Goal: Task Accomplishment & Management: Manage account settings

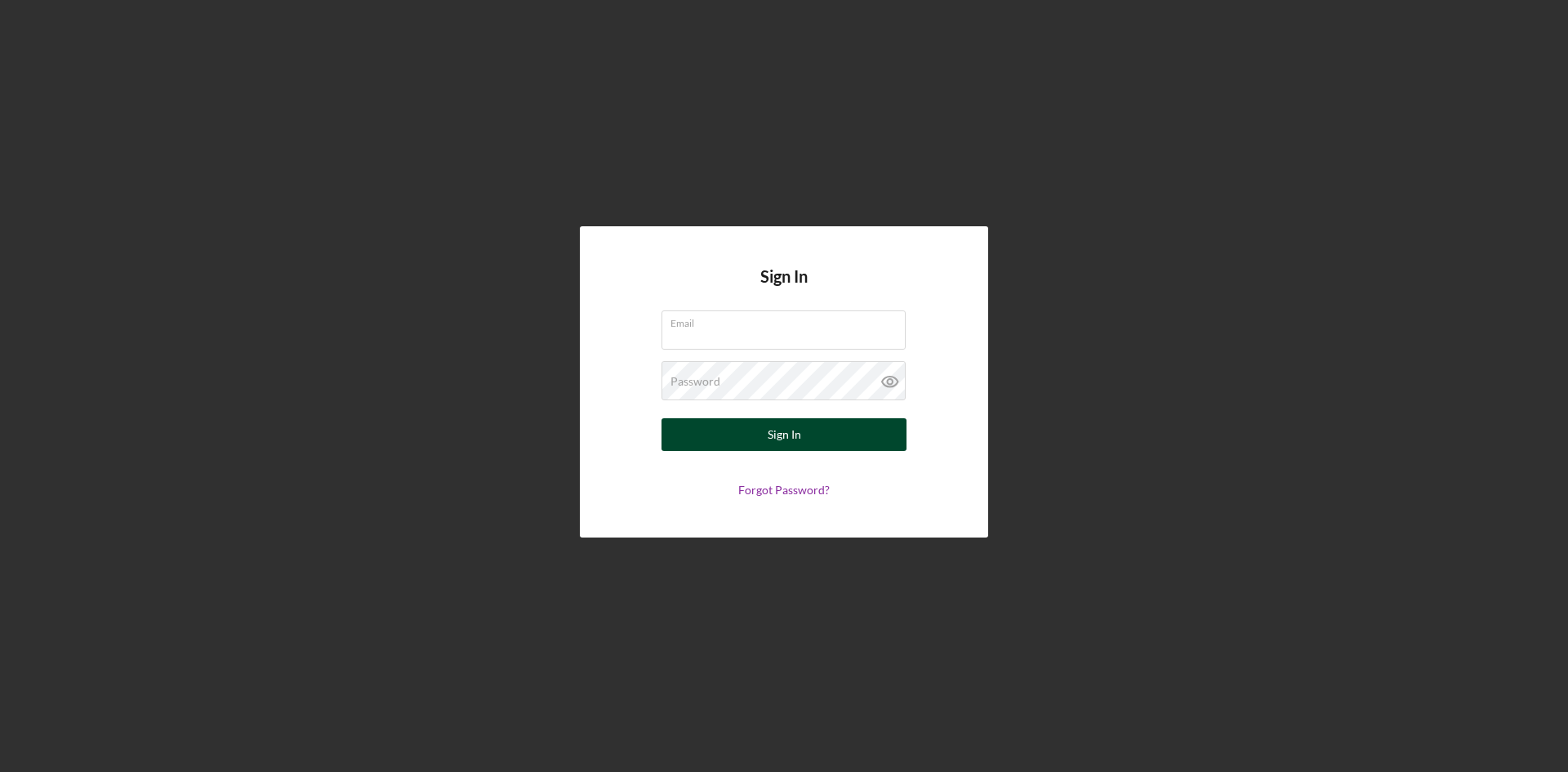
type input "[PERSON_NAME][EMAIL_ADDRESS][DOMAIN_NAME]"
click at [812, 438] on button "Sign In" at bounding box center [784, 435] width 245 height 32
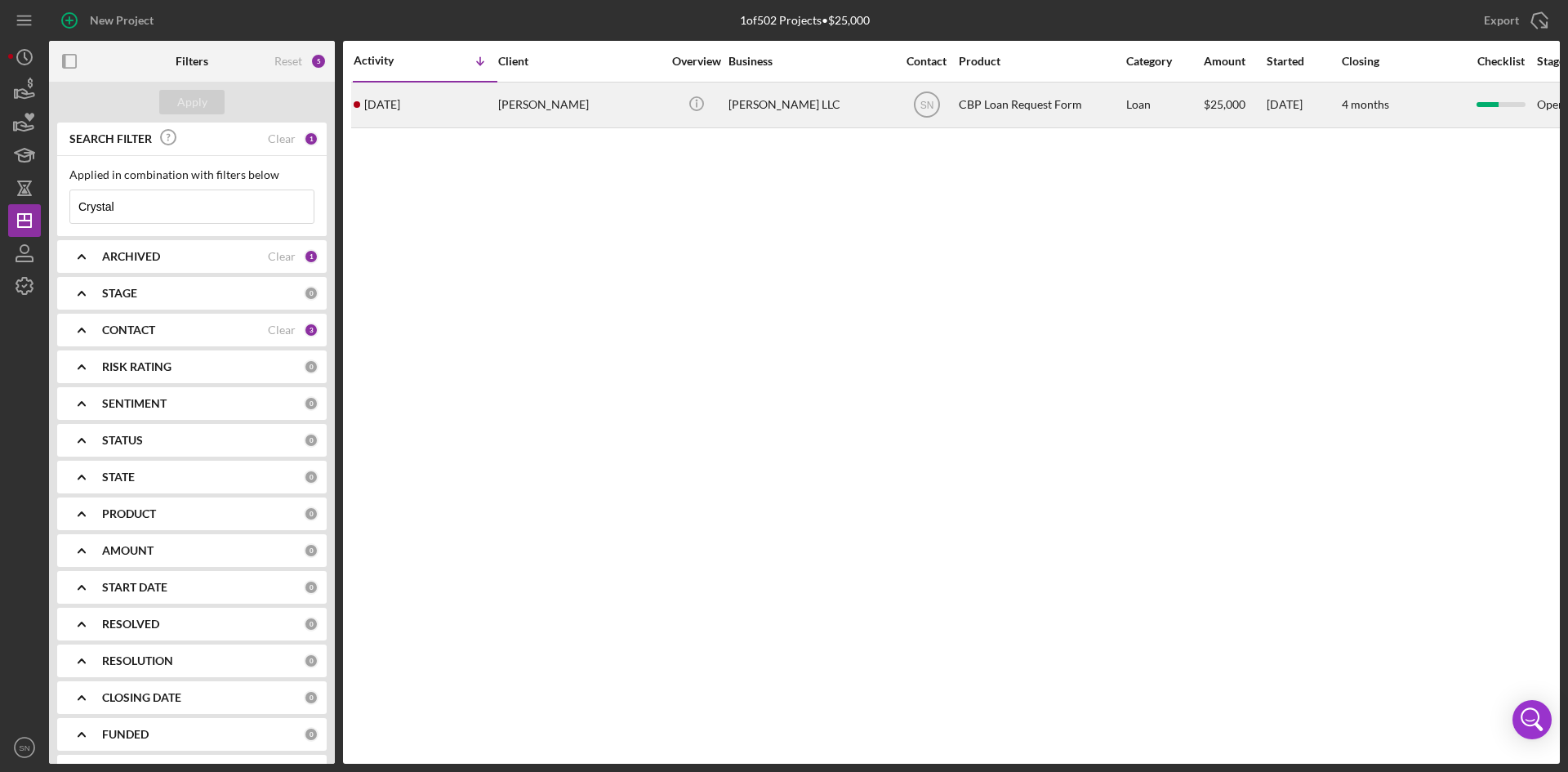
click at [571, 108] on div "[PERSON_NAME]" at bounding box center [580, 105] width 163 height 43
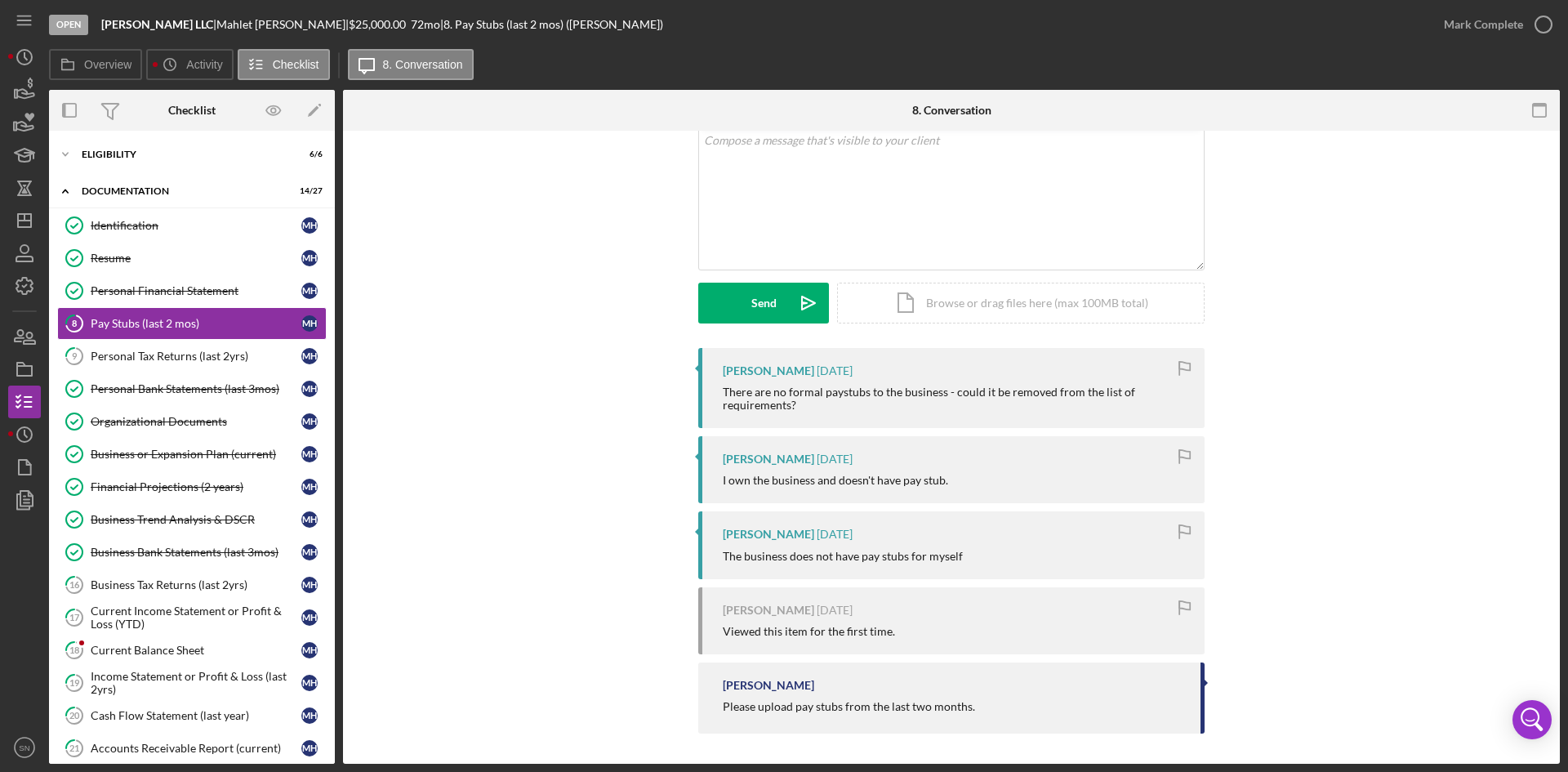
scroll to position [105, 0]
click at [160, 652] on div "Current Balance Sheet" at bounding box center [197, 650] width 211 height 13
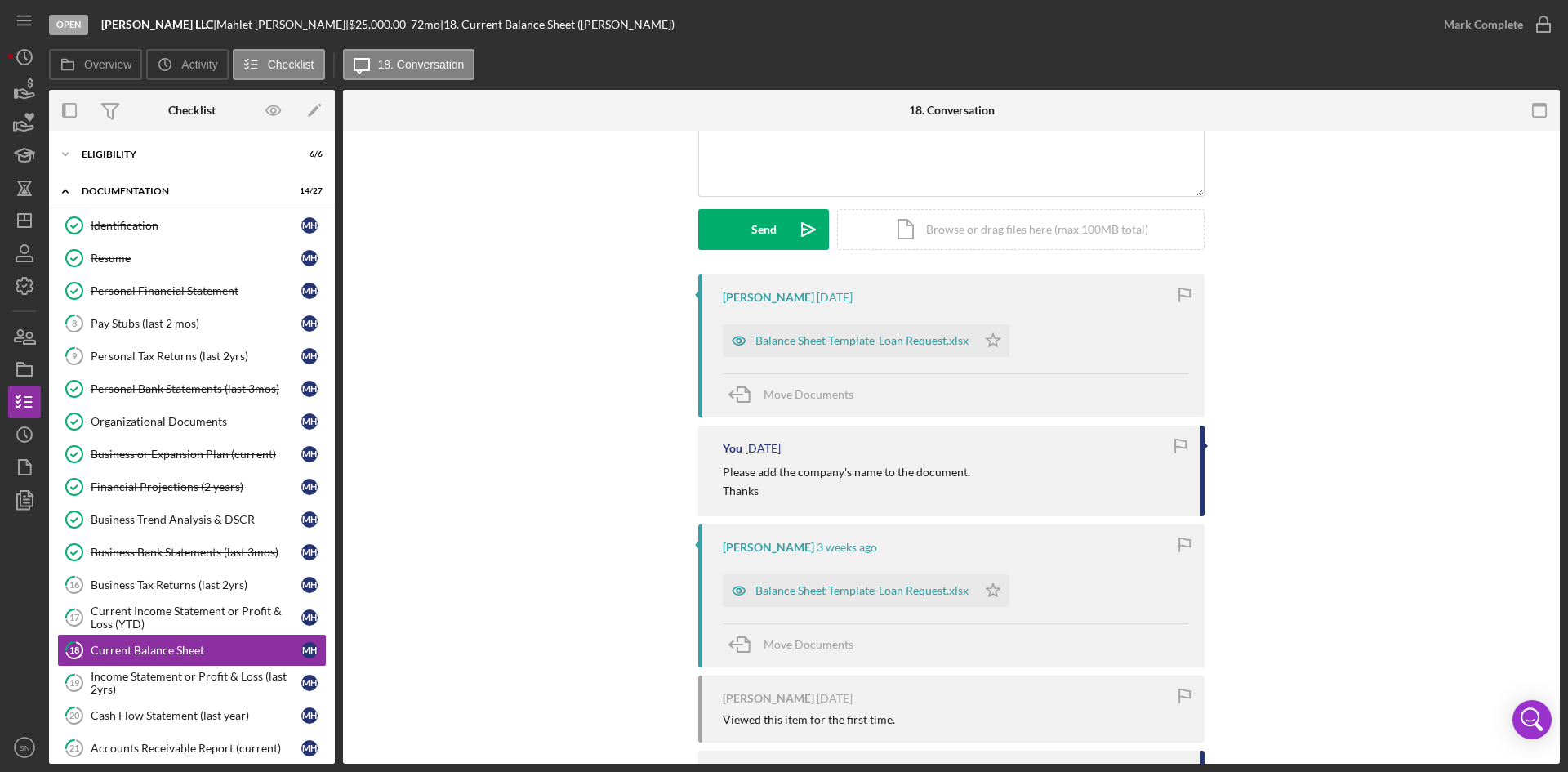
scroll to position [335, 0]
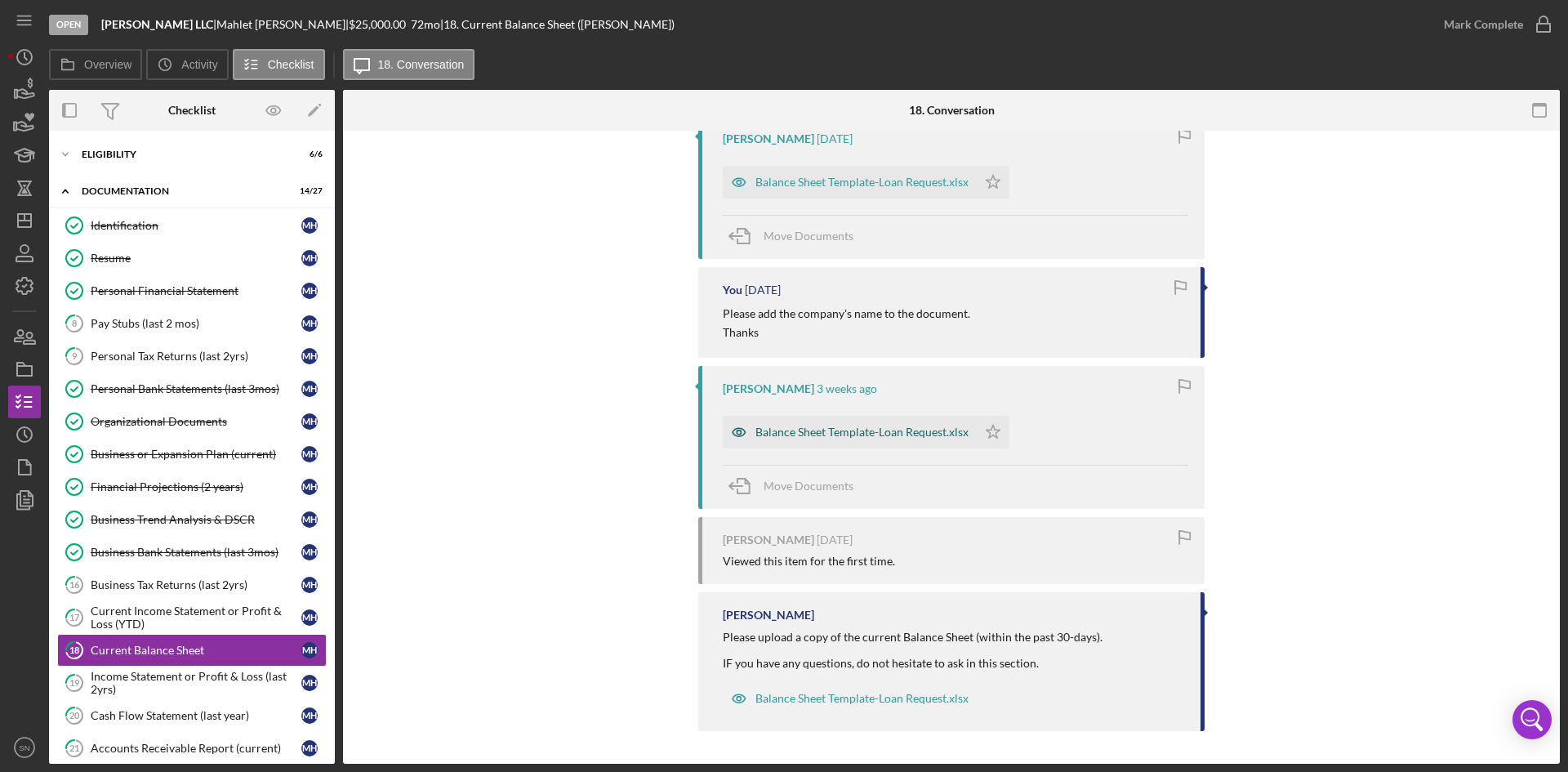
click at [904, 432] on div "Balance Sheet Template-Loan Request.xlsx" at bounding box center [862, 432] width 213 height 13
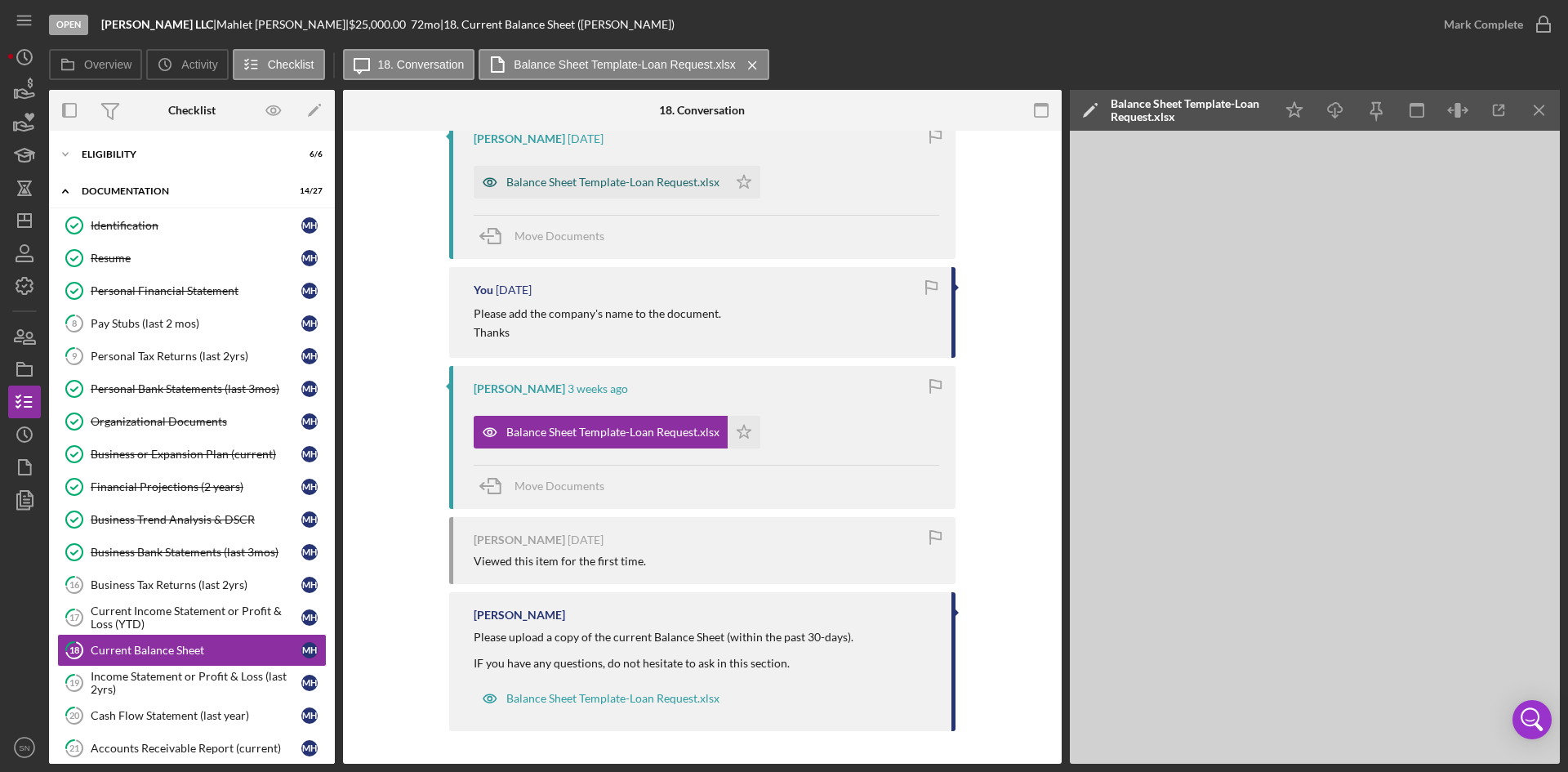
click at [681, 186] on div "Balance Sheet Template-Loan Request.xlsx" at bounding box center [613, 182] width 213 height 13
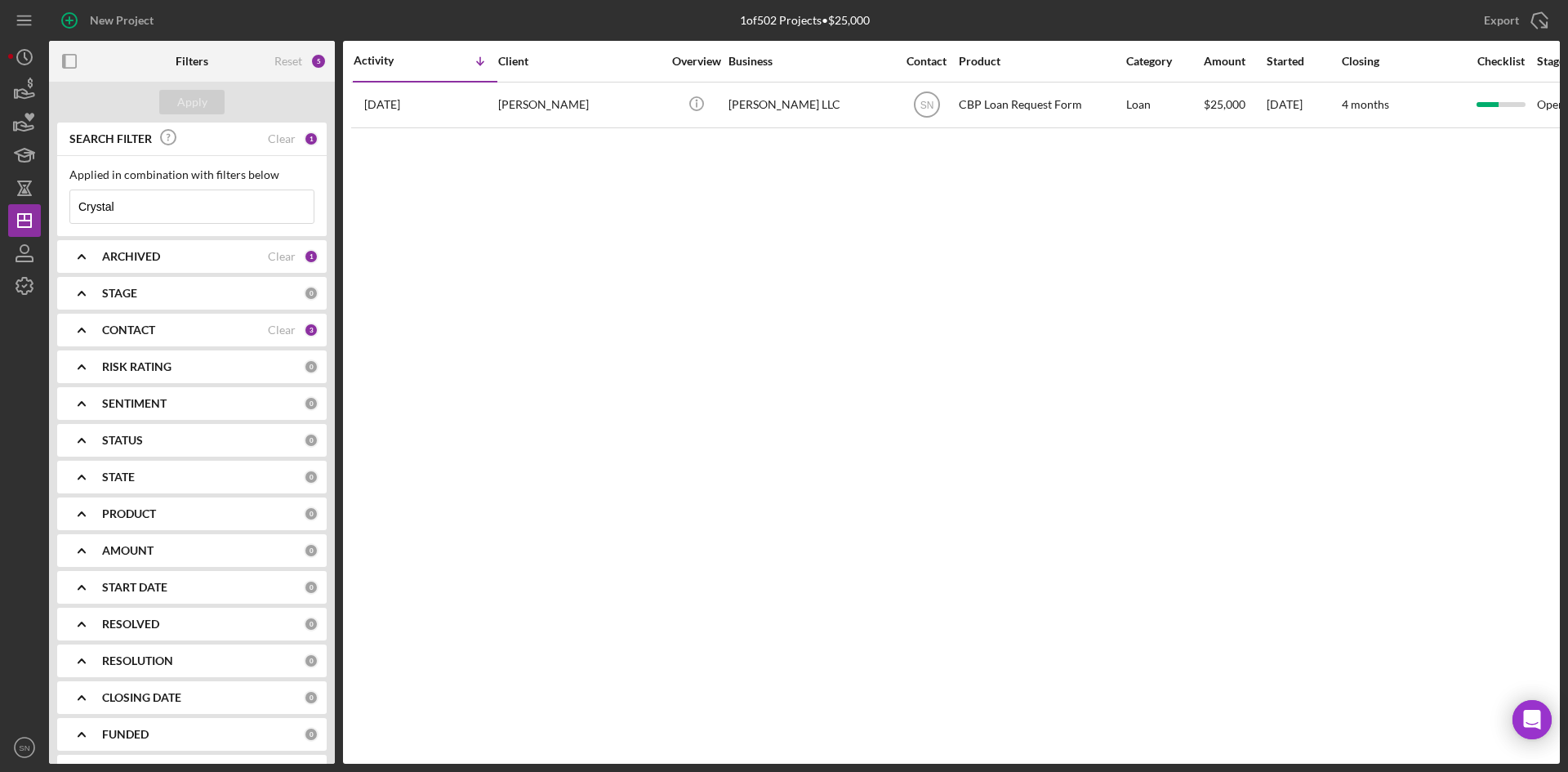
click at [143, 209] on input "Crystal" at bounding box center [192, 207] width 243 height 32
type input "C"
click at [105, 338] on div "CONTACT Clear 3" at bounding box center [210, 330] width 216 height 32
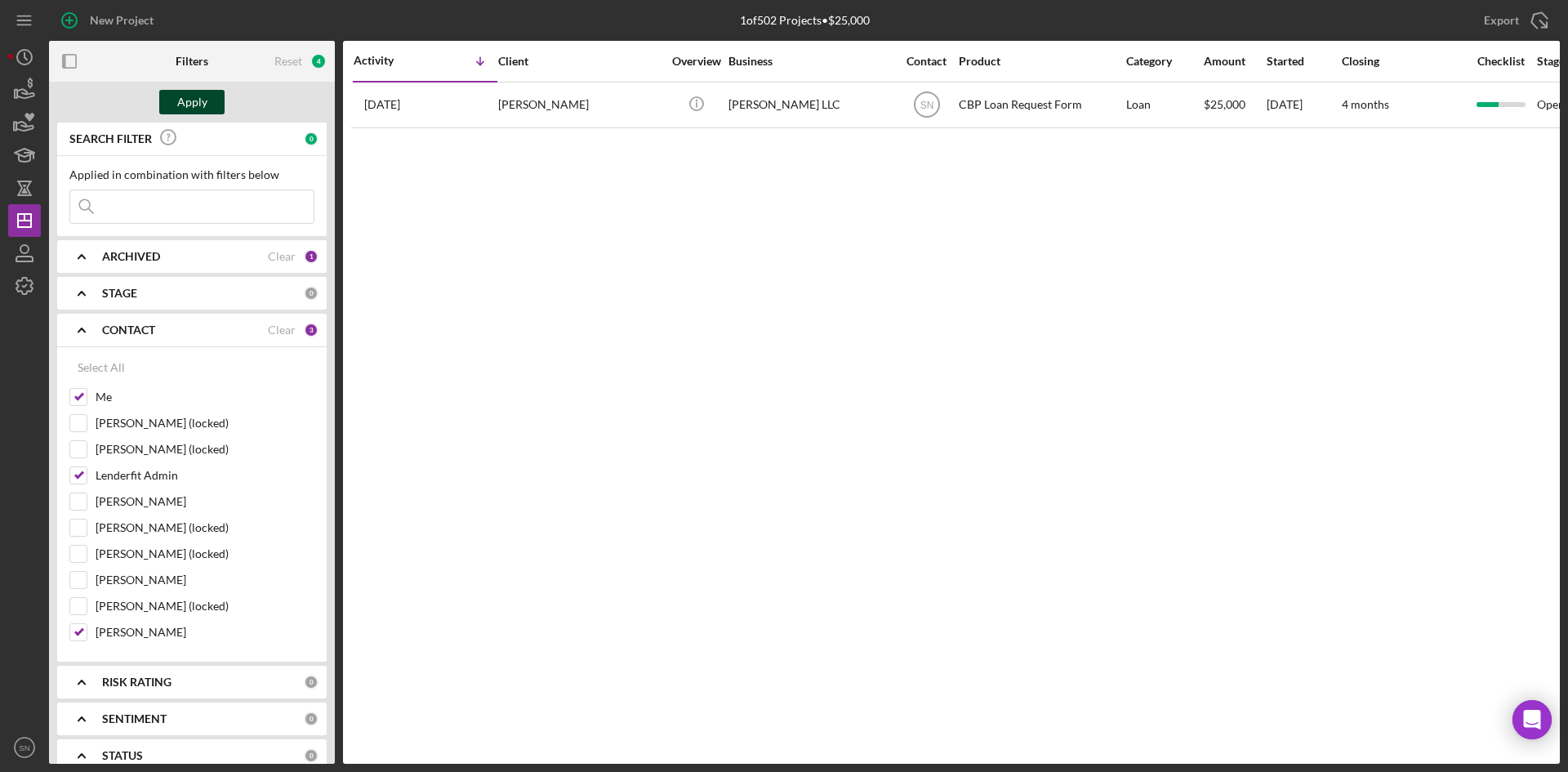
click at [212, 98] on button "Apply" at bounding box center [192, 102] width 65 height 24
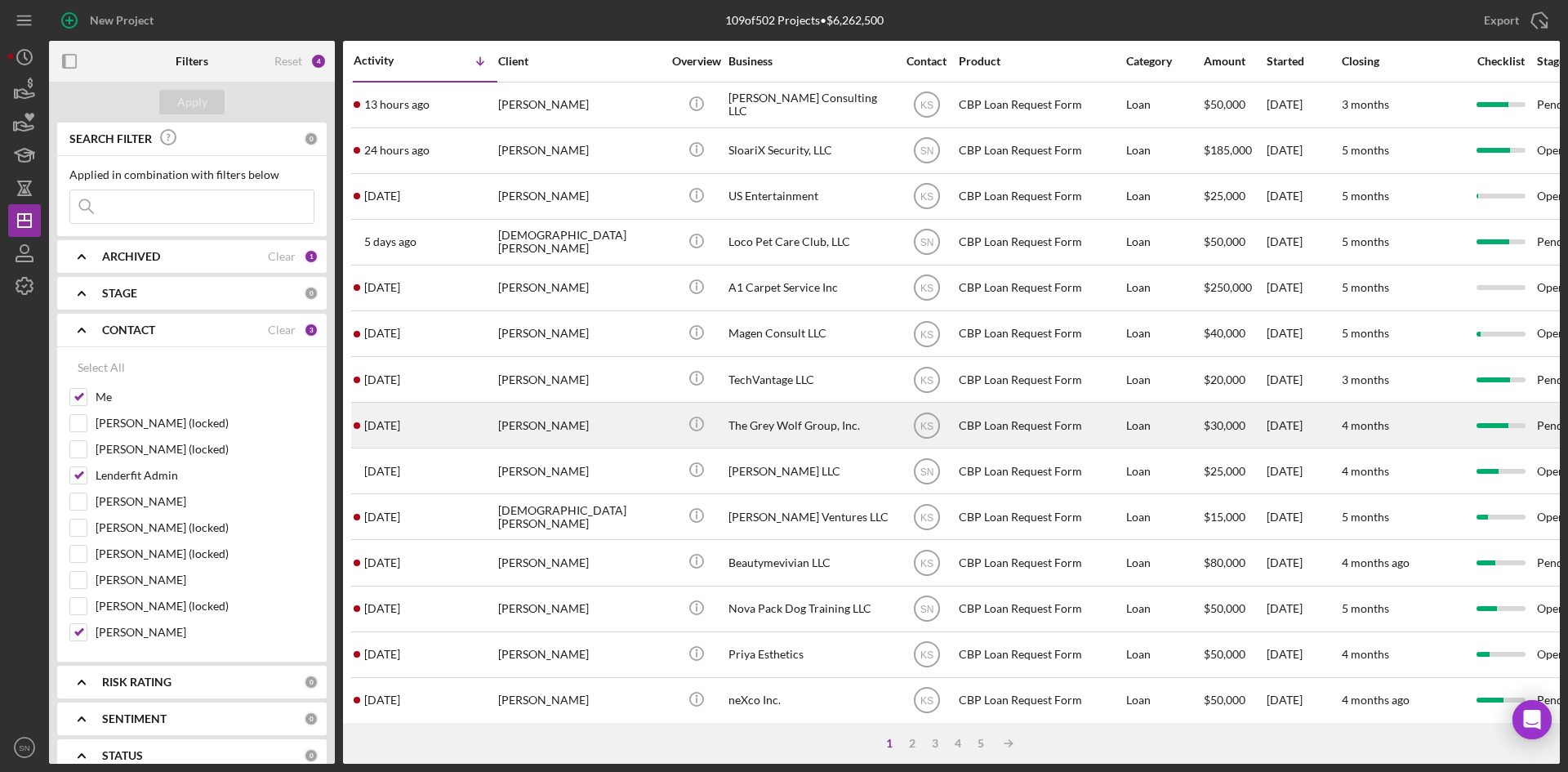
click at [357, 428] on div at bounding box center [356, 425] width 6 height 6
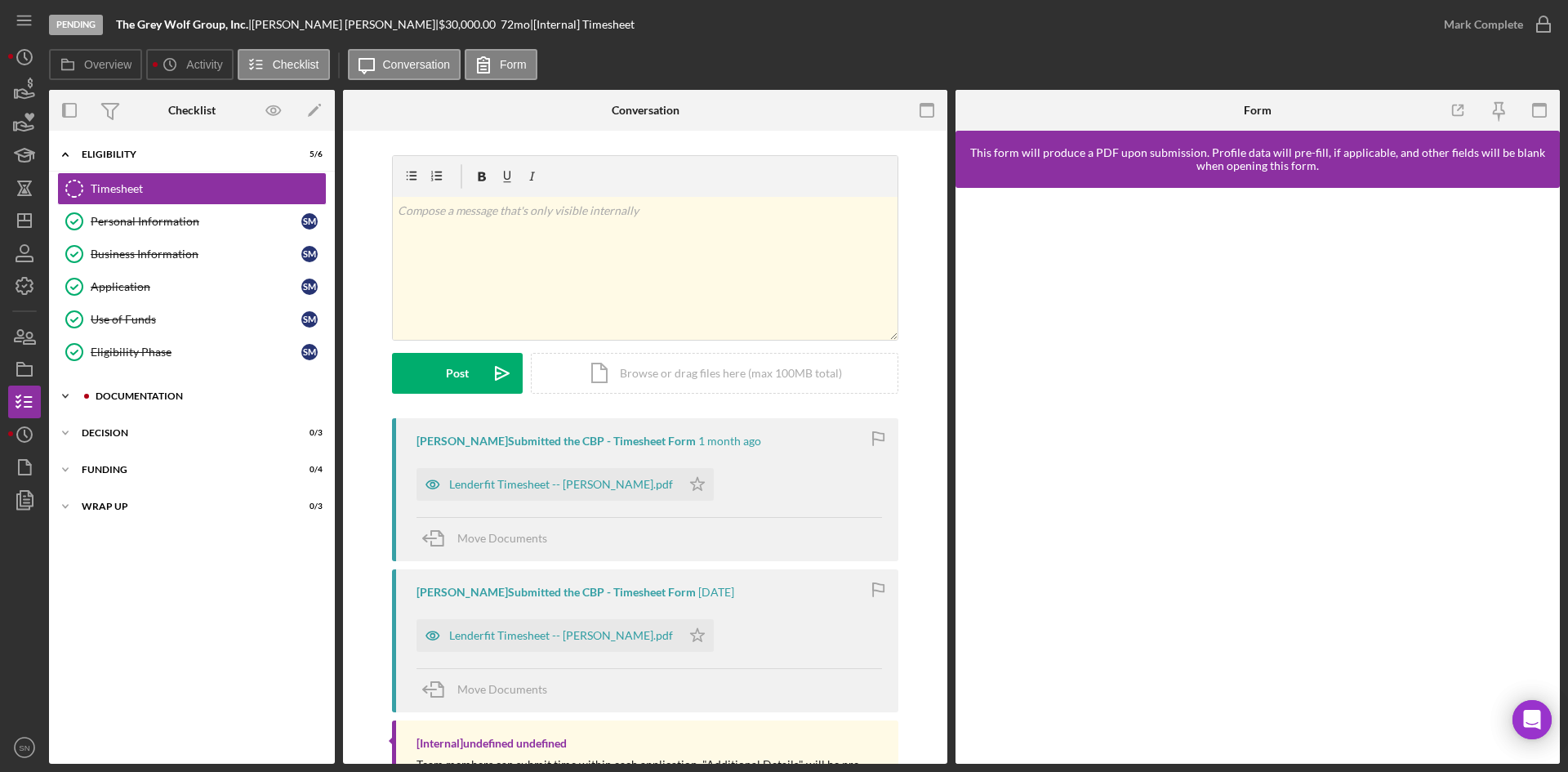
click at [64, 398] on icon "Icon/Expander" at bounding box center [65, 396] width 32 height 32
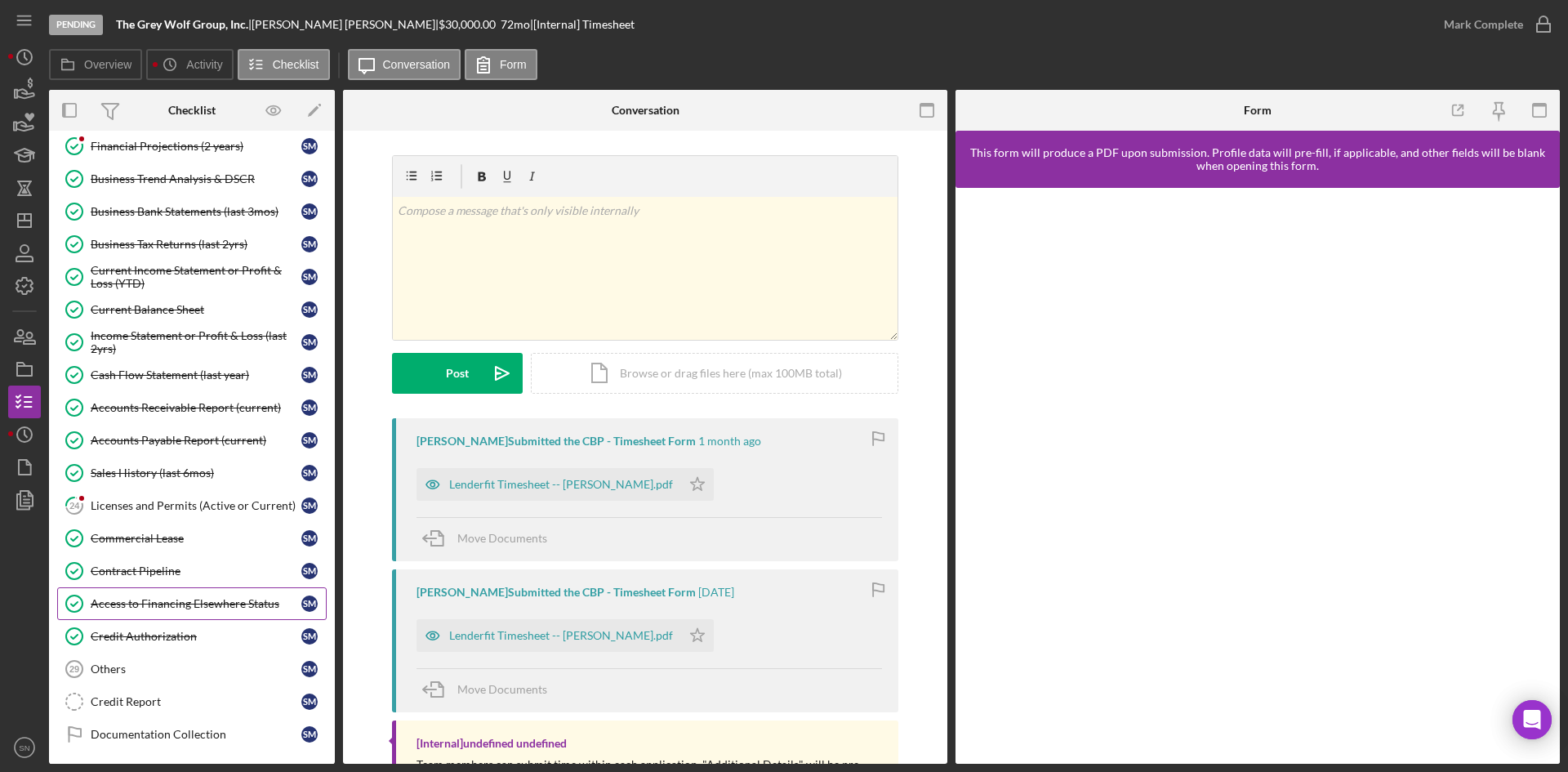
scroll to position [543, 0]
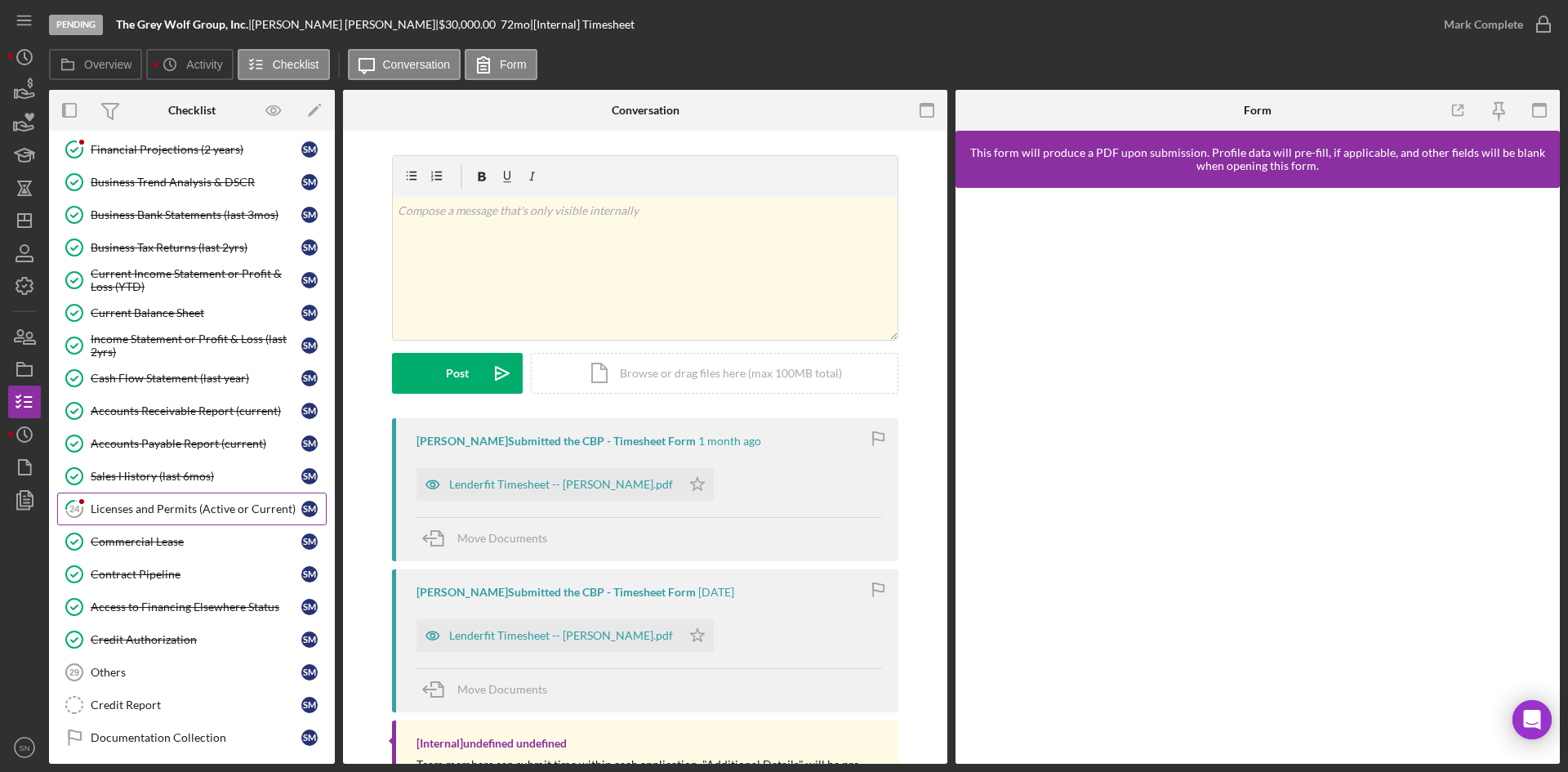
click at [133, 513] on div "Licenses and Permits (Active or Current)" at bounding box center [197, 509] width 211 height 13
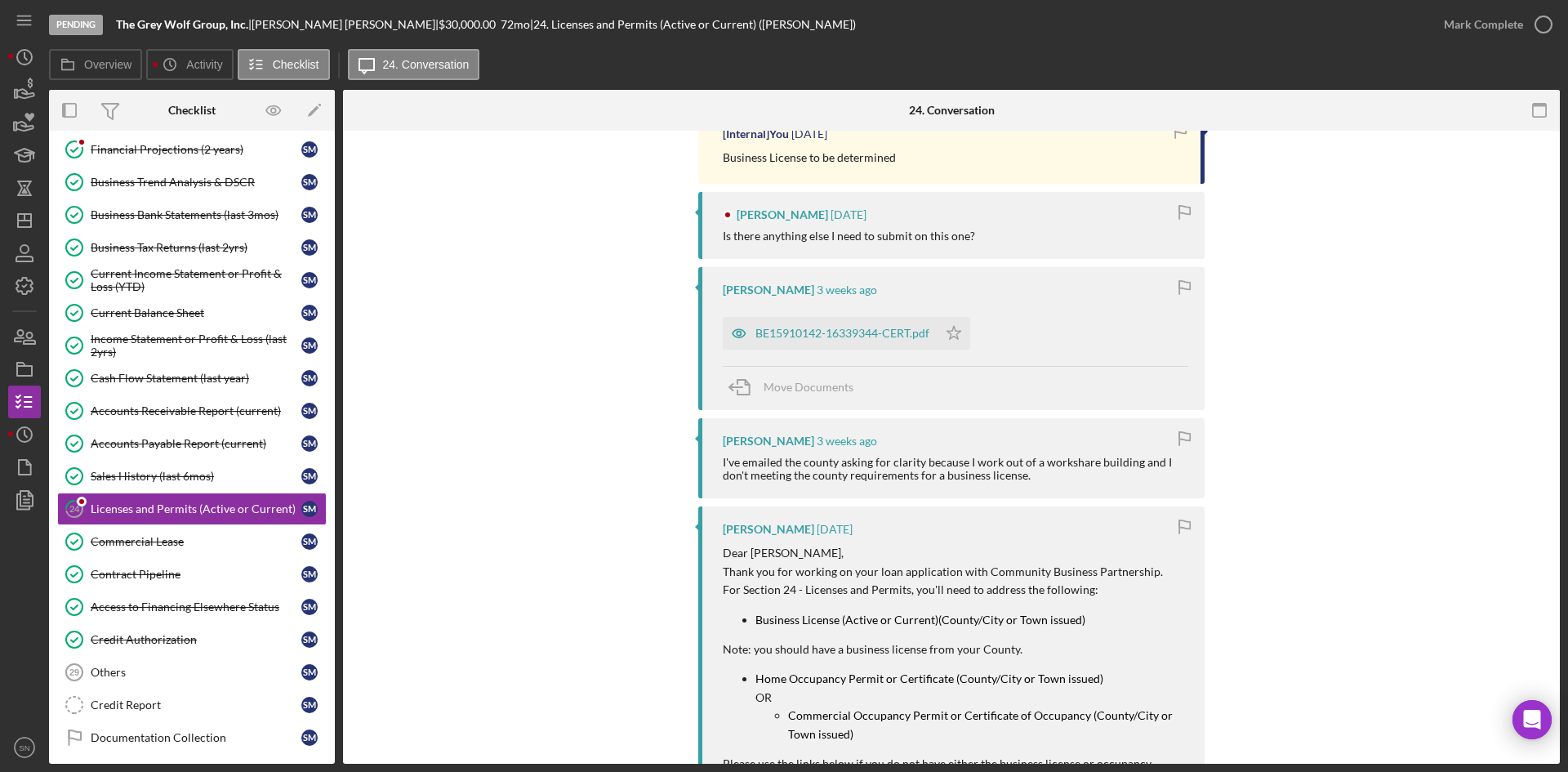
scroll to position [420, 0]
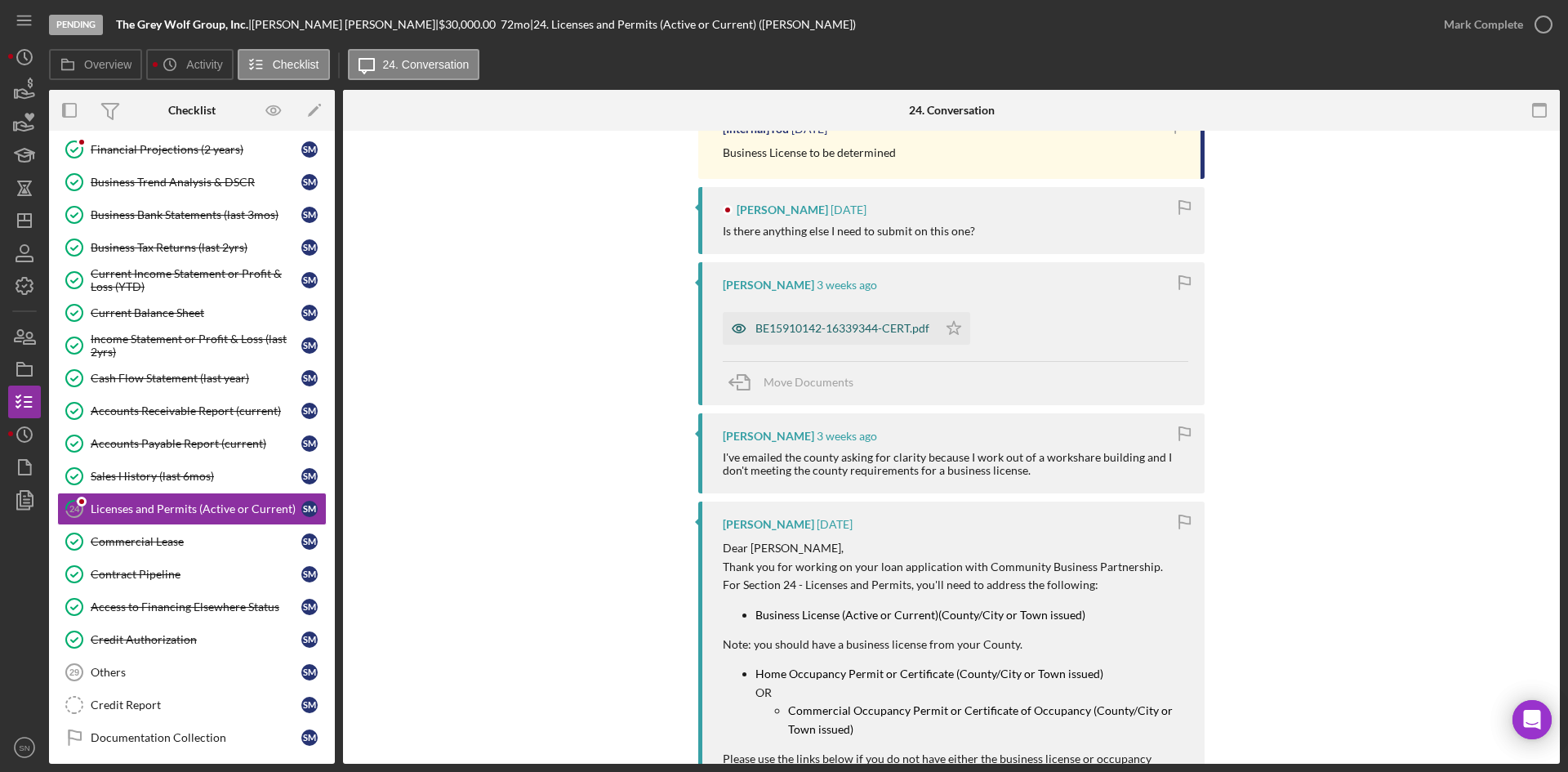
click at [766, 327] on div "BE15910142-16339344-CERT.pdf" at bounding box center [842, 328] width 174 height 13
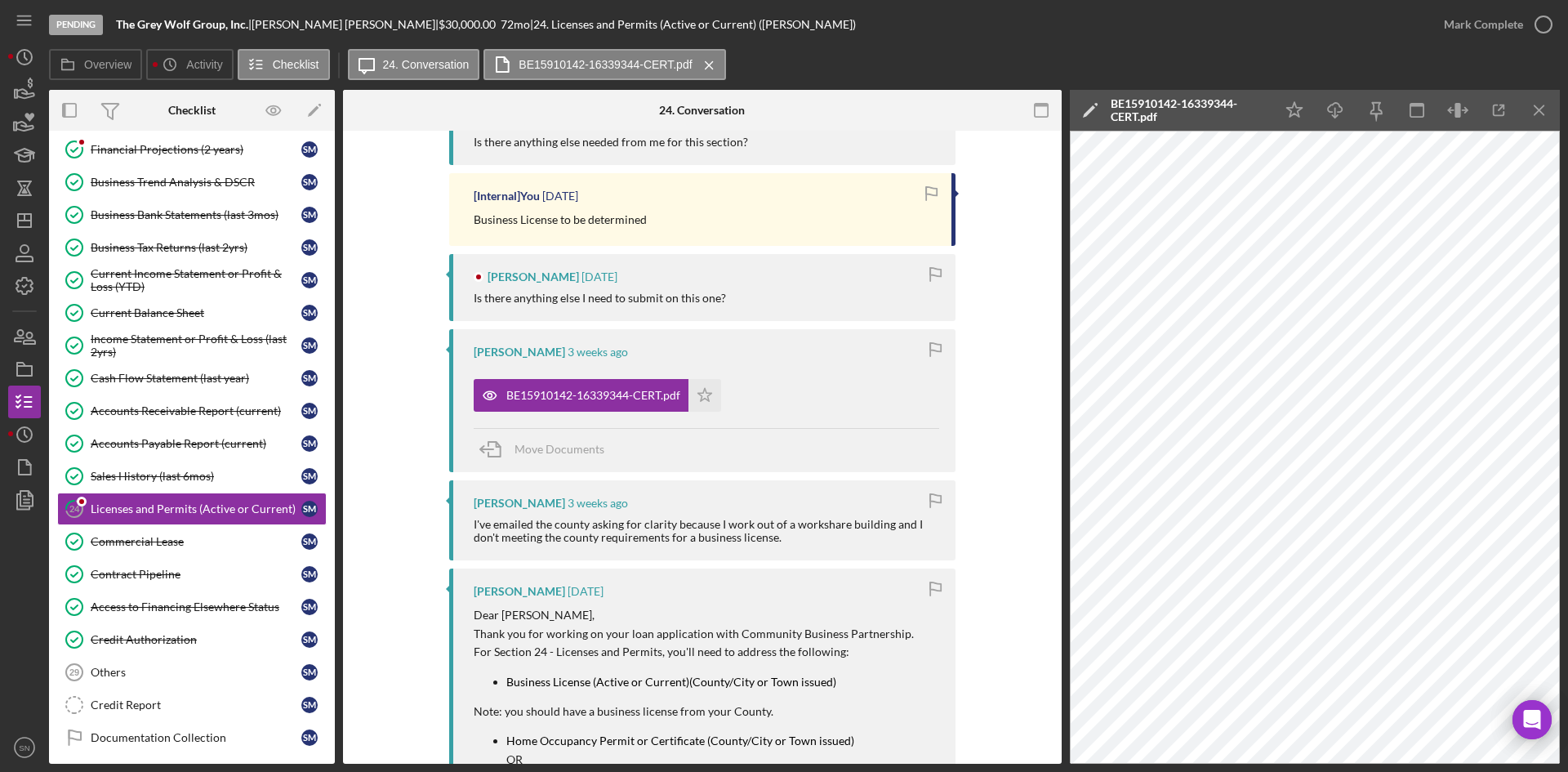
scroll to position [344, 0]
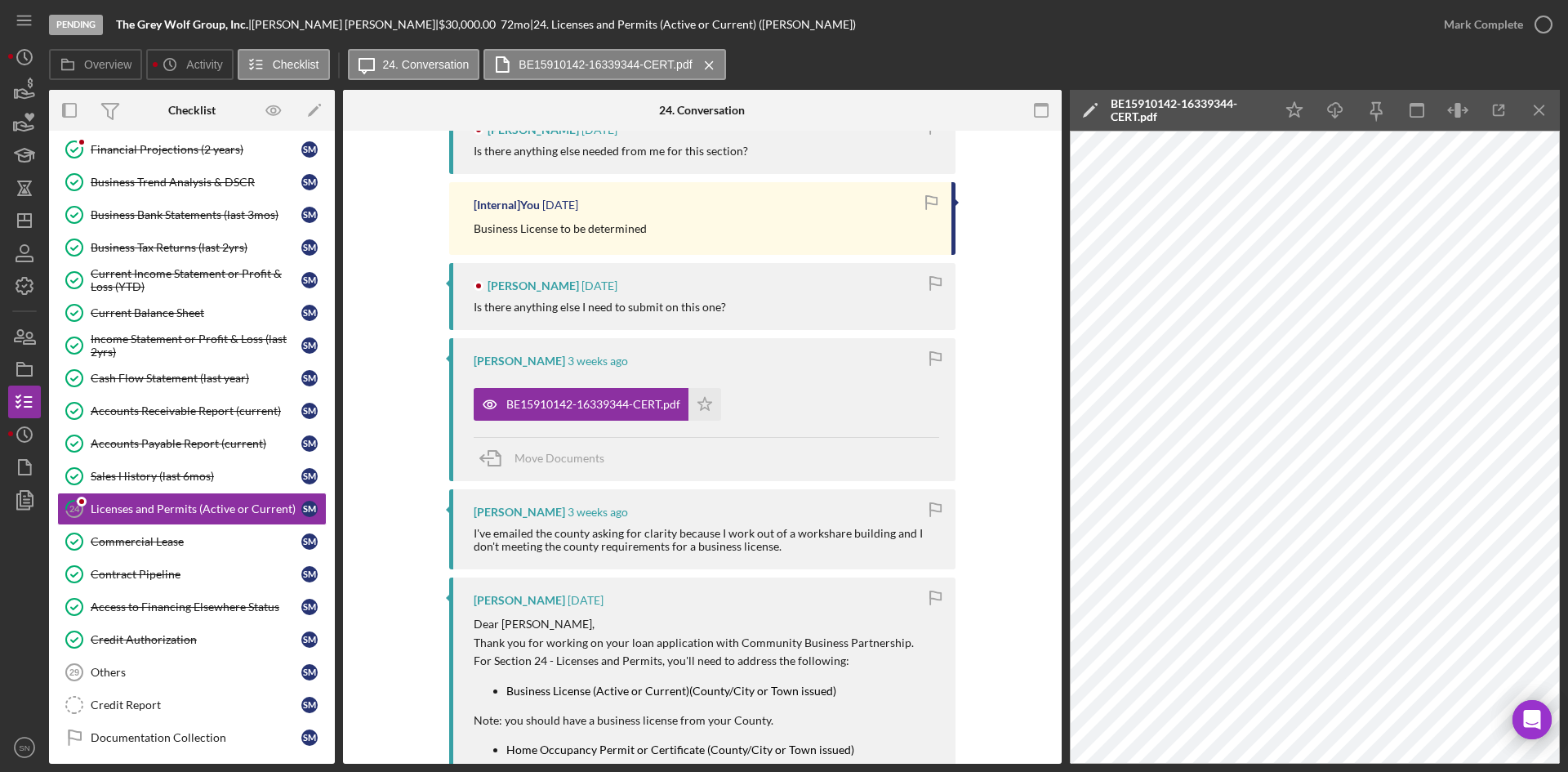
drag, startPoint x: 699, startPoint y: 400, endPoint x: 953, endPoint y: 360, distance: 257.1
click at [700, 400] on icon "Icon/Star" at bounding box center [705, 404] width 32 height 32
click at [1536, 21] on icon "button" at bounding box center [1544, 24] width 41 height 41
click at [184, 69] on icon "Icon/History" at bounding box center [170, 64] width 32 height 32
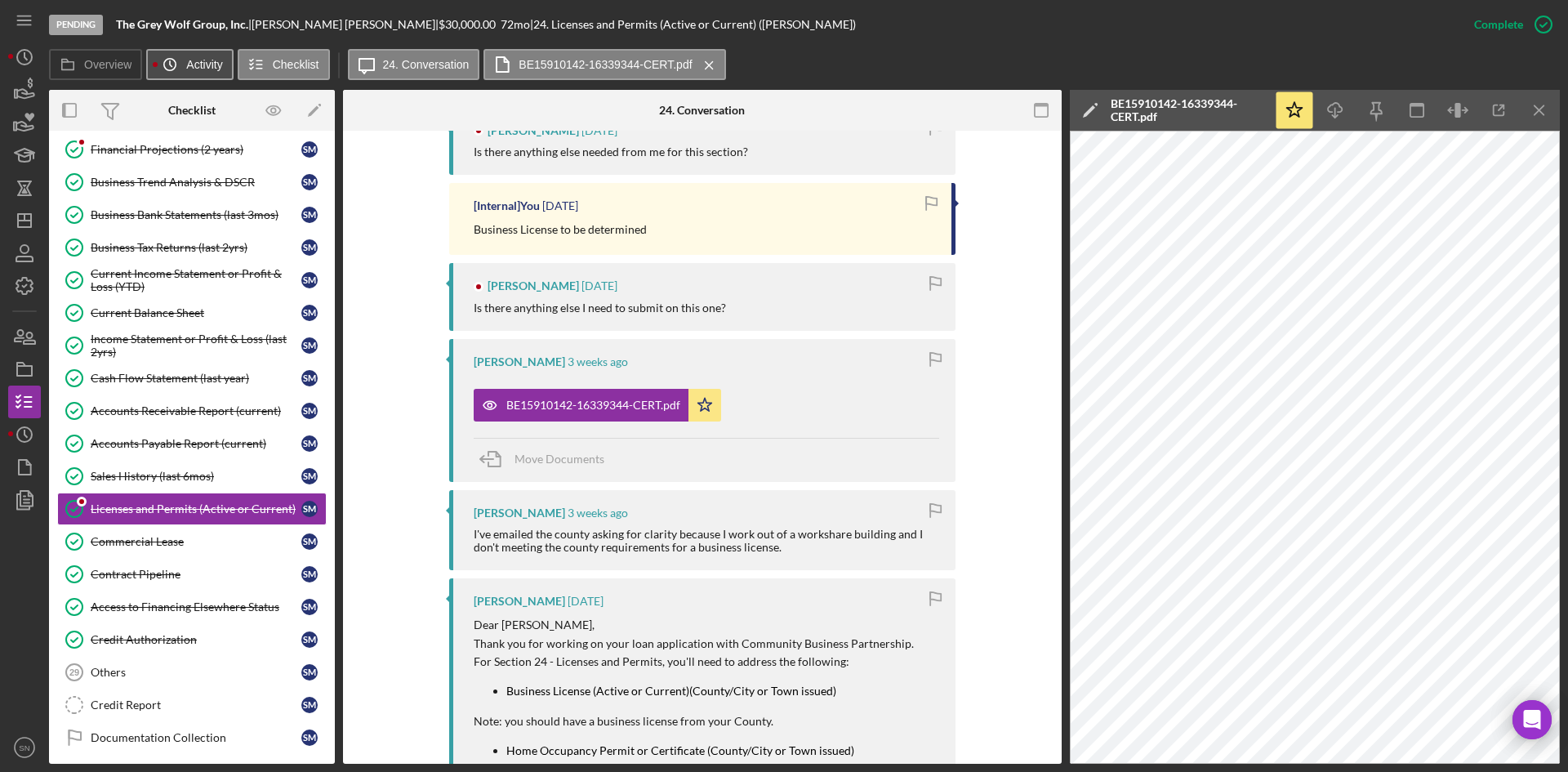
scroll to position [644, 0]
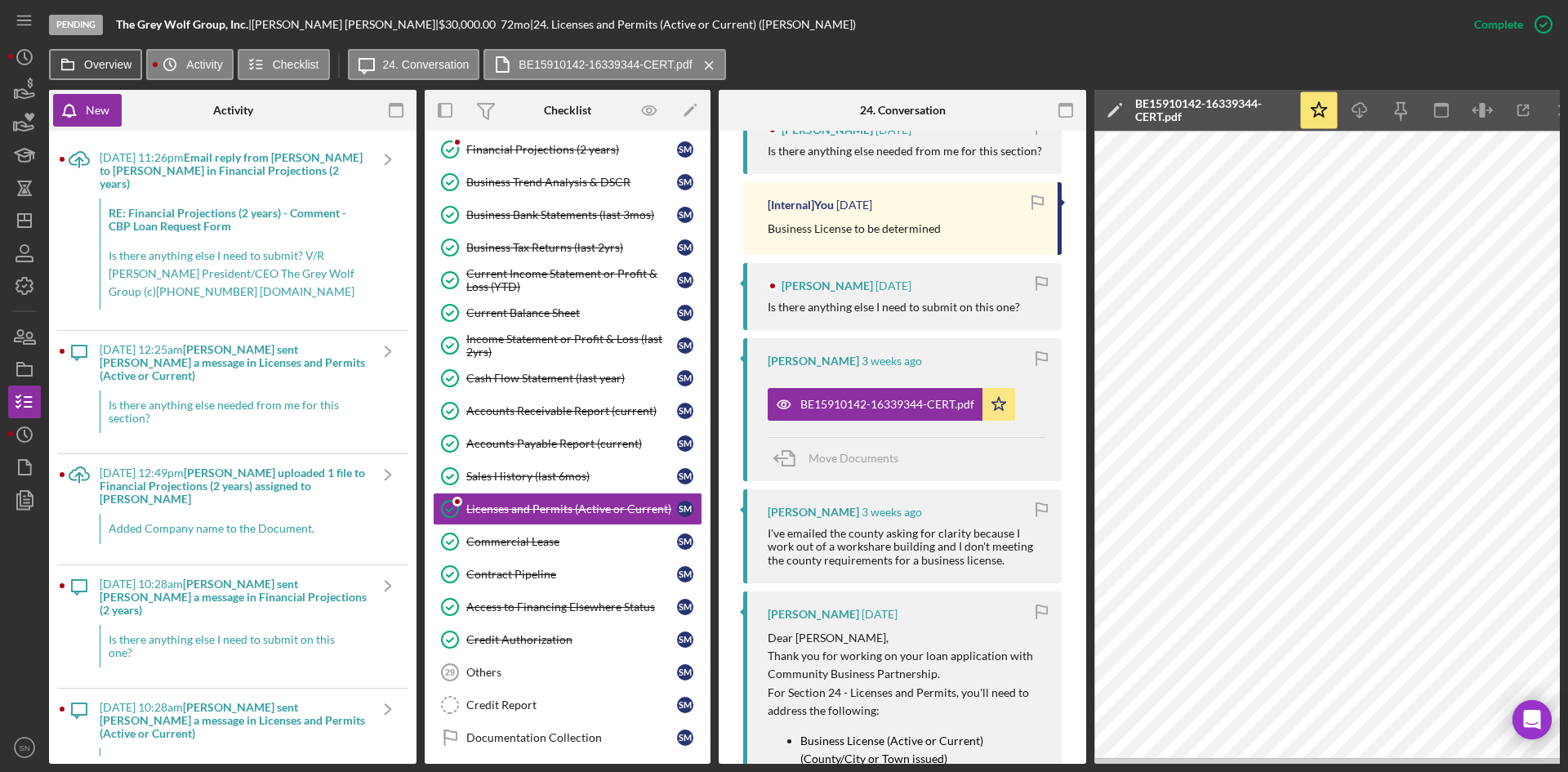
click at [80, 65] on icon at bounding box center [68, 64] width 32 height 32
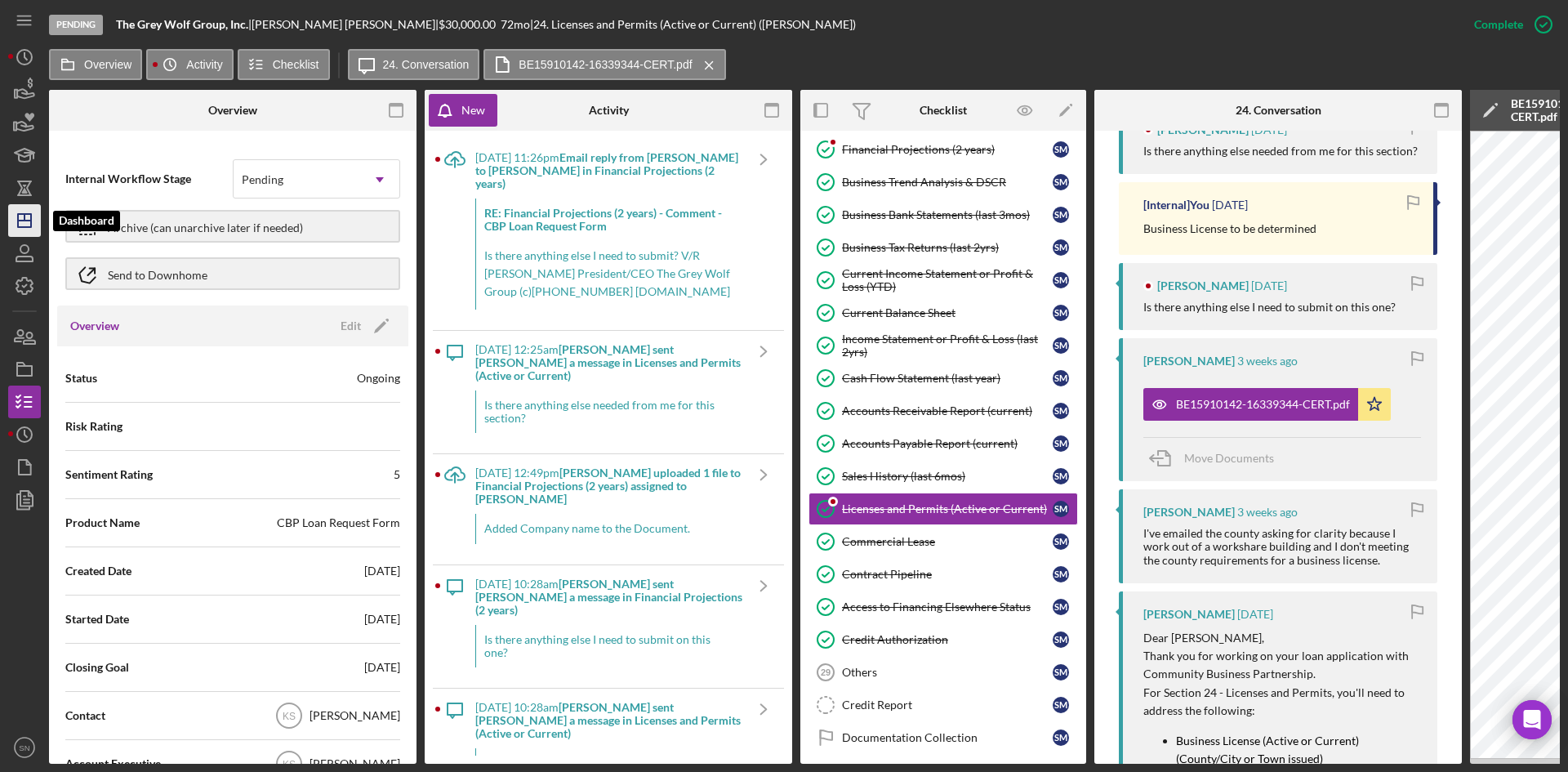
click at [21, 226] on icon "Icon/Dashboard" at bounding box center [24, 220] width 41 height 41
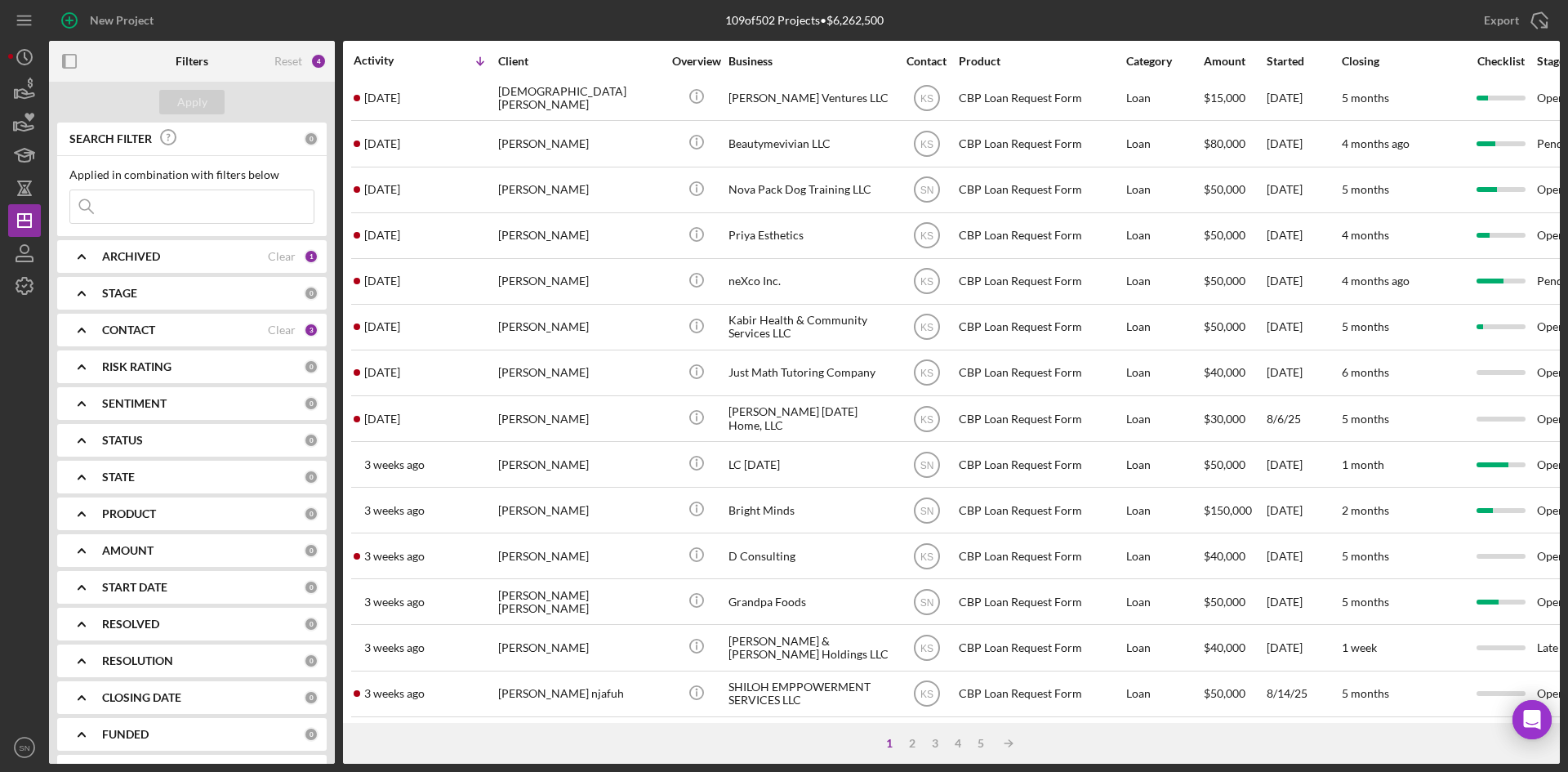
scroll to position [526, 0]
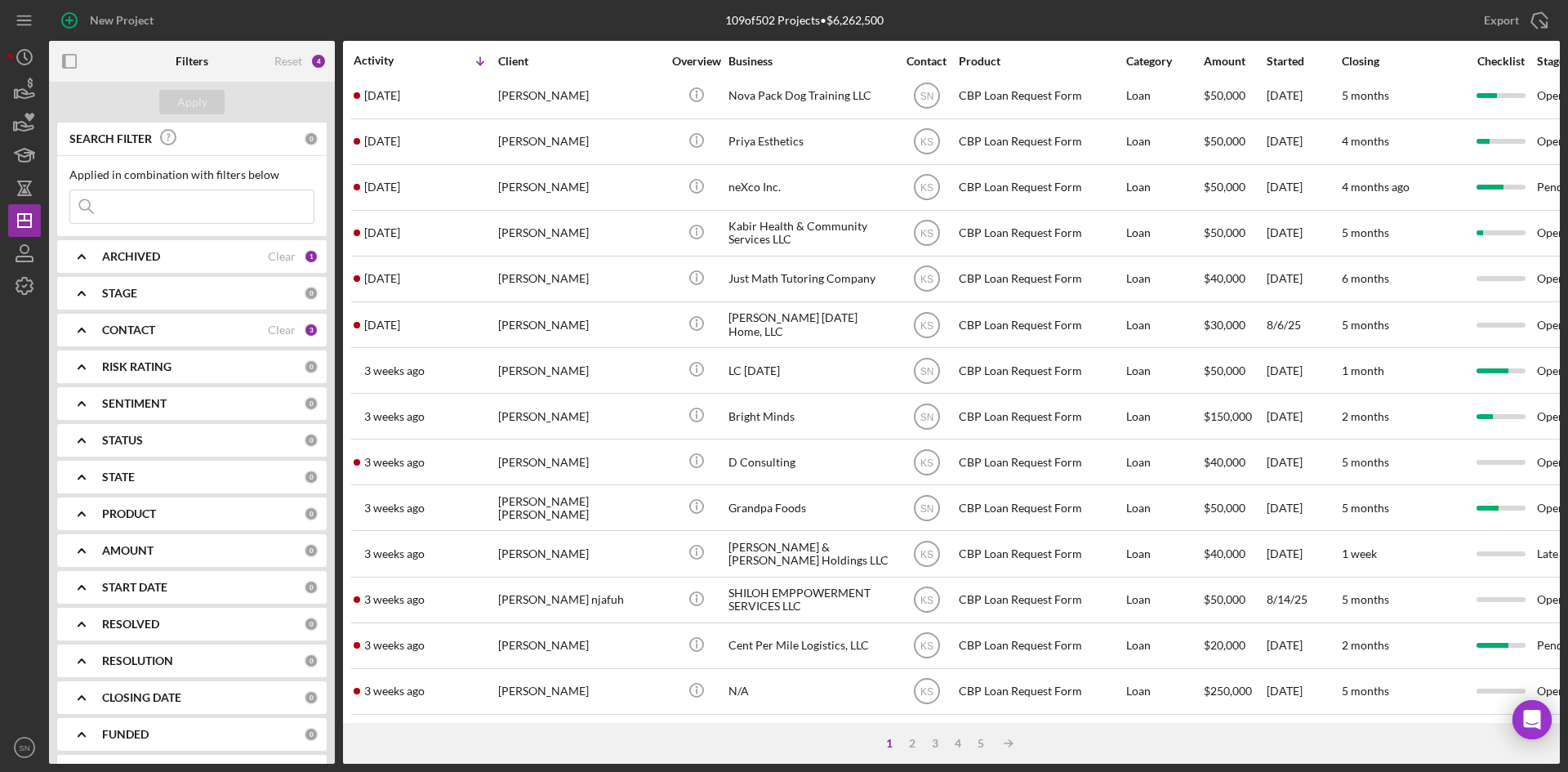
click at [138, 207] on input at bounding box center [192, 207] width 243 height 32
click at [151, 212] on input at bounding box center [192, 207] width 243 height 32
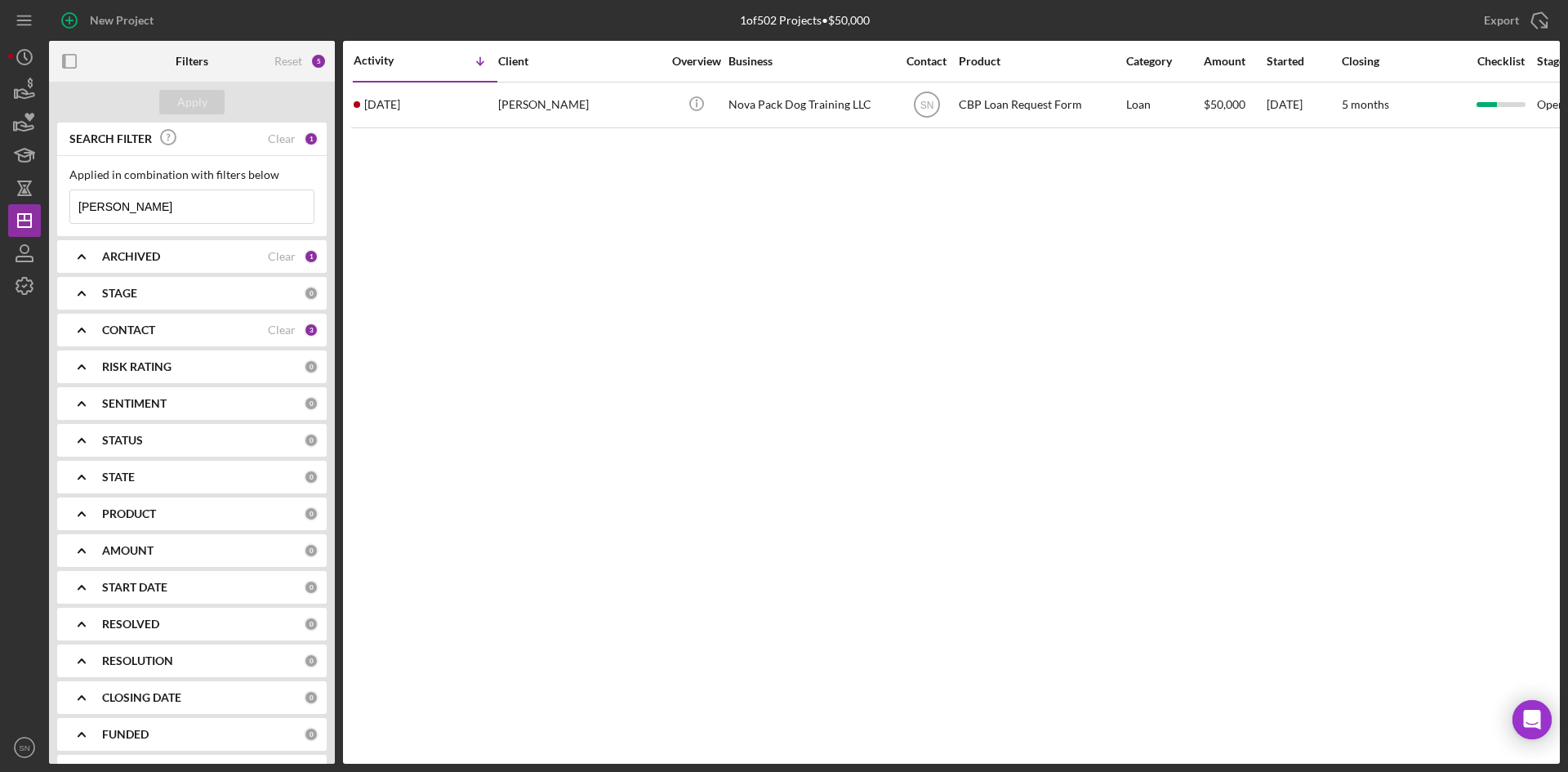
scroll to position [0, 0]
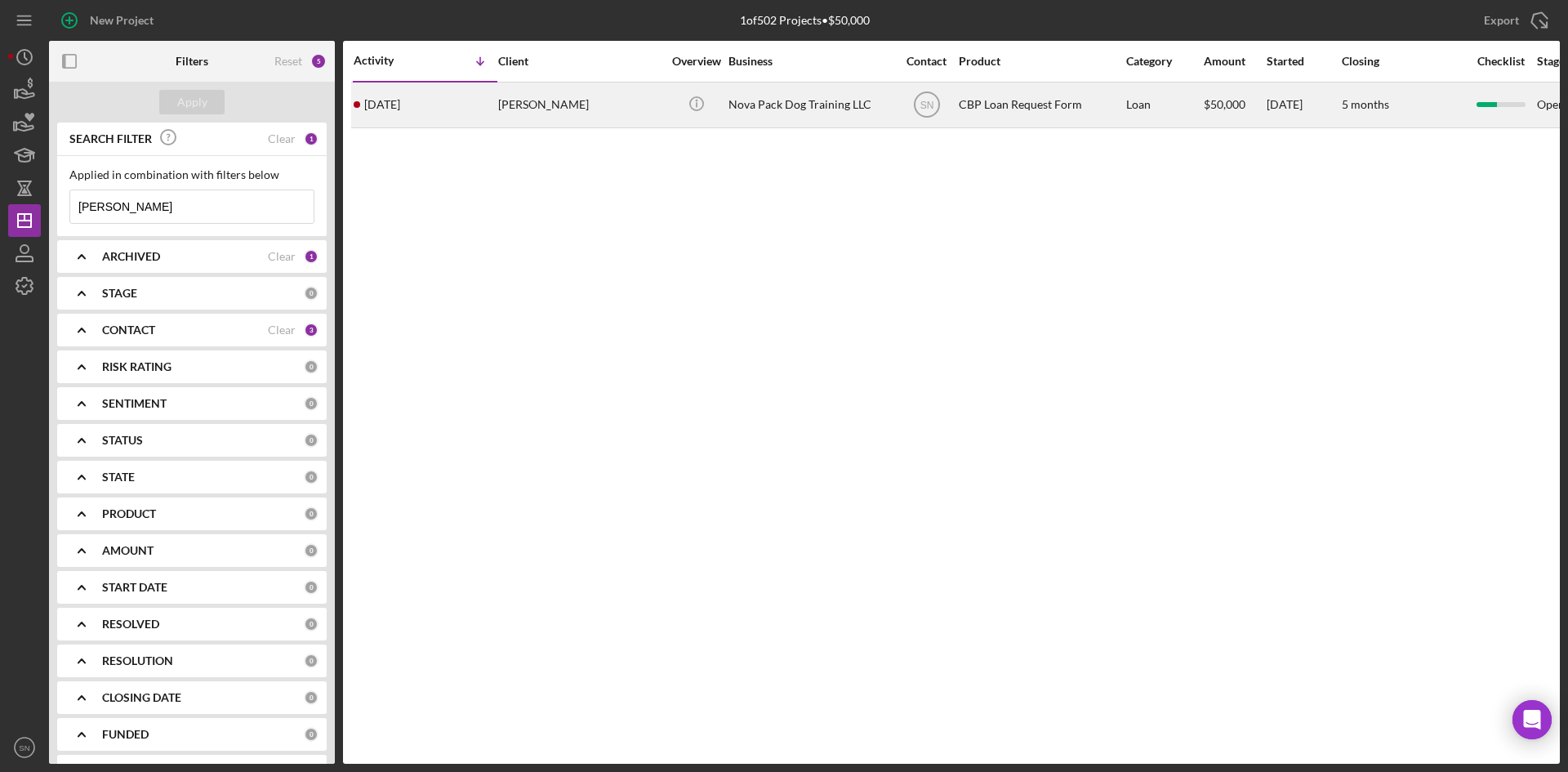
type input "[PERSON_NAME]"
click at [577, 106] on div "[PERSON_NAME]" at bounding box center [580, 105] width 163 height 43
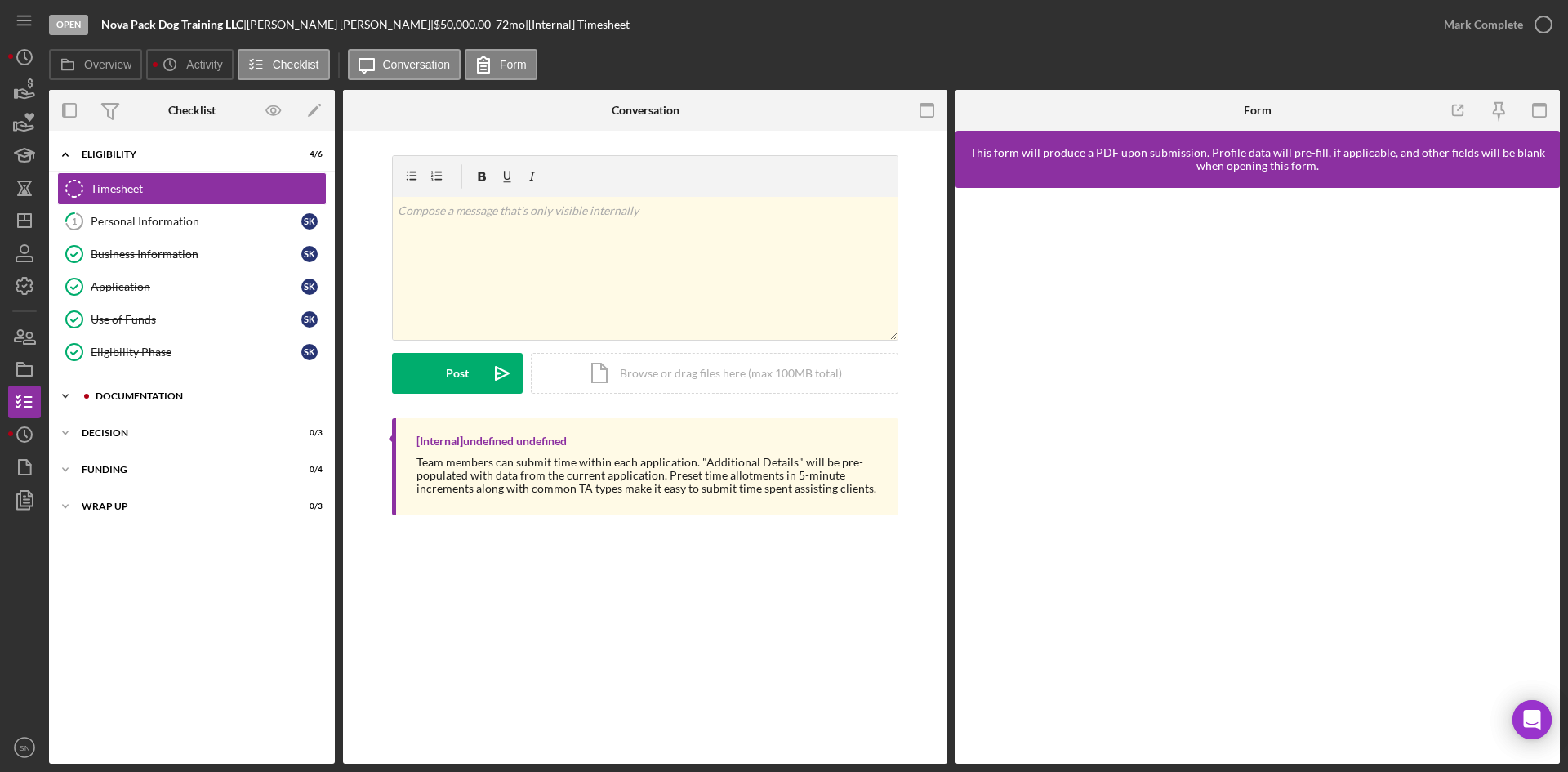
click at [62, 404] on icon "Icon/Expander" at bounding box center [65, 396] width 32 height 32
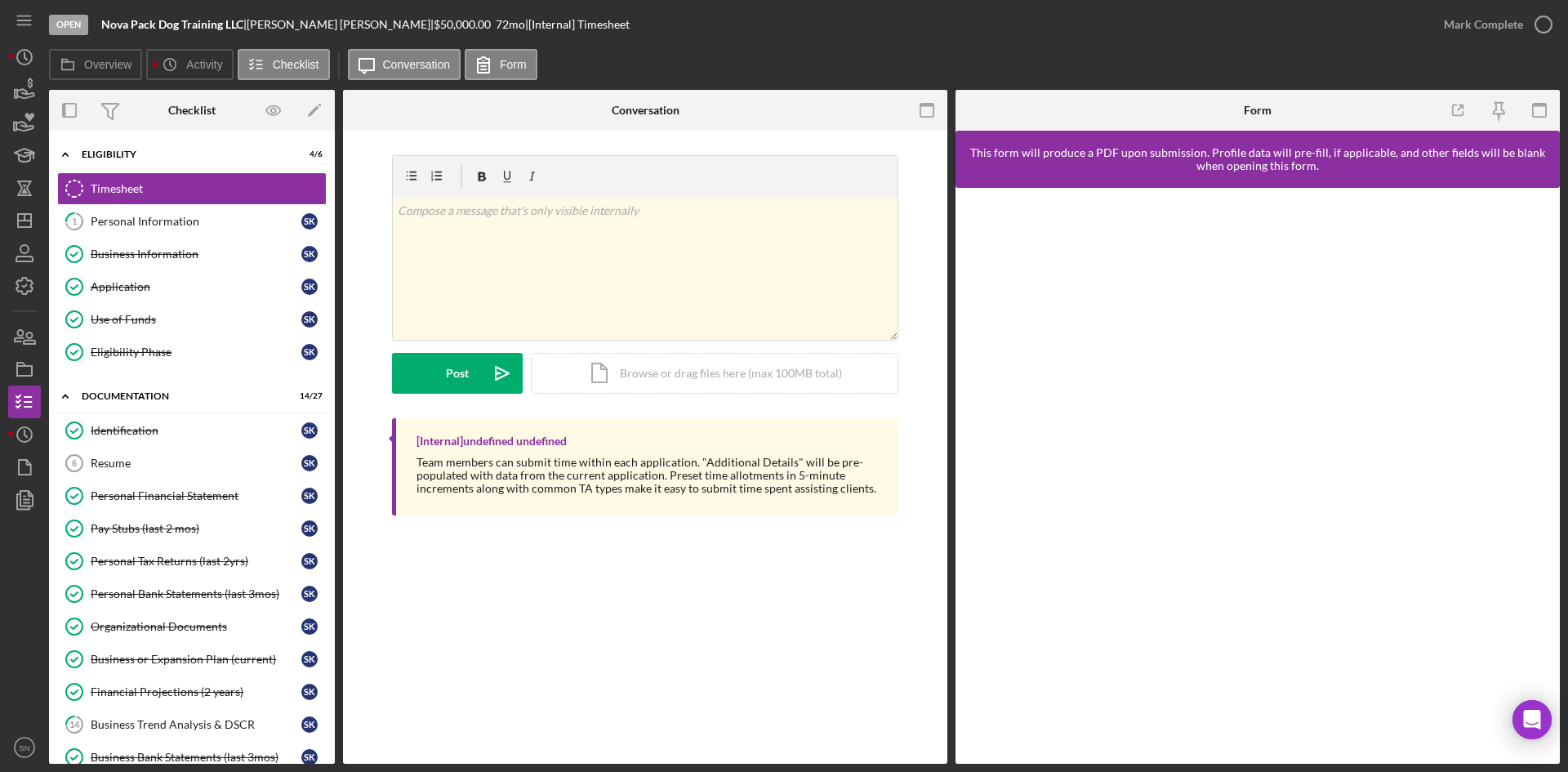
drag, startPoint x: 330, startPoint y: 395, endPoint x: 332, endPoint y: 418, distance: 23.1
click at [332, 418] on div "Icon/Expander Eligibility 4 / 6 Timesheet Timesheet 1 Personal Information S K …" at bounding box center [191, 447] width 286 height 633
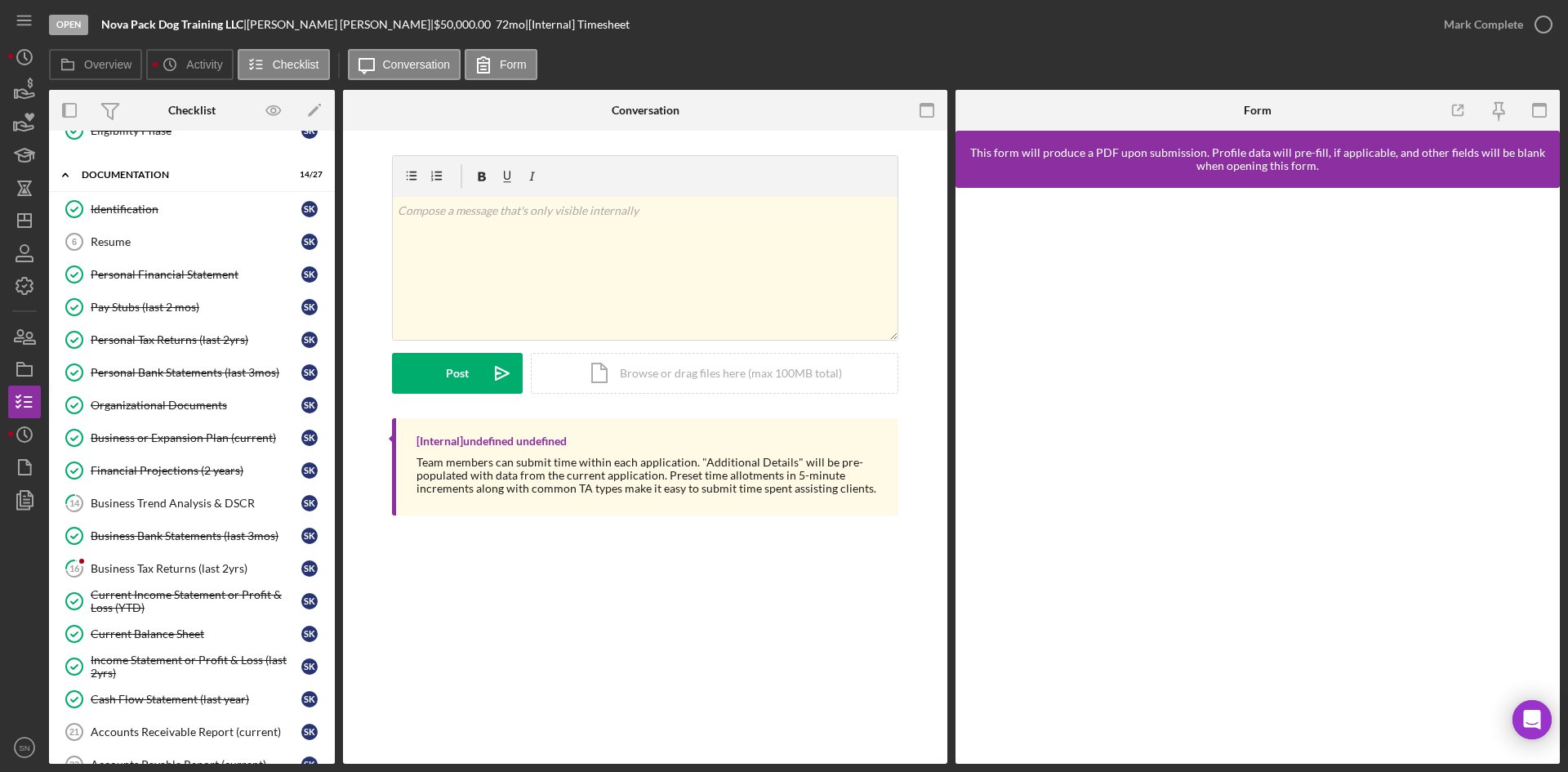
scroll to position [234, 0]
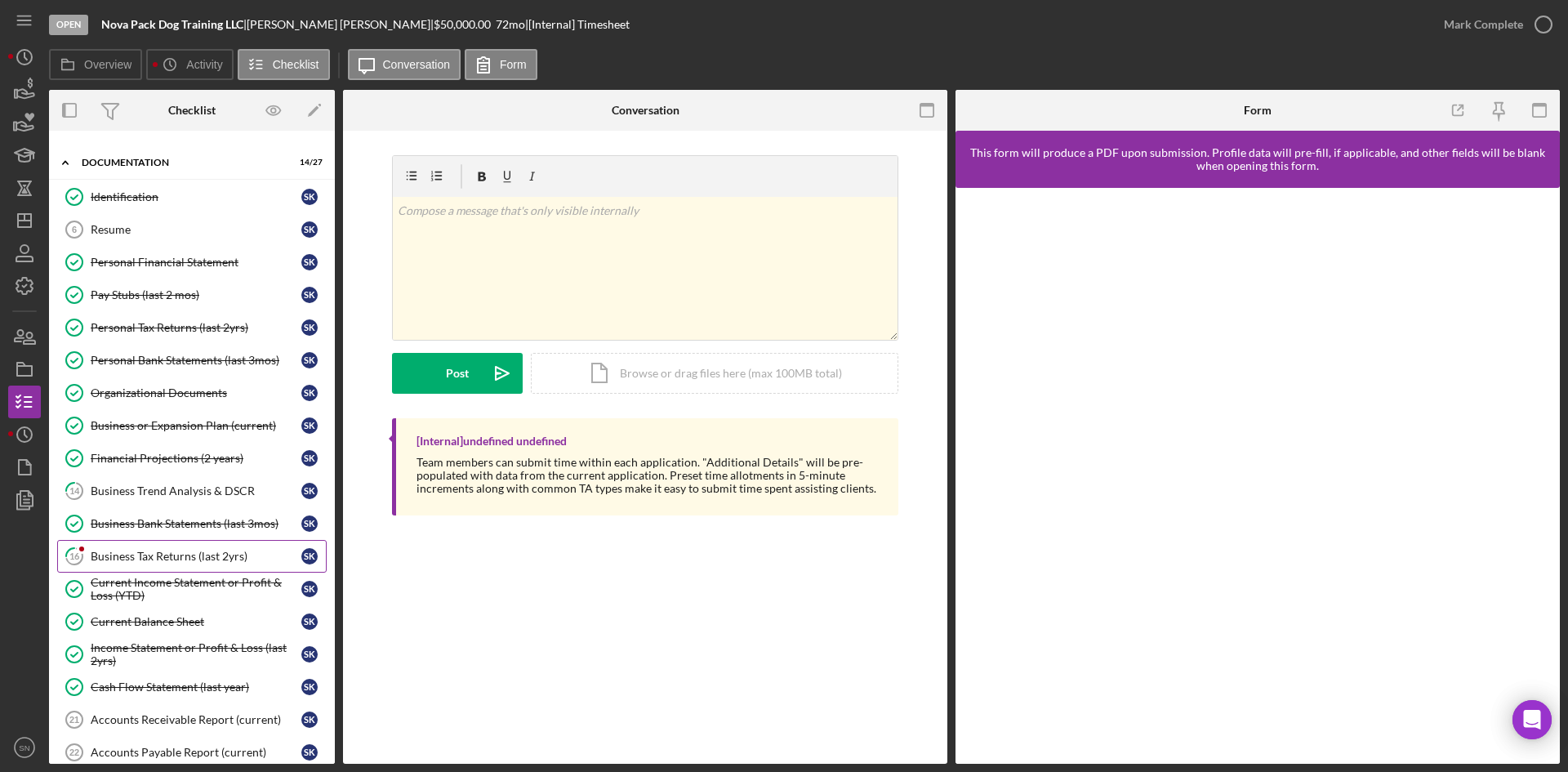
click at [141, 552] on div "Business Tax Returns (last 2yrs)" at bounding box center [197, 556] width 211 height 13
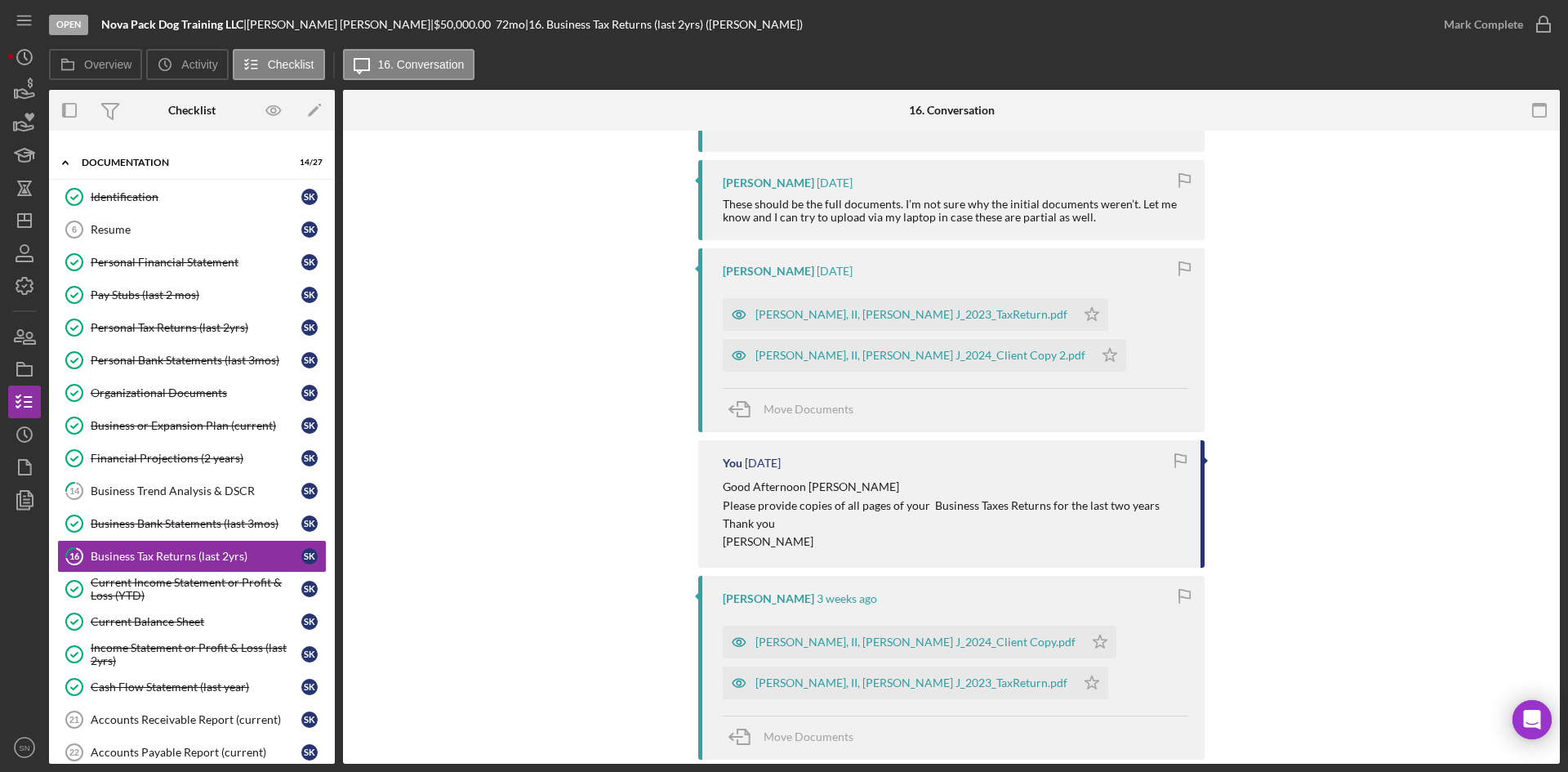
scroll to position [638, 0]
click at [940, 316] on div "[PERSON_NAME], II, [PERSON_NAME] J_2023_TaxReturn.pdf" at bounding box center [912, 313] width 312 height 13
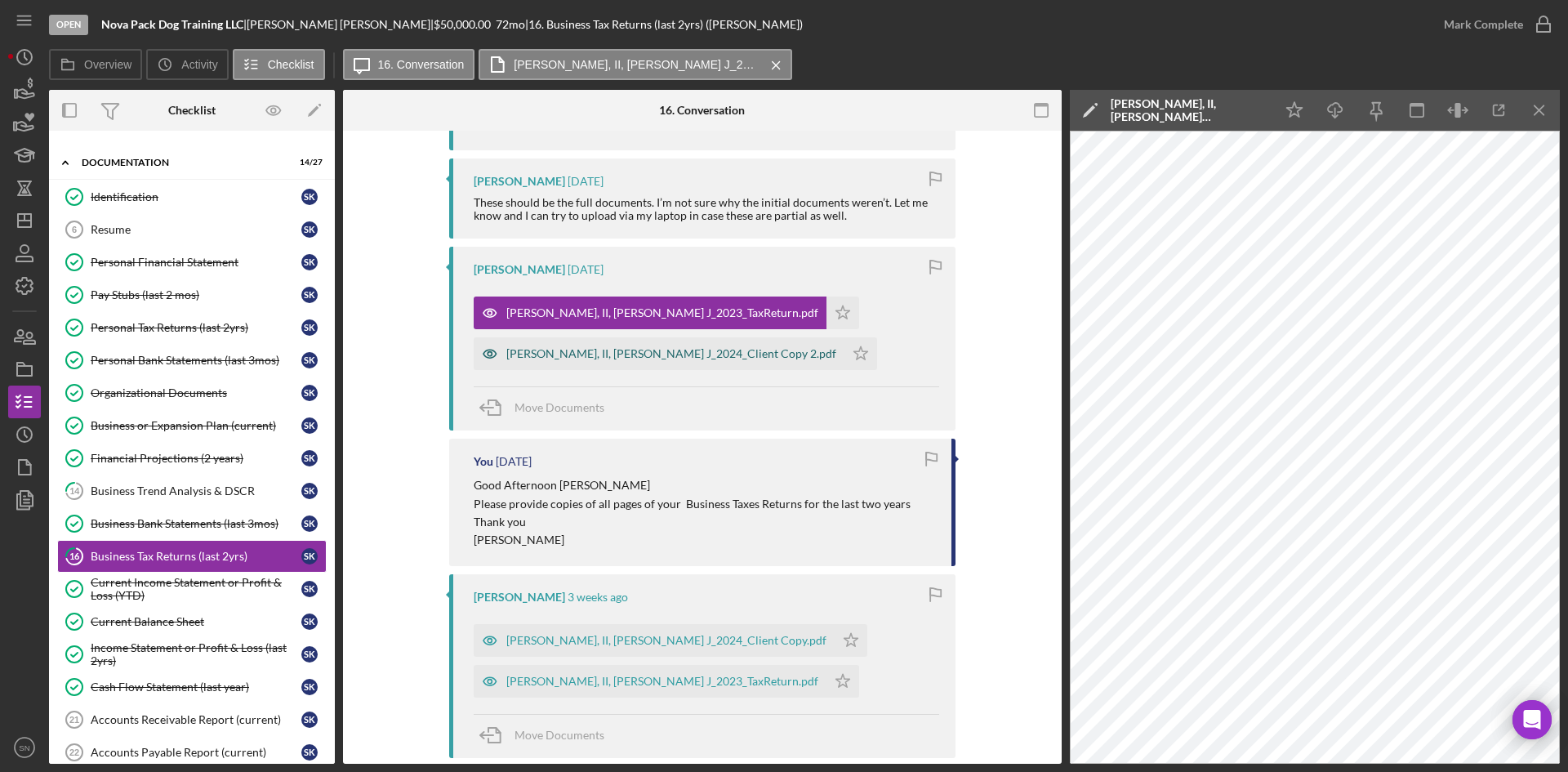
click at [654, 358] on div "[PERSON_NAME], II, [PERSON_NAME] J_2024_Client Copy 2.pdf" at bounding box center [672, 354] width 330 height 13
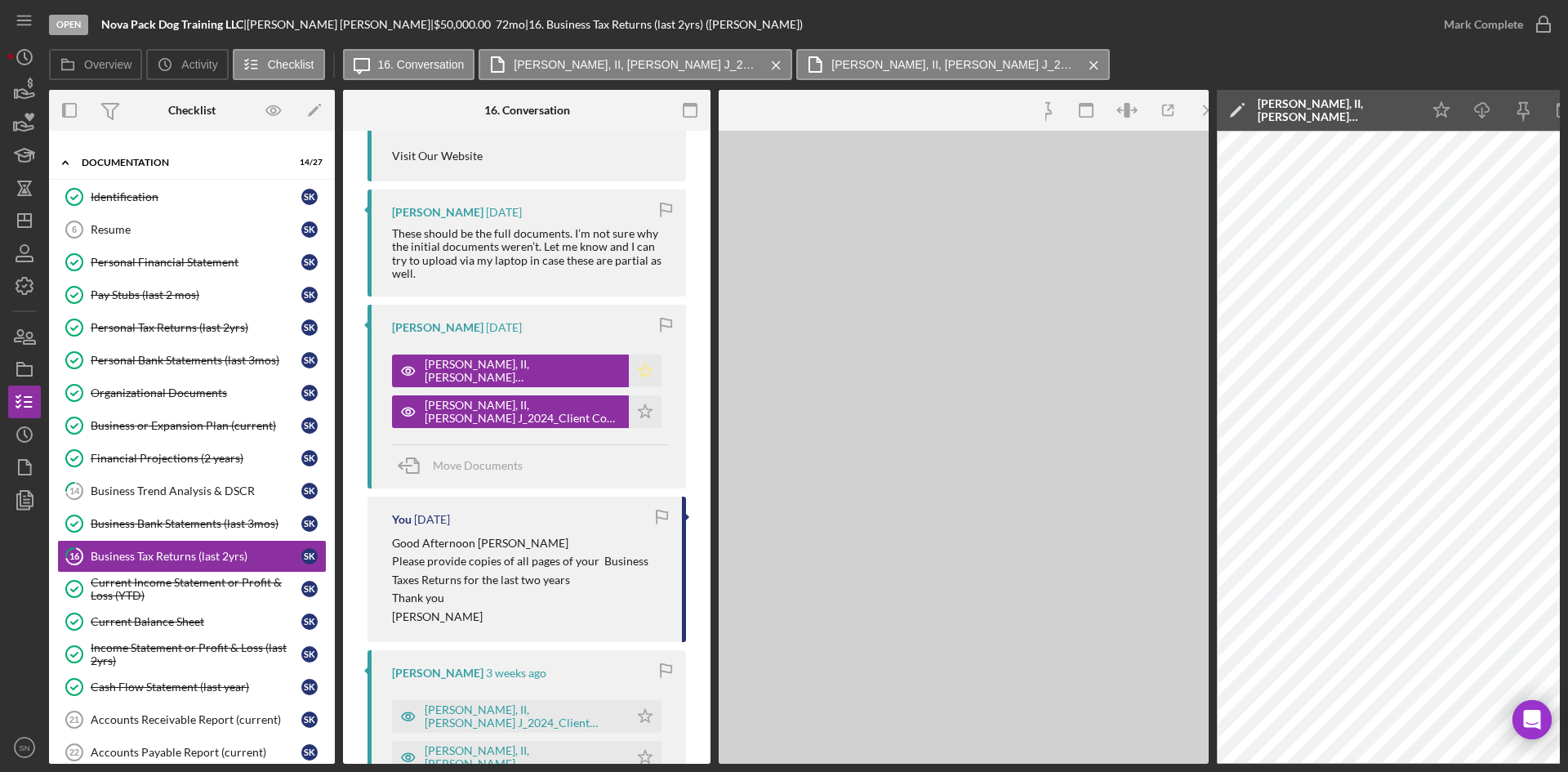
scroll to position [650, 0]
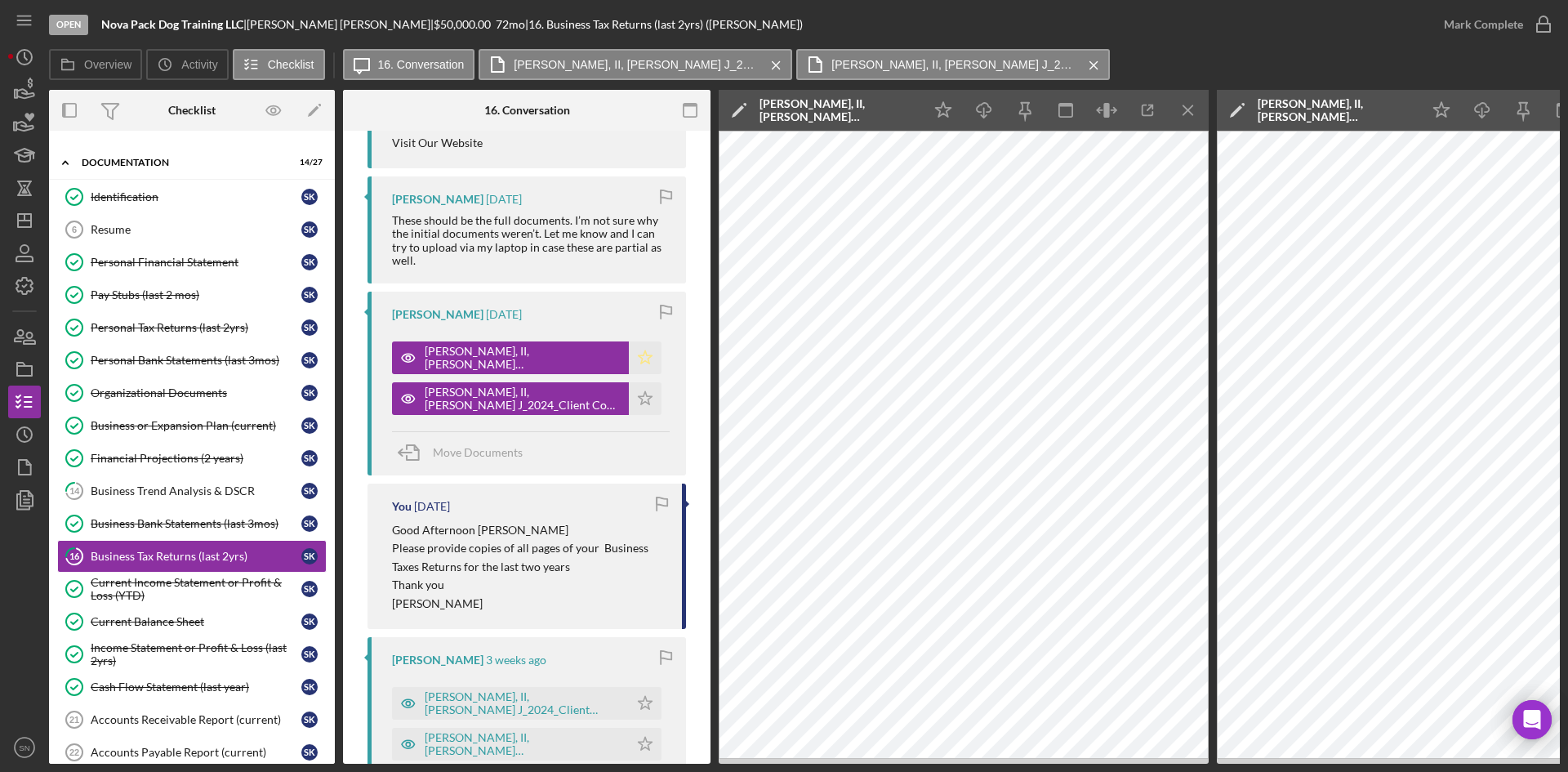
click at [643, 356] on icon "Icon/Star" at bounding box center [646, 358] width 32 height 32
click at [641, 400] on icon "Icon/Star" at bounding box center [646, 399] width 32 height 32
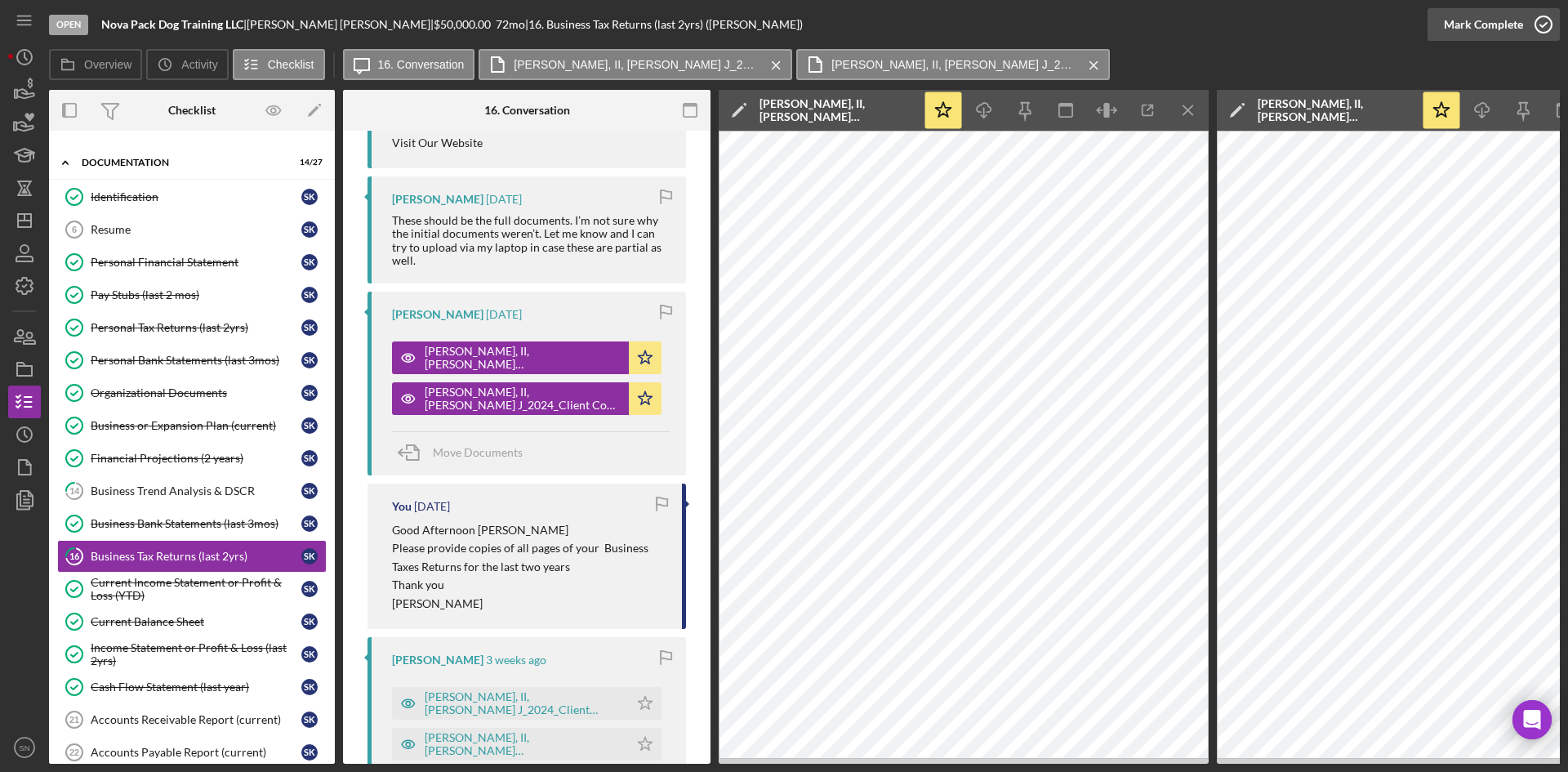
click at [1547, 19] on circle "button" at bounding box center [1544, 24] width 16 height 16
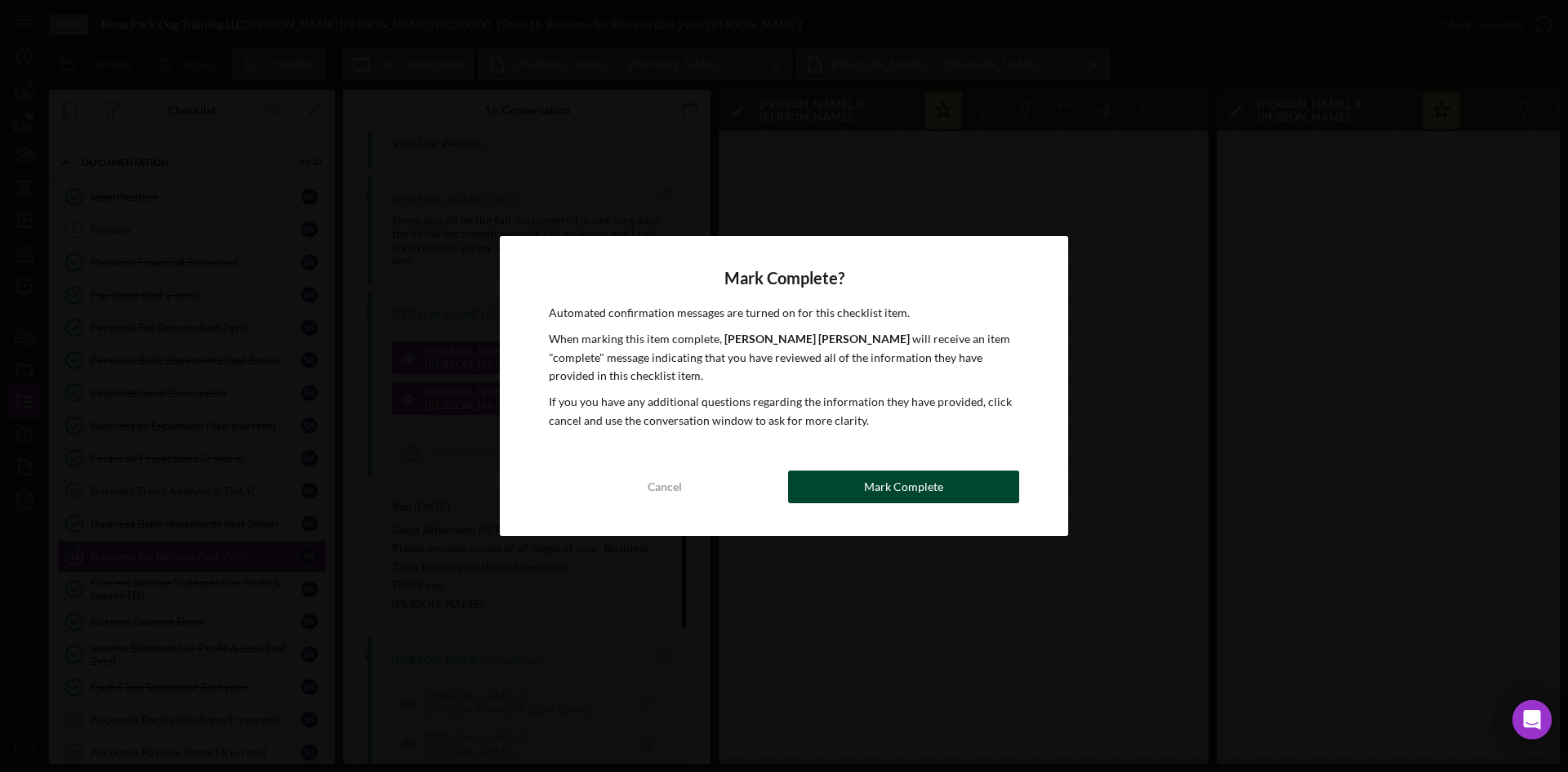
click at [932, 483] on div "Mark Complete" at bounding box center [903, 487] width 79 height 32
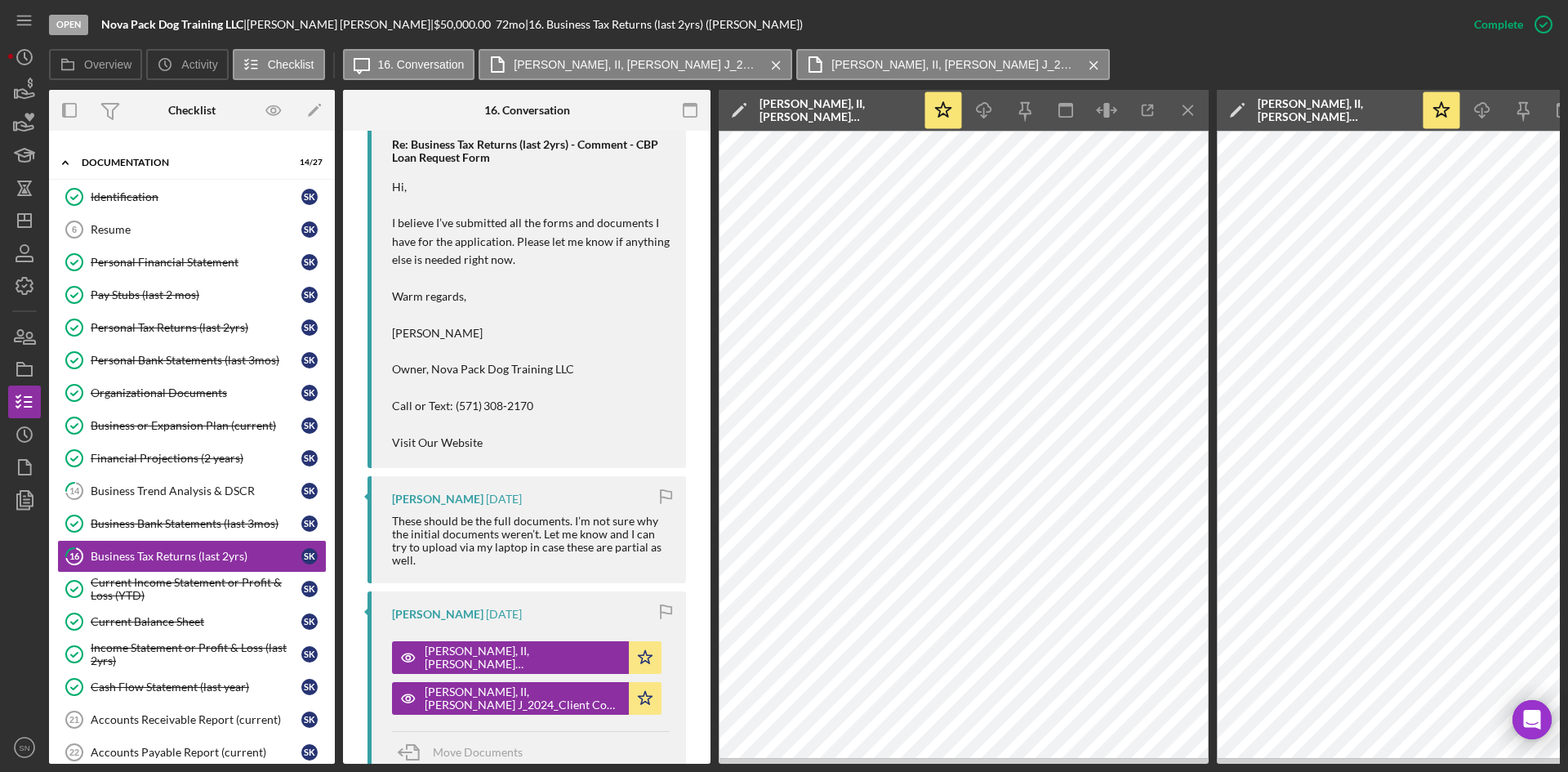
scroll to position [951, 0]
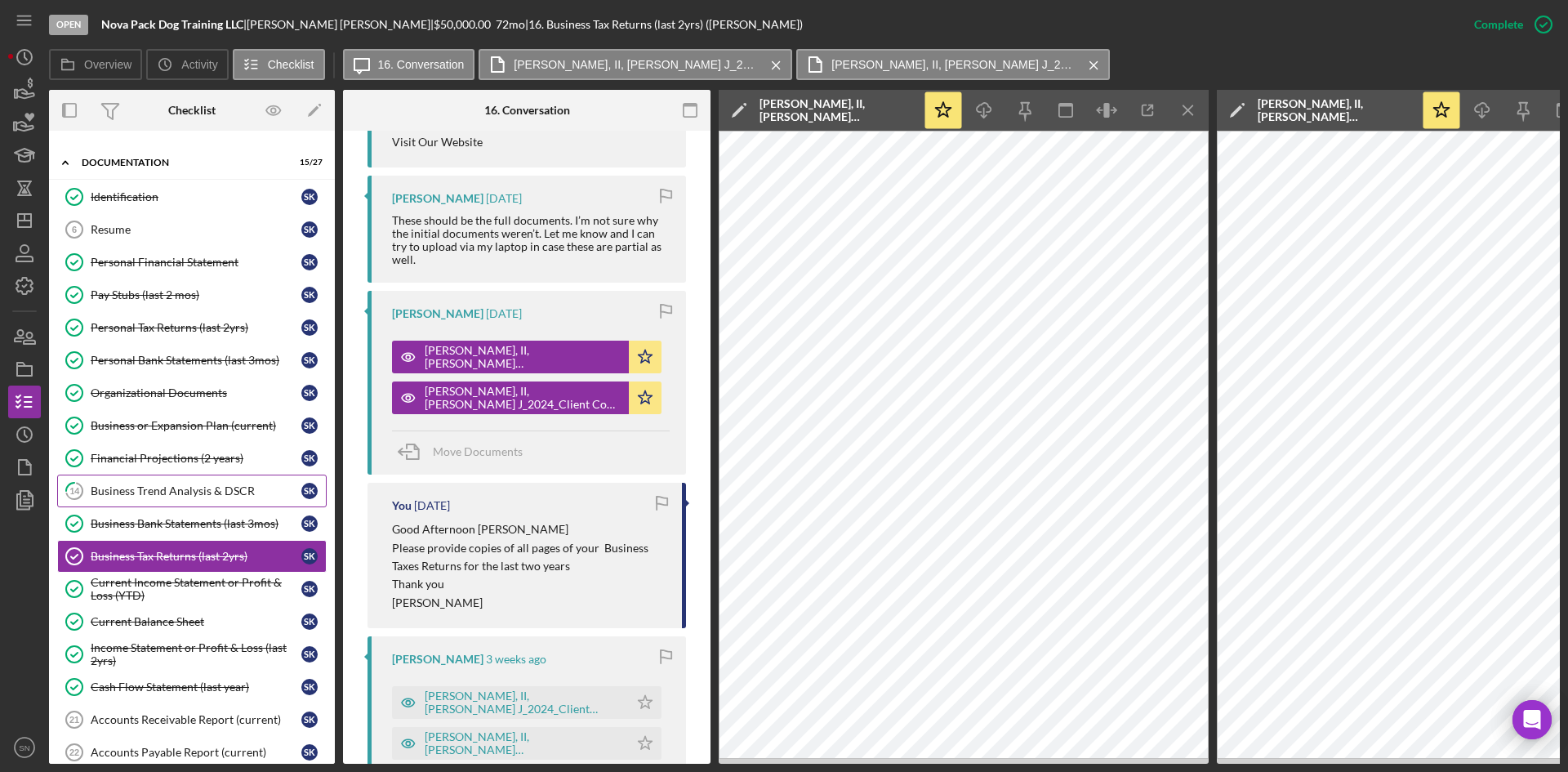
click at [180, 490] on div "Business Trend Analysis & DSCR" at bounding box center [197, 491] width 211 height 13
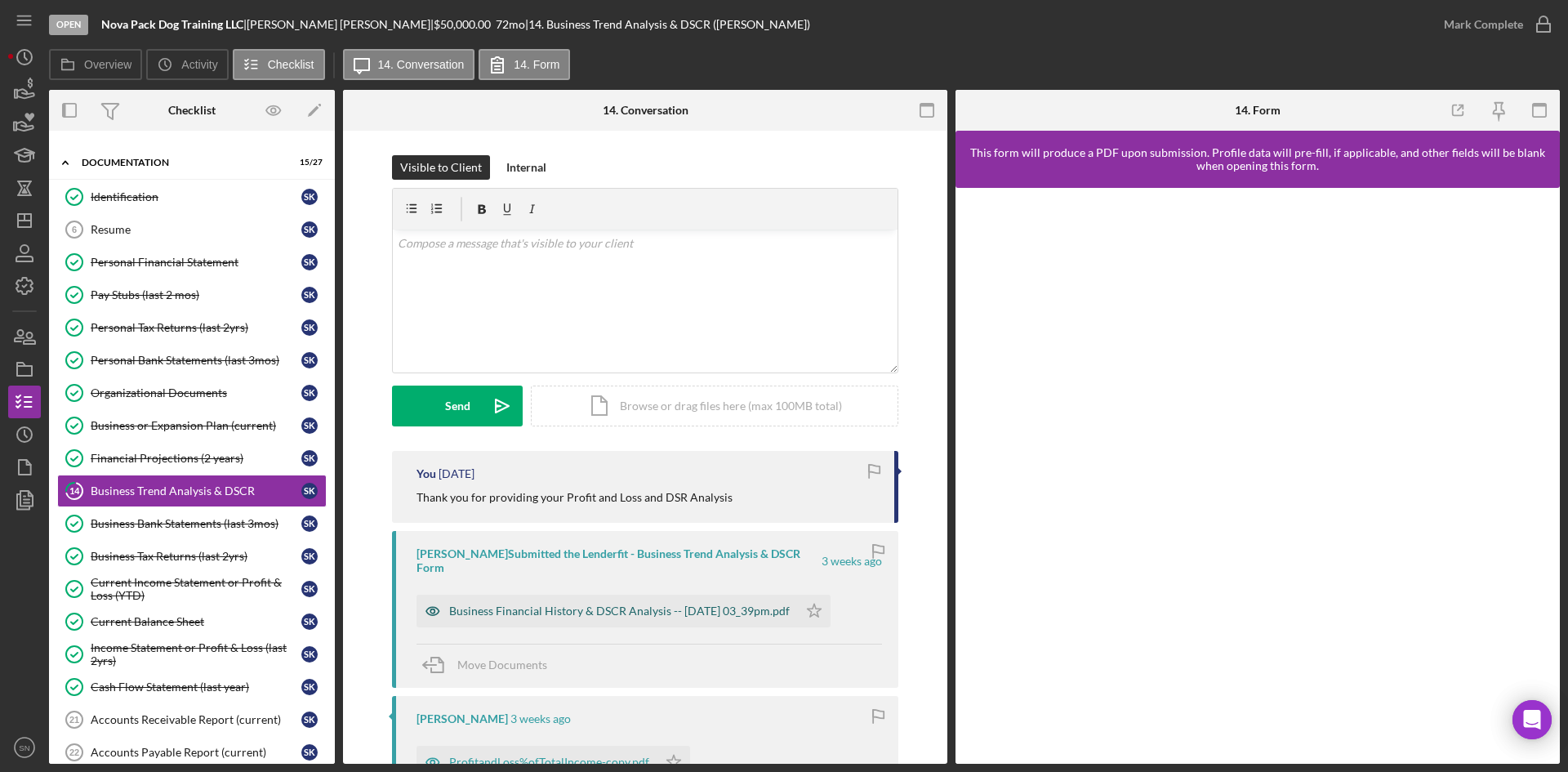
click at [527, 617] on div "Business Financial History & DSCR Analysis -- [DATE] 03_39pm.pdf" at bounding box center [619, 611] width 341 height 13
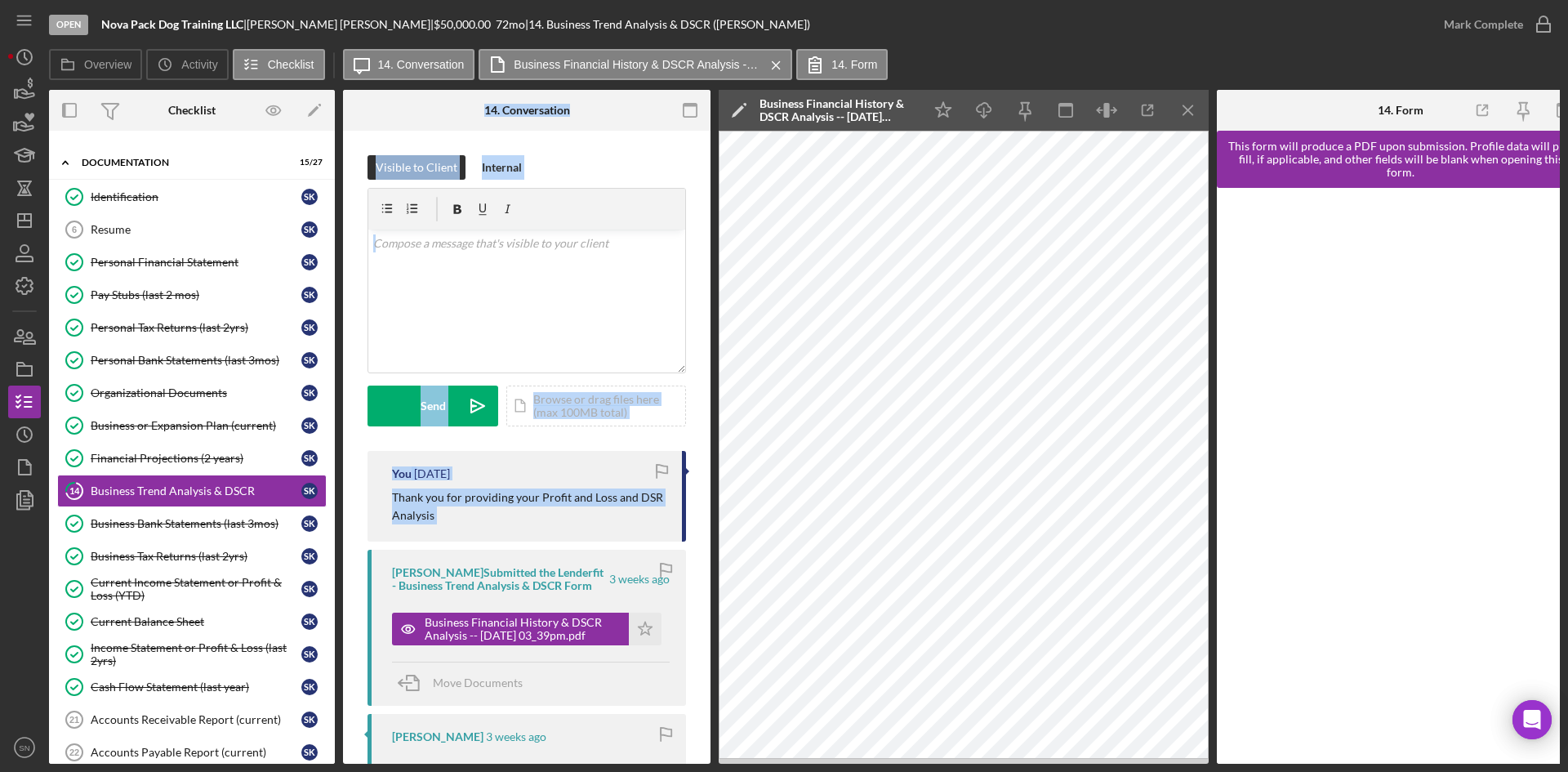
drag, startPoint x: 335, startPoint y: 535, endPoint x: 340, endPoint y: 571, distance: 36.3
click at [340, 571] on div "Overview Internal Workflow Stage Open Icon/Dropdown Arrow Archive (can unarchiv…" at bounding box center [804, 427] width 1511 height 674
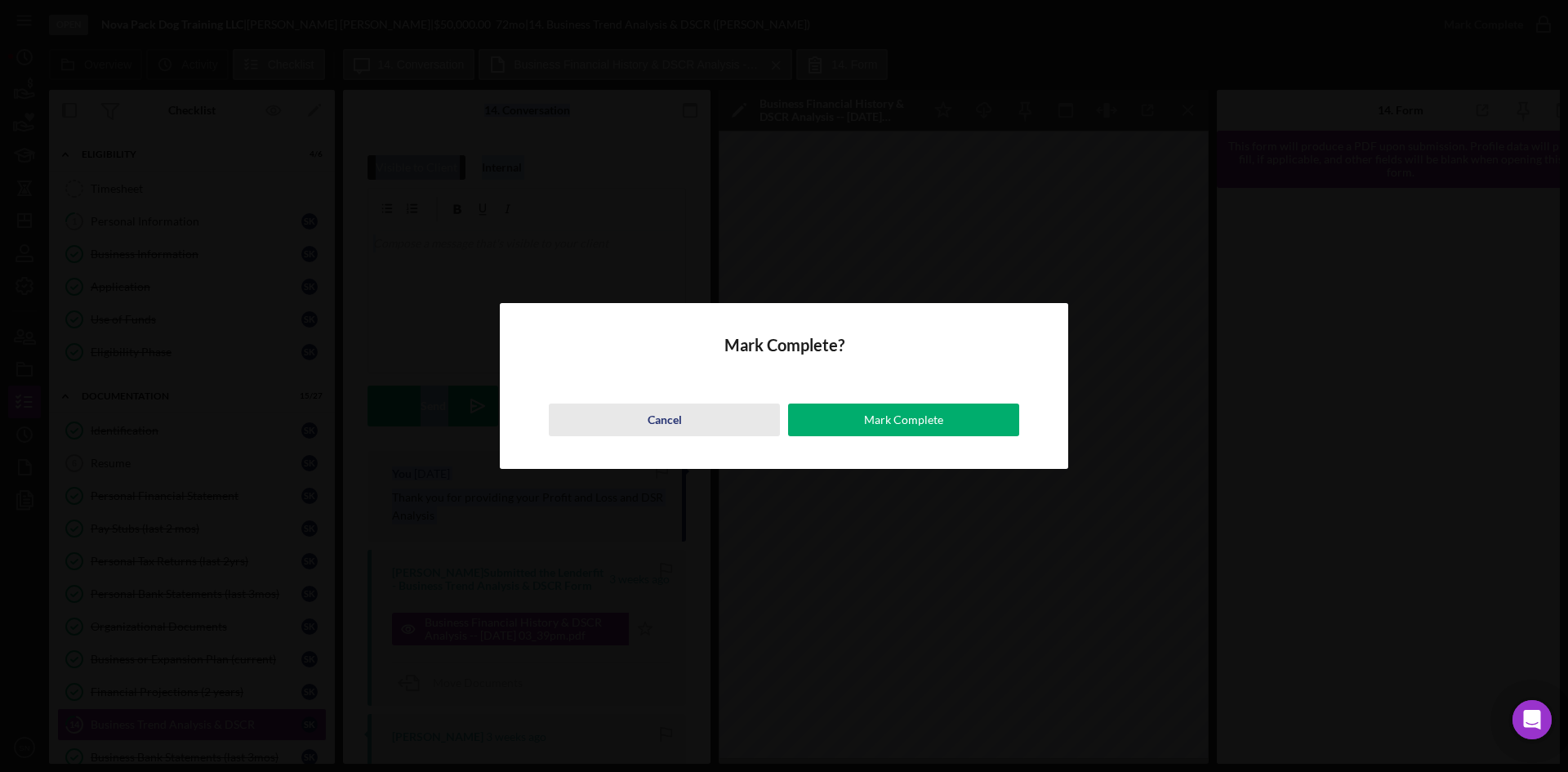
click at [677, 421] on div "Cancel" at bounding box center [665, 420] width 34 height 32
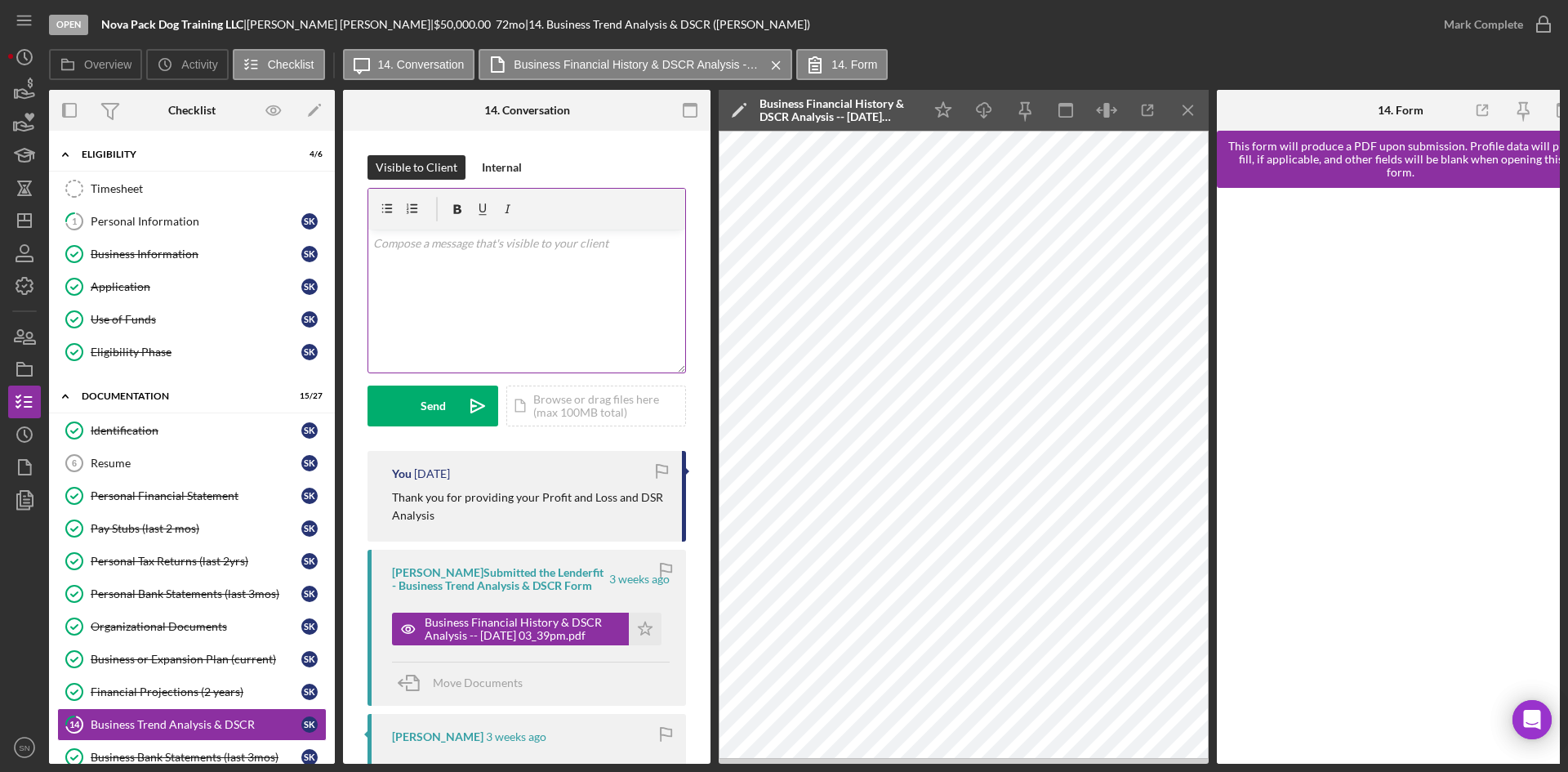
click at [569, 293] on div "v Color teal Color pink Remove color Add row above Add row below Add column bef…" at bounding box center [527, 301] width 316 height 143
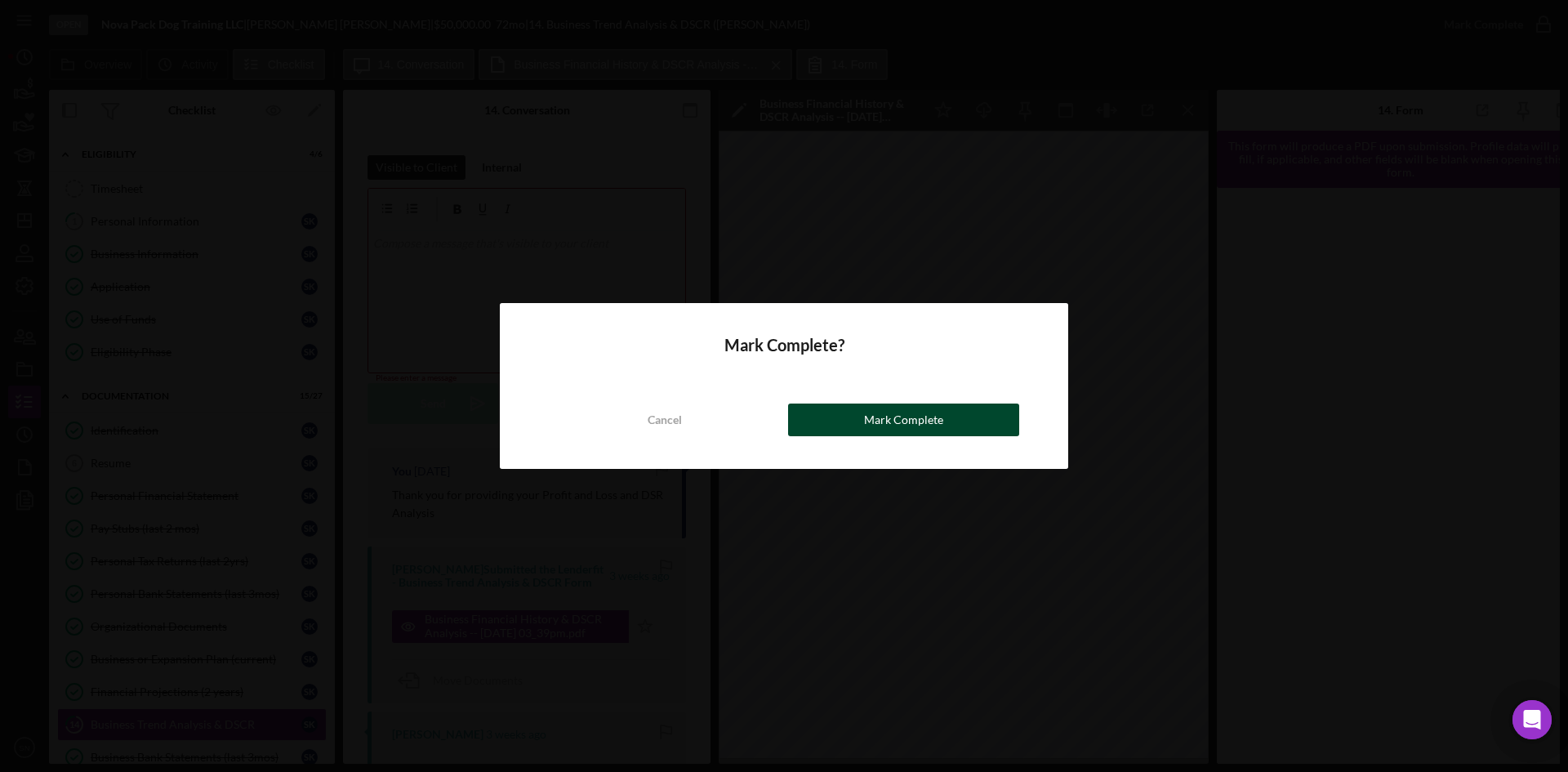
click at [879, 418] on div "Mark Complete" at bounding box center [903, 420] width 79 height 32
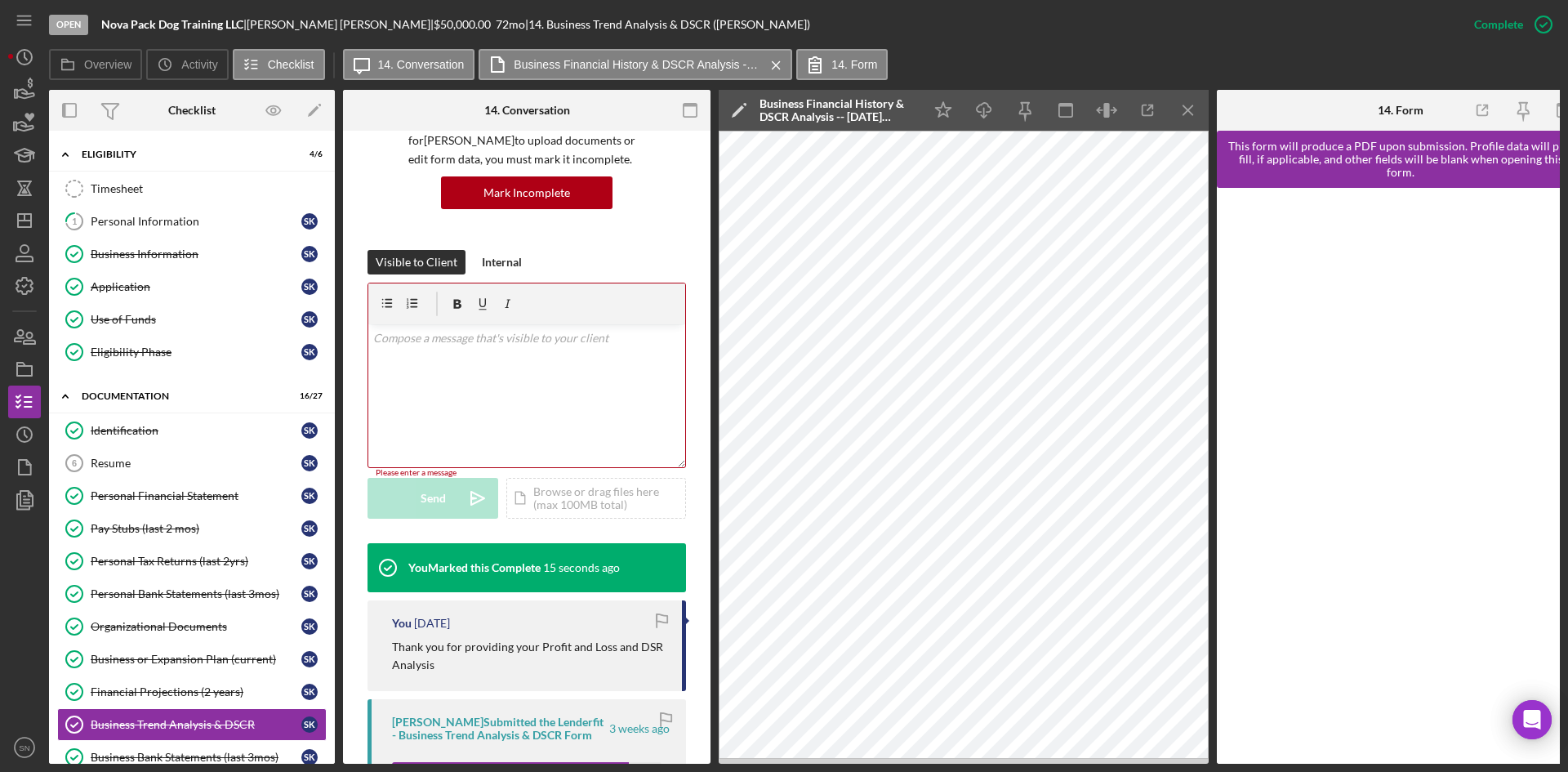
scroll to position [159, 0]
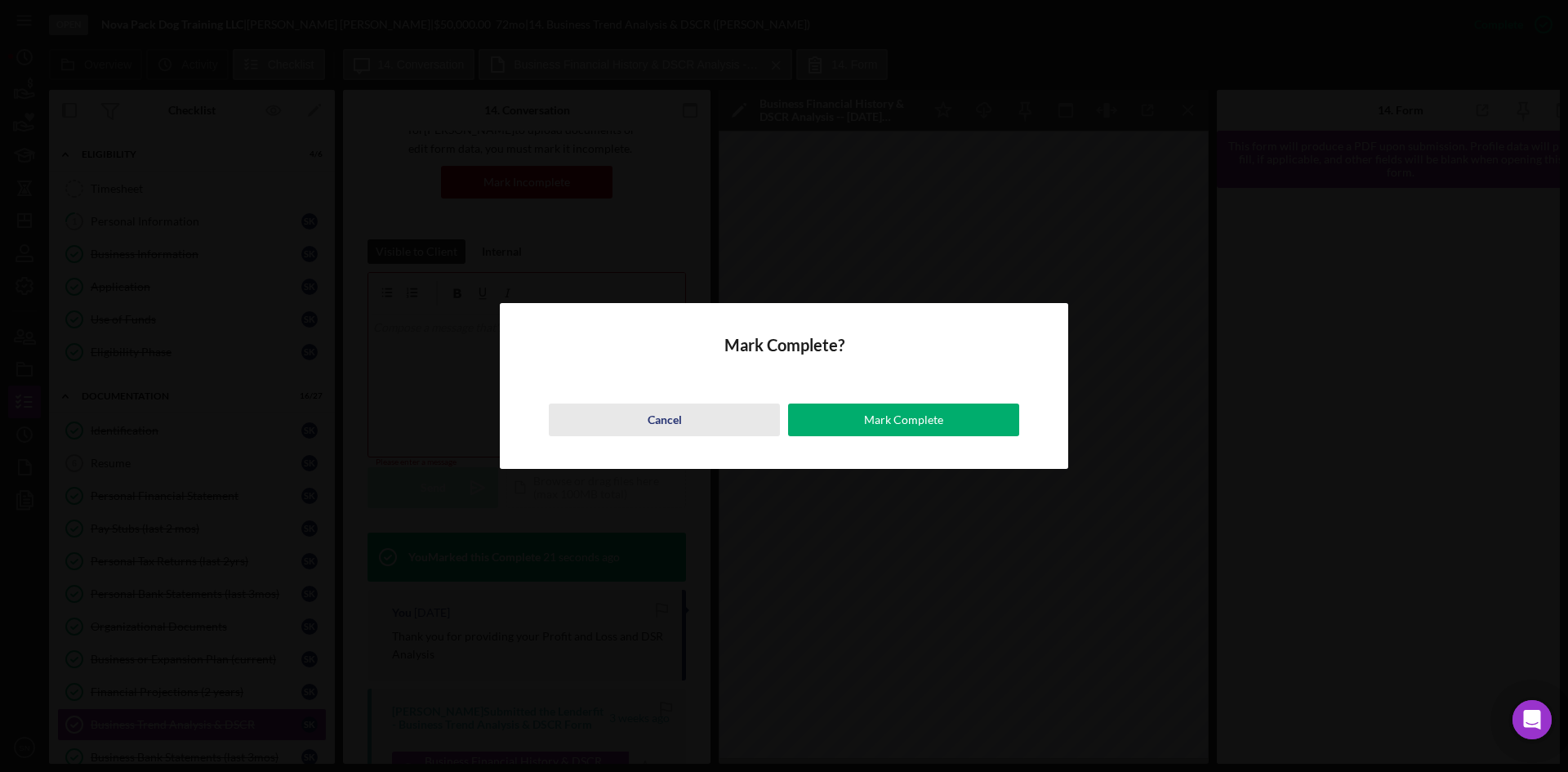
click at [664, 415] on div "Cancel" at bounding box center [665, 420] width 34 height 32
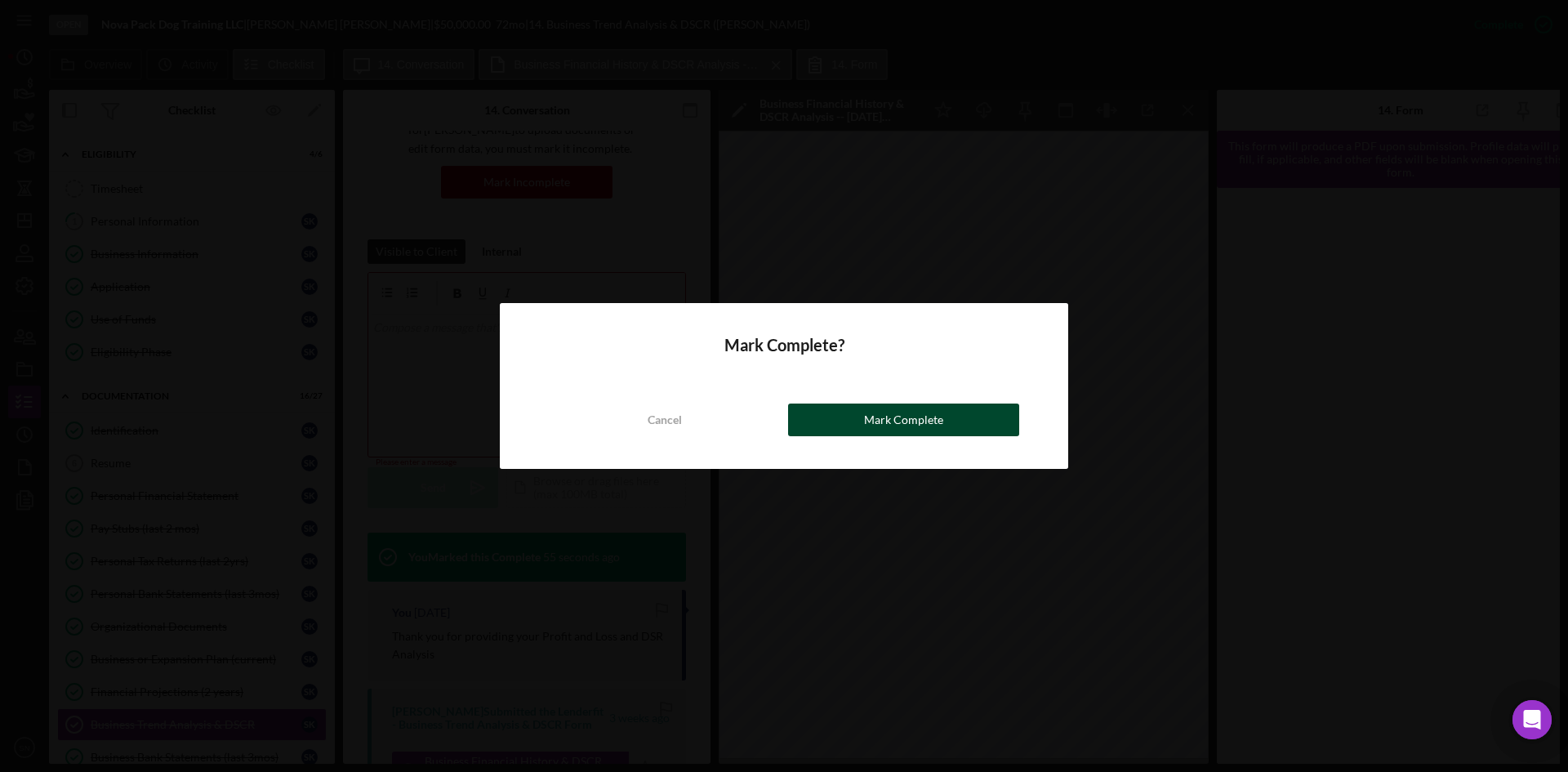
click at [867, 421] on div "Mark Complete" at bounding box center [903, 420] width 79 height 32
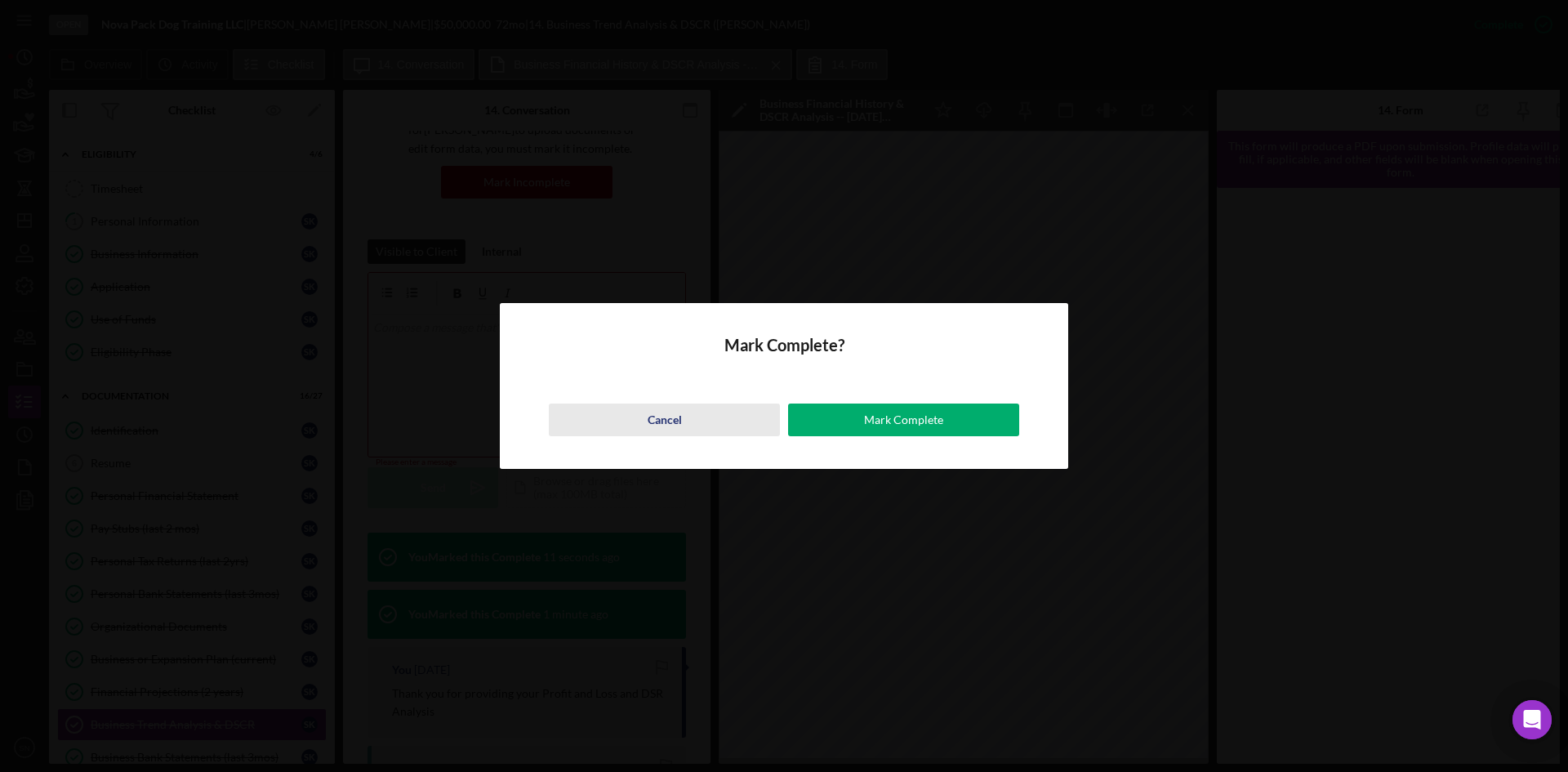
click at [671, 419] on div "Cancel" at bounding box center [665, 420] width 34 height 32
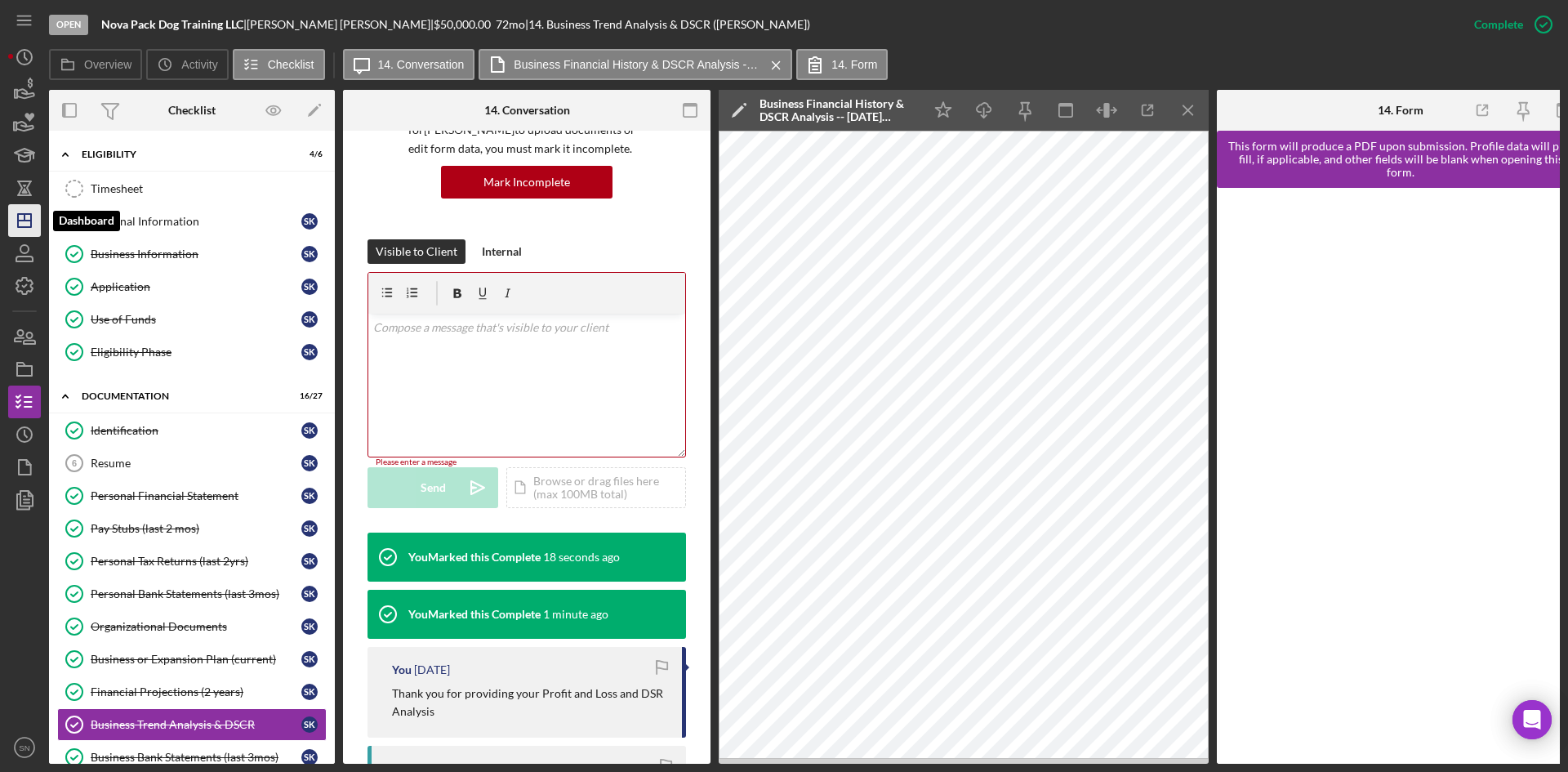
click at [23, 216] on icon "Icon/Dashboard" at bounding box center [24, 220] width 41 height 41
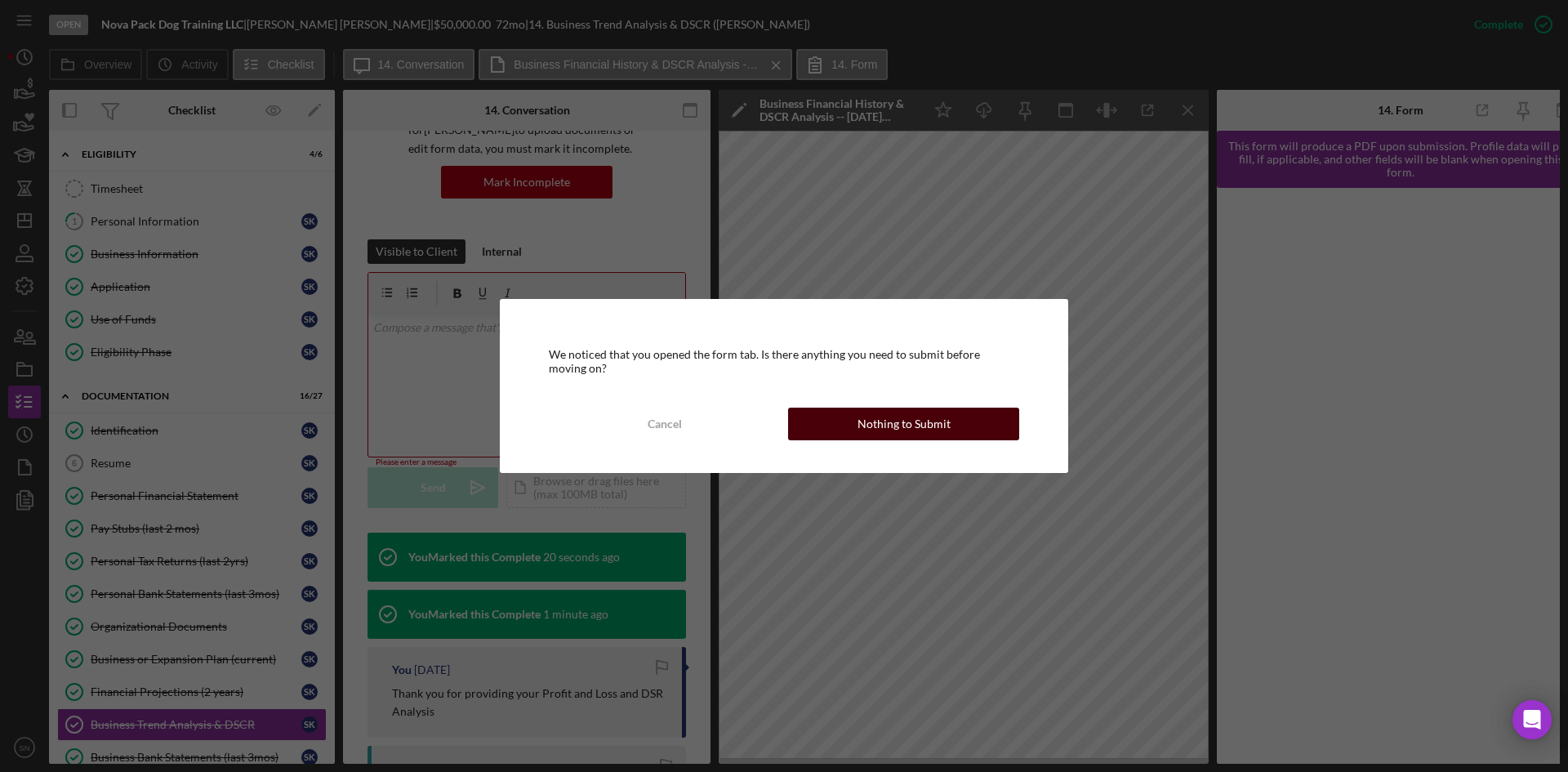
click at [888, 418] on div "Nothing to Submit" at bounding box center [903, 424] width 93 height 32
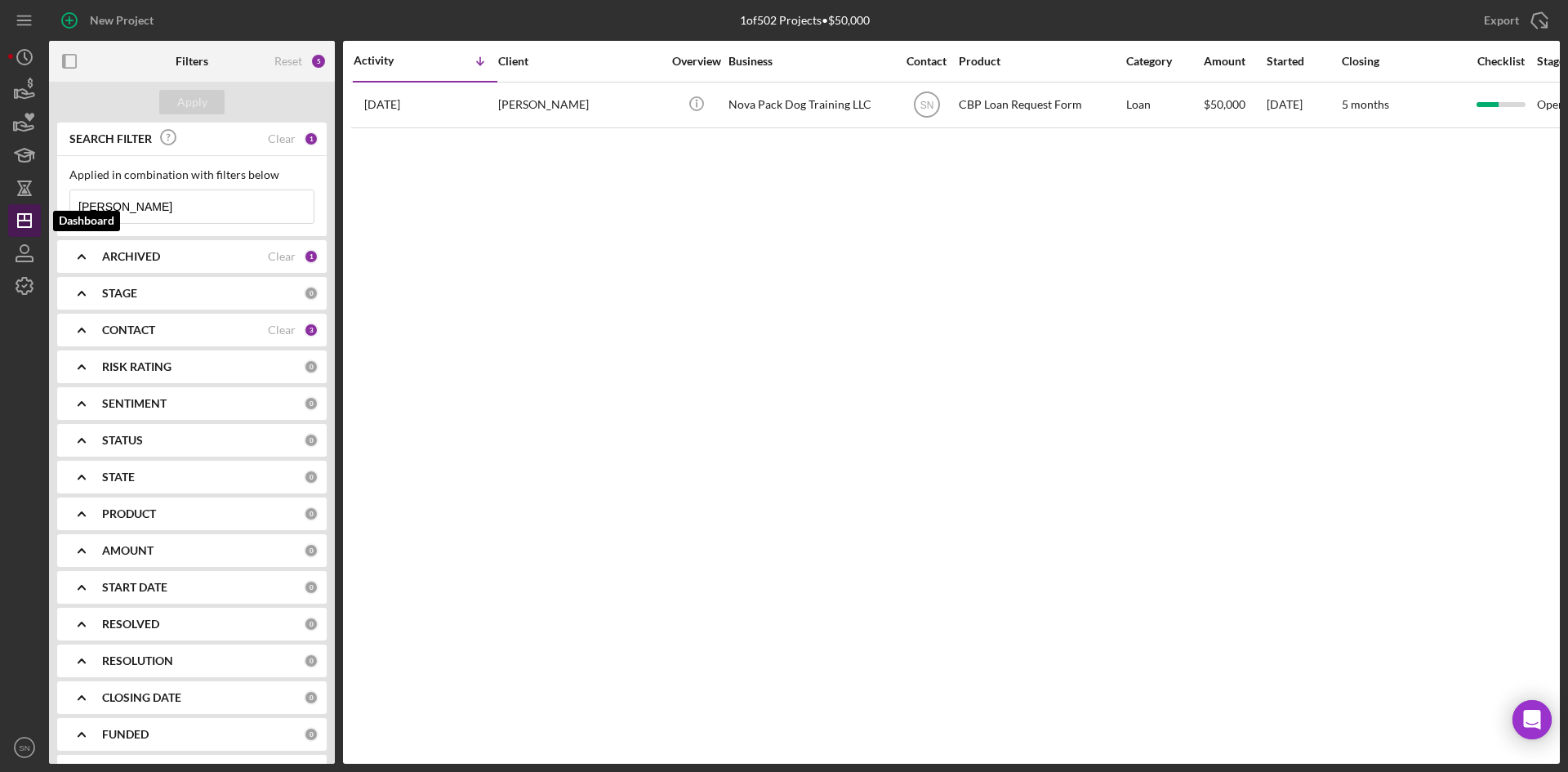
click at [30, 215] on polygon "button" at bounding box center [24, 220] width 13 height 13
click at [143, 200] on input "[PERSON_NAME]" at bounding box center [192, 207] width 243 height 32
type input "K"
drag, startPoint x: 510, startPoint y: 292, endPoint x: 535, endPoint y: 274, distance: 30.8
click at [511, 293] on div "Activity Icon/Table Sort Arrow Client Overview Business Contact Product Categor…" at bounding box center [951, 402] width 1217 height 723
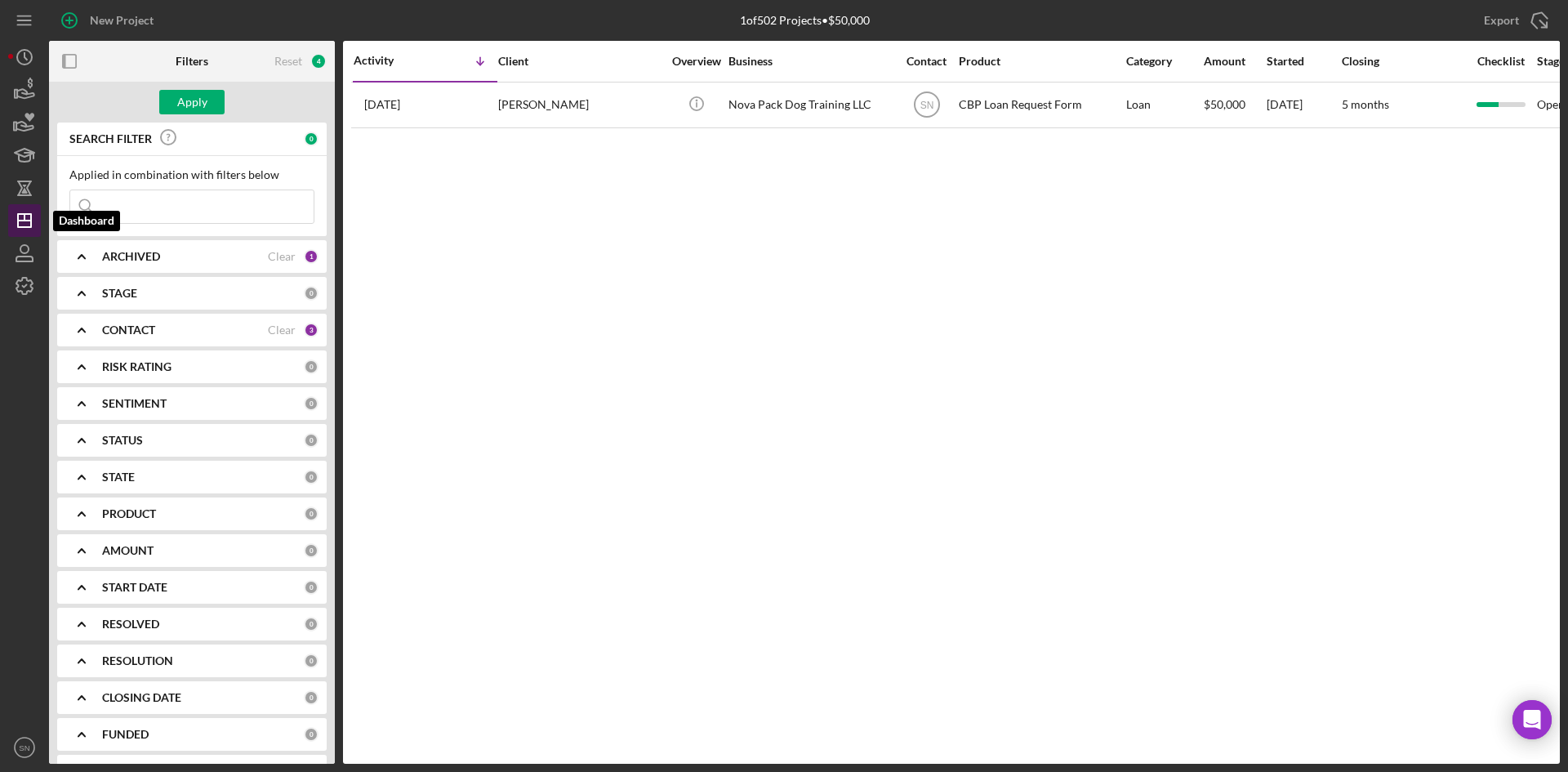
click at [20, 218] on icon "Icon/Dashboard" at bounding box center [24, 220] width 41 height 41
click at [87, 323] on icon "Icon/Expander" at bounding box center [81, 329] width 41 height 41
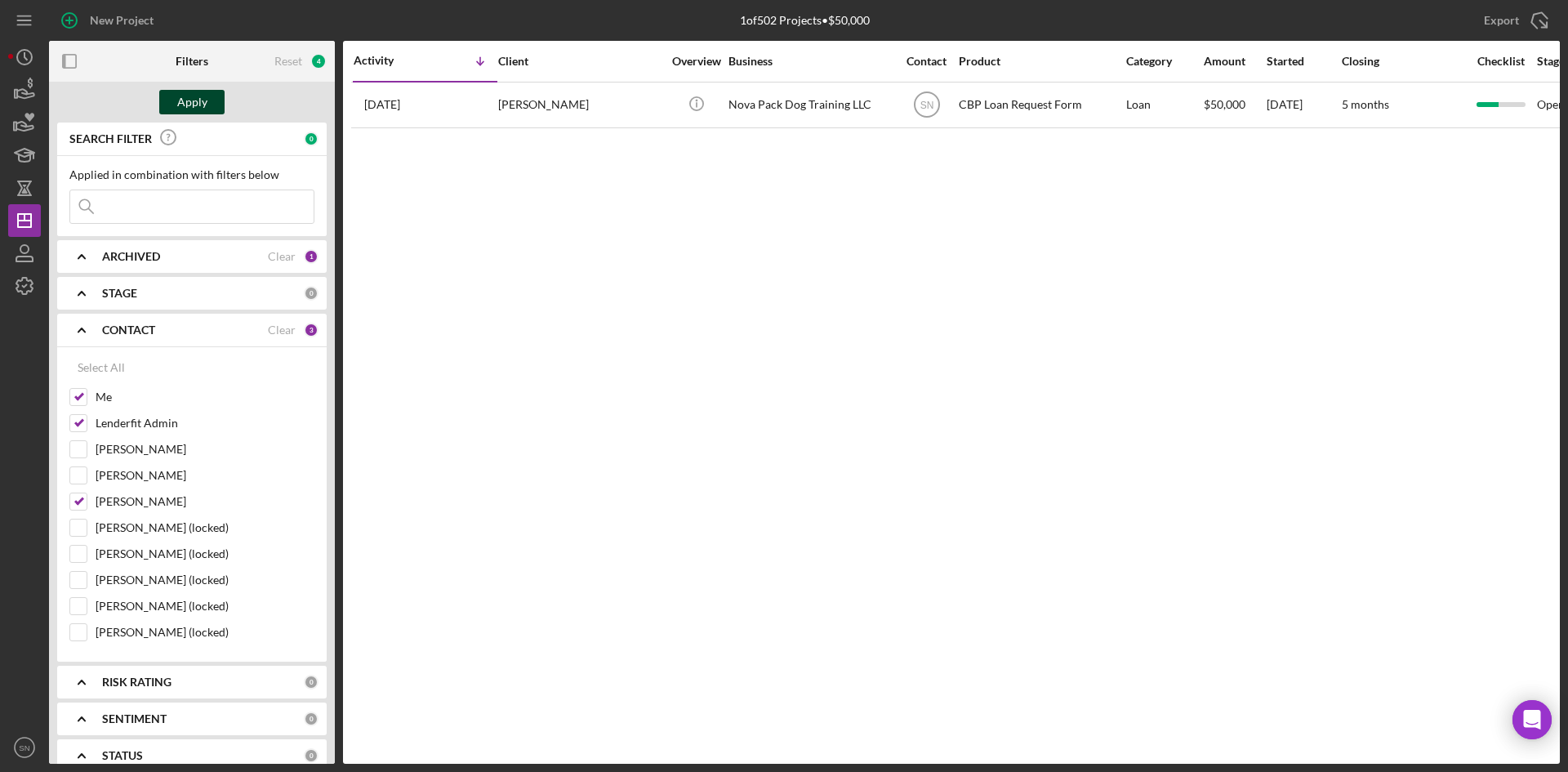
click at [193, 100] on div "Apply" at bounding box center [193, 102] width 31 height 24
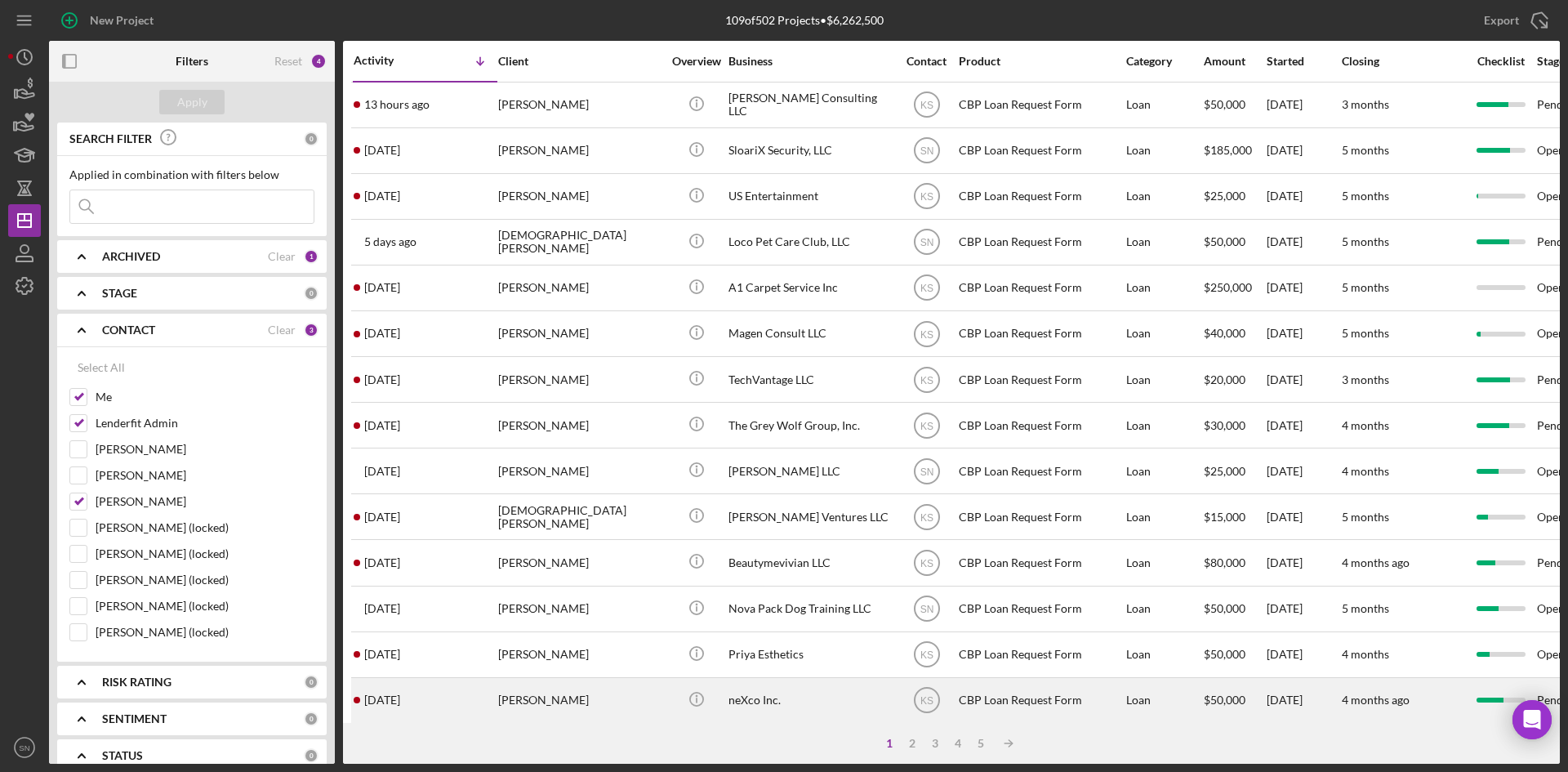
click at [557, 702] on div "[PERSON_NAME]" at bounding box center [580, 701] width 163 height 43
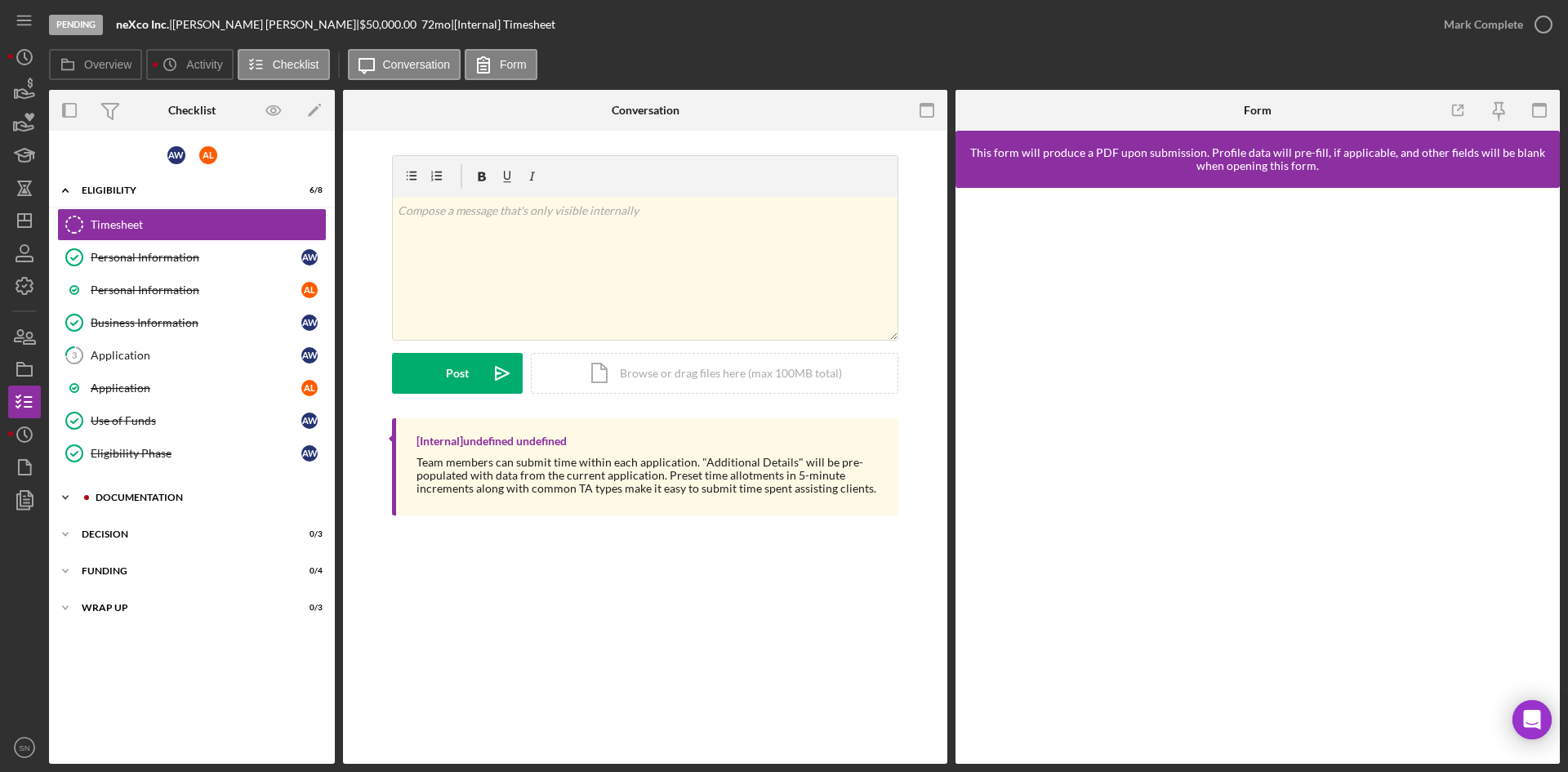
click at [59, 503] on icon "Icon/Expander" at bounding box center [65, 498] width 32 height 32
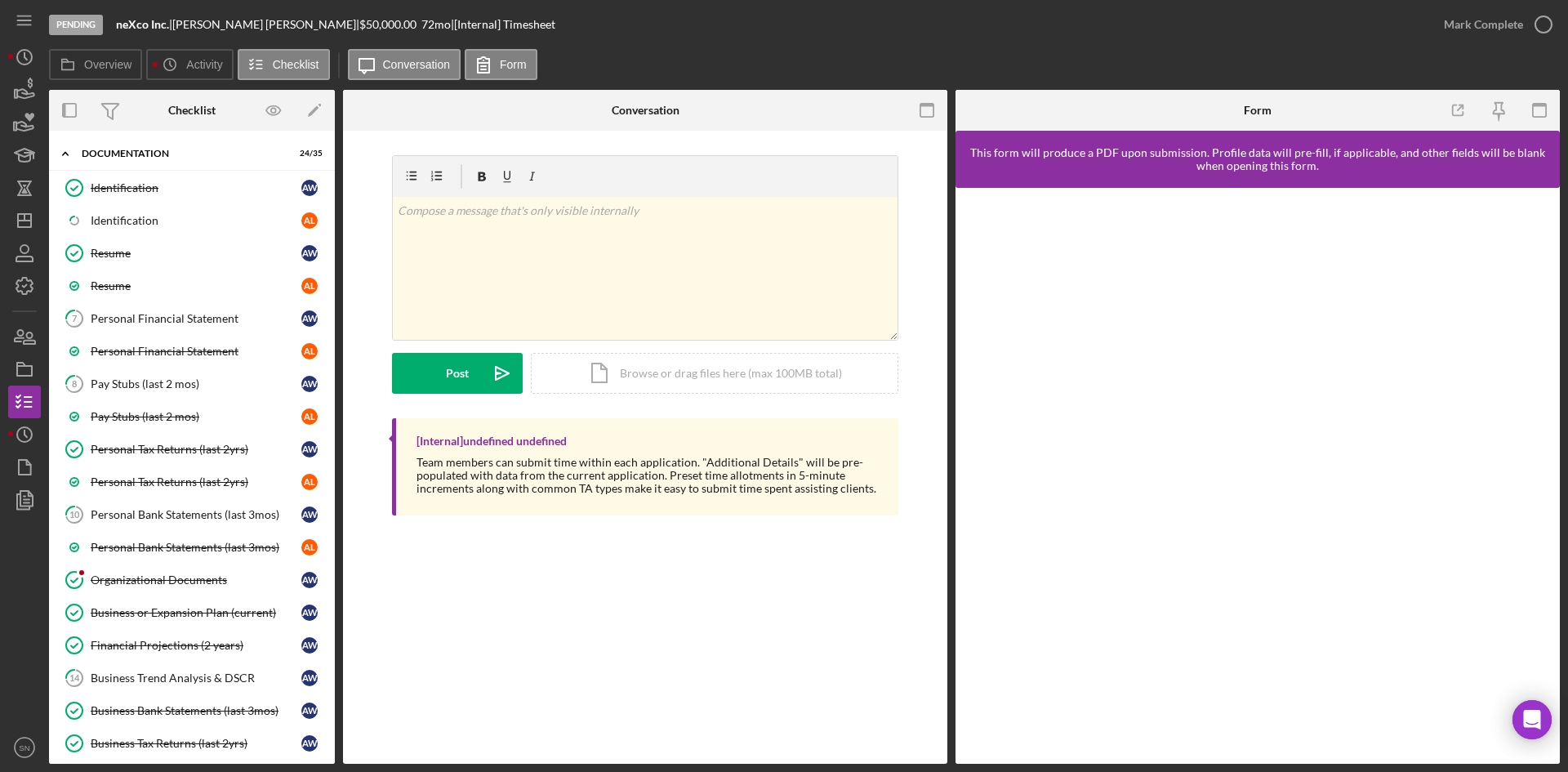
scroll to position [339, 0]
click at [83, 578] on div at bounding box center [81, 577] width 10 height 10
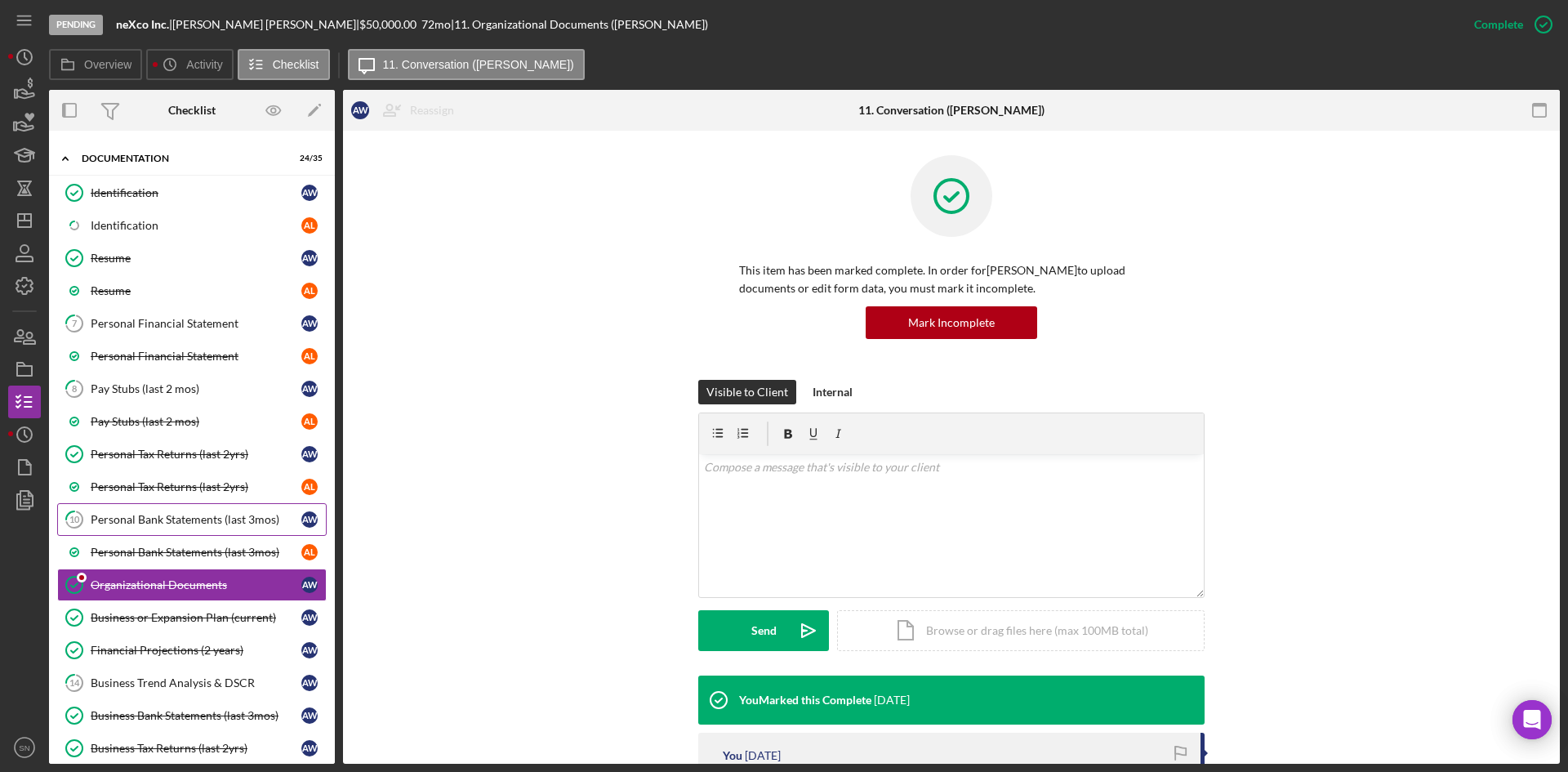
click at [107, 515] on div "Personal Bank Statements (last 3mos)" at bounding box center [197, 519] width 211 height 13
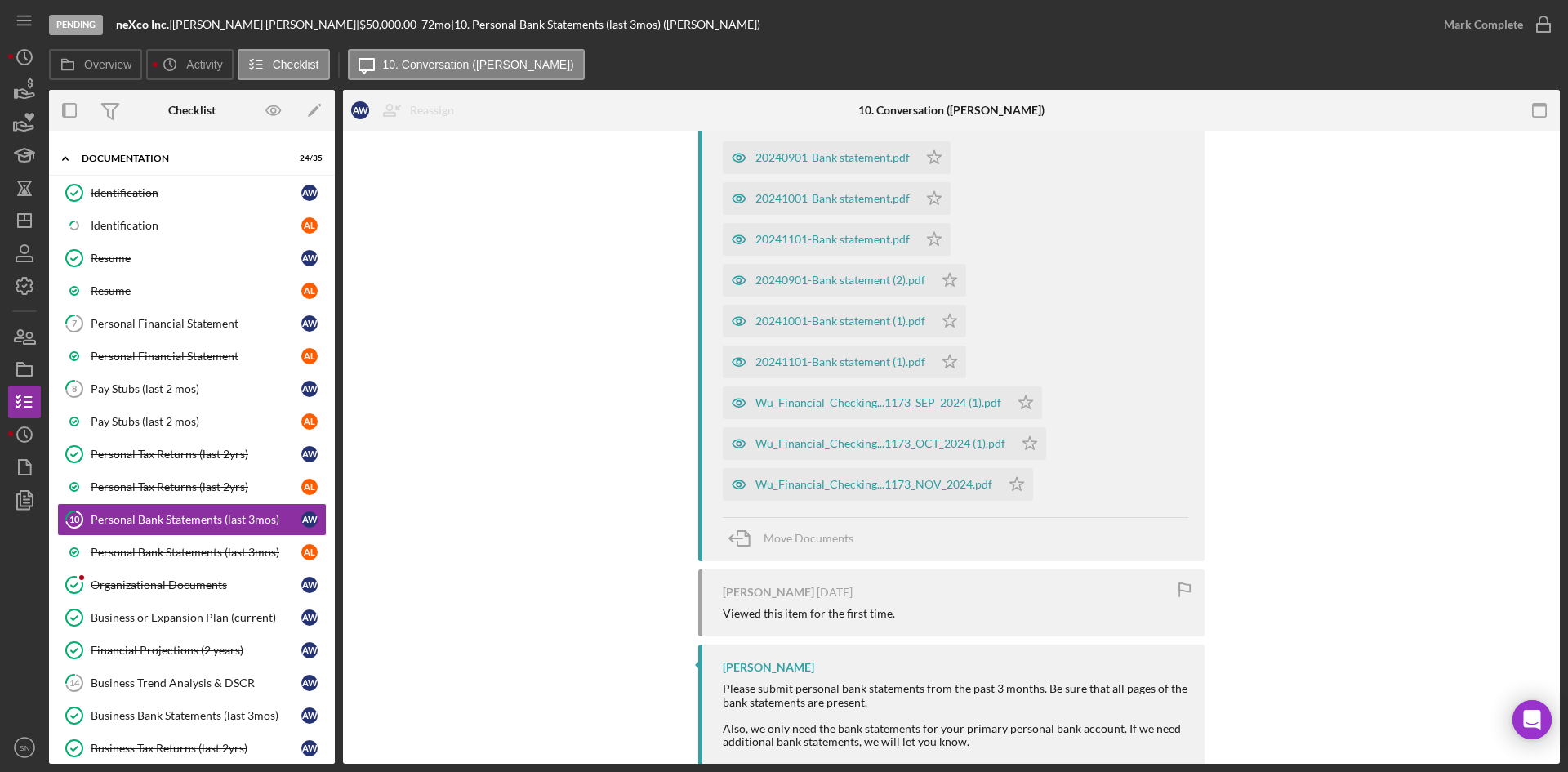
scroll to position [365, 0]
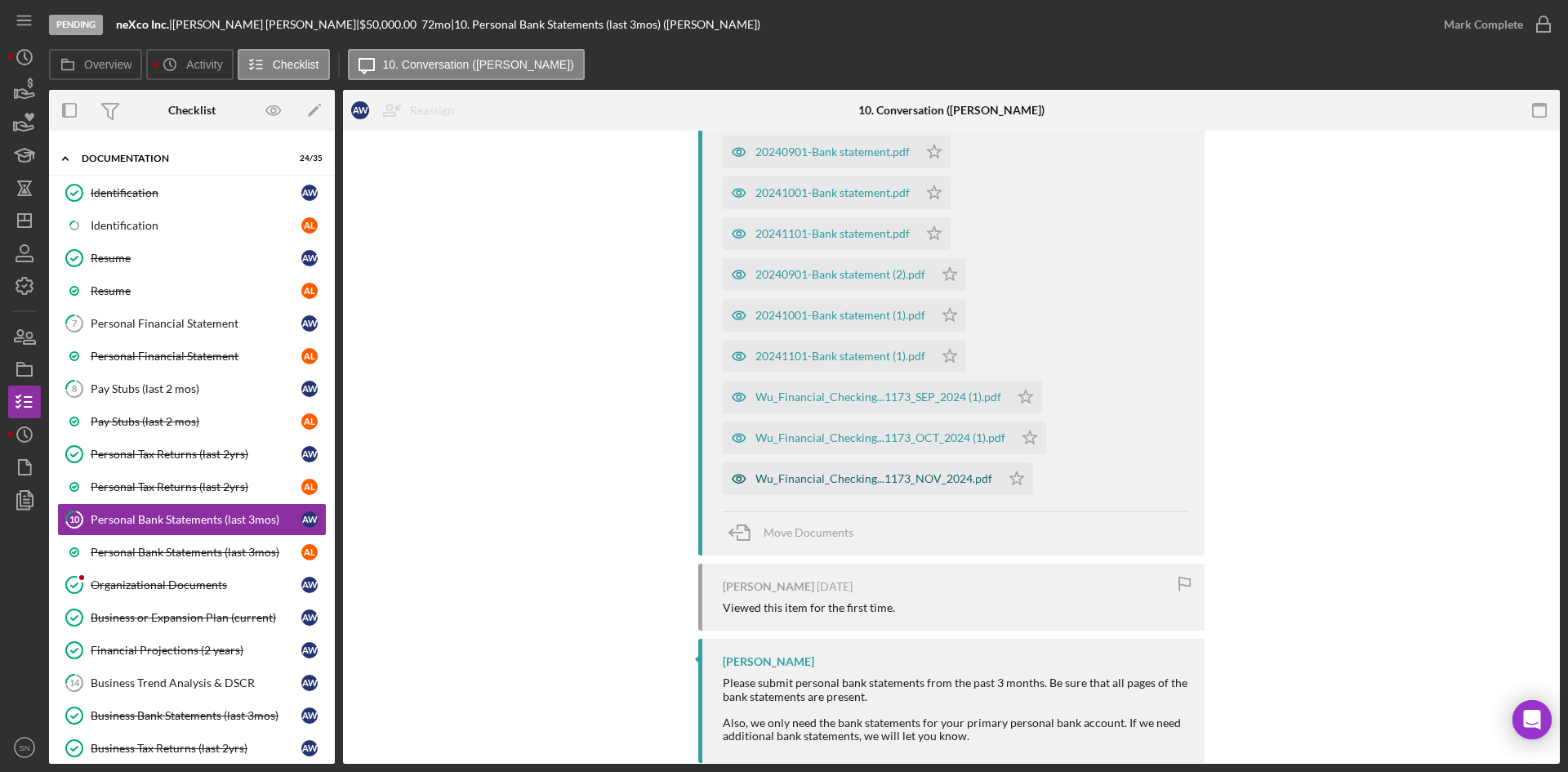
click at [977, 477] on div "Wu_Financial_Checking...1173_NOV_2024.pdf" at bounding box center [874, 479] width 237 height 13
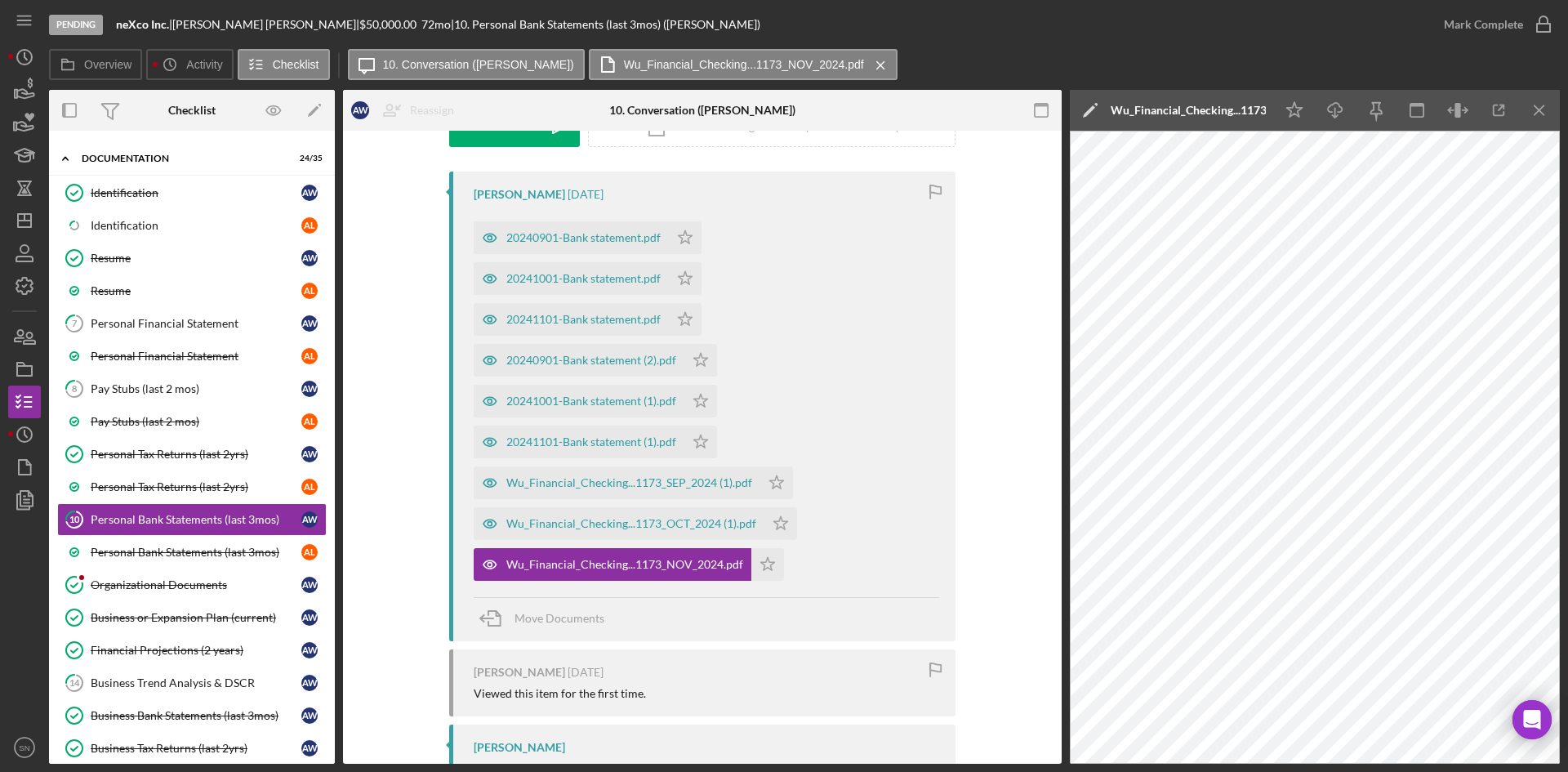
scroll to position [253, 0]
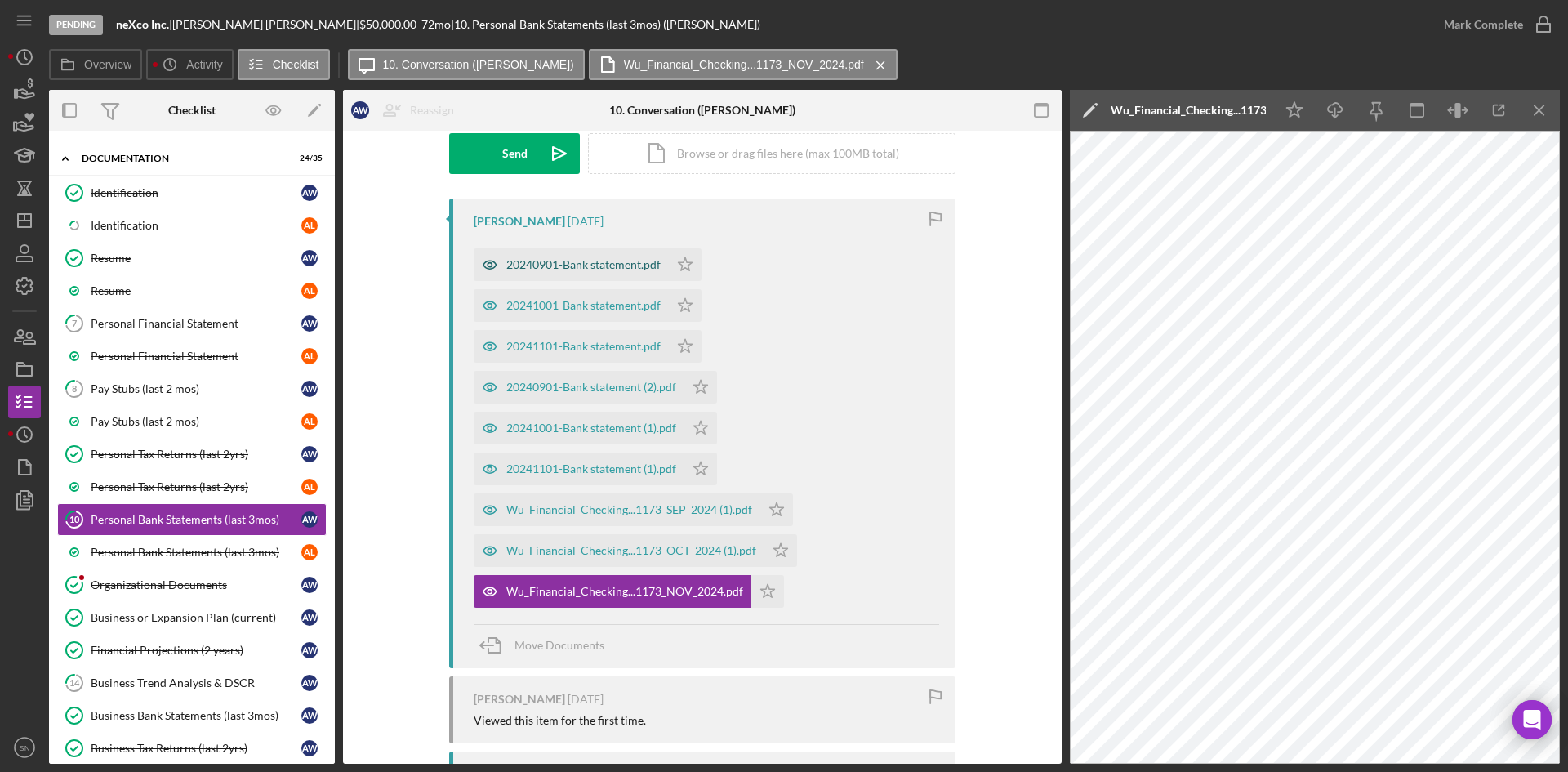
click at [640, 266] on div "20240901-Bank statement.pdf" at bounding box center [583, 264] width 154 height 13
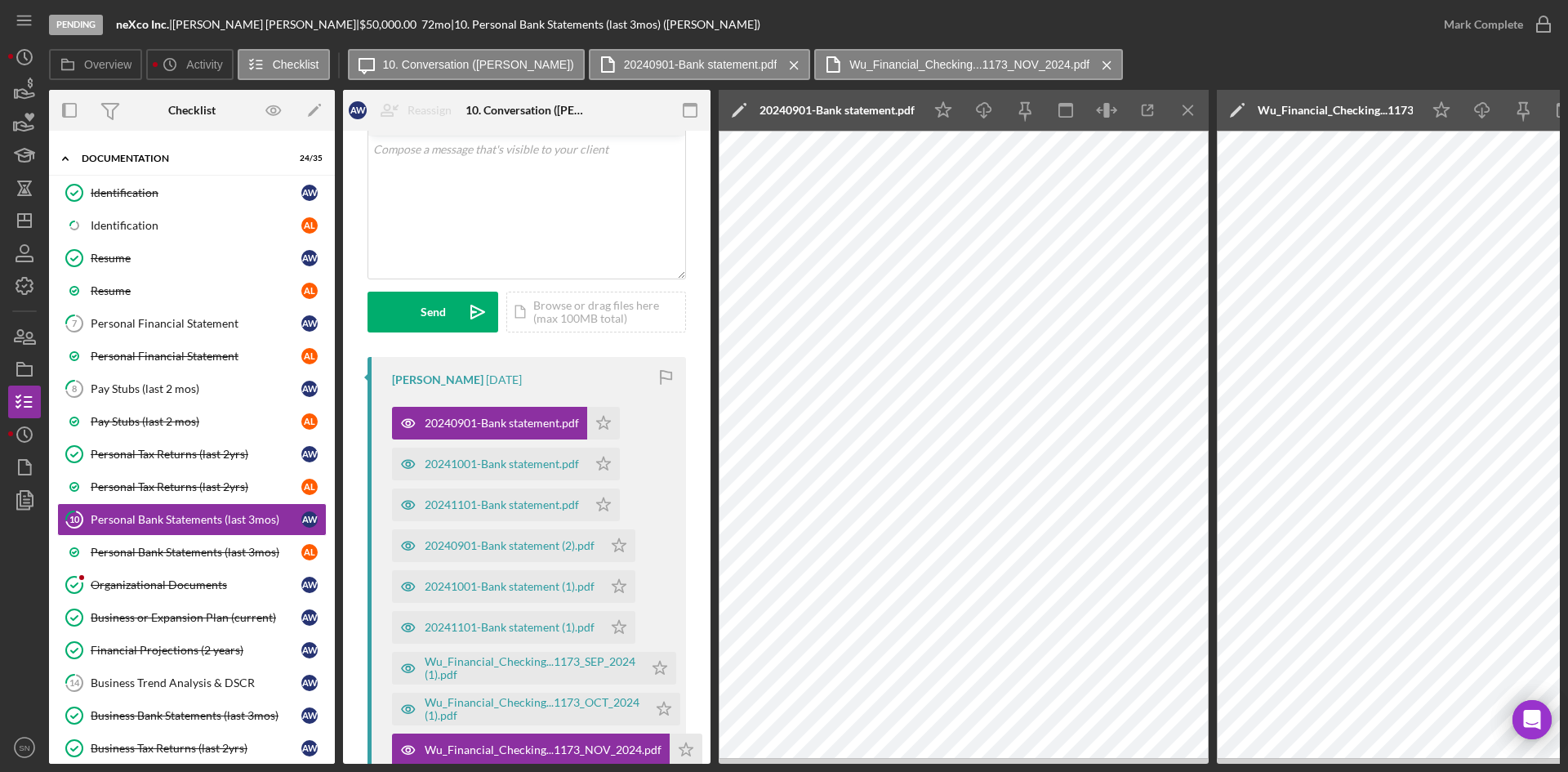
scroll to position [89, 0]
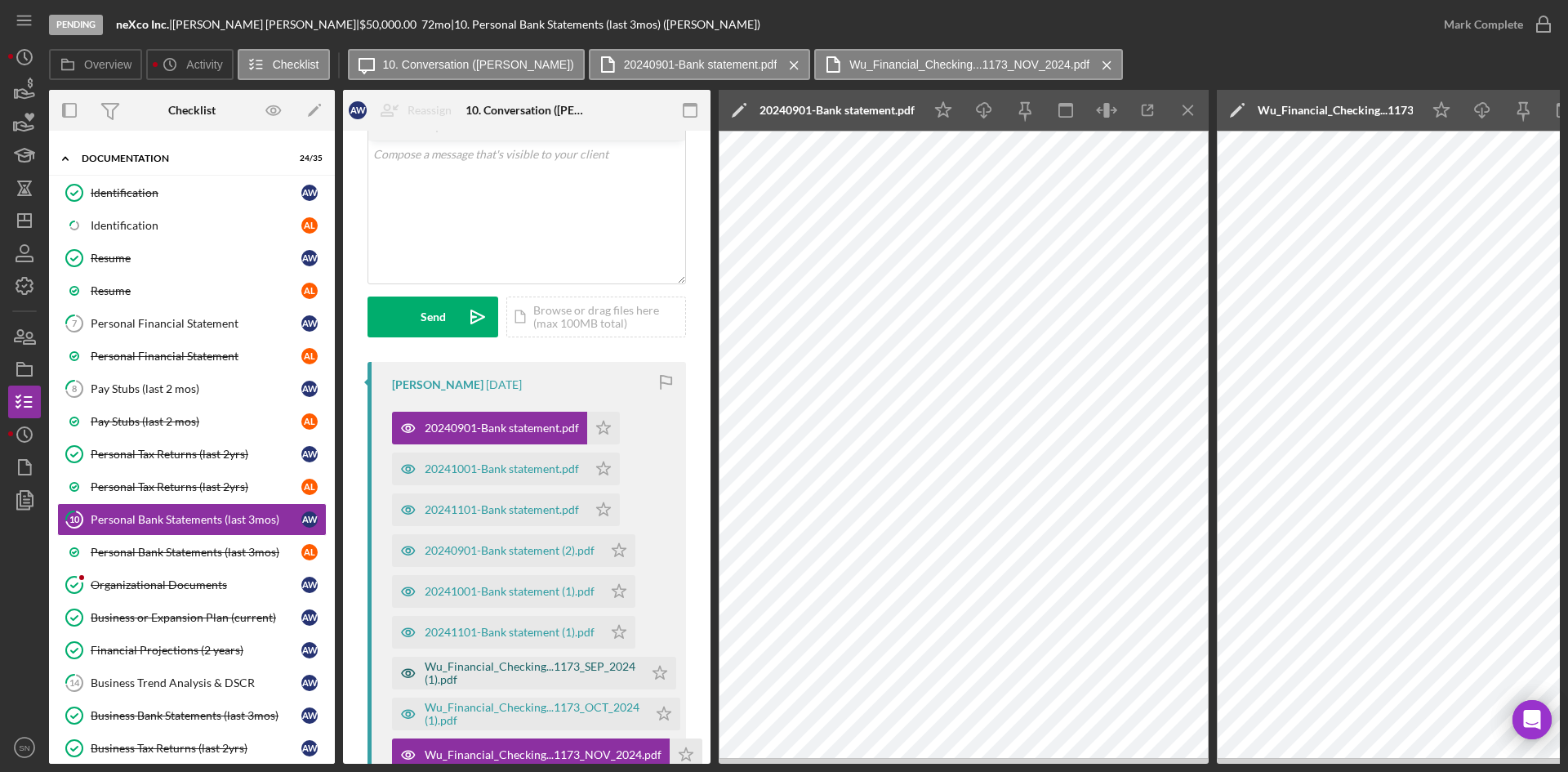
click at [479, 673] on div "Wu_Financial_Checking...1173_SEP_2024 (1).pdf" at bounding box center [530, 673] width 211 height 26
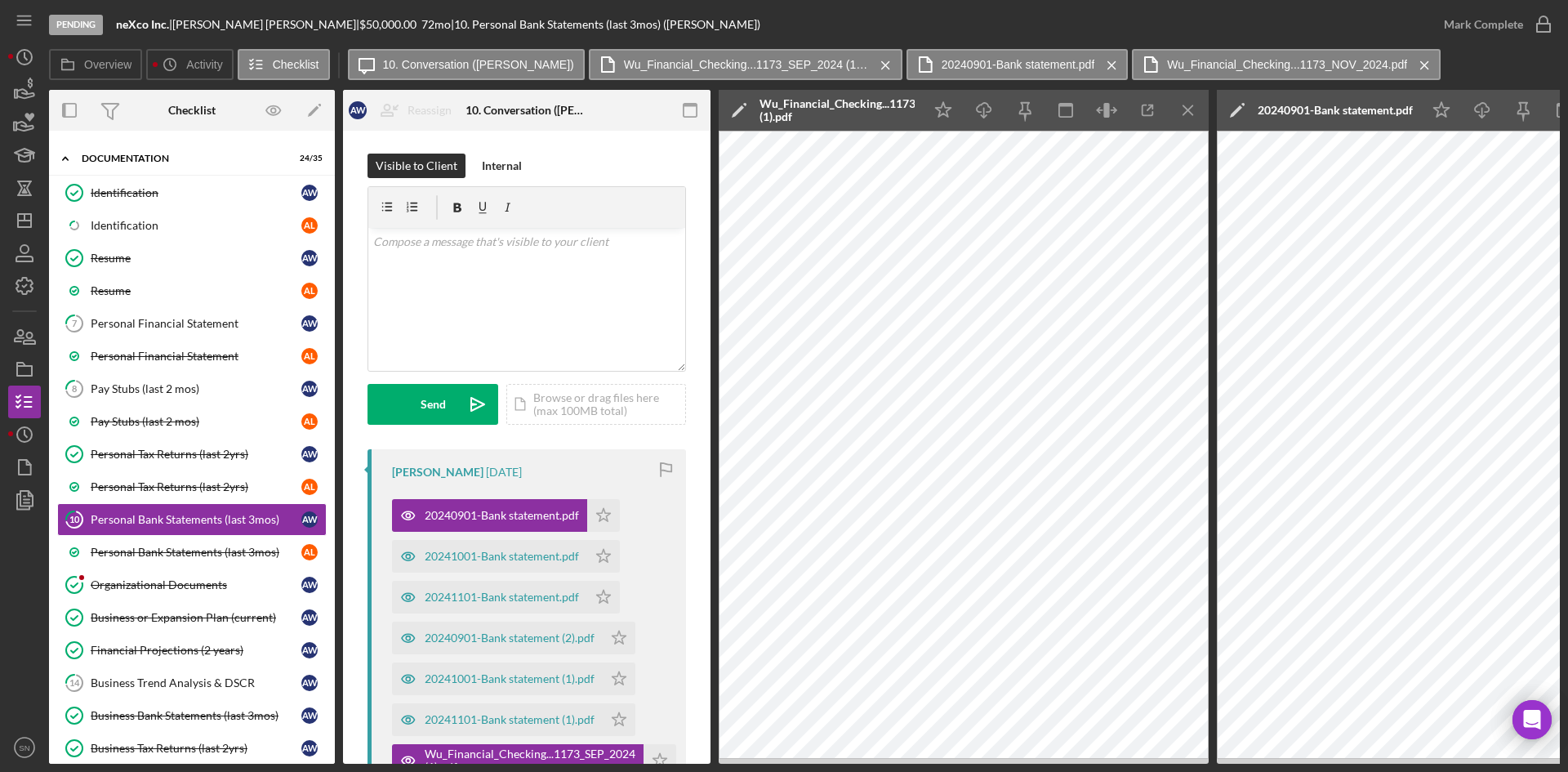
scroll to position [0, 0]
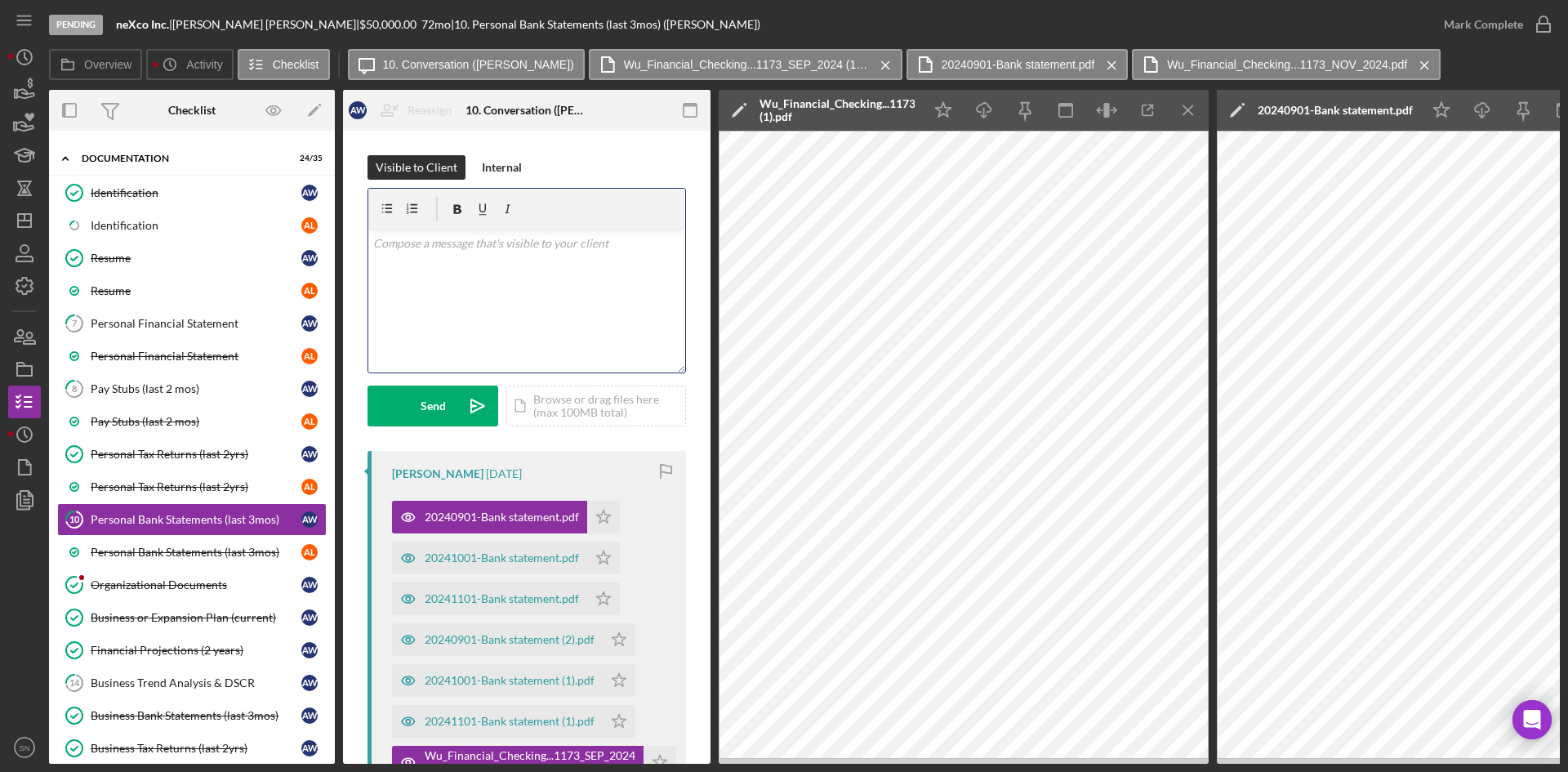
click at [500, 276] on div "v Color teal Color pink Remove color Add row above Add row below Add column bef…" at bounding box center [527, 301] width 316 height 143
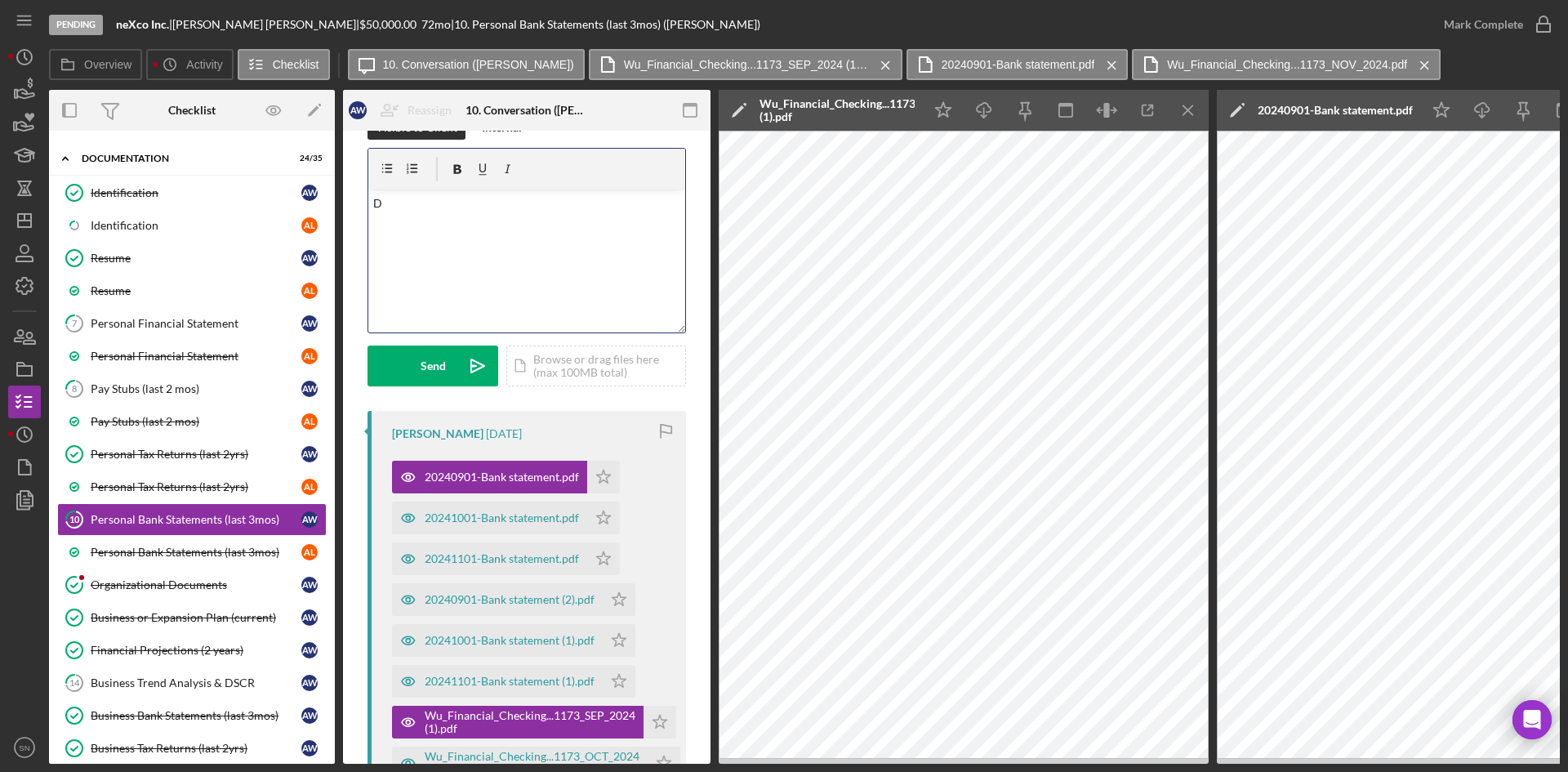
scroll to position [39, 0]
click at [379, 237] on div "v Color teal Color pink Remove color Add row above Add row below Add column bef…" at bounding box center [527, 262] width 316 height 143
click at [395, 232] on p at bounding box center [527, 228] width 308 height 18
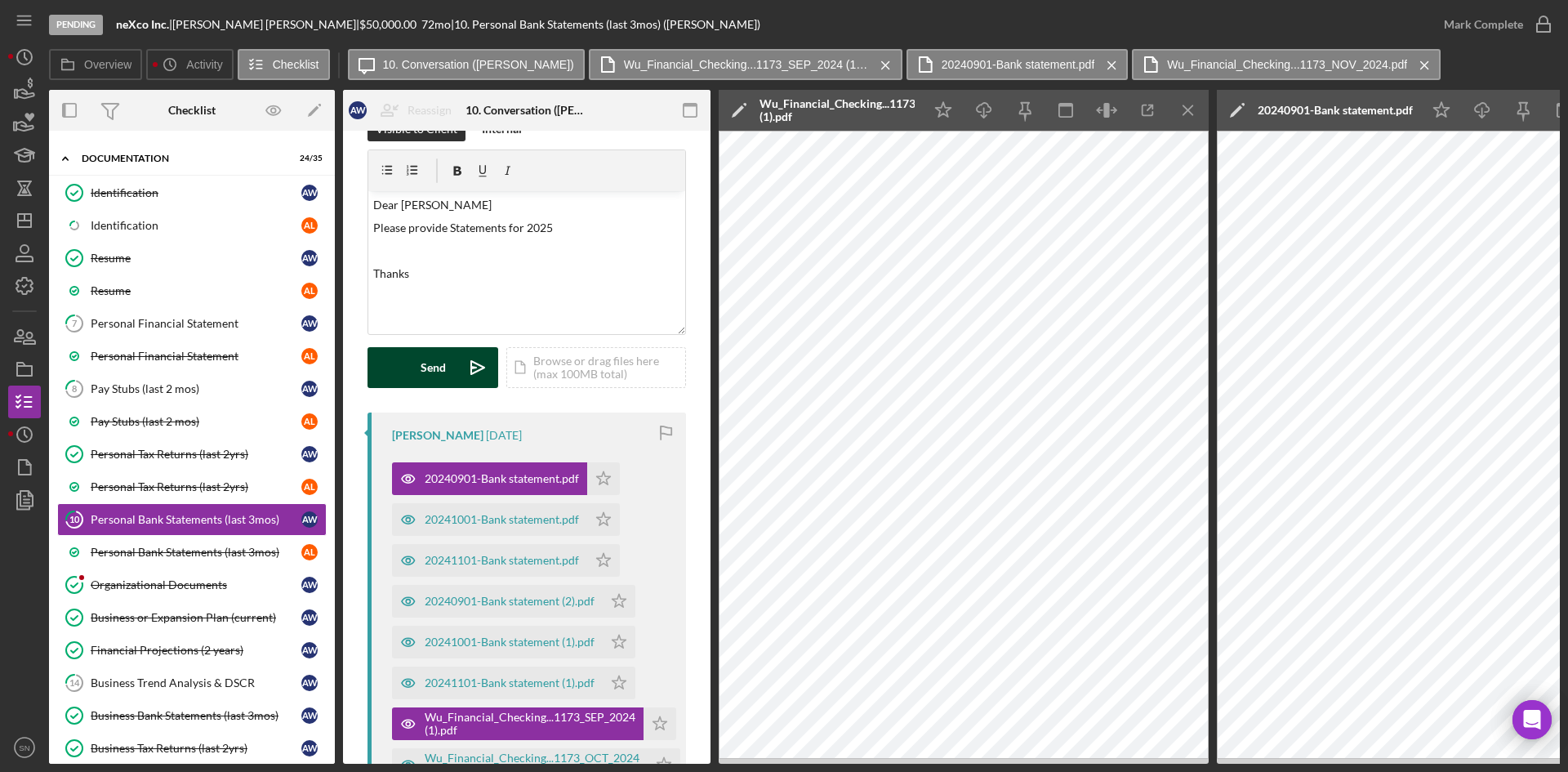
click at [413, 372] on button "Send Icon/icon-invite-send" at bounding box center [433, 367] width 131 height 41
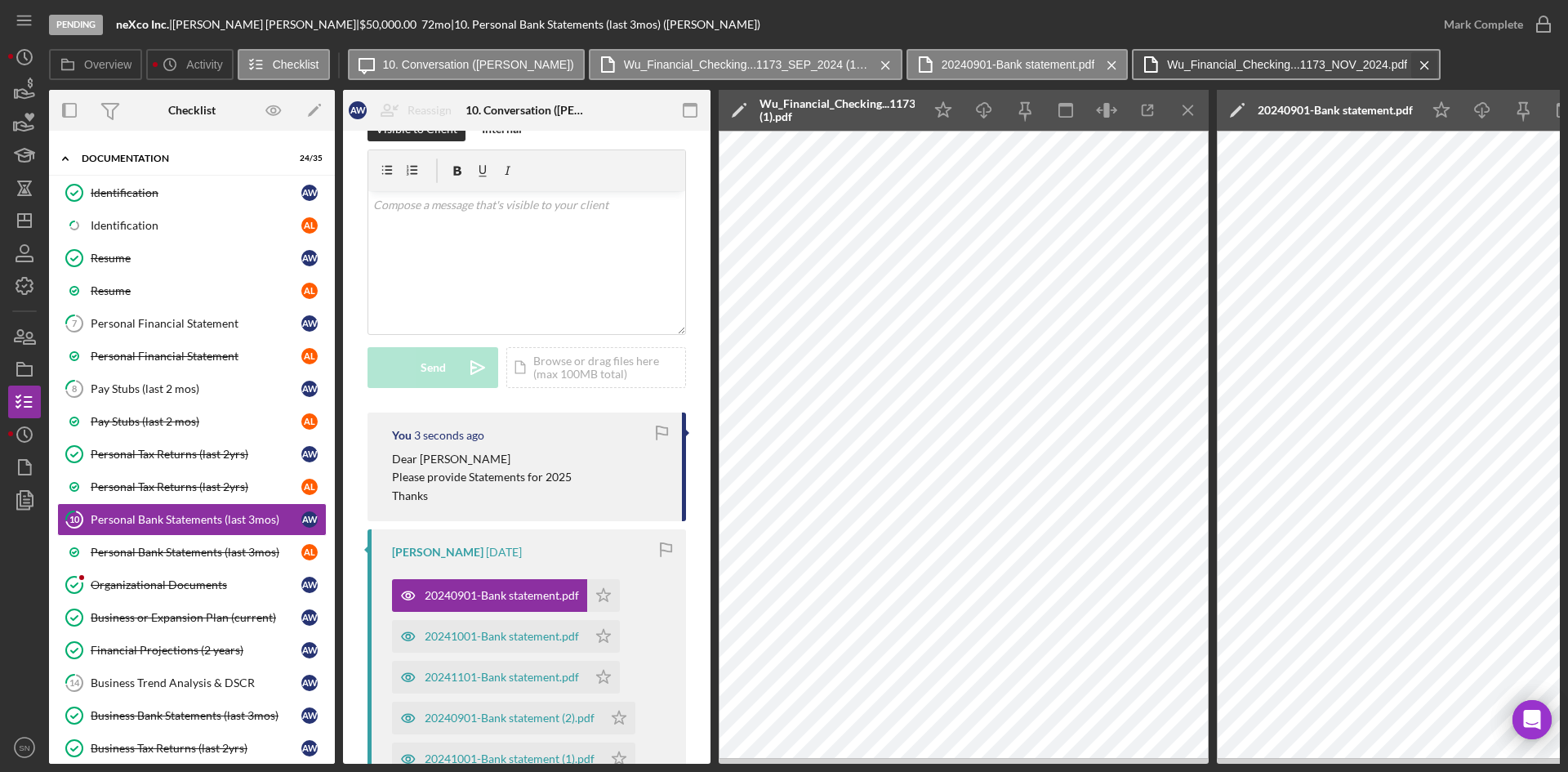
click at [1411, 62] on icon "Icon/Menu Close" at bounding box center [1426, 65] width 29 height 41
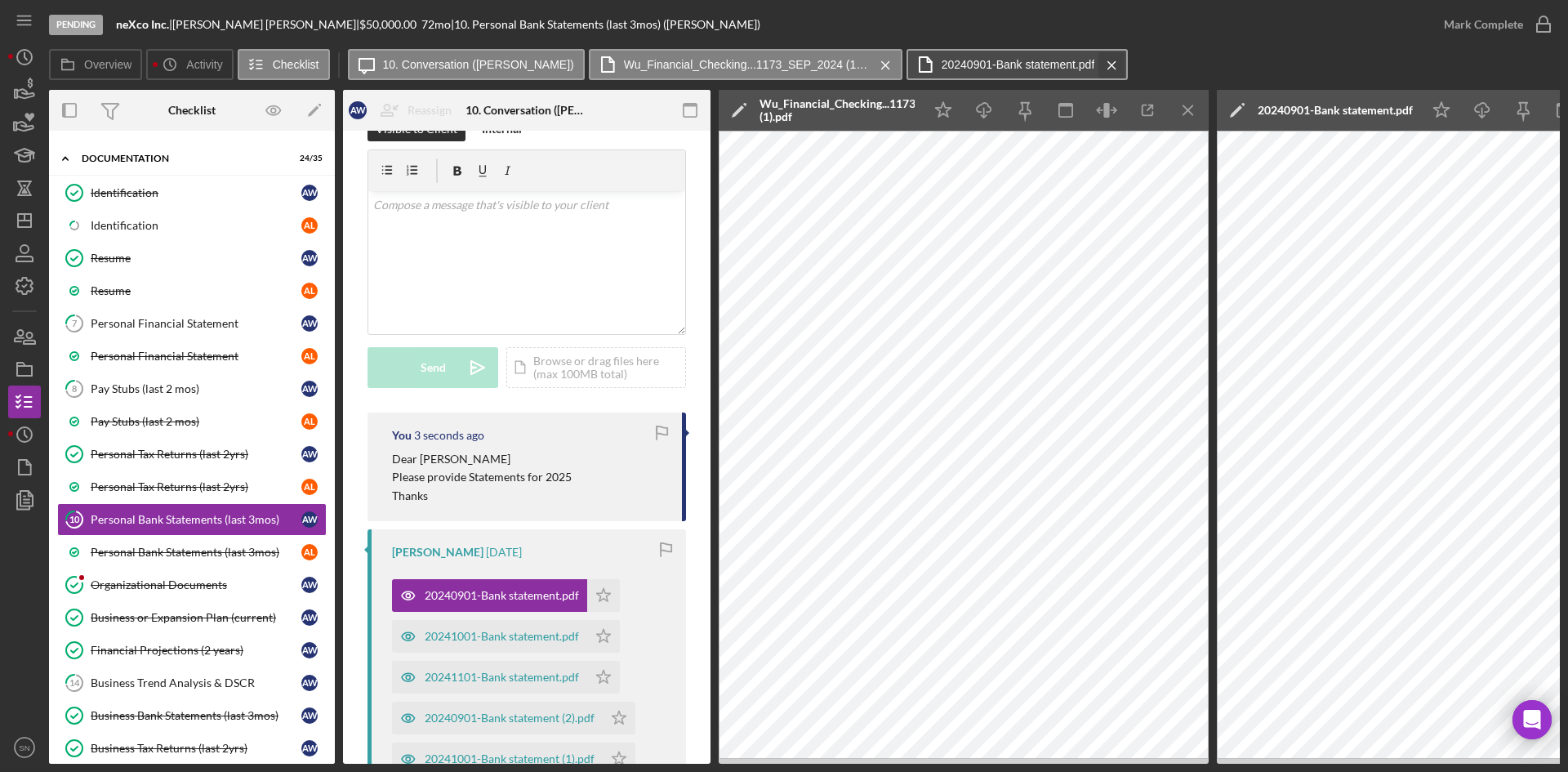
click at [1098, 64] on icon "Icon/Menu Close" at bounding box center [1113, 65] width 29 height 41
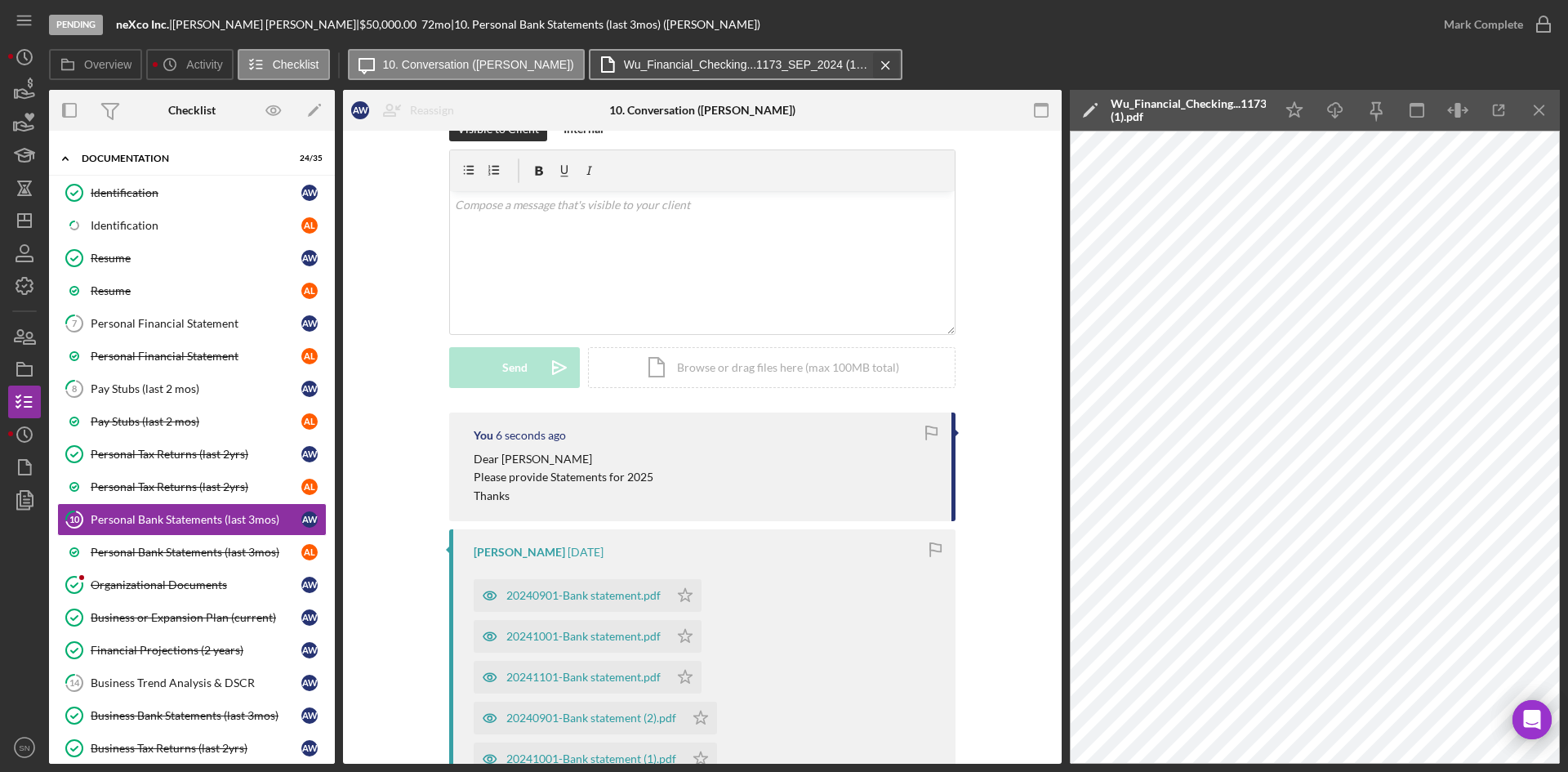
click at [872, 65] on icon "Icon/Menu Close" at bounding box center [886, 65] width 29 height 41
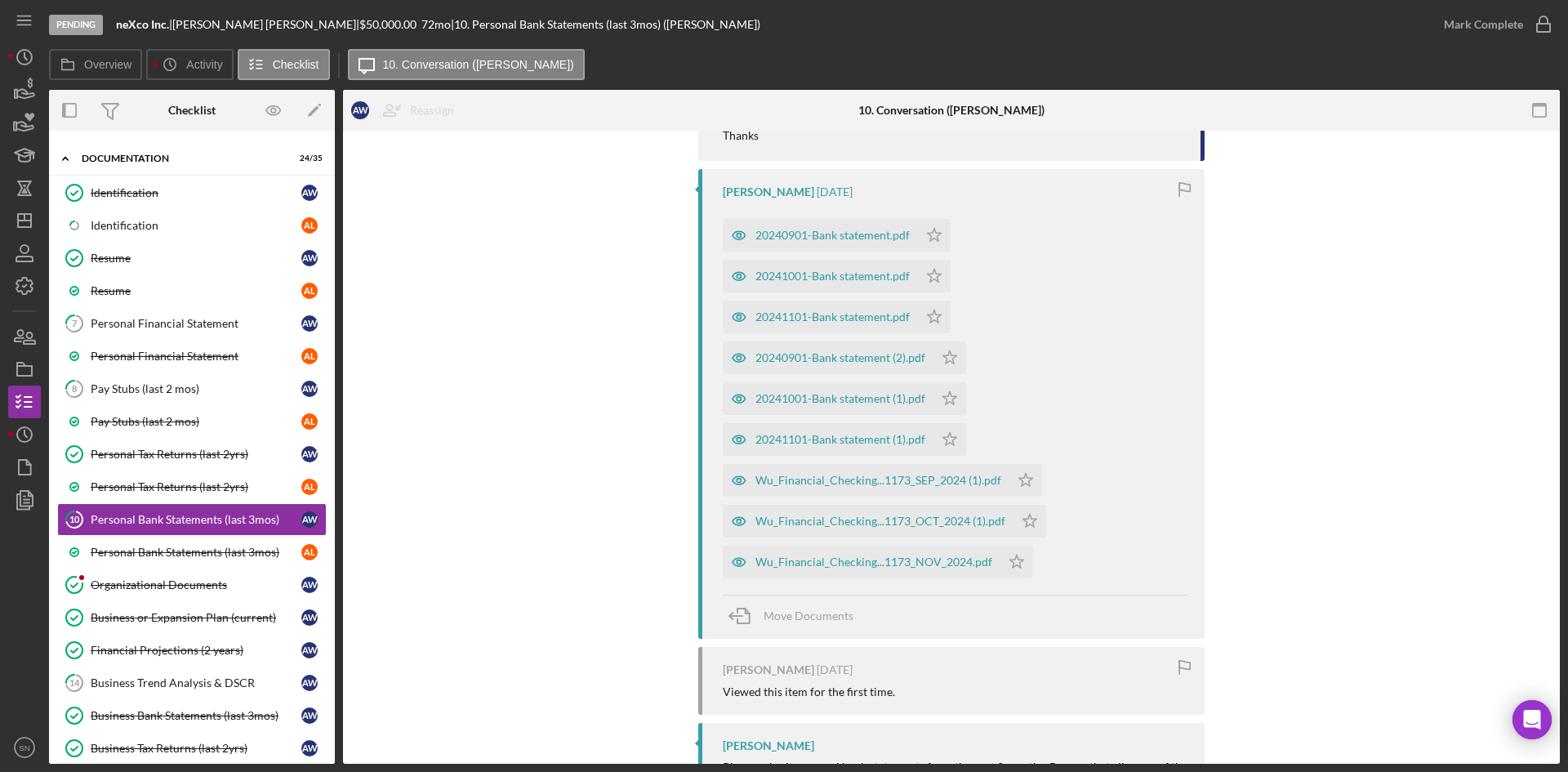
scroll to position [0, 0]
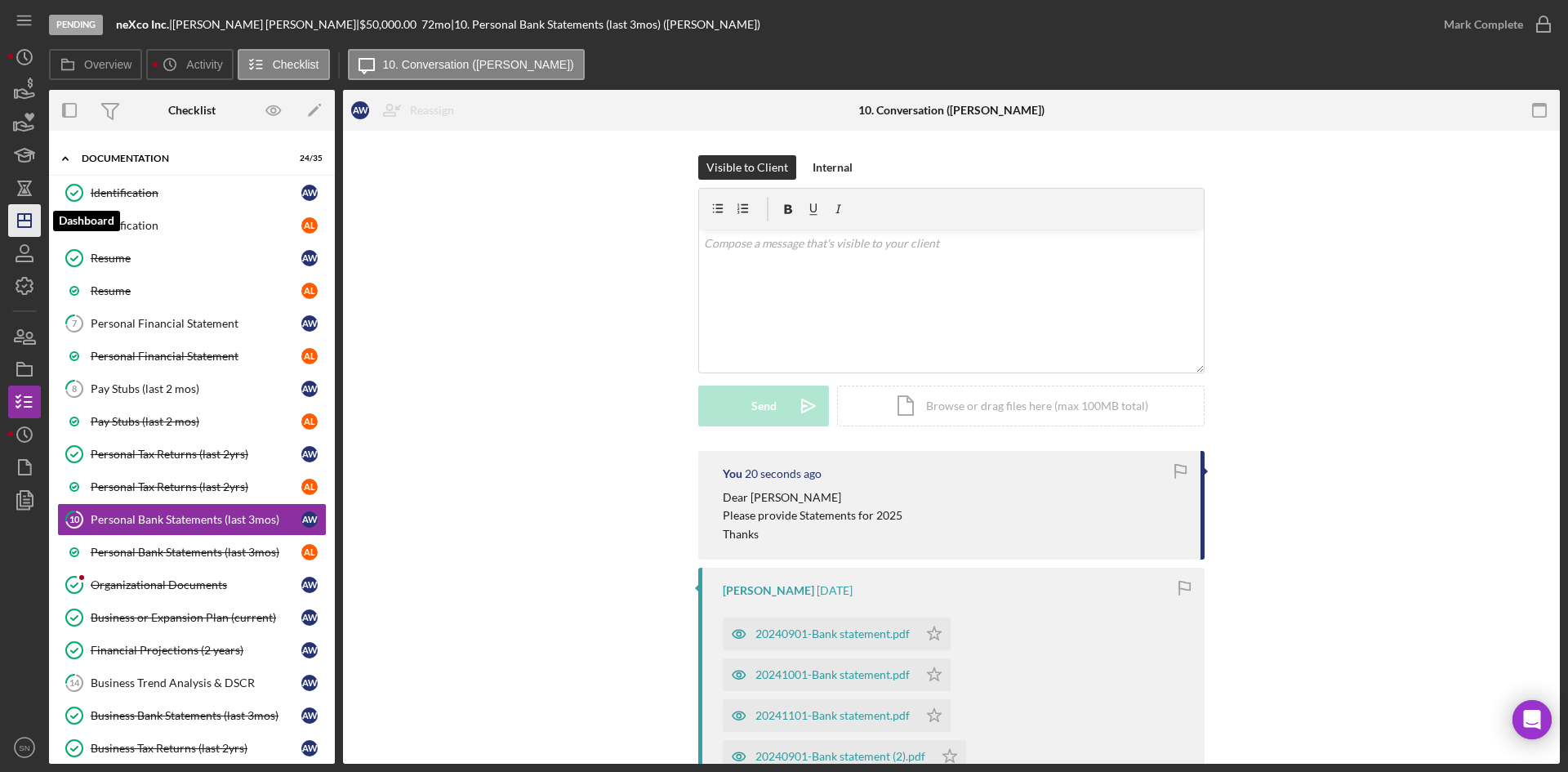
click at [29, 221] on line "button" at bounding box center [24, 221] width 13 height 0
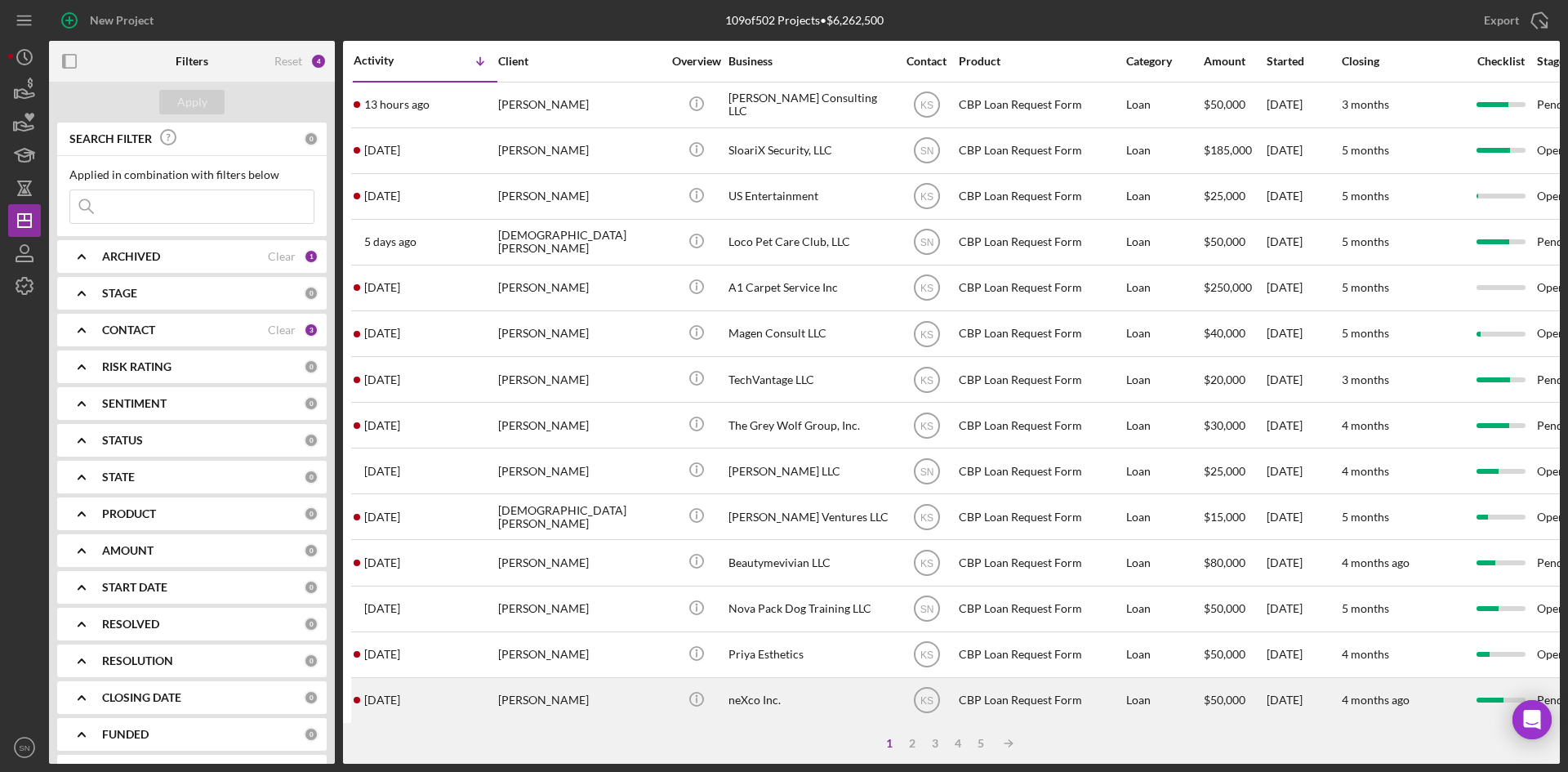
click at [429, 695] on div "[DATE] [PERSON_NAME]" at bounding box center [425, 701] width 143 height 43
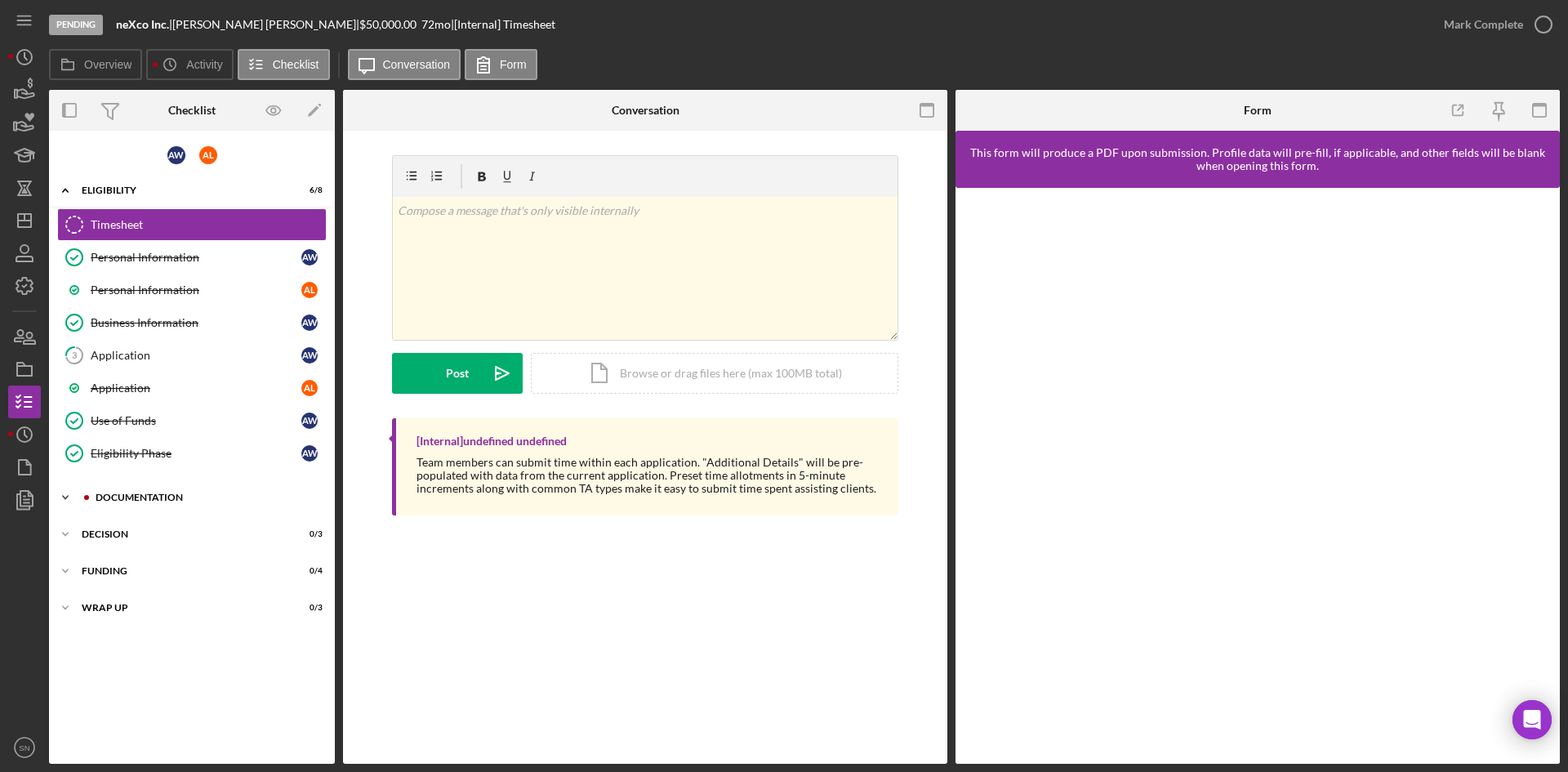
click at [63, 493] on icon "Icon/Expander" at bounding box center [65, 498] width 32 height 32
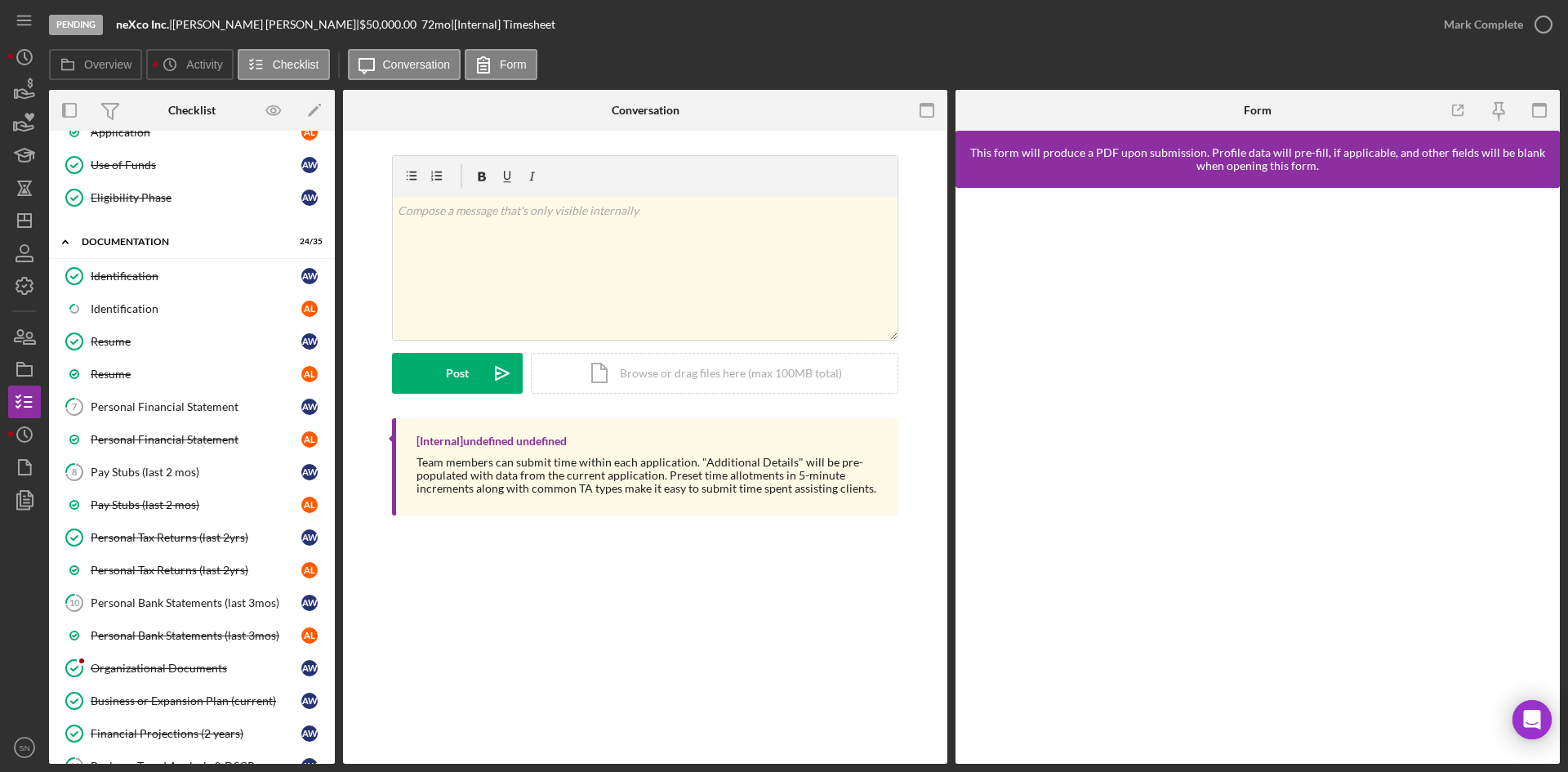
scroll to position [258, 0]
click at [133, 661] on div "Organizational Documents" at bounding box center [197, 666] width 211 height 13
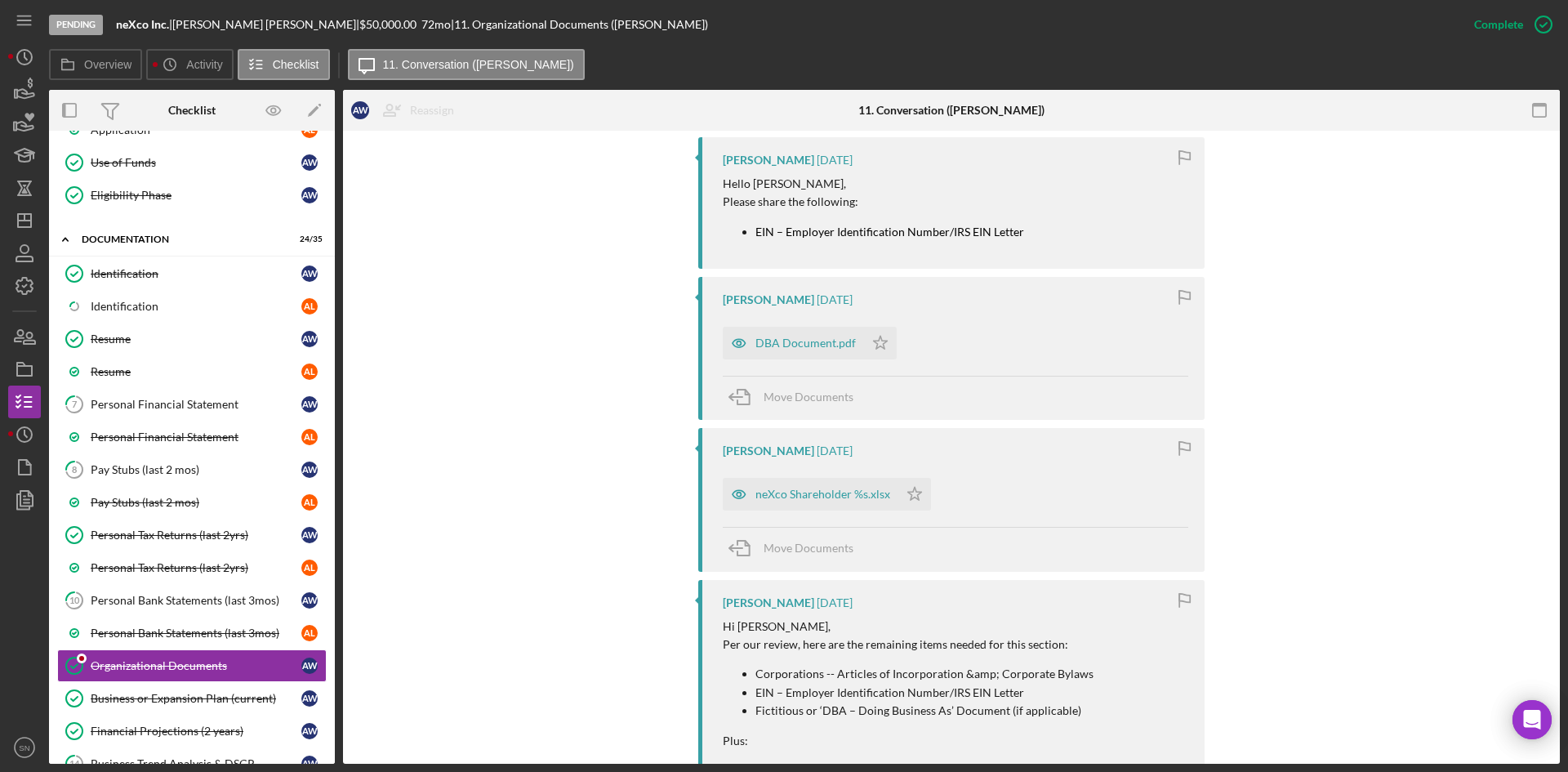
scroll to position [867, 0]
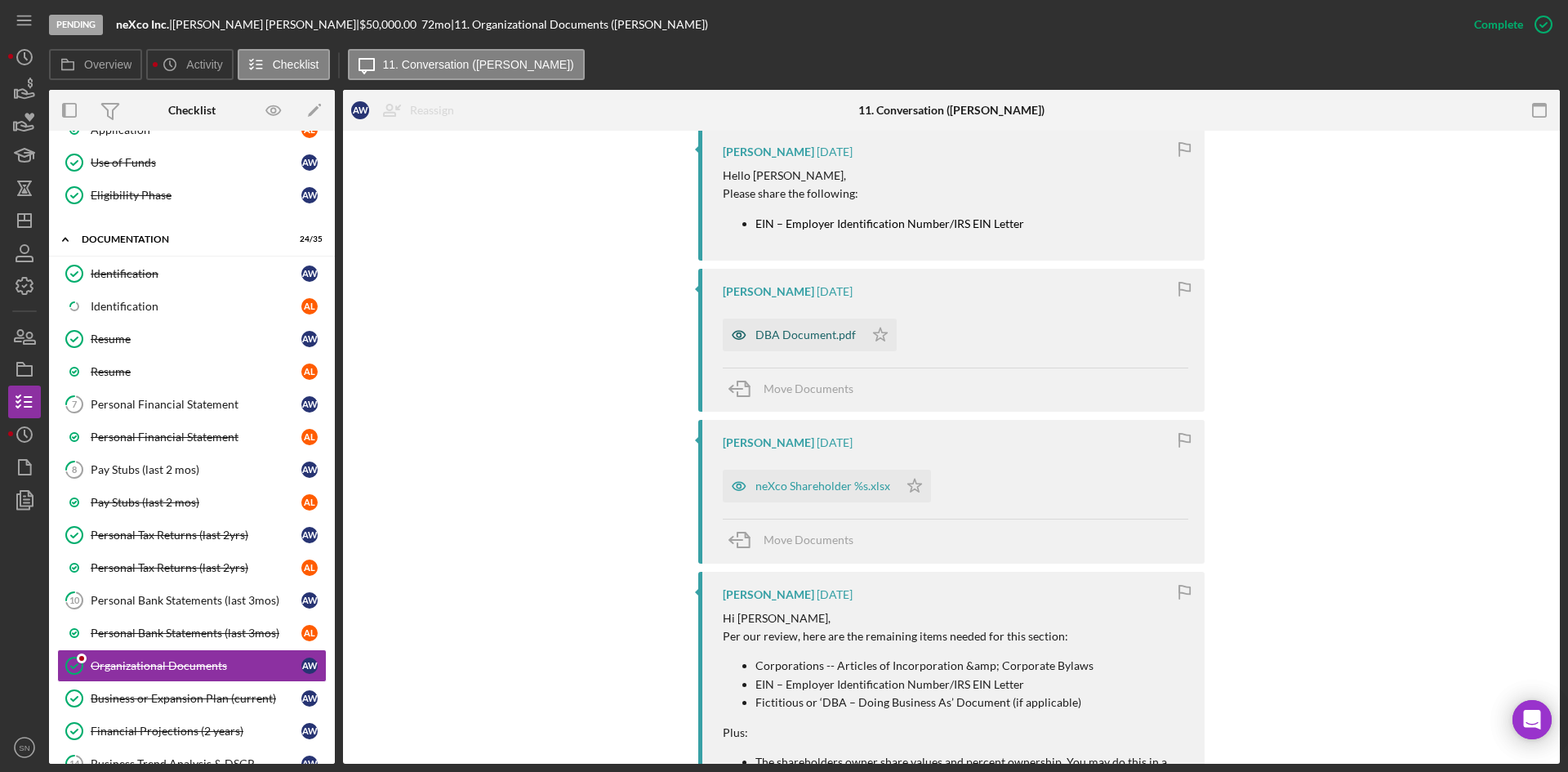
click at [795, 325] on div "DBA Document.pdf" at bounding box center [793, 335] width 142 height 32
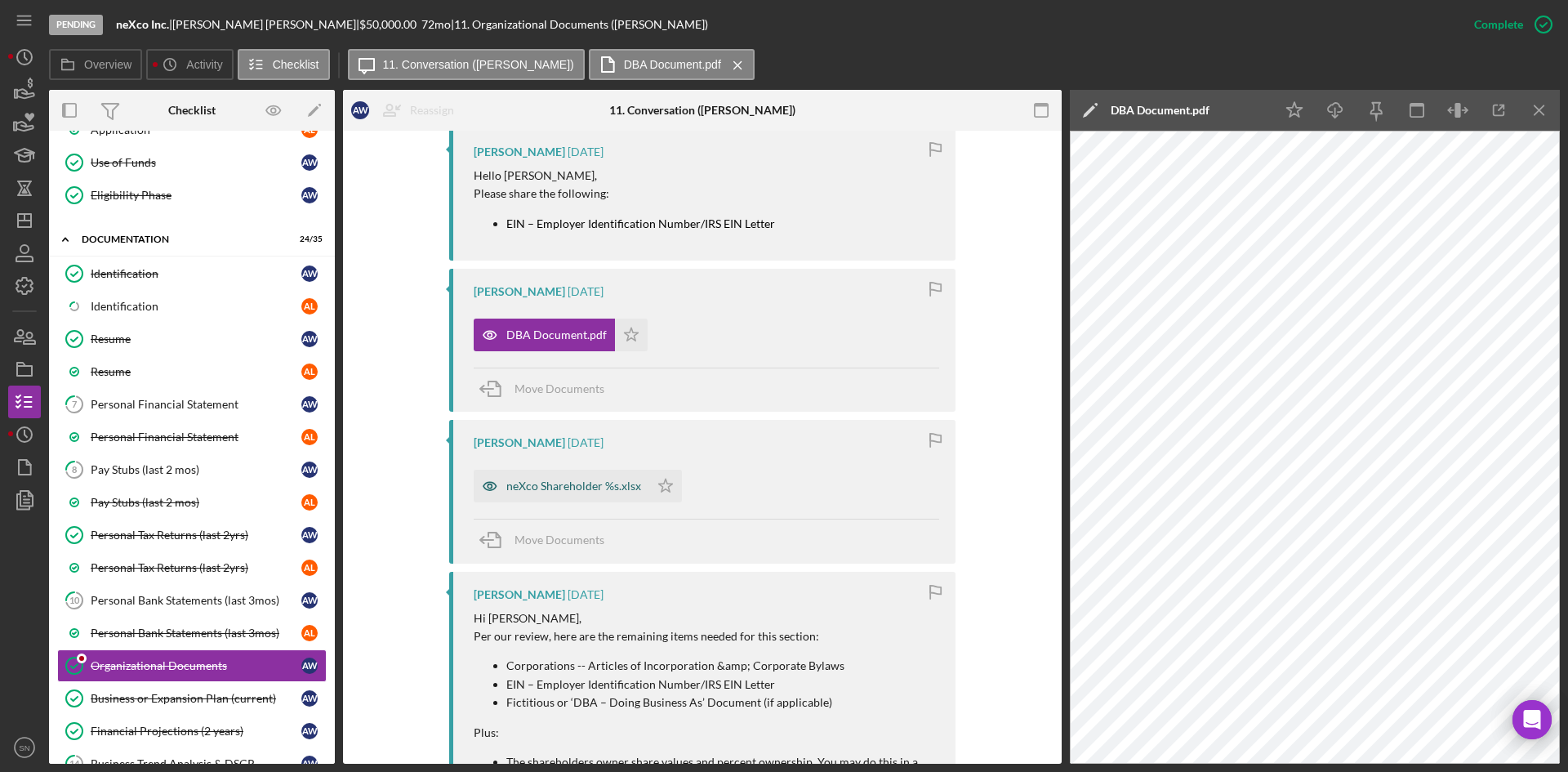
click at [578, 482] on div "neXco Shareholder %s.xlsx" at bounding box center [573, 486] width 134 height 13
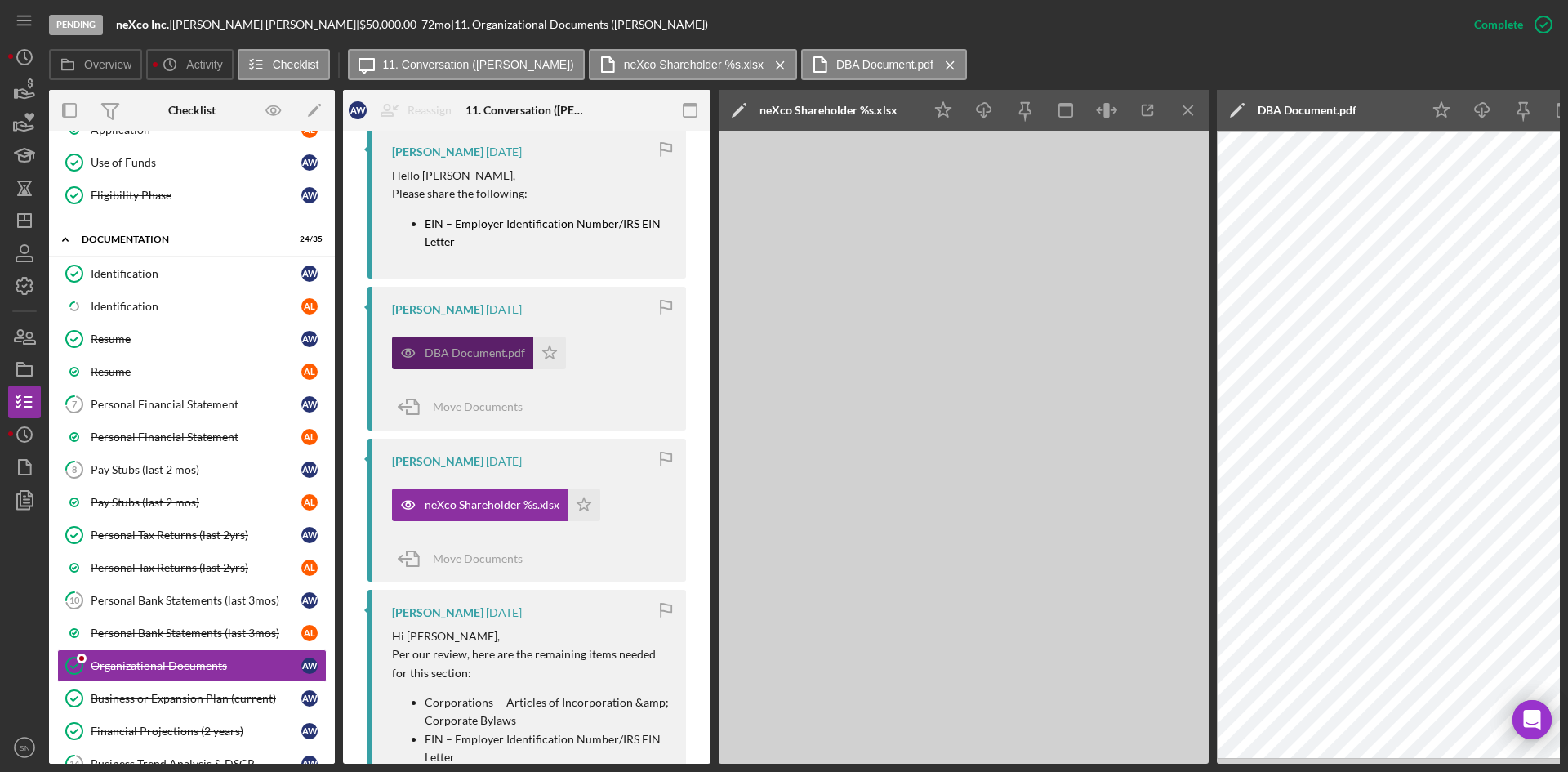
click at [498, 353] on div "DBA Document.pdf" at bounding box center [474, 353] width 100 height 13
click at [1190, 108] on line "button" at bounding box center [1188, 110] width 9 height 9
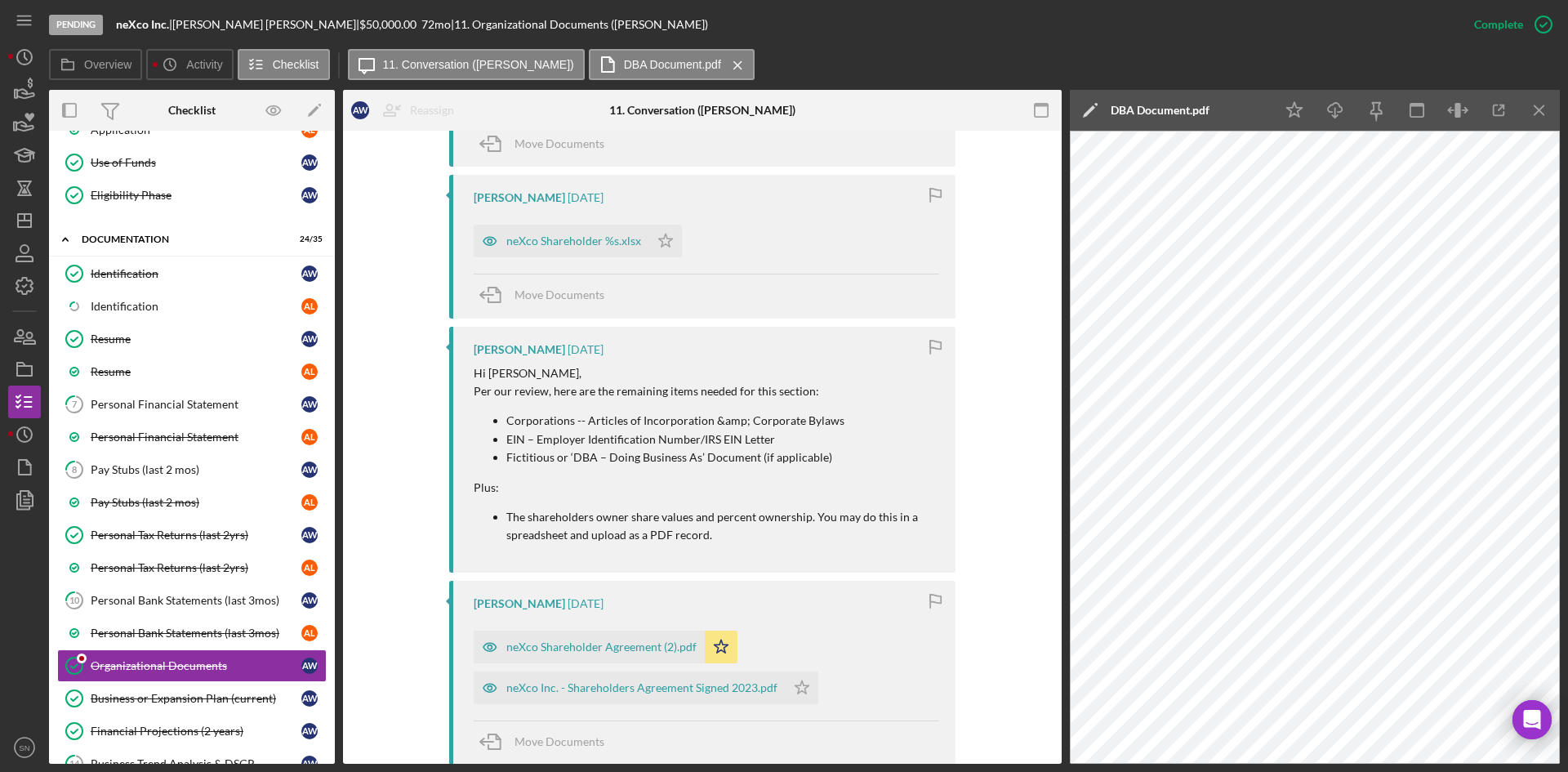
scroll to position [1143, 0]
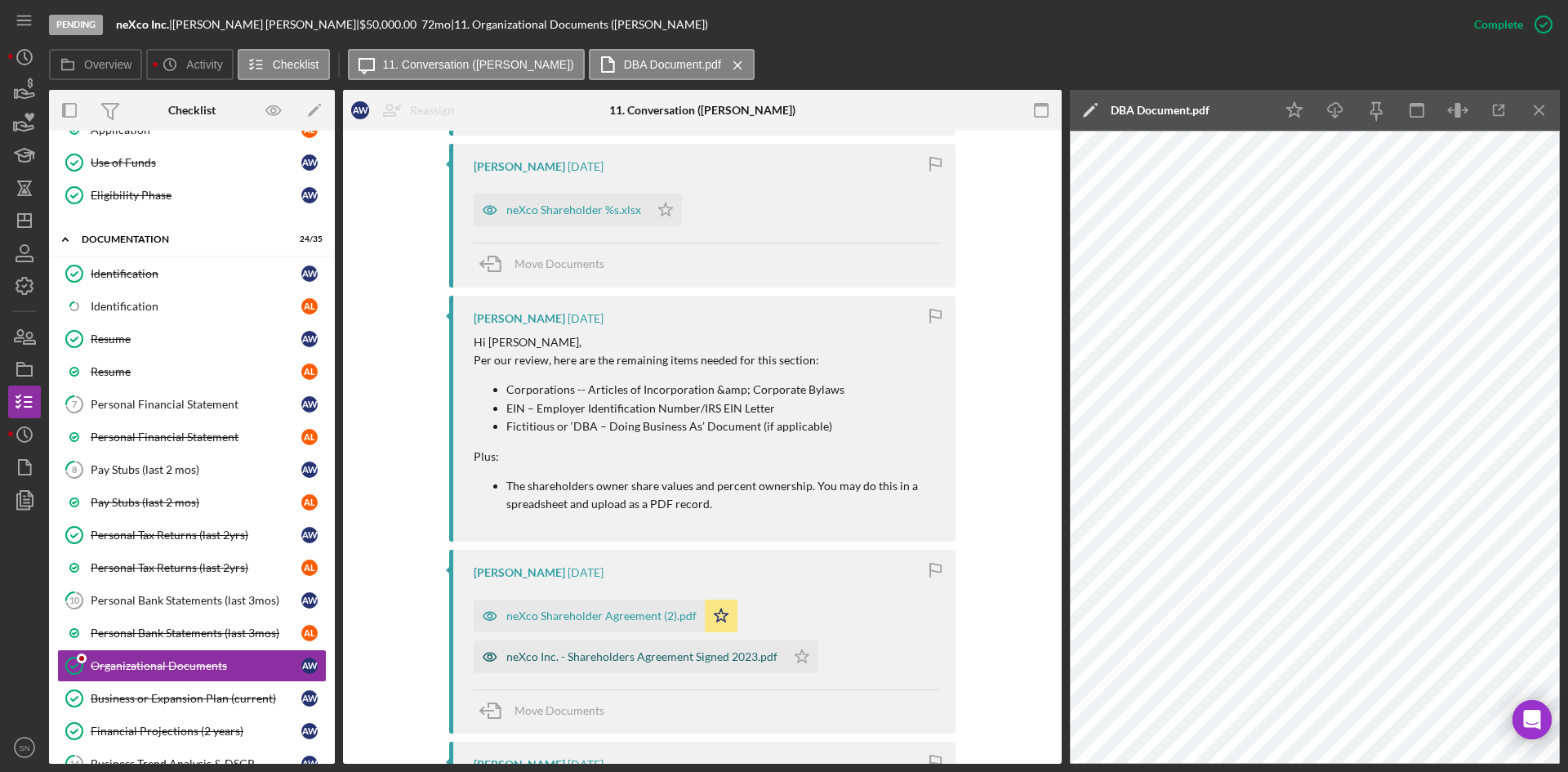
click at [670, 661] on div "neXco Inc. - Shareholders Agreement Signed 2023.pdf" at bounding box center [642, 657] width 271 height 13
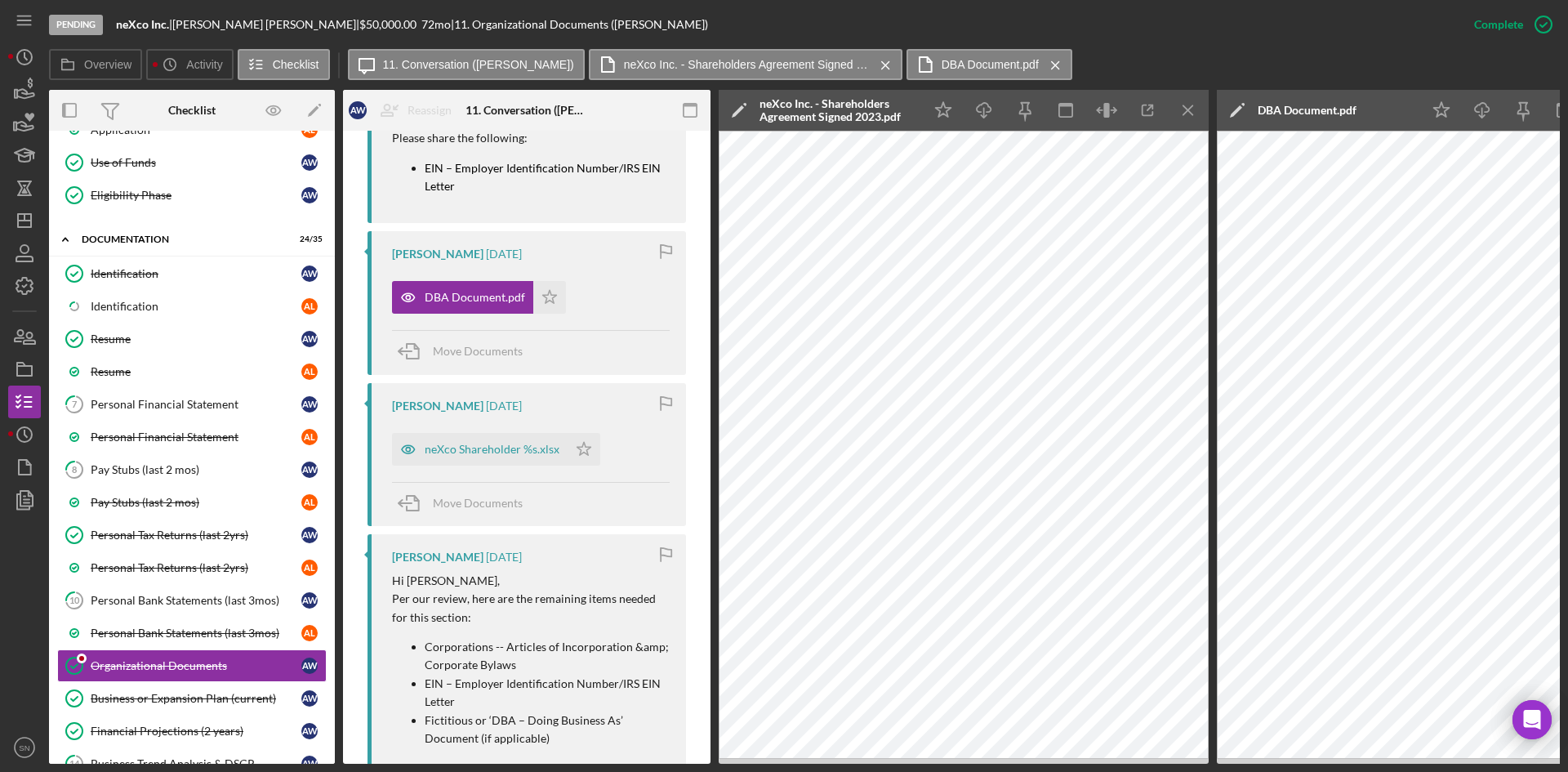
scroll to position [975, 0]
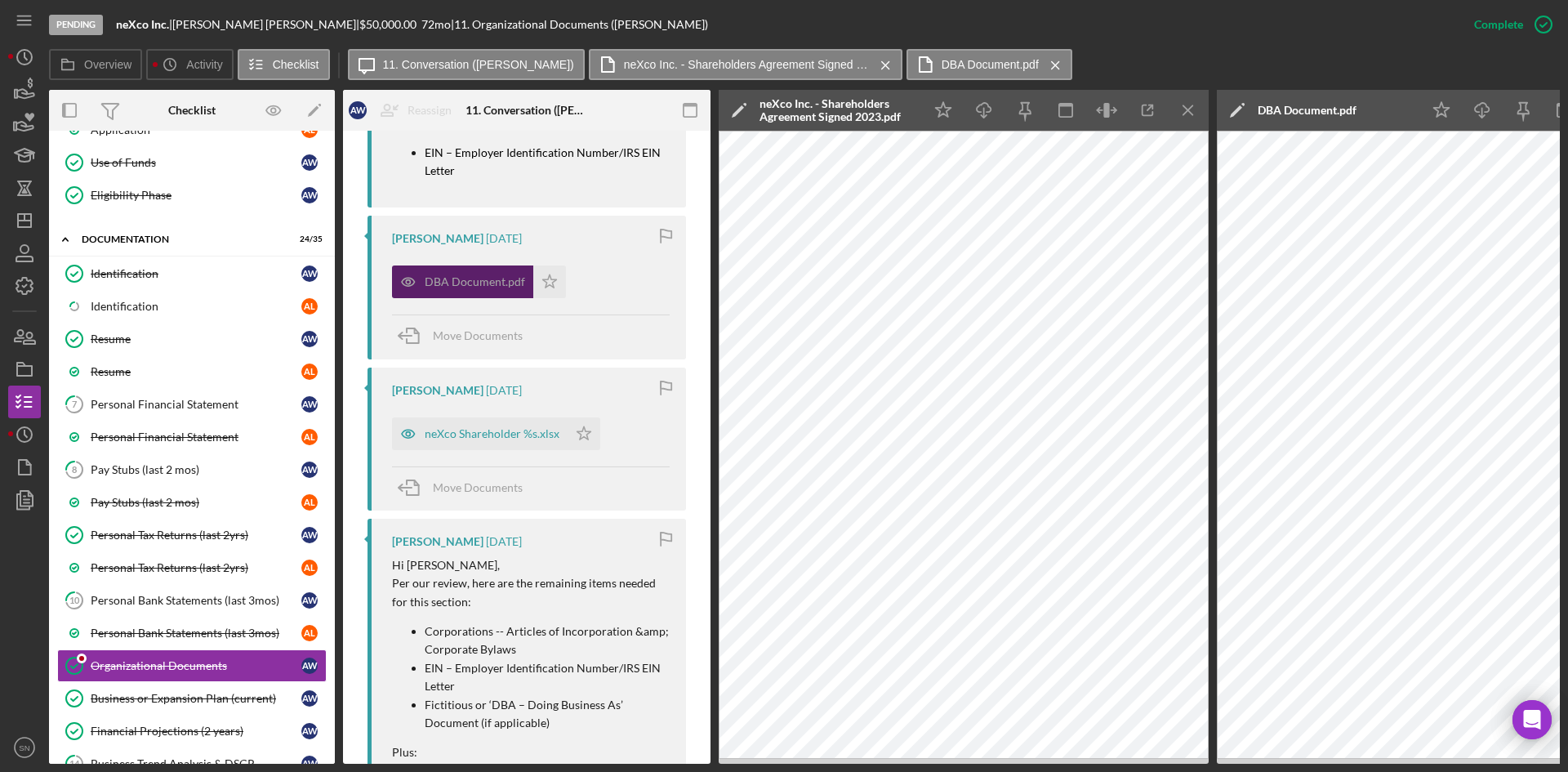
click at [462, 274] on div "DBA Document.pdf" at bounding box center [463, 281] width 142 height 32
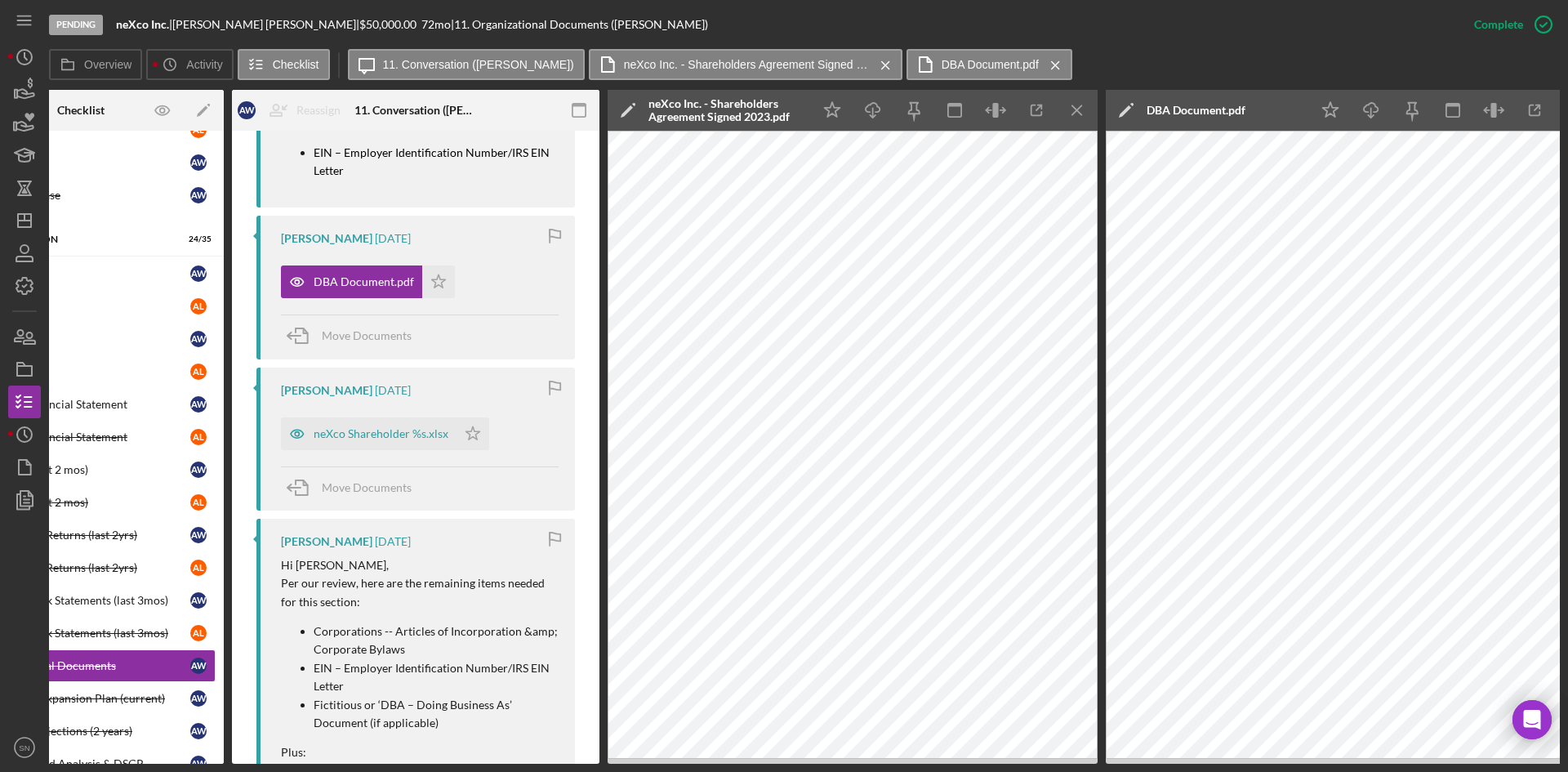
scroll to position [0, 147]
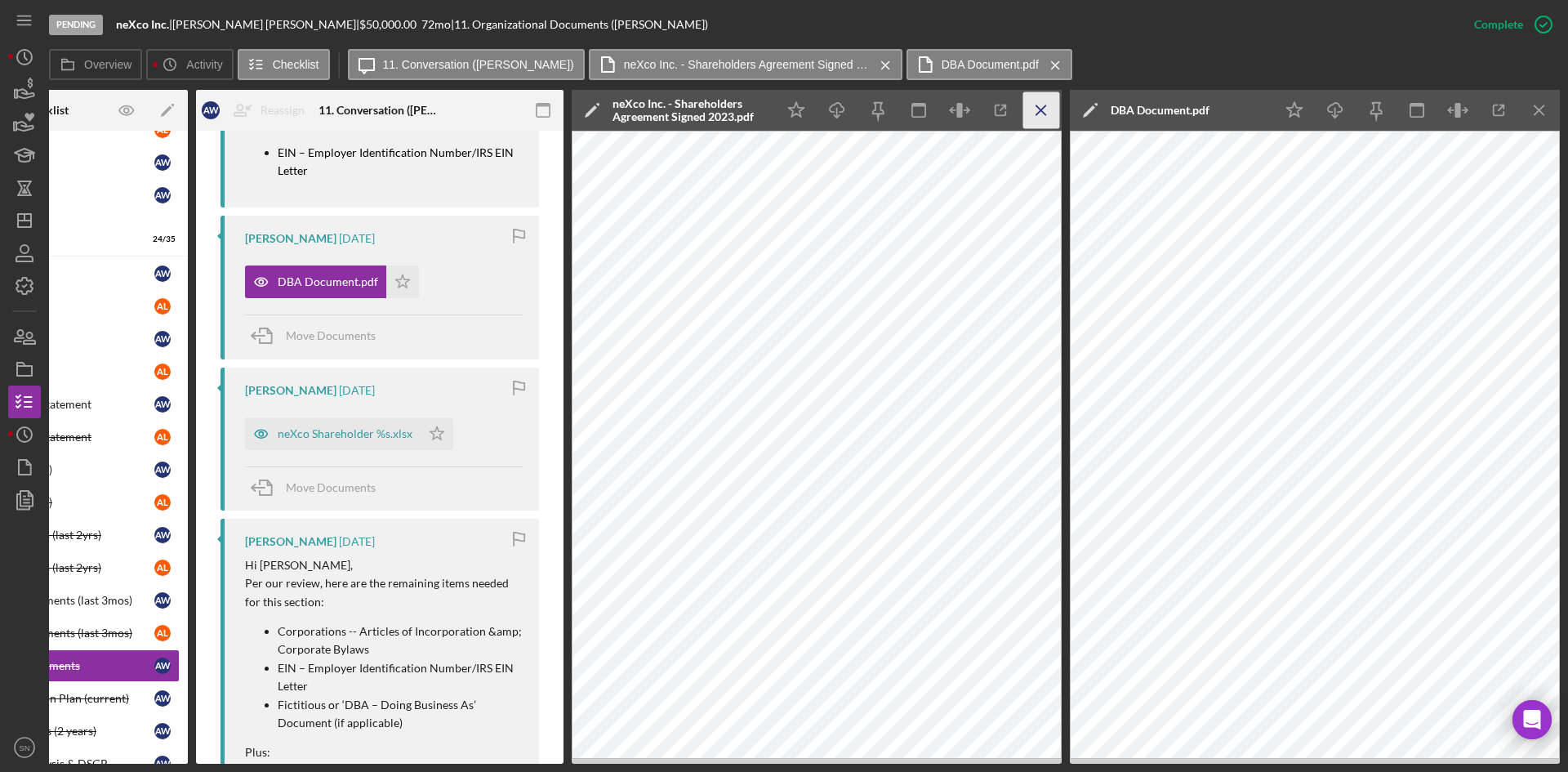
click at [1050, 117] on icon "Icon/Menu Close" at bounding box center [1041, 110] width 37 height 37
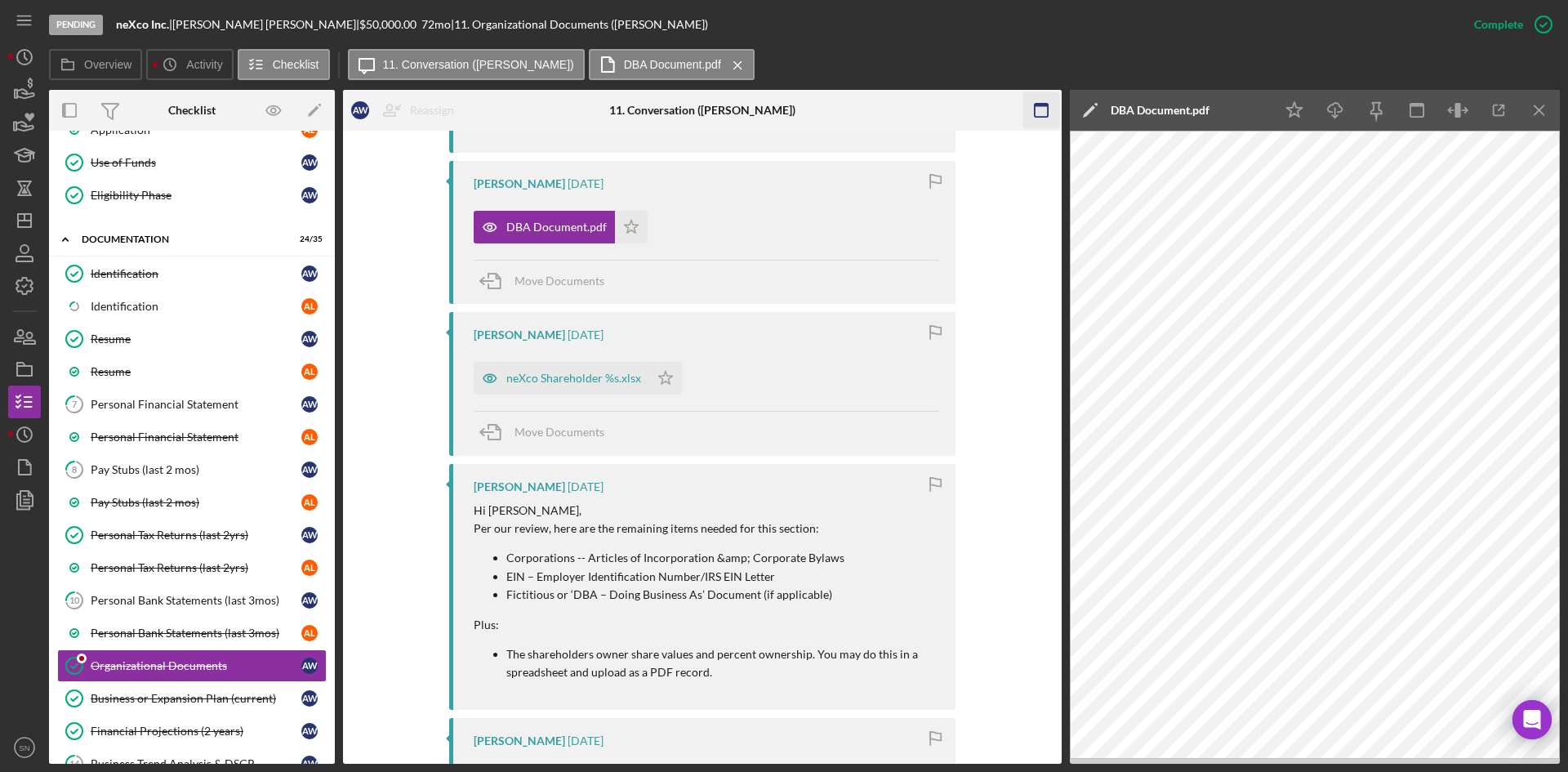
scroll to position [938, 0]
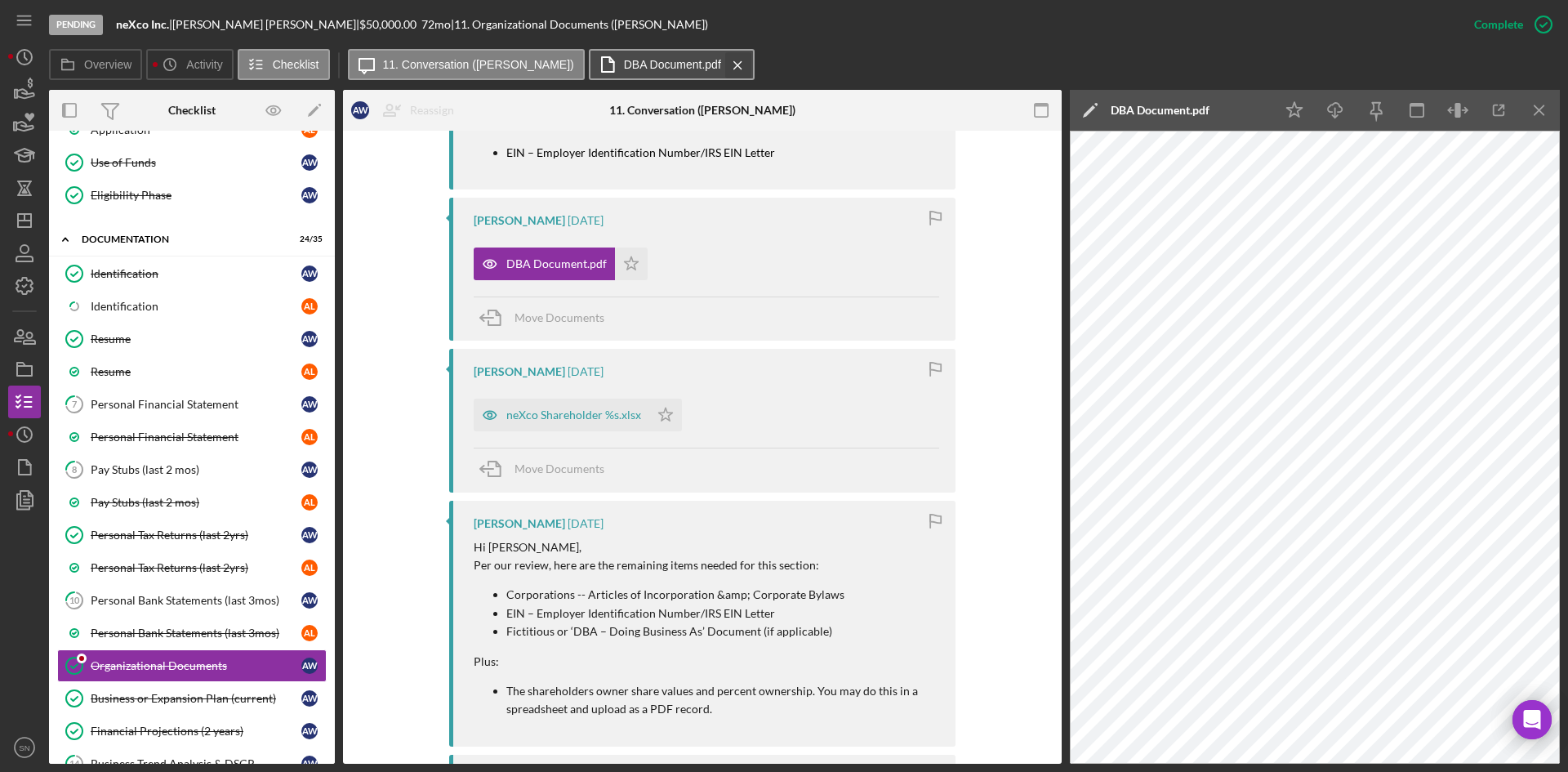
click at [724, 61] on icon "Icon/Menu Close" at bounding box center [738, 65] width 29 height 41
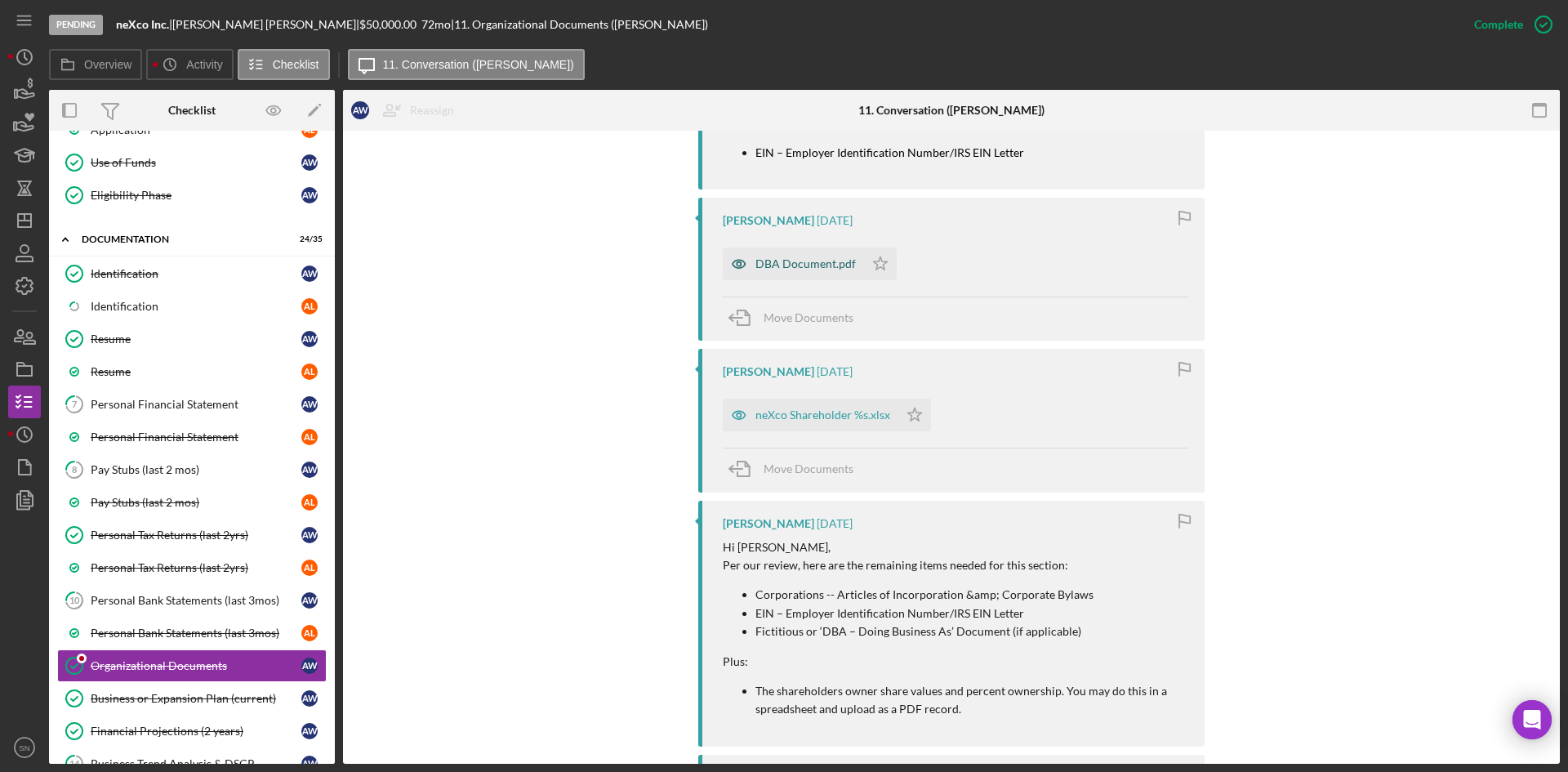
click at [820, 270] on div "DBA Document.pdf" at bounding box center [805, 263] width 100 height 13
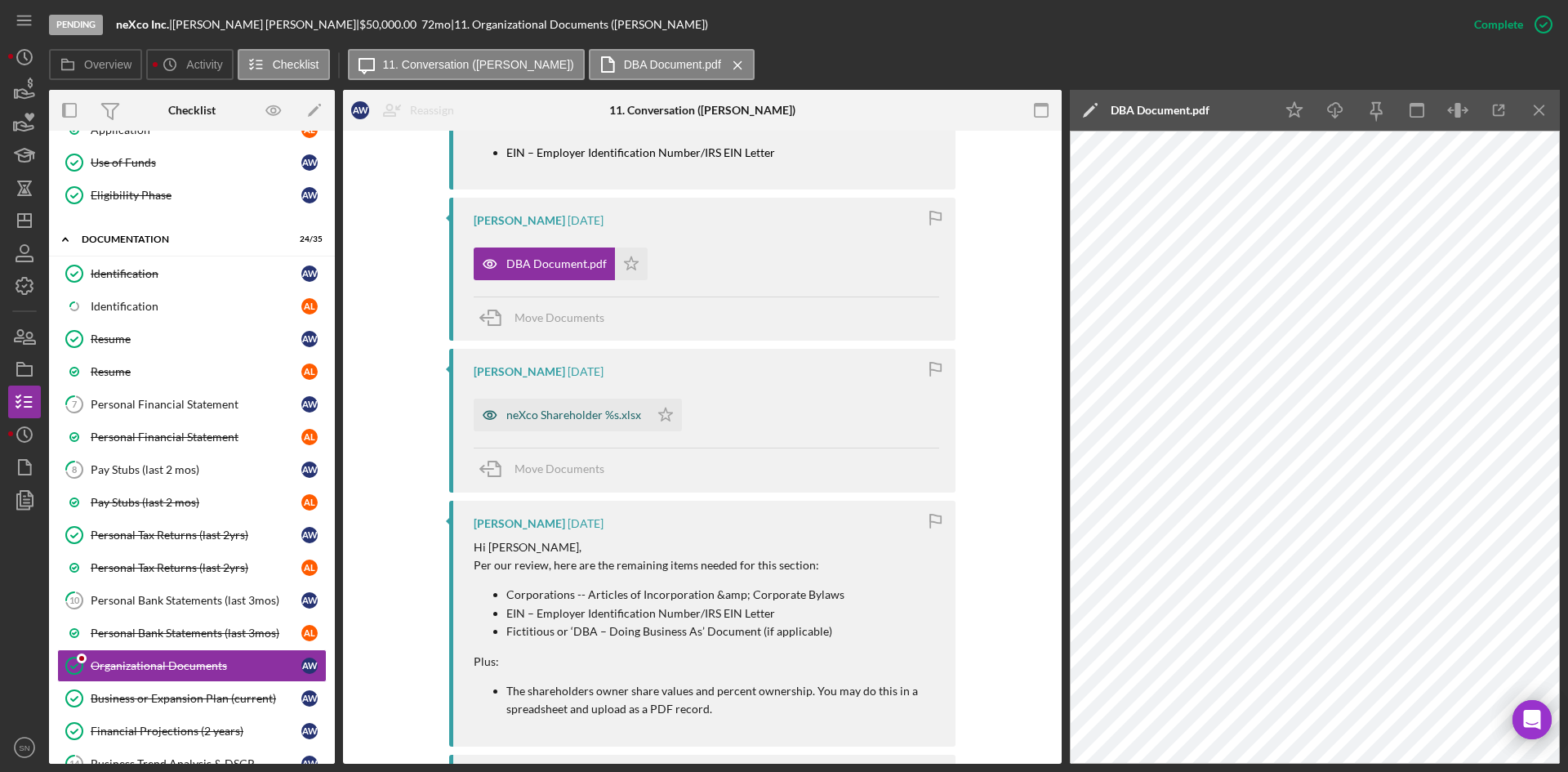
click at [585, 410] on div "neXco Shareholder %s.xlsx" at bounding box center [573, 415] width 134 height 13
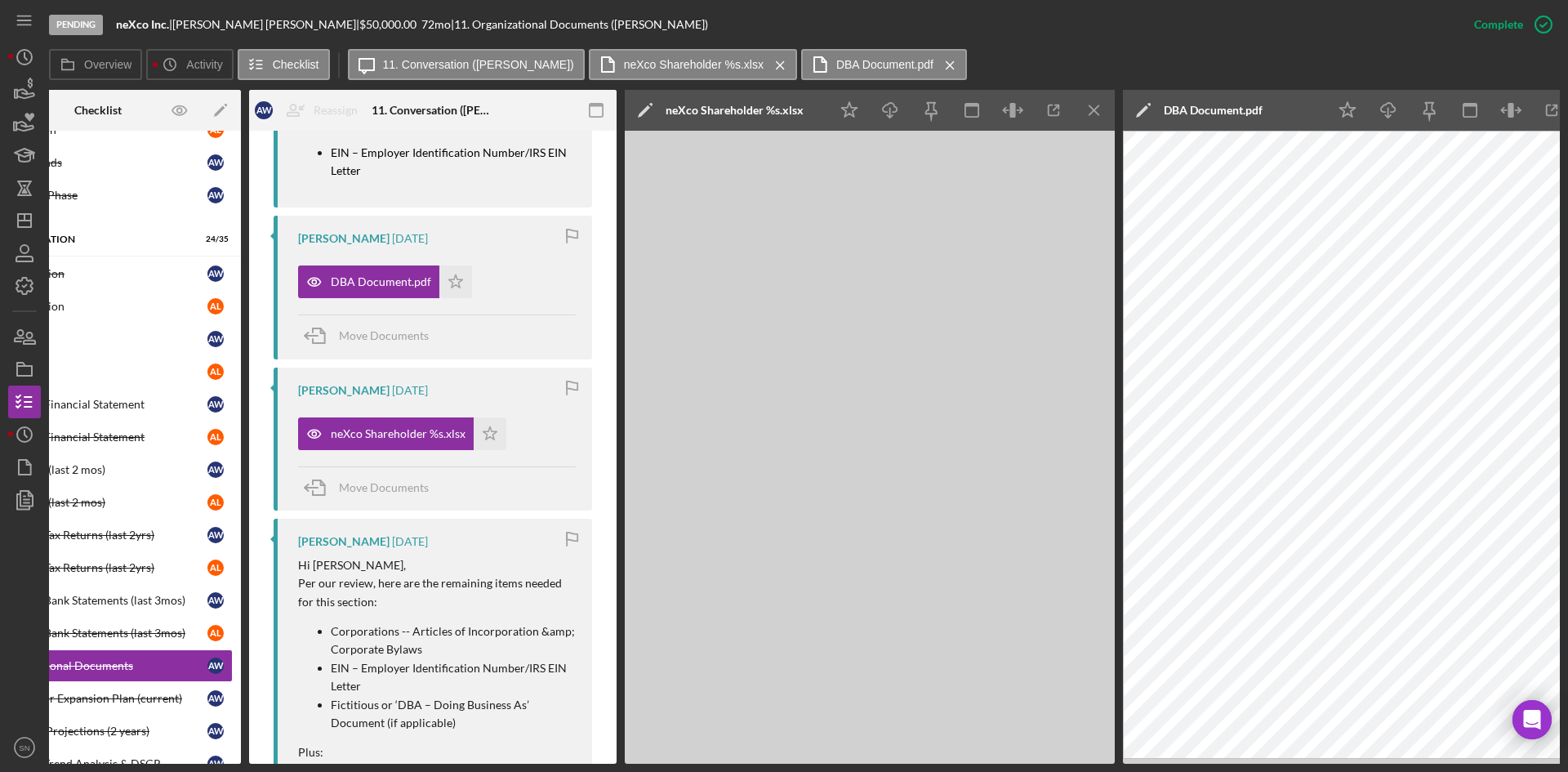
scroll to position [0, 147]
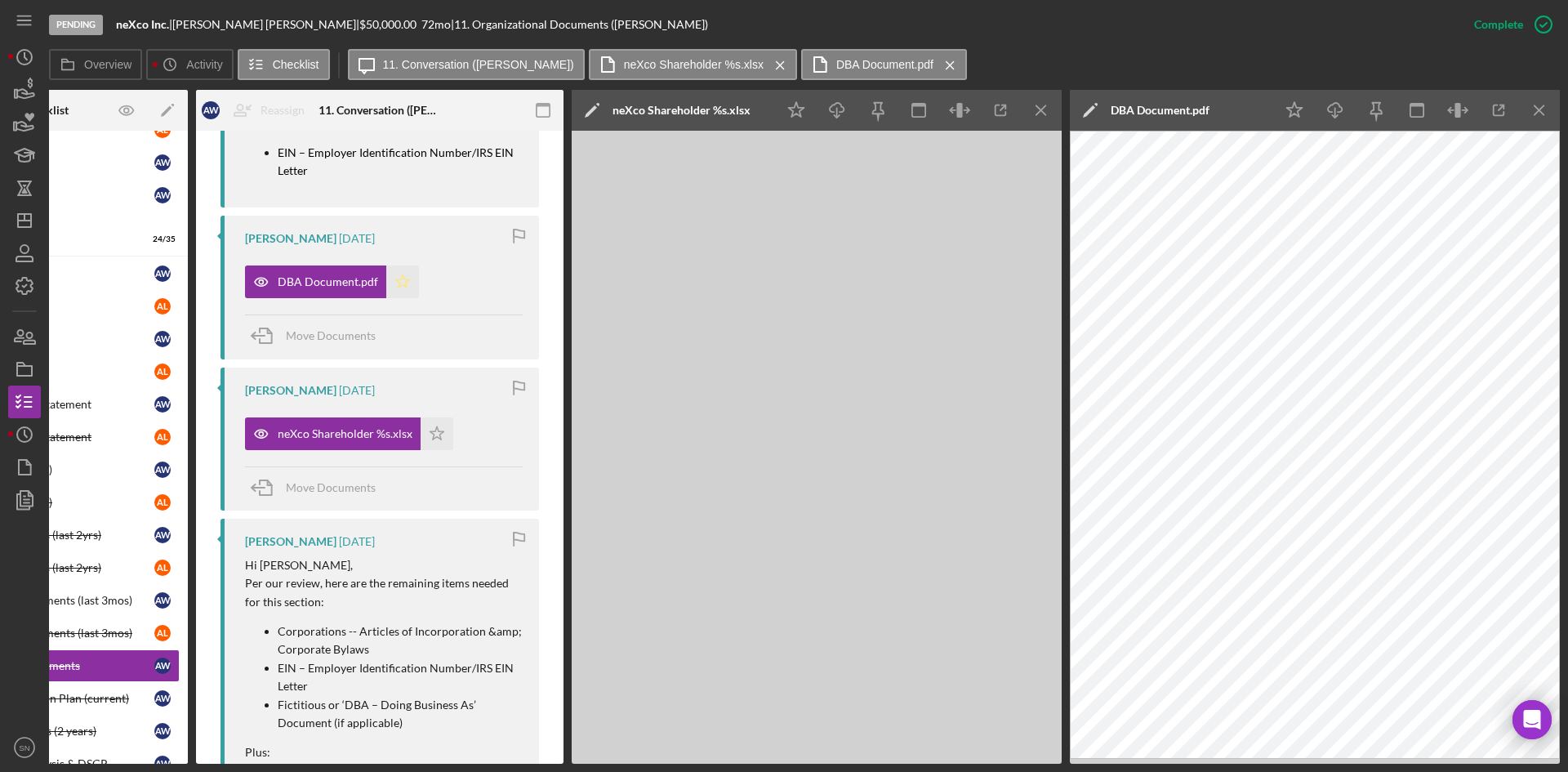
click at [402, 282] on icon "Icon/Star" at bounding box center [402, 281] width 32 height 32
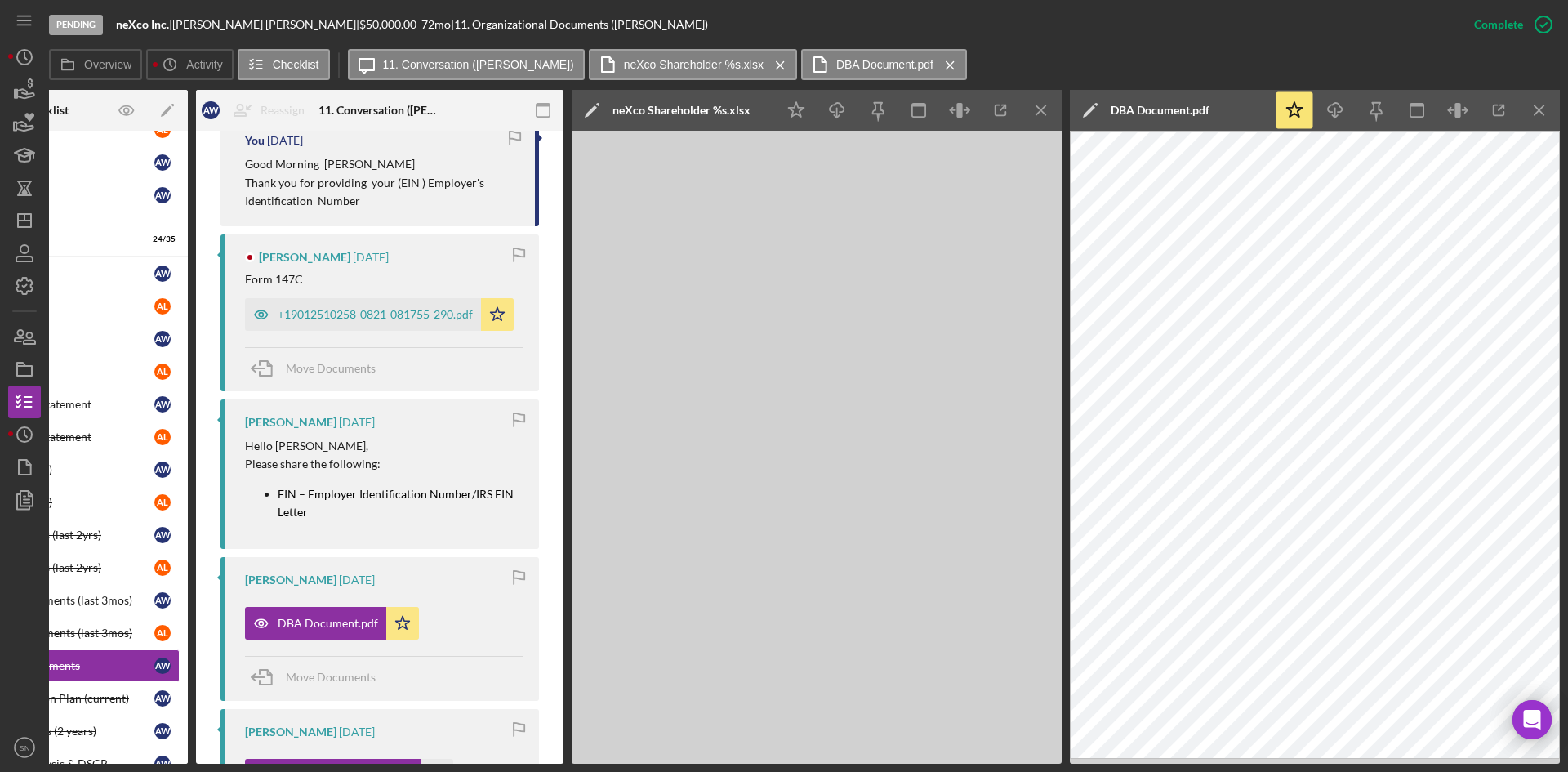
scroll to position [628, 0]
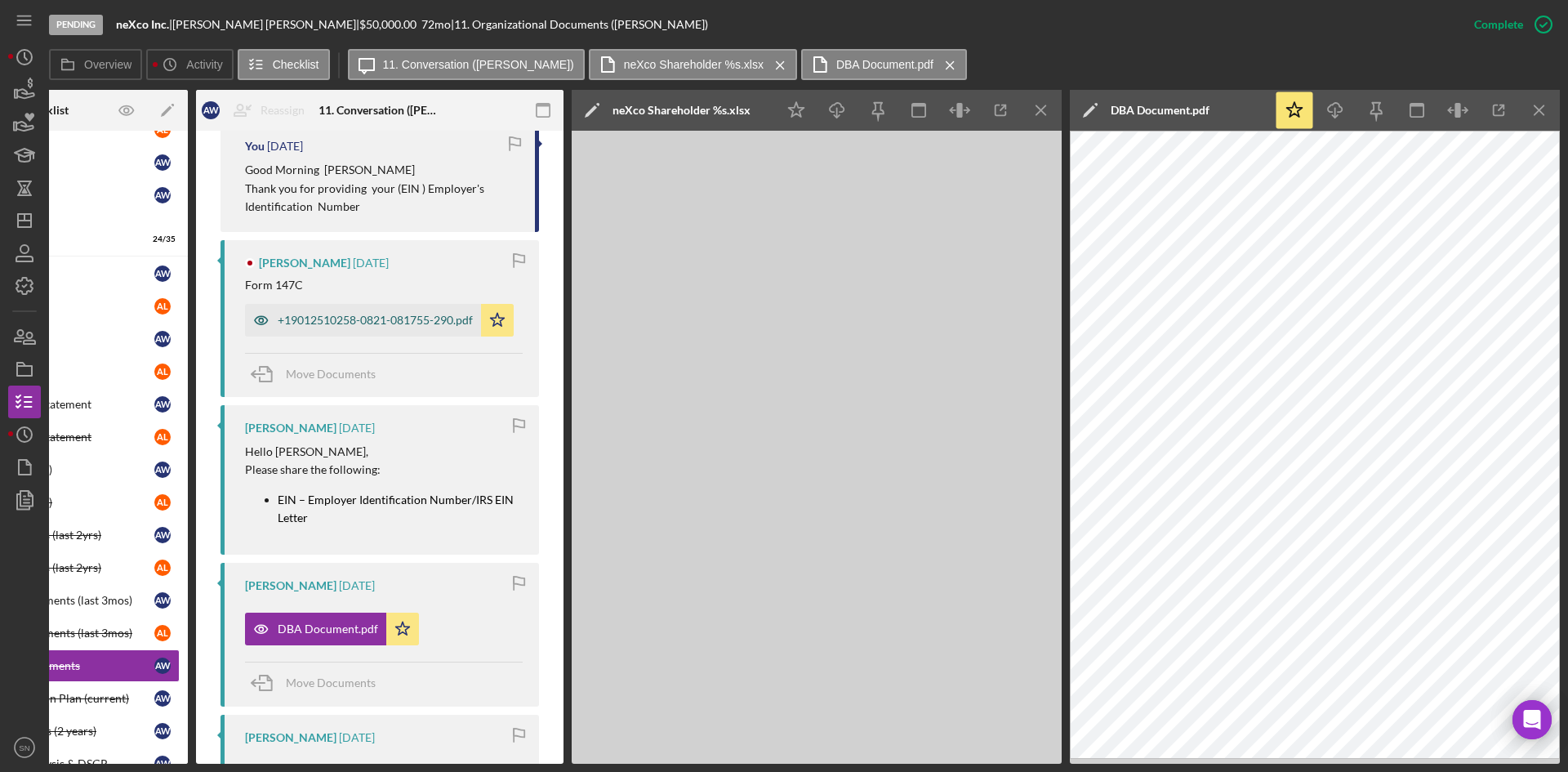
click at [425, 314] on div "+19012510258-0821-081755-290.pdf" at bounding box center [375, 320] width 196 height 13
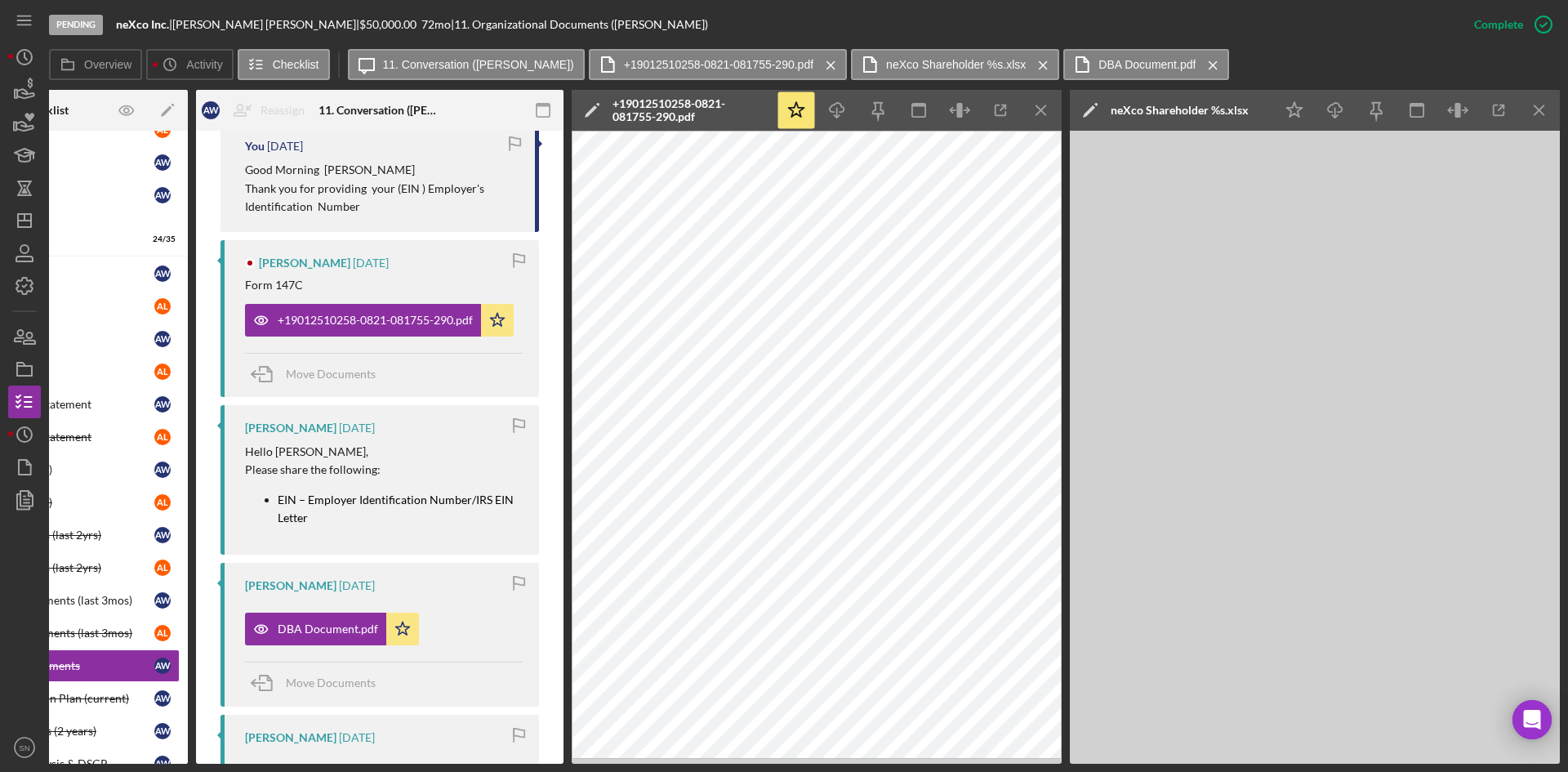
click at [81, 23] on div "Pending" at bounding box center [76, 24] width 54 height 21
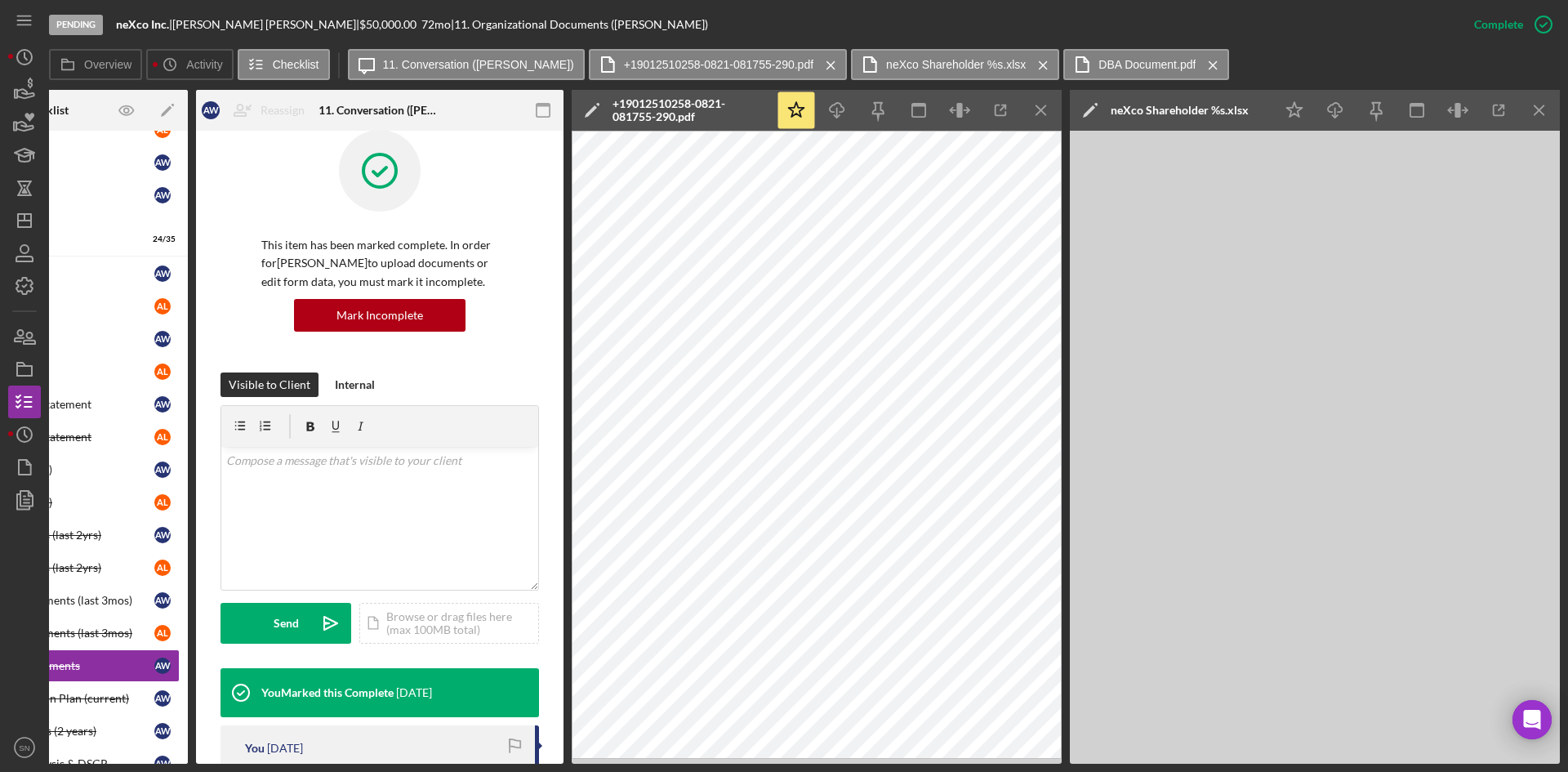
scroll to position [16, 0]
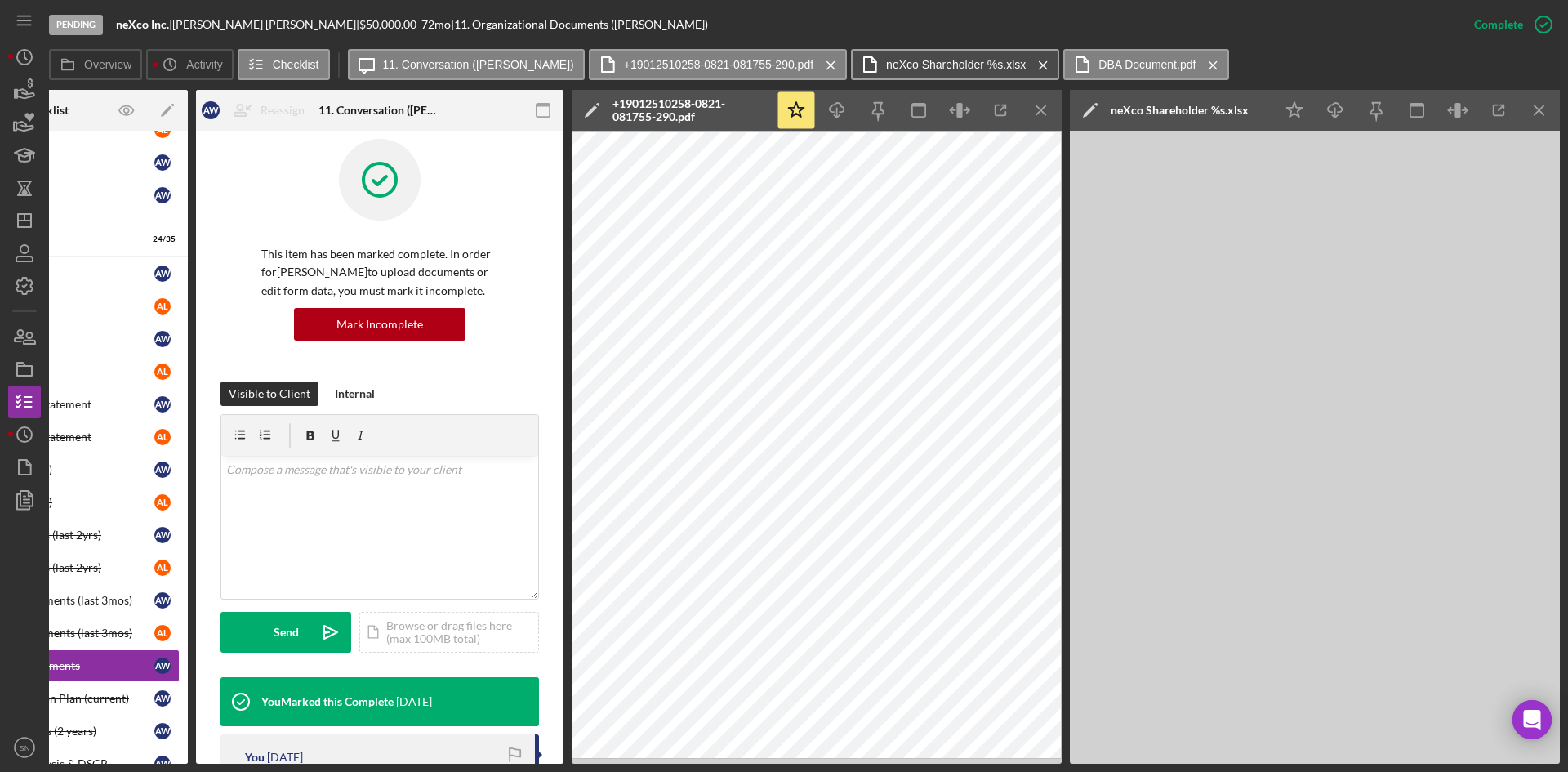
click at [933, 64] on label "neXco Shareholder %s.xlsx" at bounding box center [956, 64] width 140 height 13
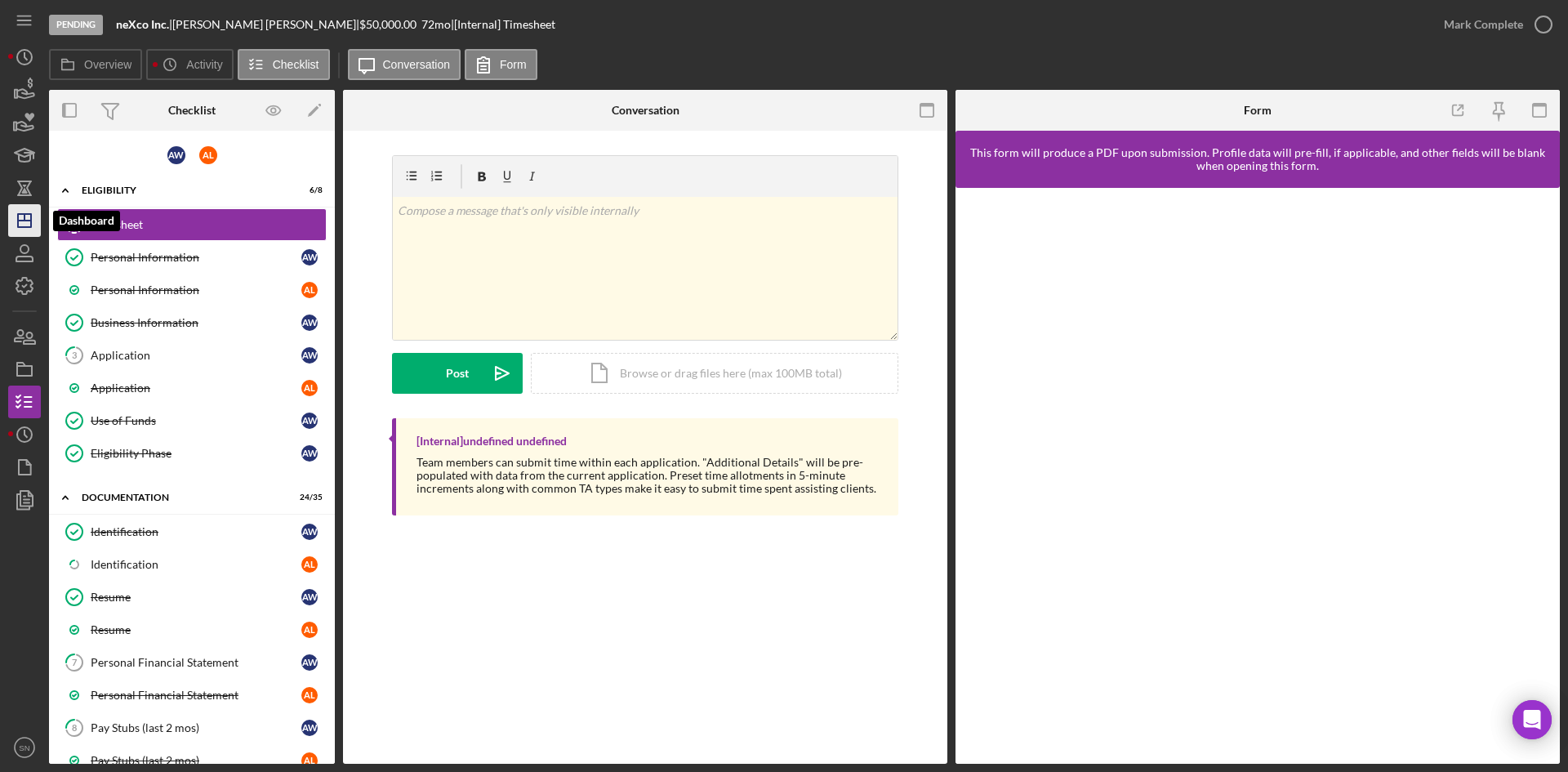
click at [23, 225] on icon "Icon/Dashboard" at bounding box center [24, 220] width 41 height 41
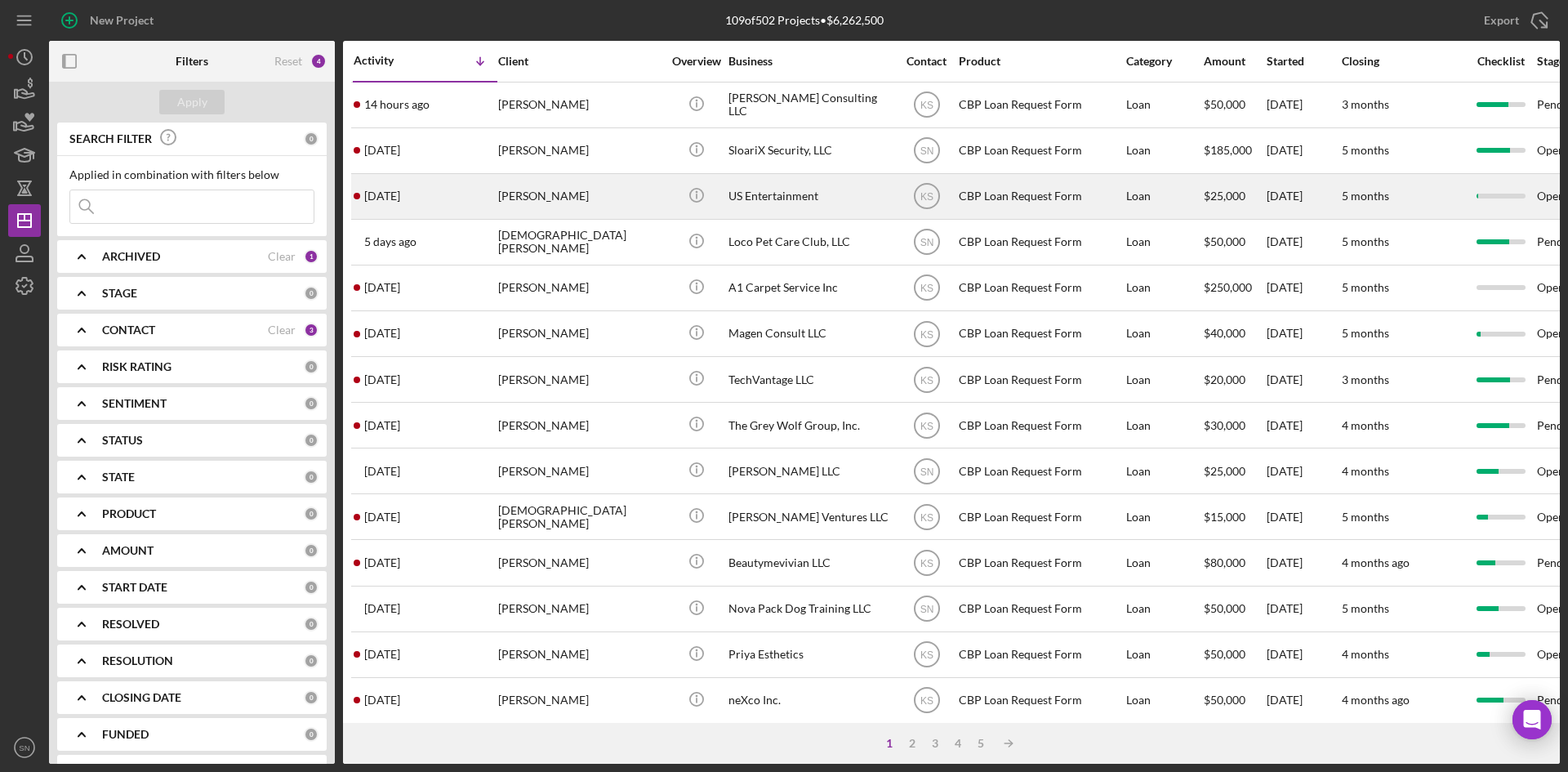
click at [400, 191] on time "[DATE]" at bounding box center [382, 196] width 36 height 13
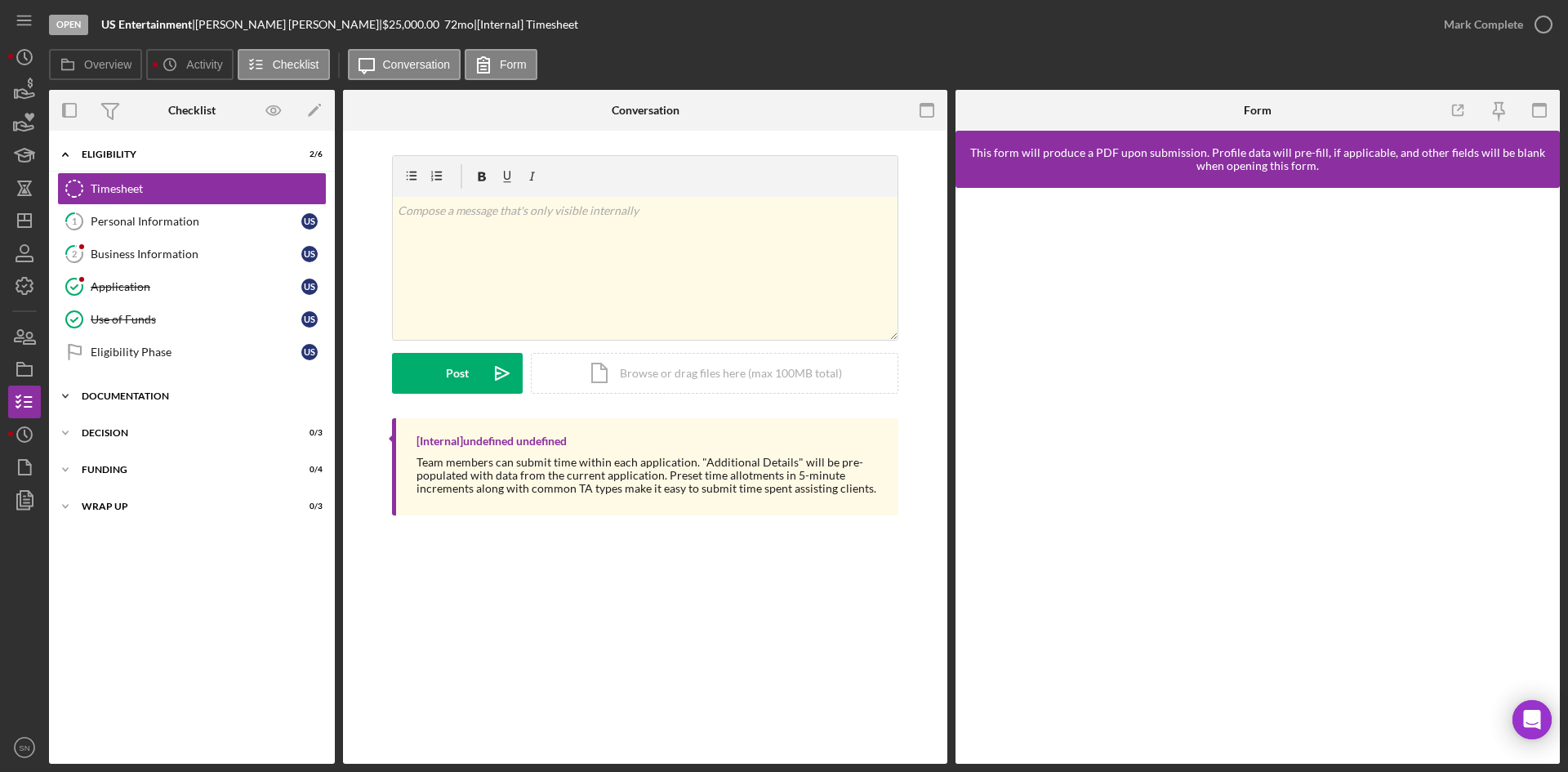
click at [63, 156] on polyline at bounding box center [65, 154] width 5 height 4
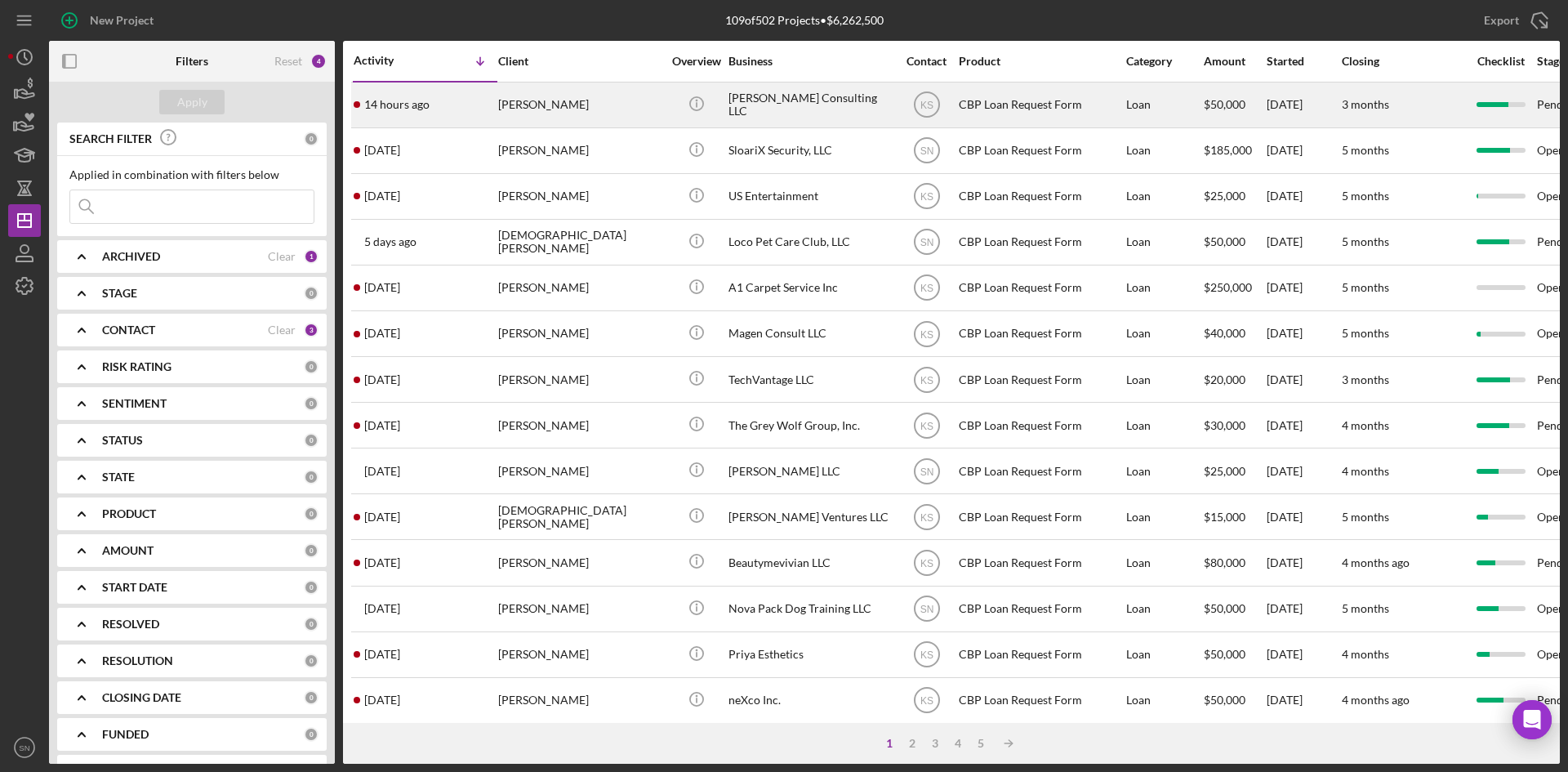
click at [408, 106] on time "14 hours ago" at bounding box center [397, 105] width 65 height 13
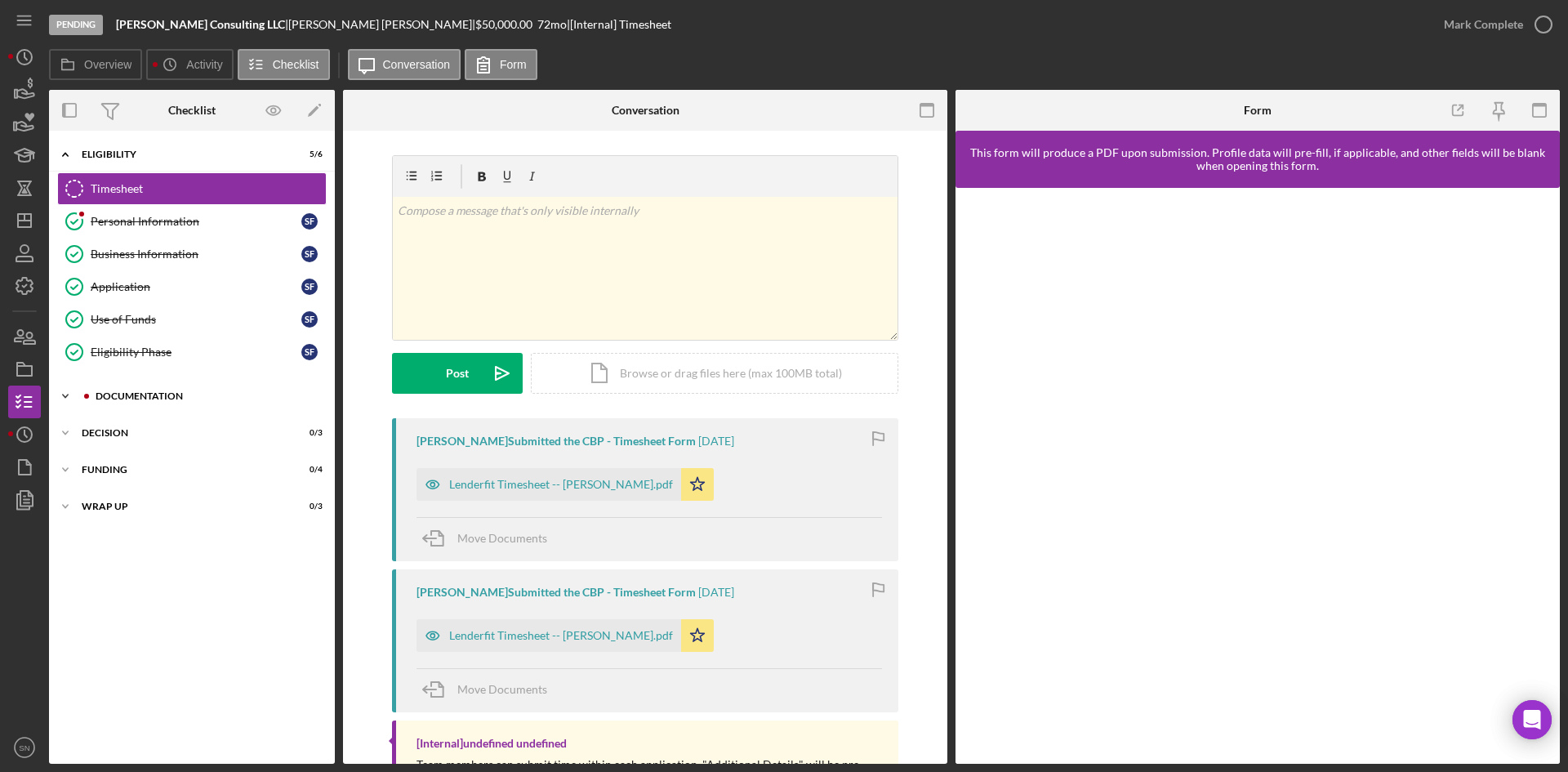
click at [70, 396] on icon "Icon/Expander" at bounding box center [65, 396] width 32 height 32
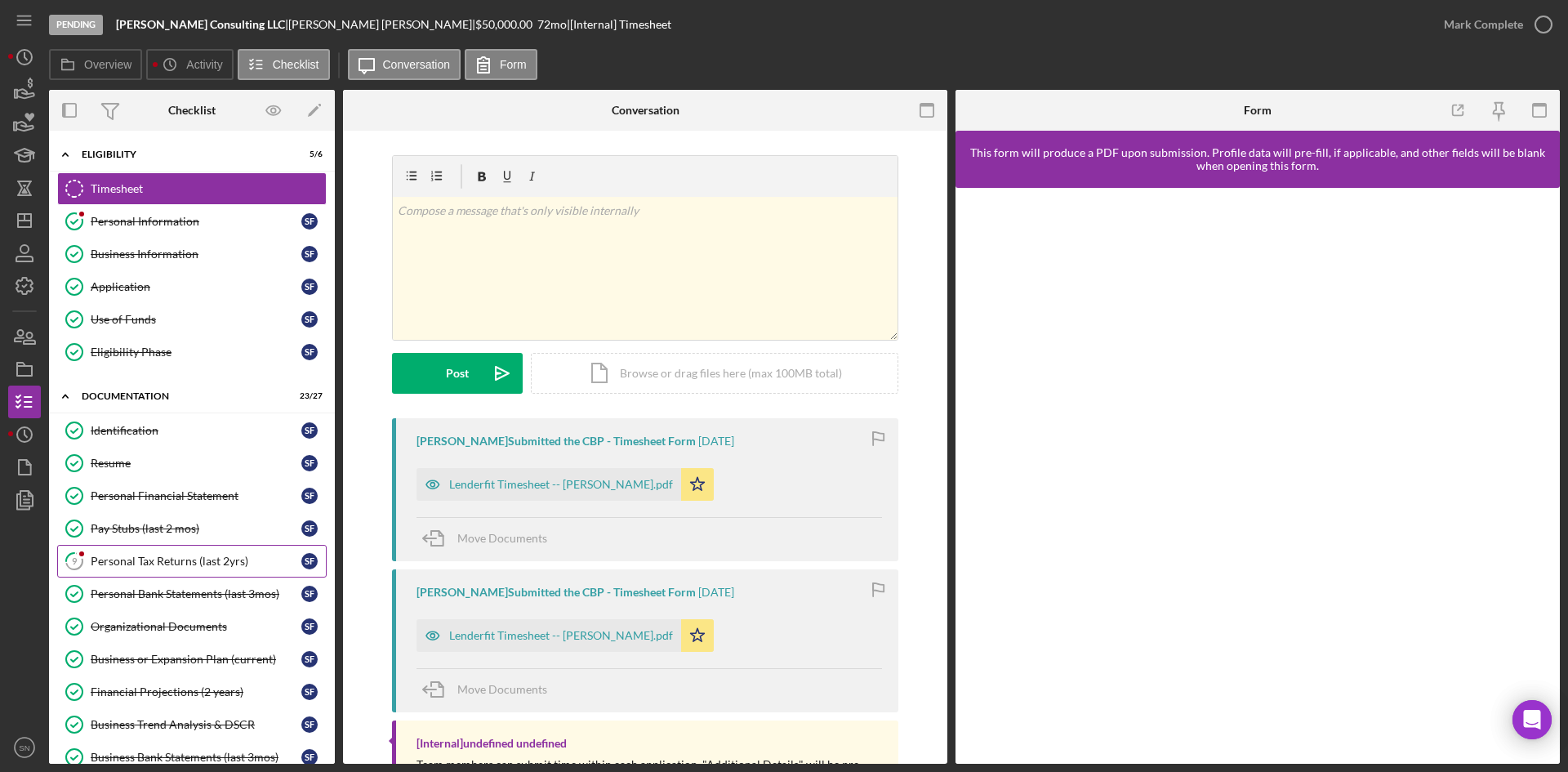
click at [221, 562] on div "Personal Tax Returns (last 2yrs)" at bounding box center [197, 561] width 211 height 13
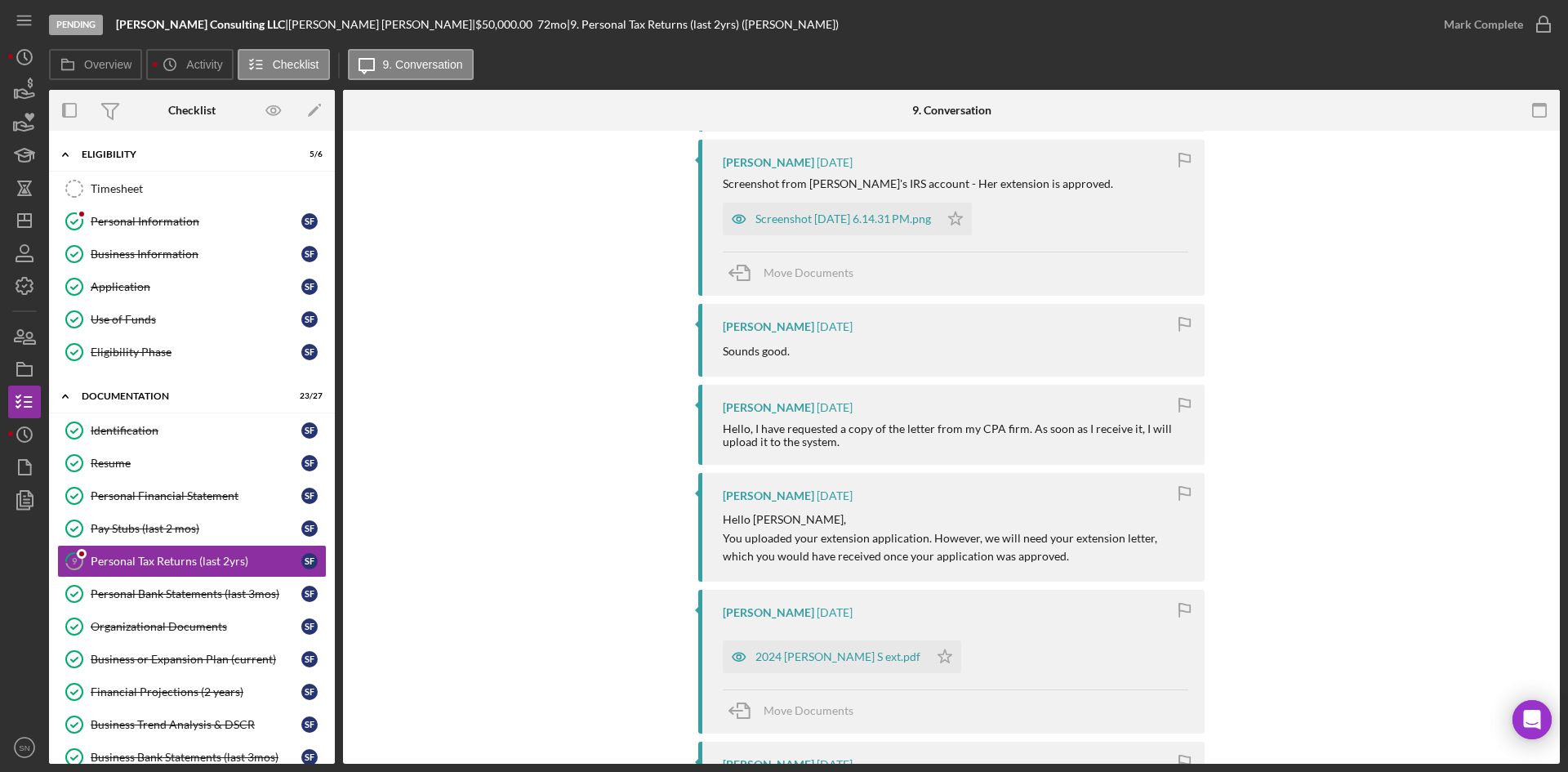
scroll to position [987, 0]
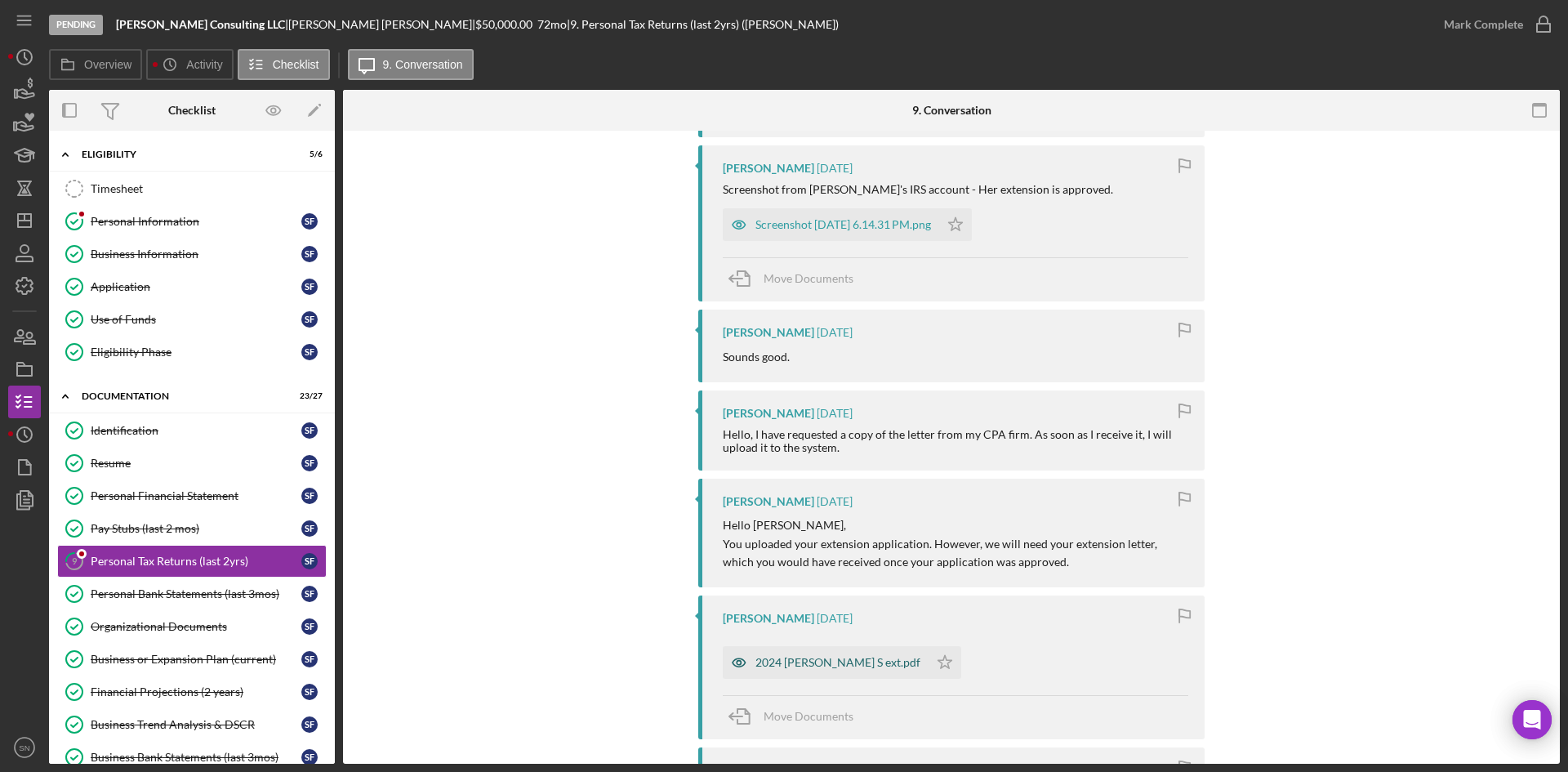
click at [799, 676] on div "2024 [PERSON_NAME] S ext.pdf" at bounding box center [826, 663] width 206 height 32
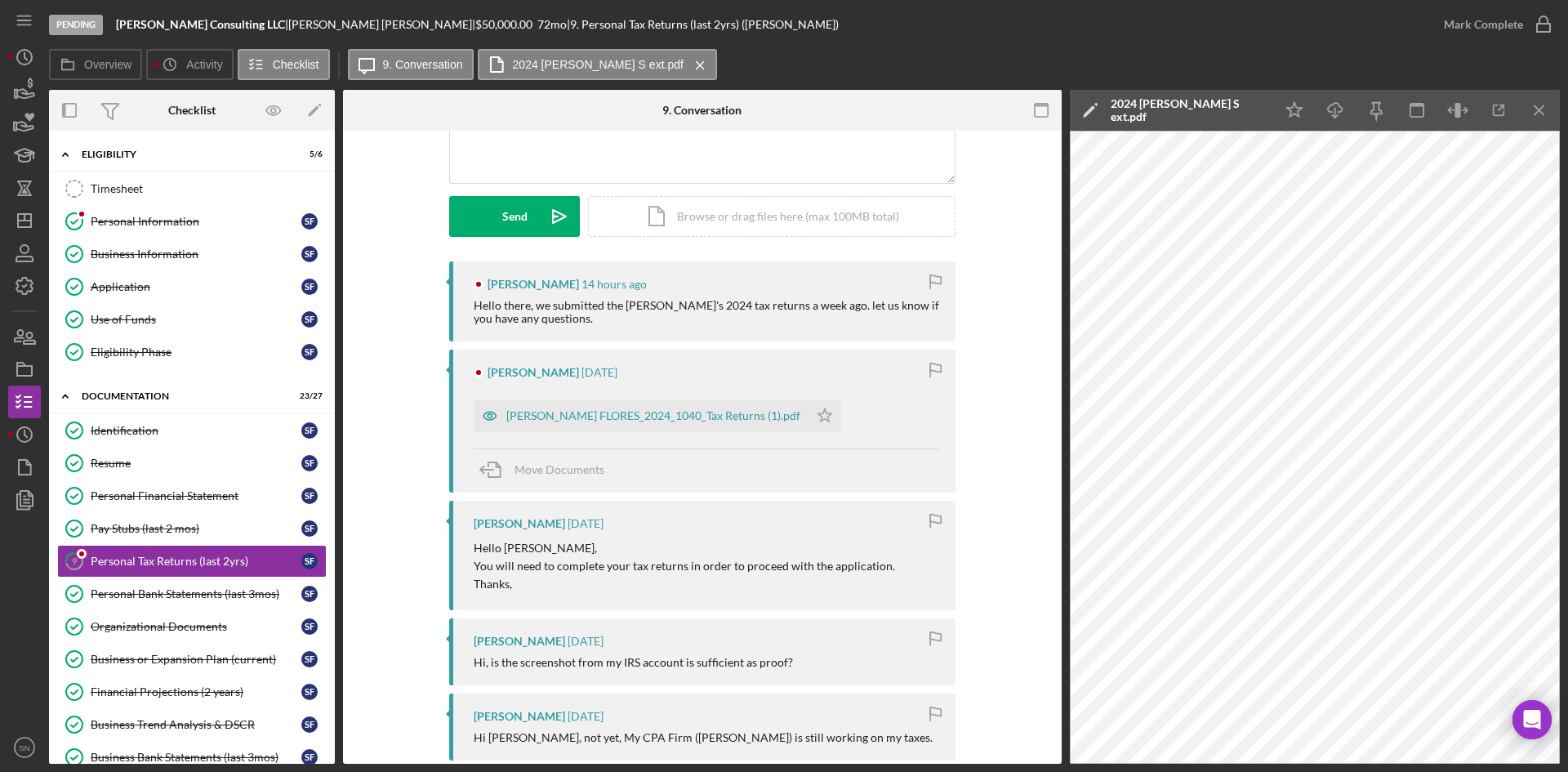
scroll to position [173, 0]
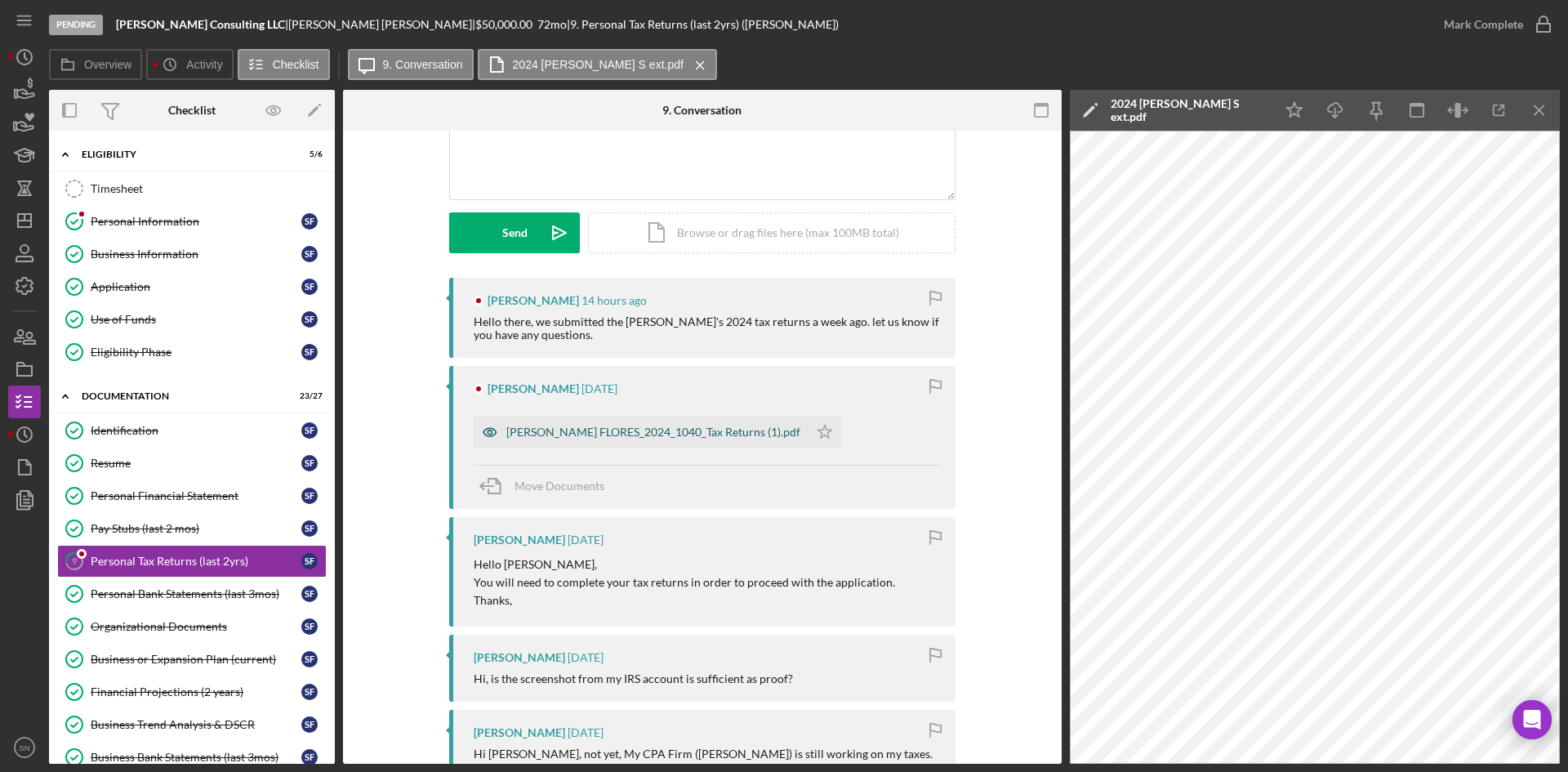
click at [516, 435] on div "[PERSON_NAME] FLORES_2024_1040_Tax Returns (1).pdf" at bounding box center [654, 432] width 294 height 13
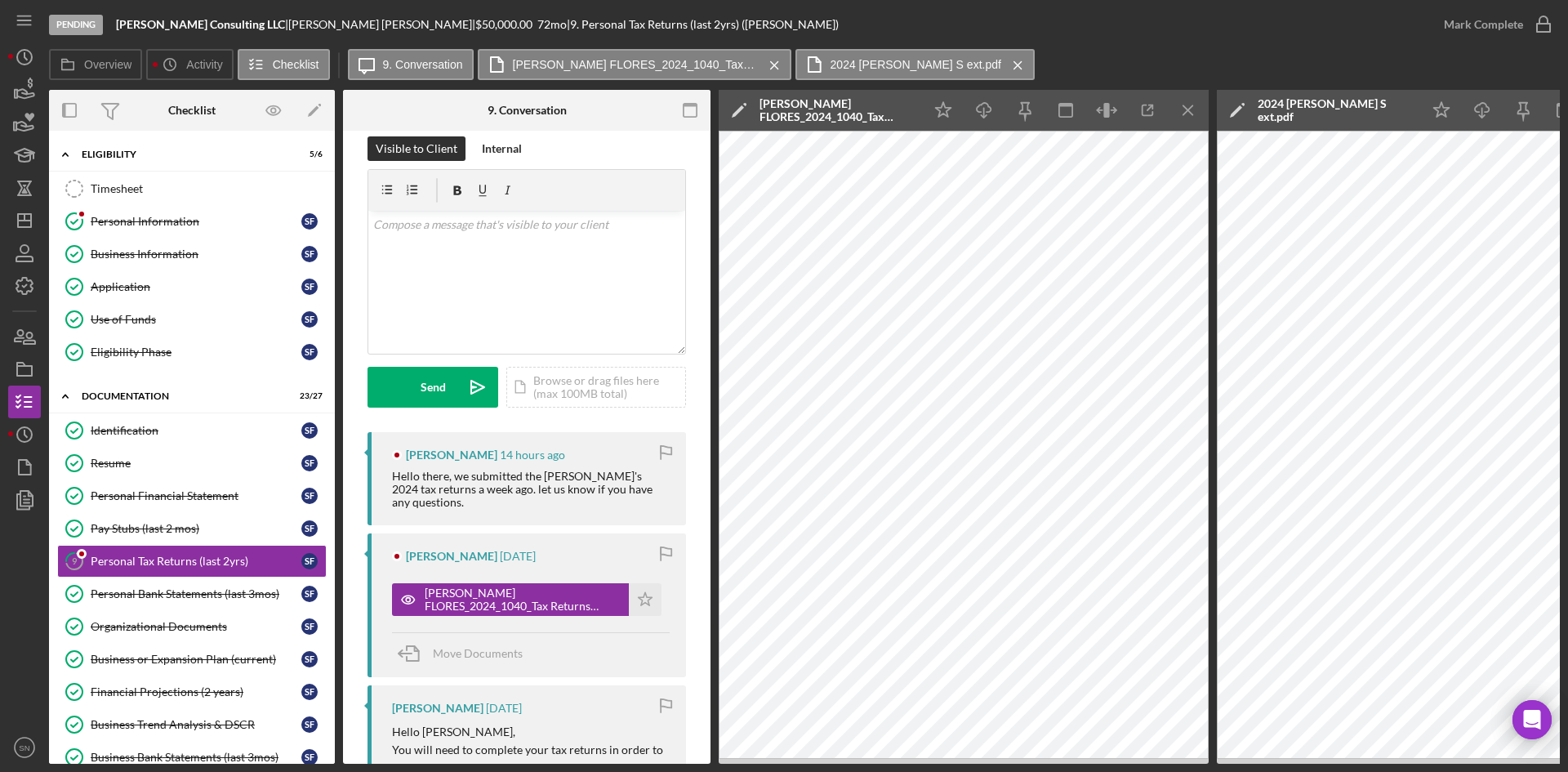
scroll to position [0, 0]
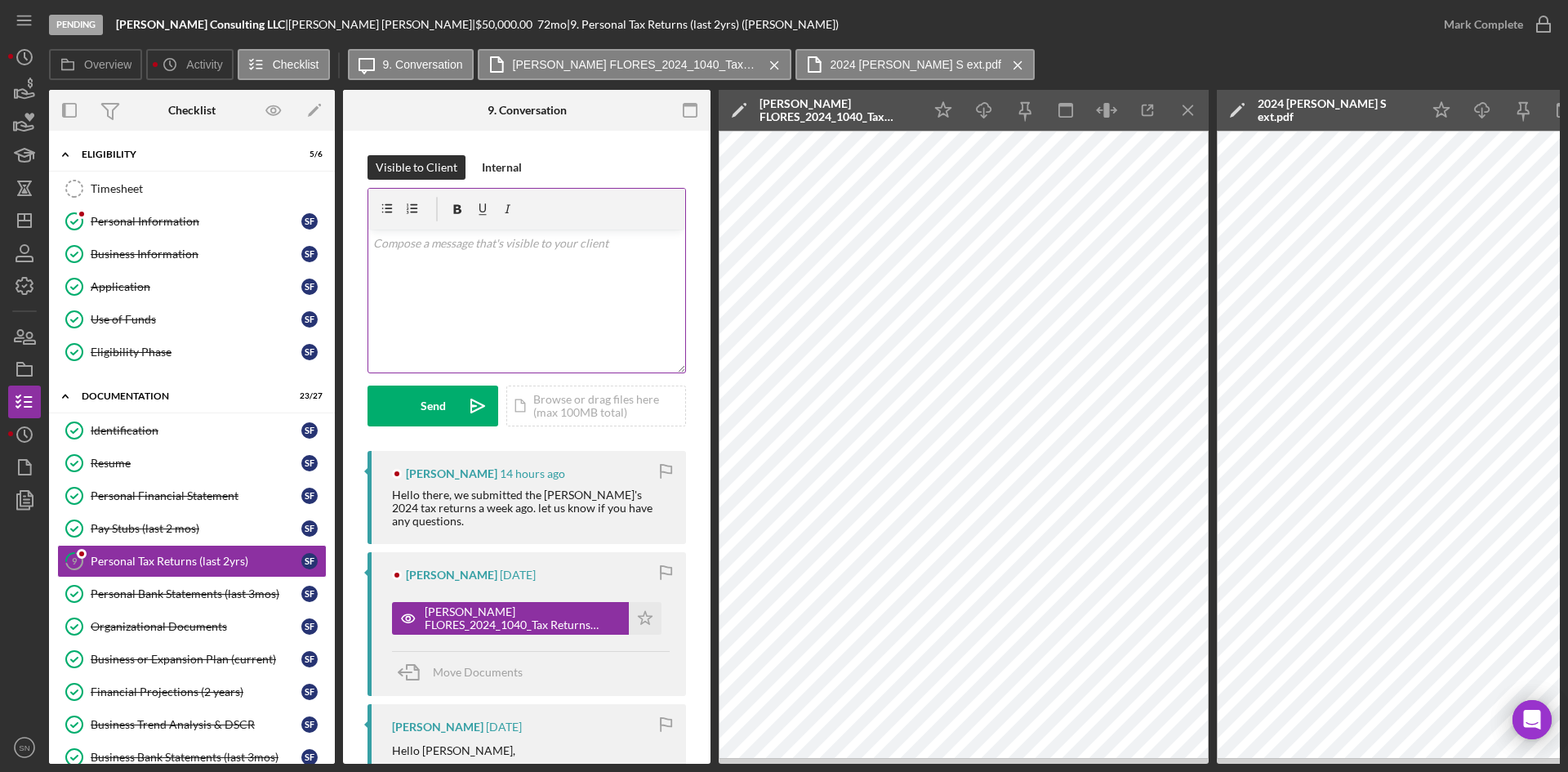
click at [533, 280] on div "v Color teal Color pink Remove color Add row above Add row below Add column bef…" at bounding box center [527, 301] width 316 height 143
click at [591, 246] on p "Thank you for uploading you 2024 Taxes REturns" at bounding box center [527, 244] width 308 height 18
click at [590, 244] on p "Thank you for uploading you 2024 Taxes REturns" at bounding box center [527, 244] width 308 height 18
click at [543, 241] on p "Thank you for uploading you 2024 Taxes Returns" at bounding box center [527, 244] width 308 height 18
click at [438, 413] on div "Send" at bounding box center [434, 406] width 25 height 41
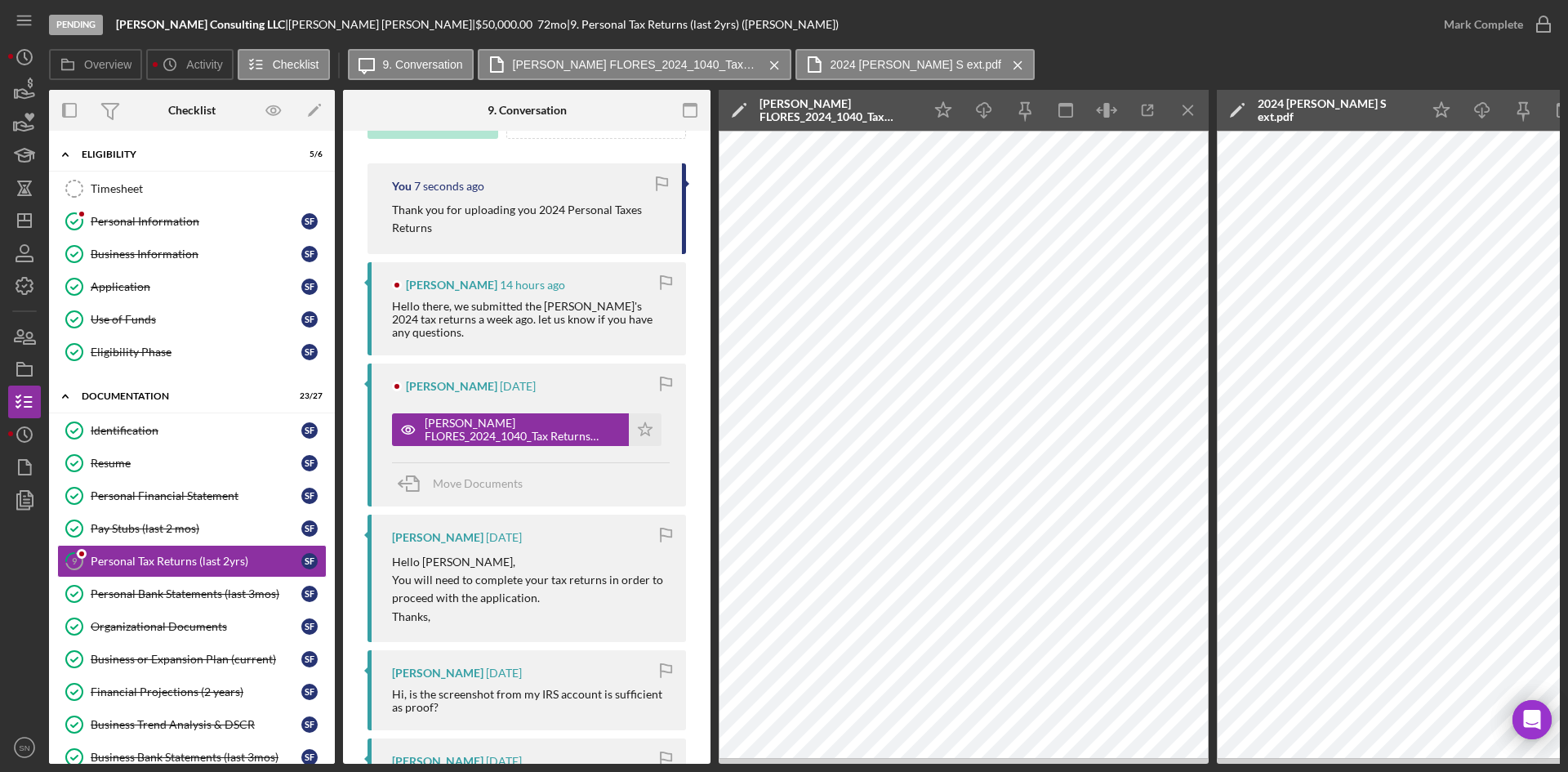
scroll to position [303, 0]
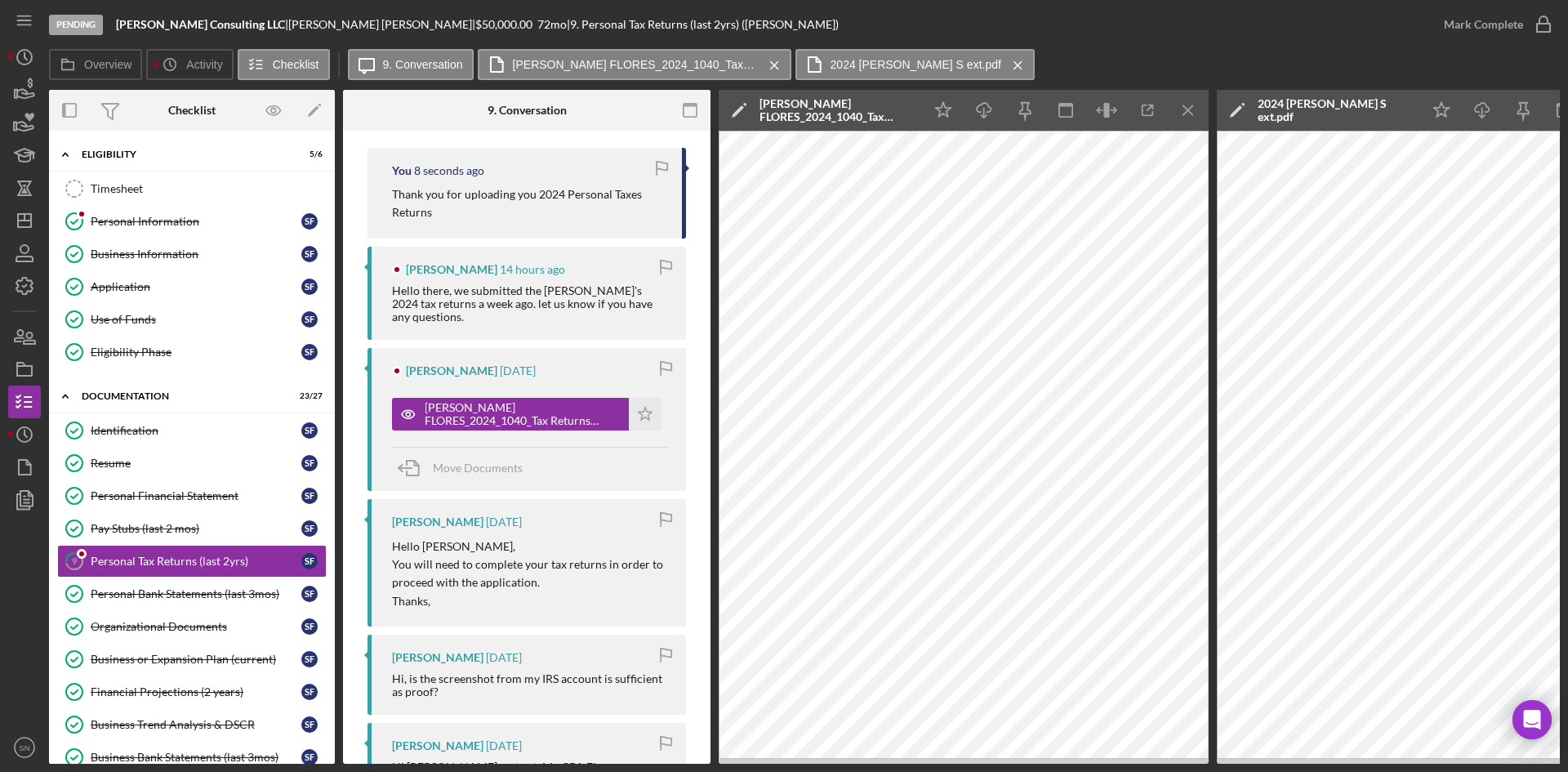
drag, startPoint x: 643, startPoint y: 415, endPoint x: 651, endPoint y: 390, distance: 26.2
click at [644, 412] on icon "Icon/Star" at bounding box center [646, 414] width 32 height 32
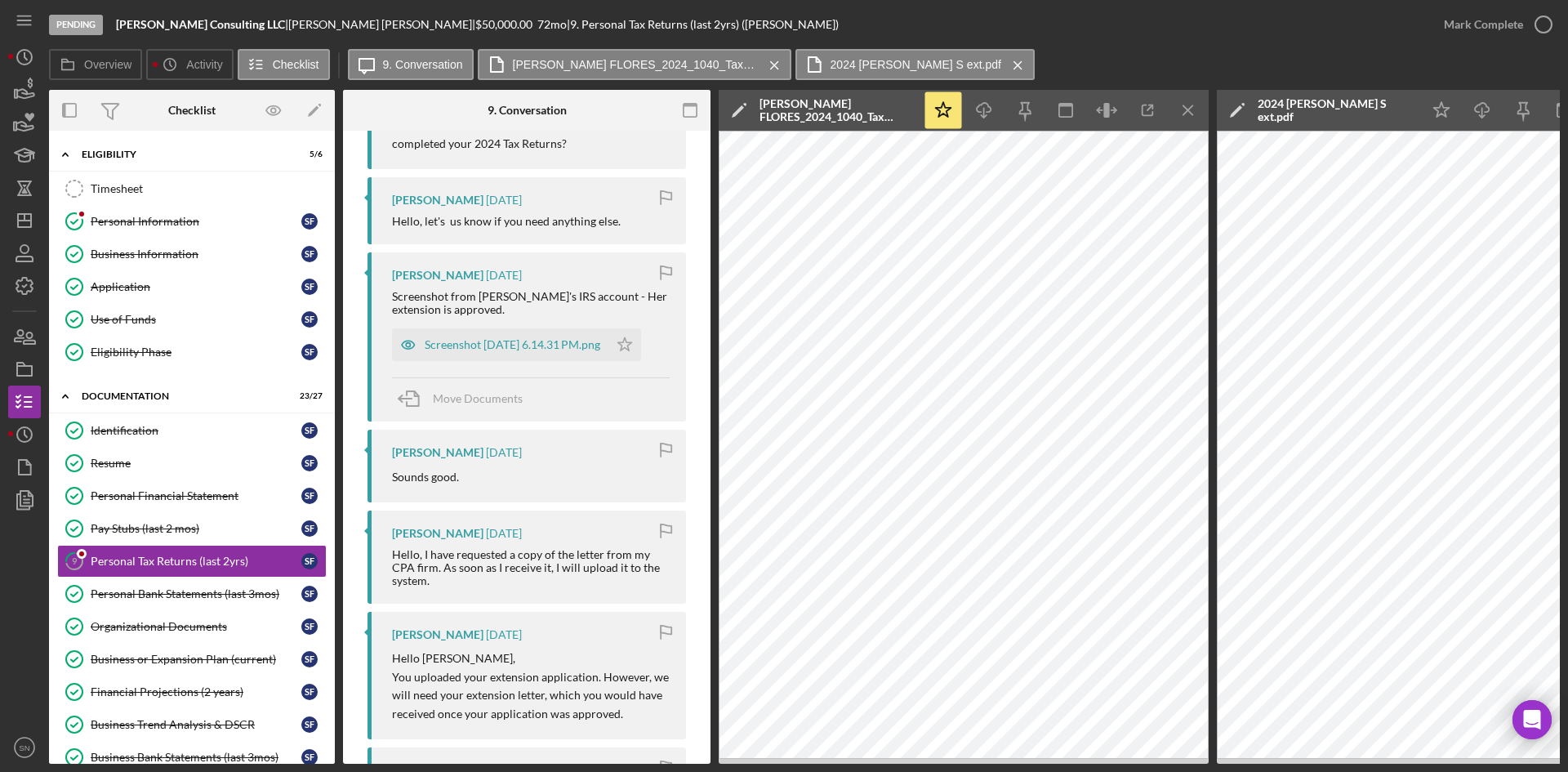
scroll to position [1089, 0]
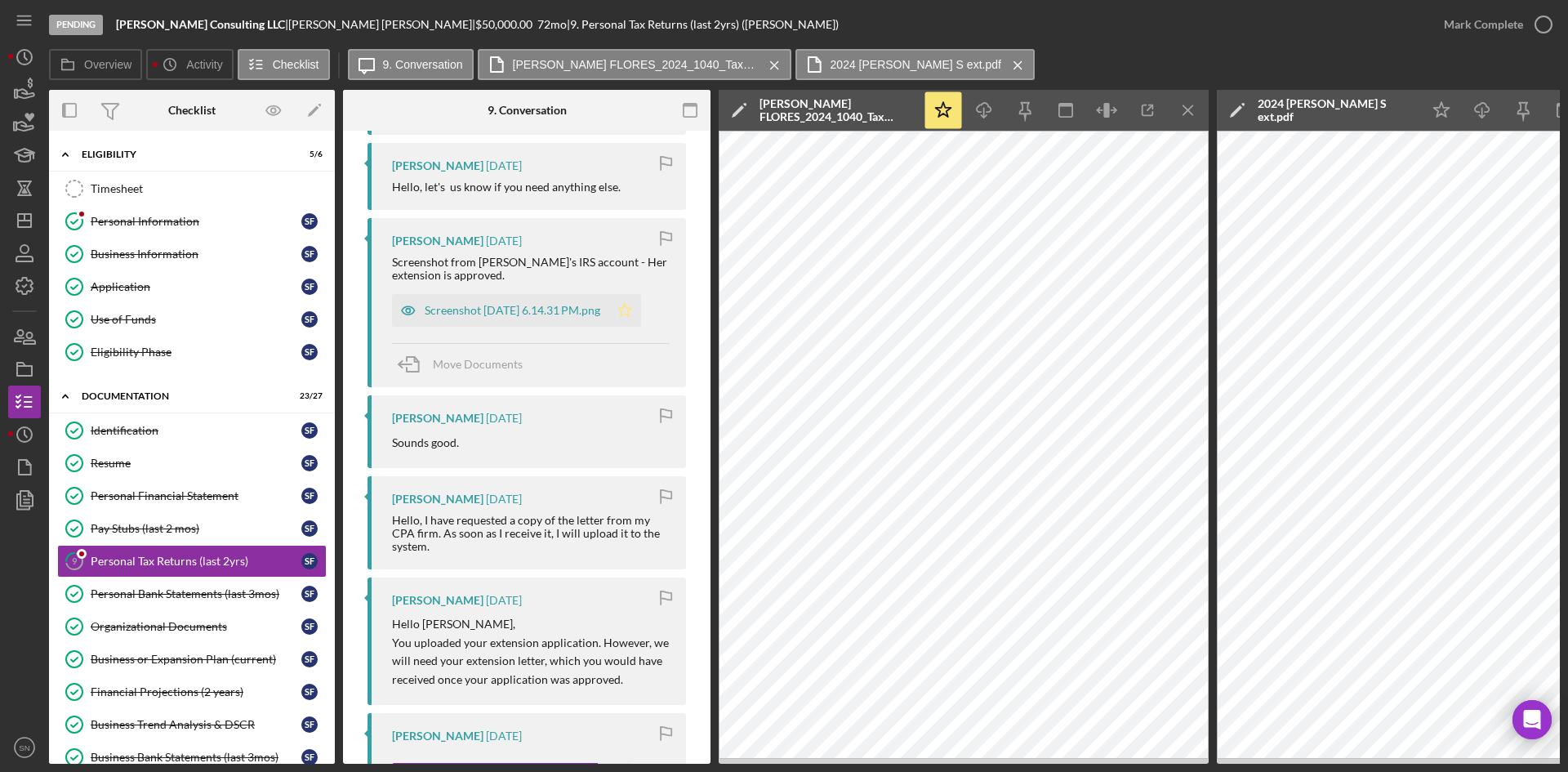
click at [641, 300] on icon "Icon/Star" at bounding box center [625, 310] width 32 height 32
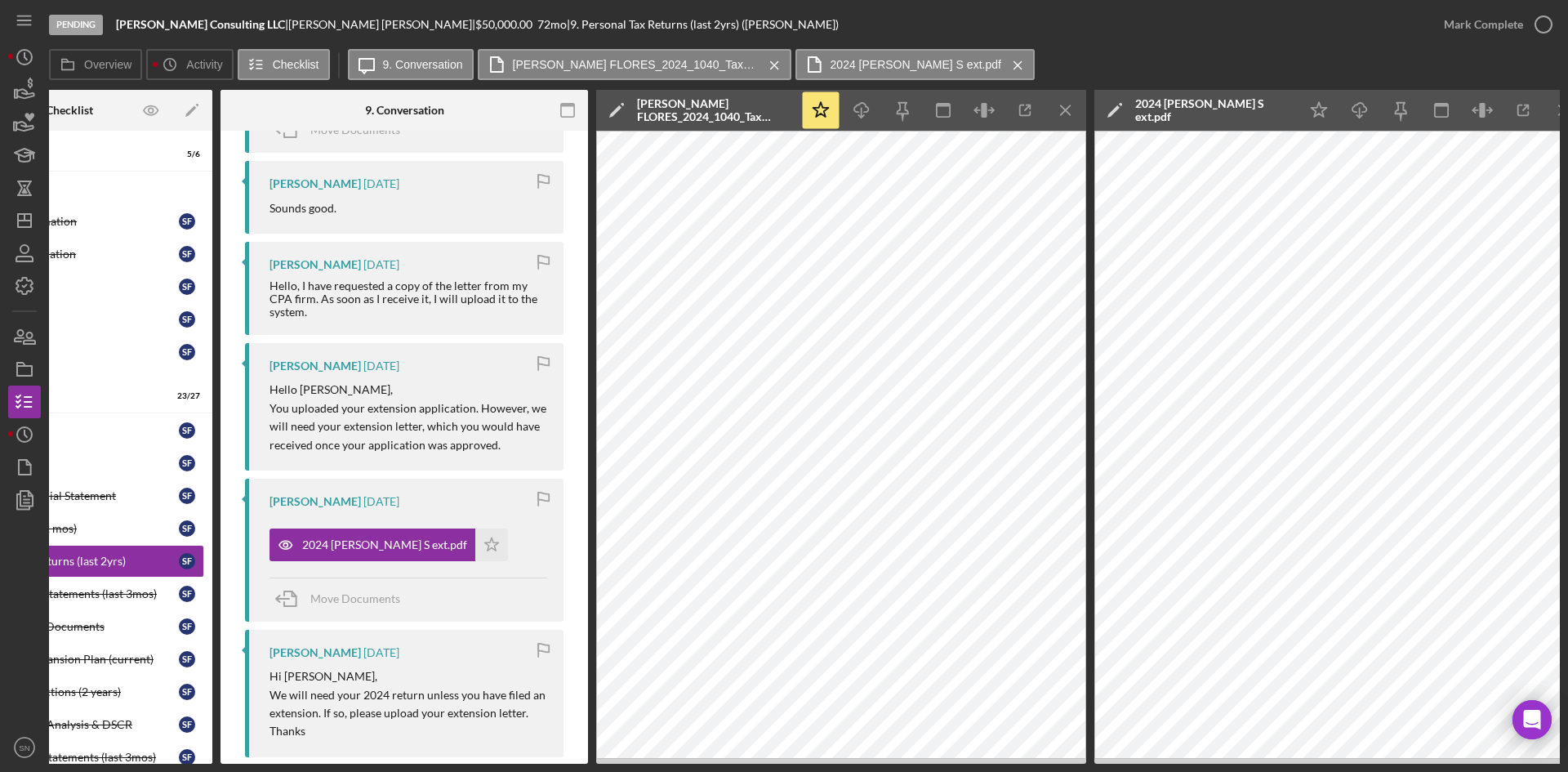
scroll to position [0, 147]
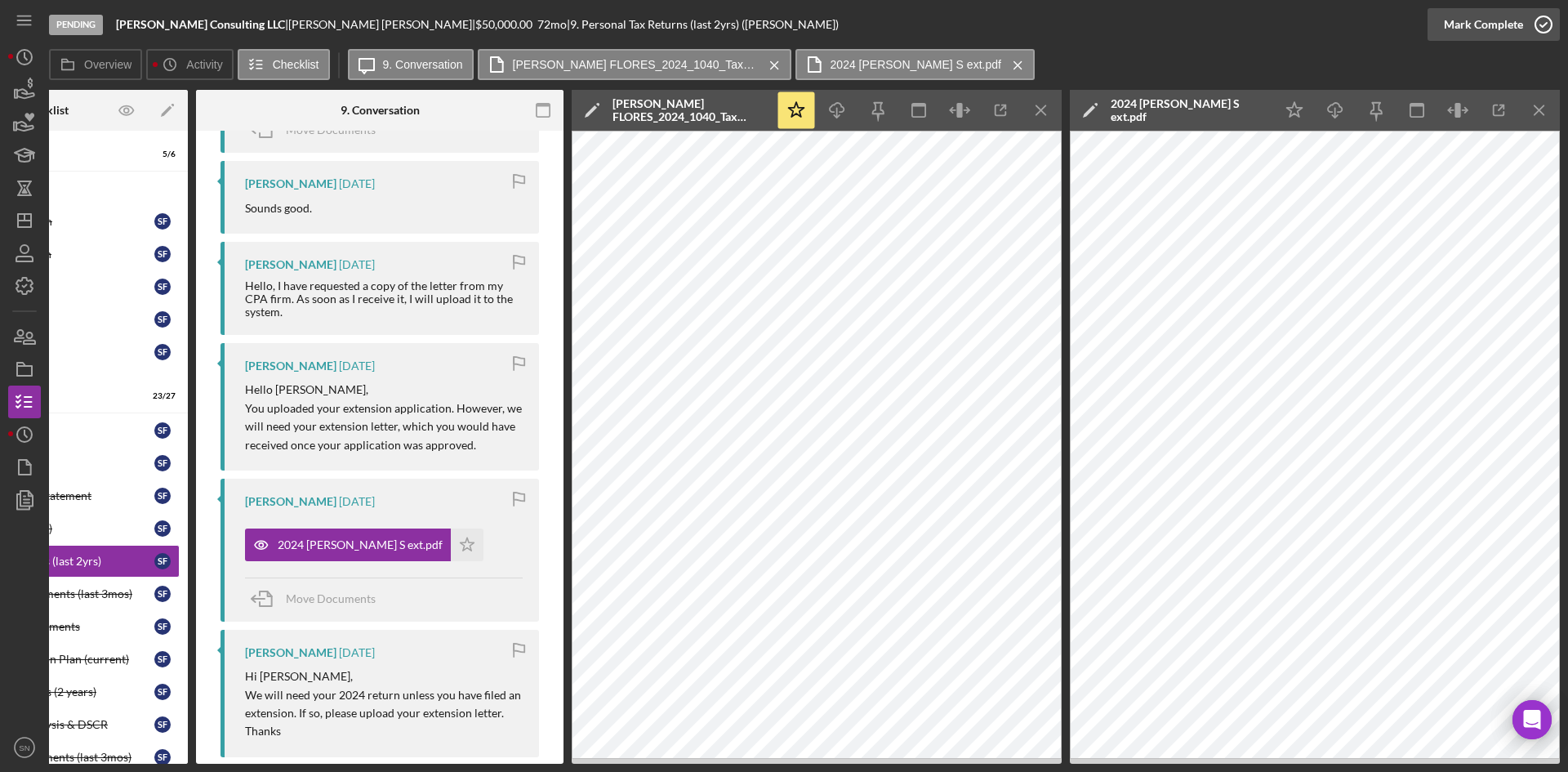
click at [1542, 21] on icon "button" at bounding box center [1544, 24] width 41 height 41
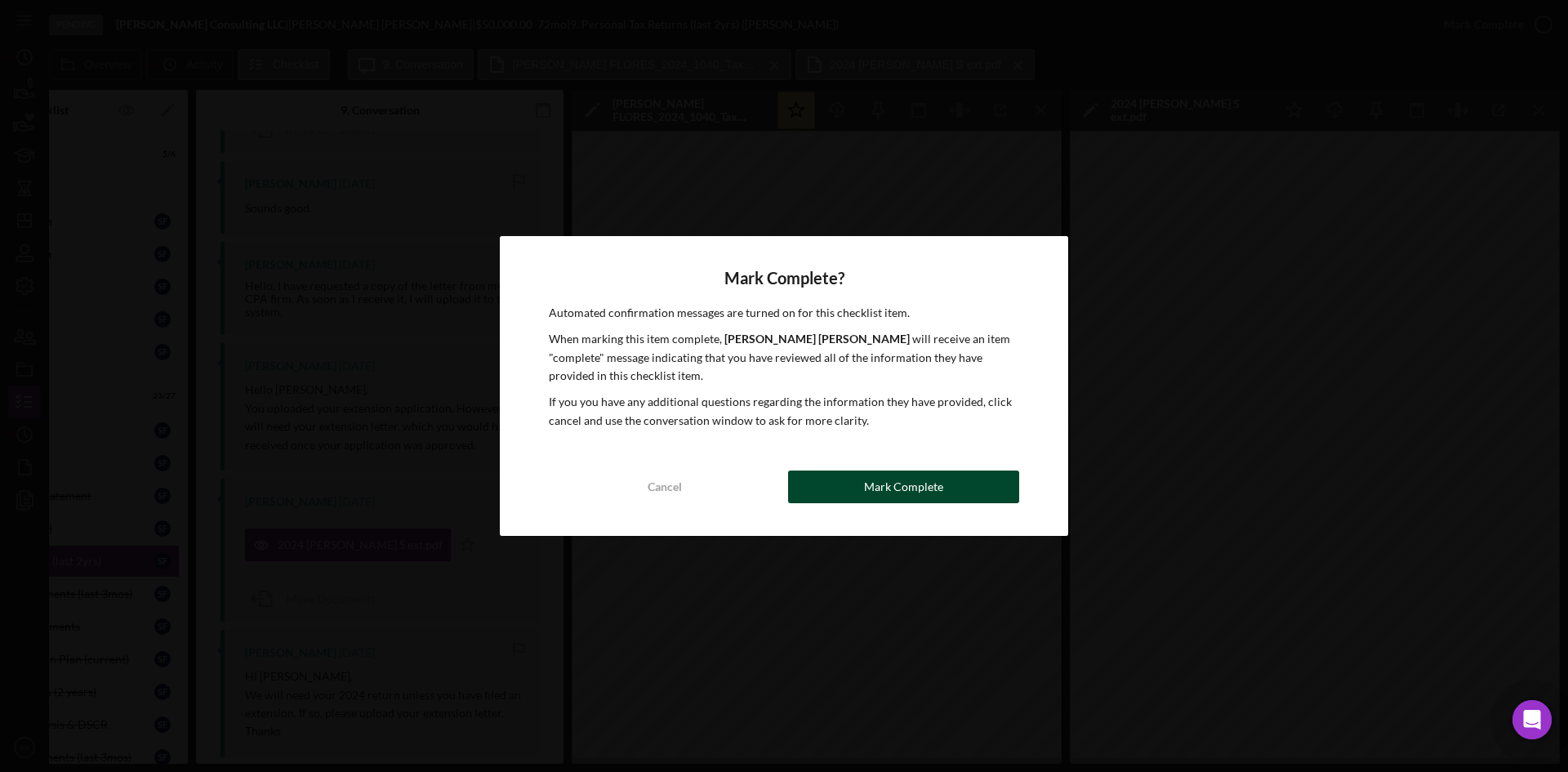
click at [877, 484] on div "Mark Complete" at bounding box center [903, 487] width 79 height 32
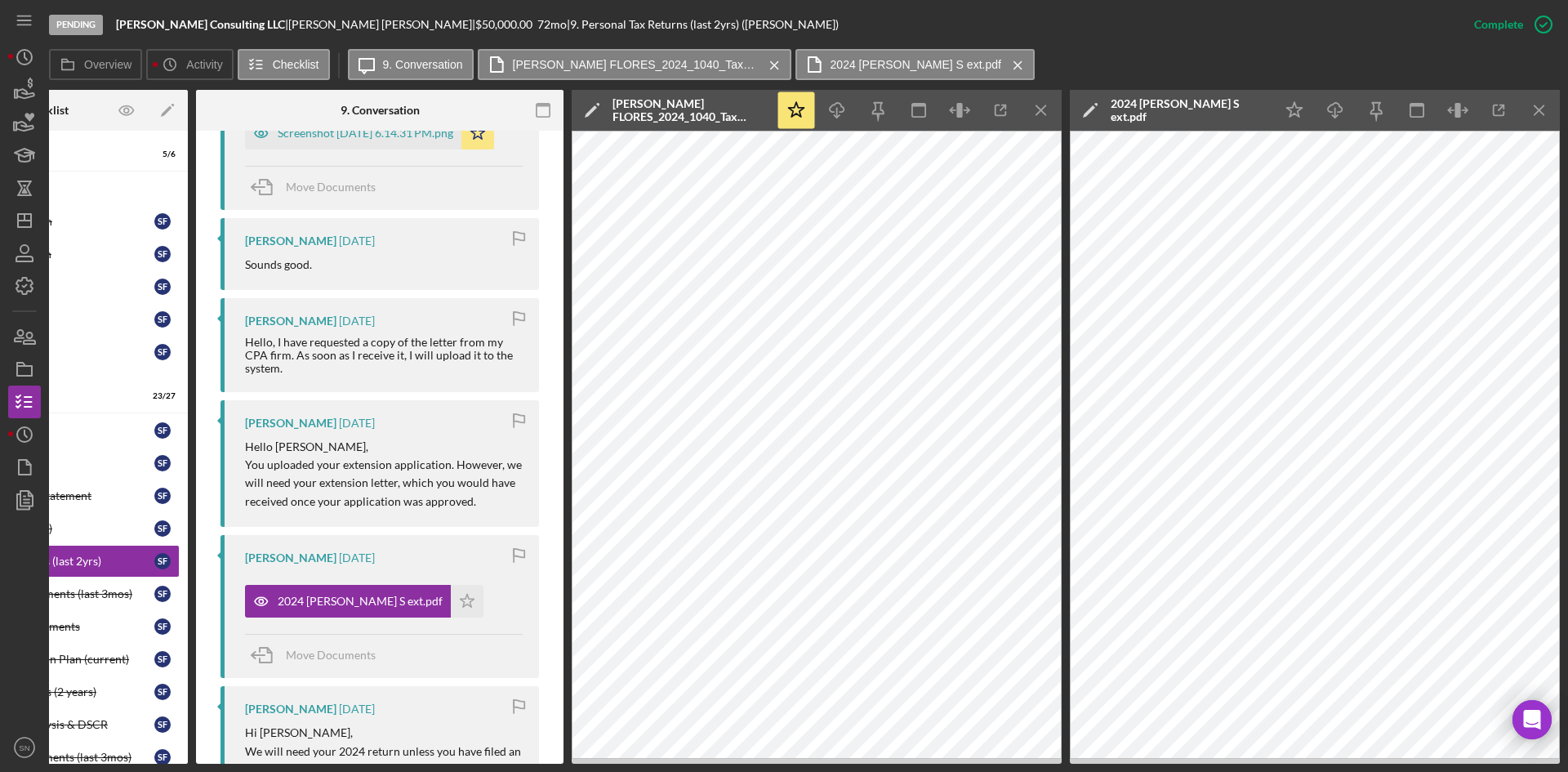
scroll to position [1624, 0]
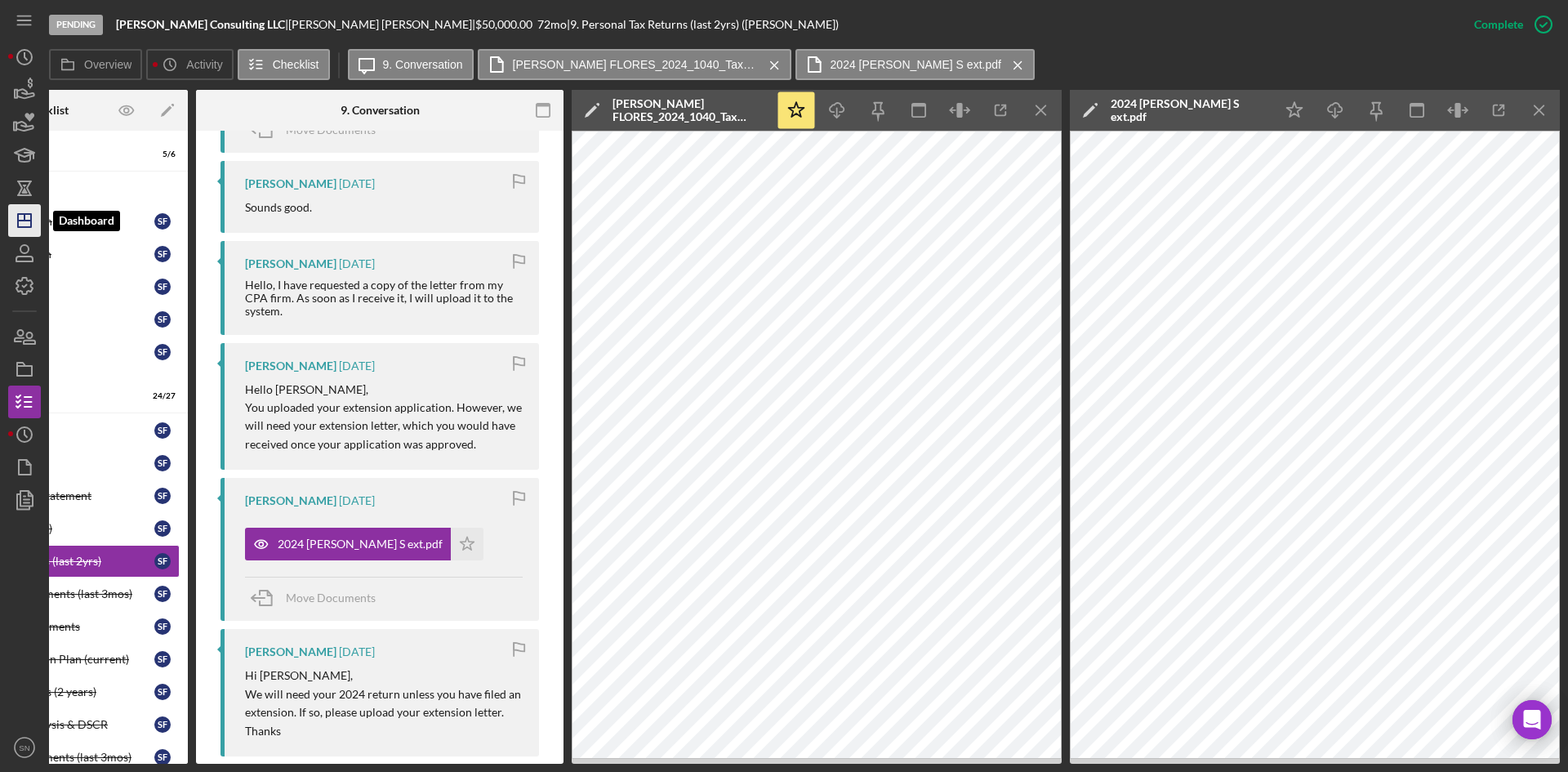
click at [35, 223] on icon "Icon/Dashboard" at bounding box center [24, 220] width 41 height 41
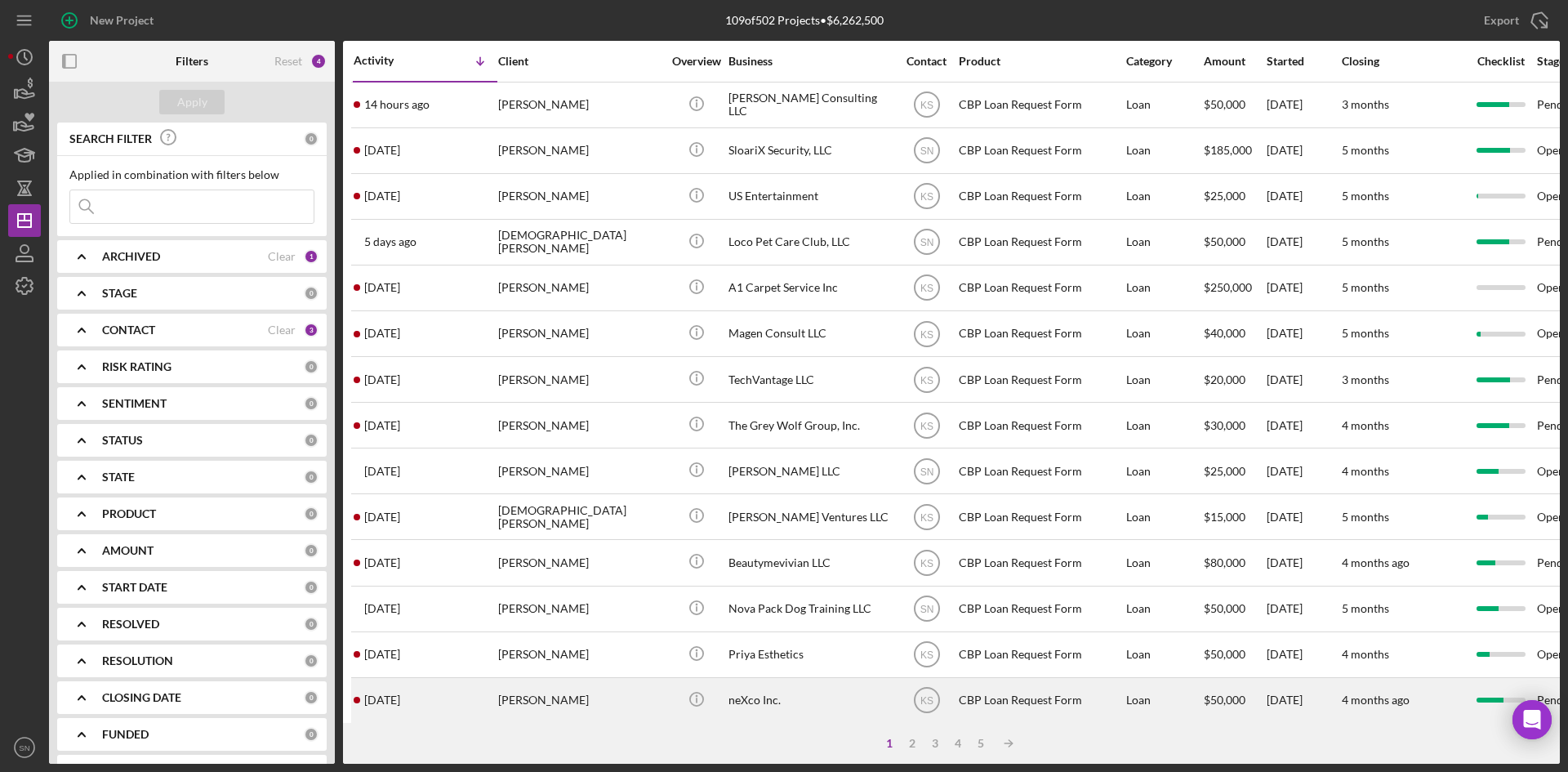
click at [400, 700] on time "[DATE]" at bounding box center [382, 700] width 36 height 13
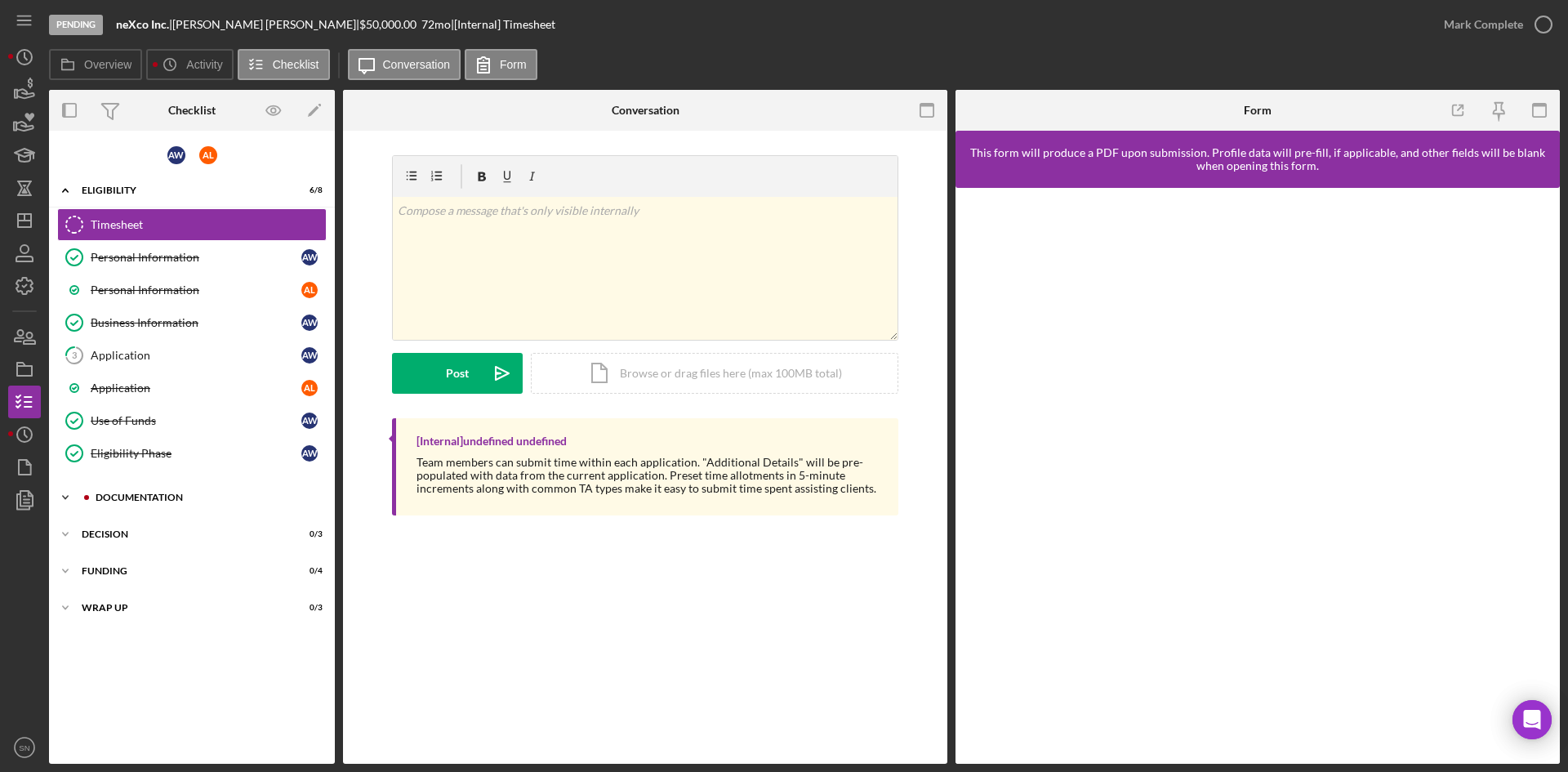
click at [61, 494] on icon "Icon/Expander" at bounding box center [65, 498] width 32 height 32
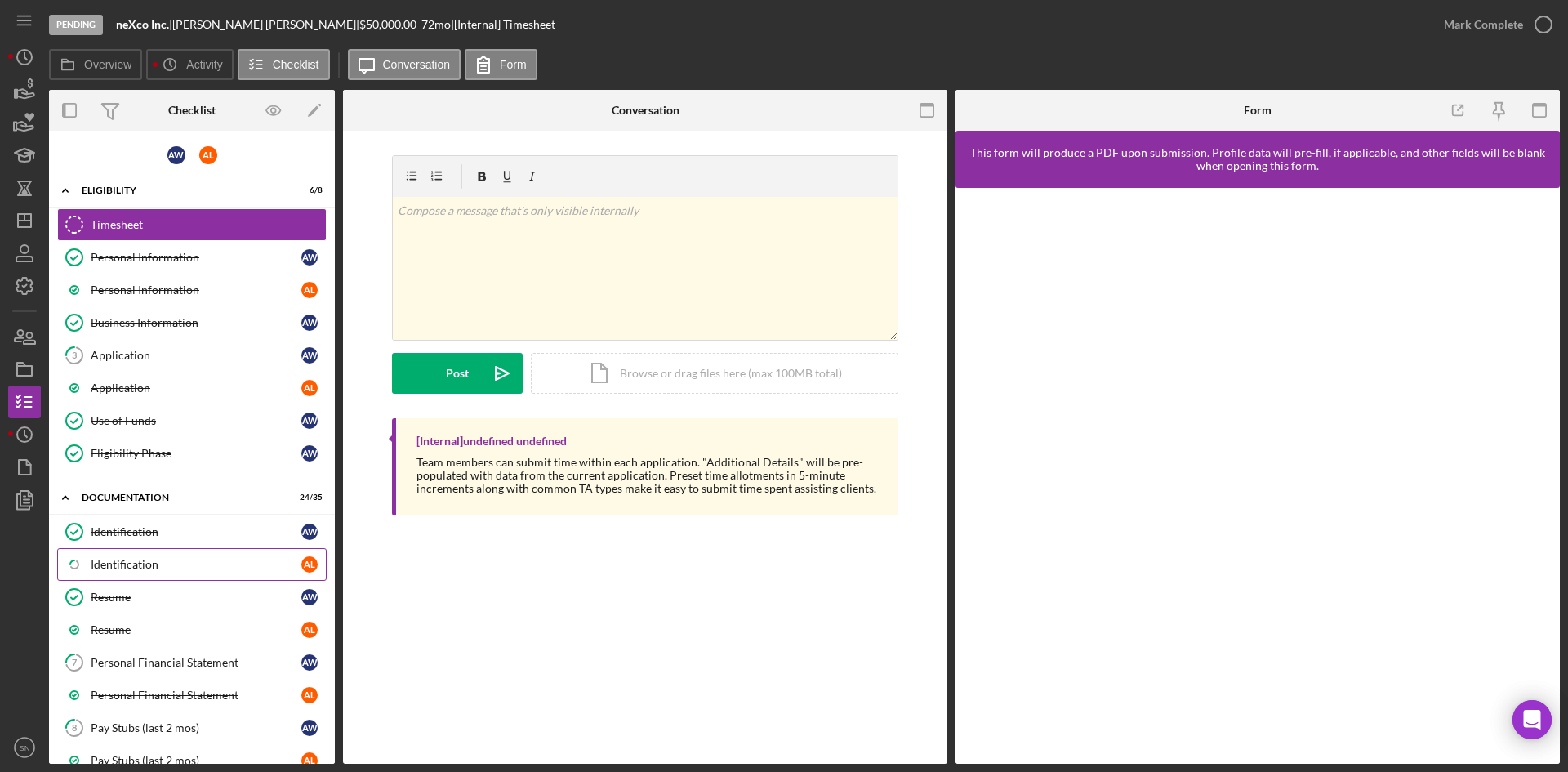
click at [113, 565] on div "Identification" at bounding box center [197, 565] width 211 height 13
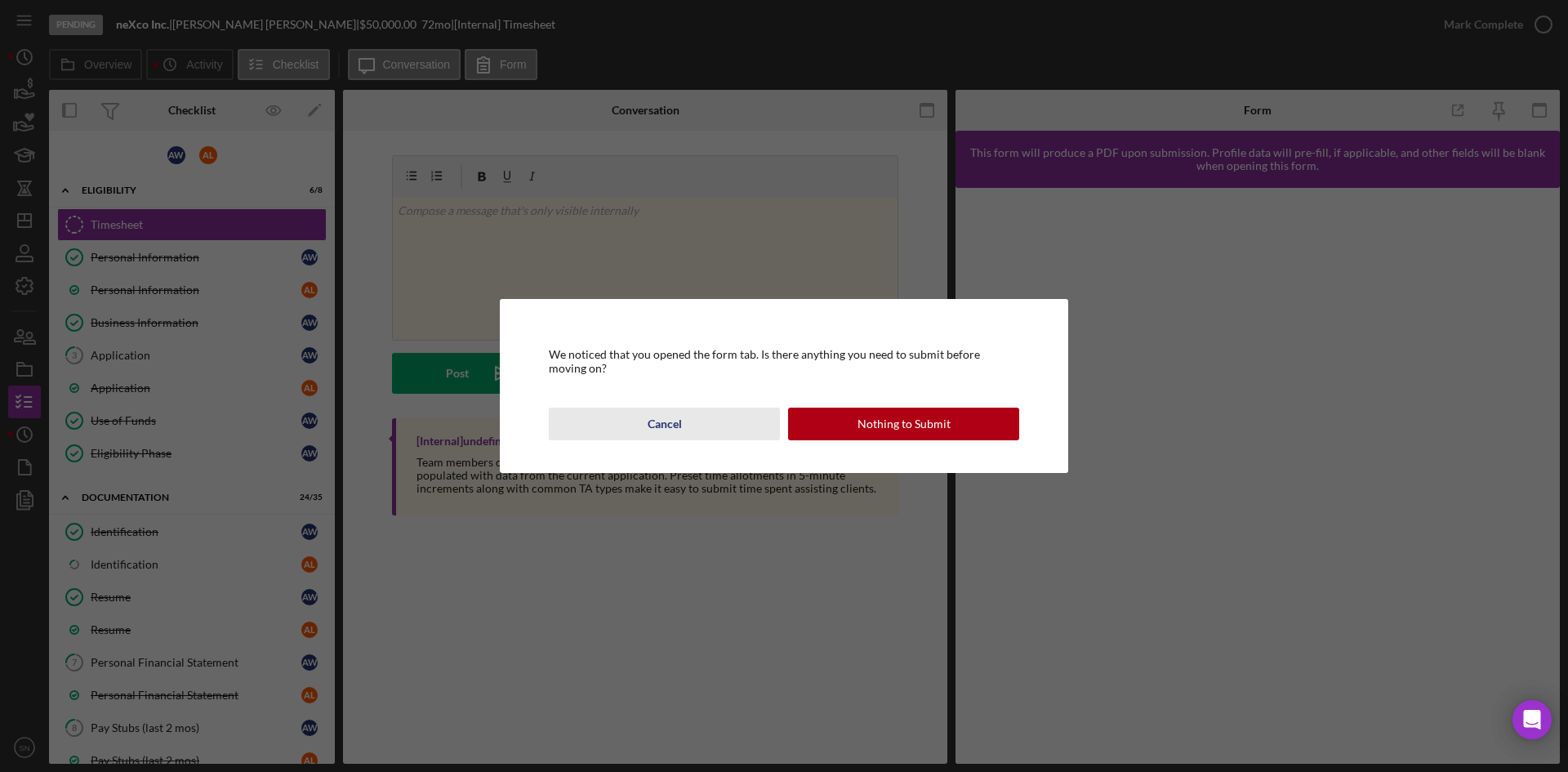
click at [678, 421] on div "Cancel" at bounding box center [665, 424] width 34 height 32
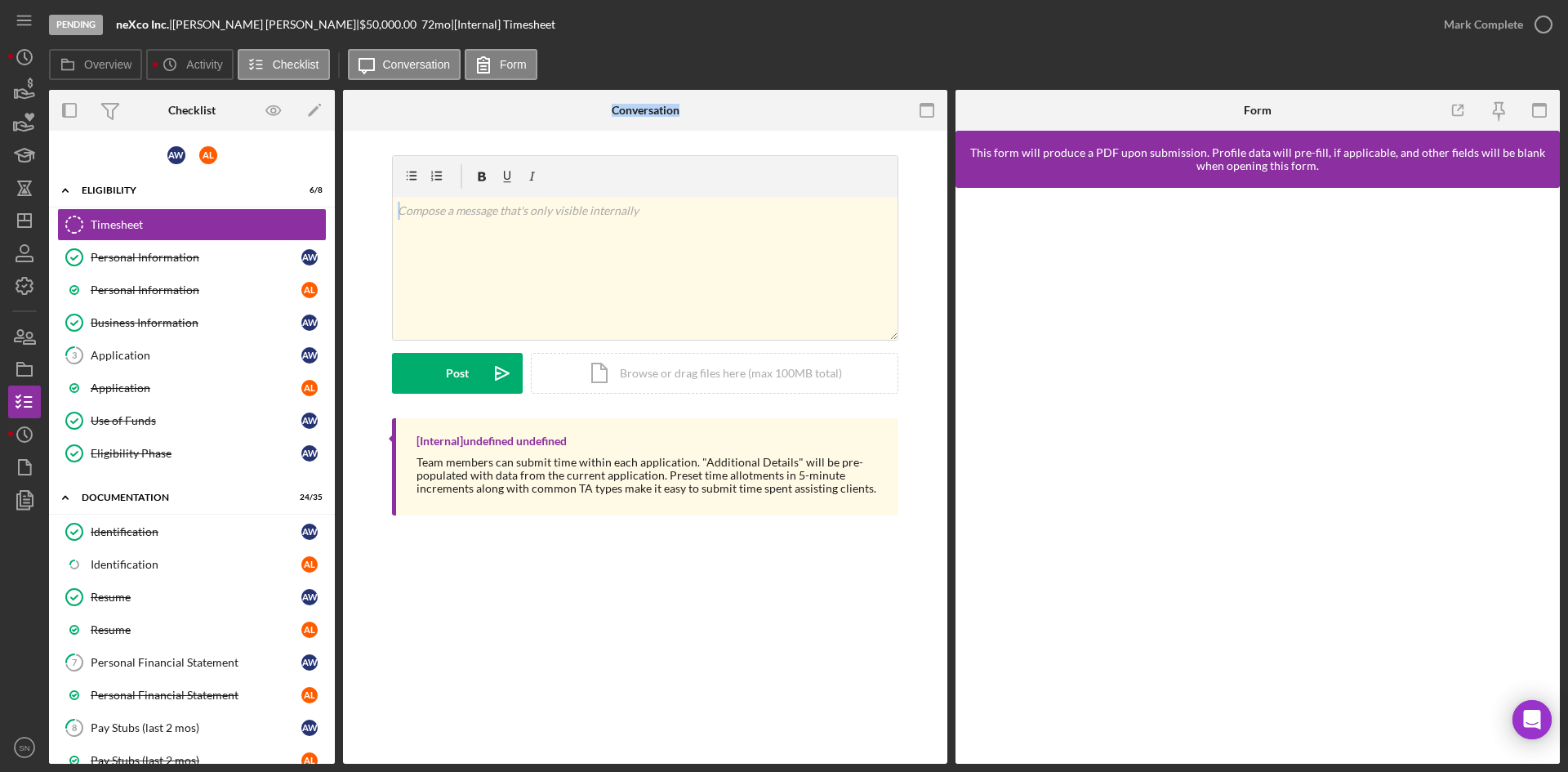
drag, startPoint x: 335, startPoint y: 361, endPoint x: 343, endPoint y: 399, distance: 38.8
click at [343, 399] on div "Overview Internal Workflow Stage Pending Icon/Dropdown Arrow Archive (can unarc…" at bounding box center [804, 427] width 1511 height 674
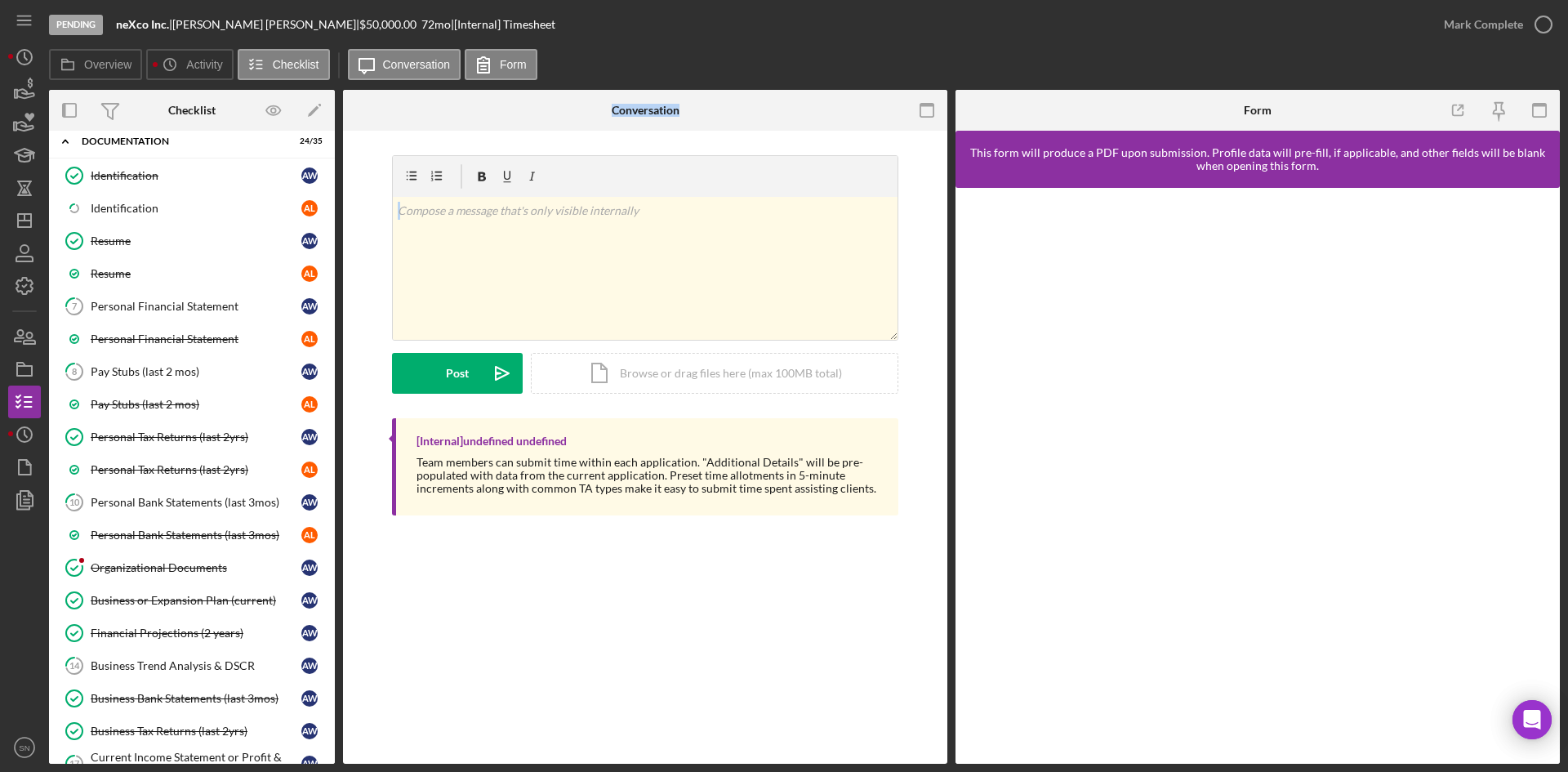
scroll to position [386, 0]
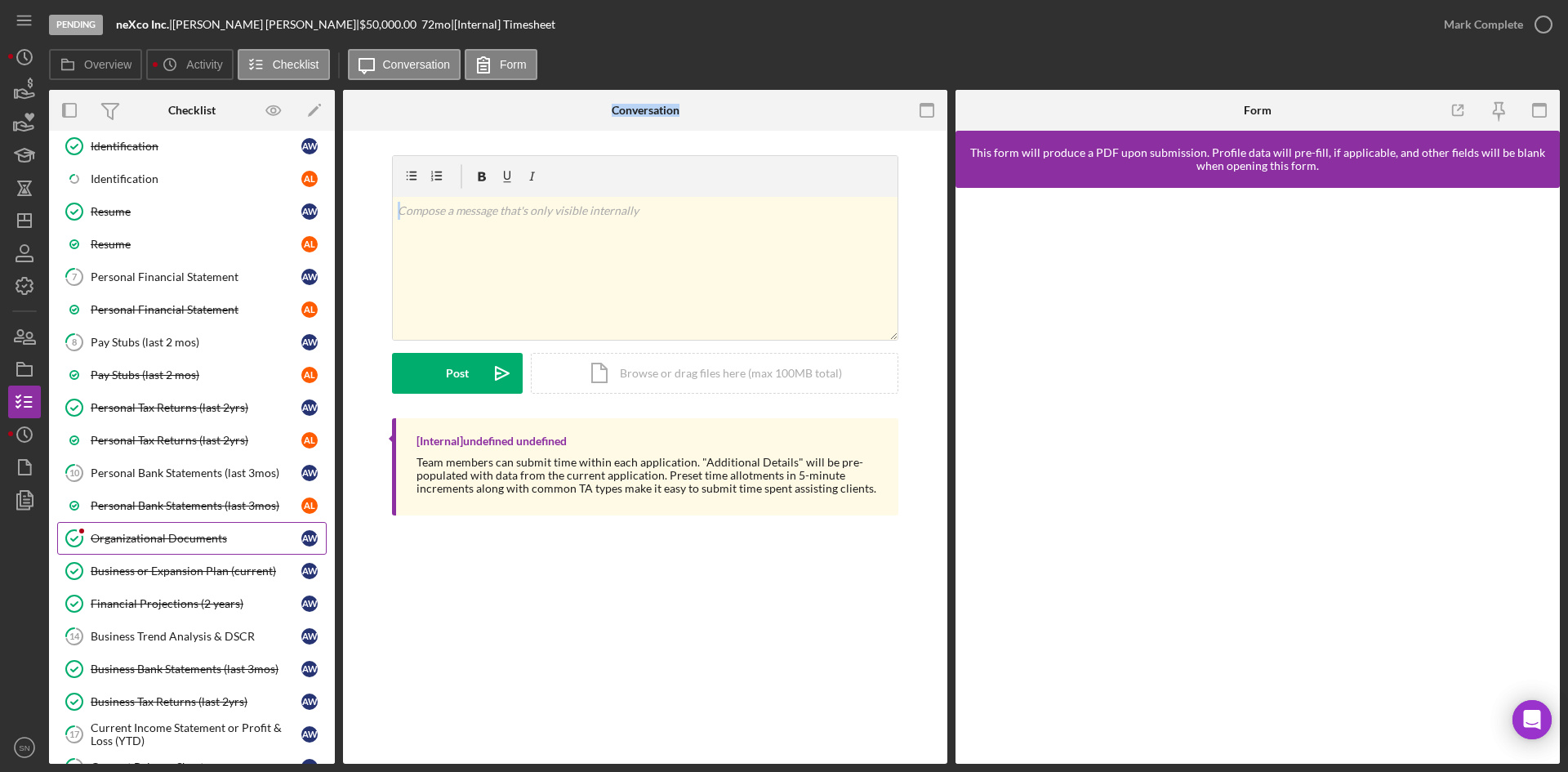
click at [125, 539] on div "Organizational Documents" at bounding box center [197, 538] width 211 height 13
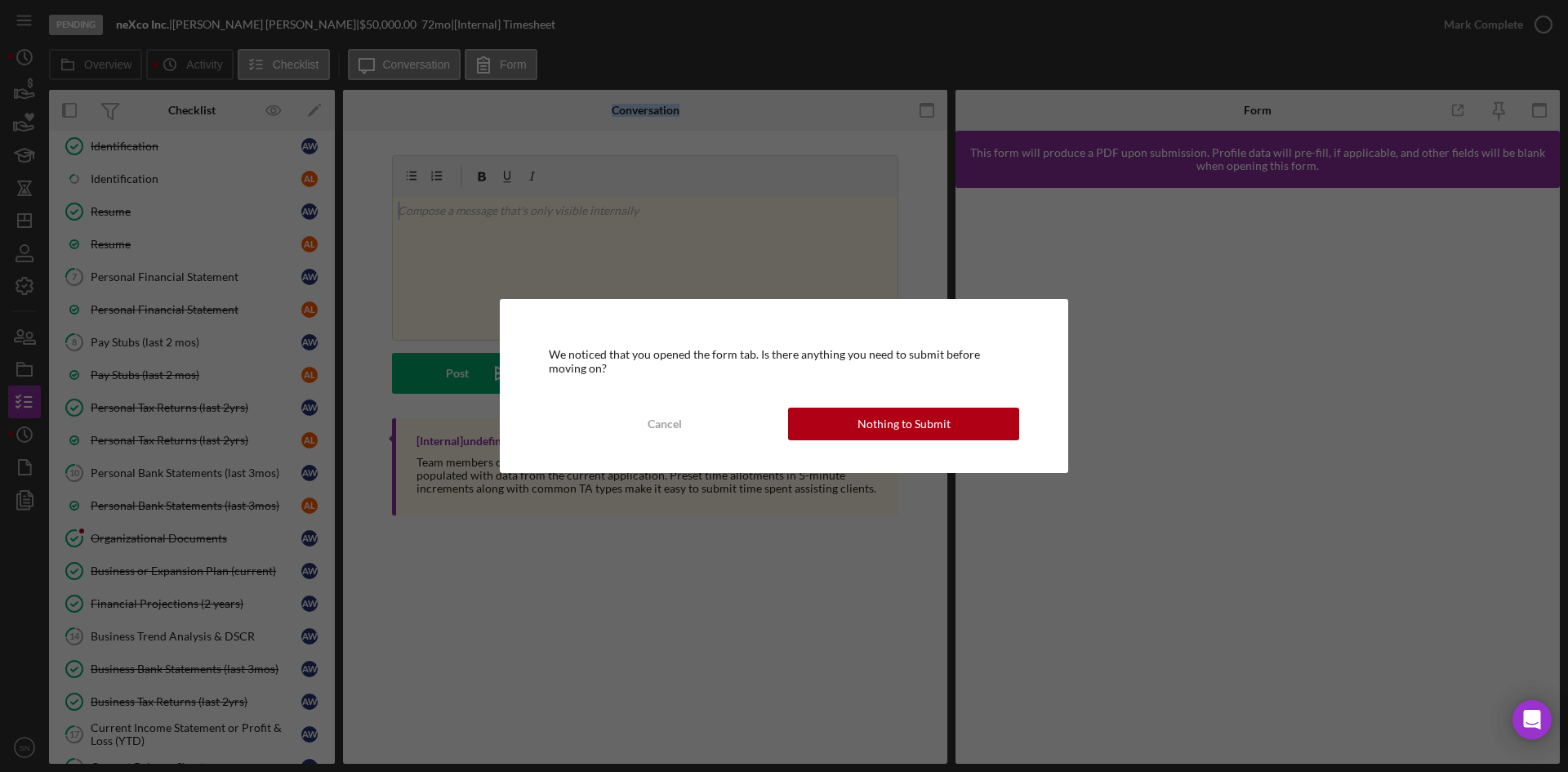
click at [676, 424] on div "Cancel" at bounding box center [665, 424] width 34 height 32
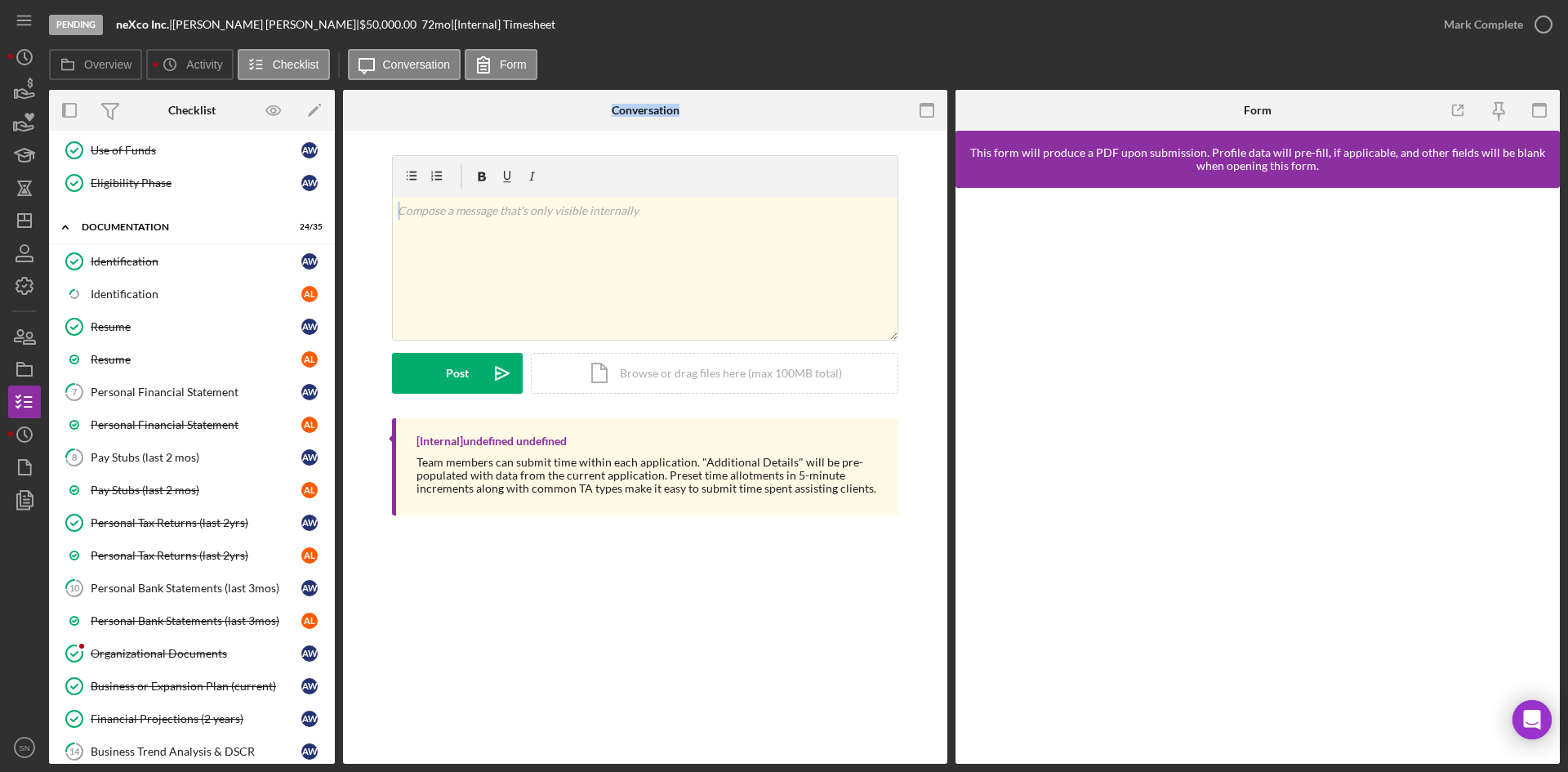
scroll to position [292, 0]
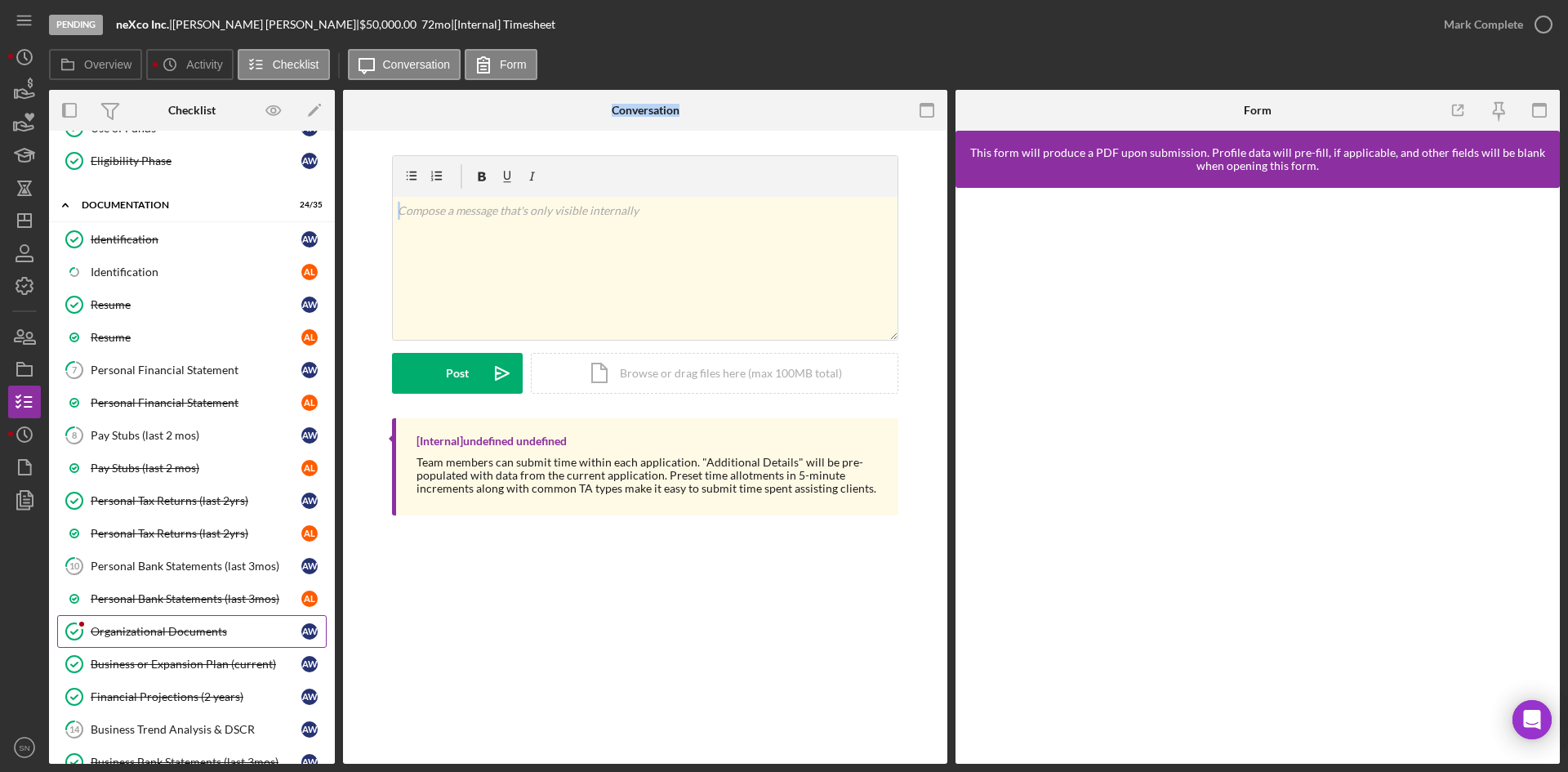
click at [82, 620] on div at bounding box center [81, 624] width 10 height 10
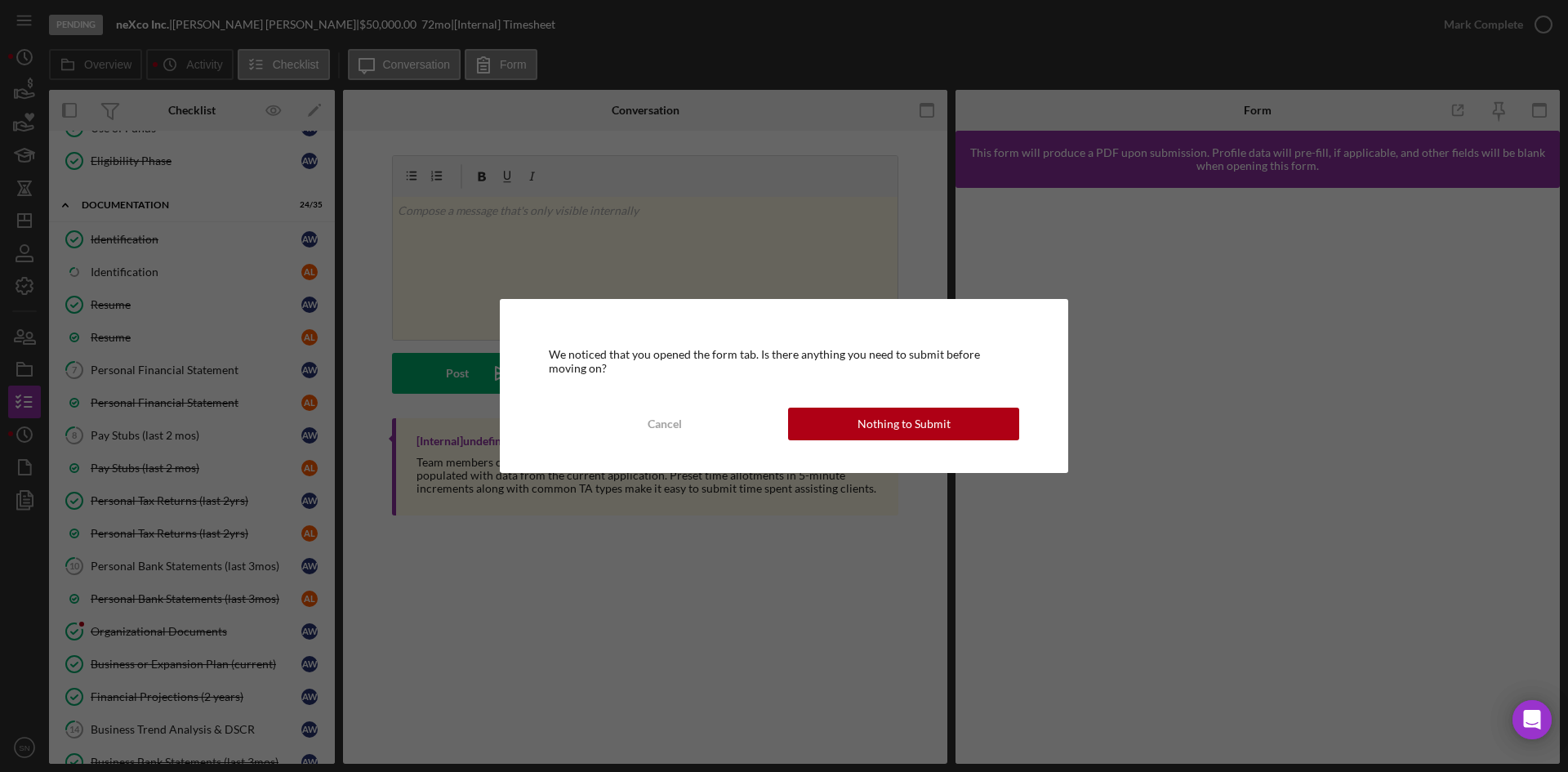
click at [590, 547] on div "We noticed that you opened the form tab. Is there anything you need to submit b…" at bounding box center [784, 386] width 1568 height 772
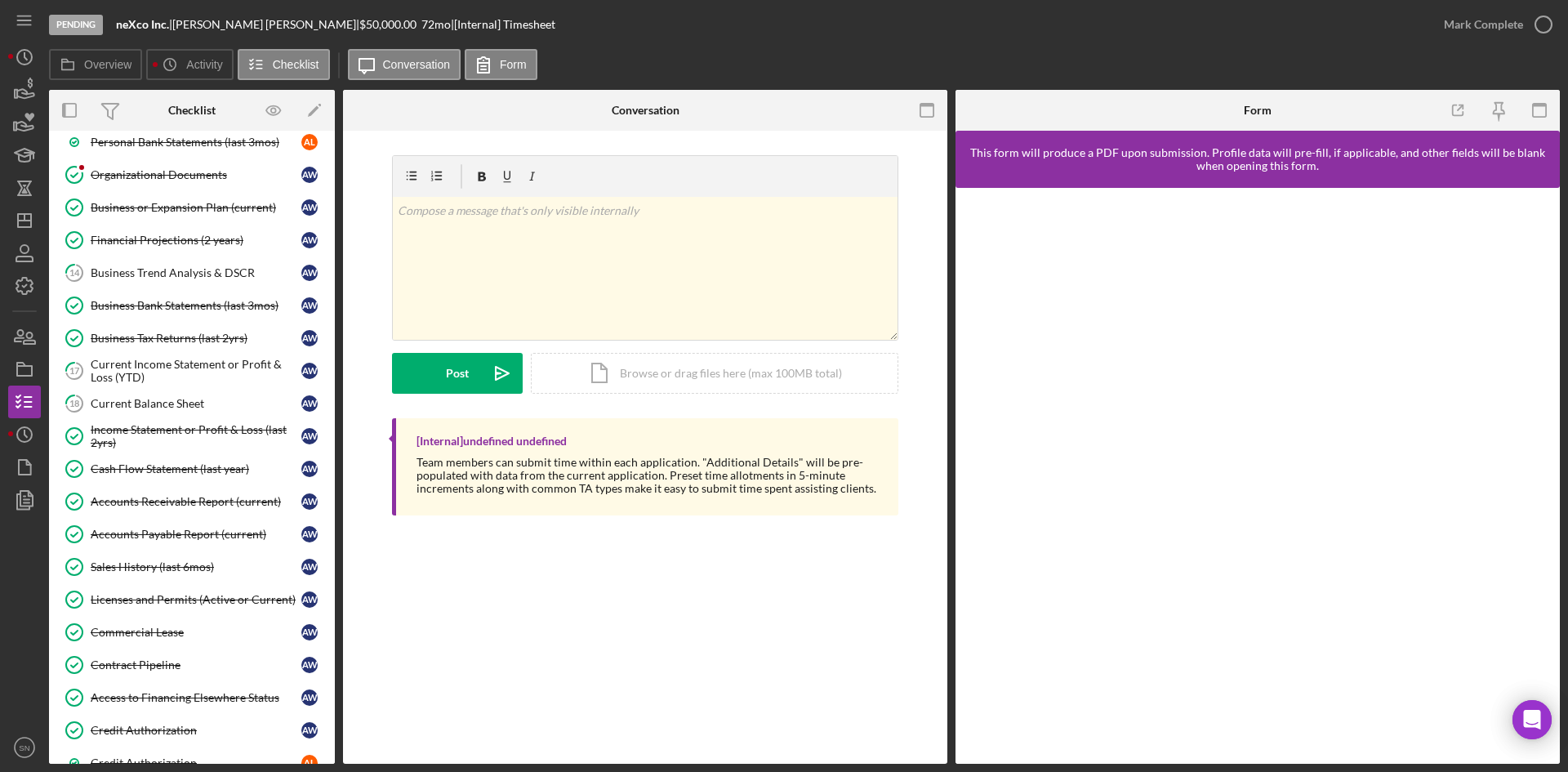
scroll to position [0, 0]
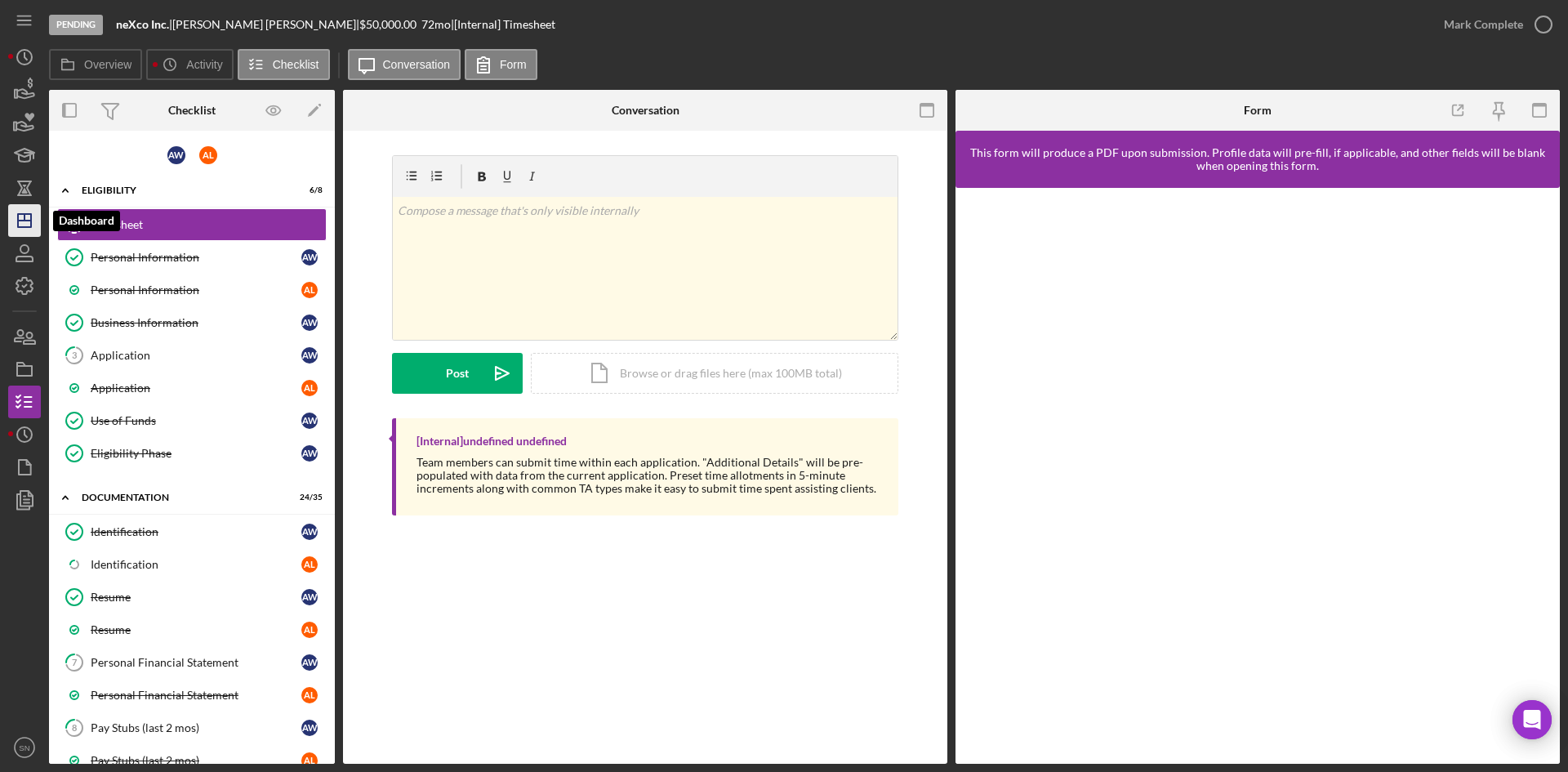
click at [29, 221] on line "button" at bounding box center [24, 221] width 13 height 0
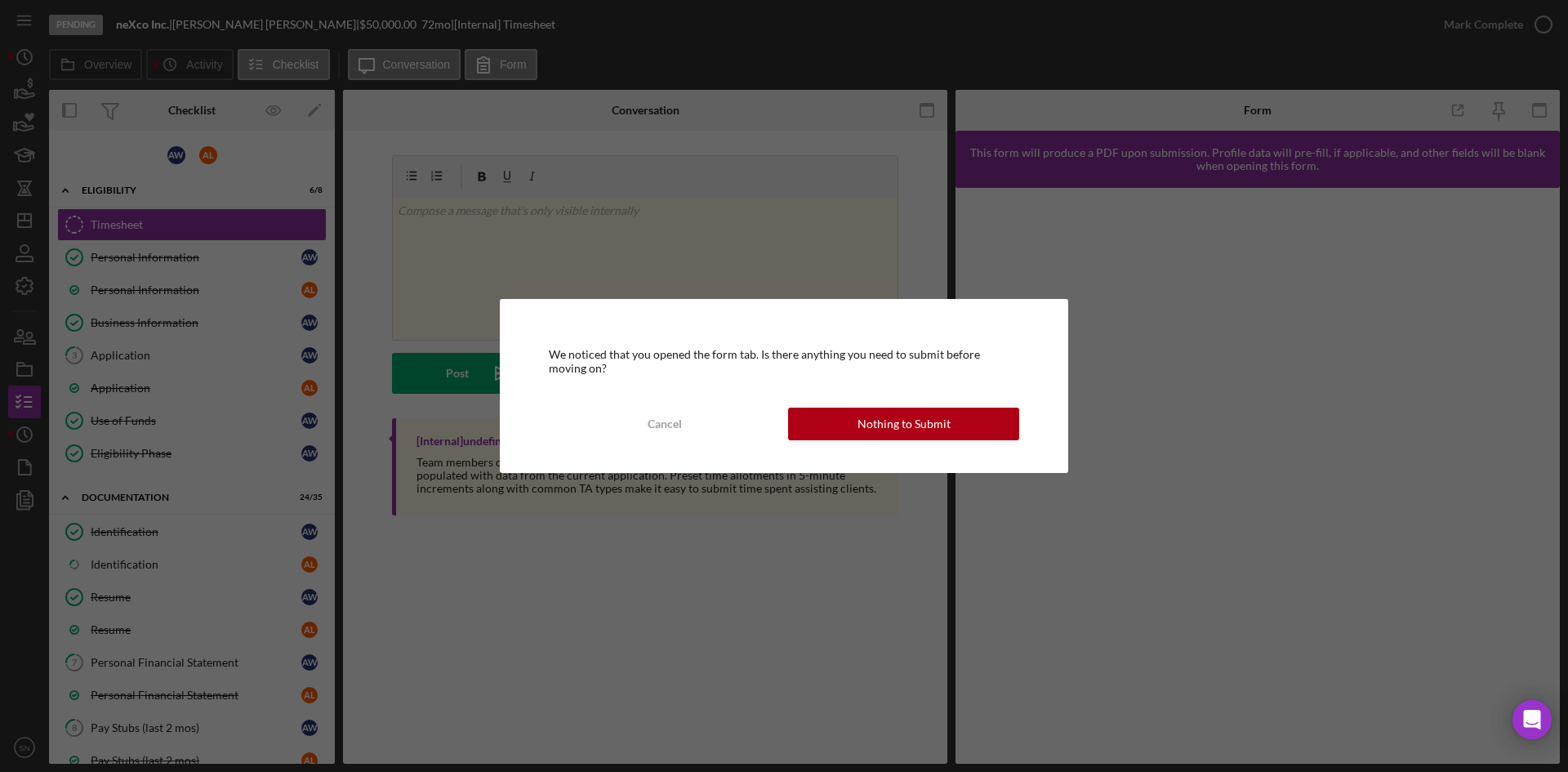
click at [924, 424] on div "Nothing to Submit" at bounding box center [903, 424] width 93 height 32
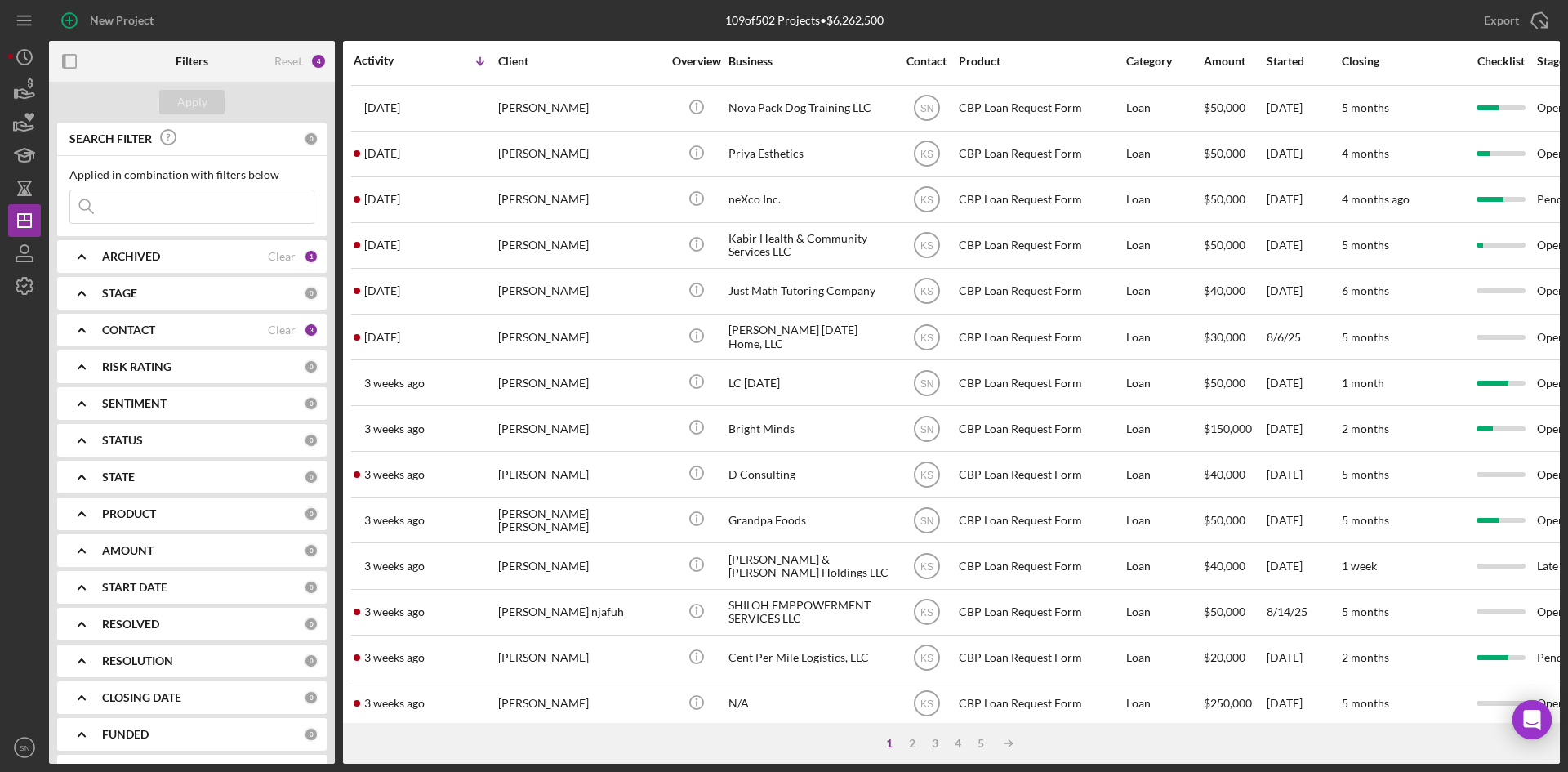
scroll to position [526, 0]
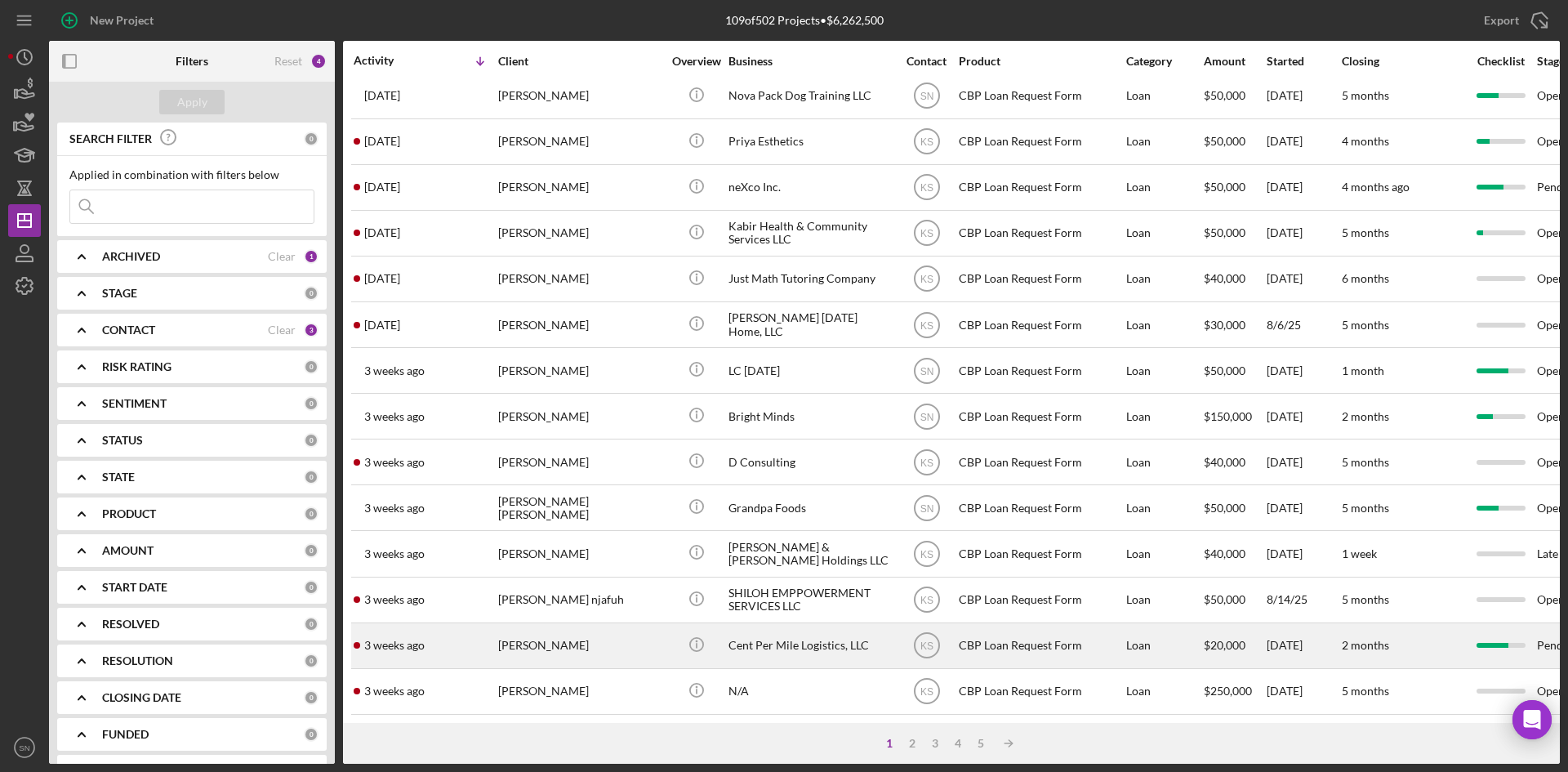
click at [551, 630] on div "[PERSON_NAME]" at bounding box center [580, 646] width 163 height 43
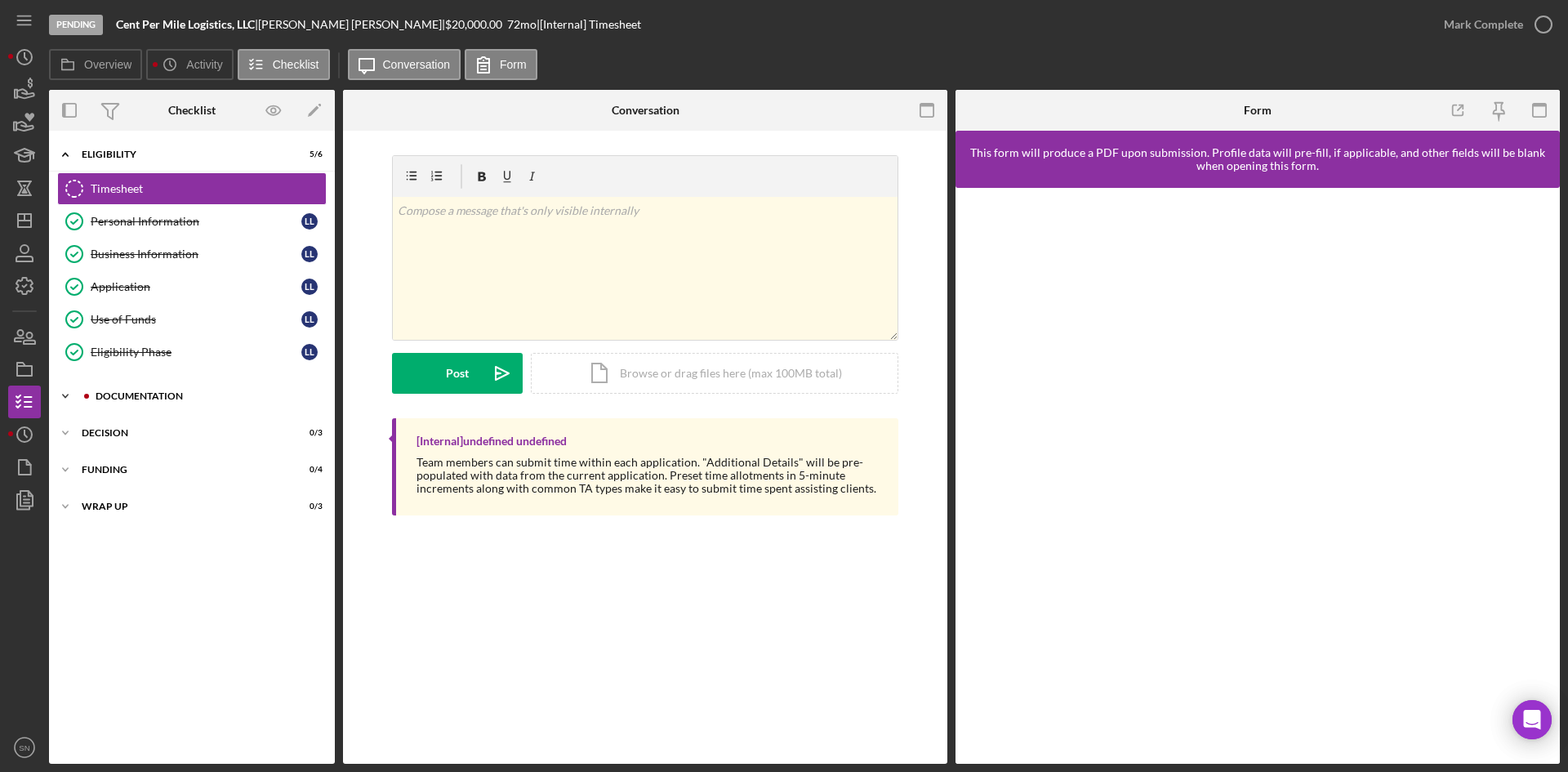
click at [67, 401] on icon "Icon/Expander" at bounding box center [65, 396] width 32 height 32
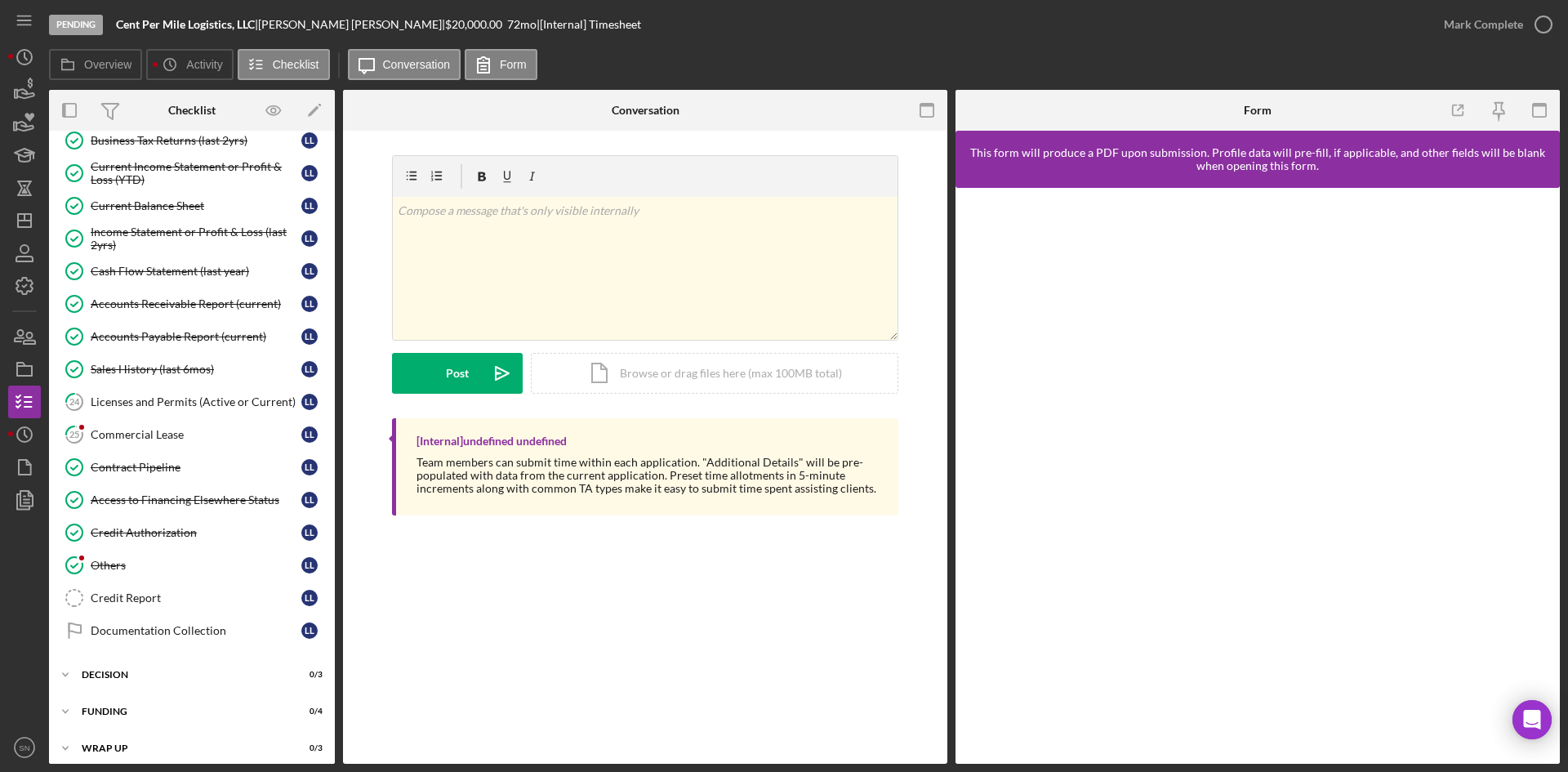
scroll to position [650, 0]
click at [151, 427] on div "Commercial Lease" at bounding box center [197, 434] width 211 height 13
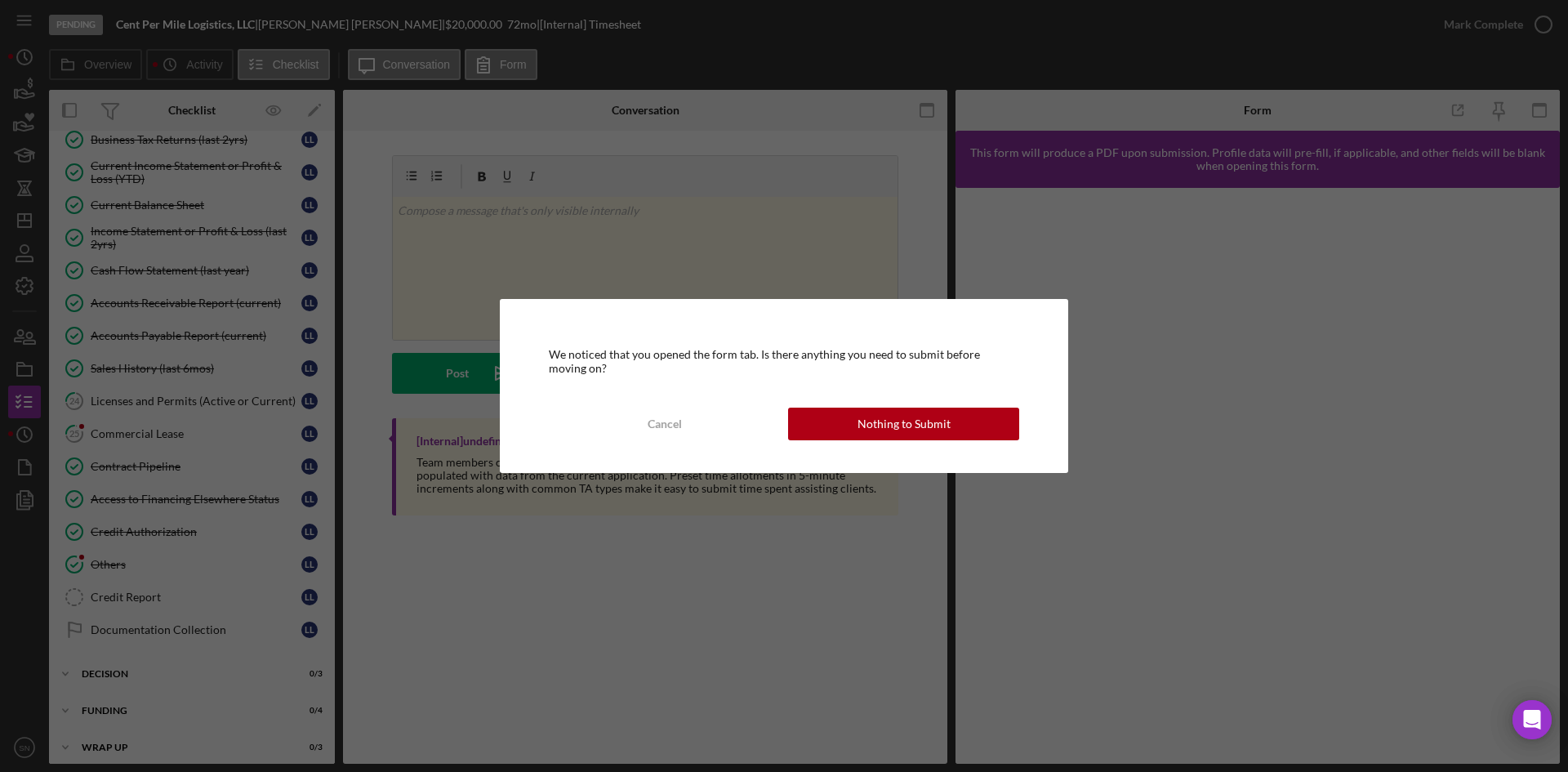
click at [878, 424] on div "Nothing to Submit" at bounding box center [903, 424] width 93 height 32
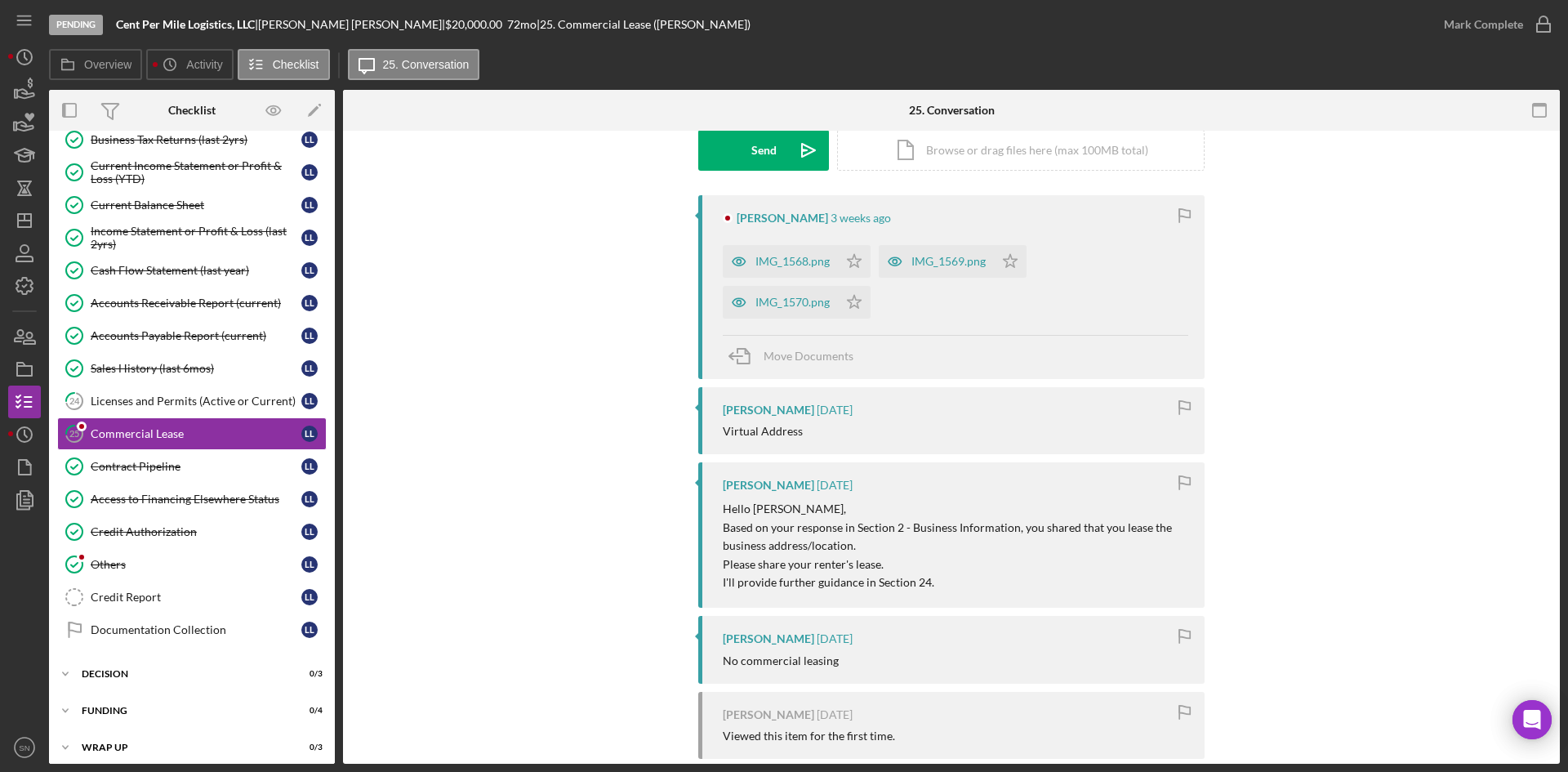
scroll to position [257, 0]
click at [785, 302] on div "IMG_1570.png" at bounding box center [793, 300] width 74 height 13
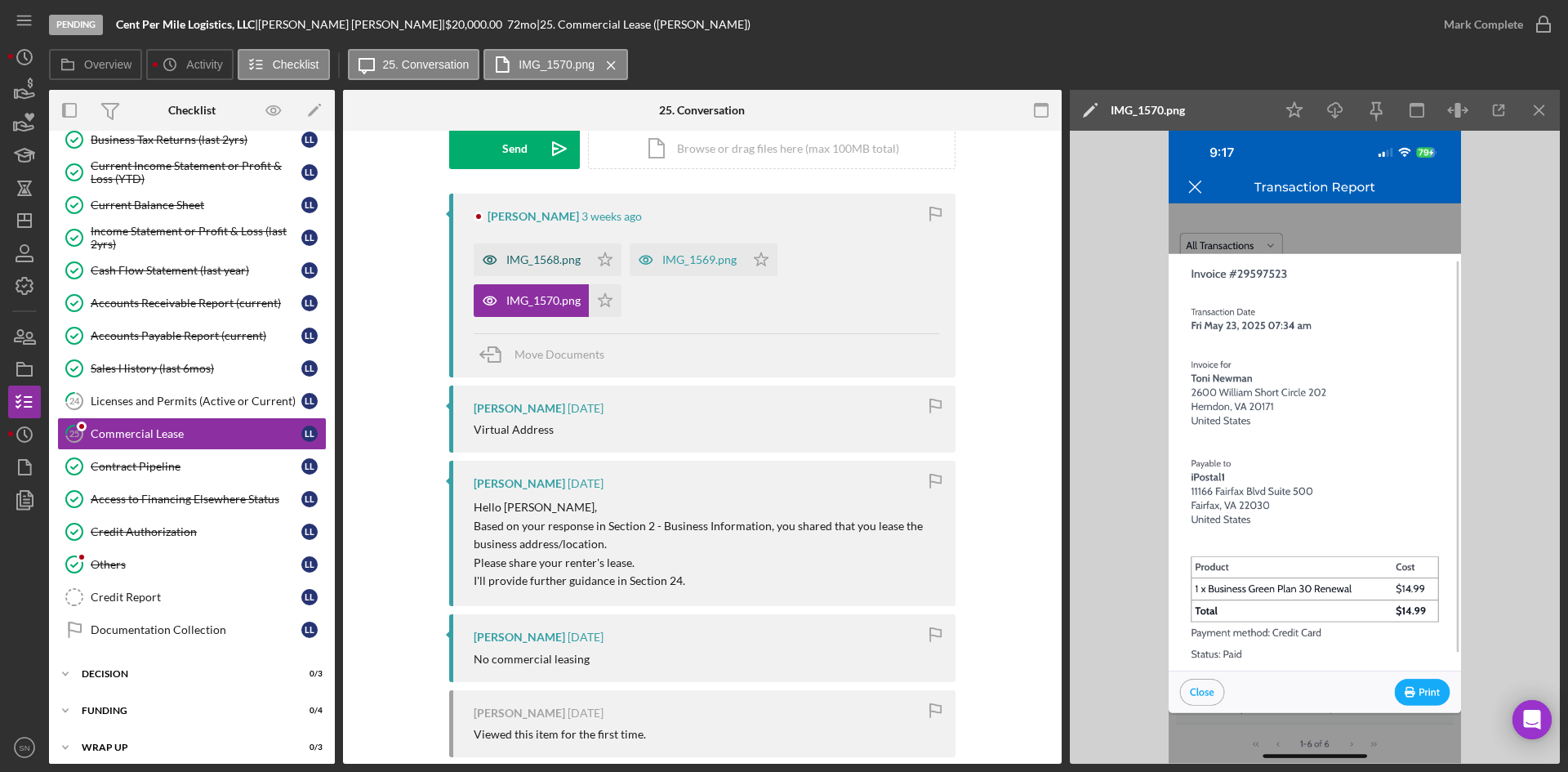
click at [574, 255] on div "IMG_1568.png" at bounding box center [544, 260] width 74 height 13
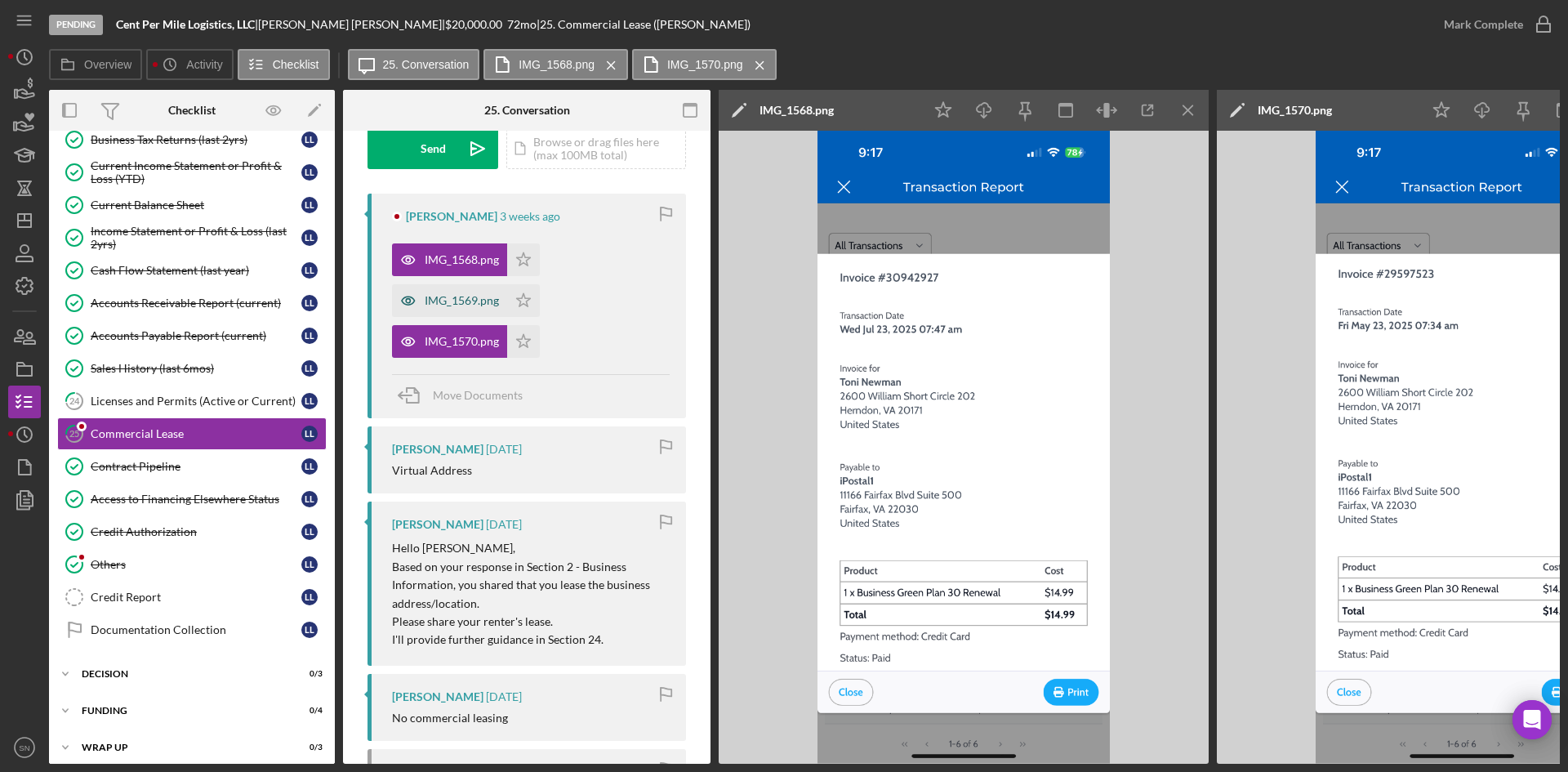
click at [478, 302] on div "IMG_1569.png" at bounding box center [462, 300] width 74 height 13
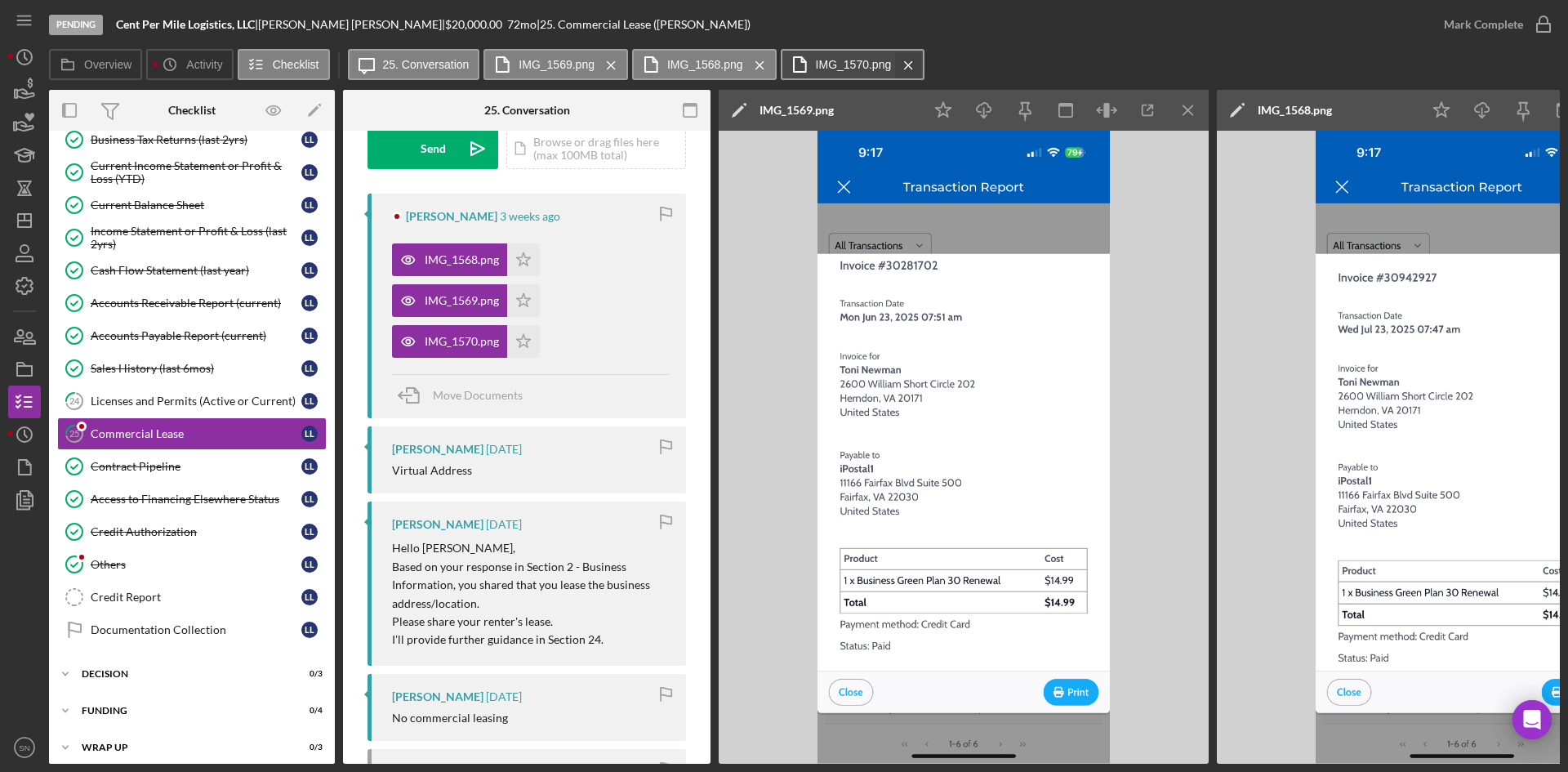
click at [899, 60] on icon "Icon/Menu Close" at bounding box center [909, 65] width 29 height 41
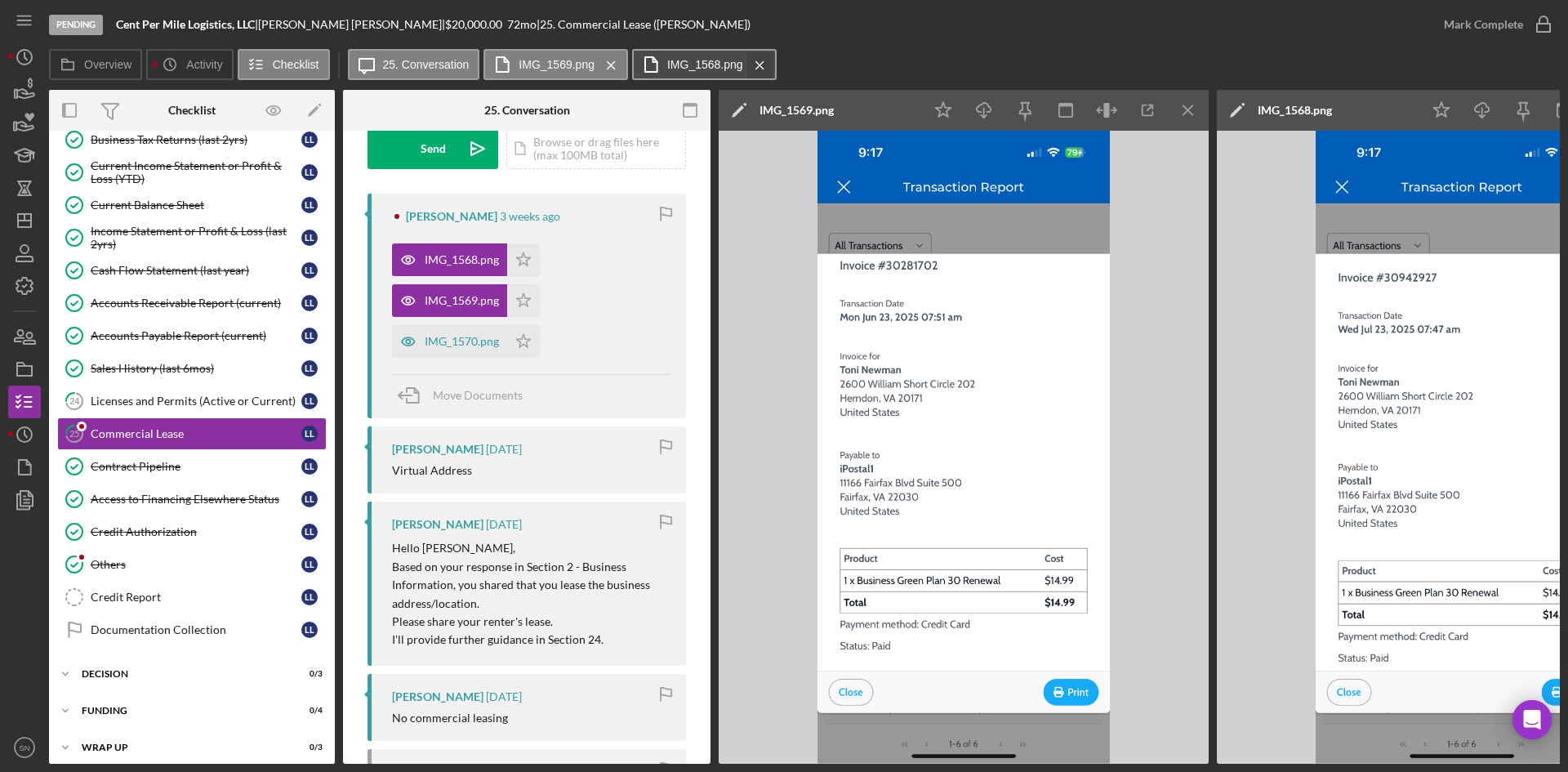
click at [770, 63] on icon "Icon/Menu Close" at bounding box center [760, 65] width 29 height 41
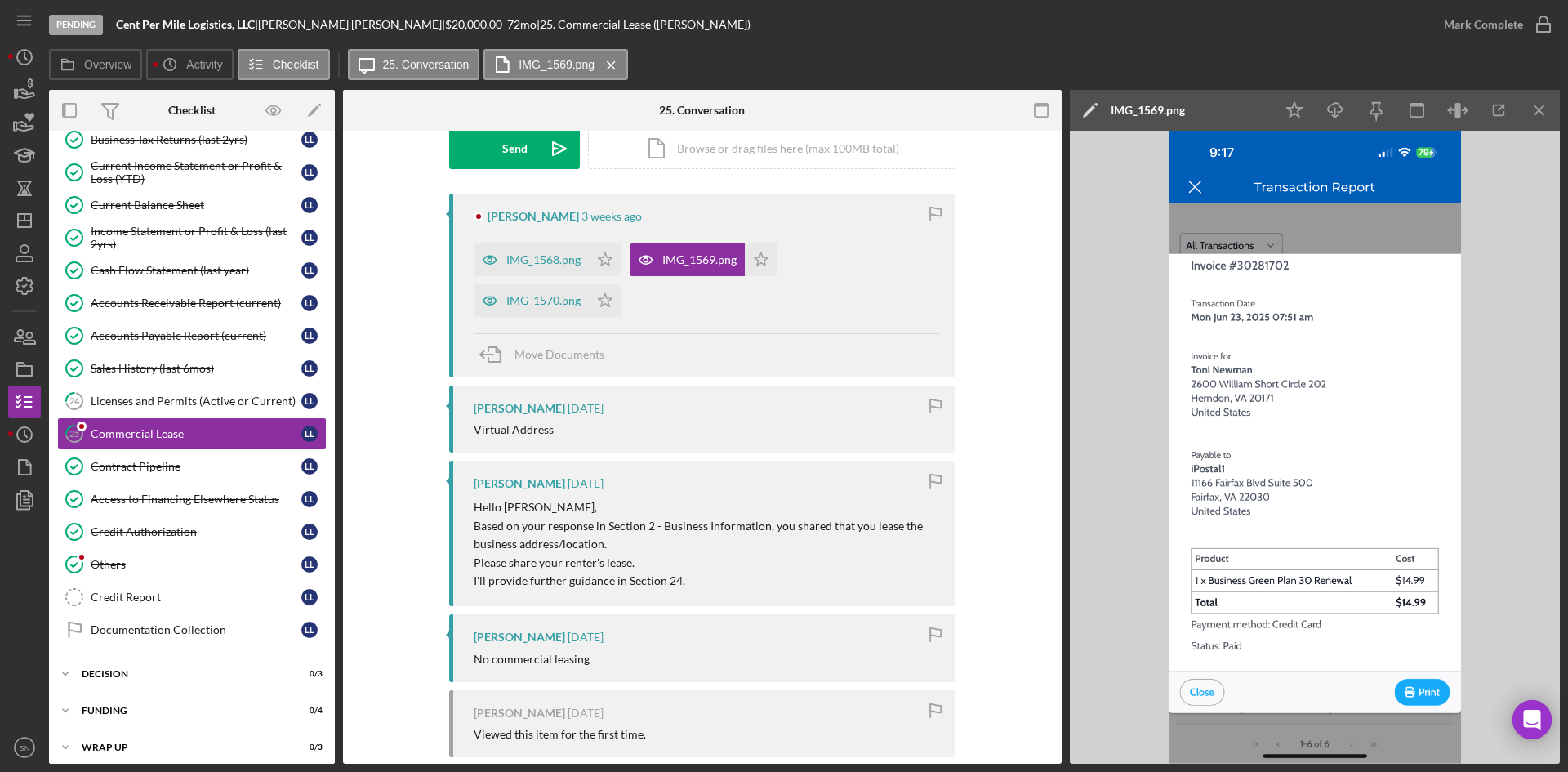
click at [620, 62] on icon "Icon/Menu Close" at bounding box center [611, 65] width 29 height 41
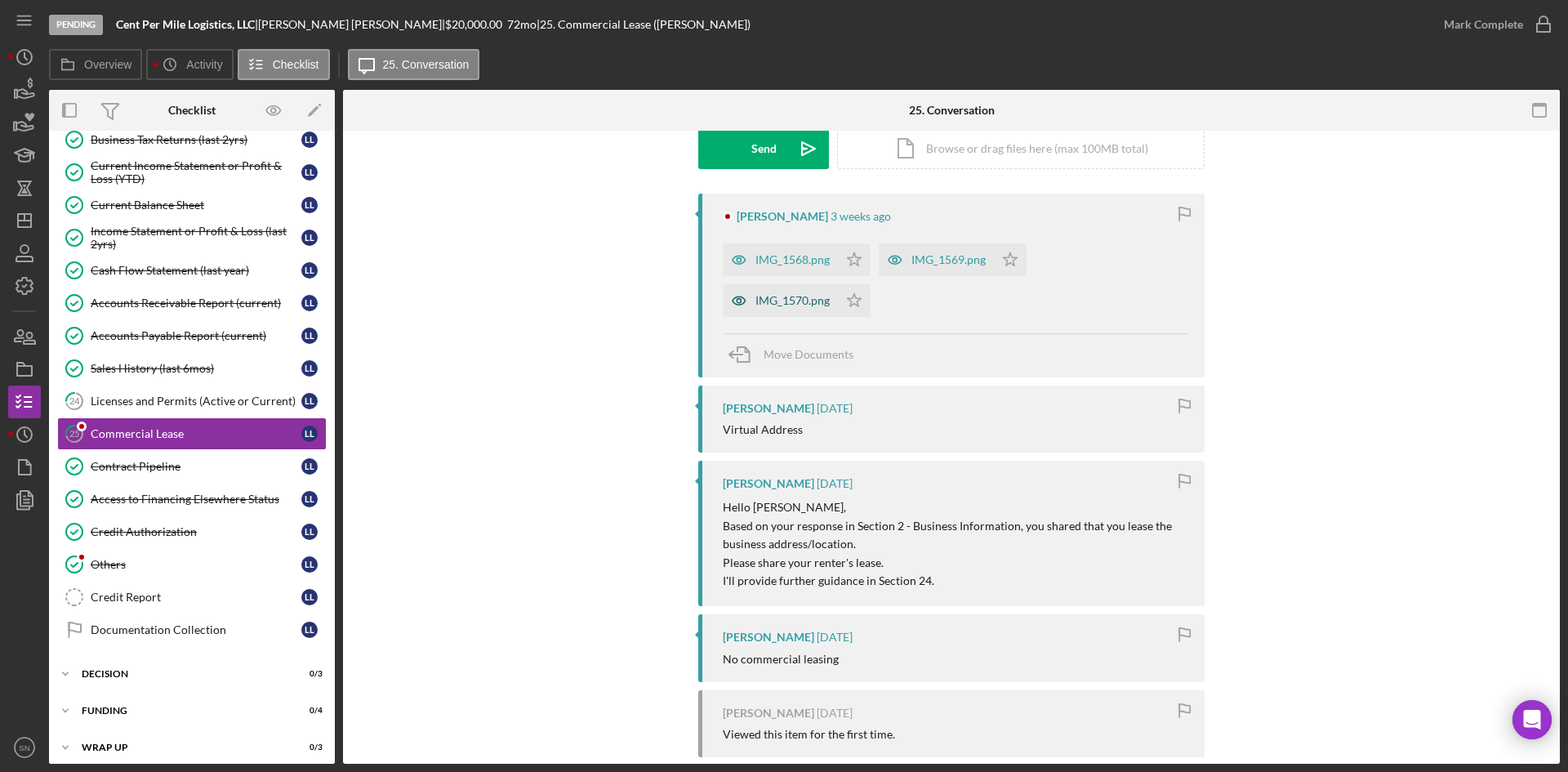
click at [794, 299] on div "IMG_1570.png" at bounding box center [793, 300] width 74 height 13
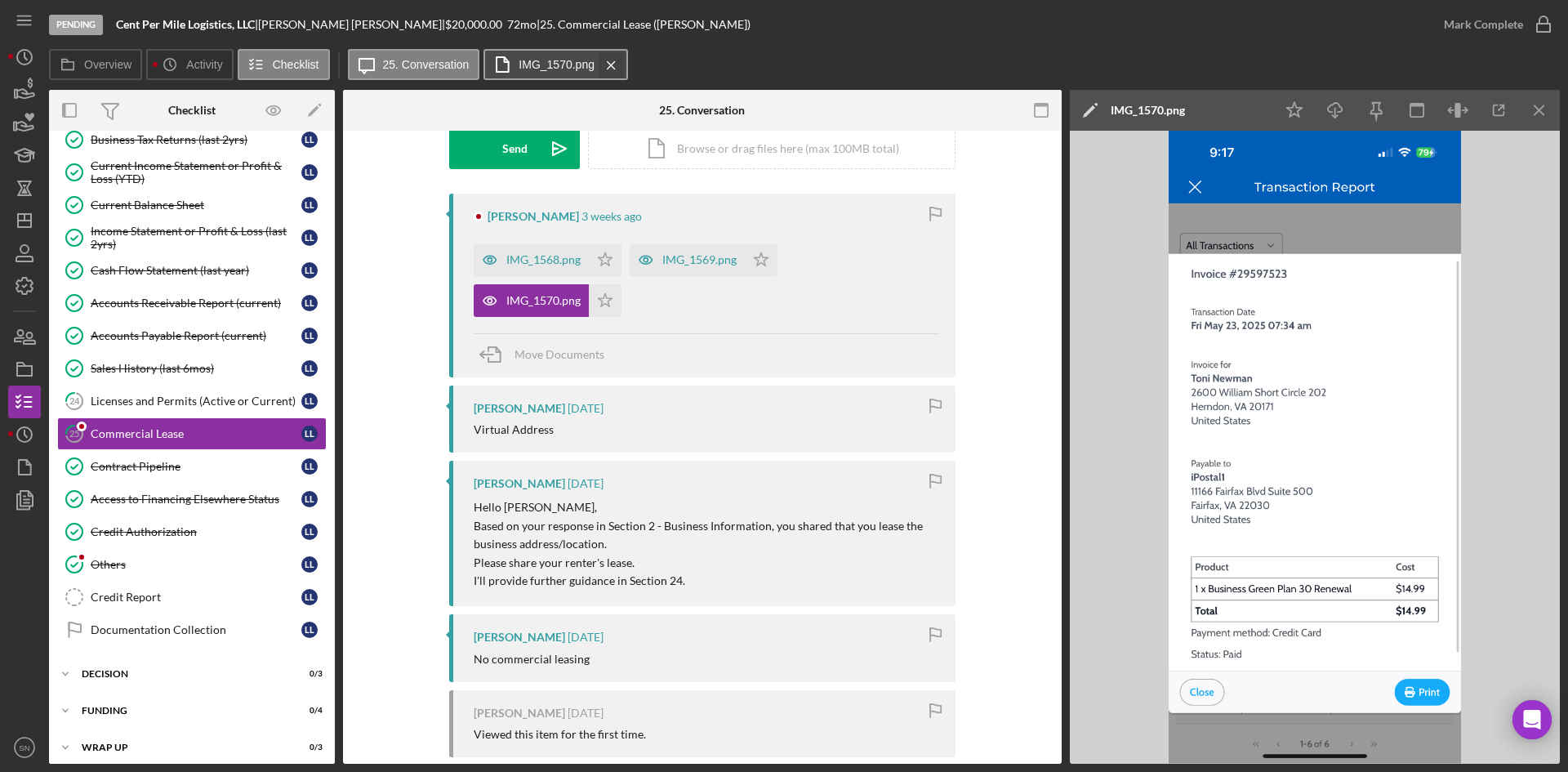
click at [612, 63] on icon "Icon/Menu Close" at bounding box center [611, 65] width 29 height 41
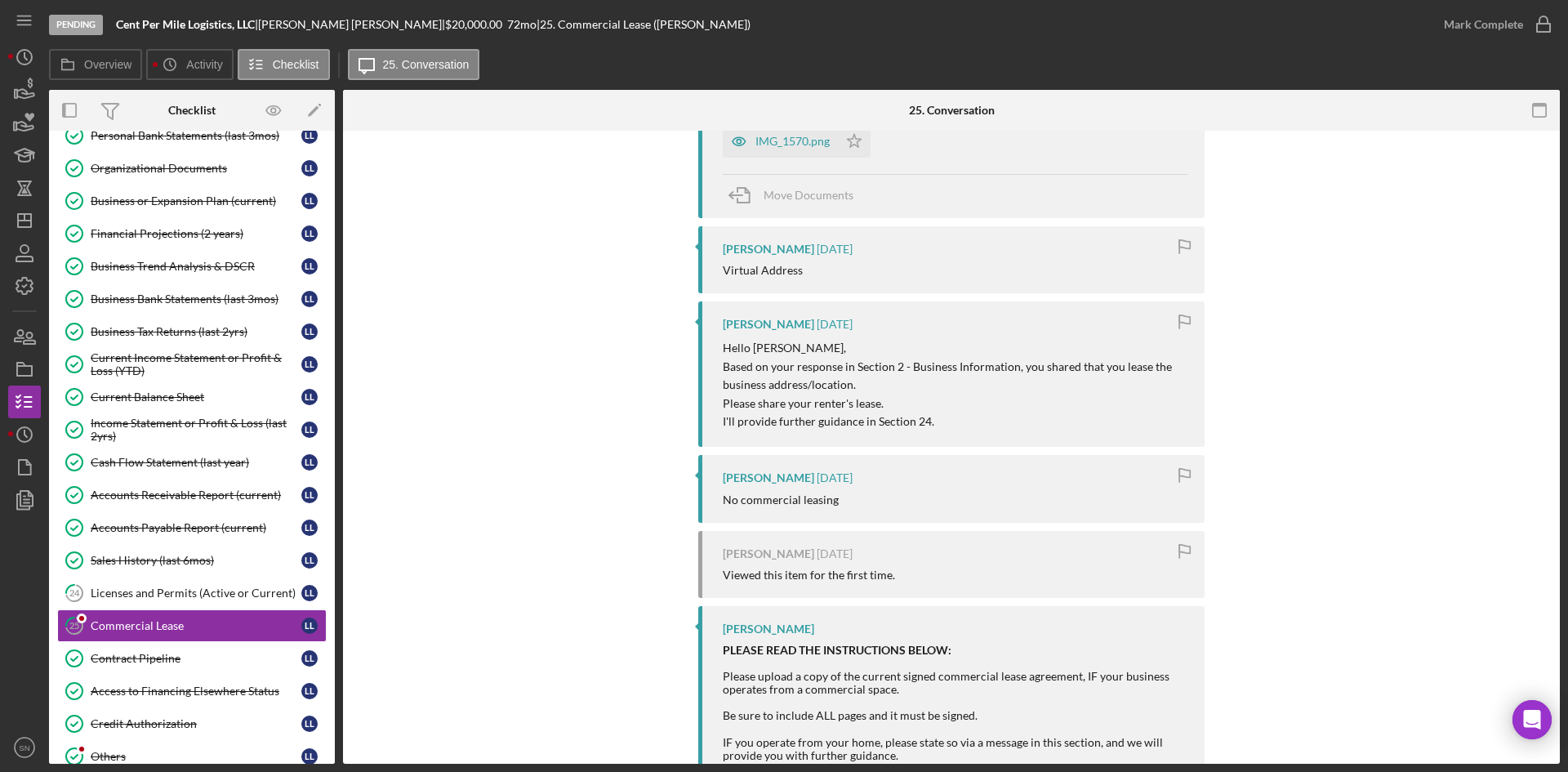
scroll to position [494, 0]
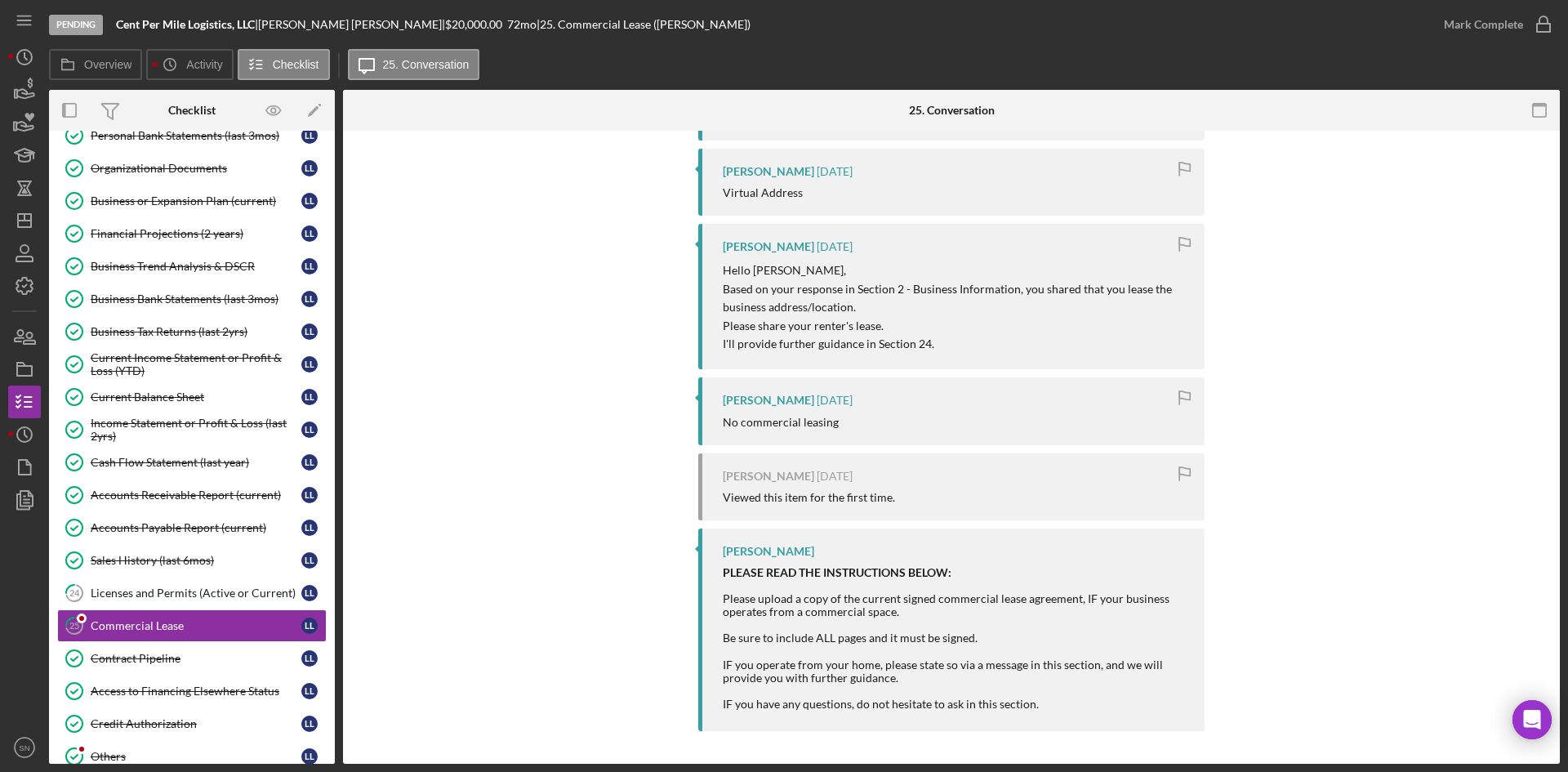
drag, startPoint x: 1554, startPoint y: 473, endPoint x: 1554, endPoint y: 435, distance: 38.0
click at [1554, 435] on div "Visible to Client Internal v Color teal Color pink Remove color Add row above A…" at bounding box center [951, 200] width 1217 height 1127
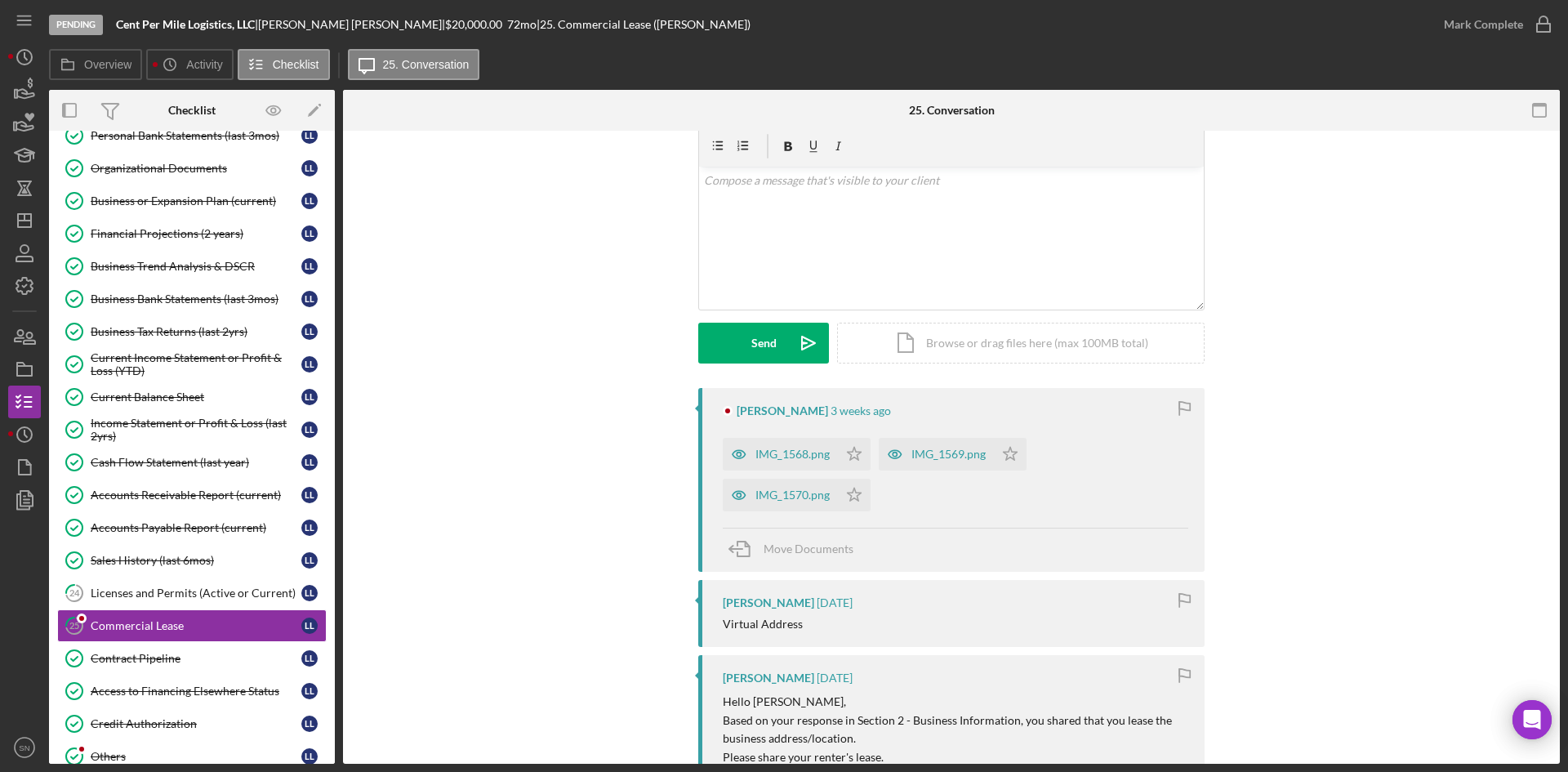
scroll to position [64, 0]
click at [798, 494] on div "IMG_1570.png" at bounding box center [793, 494] width 74 height 13
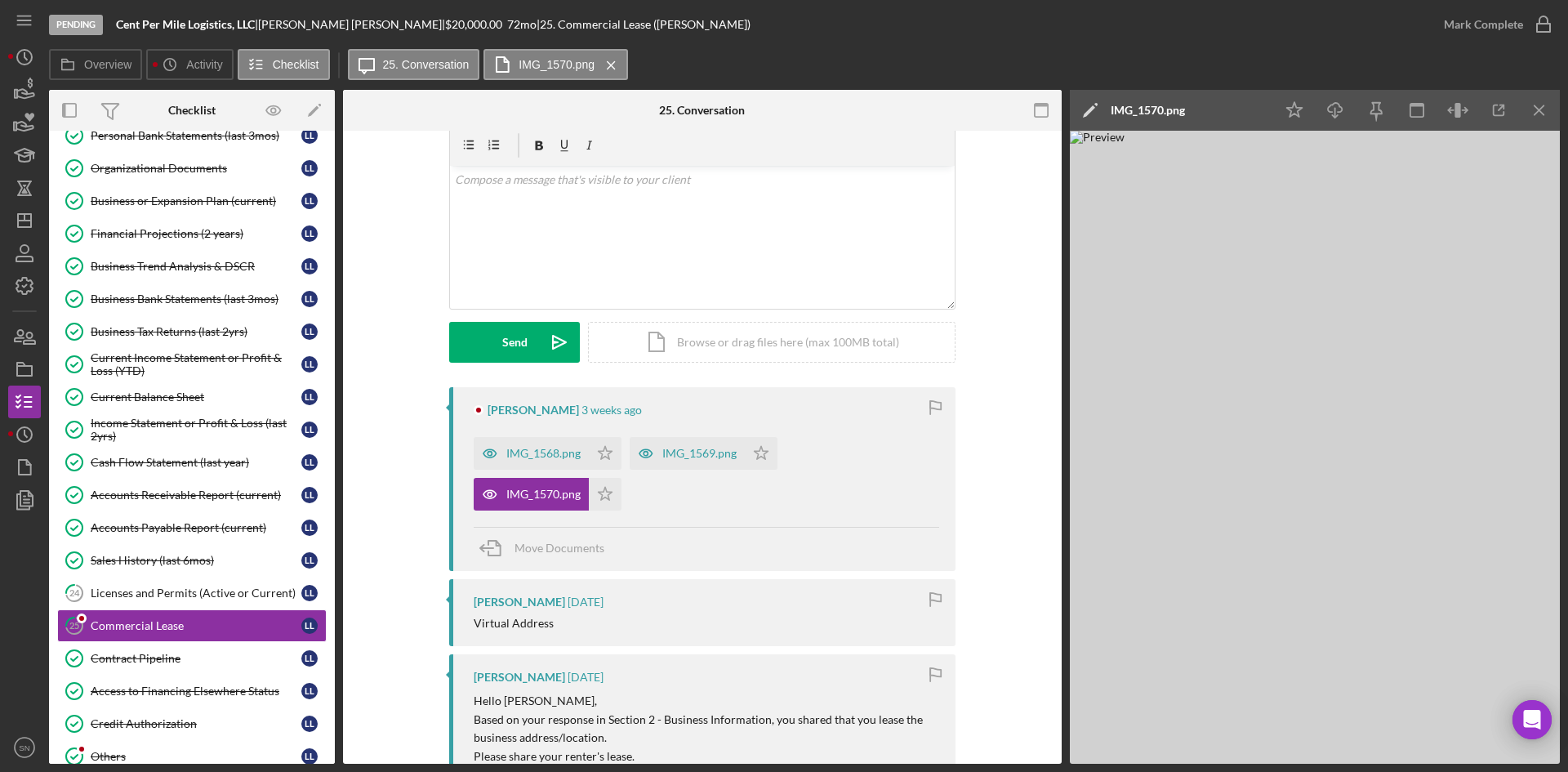
click at [1543, 133] on div "Icon/Edit IMG_1570.png Icon/Star Icon/Download Icon/Menu Close" at bounding box center [1316, 427] width 491 height 674
click at [1539, 113] on icon "Icon/Menu Close" at bounding box center [1540, 110] width 37 height 37
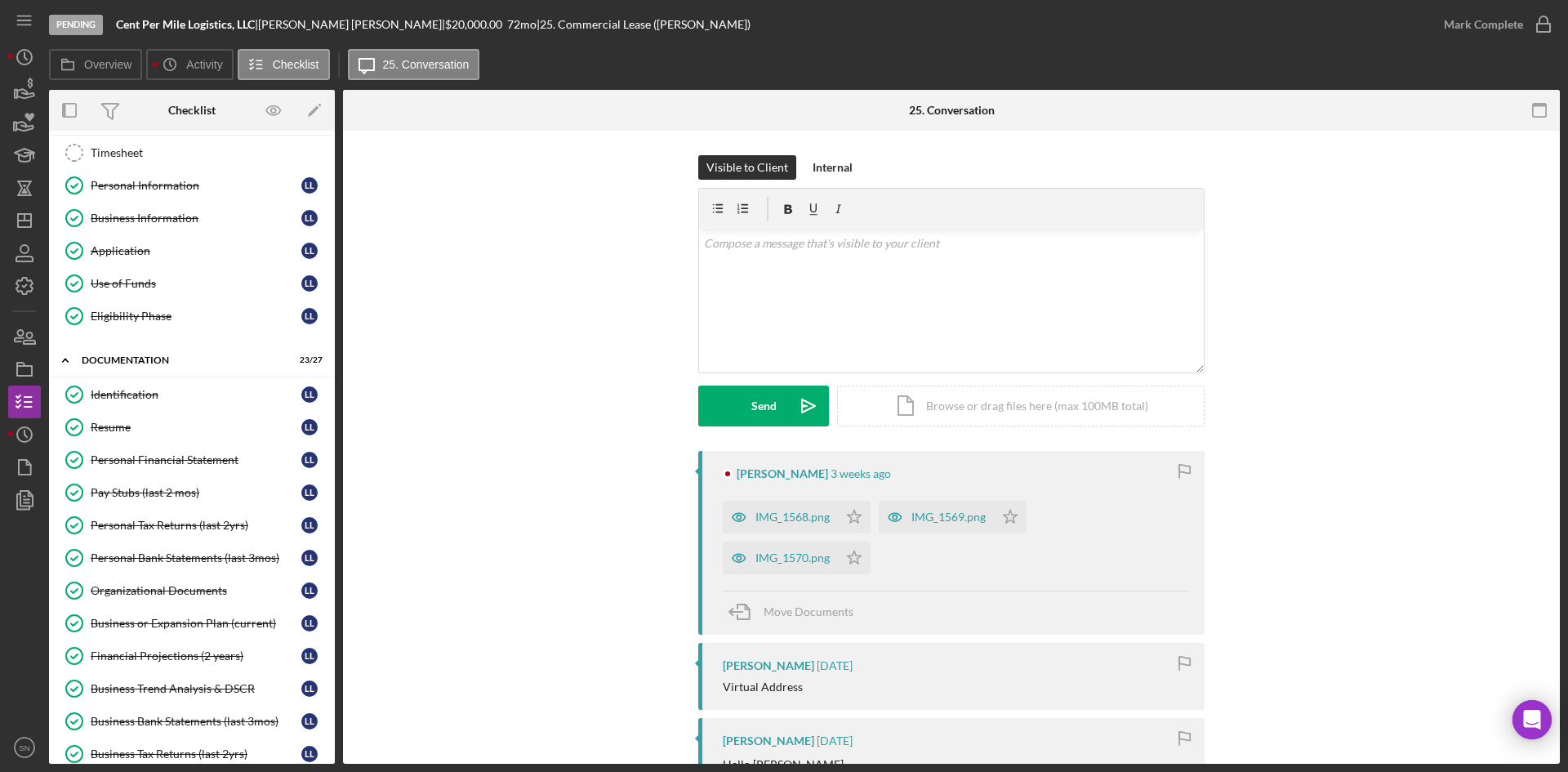
scroll to position [0, 0]
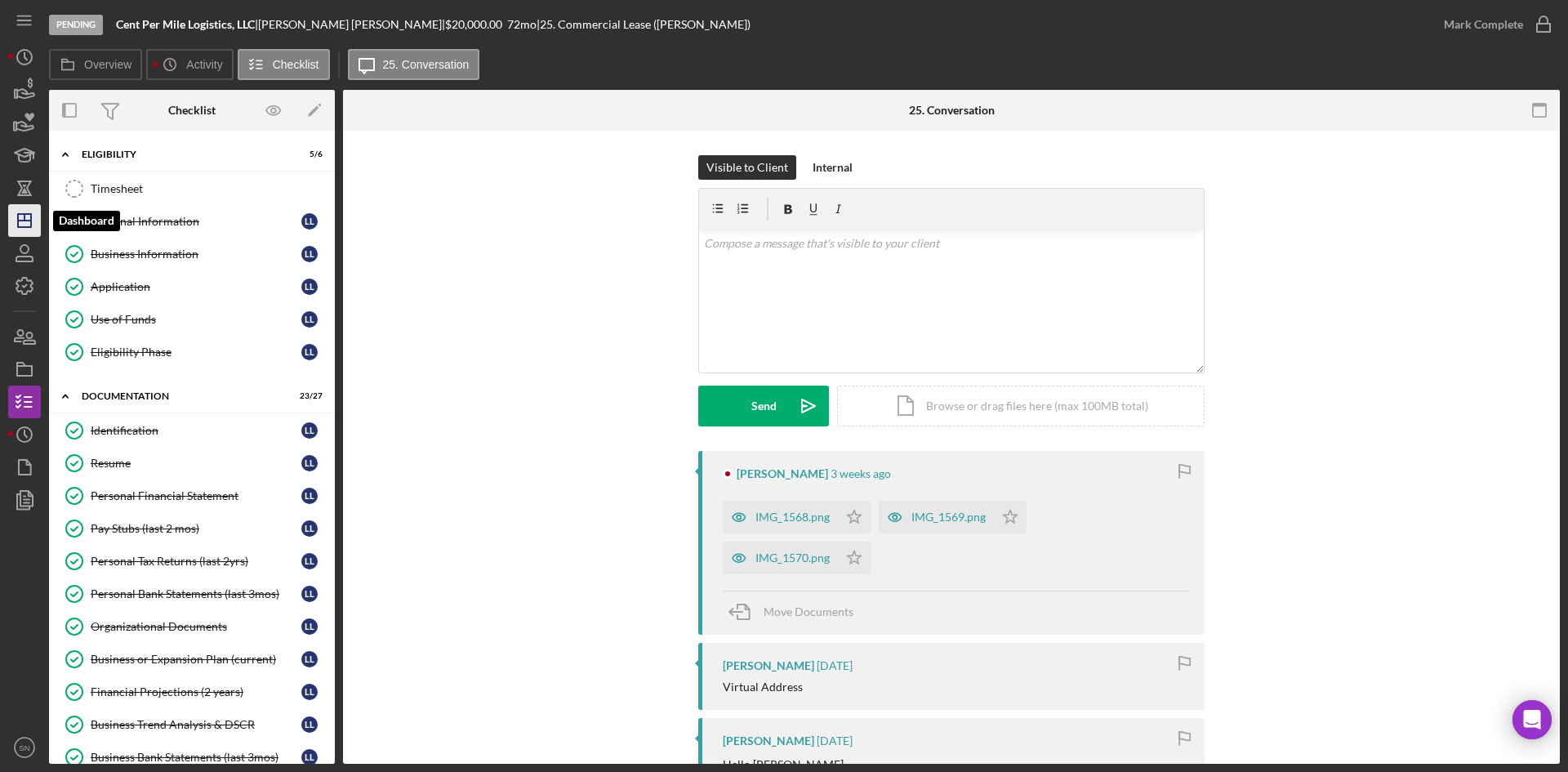
click at [33, 223] on icon "Icon/Dashboard" at bounding box center [24, 220] width 41 height 41
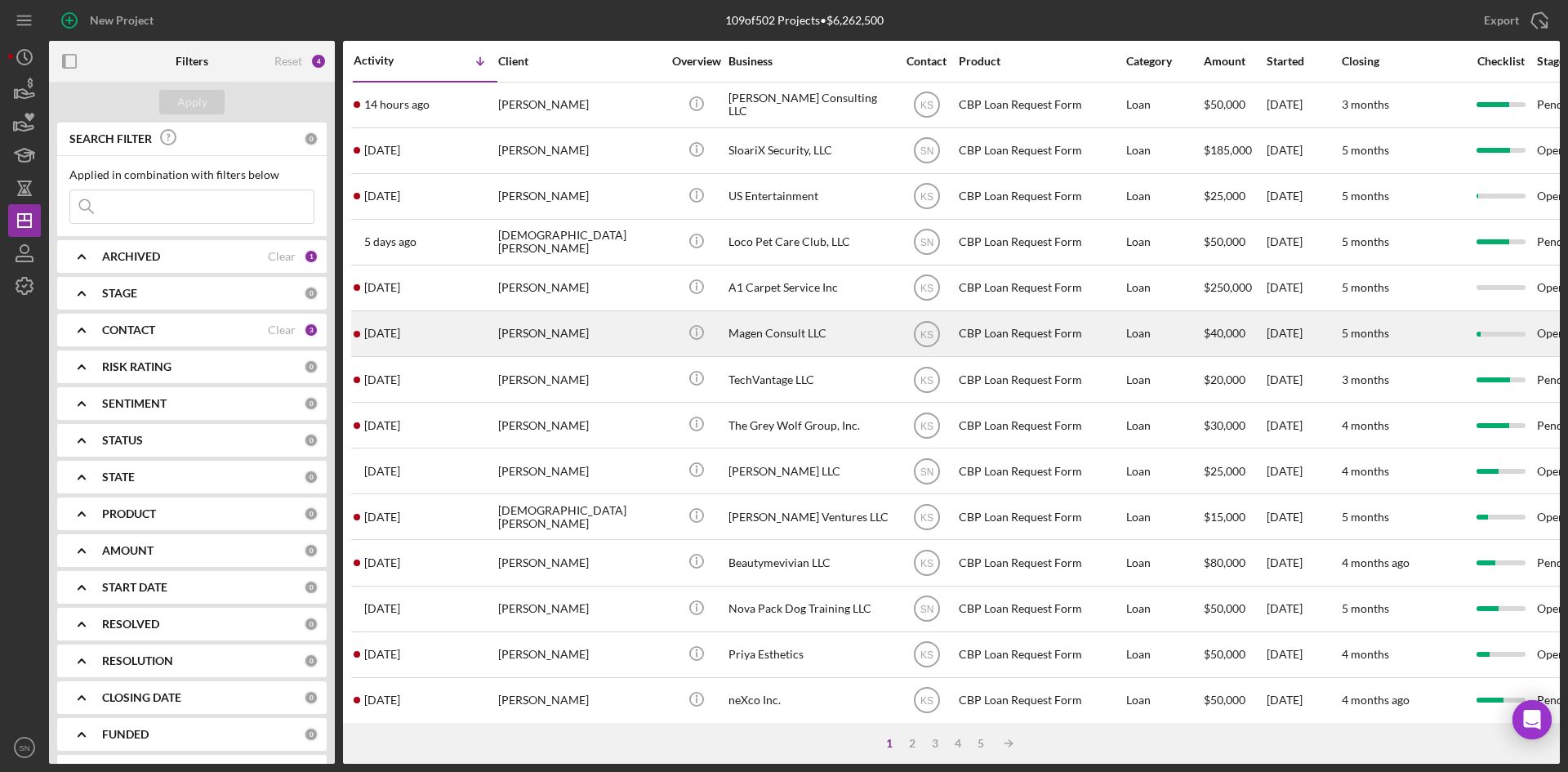
click at [969, 333] on div "CBP Loan Request Form" at bounding box center [1041, 334] width 163 height 43
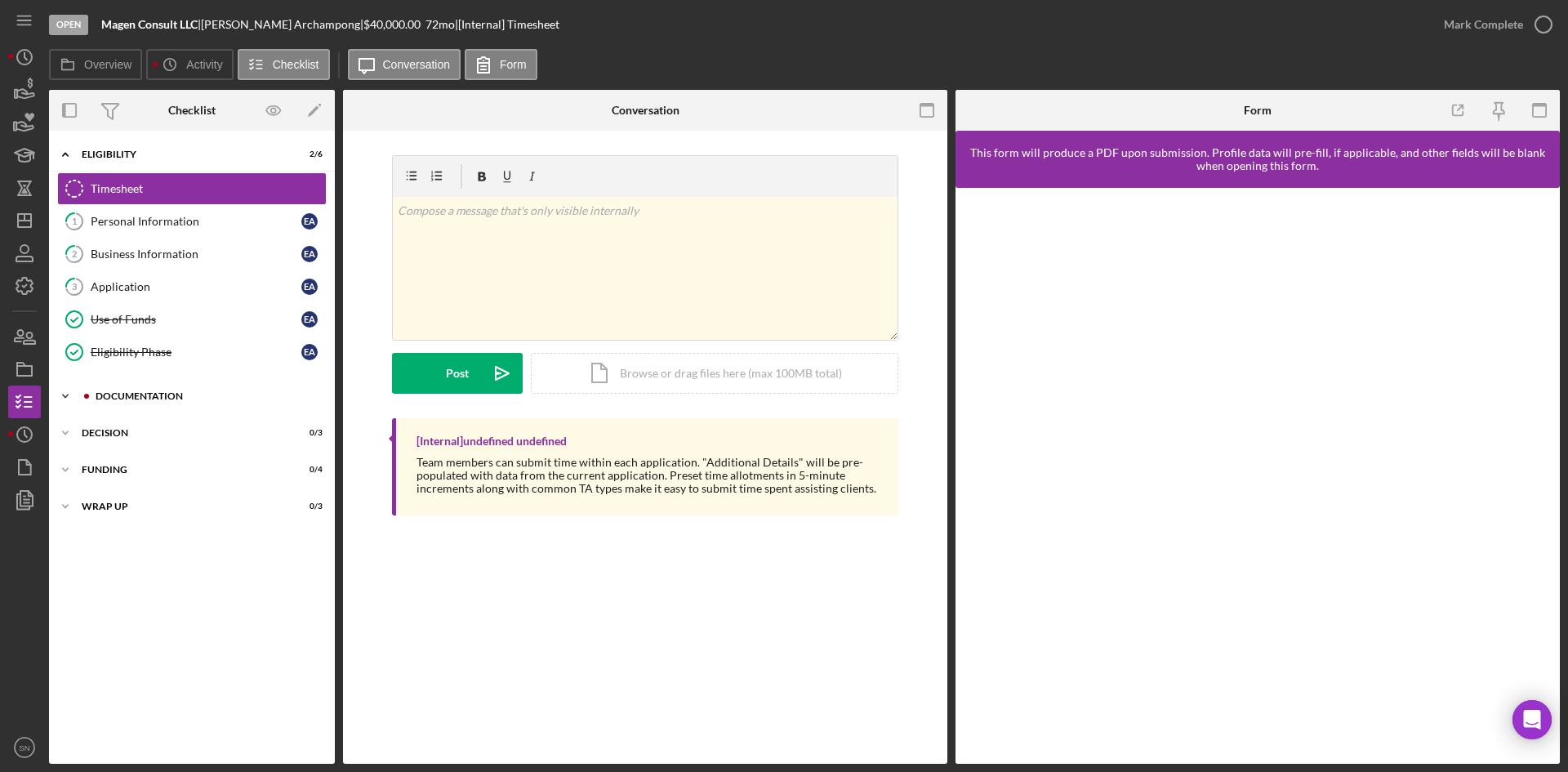
click at [66, 156] on polyline at bounding box center [65, 154] width 5 height 4
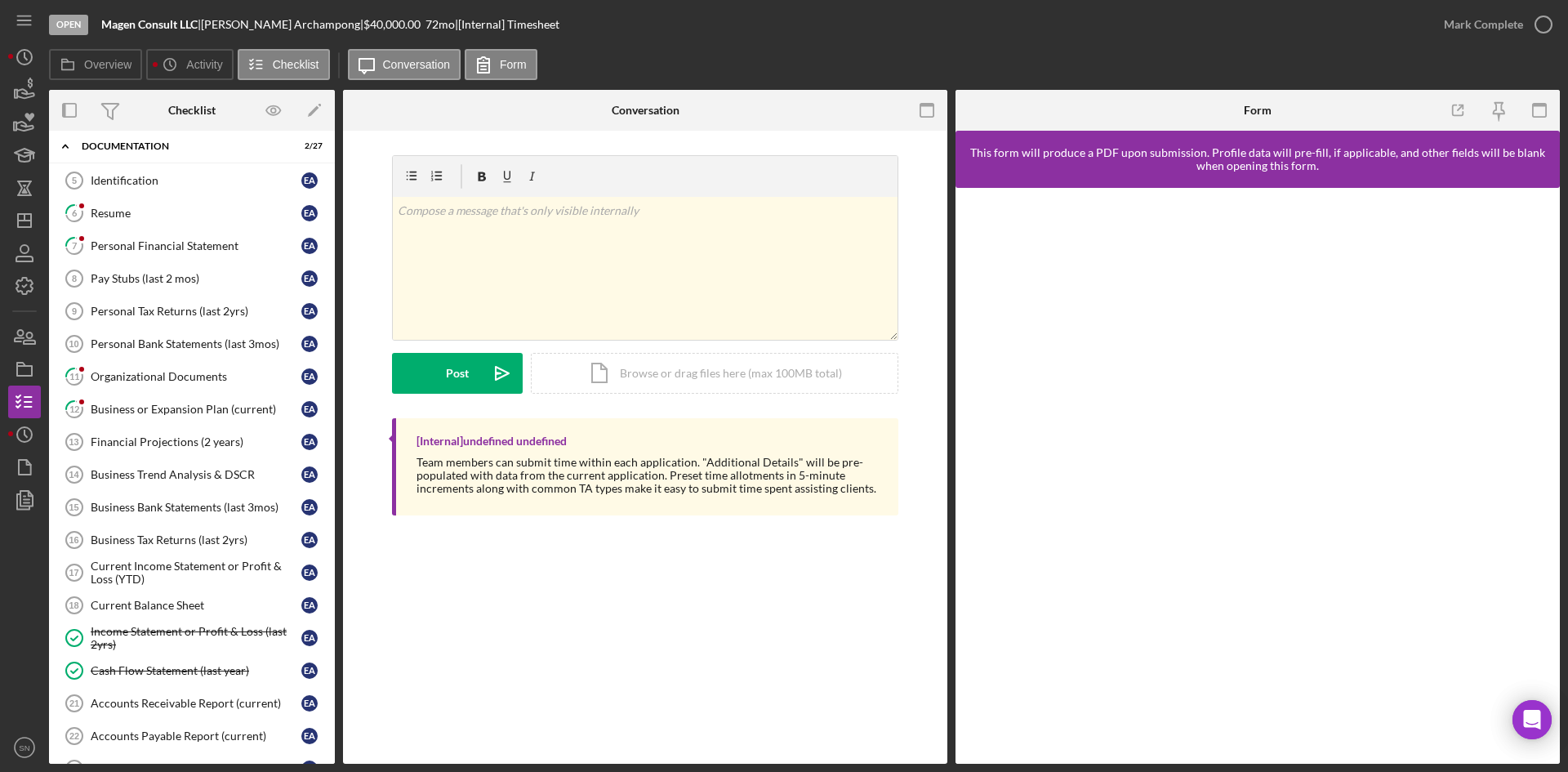
scroll to position [253, 0]
click at [119, 369] on div "Organizational Documents" at bounding box center [197, 374] width 211 height 13
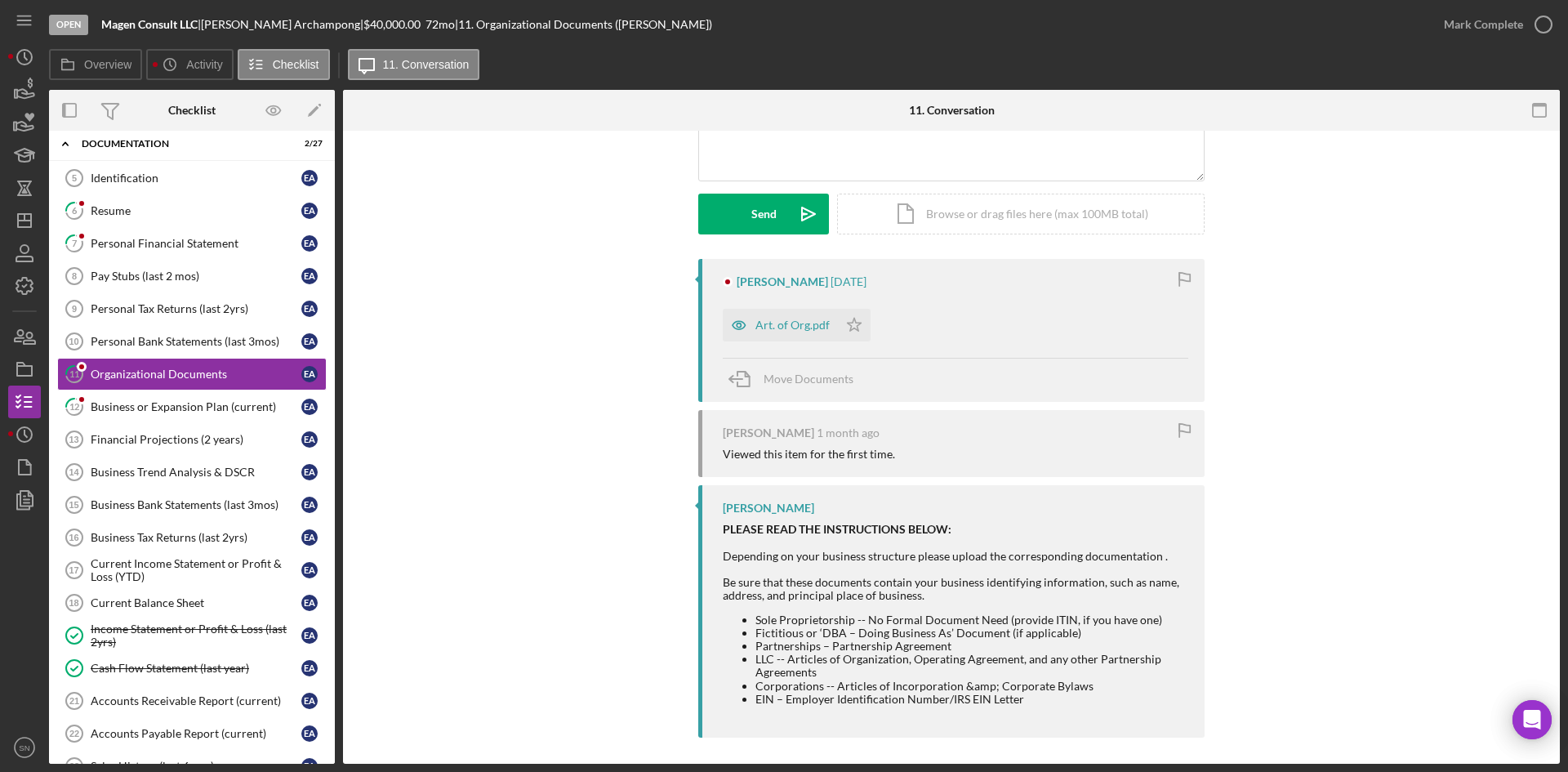
scroll to position [198, 0]
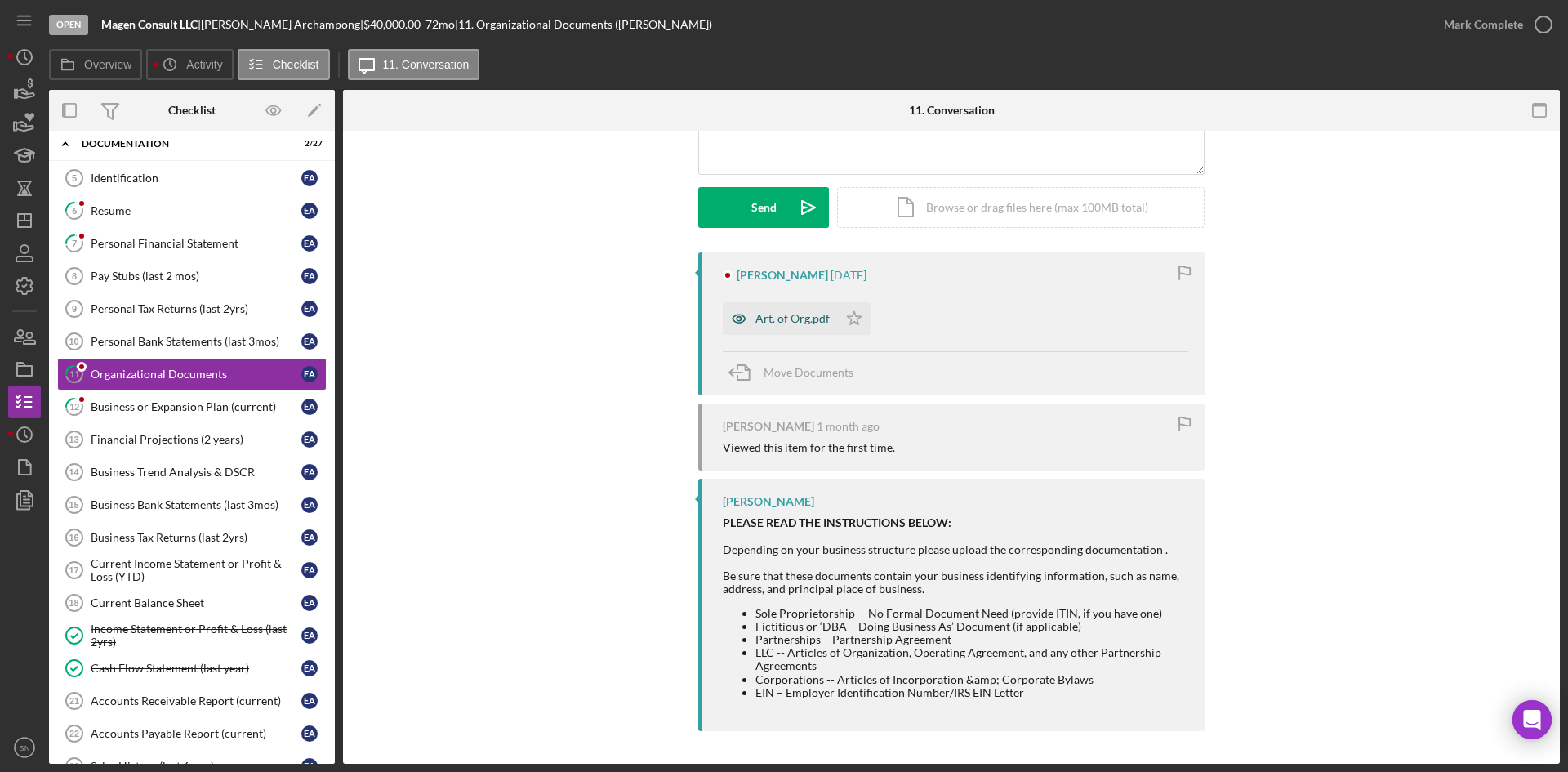
click at [758, 302] on div "Art. of Org.pdf" at bounding box center [781, 318] width 115 height 32
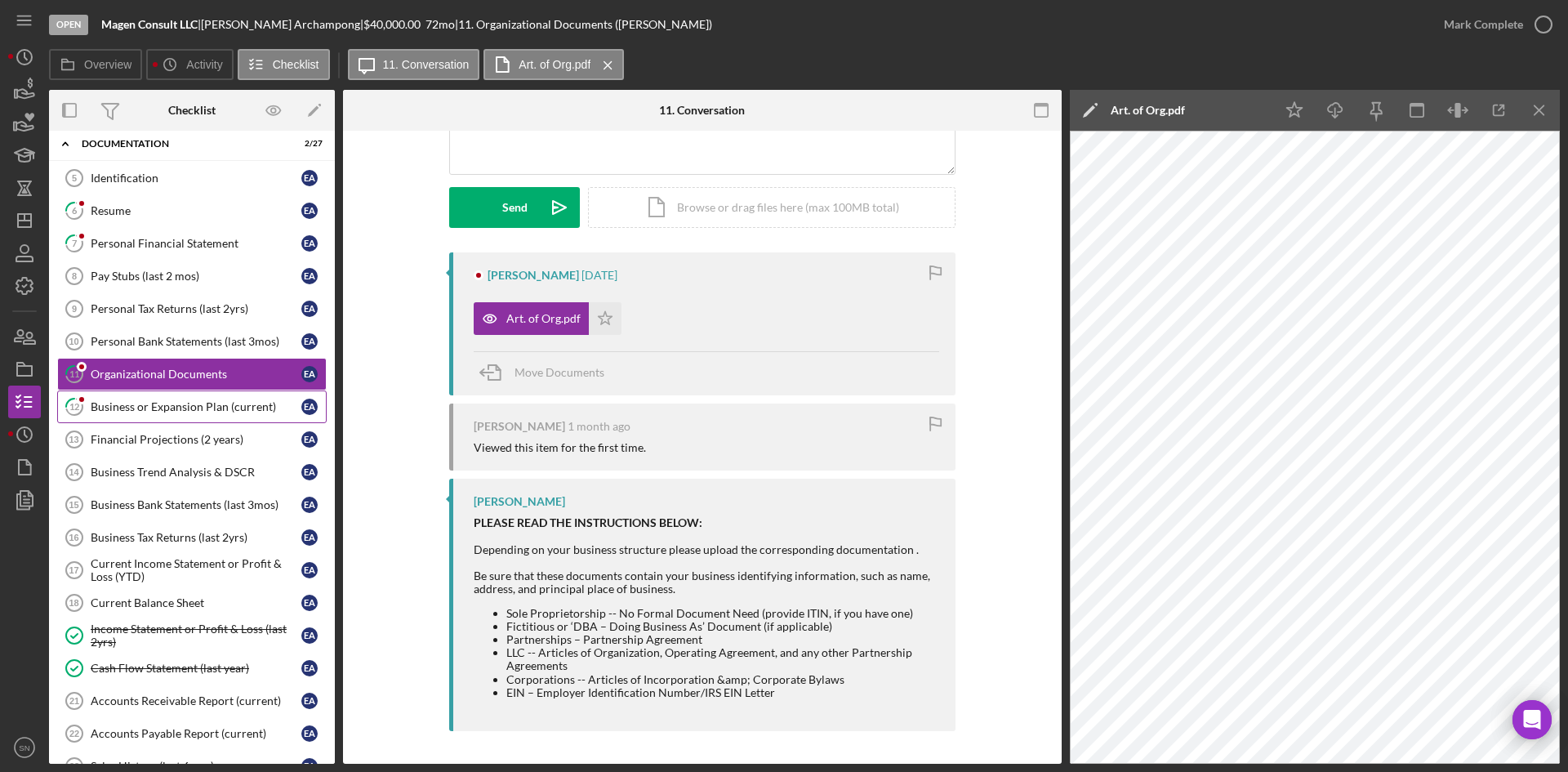
click at [132, 404] on div "Business or Expansion Plan (current)" at bounding box center [197, 407] width 211 height 13
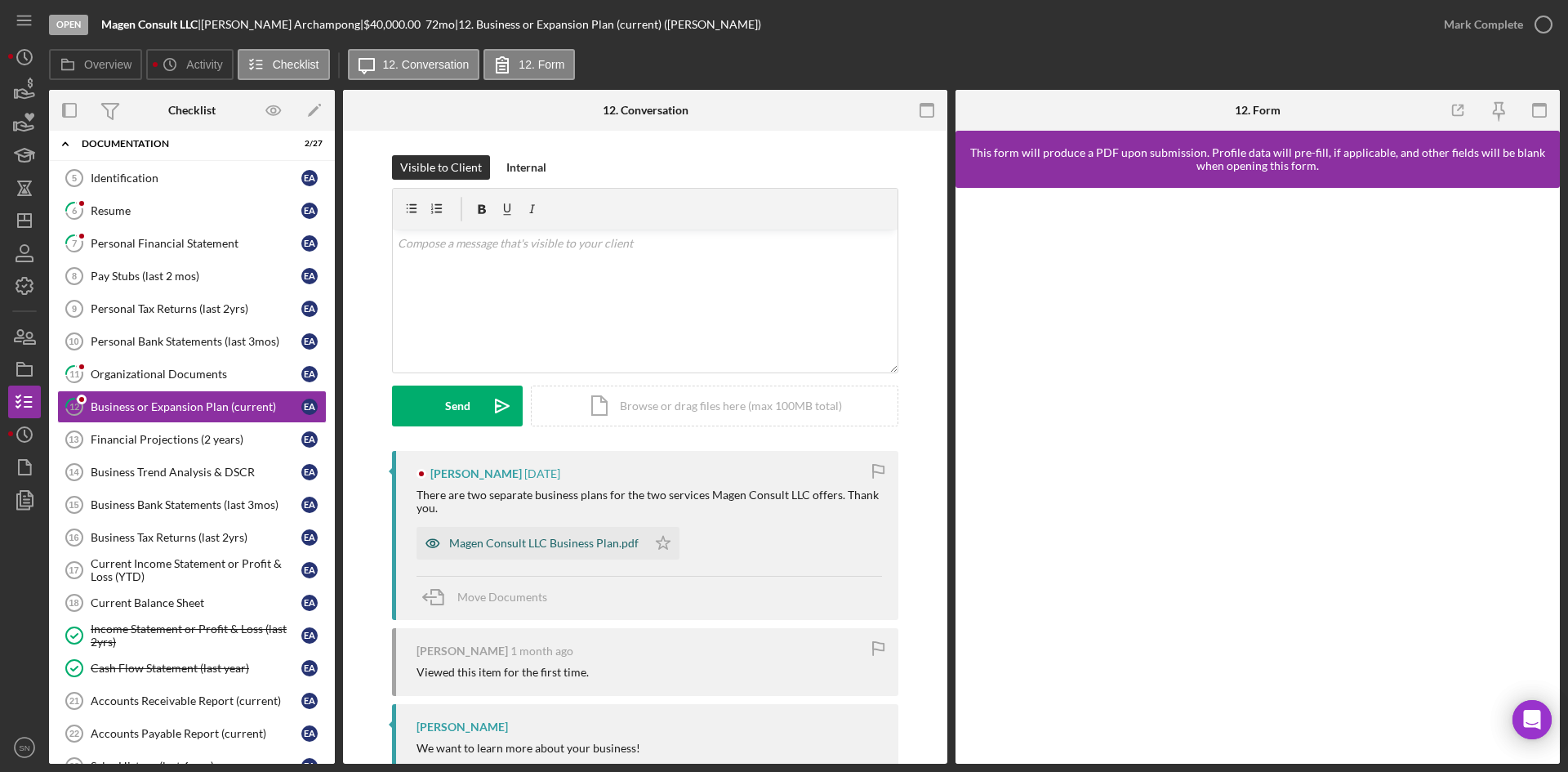
click at [487, 544] on div "Magen Consult LLC Business Plan.pdf" at bounding box center [544, 543] width 189 height 13
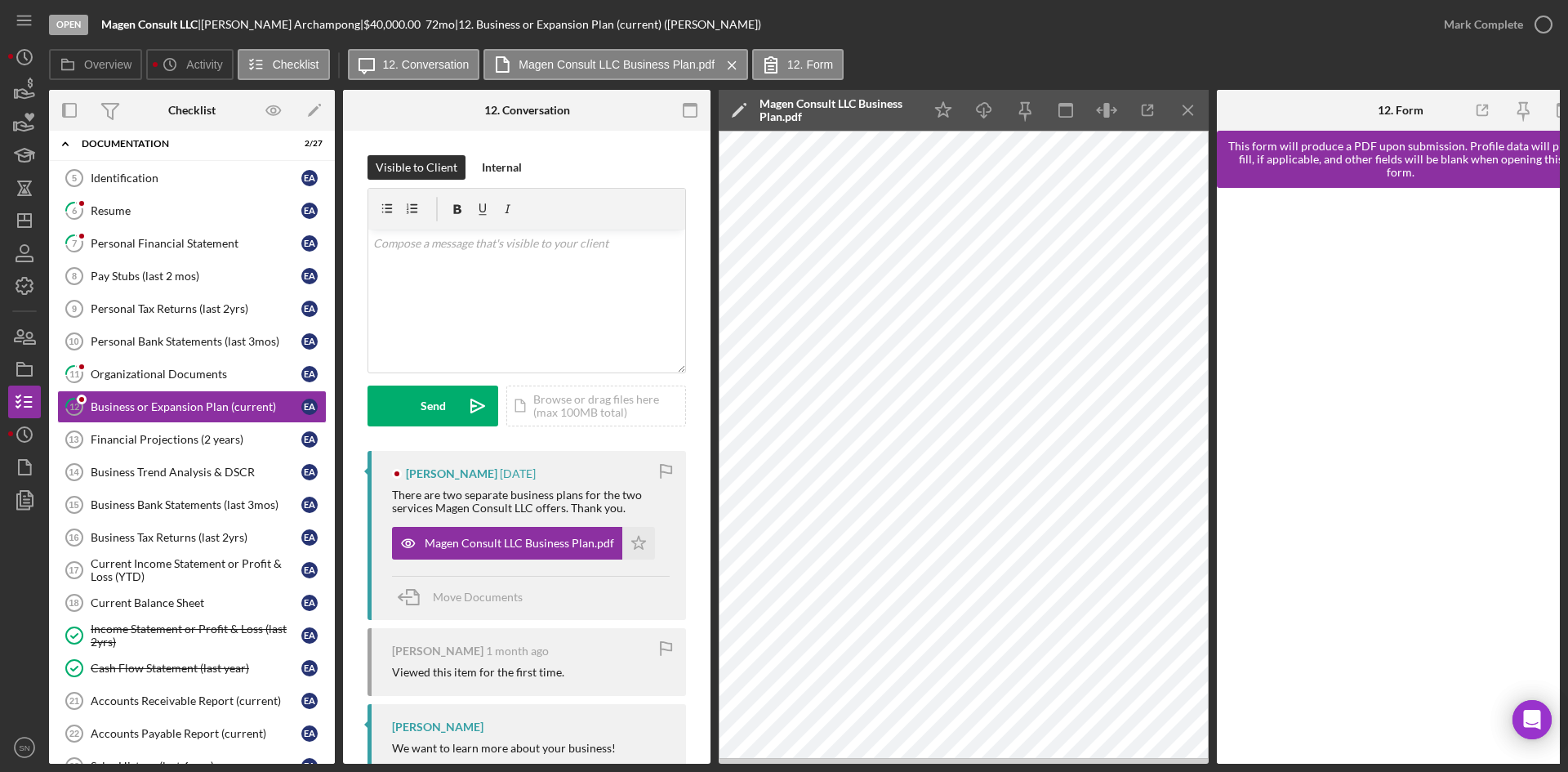
drag, startPoint x: 329, startPoint y: 268, endPoint x: 335, endPoint y: 206, distance: 62.3
click at [335, 206] on div "Overview Internal Workflow Stage Open Icon/Dropdown Arrow Archive (can unarchiv…" at bounding box center [804, 427] width 1511 height 674
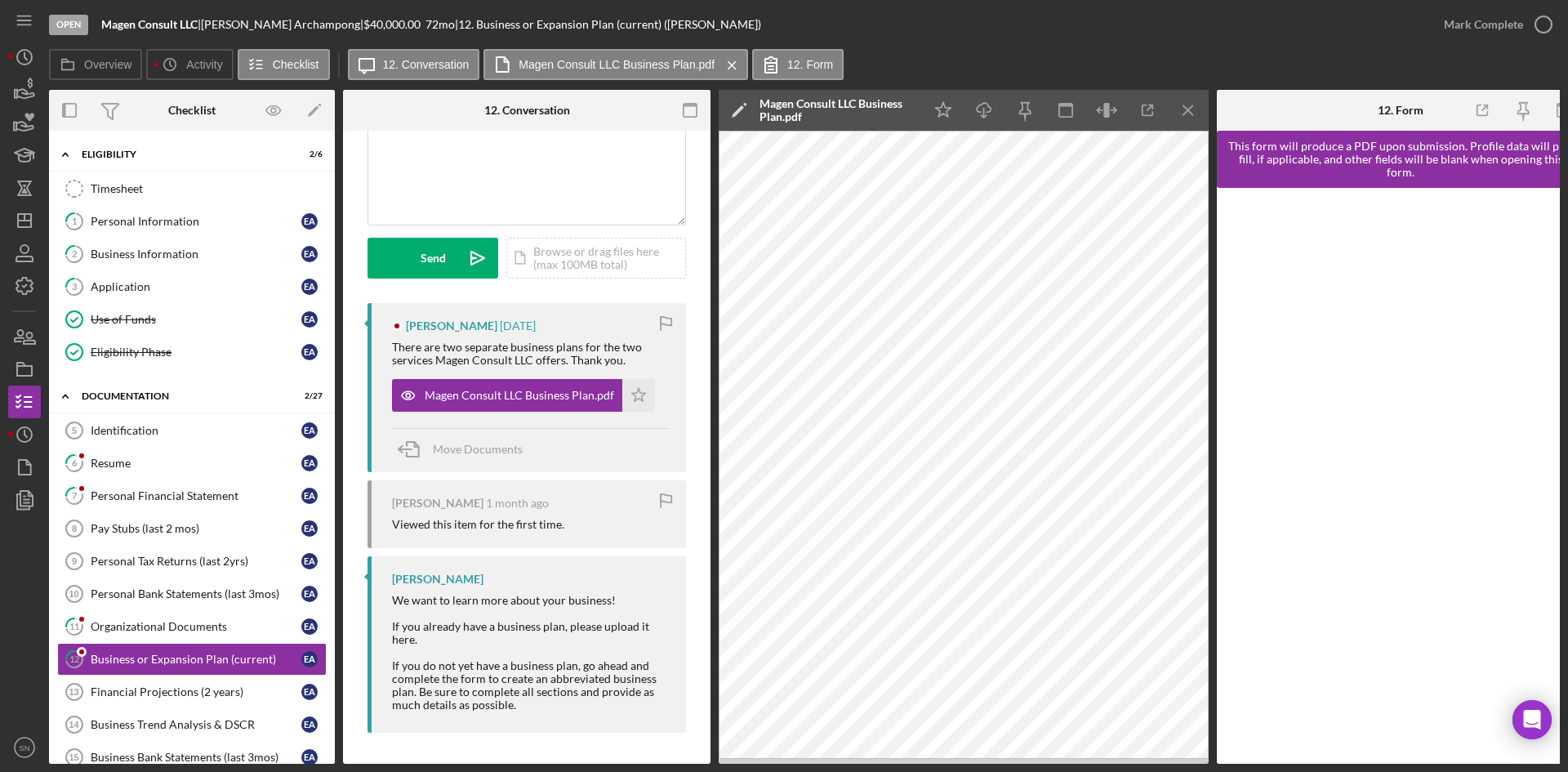
scroll to position [146, 0]
drag, startPoint x: 636, startPoint y: 395, endPoint x: 690, endPoint y: 363, distance: 62.8
click at [637, 393] on icon "Icon/Star" at bounding box center [638, 397] width 32 height 32
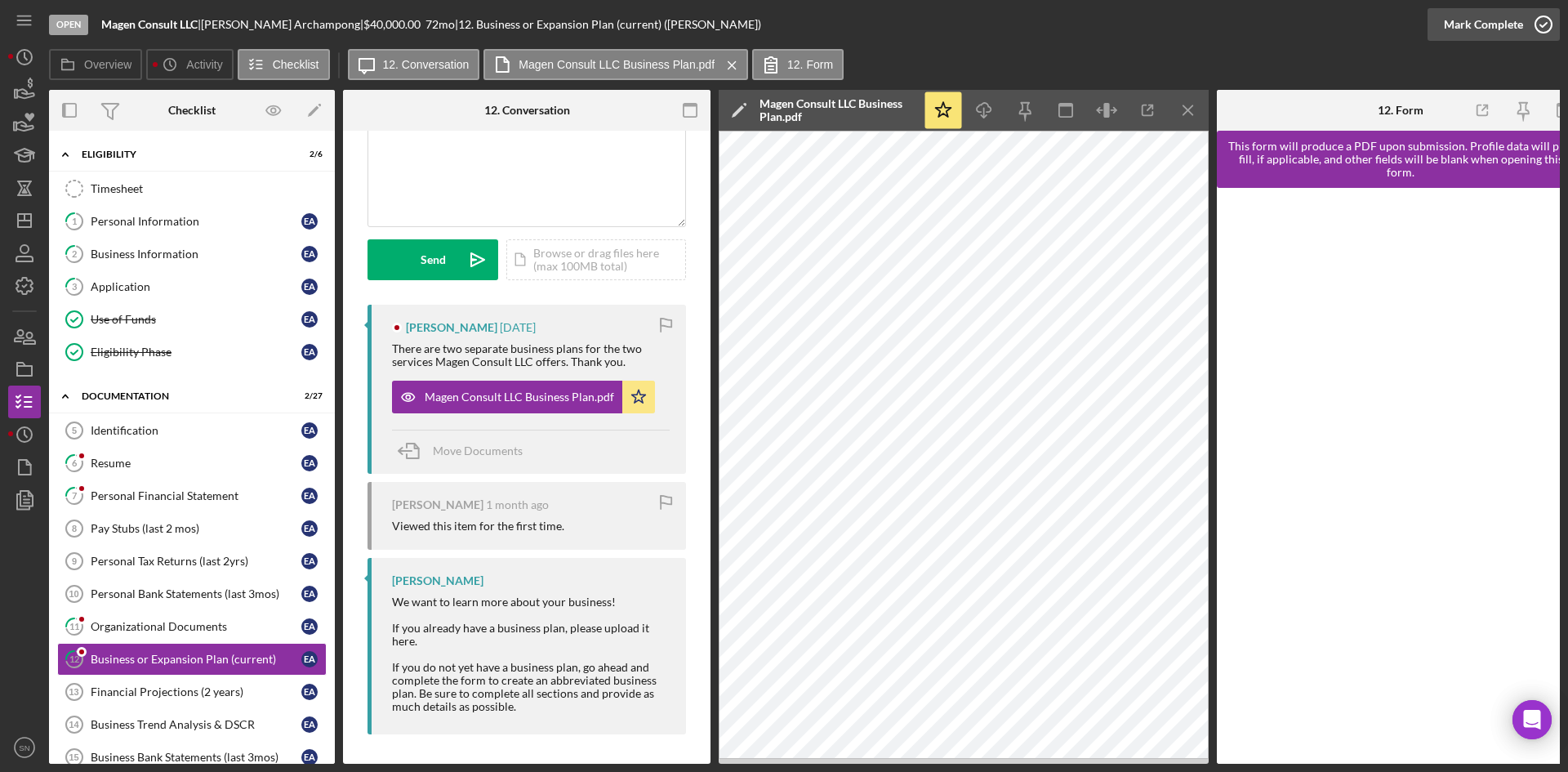
click at [1542, 23] on icon "button" at bounding box center [1544, 24] width 41 height 41
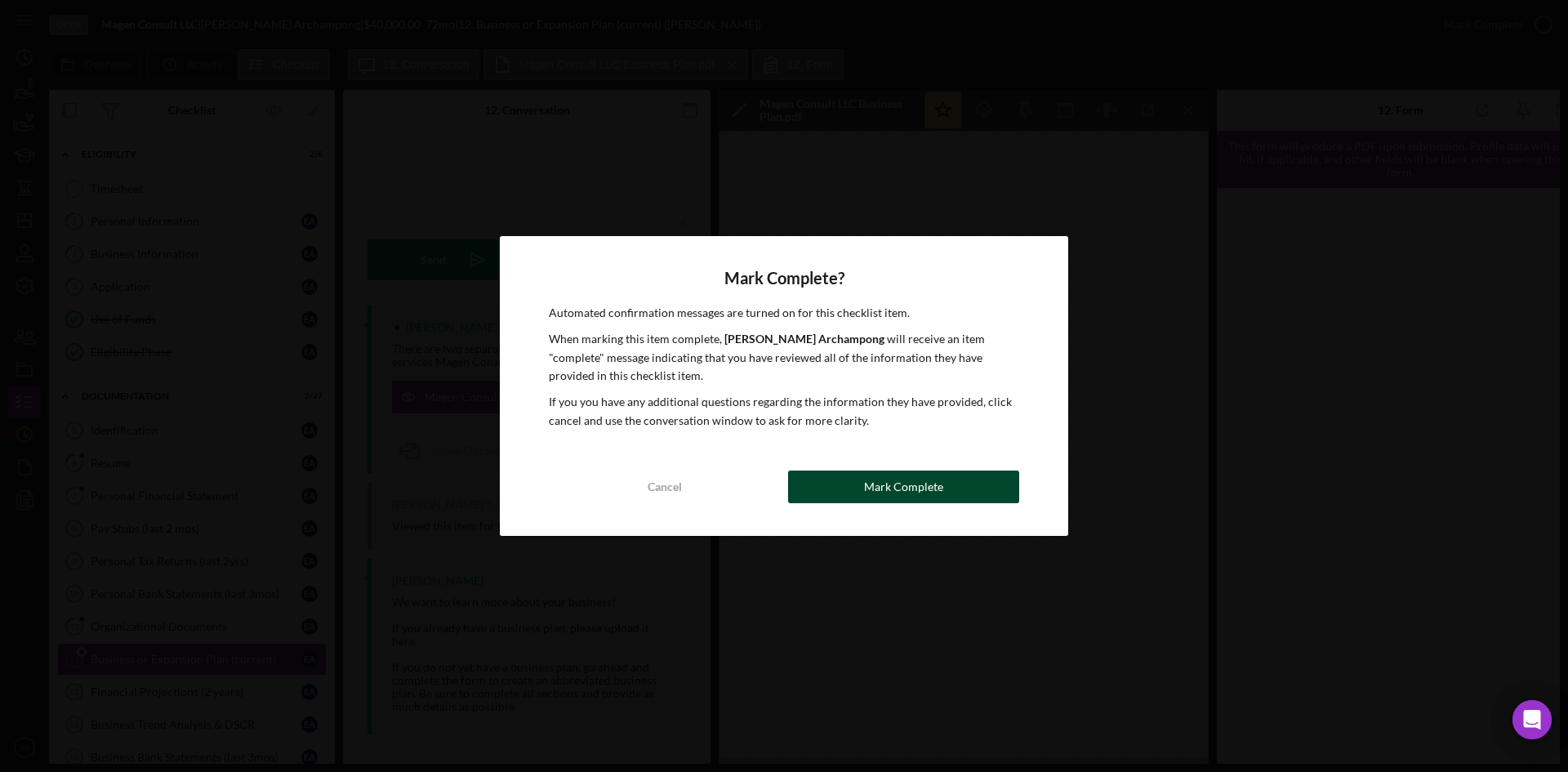
click at [908, 482] on div "Mark Complete" at bounding box center [903, 487] width 79 height 32
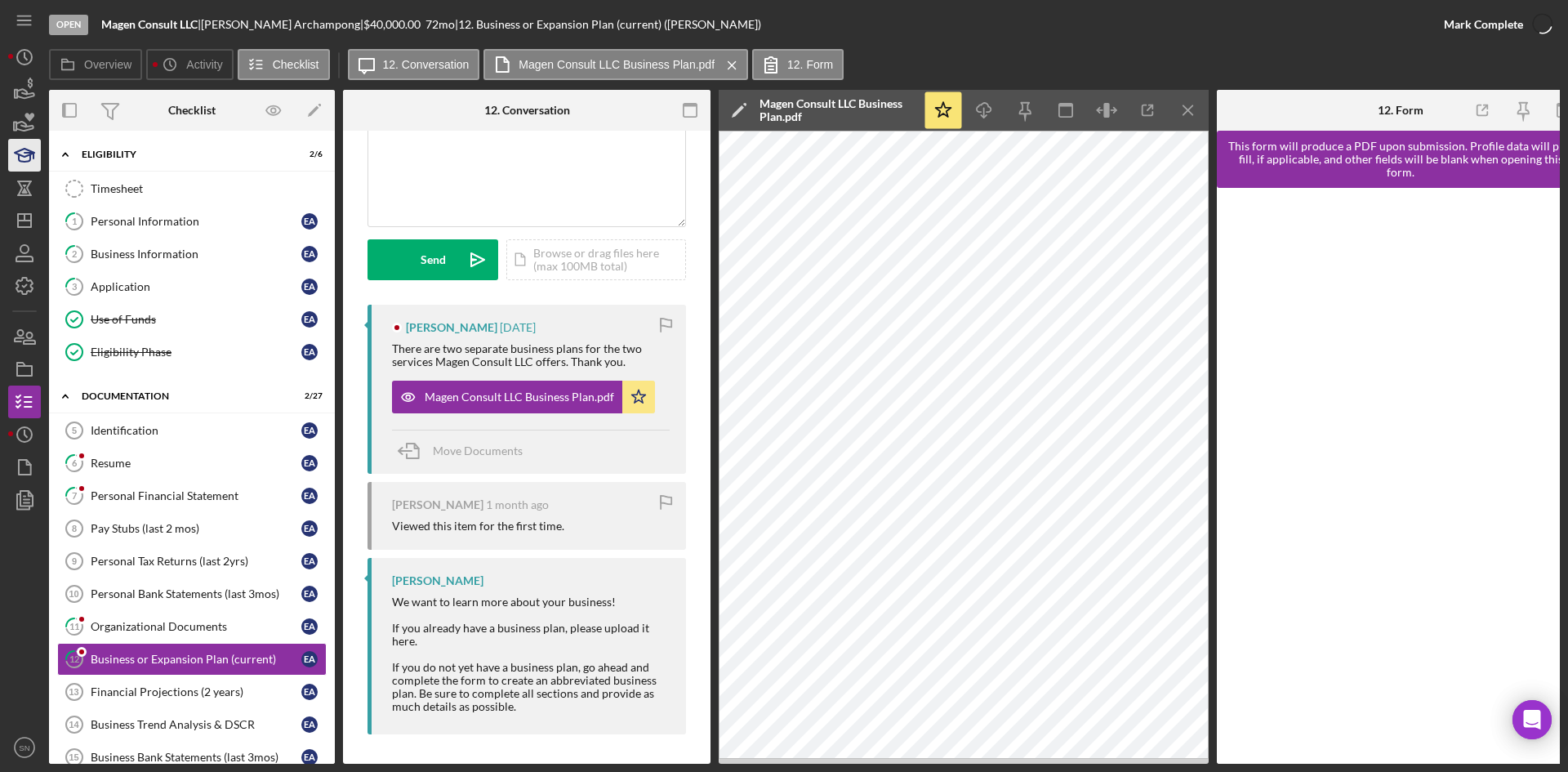
scroll to position [389, 0]
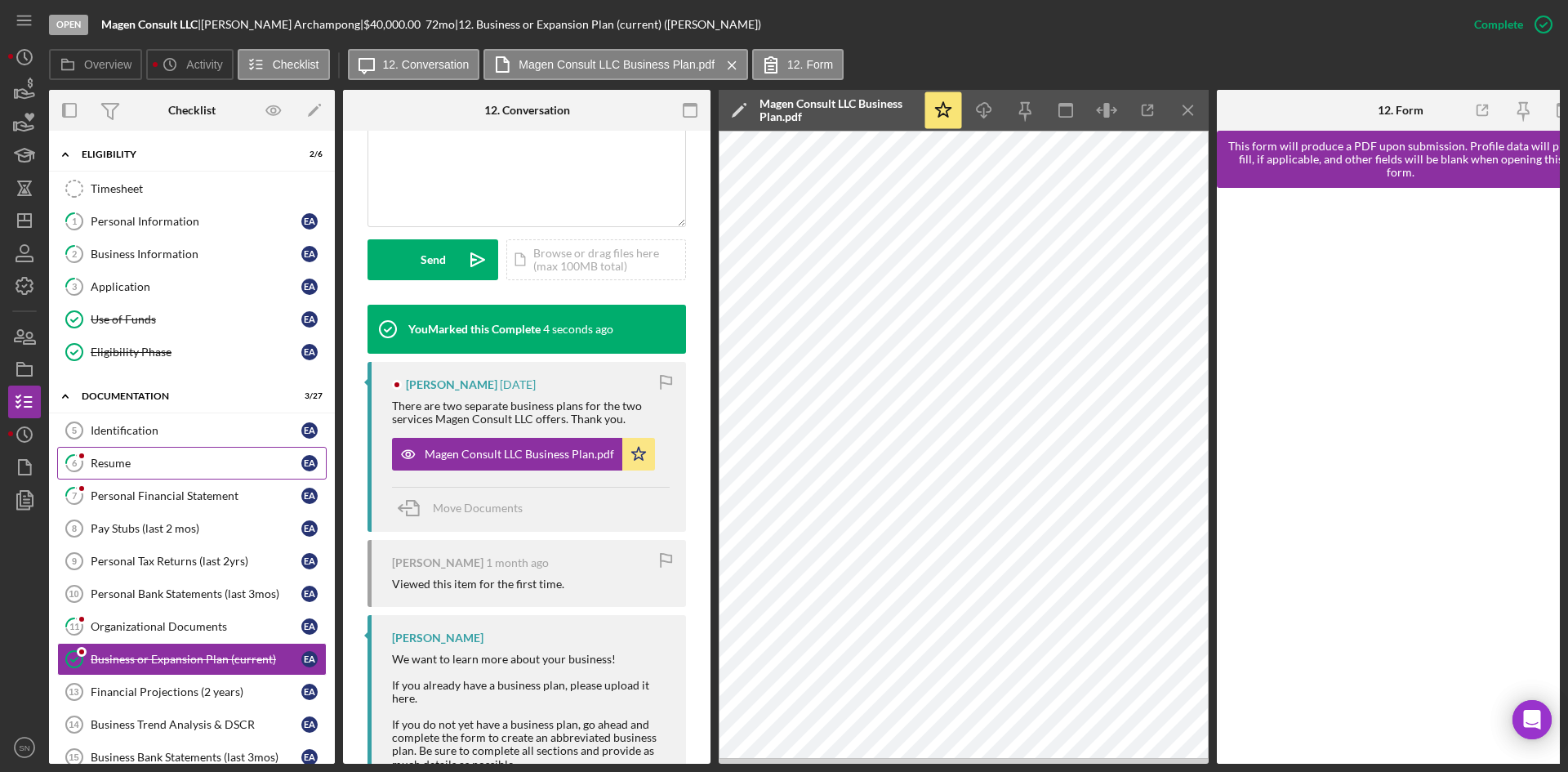
click at [148, 466] on div "Resume" at bounding box center [197, 463] width 211 height 13
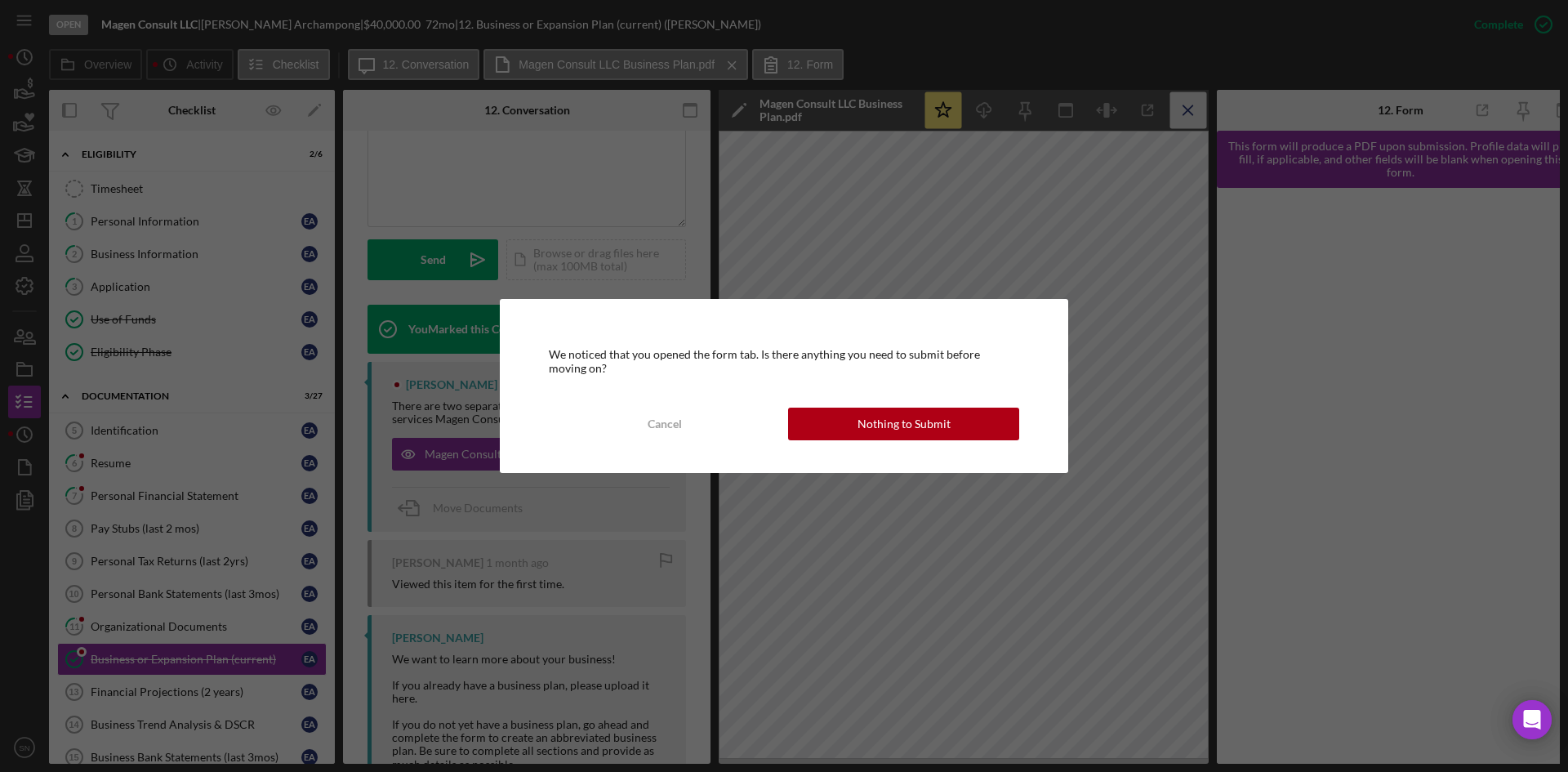
click at [1186, 105] on div "We noticed that you opened the form tab. Is there anything you need to submit b…" at bounding box center [784, 386] width 1568 height 772
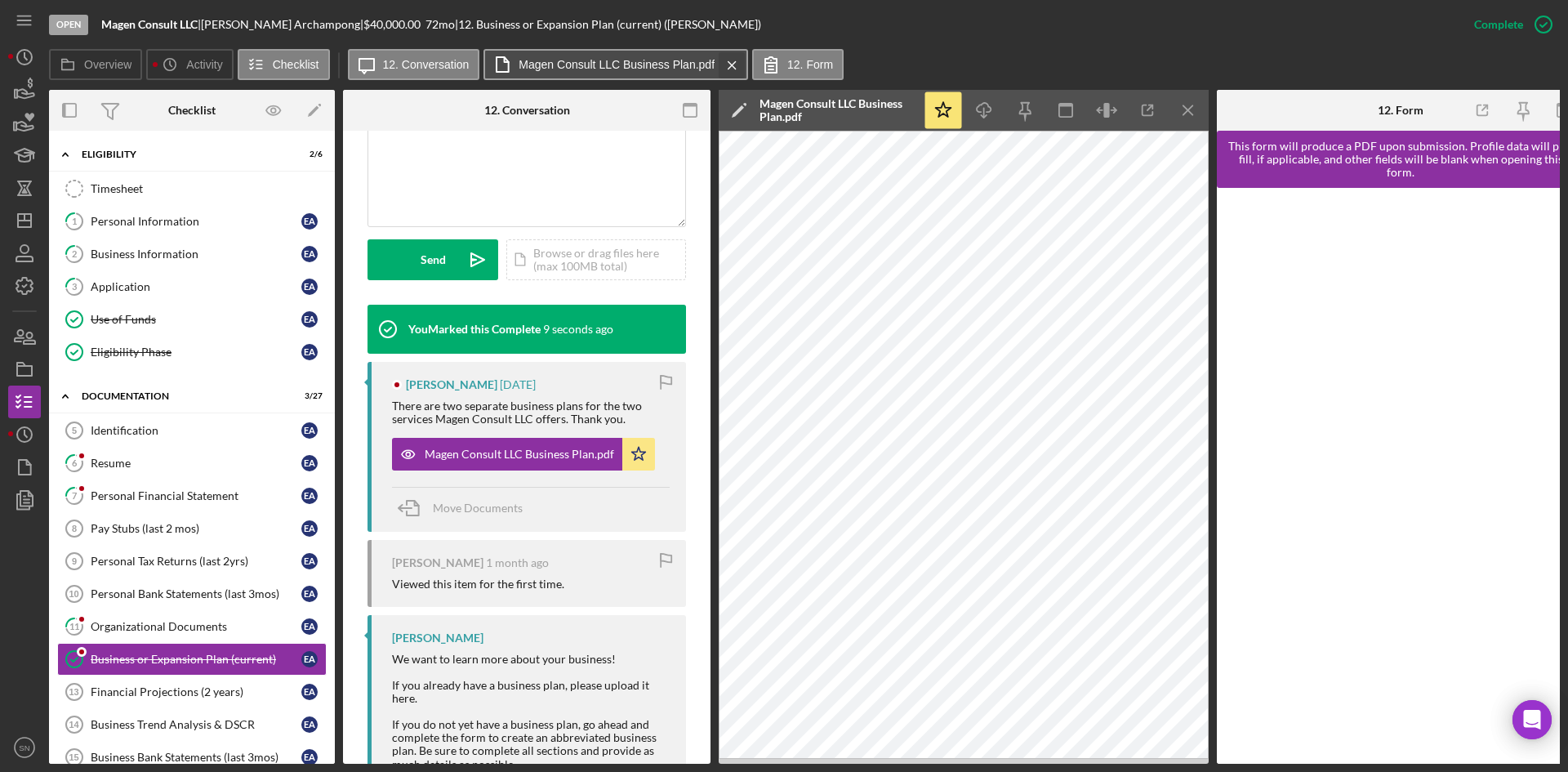
click at [728, 64] on icon "Icon/Menu Close" at bounding box center [732, 65] width 29 height 41
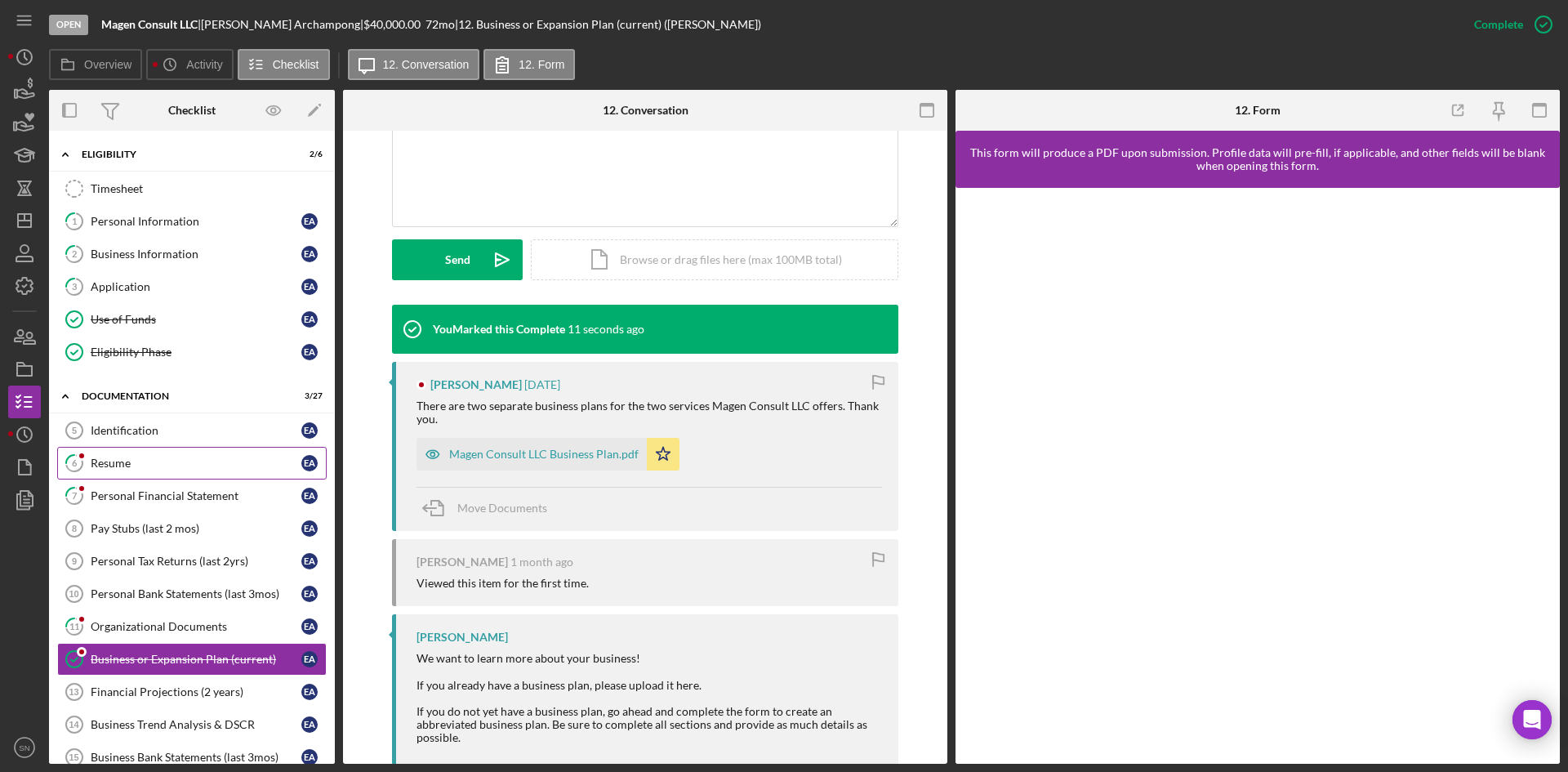
click at [137, 473] on link "6 Resume E A" at bounding box center [191, 464] width 270 height 32
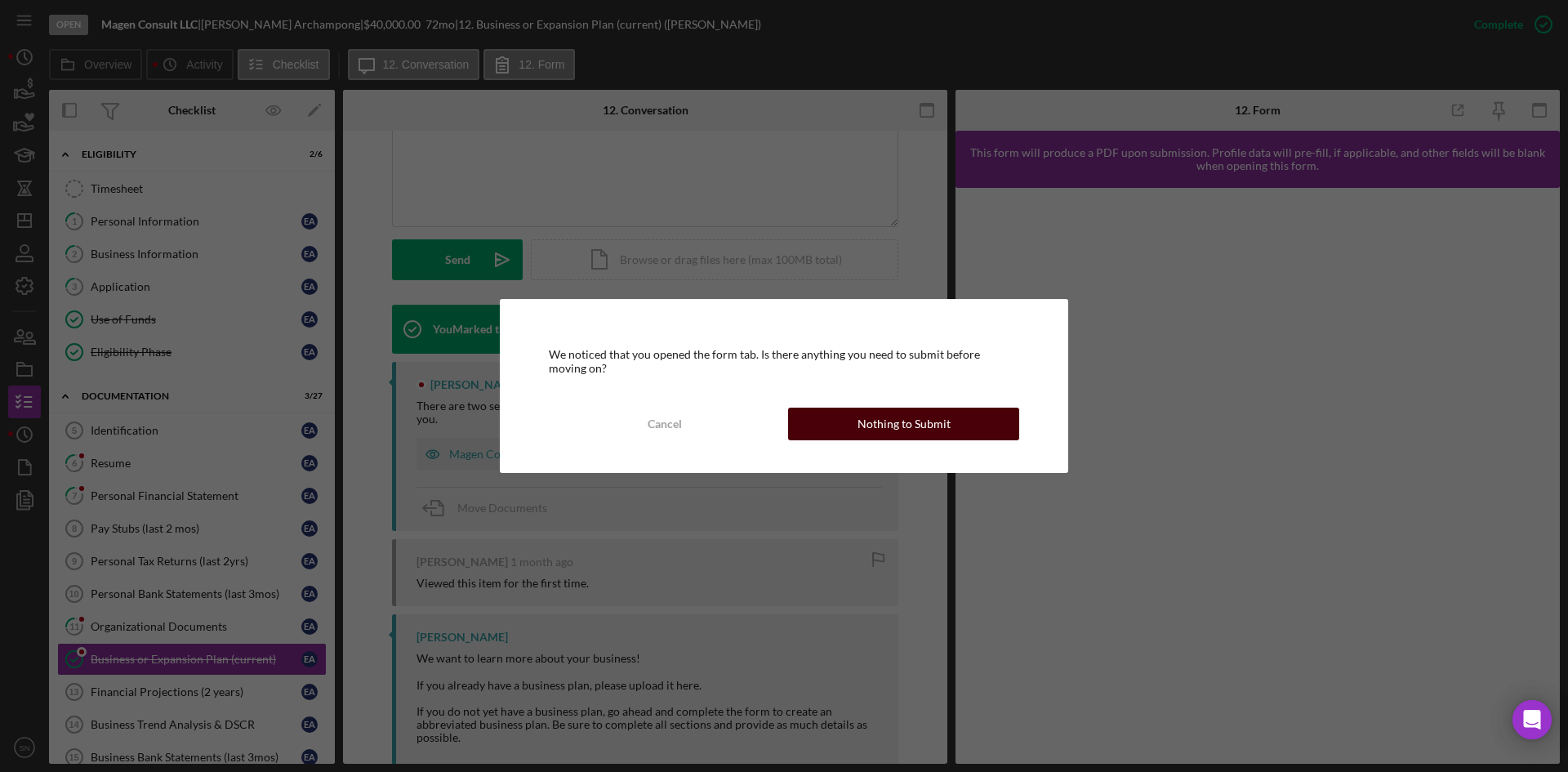
click at [921, 425] on div "Nothing to Submit" at bounding box center [903, 424] width 93 height 32
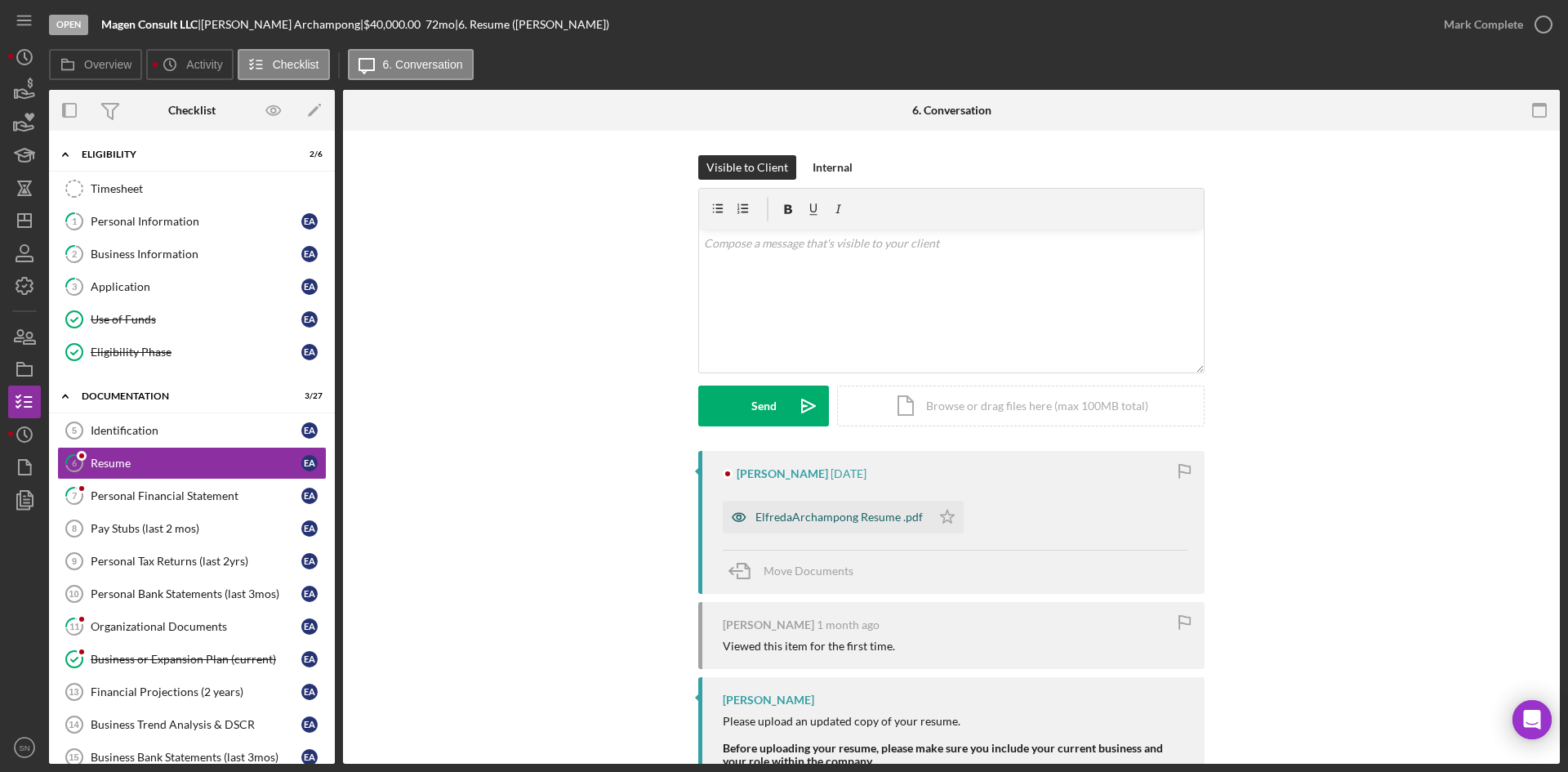
click at [812, 506] on div "ElfredaArchampong Resume .pdf" at bounding box center [827, 517] width 208 height 32
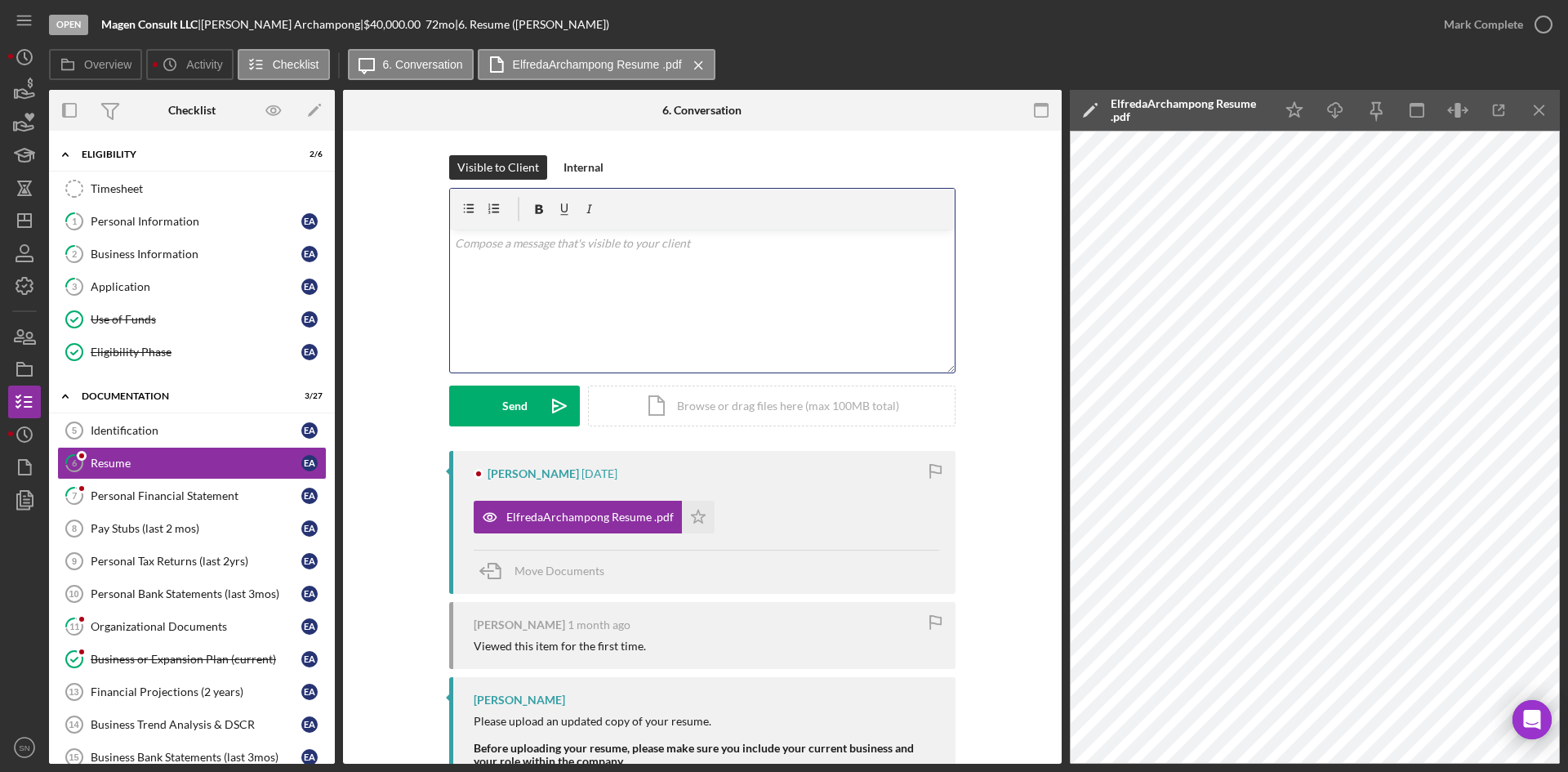
click at [641, 251] on p at bounding box center [703, 244] width 496 height 18
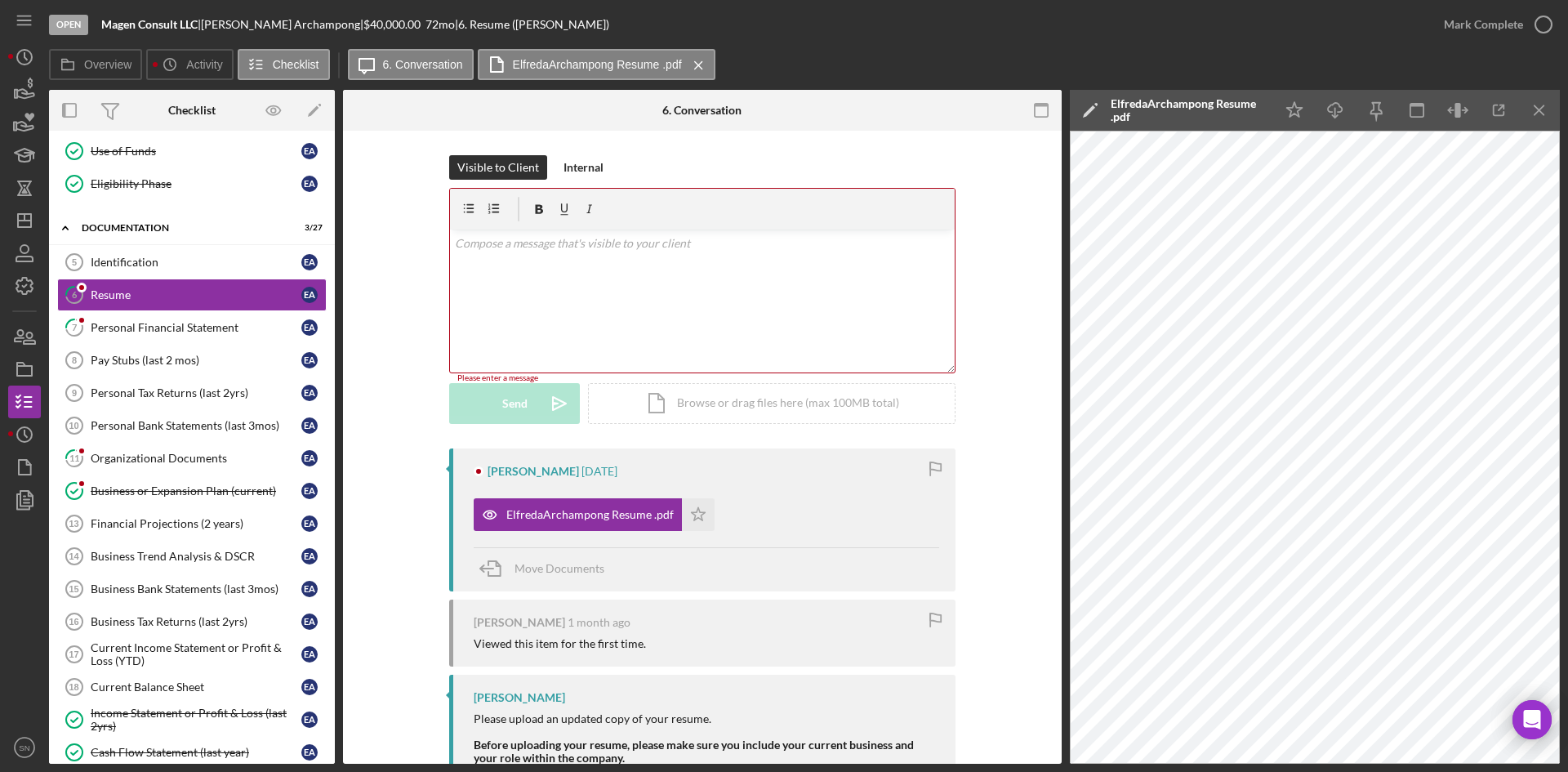
click at [726, 299] on div "v Color teal Color pink Remove color Add row above Add row below Add column bef…" at bounding box center [702, 301] width 505 height 143
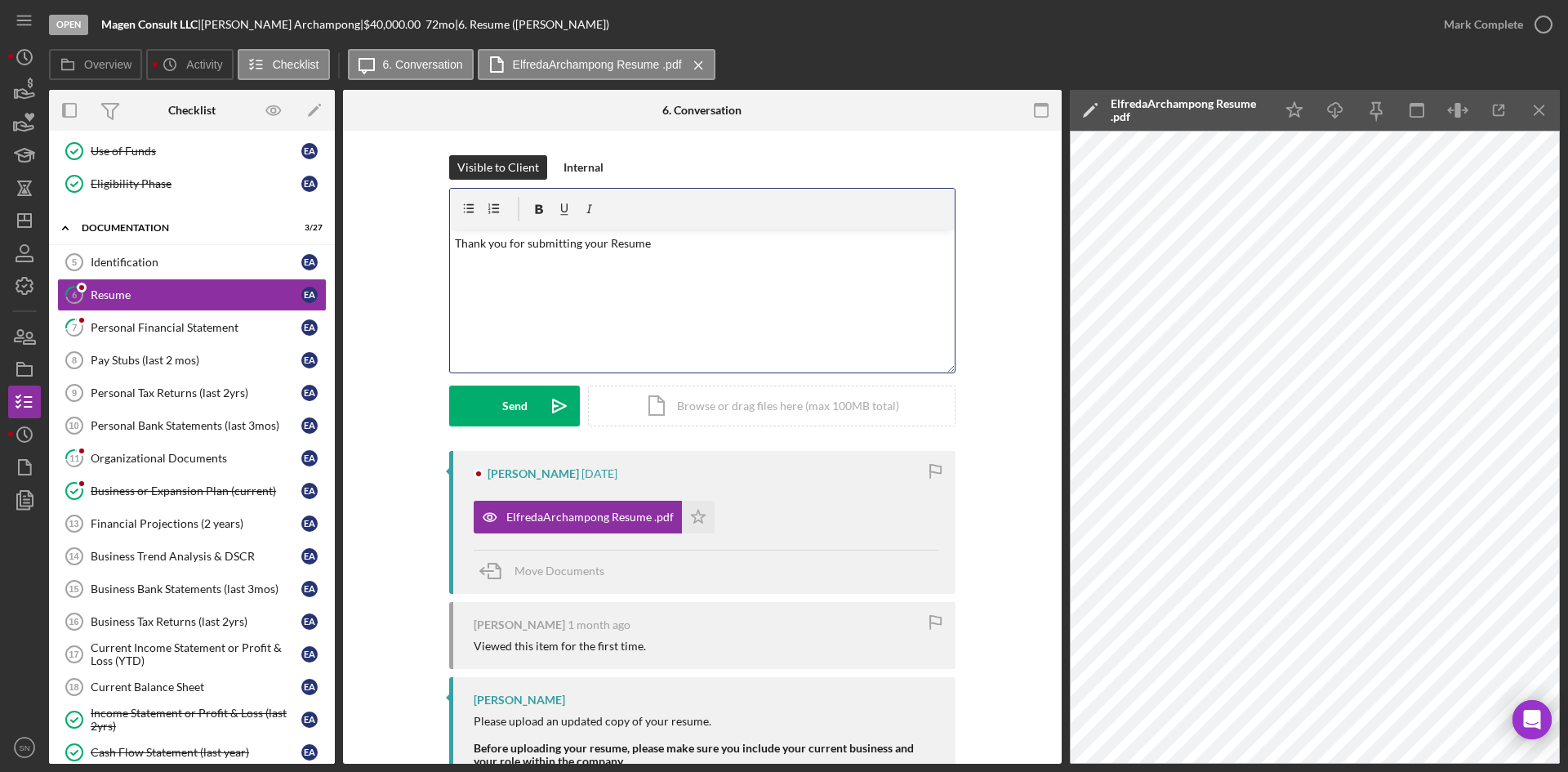
click at [455, 244] on p "Thank you for submitting your Resume" at bounding box center [703, 244] width 496 height 18
click at [460, 249] on p at bounding box center [703, 244] width 496 height 18
click at [533, 244] on p "Dear [PERSON_NAME]" at bounding box center [703, 244] width 496 height 18
click at [499, 263] on p at bounding box center [703, 266] width 496 height 18
click at [608, 299] on div "v Color teal Color pink Remove color Add row above Add row below Add column bef…" at bounding box center [702, 301] width 505 height 143
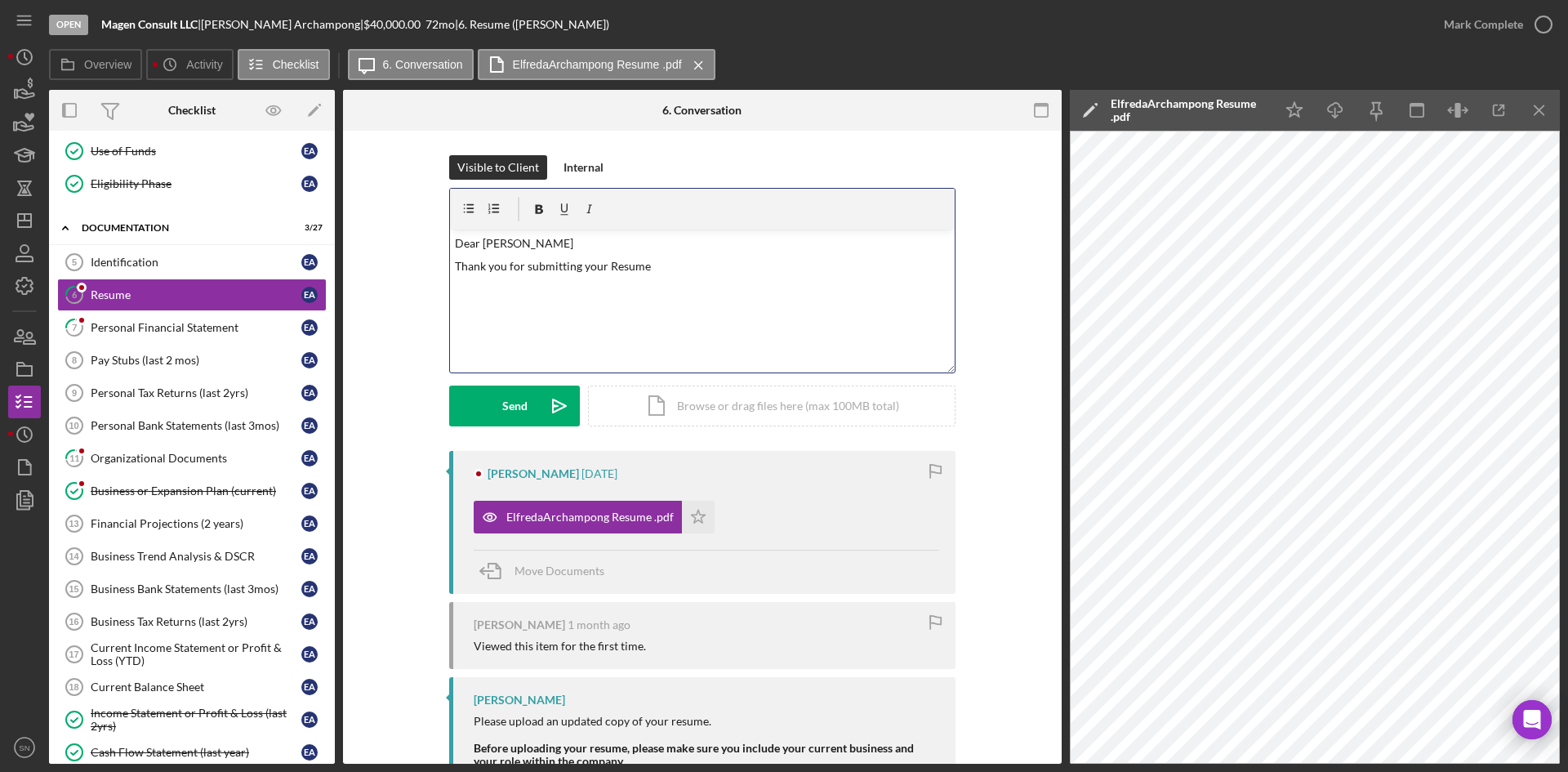
click at [690, 274] on p "Thank you for submitting your Resume" at bounding box center [703, 266] width 496 height 18
click at [697, 518] on icon "Icon/Star" at bounding box center [698, 517] width 32 height 32
click at [1537, 23] on icon "button" at bounding box center [1544, 24] width 41 height 41
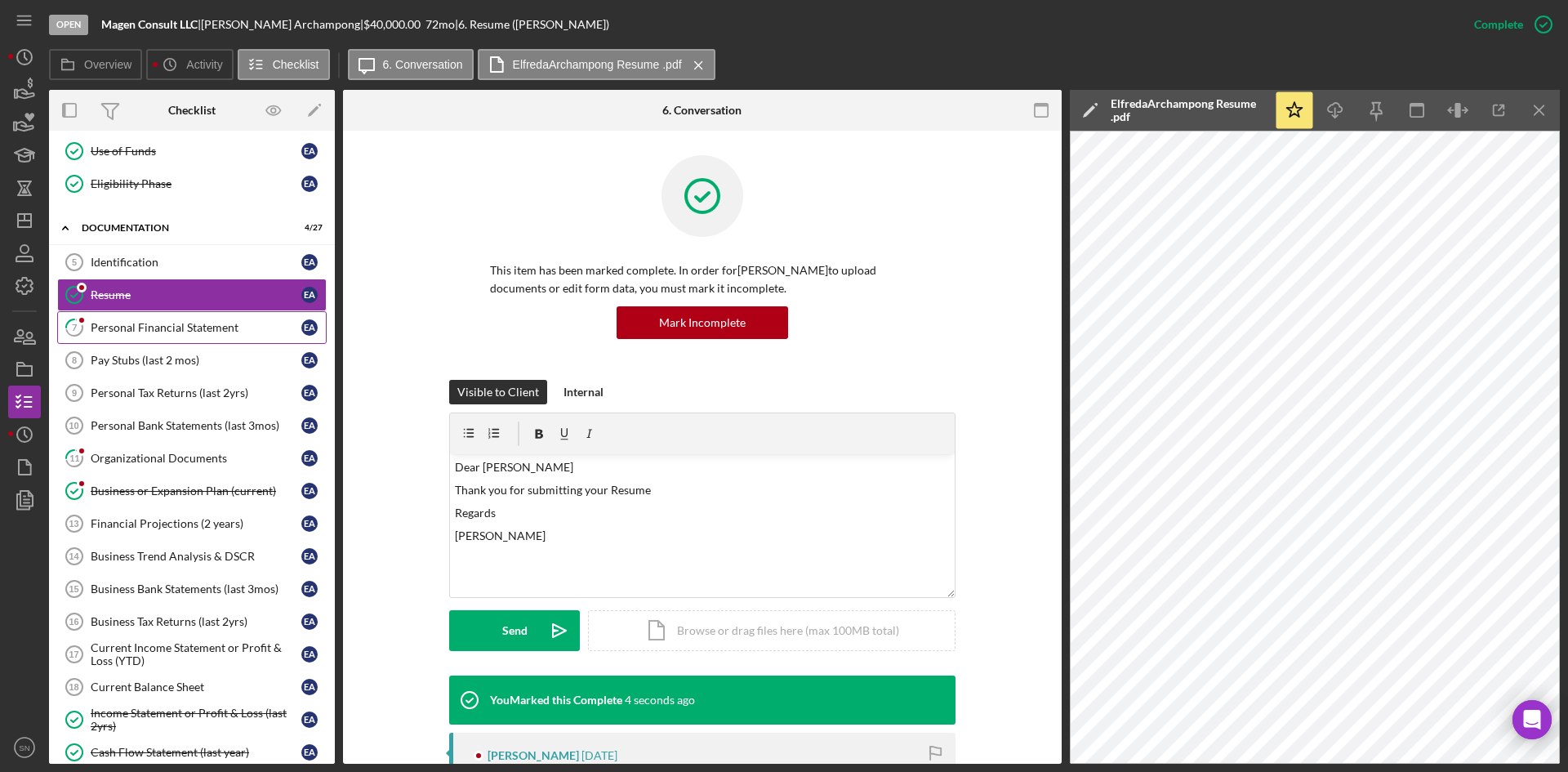
click at [196, 325] on div "Personal Financial Statement" at bounding box center [197, 327] width 211 height 13
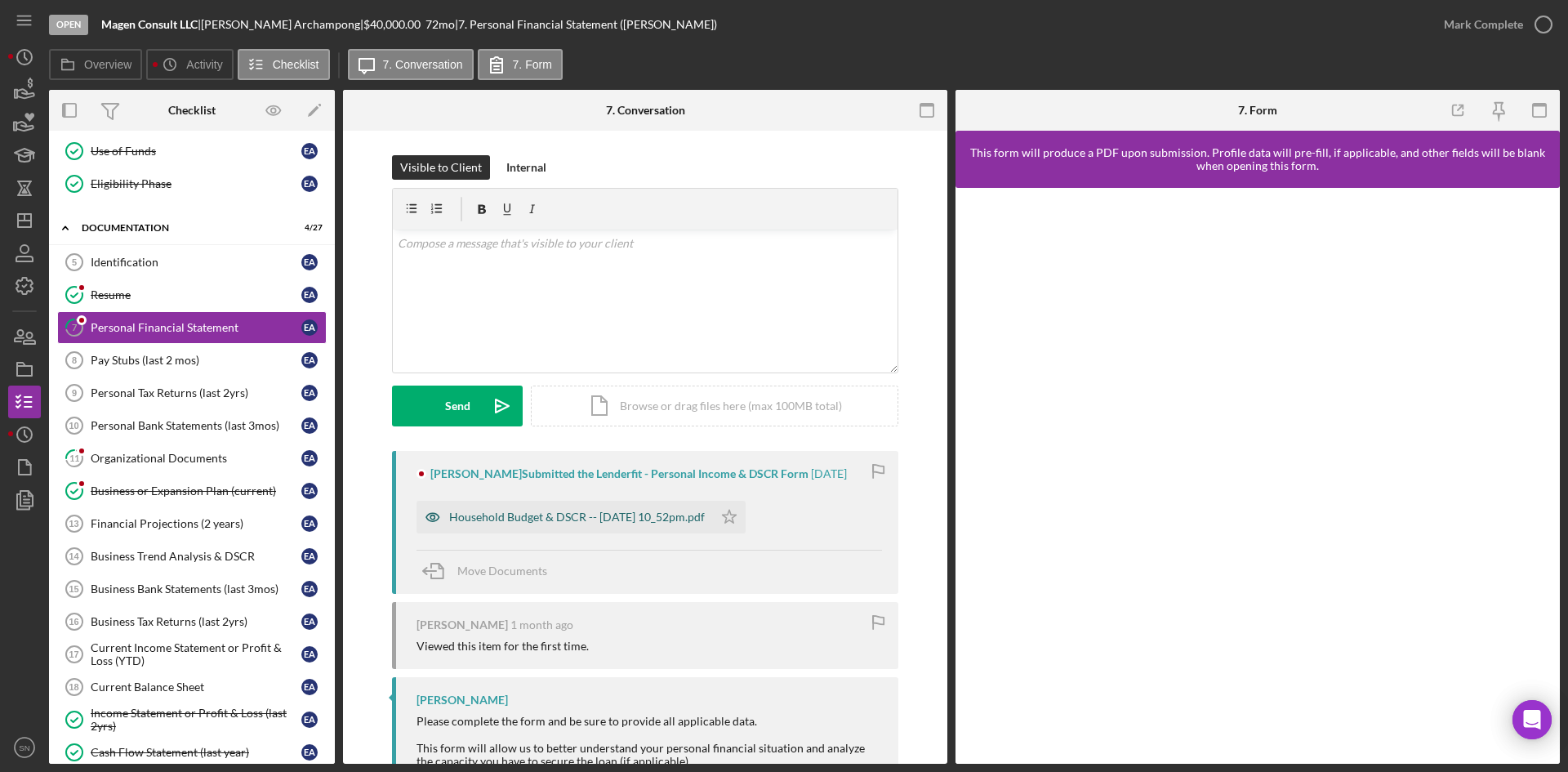
click at [646, 522] on div "Household Budget & DSCR -- [DATE] 10_52pm.pdf" at bounding box center [577, 517] width 256 height 13
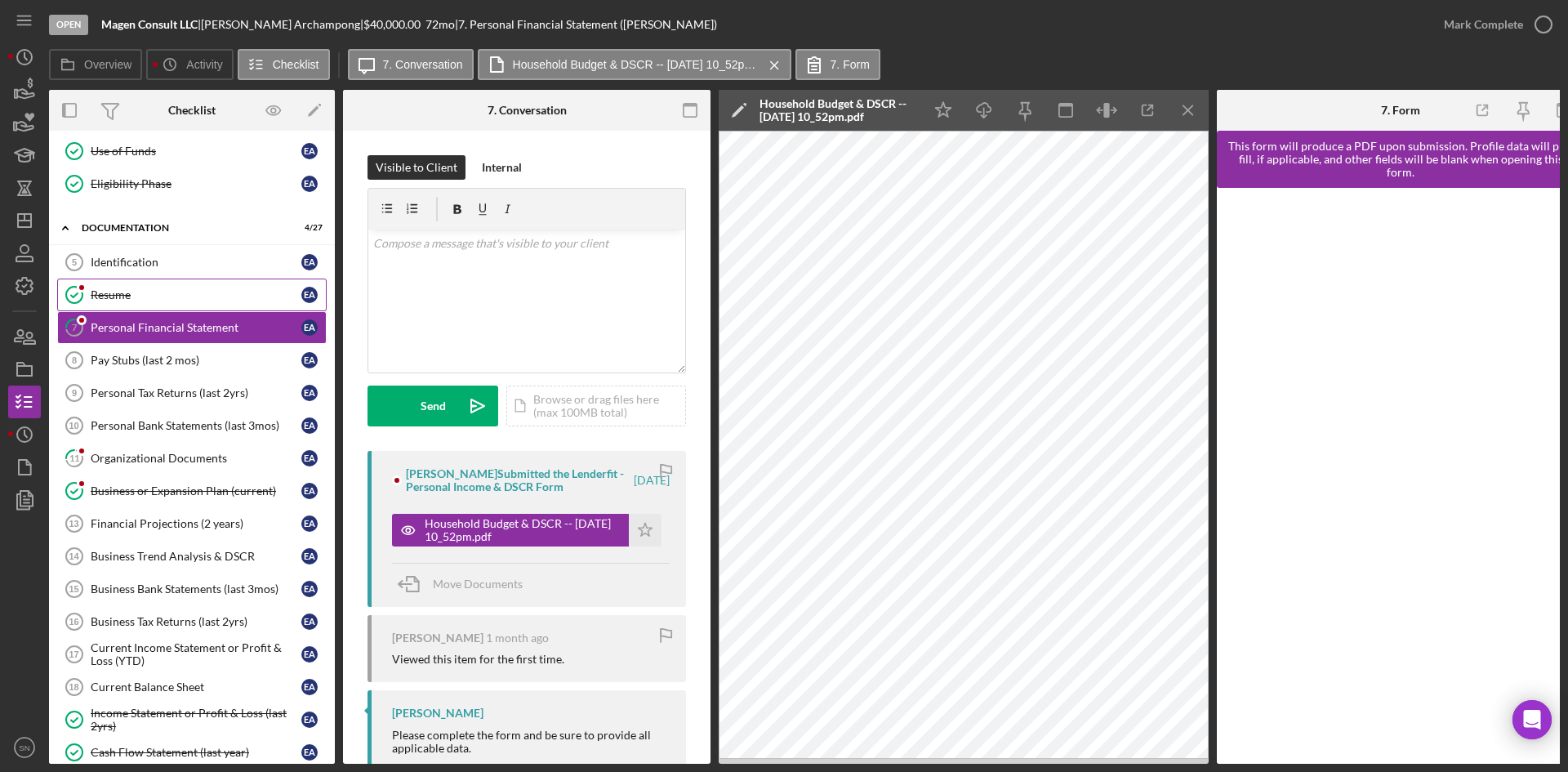
click at [143, 291] on div "Resume" at bounding box center [197, 295] width 211 height 13
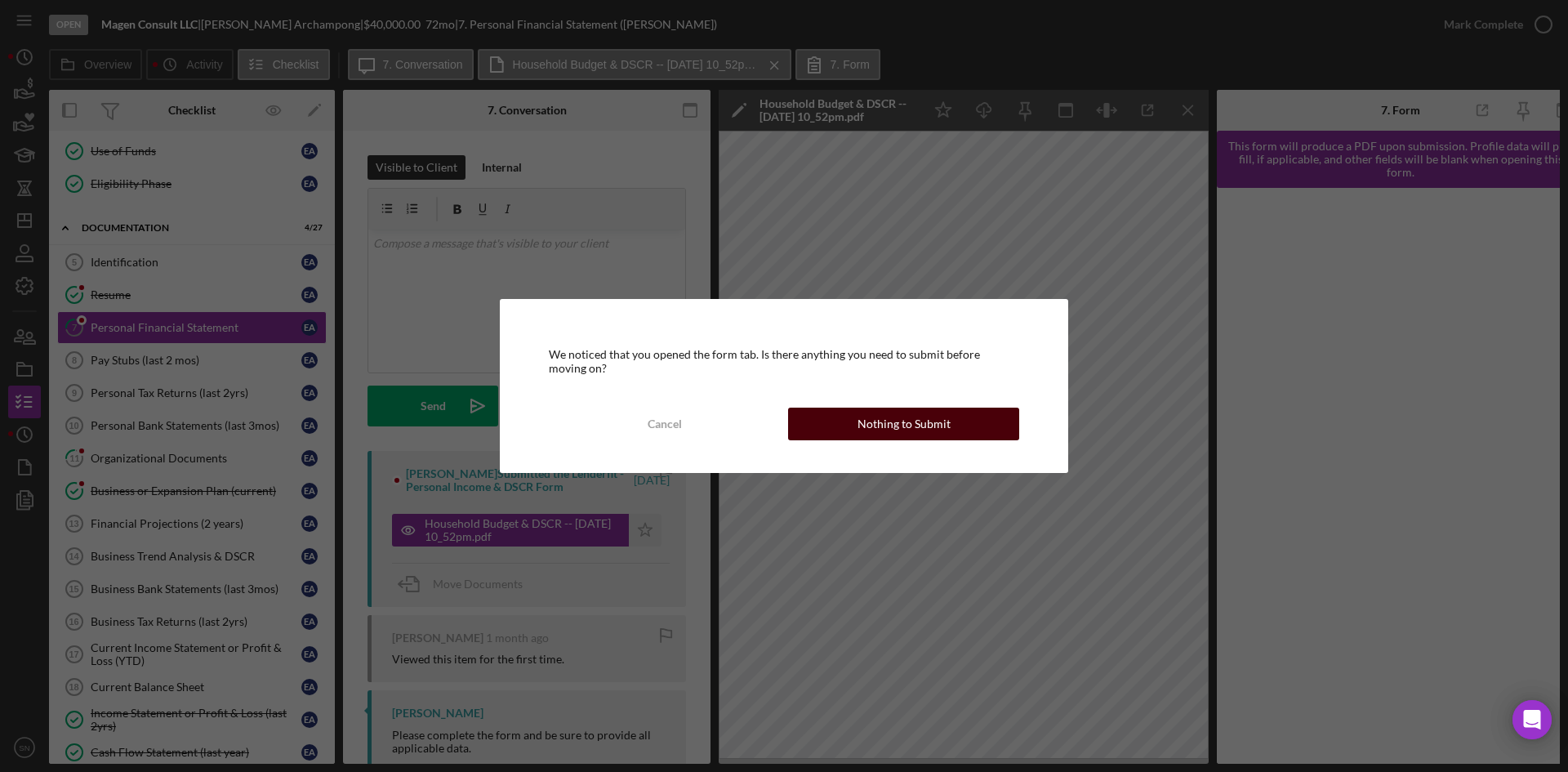
click at [912, 427] on div "Nothing to Submit" at bounding box center [903, 424] width 93 height 32
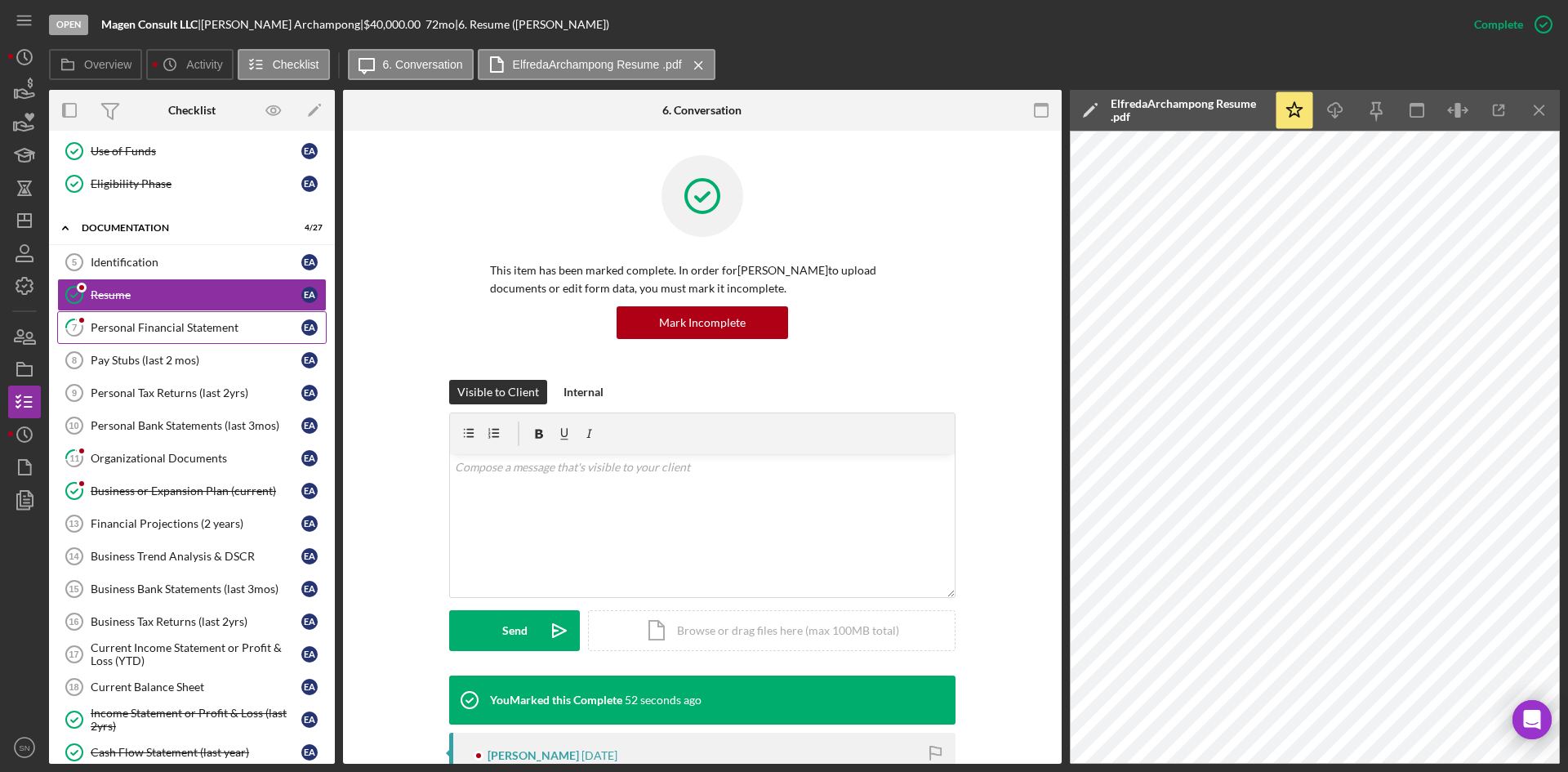
click at [150, 327] on div "Personal Financial Statement" at bounding box center [197, 327] width 211 height 13
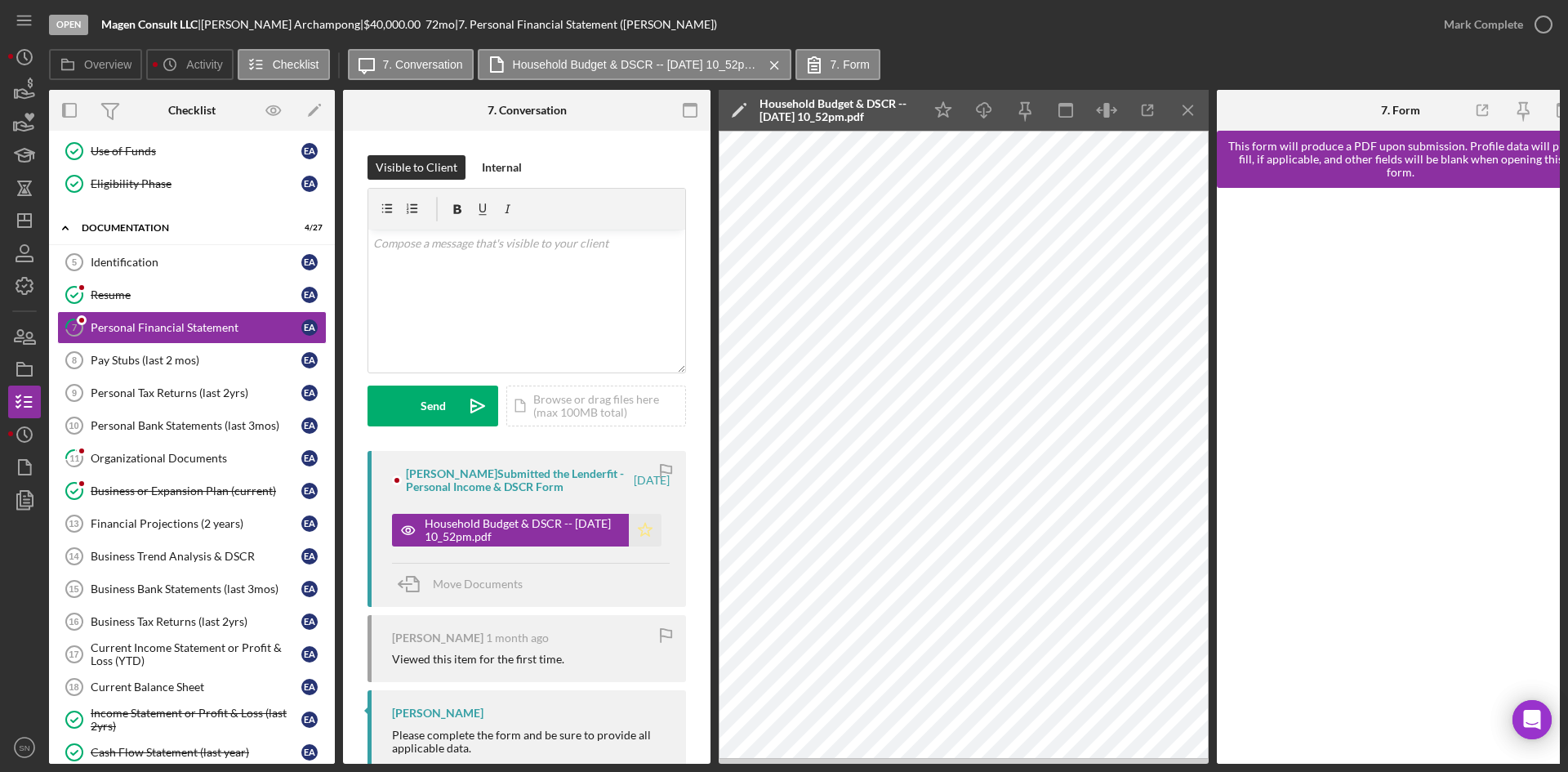
click at [646, 544] on icon "Icon/Star" at bounding box center [646, 530] width 32 height 32
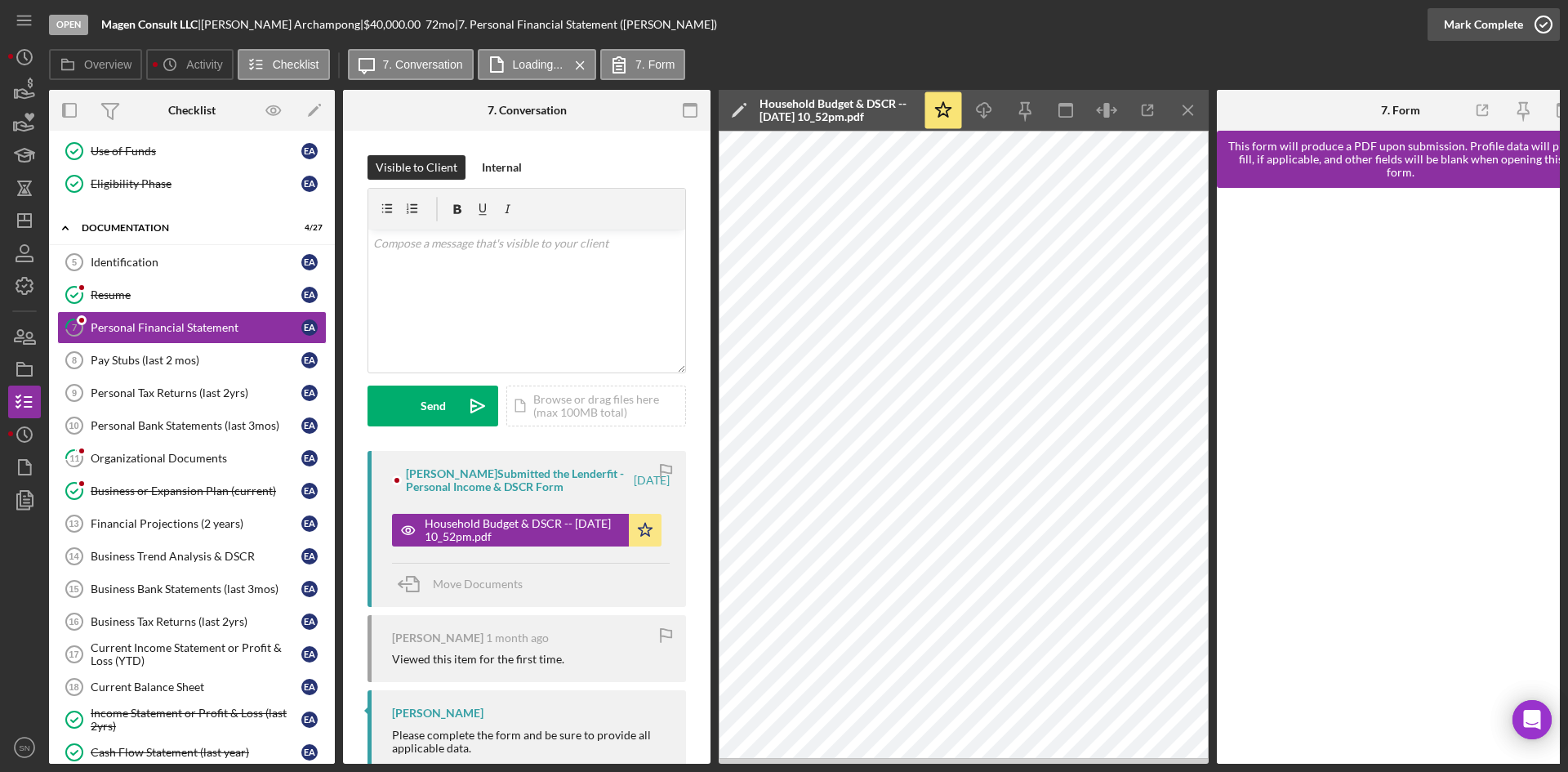
click at [1545, 23] on icon "button" at bounding box center [1544, 24] width 41 height 41
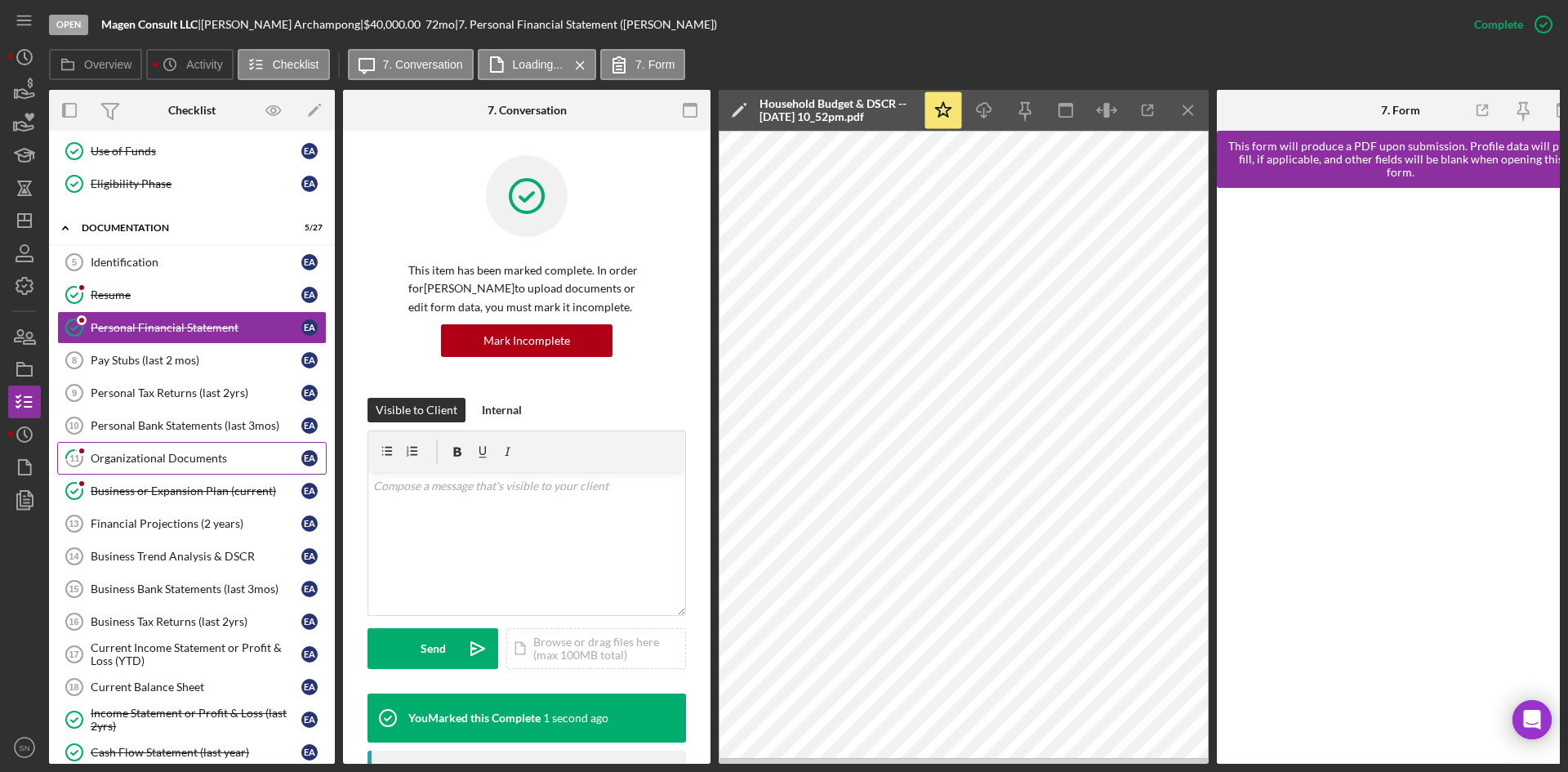
click at [121, 455] on div "Organizational Documents" at bounding box center [197, 458] width 211 height 13
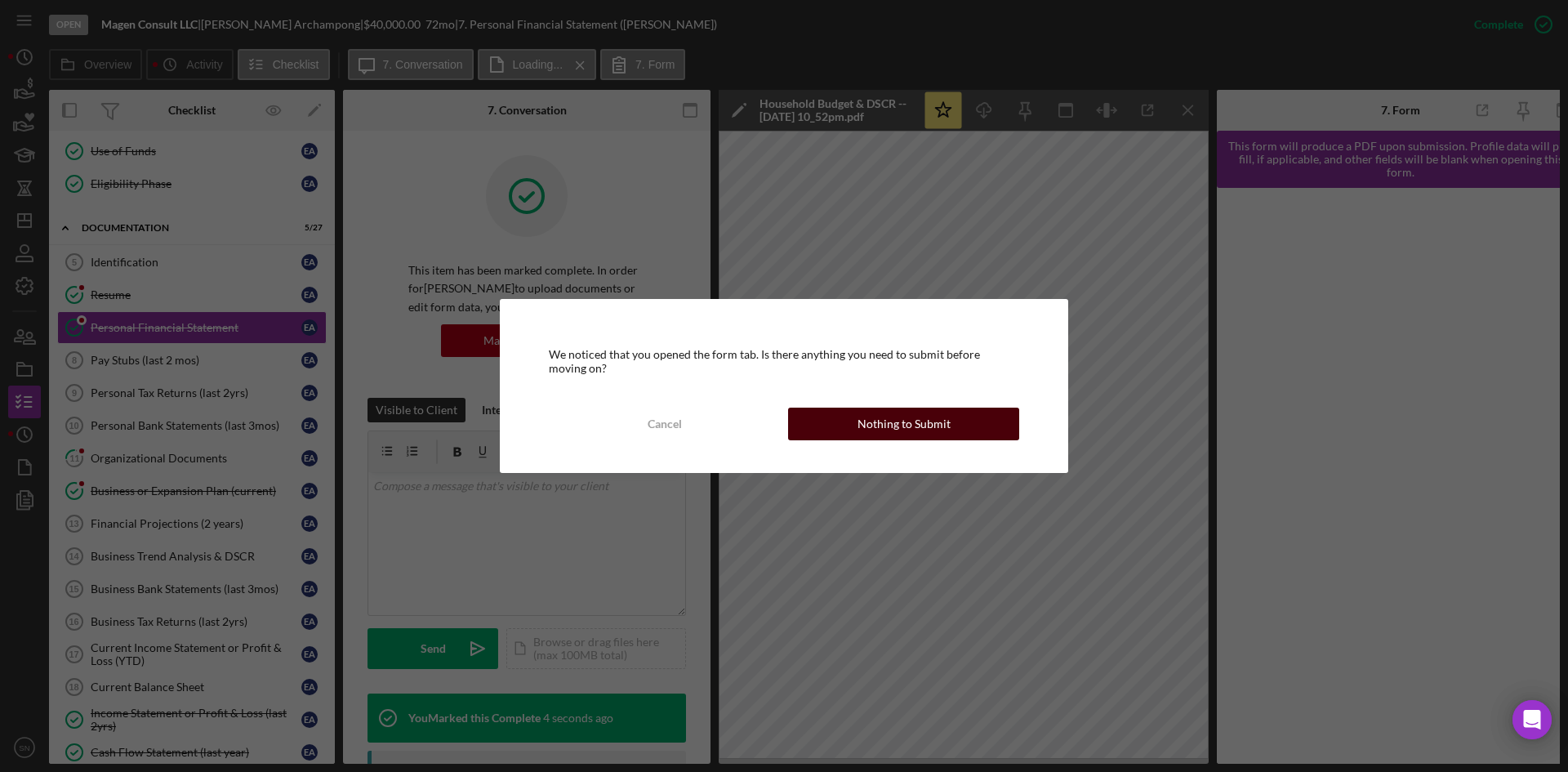
click at [926, 427] on div "Nothing to Submit" at bounding box center [903, 424] width 93 height 32
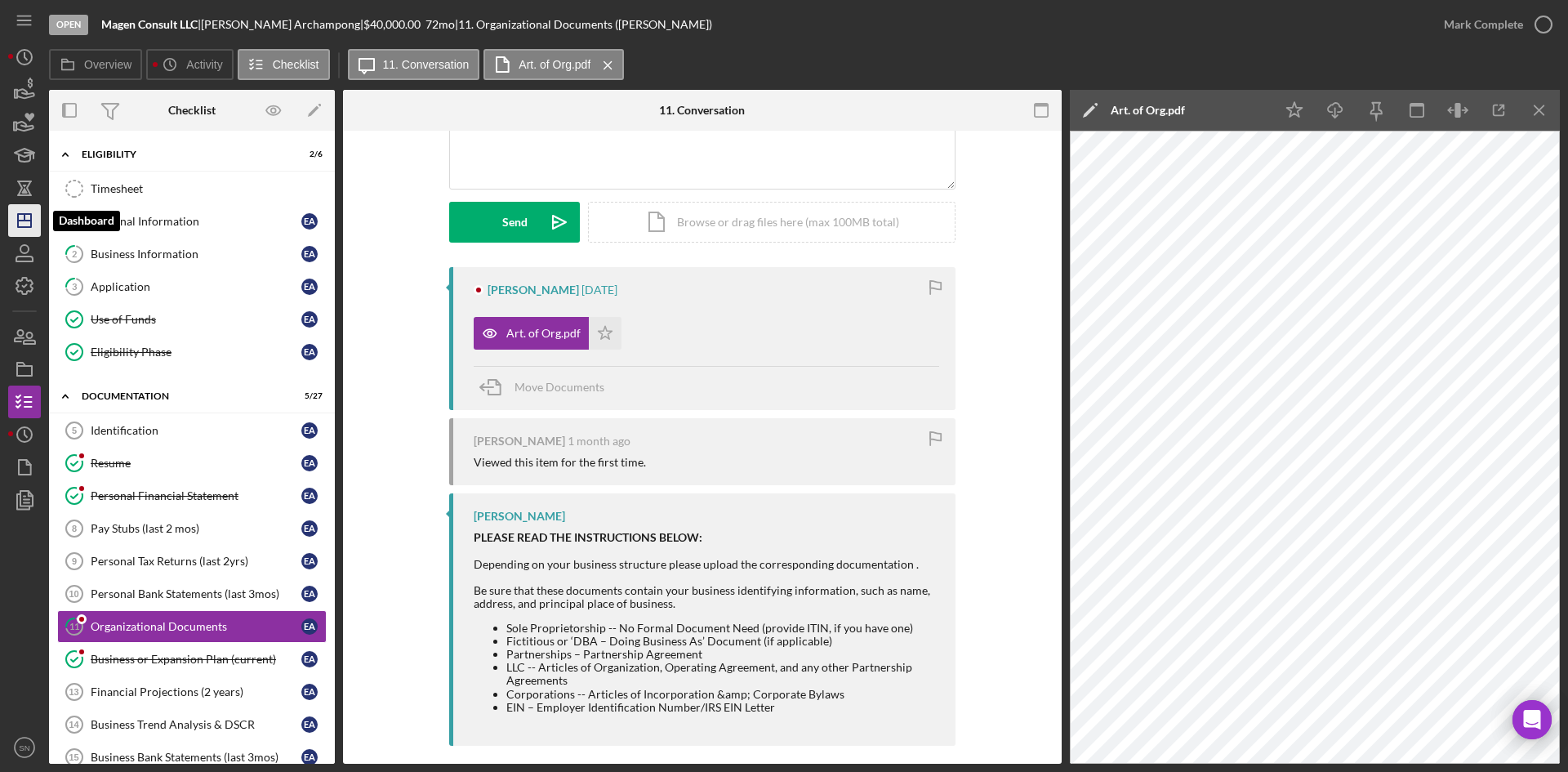
click at [29, 217] on icon "Icon/Dashboard" at bounding box center [24, 220] width 41 height 41
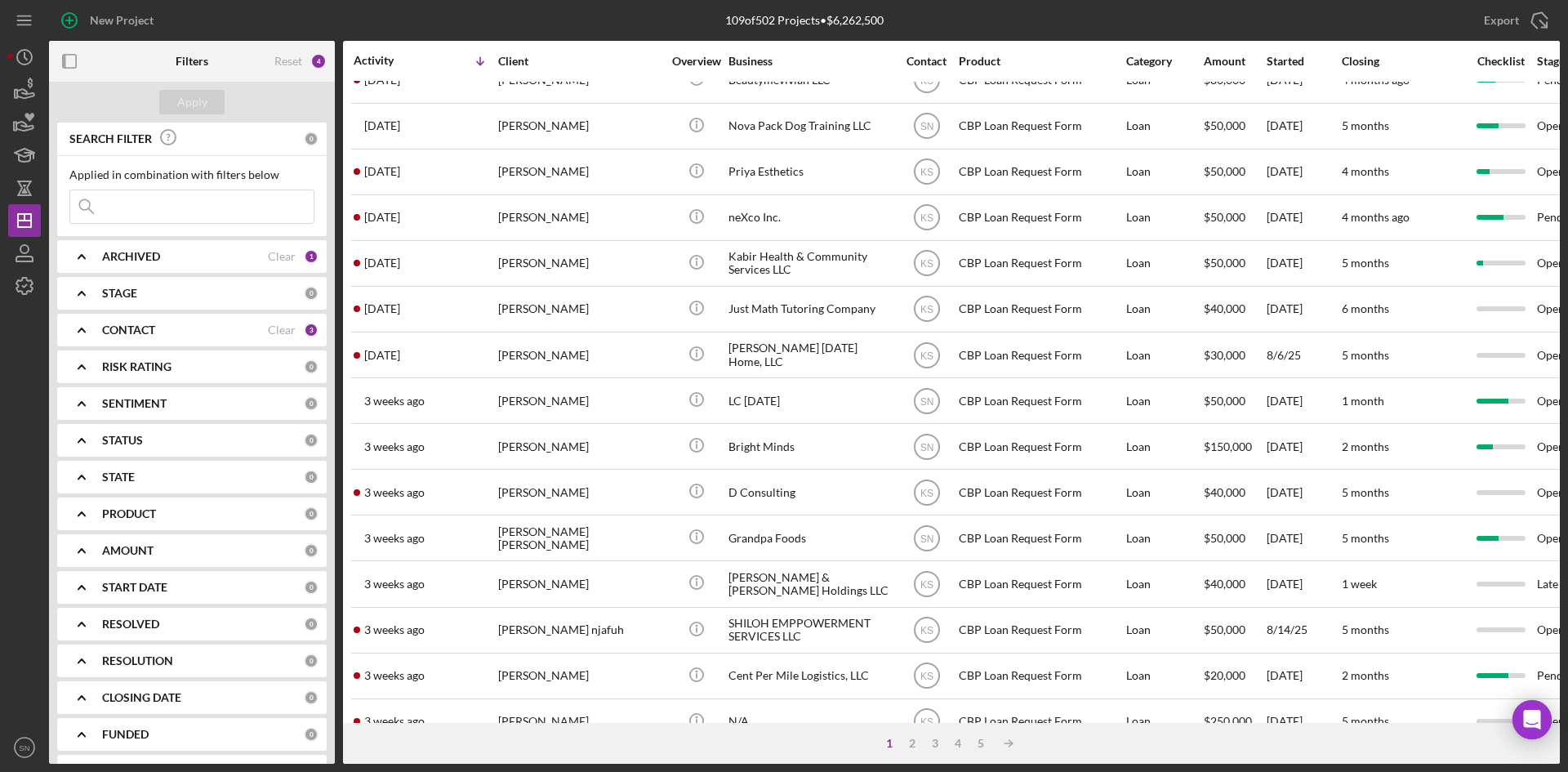
scroll to position [526, 0]
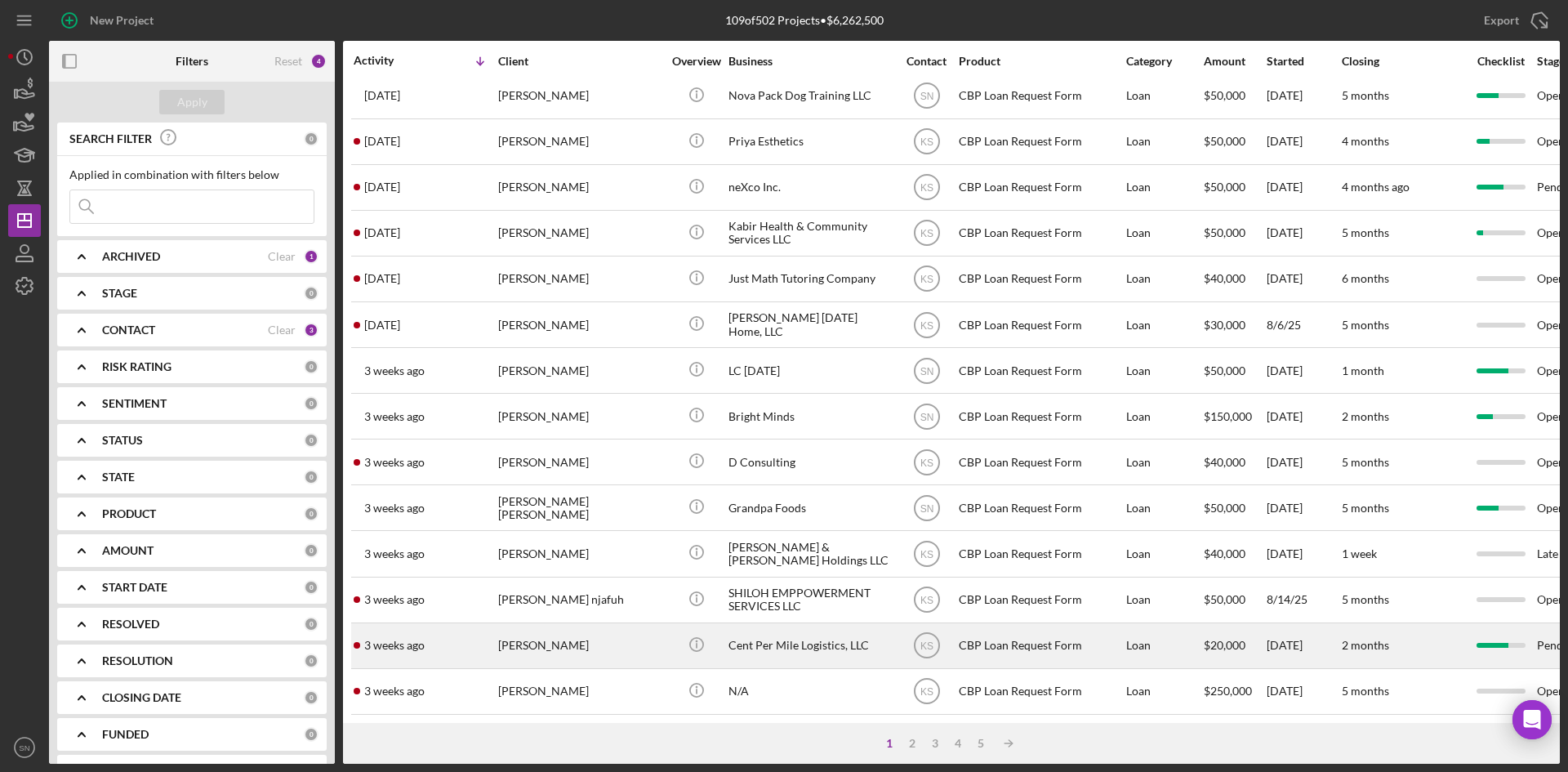
click at [452, 627] on div "[DATE] [PERSON_NAME]" at bounding box center [425, 646] width 143 height 43
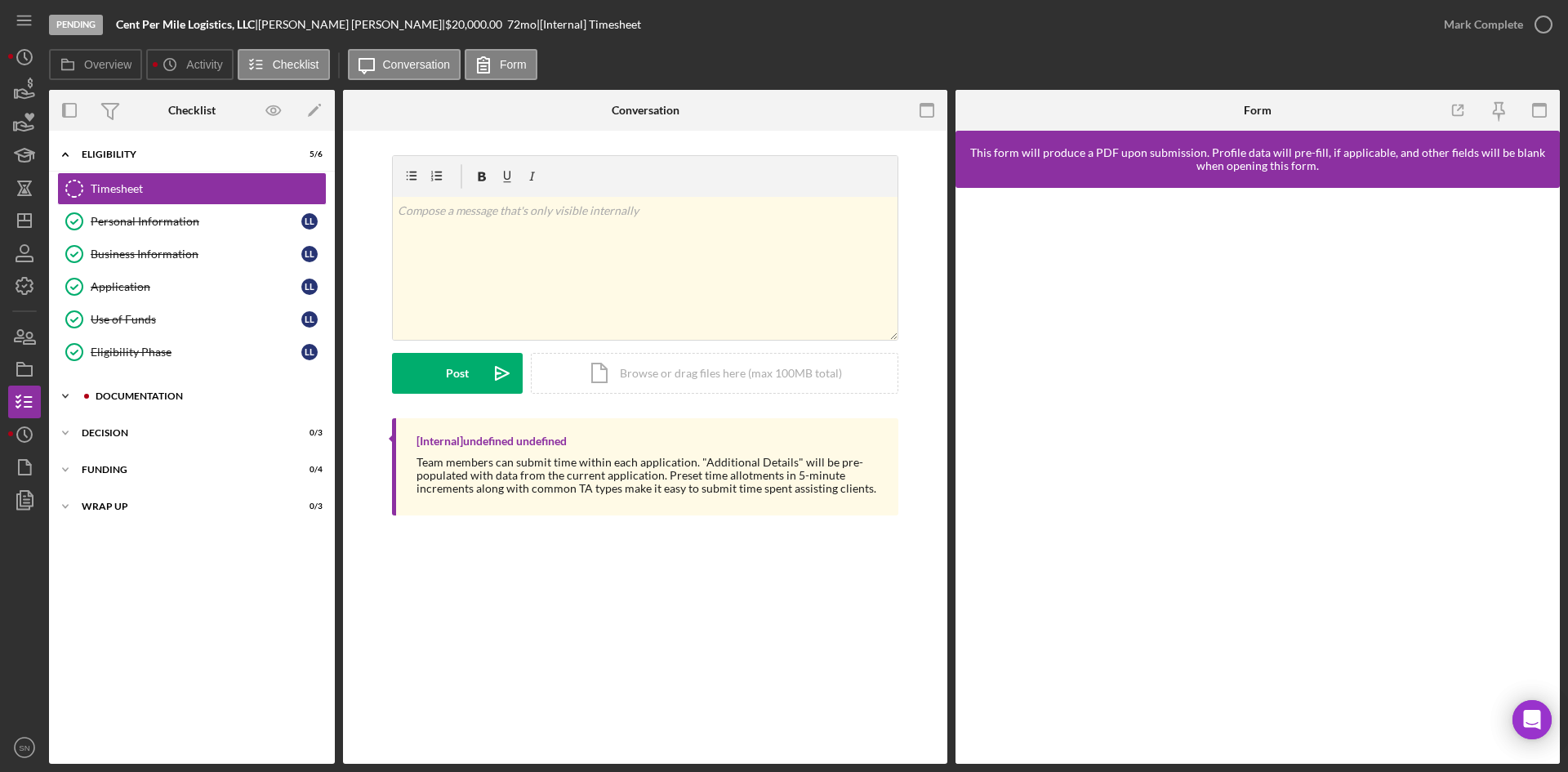
click at [59, 391] on icon "Icon/Expander" at bounding box center [65, 396] width 32 height 32
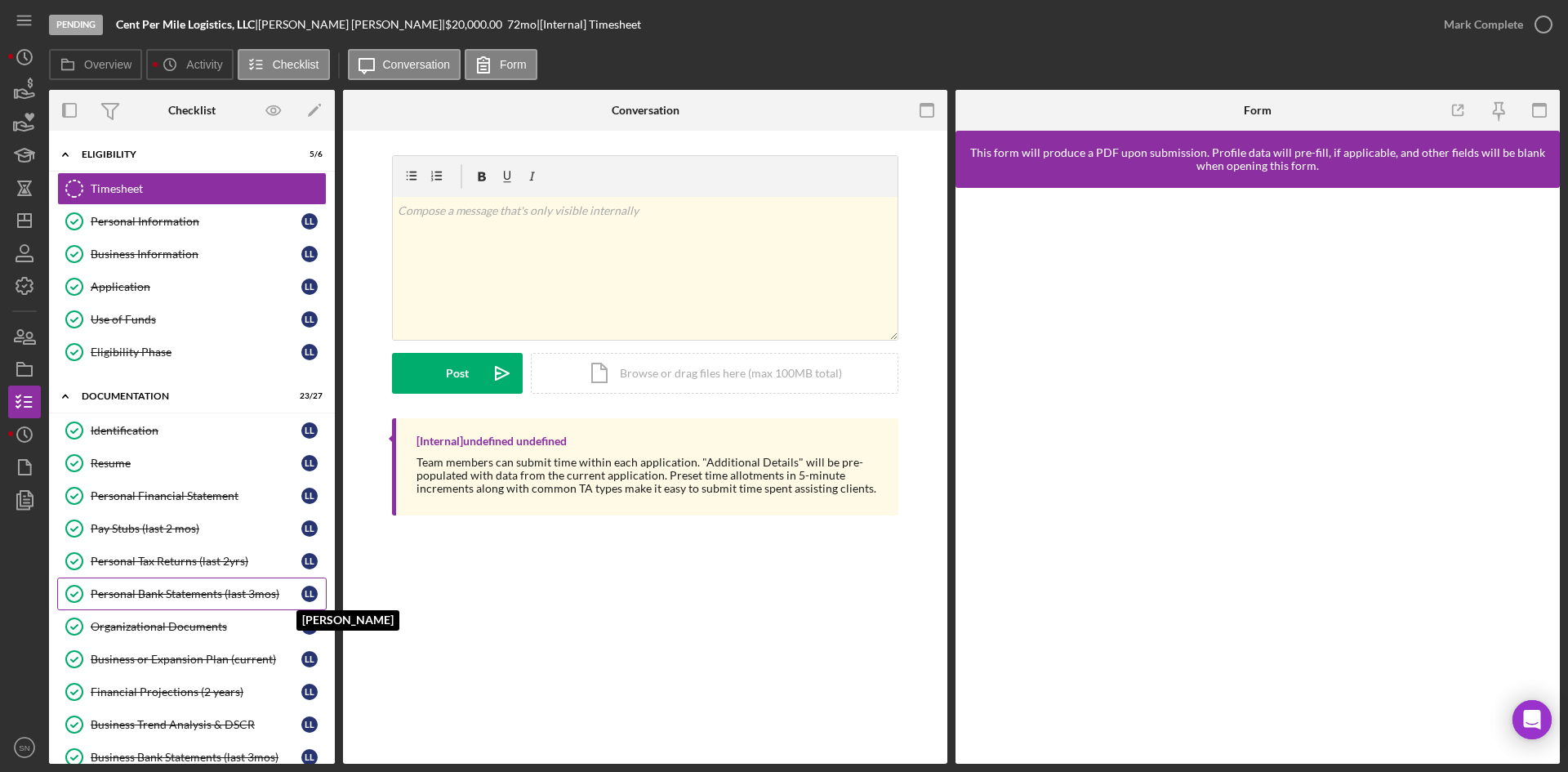
drag, startPoint x: 335, startPoint y: 430, endPoint x: 315, endPoint y: 586, distance: 157.3
click at [316, 589] on div "Overview Internal Workflow Stage Pending Icon/Dropdown Arrow Archive (can unarc…" at bounding box center [804, 427] width 1511 height 674
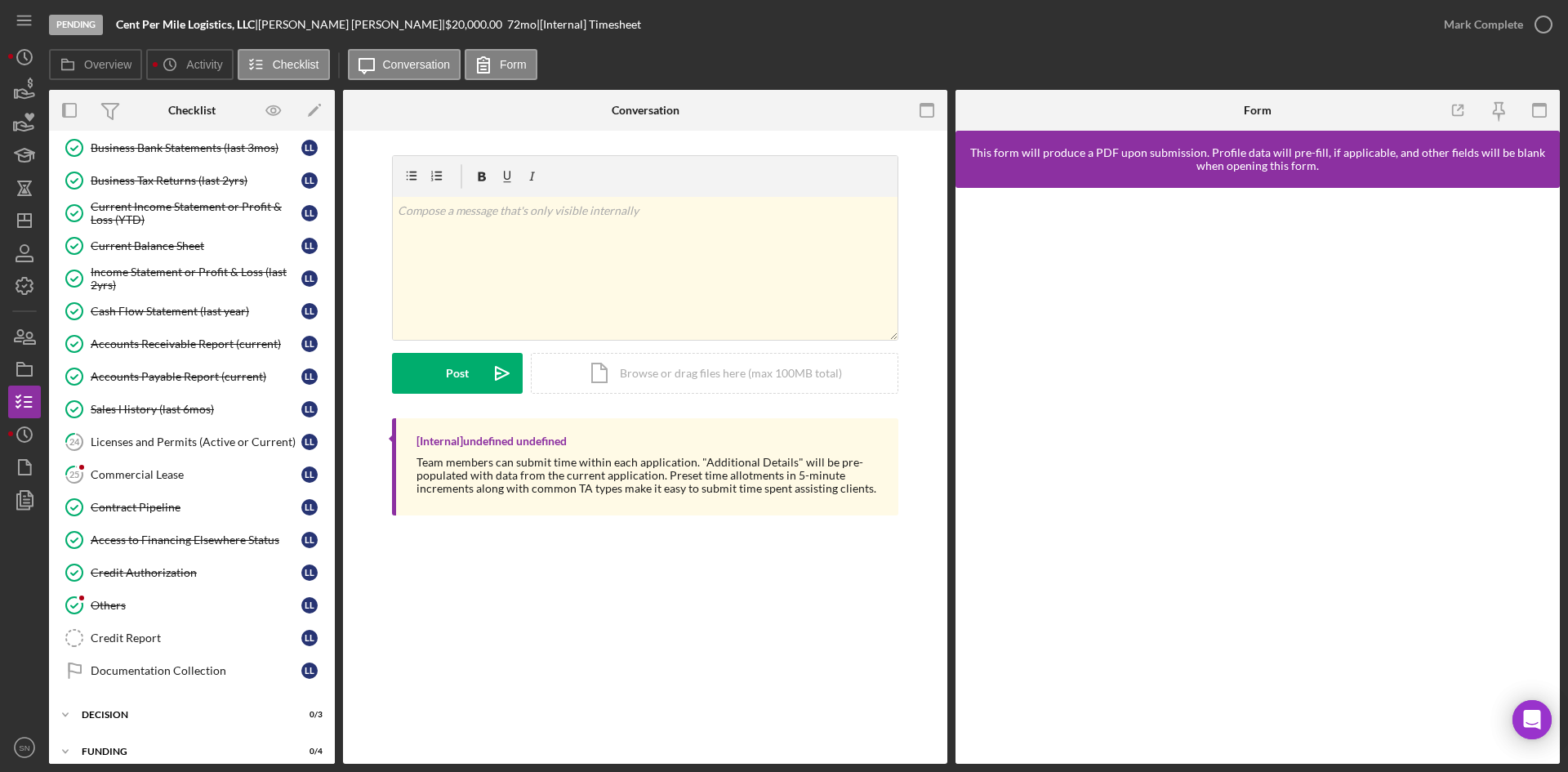
scroll to position [659, 0]
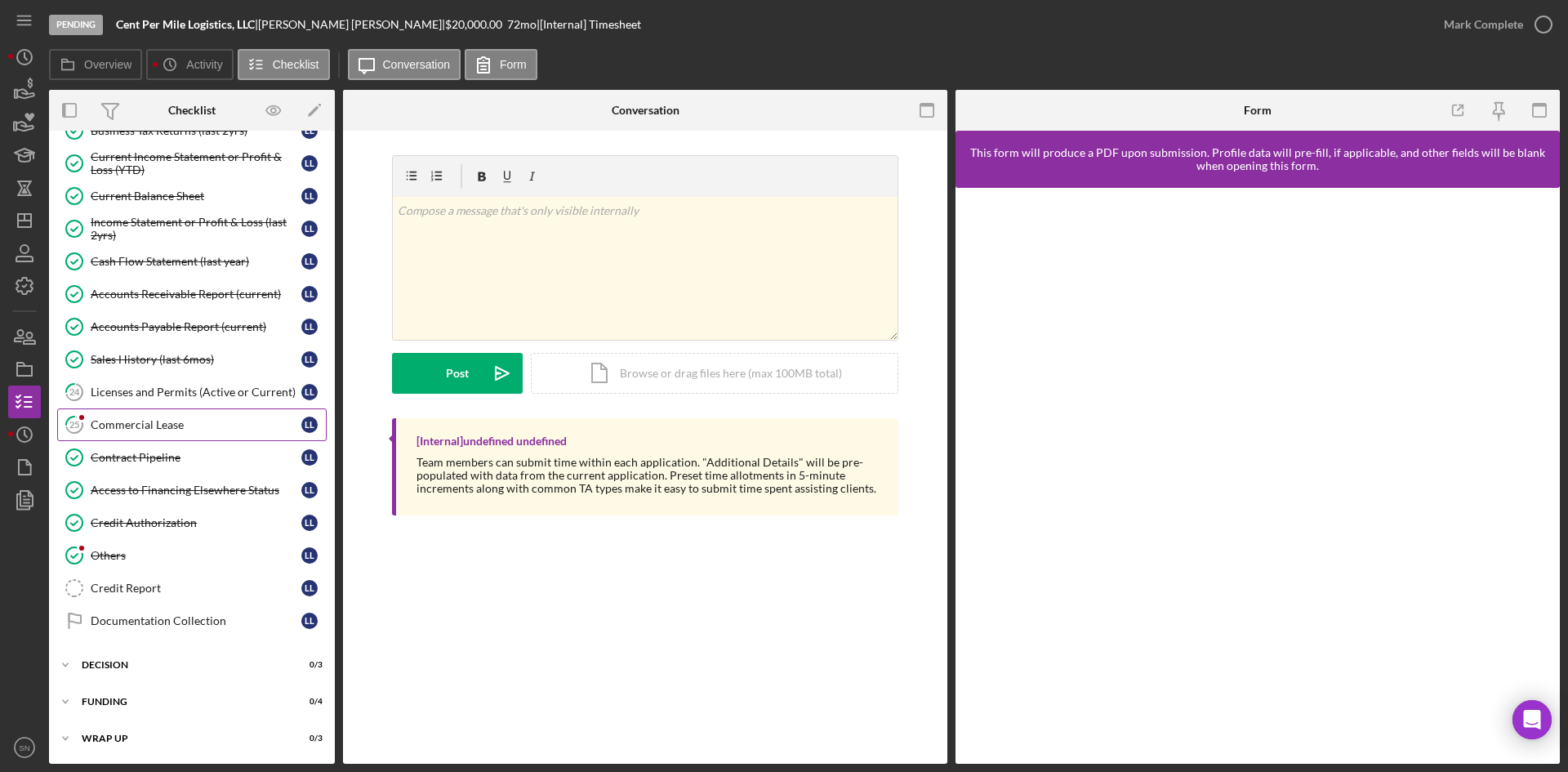
click at [136, 418] on div "Commercial Lease" at bounding box center [197, 425] width 211 height 13
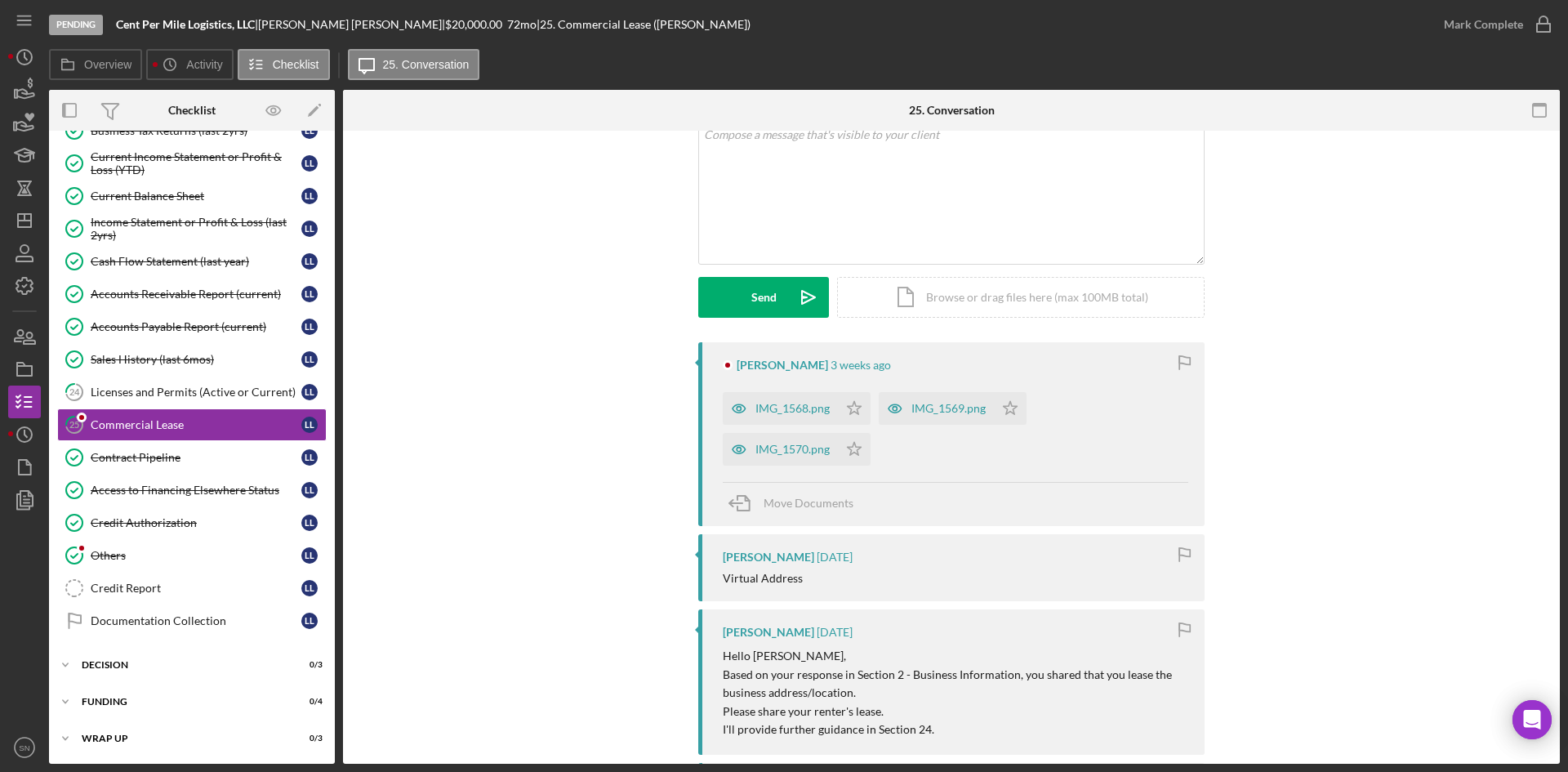
scroll to position [124, 0]
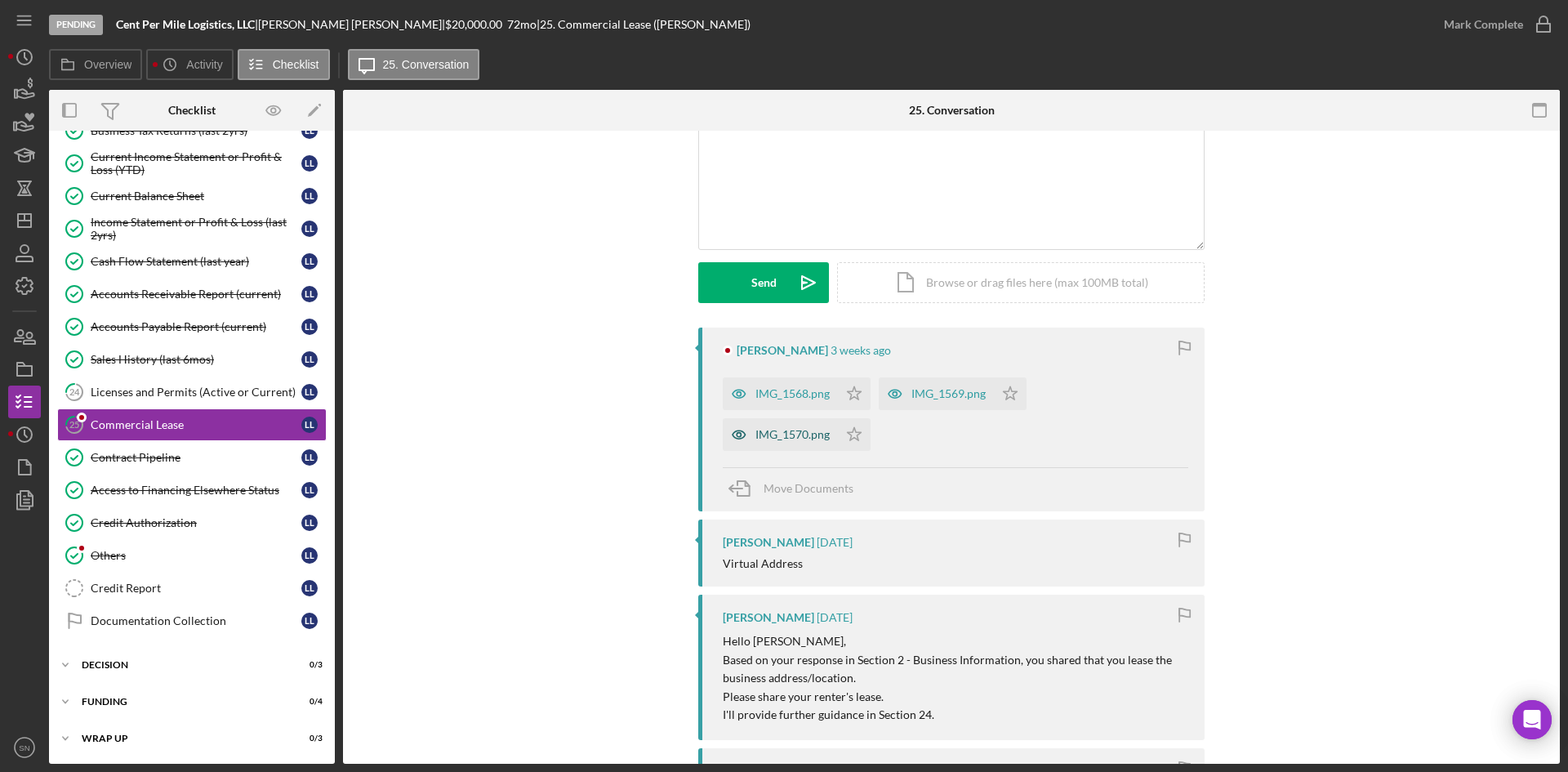
click at [821, 441] on div "IMG_1570.png" at bounding box center [793, 435] width 74 height 13
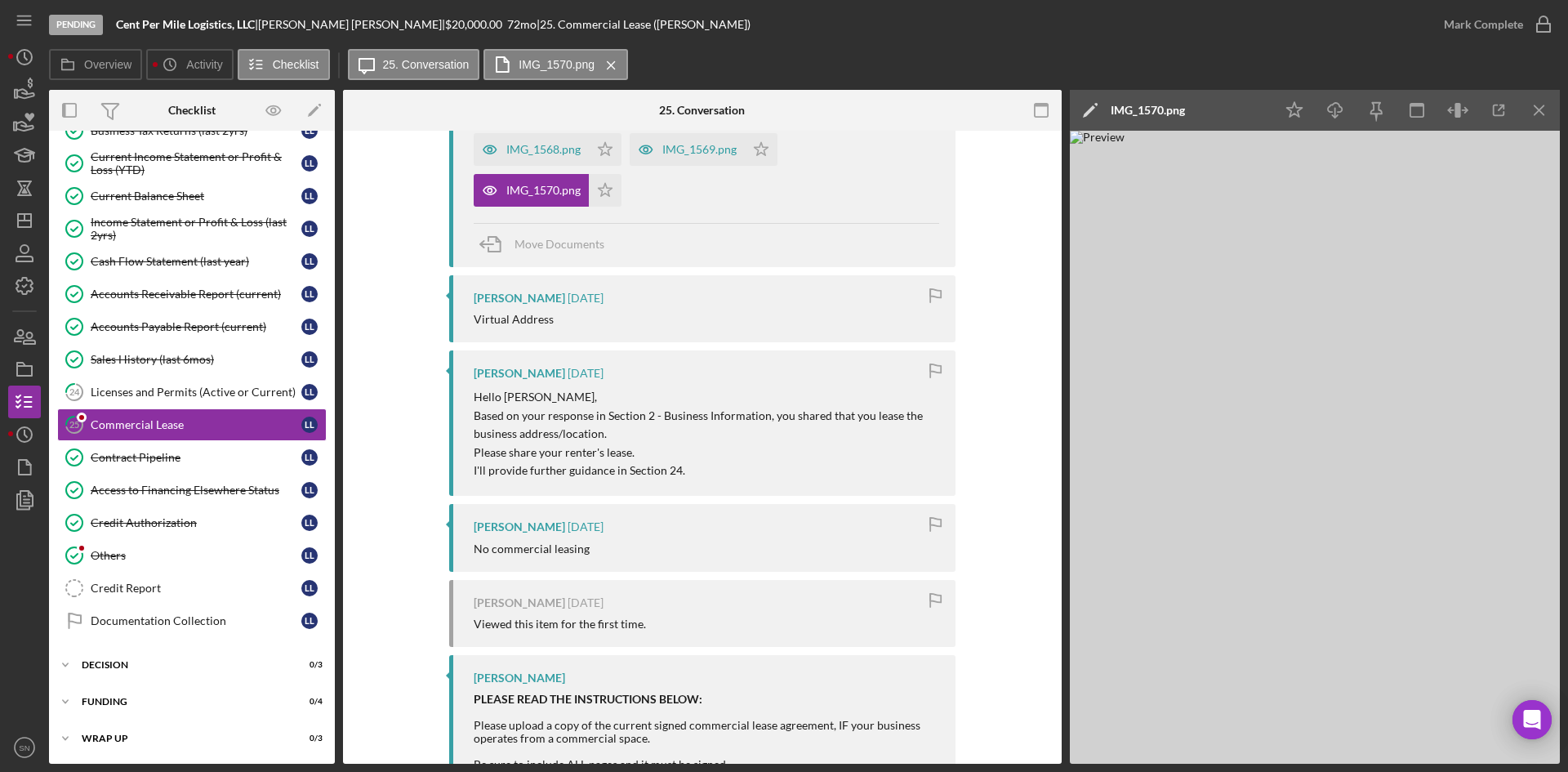
scroll to position [369, 0]
click at [215, 386] on div "Licenses and Permits (Active or Current)" at bounding box center [197, 392] width 211 height 13
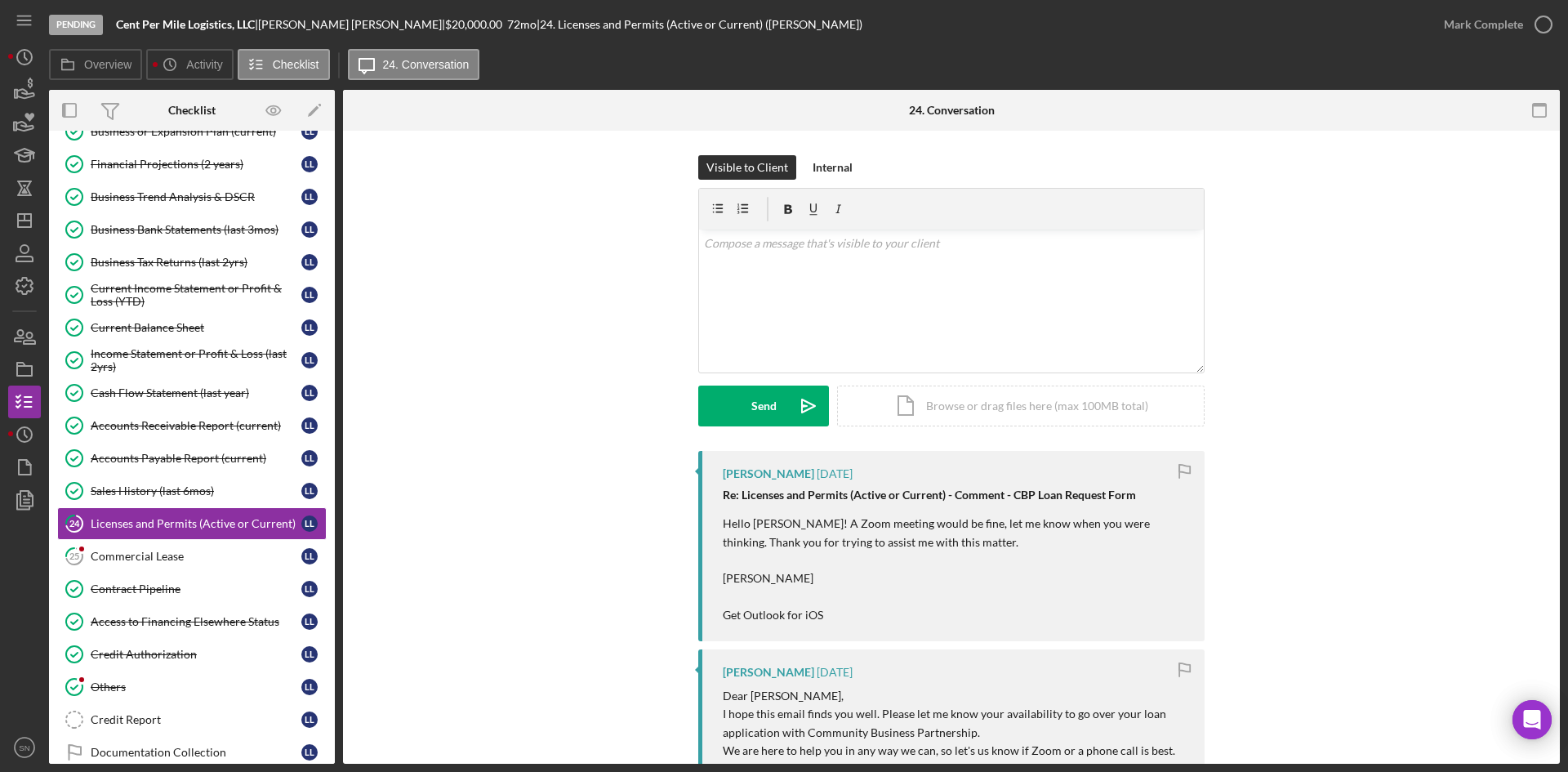
scroll to position [553, 0]
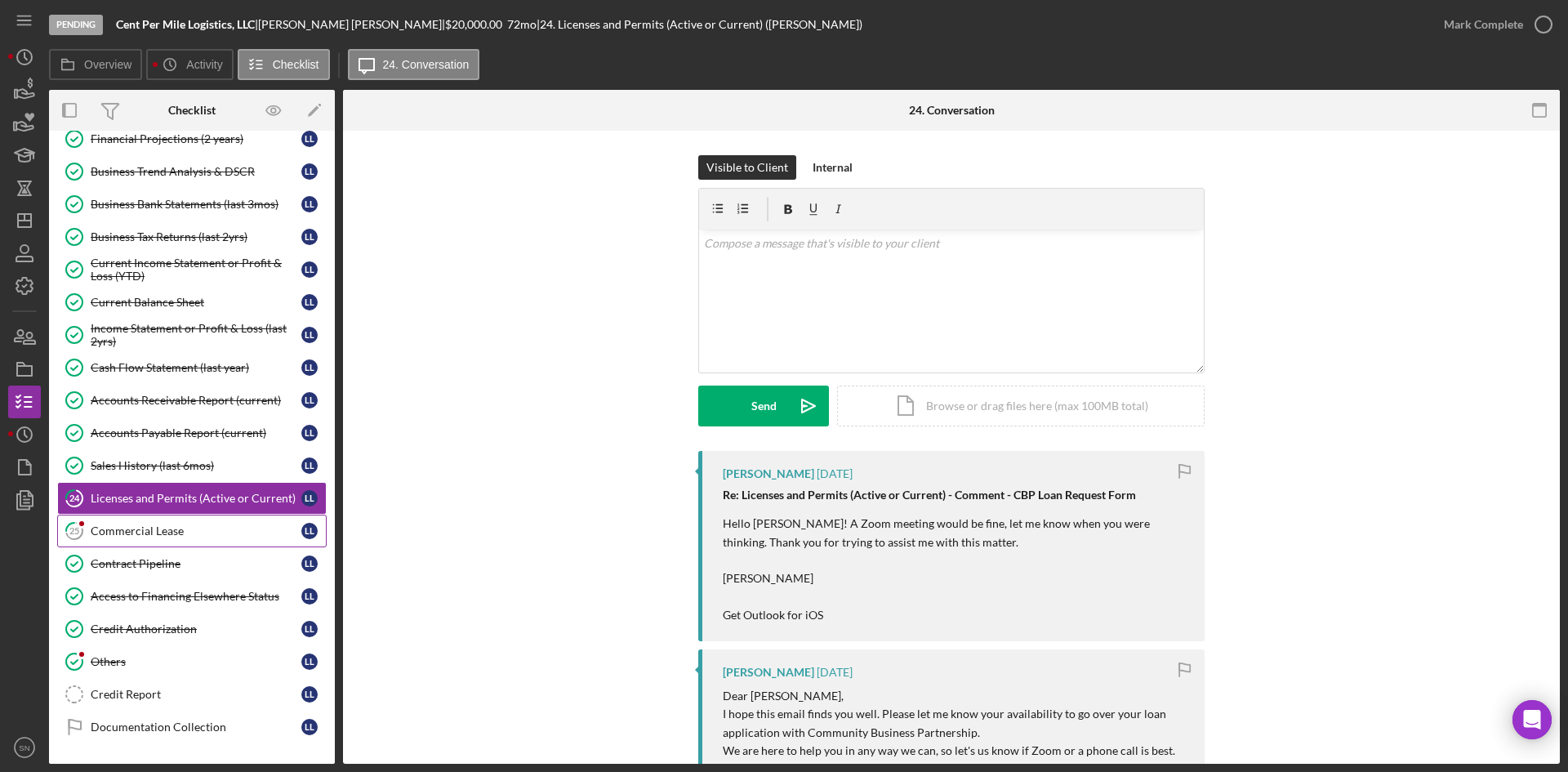
click at [190, 534] on div "Commercial Lease" at bounding box center [197, 531] width 211 height 13
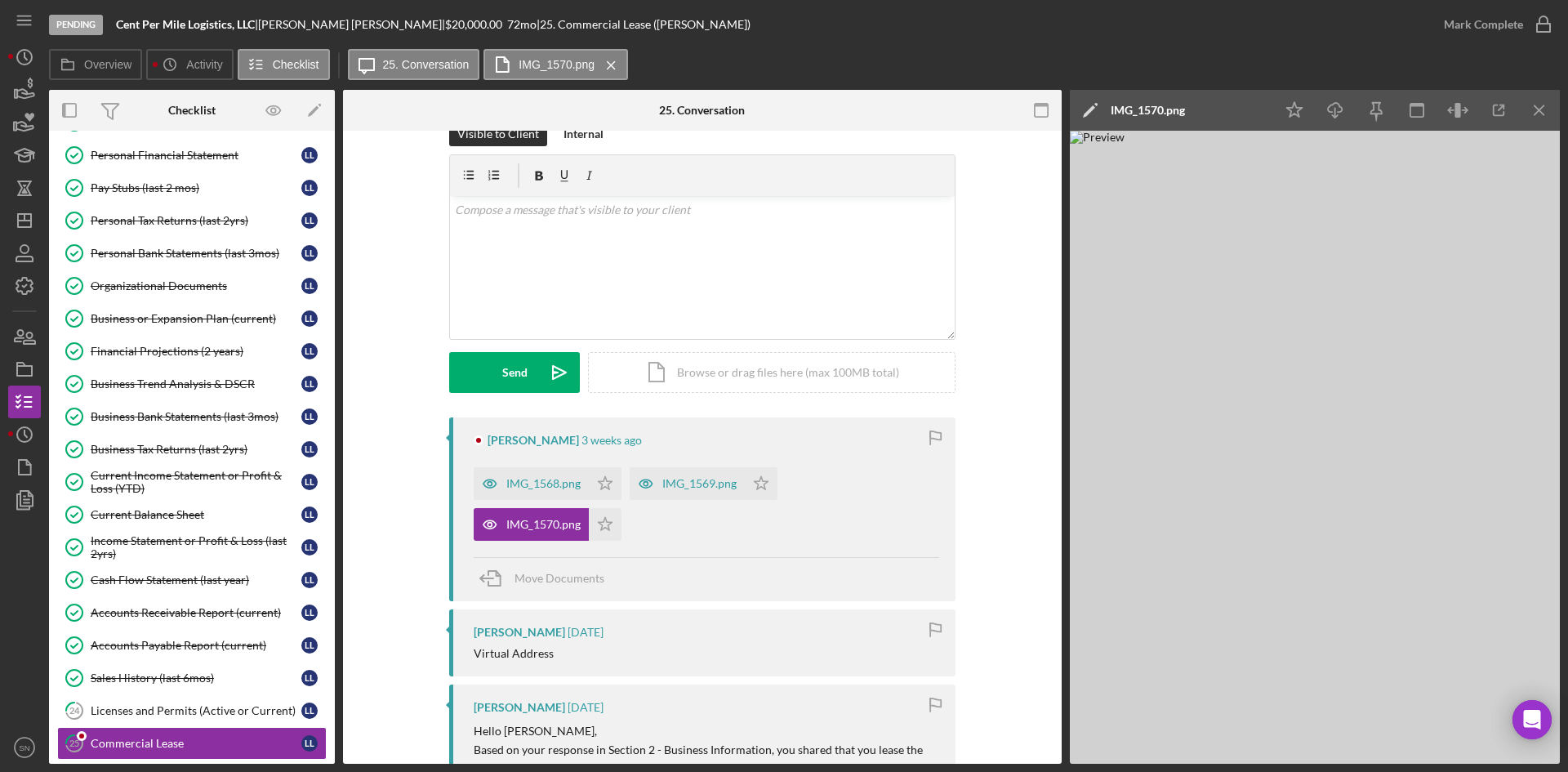
scroll to position [342, 0]
click at [242, 712] on div "Licenses and Permits (Active or Current)" at bounding box center [197, 710] width 211 height 13
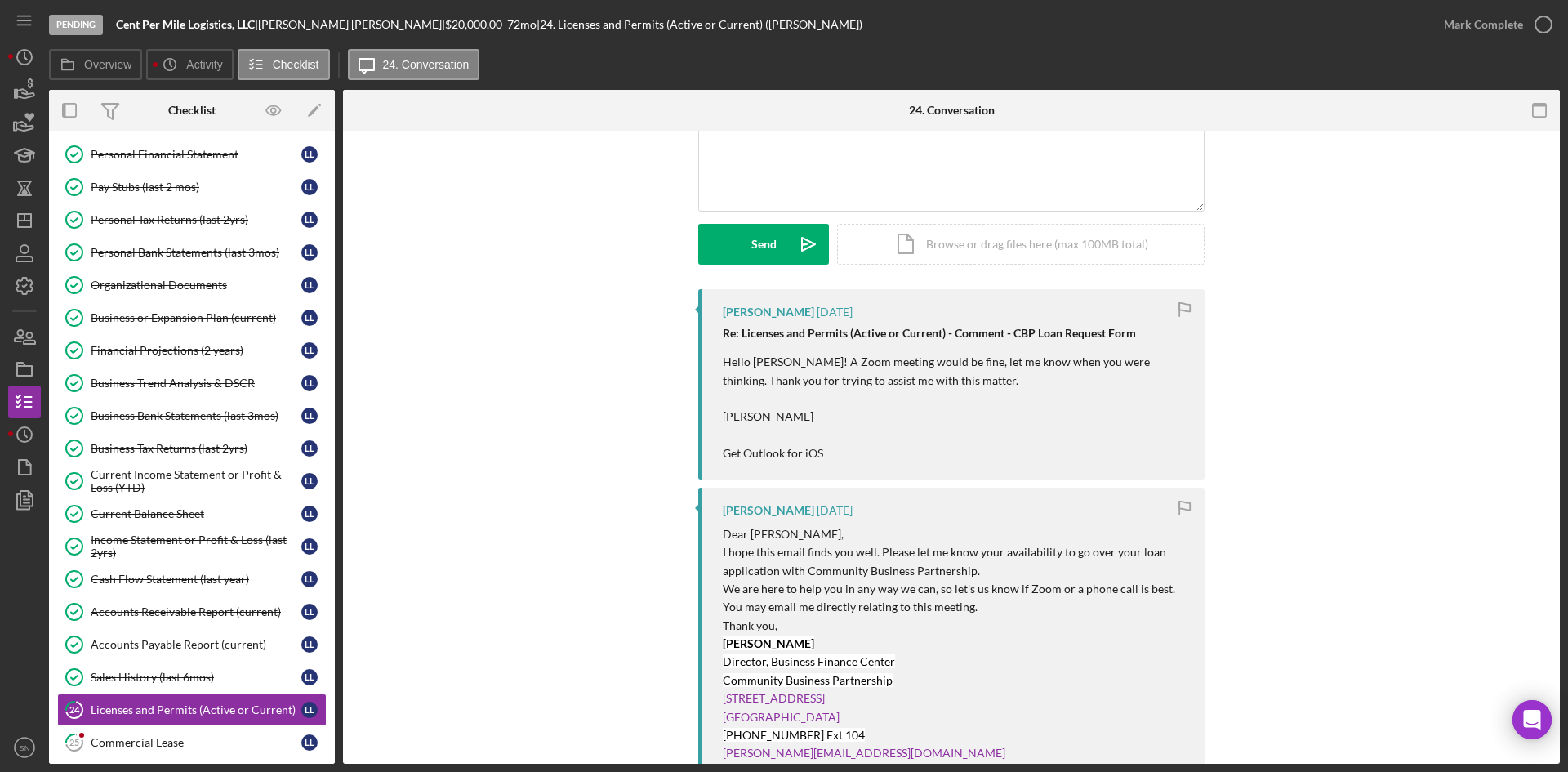
scroll to position [171, 0]
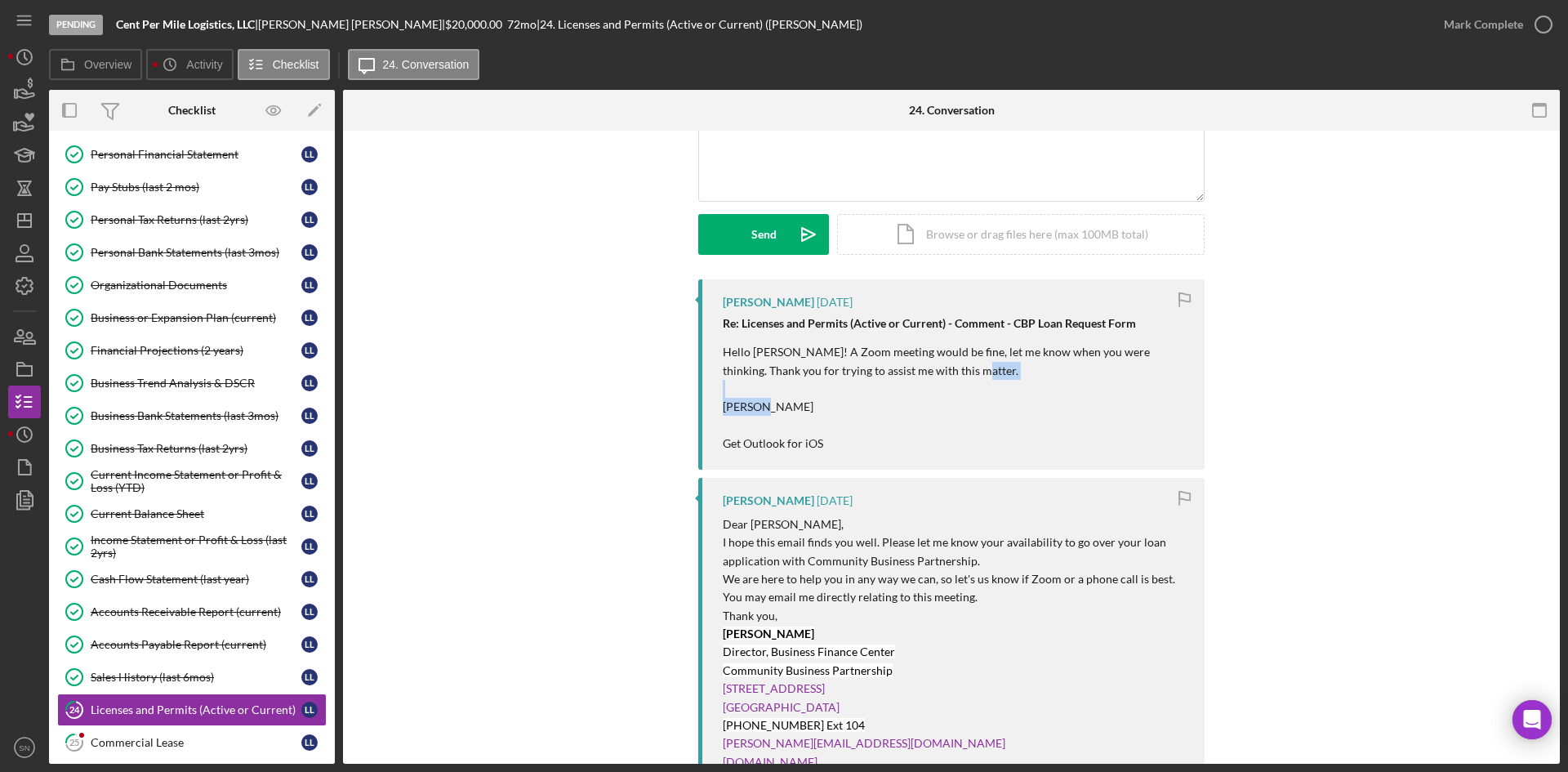
drag, startPoint x: 1554, startPoint y: 380, endPoint x: 1558, endPoint y: 408, distance: 28.3
click at [1558, 408] on div "24 Licenses and Permits (Active or Current) Visible to Client Internal v Color …" at bounding box center [951, 447] width 1217 height 633
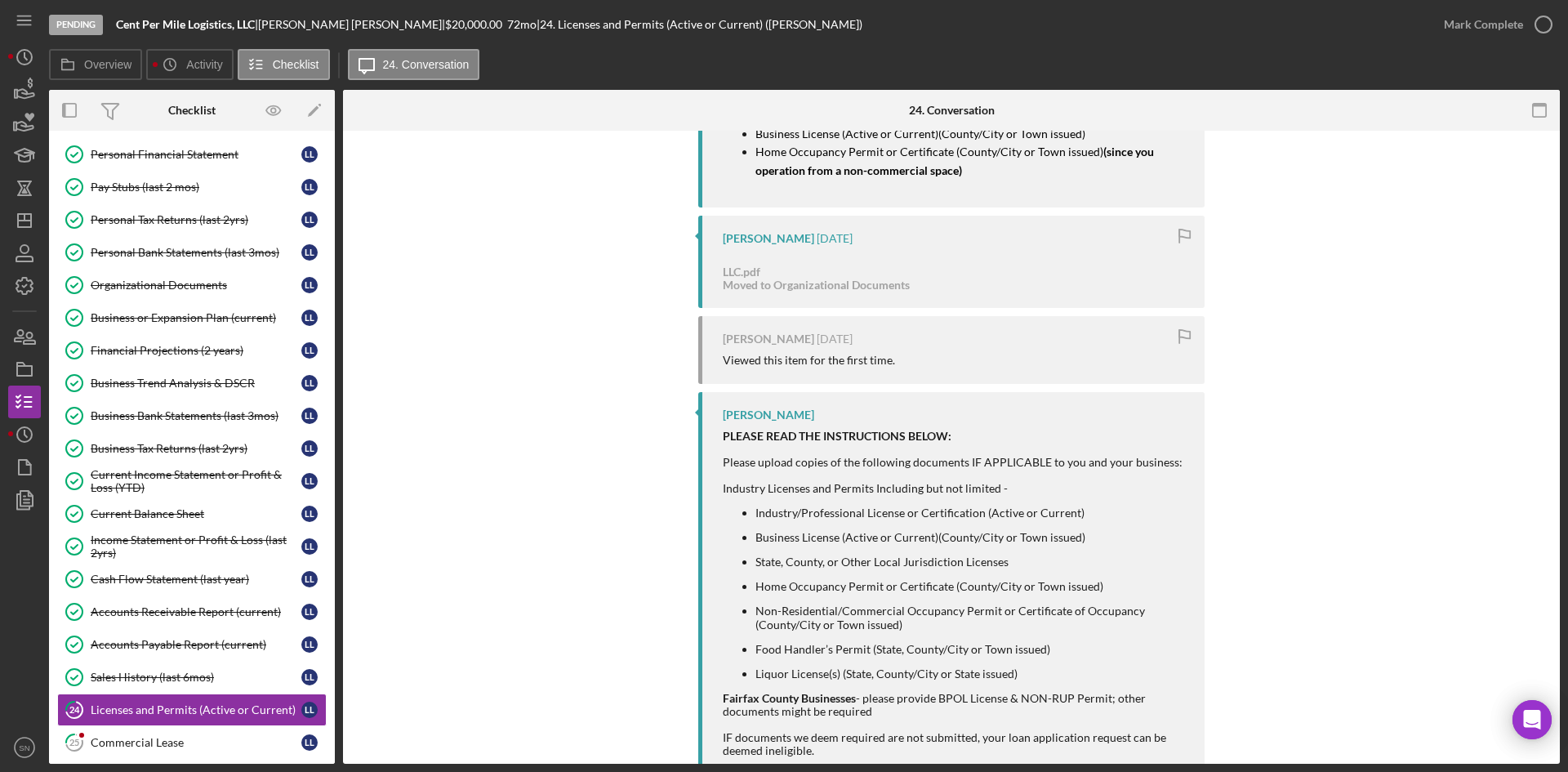
scroll to position [1253, 0]
click at [31, 225] on polygon "button" at bounding box center [24, 220] width 13 height 13
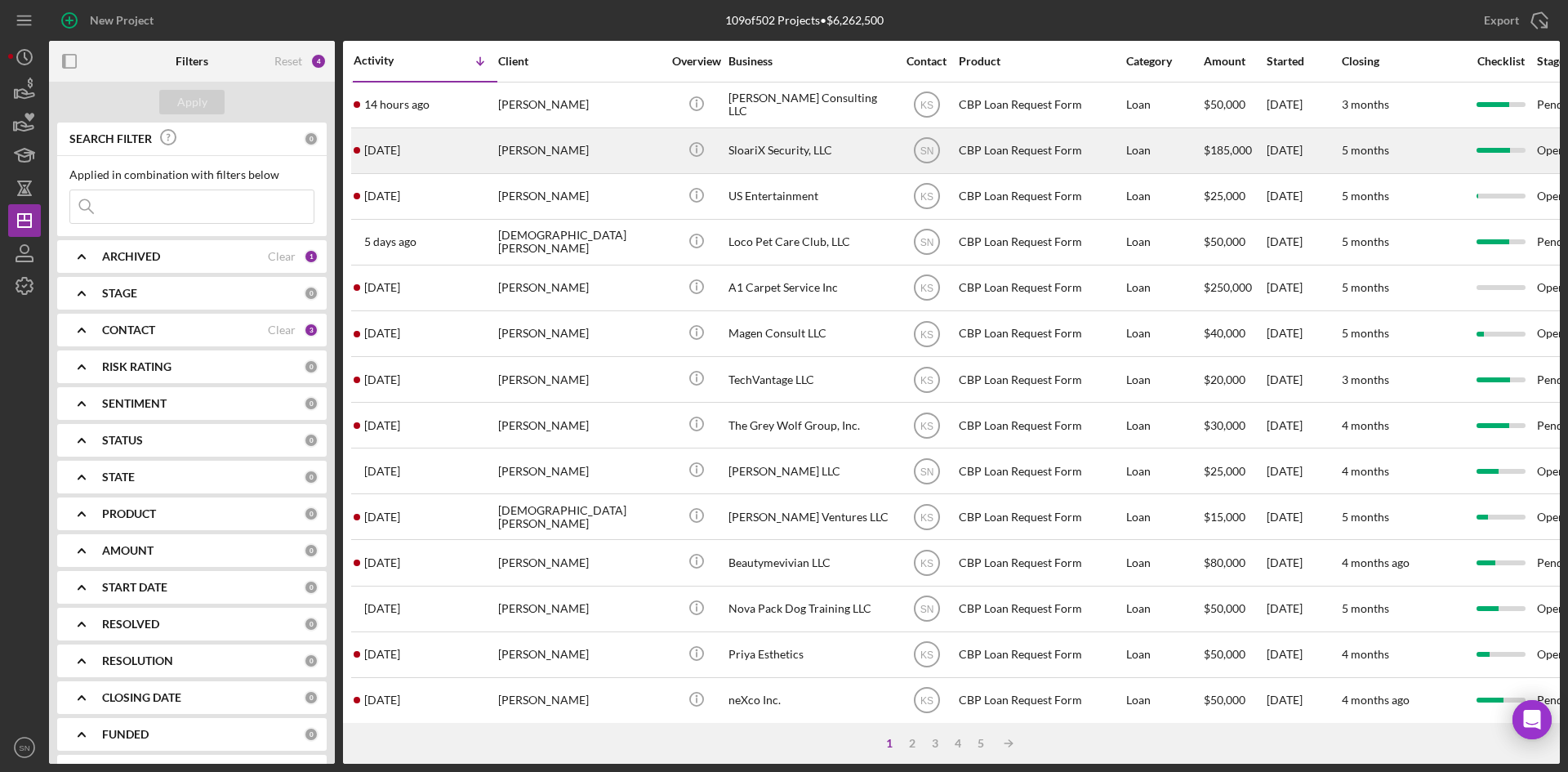
click at [496, 157] on div "[DATE] [PERSON_NAME]" at bounding box center [425, 151] width 143 height 43
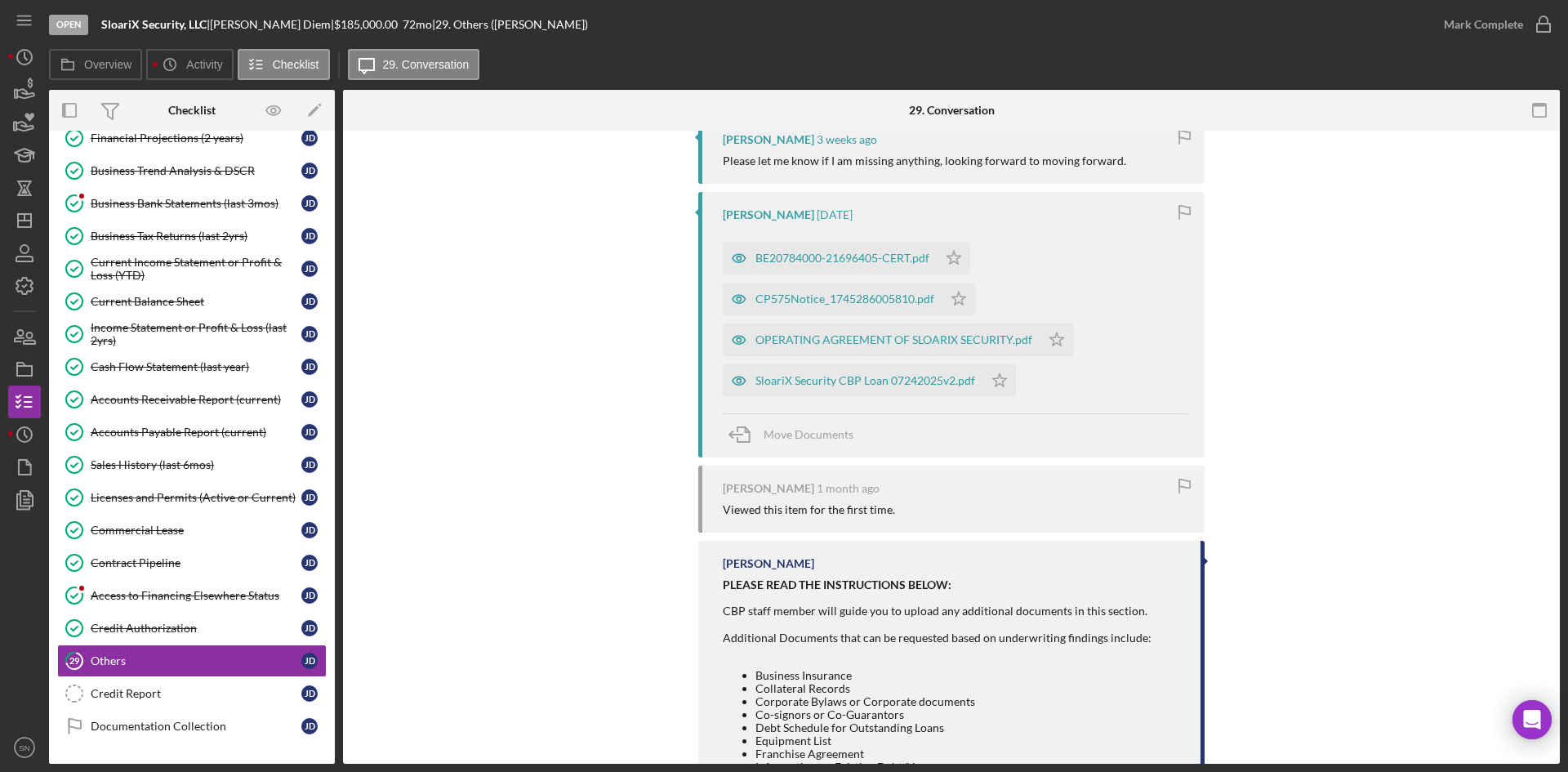
scroll to position [582, 0]
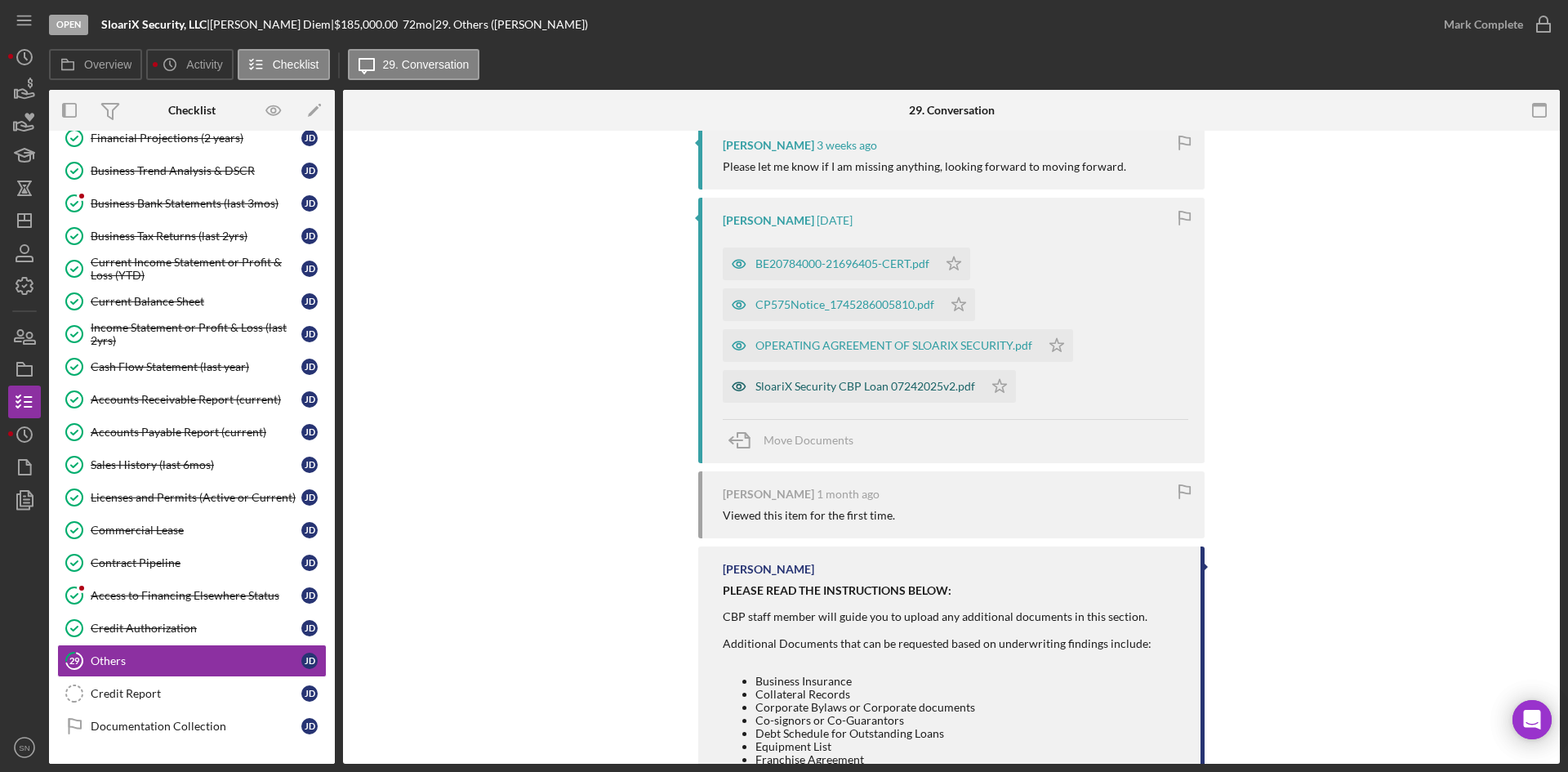
click at [766, 389] on div "SloariX Security CBP Loan 07242025v2.pdf" at bounding box center [866, 386] width 220 height 13
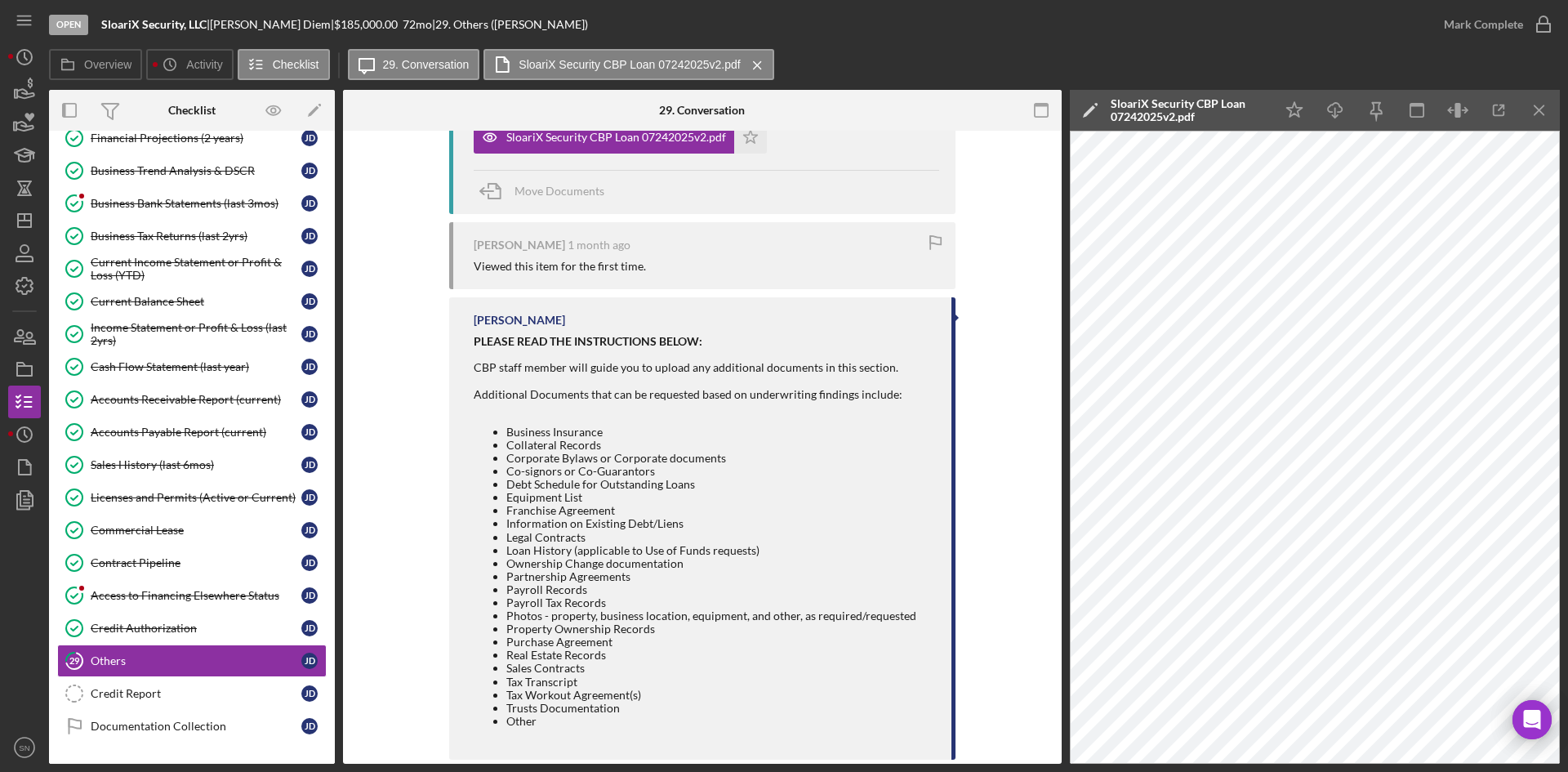
scroll to position [832, 0]
drag, startPoint x: 1055, startPoint y: 502, endPoint x: 1055, endPoint y: 520, distance: 18.0
click at [1055, 520] on div "Visible to Client Internal v Color teal Color pink Remove color Add row above A…" at bounding box center [701, 44] width 719 height 1493
click at [993, 509] on div "[PERSON_NAME] [DATE] I have provided all the documents i have for this section,…" at bounding box center [702, 192] width 670 height 1148
click at [29, 221] on line "button" at bounding box center [24, 221] width 13 height 0
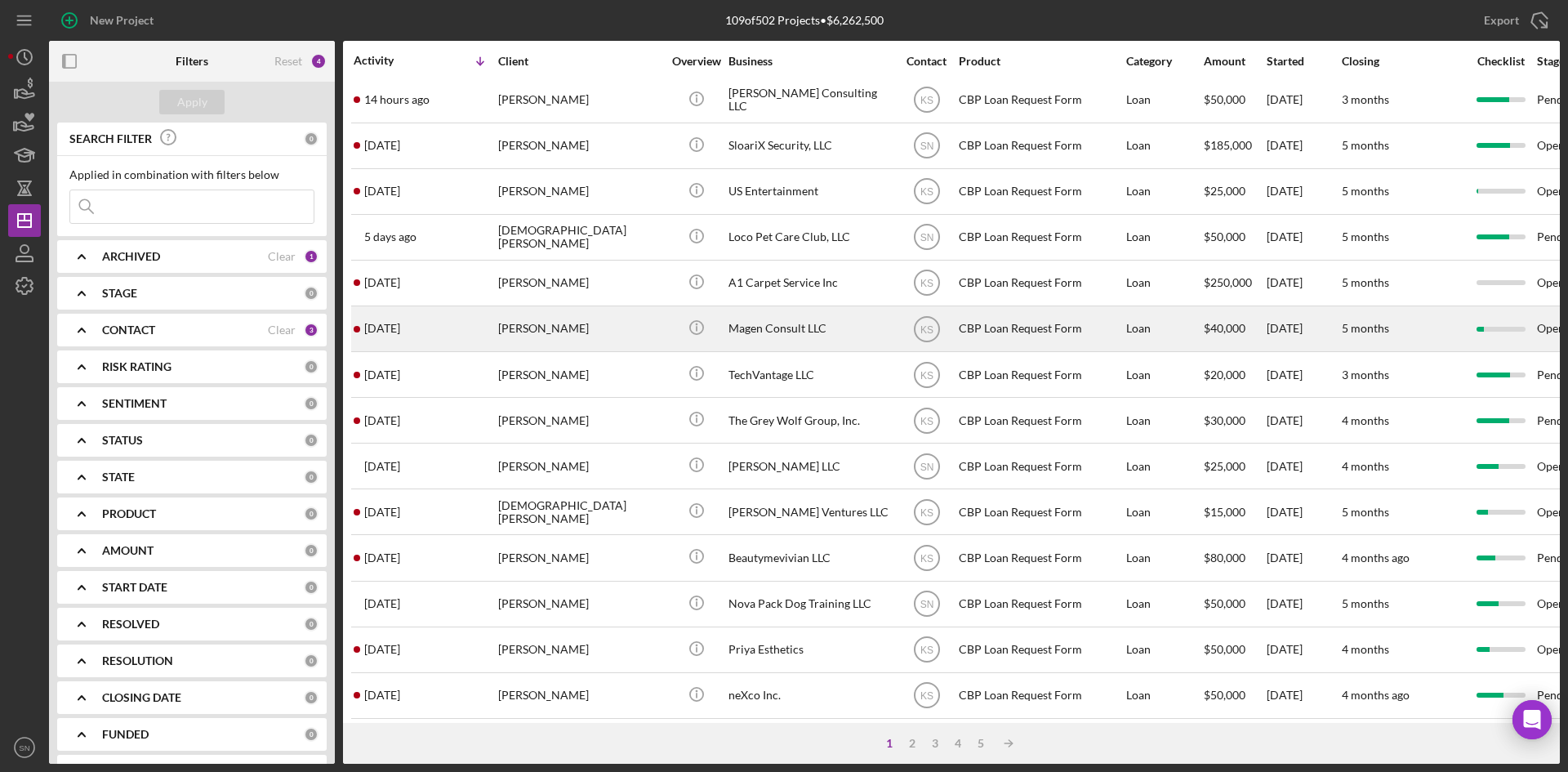
scroll to position [4, 0]
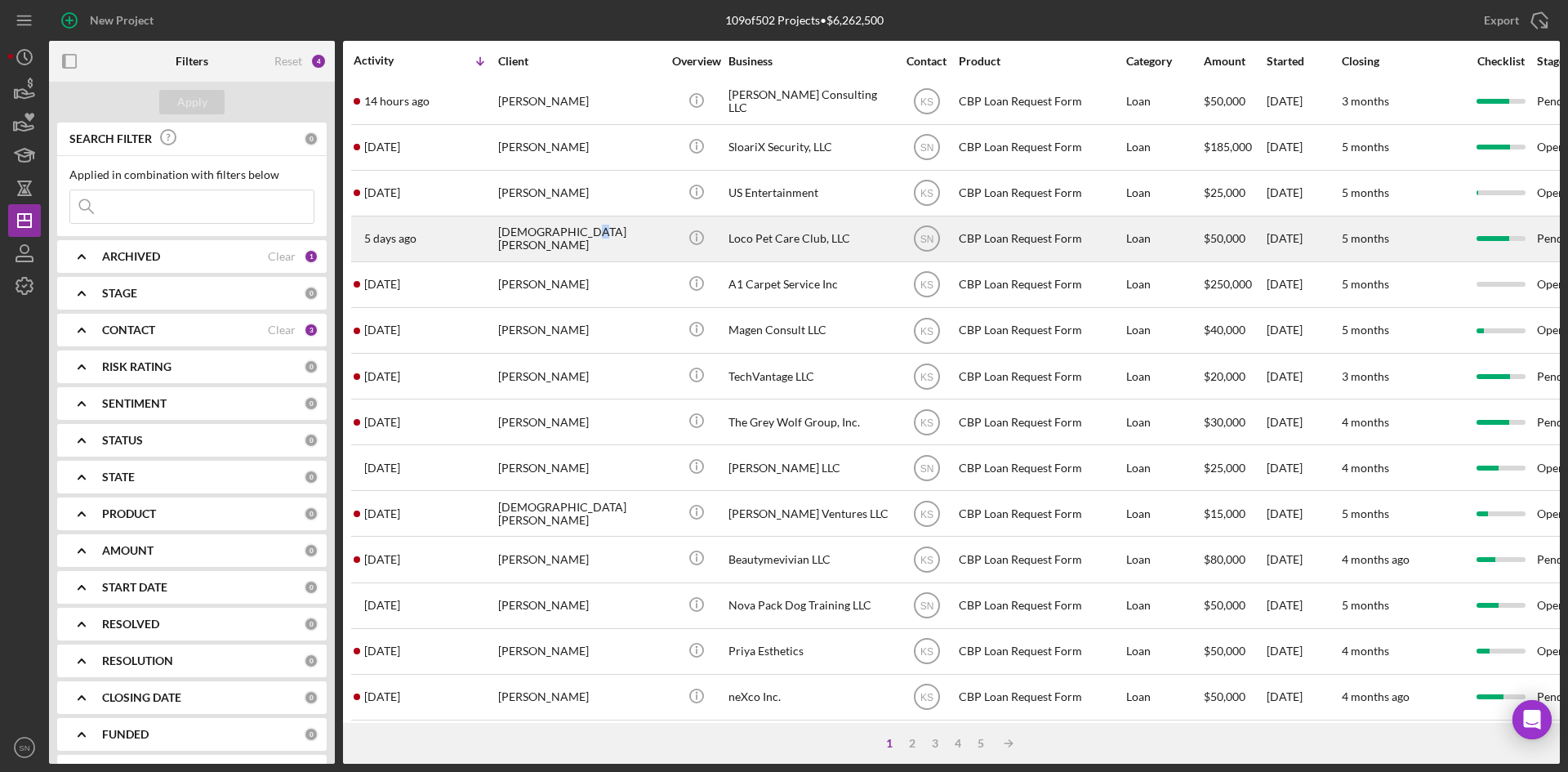
click at [576, 239] on div "[DEMOGRAPHIC_DATA][PERSON_NAME]" at bounding box center [580, 239] width 163 height 43
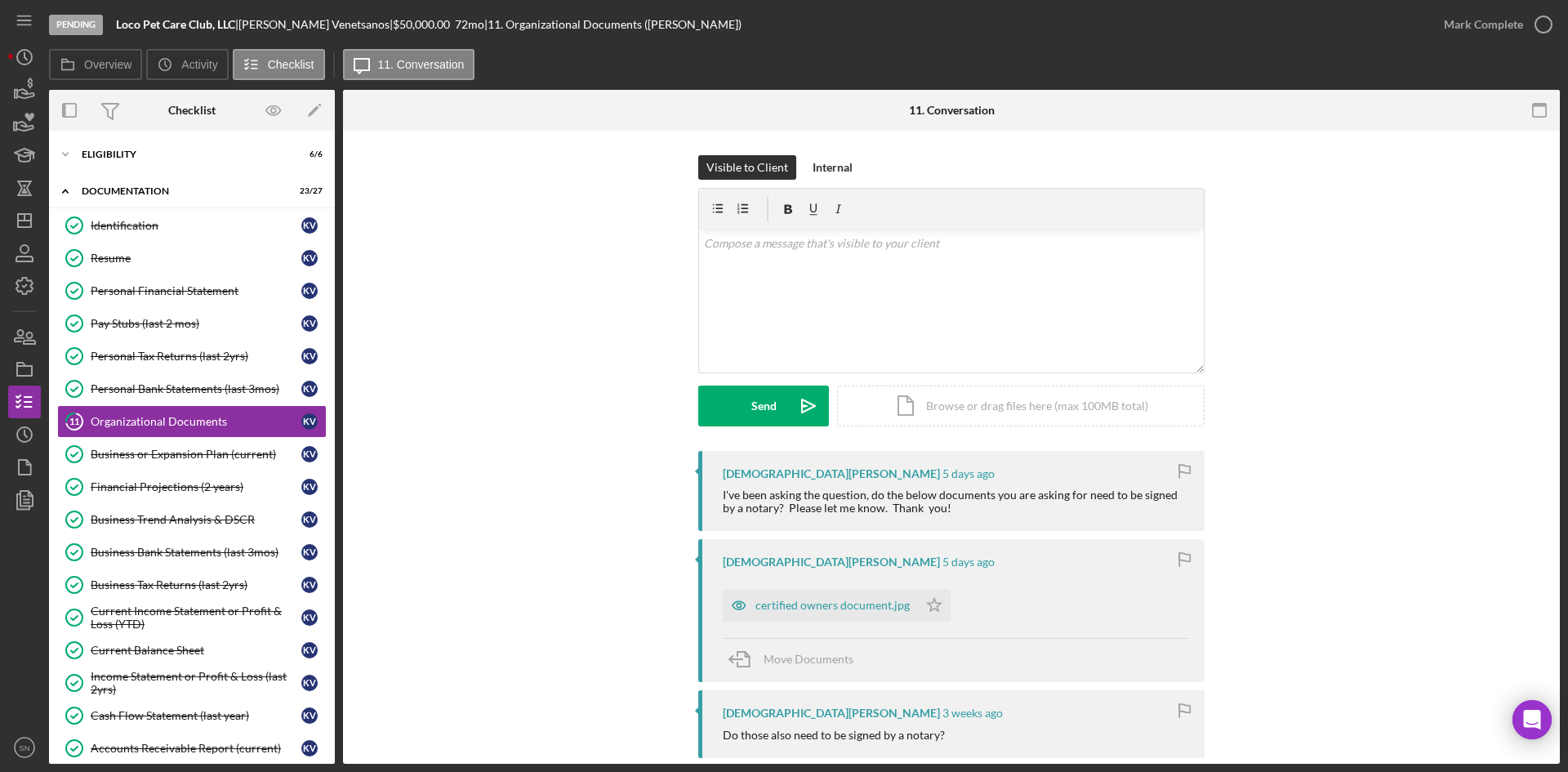
drag, startPoint x: 1554, startPoint y: 312, endPoint x: 1557, endPoint y: 340, distance: 28.2
click at [1557, 340] on div "11 Organizational Documents Visible to Client Internal v Color teal Color pink …" at bounding box center [951, 447] width 1217 height 633
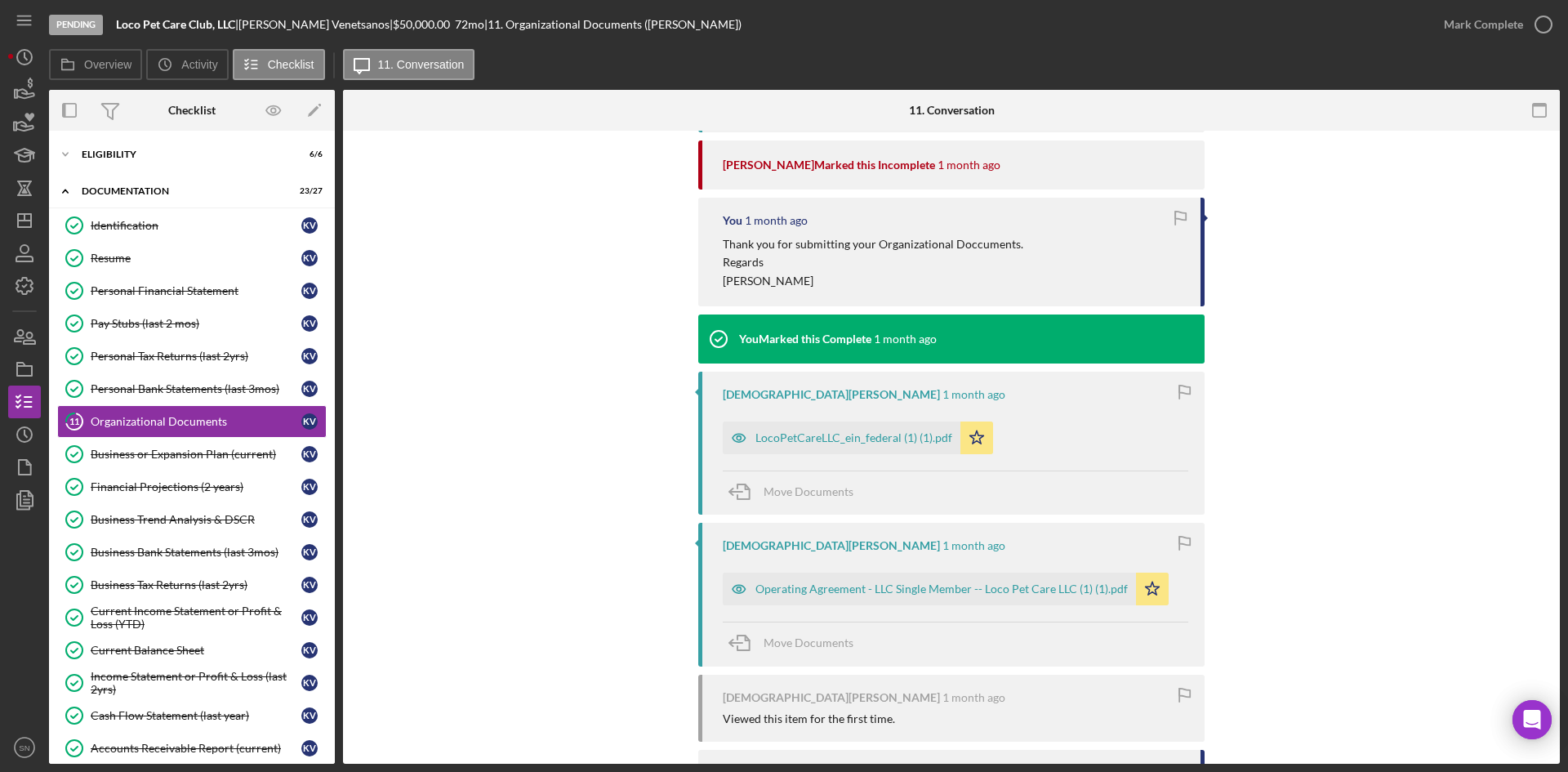
scroll to position [1204, 0]
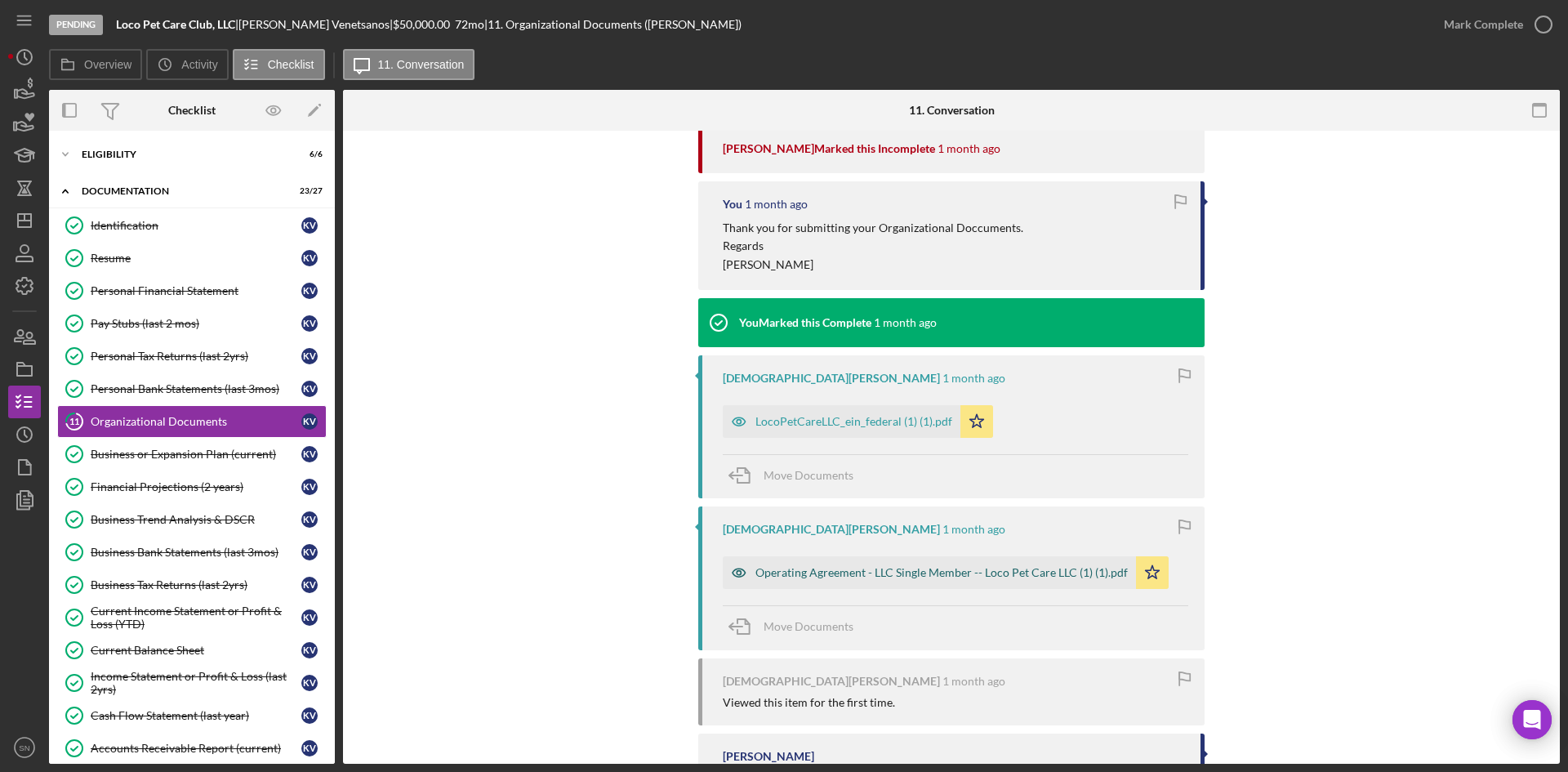
click at [866, 575] on div "Operating Agreement - LLC Single Member -- Loco Pet Care LLC (1) (1).pdf" at bounding box center [941, 573] width 372 height 13
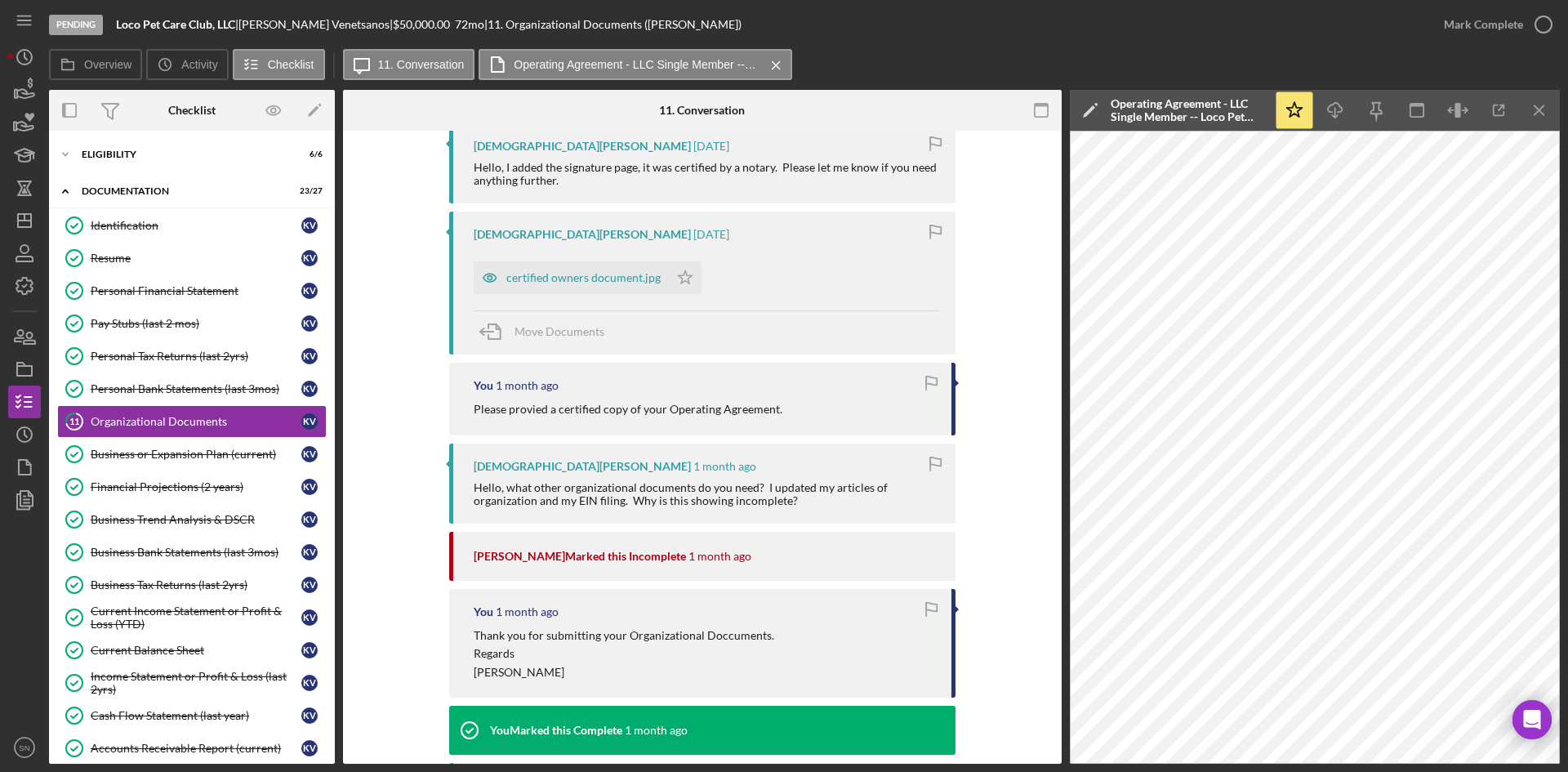
scroll to position [792, 0]
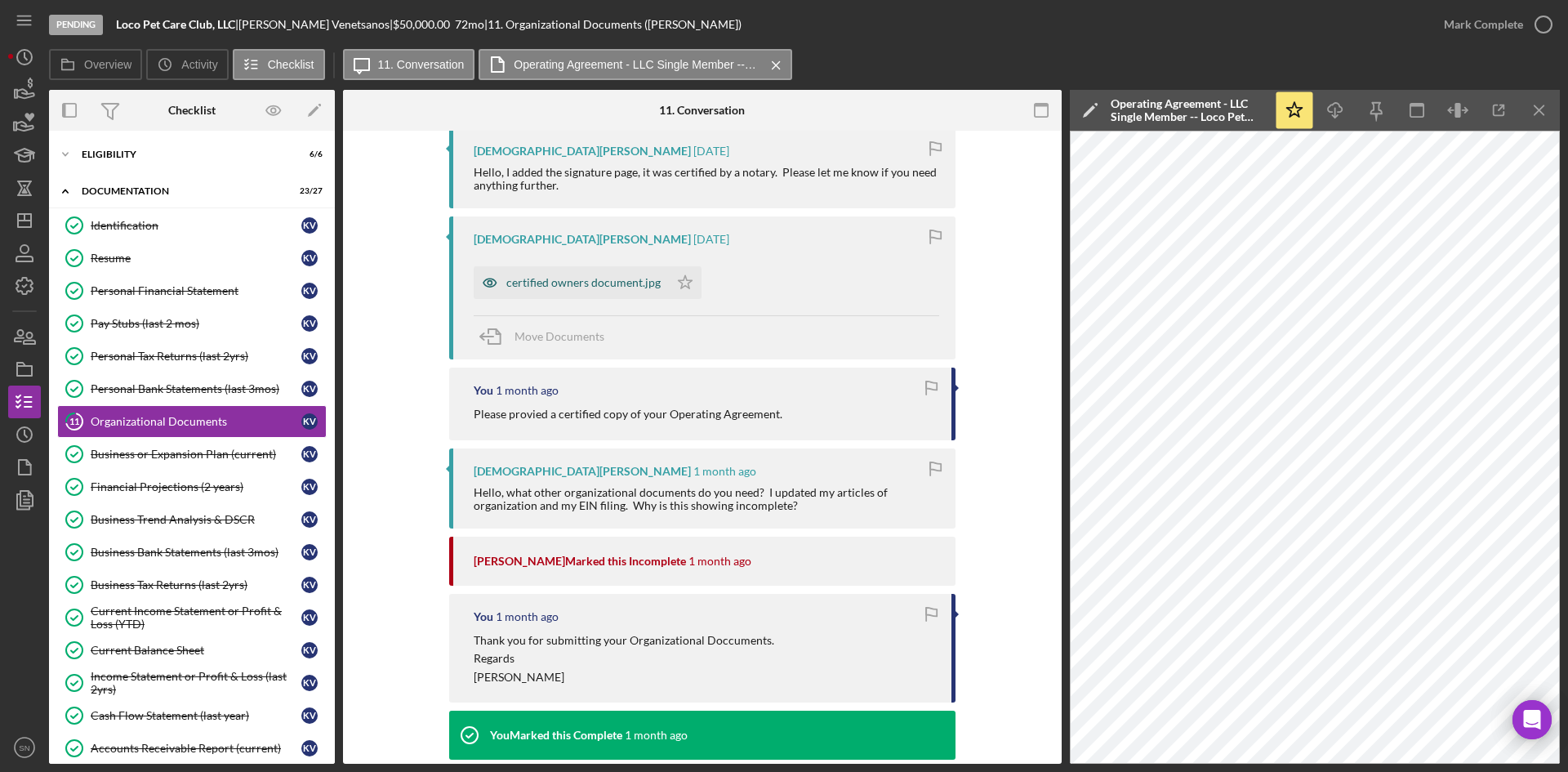
click at [571, 284] on div "certified owners document.jpg" at bounding box center [583, 282] width 154 height 13
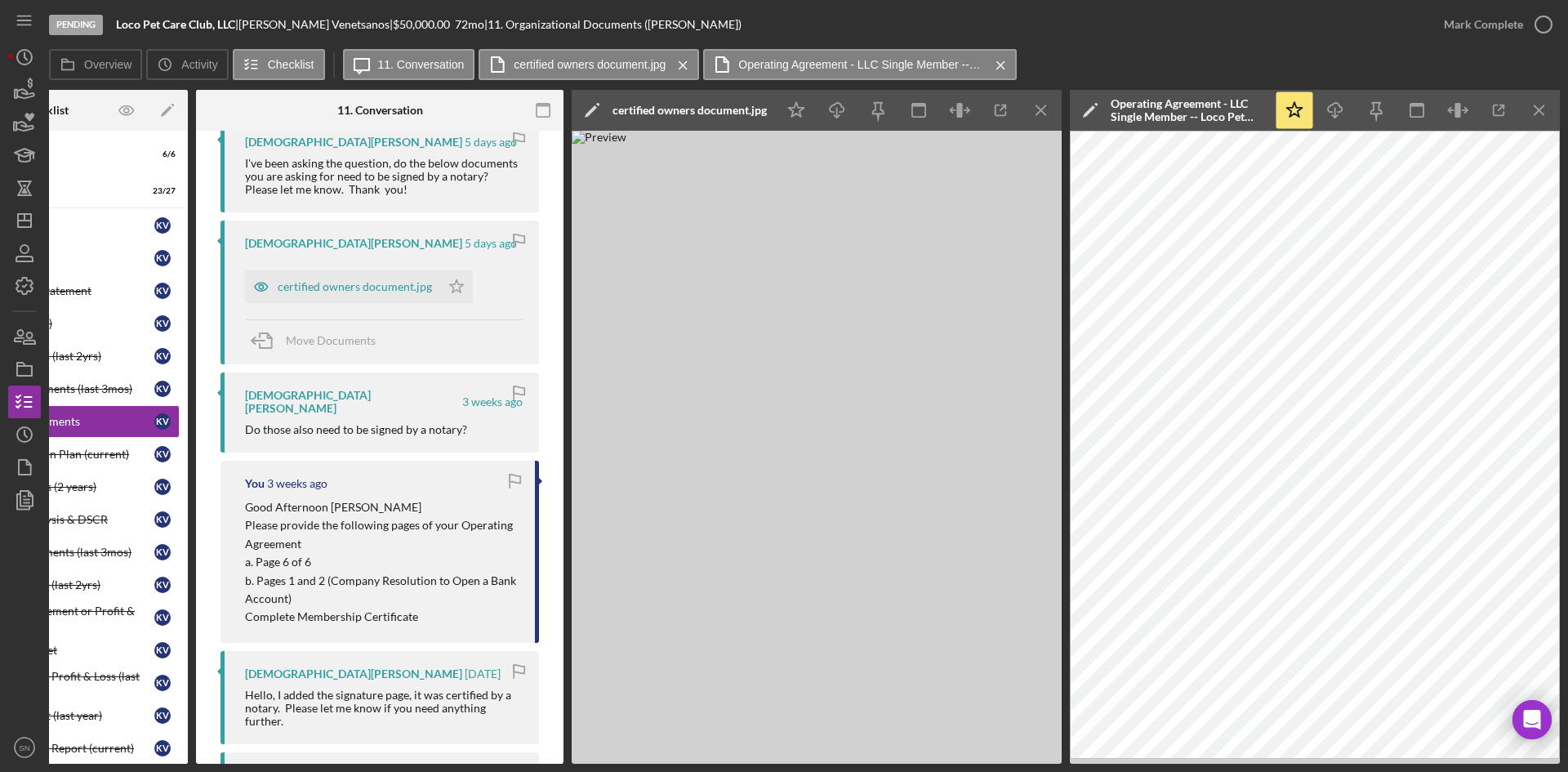
scroll to position [352, 0]
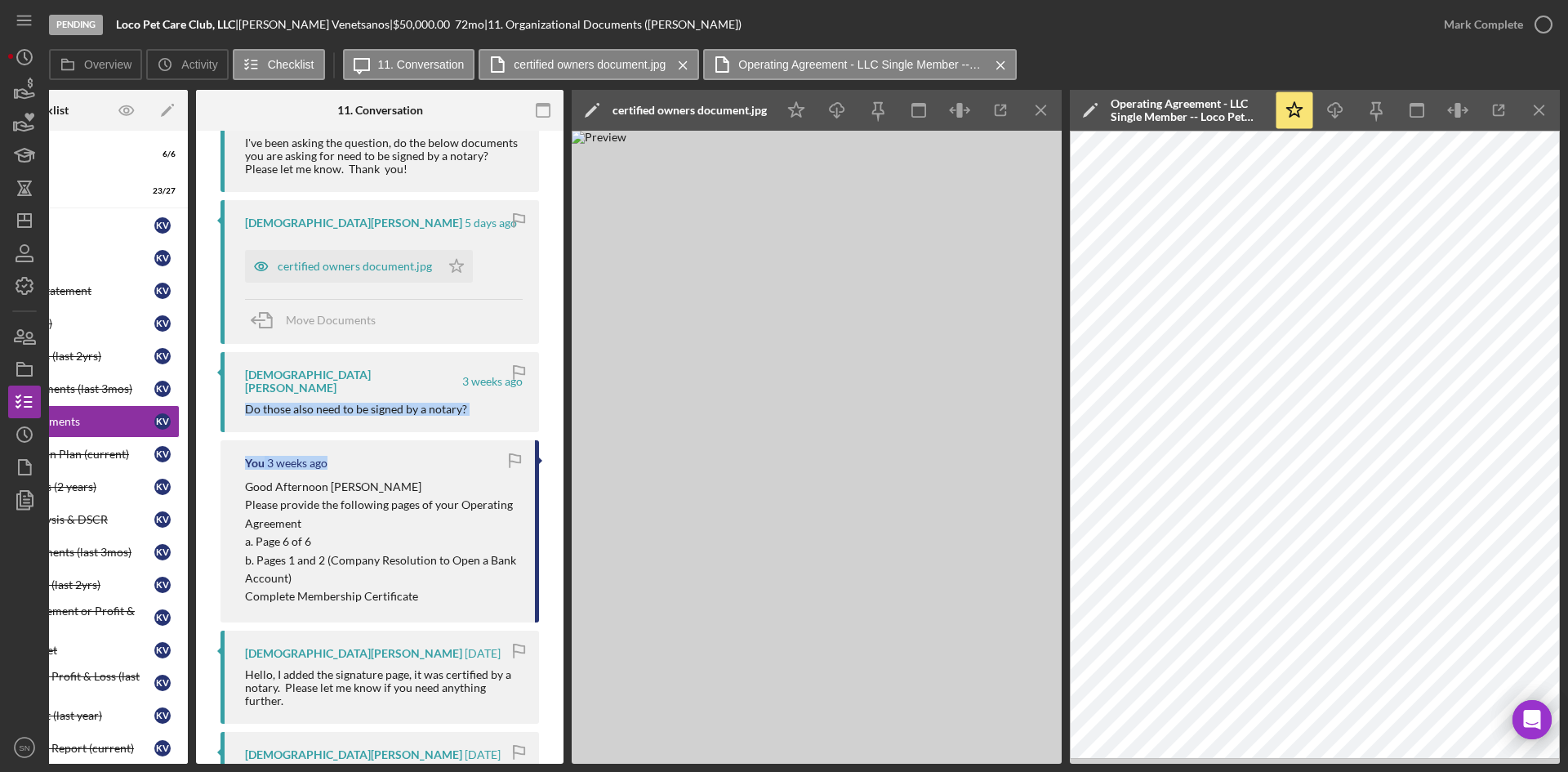
drag, startPoint x: 557, startPoint y: 378, endPoint x: 559, endPoint y: 427, distance: 49.0
click at [559, 427] on div "11 Organizational Documents Visible to Client Internal v Color teal Color pink …" at bounding box center [380, 447] width 368 height 633
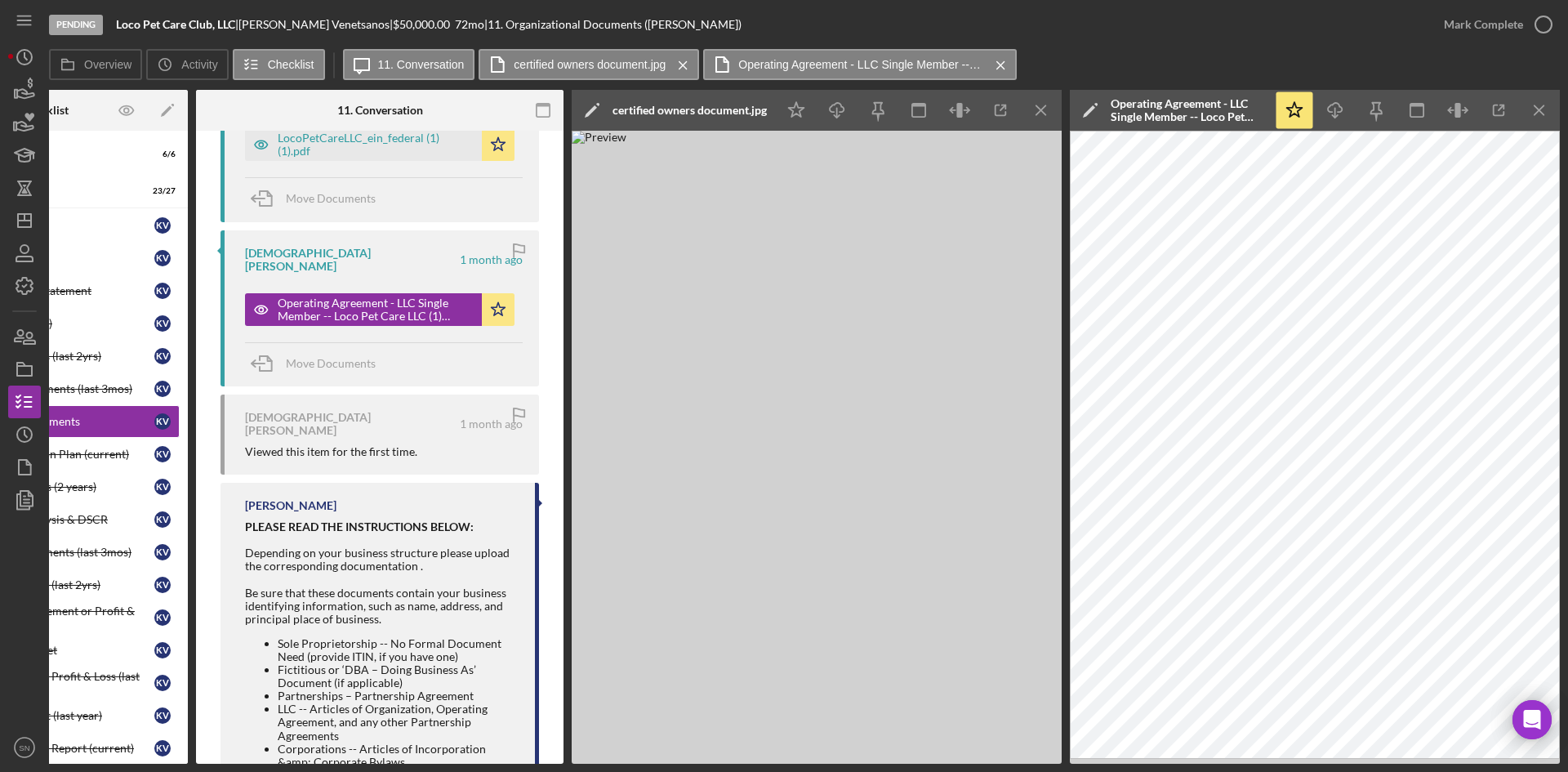
scroll to position [1618, 0]
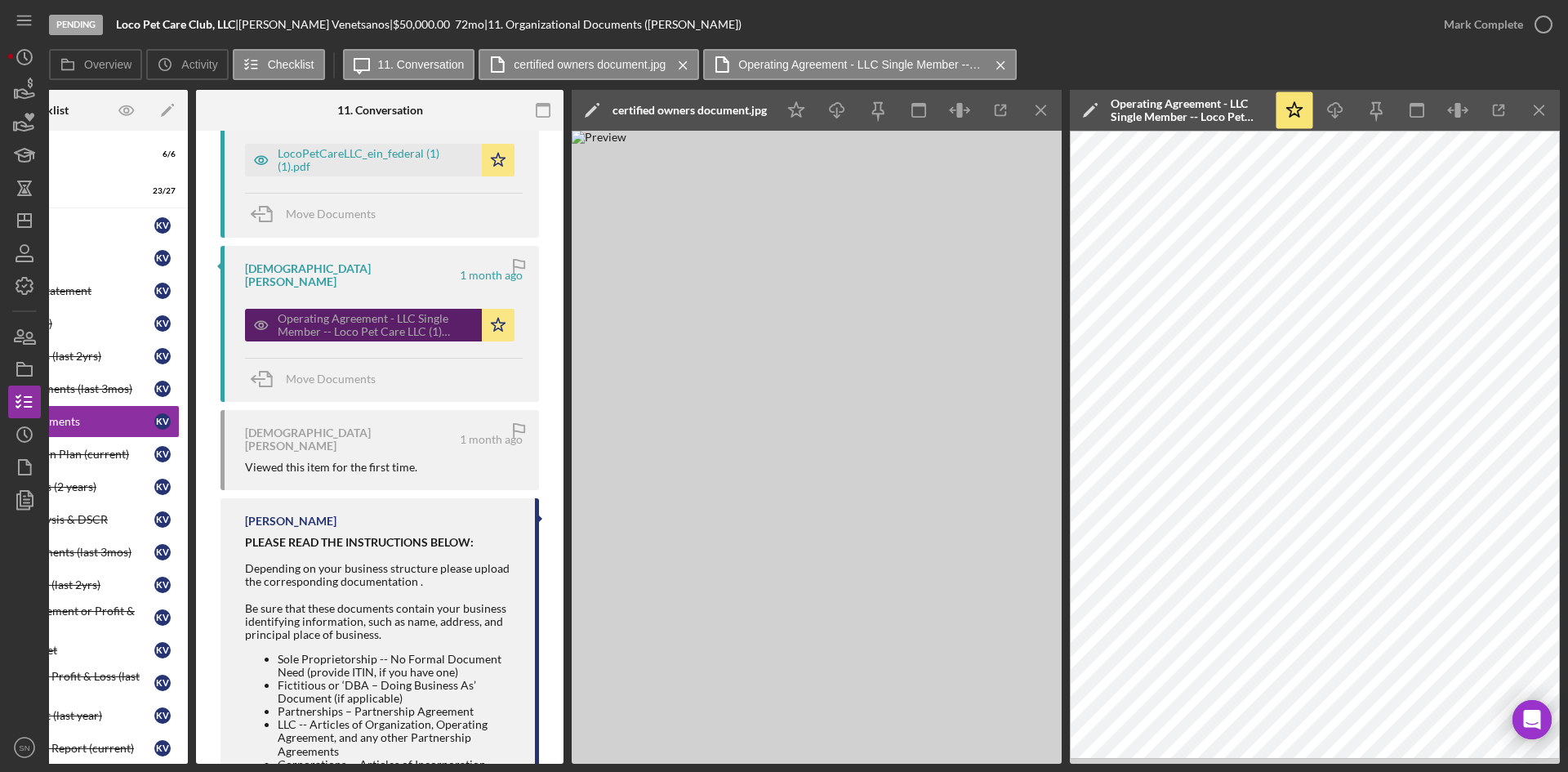
click at [386, 312] on div "Operating Agreement - LLC Single Member -- Loco Pet Care LLC (1) (1).pdf" at bounding box center [375, 325] width 196 height 26
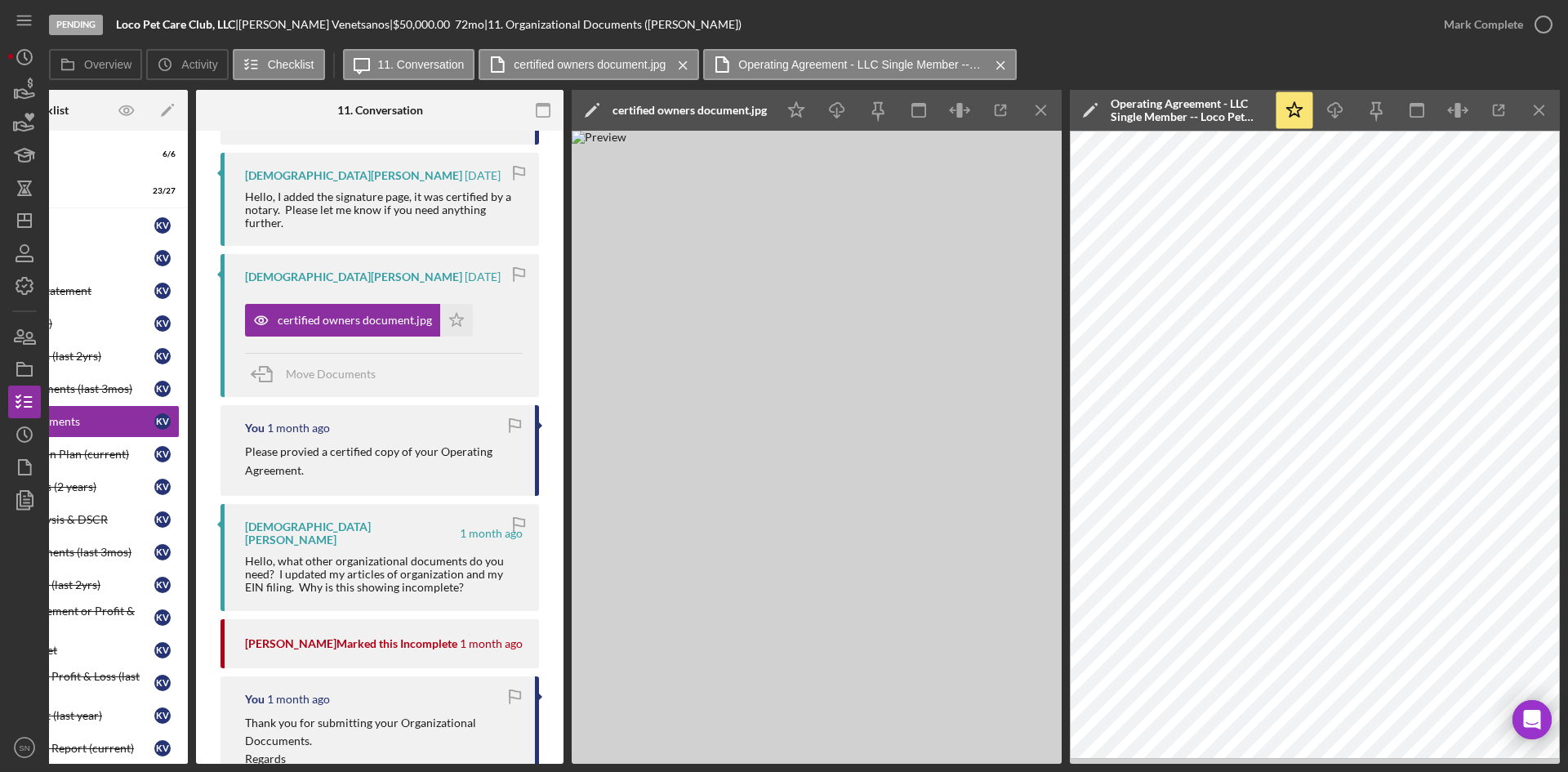
scroll to position [800, 0]
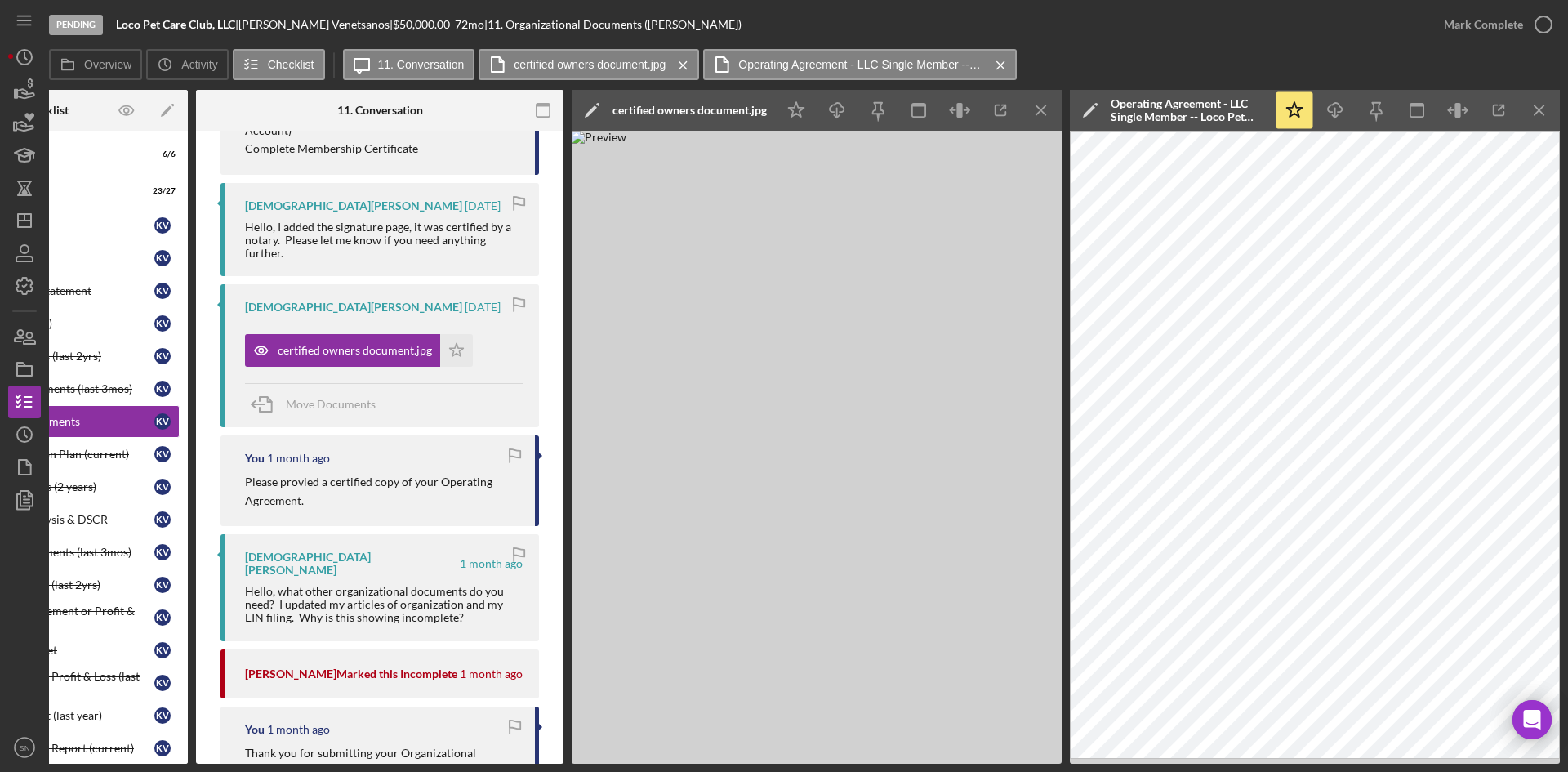
drag, startPoint x: 558, startPoint y: 399, endPoint x: 560, endPoint y: 374, distance: 25.1
click at [560, 374] on div "11 Organizational Documents Visible to Client Internal v Color teal Color pink …" at bounding box center [380, 447] width 368 height 633
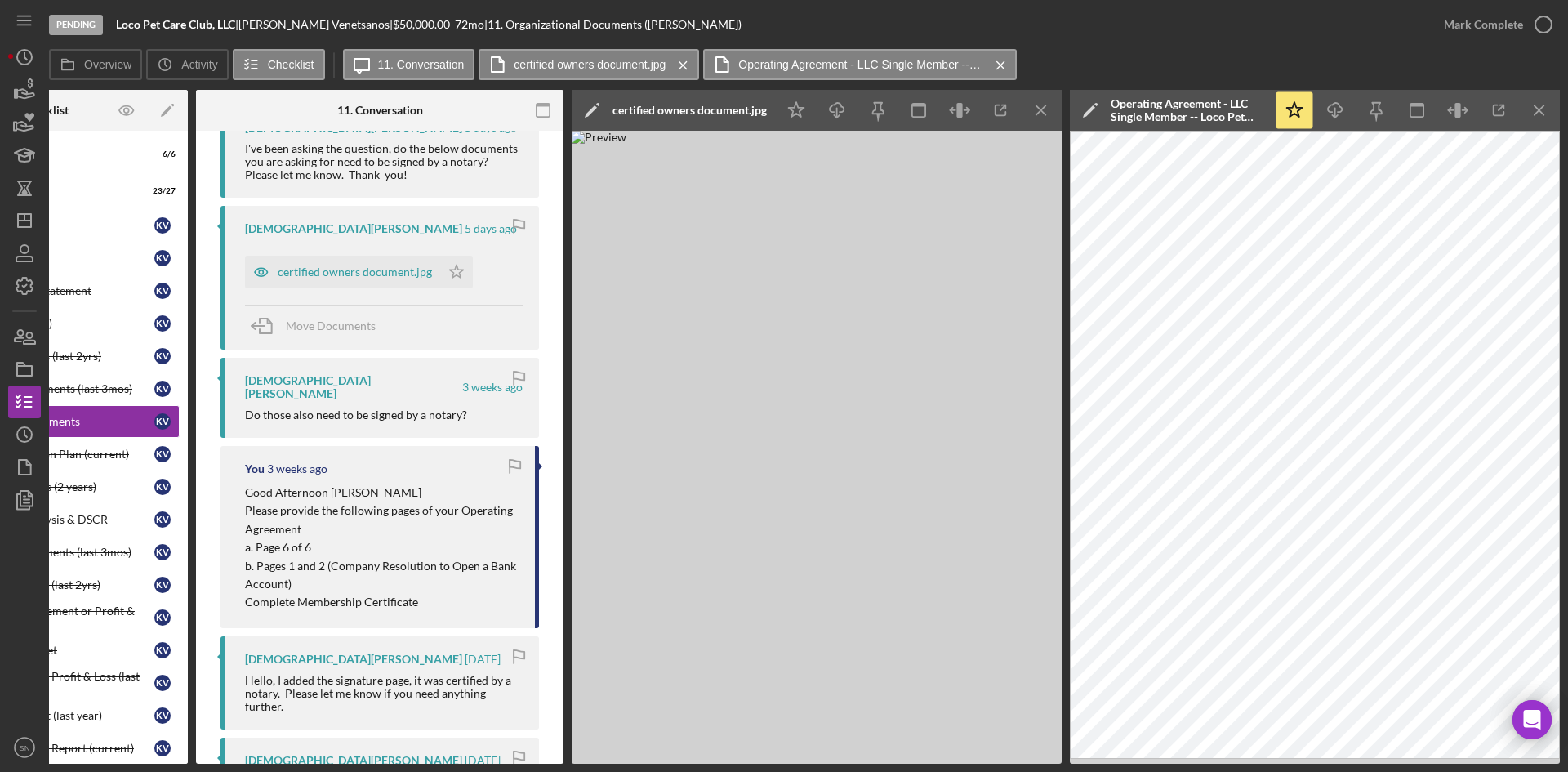
scroll to position [337, 0]
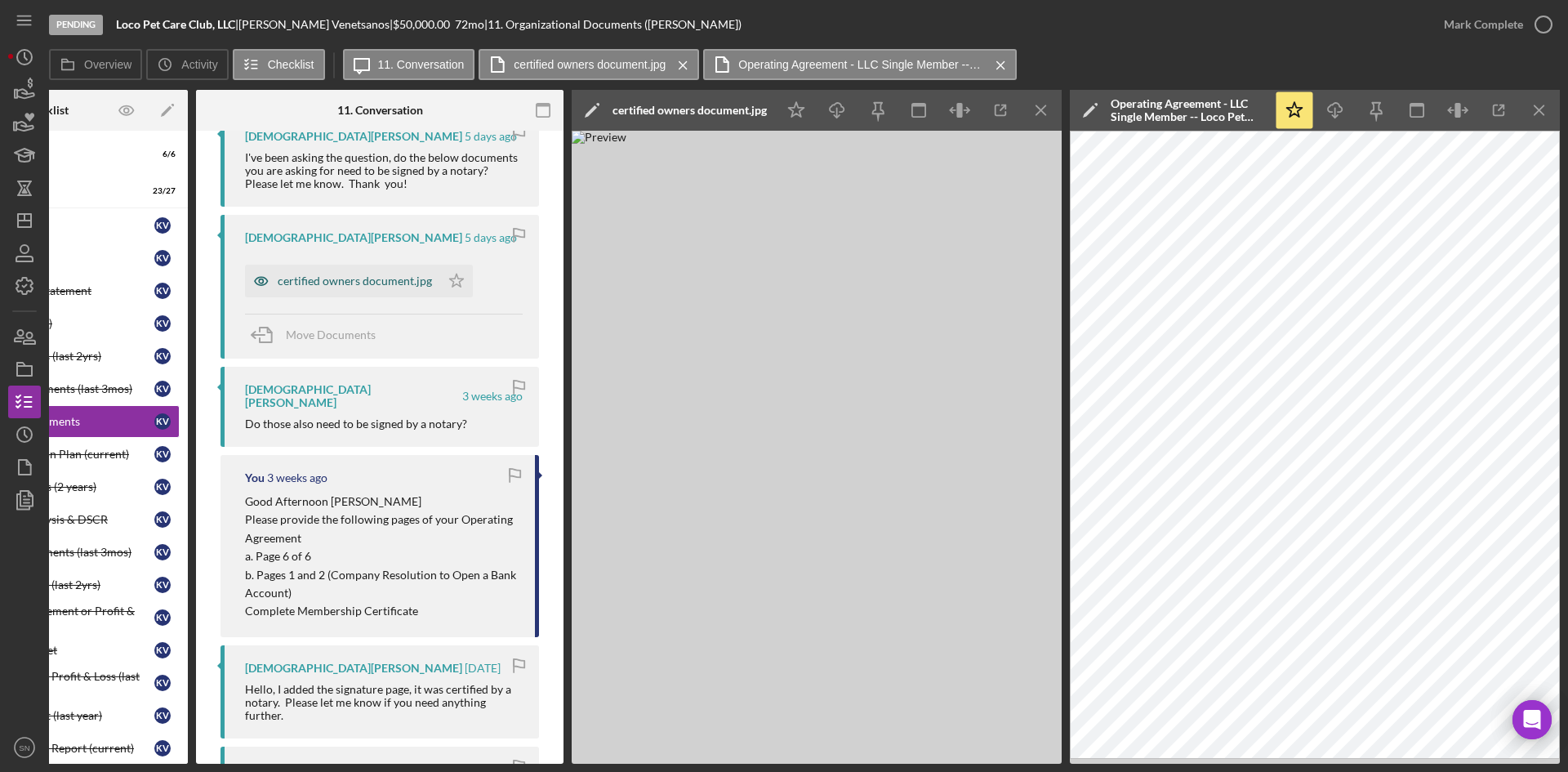
click at [302, 280] on div "certified owners document.jpg" at bounding box center [354, 280] width 154 height 13
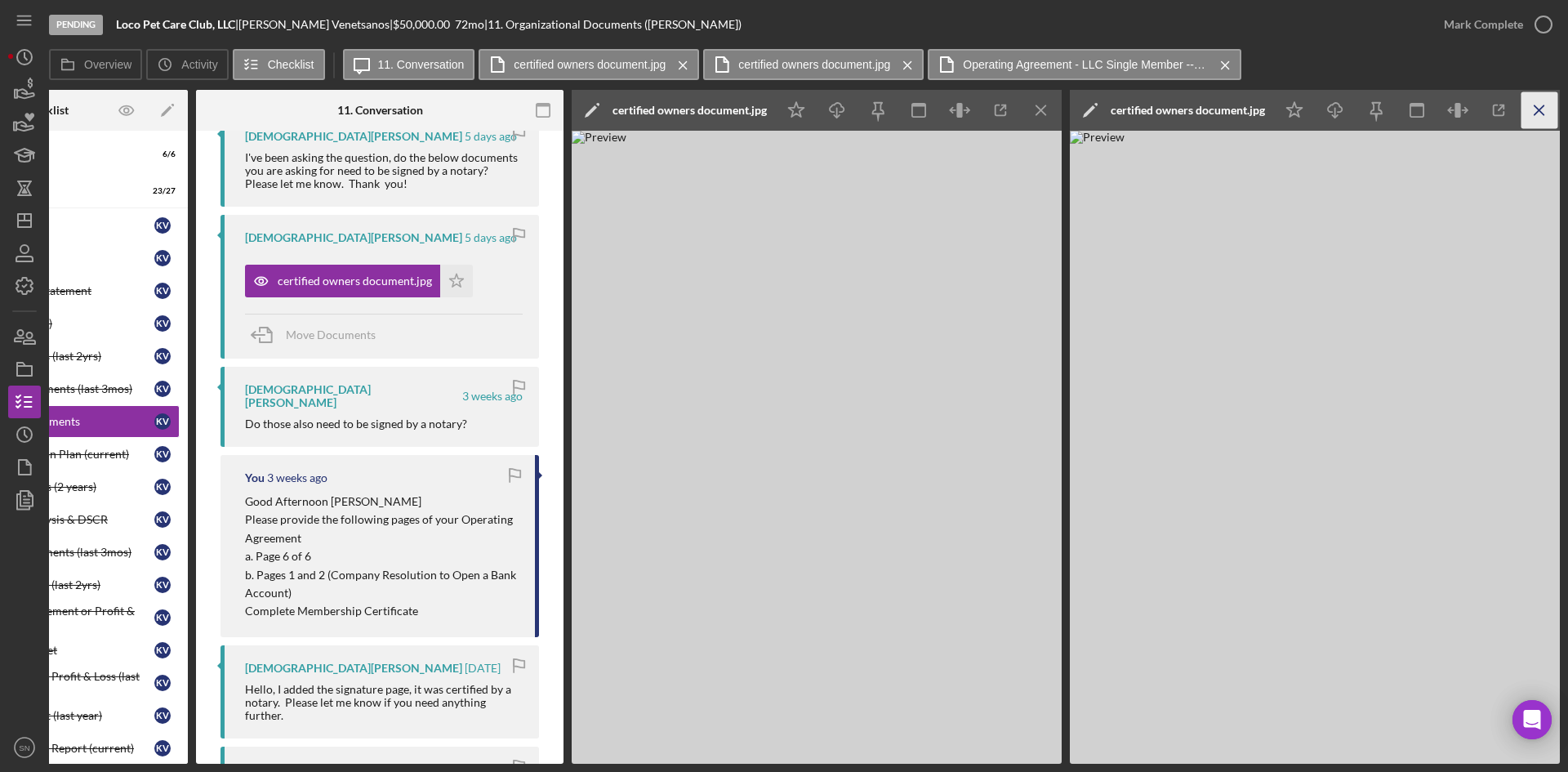
click at [1038, 110] on icon "Icon/Menu Close" at bounding box center [1041, 110] width 37 height 37
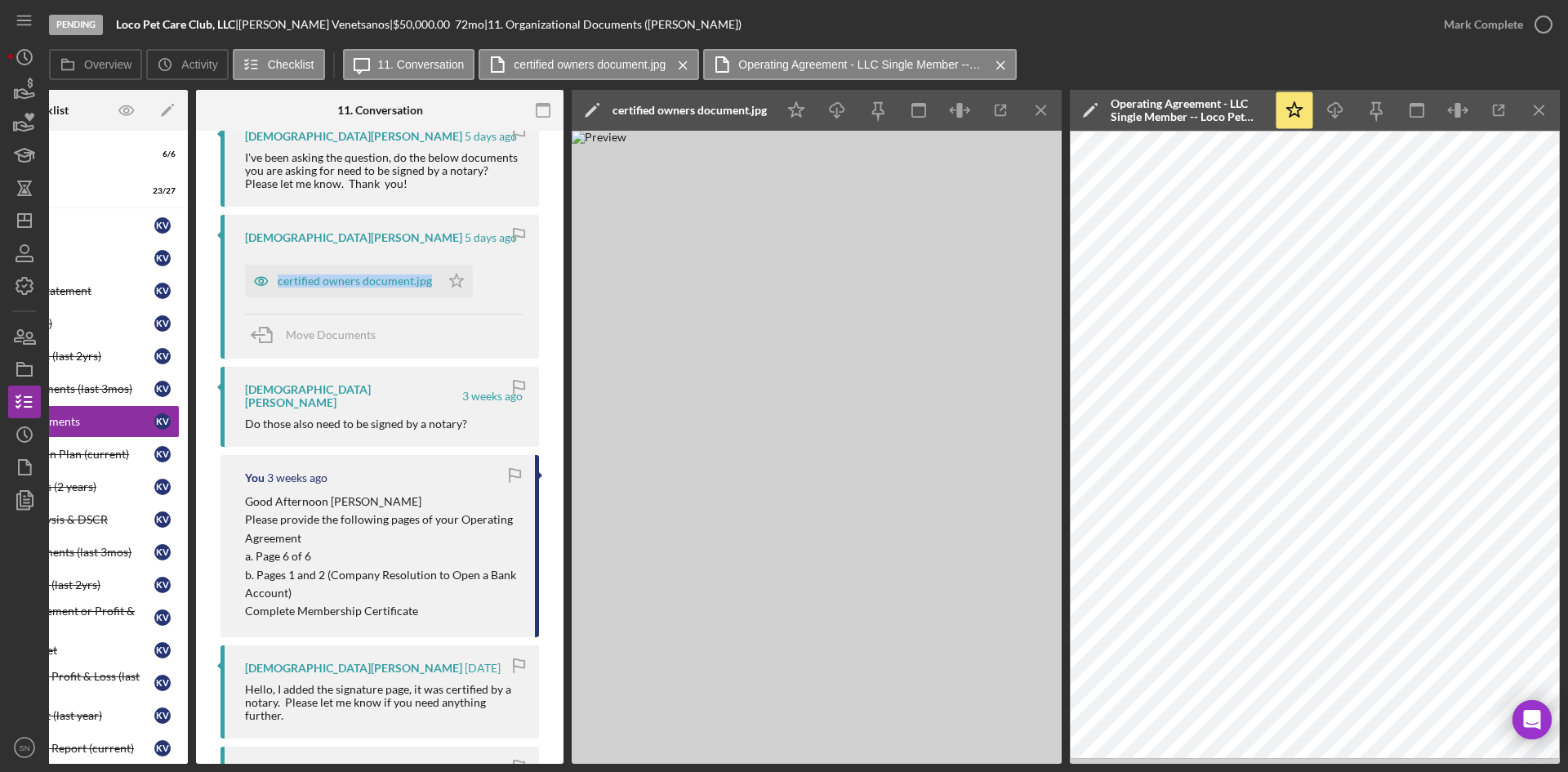
drag, startPoint x: 556, startPoint y: 267, endPoint x: 553, endPoint y: 214, distance: 53.1
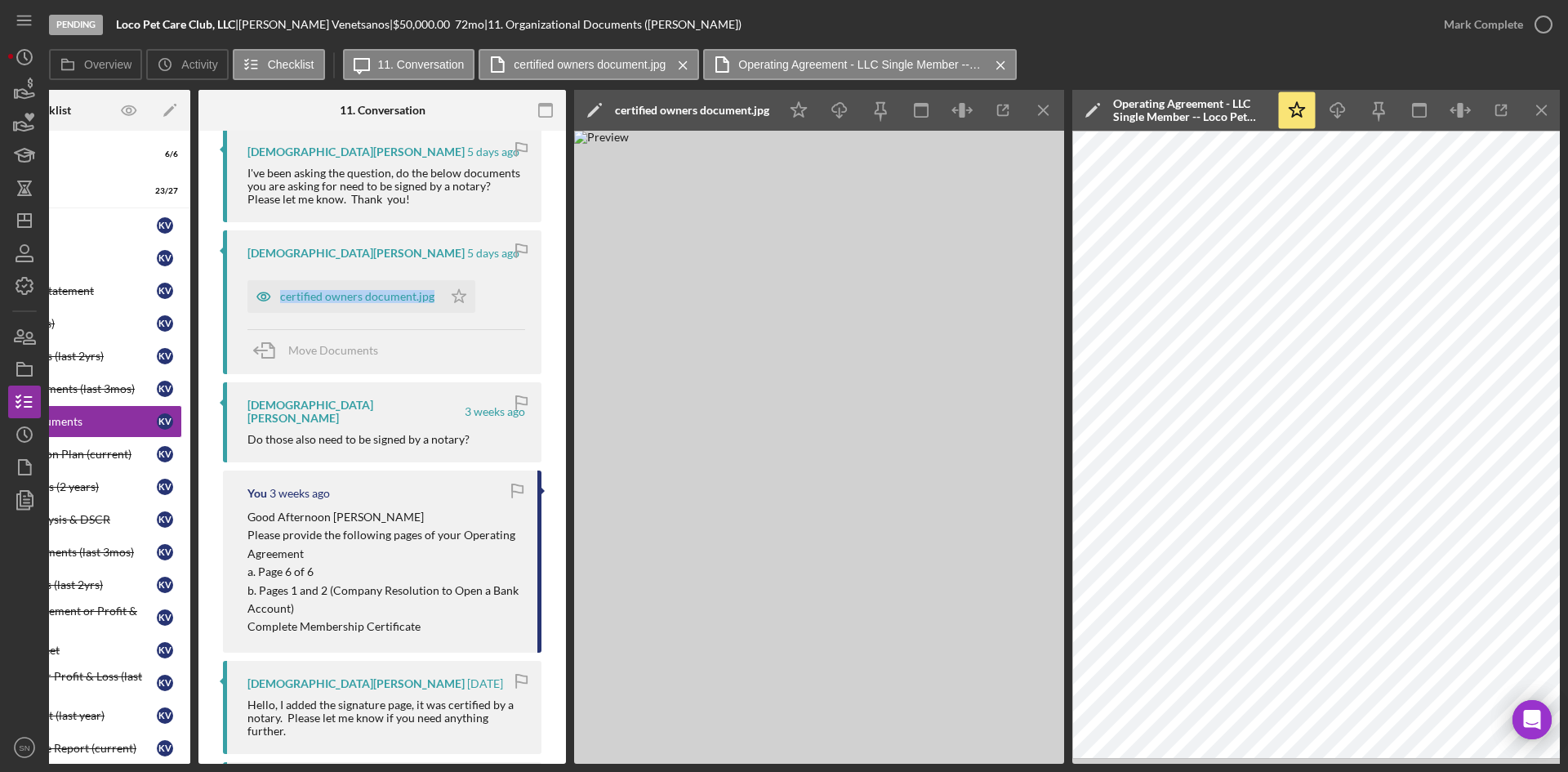
scroll to position [331, 0]
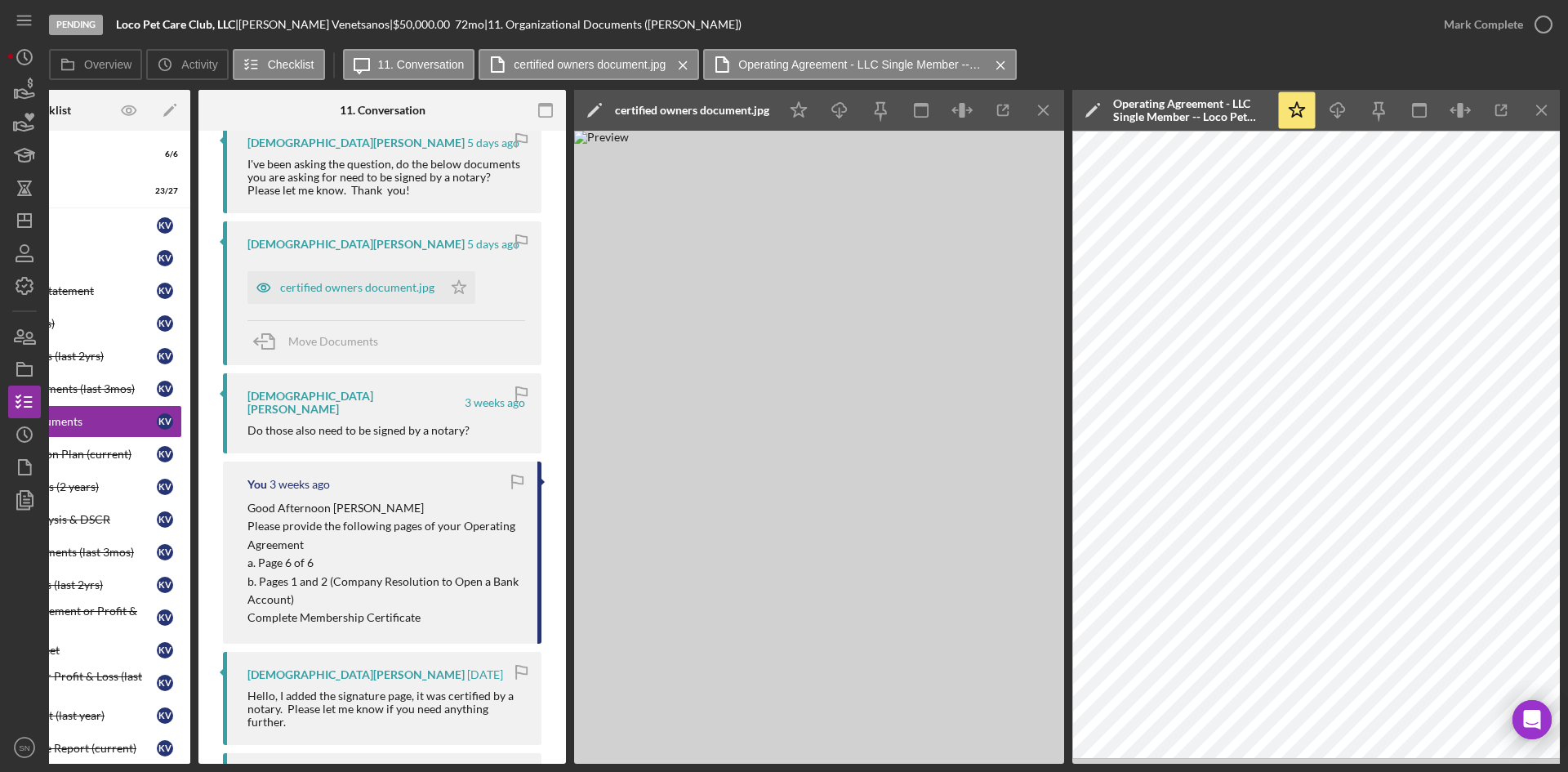
drag, startPoint x: 566, startPoint y: 373, endPoint x: 568, endPoint y: 389, distance: 16.1
click at [568, 389] on div "Overview Internal Workflow Stage Pending Icon/Dropdown Arrow Archive (can unarc…" at bounding box center [804, 427] width 1511 height 674
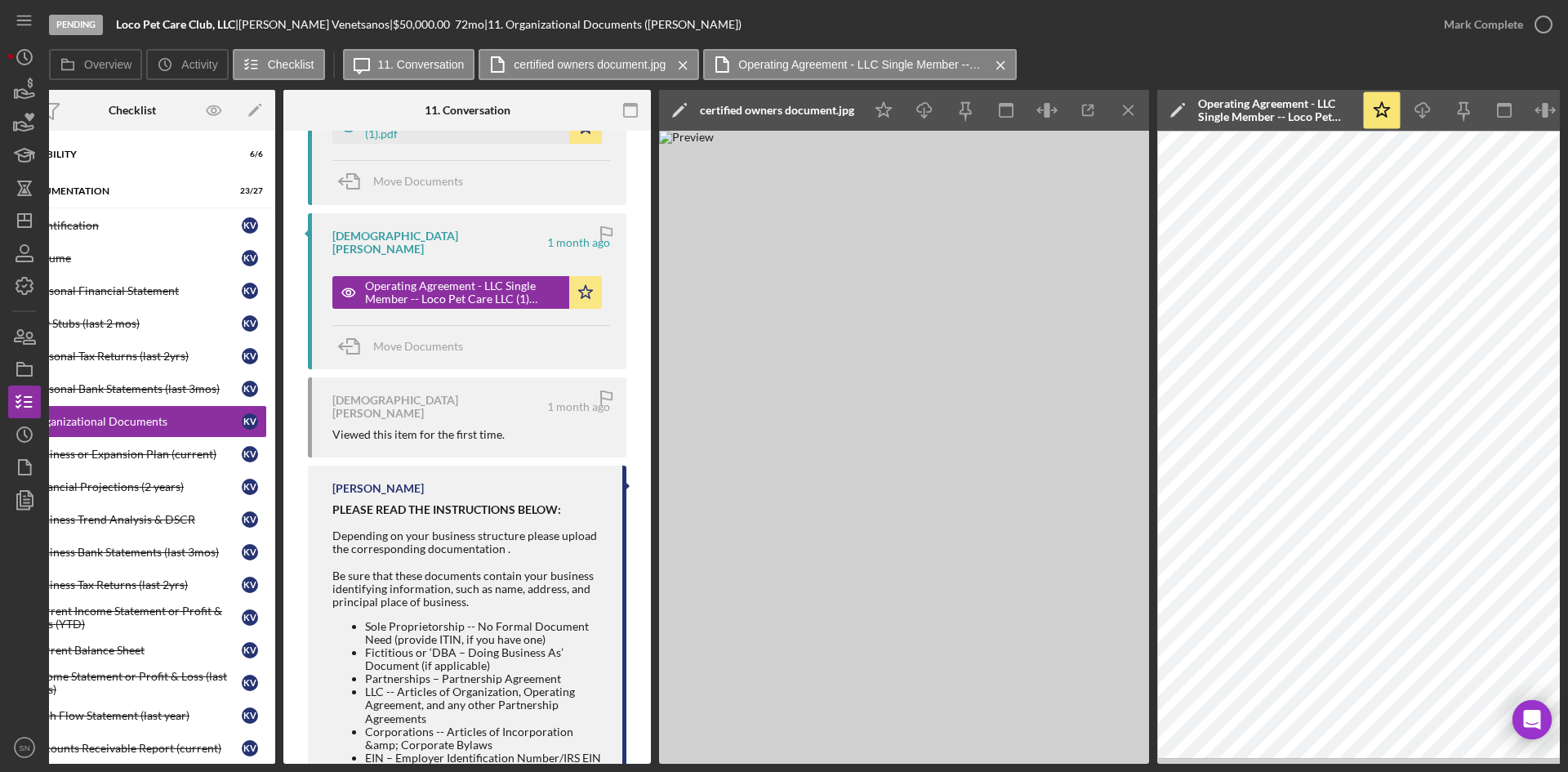
scroll to position [0, 0]
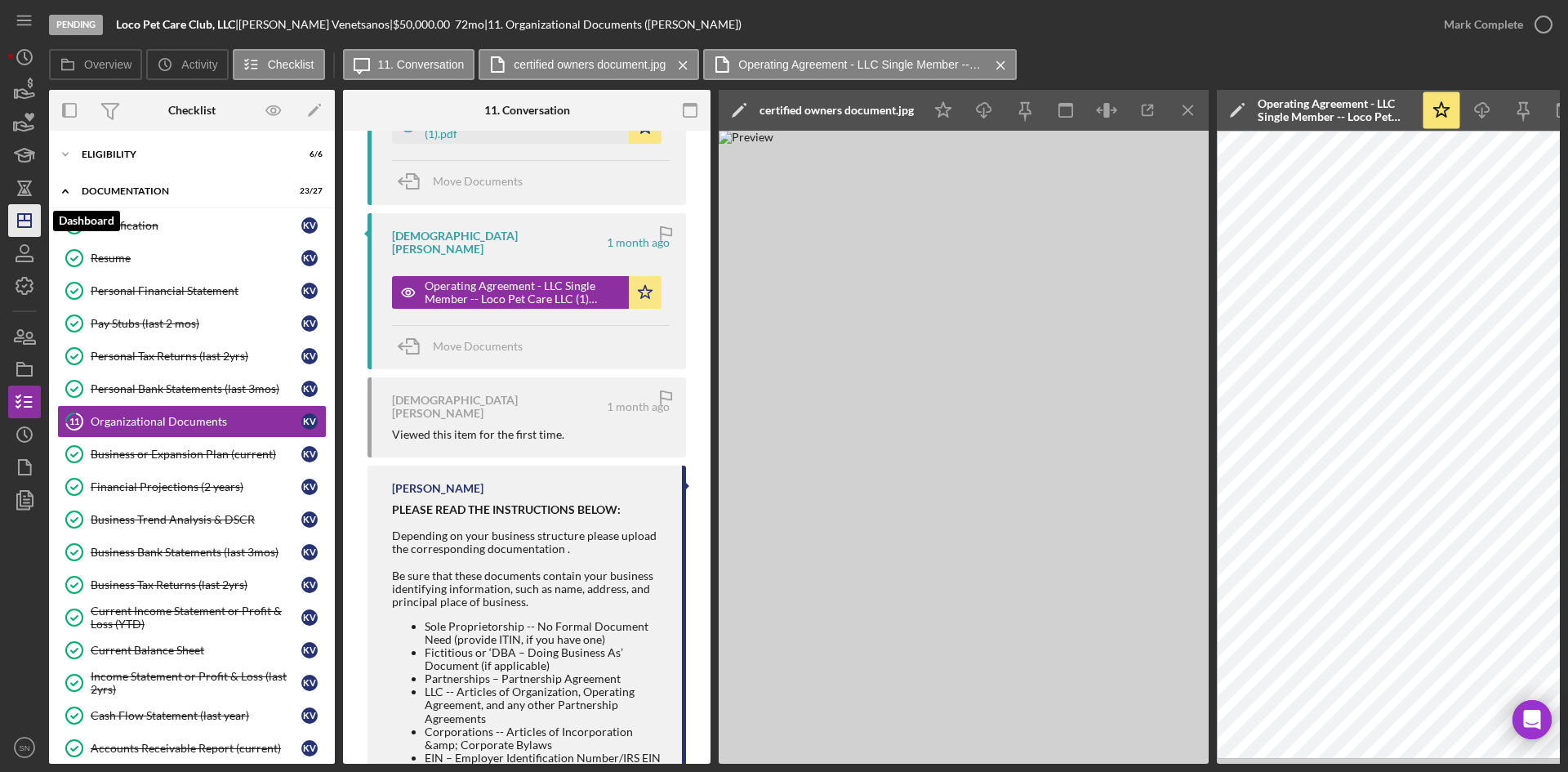
click at [23, 221] on line "button" at bounding box center [24, 221] width 13 height 0
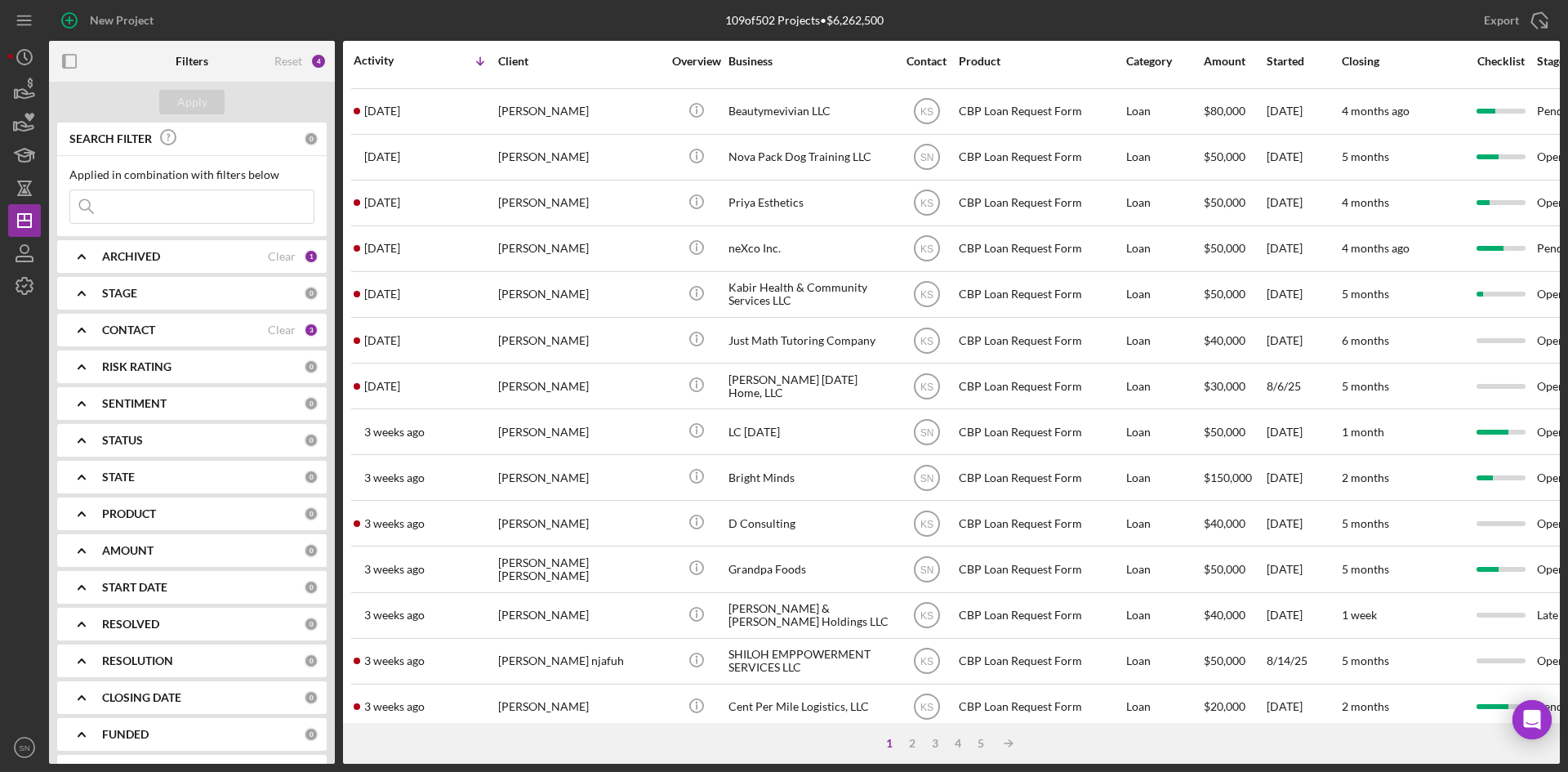
scroll to position [526, 0]
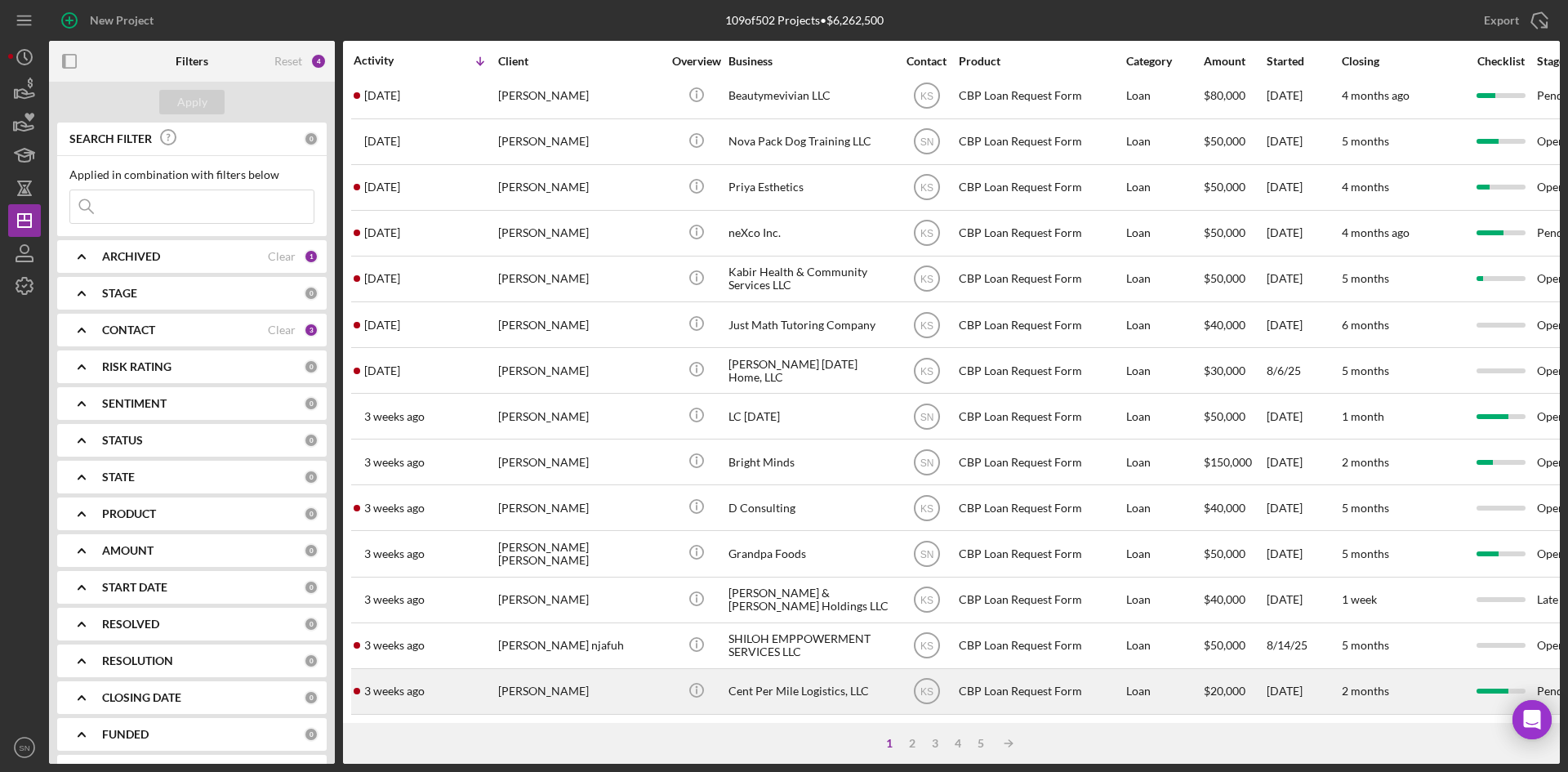
click at [376, 685] on time "3 weeks ago" at bounding box center [394, 691] width 60 height 13
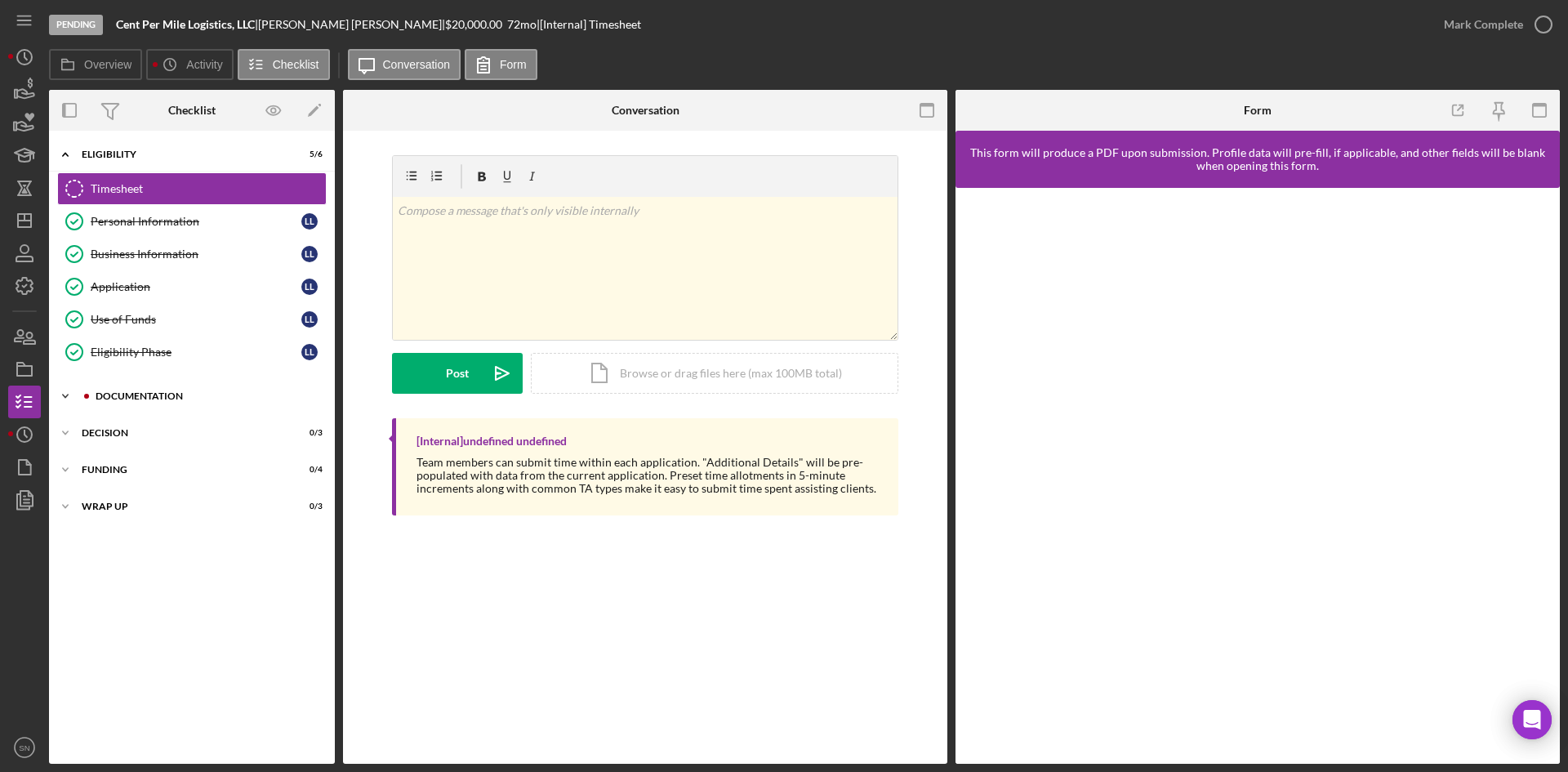
click at [65, 390] on icon "Icon/Expander" at bounding box center [65, 396] width 32 height 32
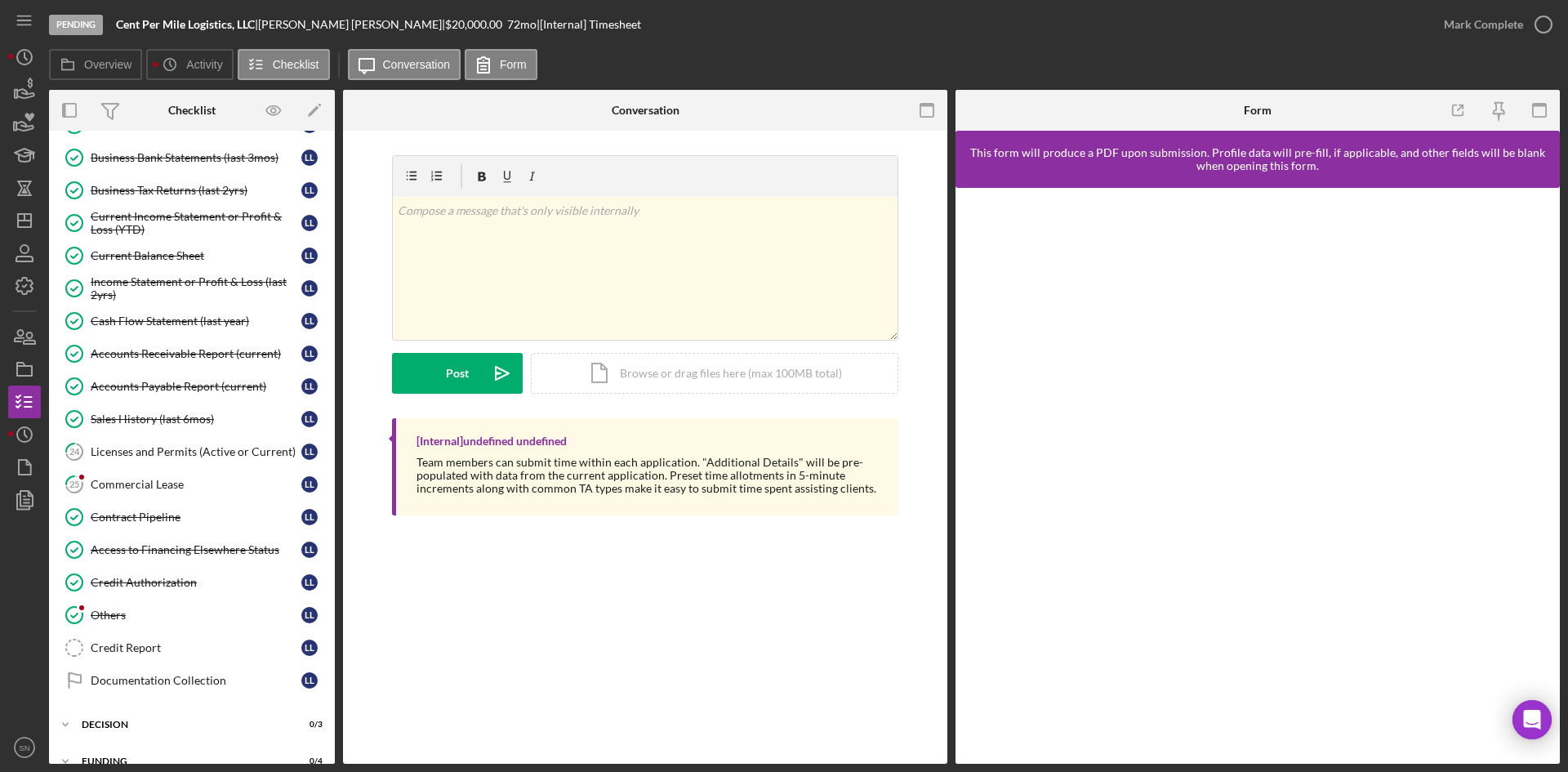
scroll to position [610, 0]
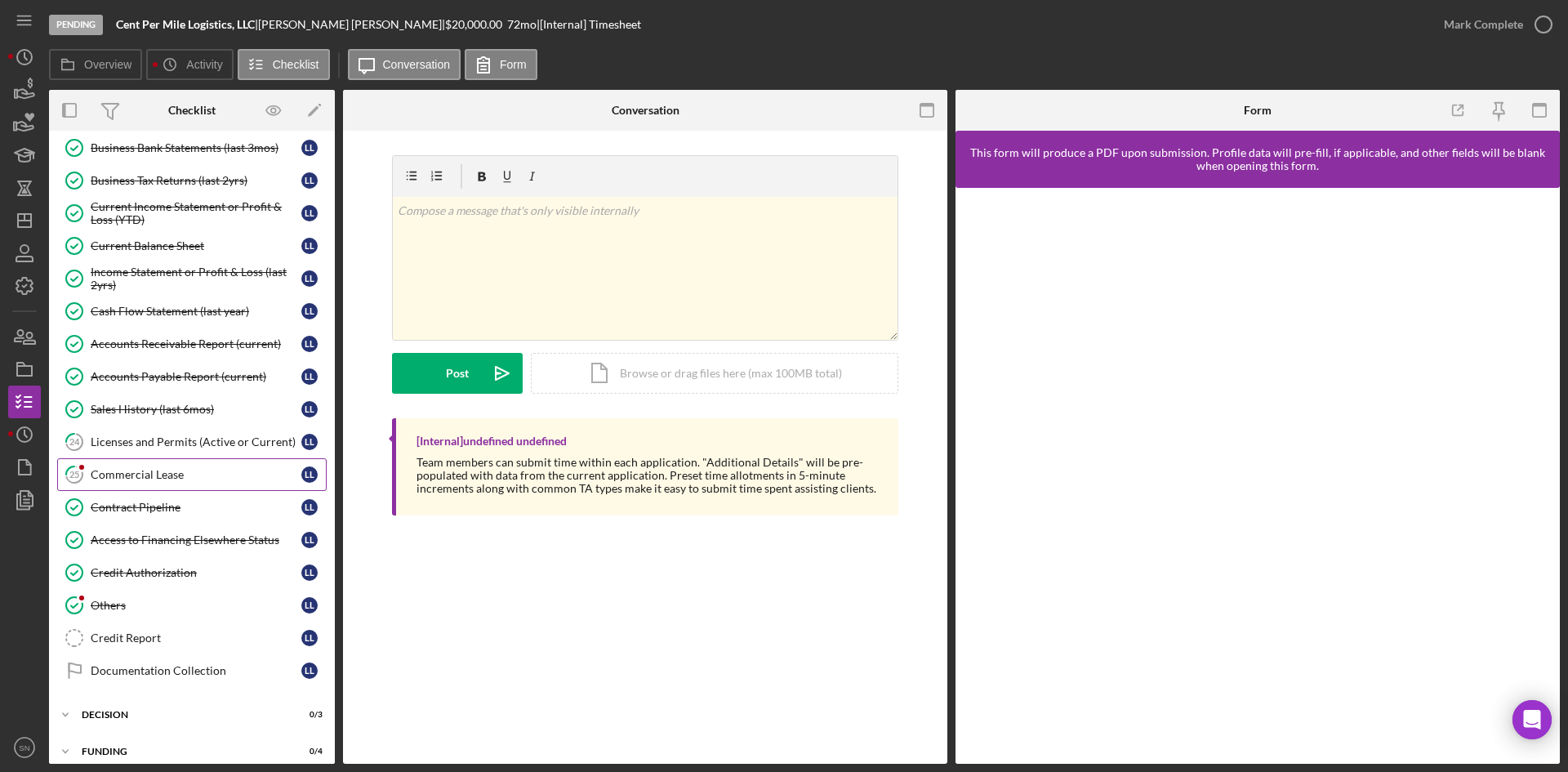
click at [142, 476] on div "Commercial Lease" at bounding box center [197, 474] width 211 height 13
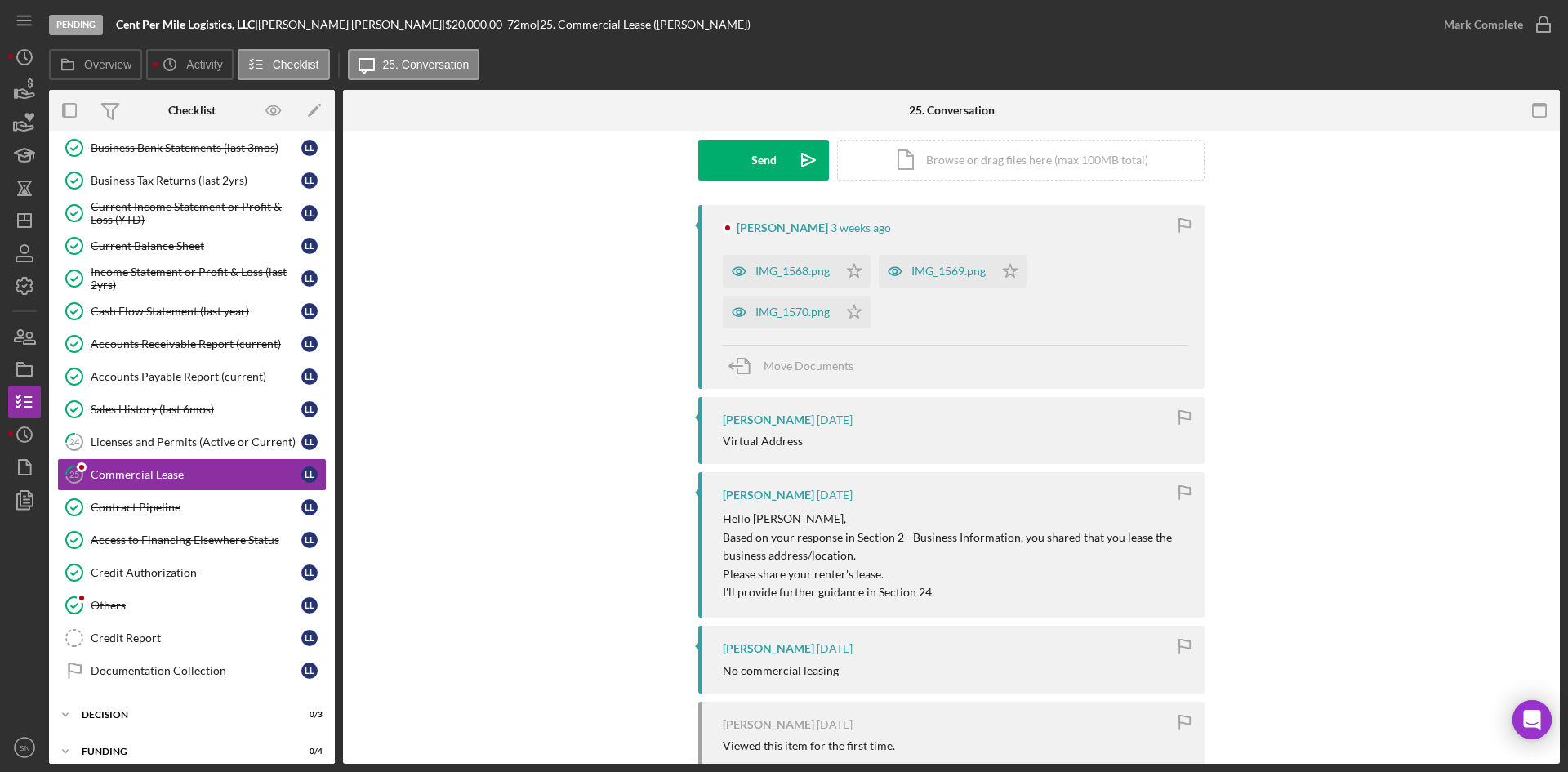
scroll to position [110, 0]
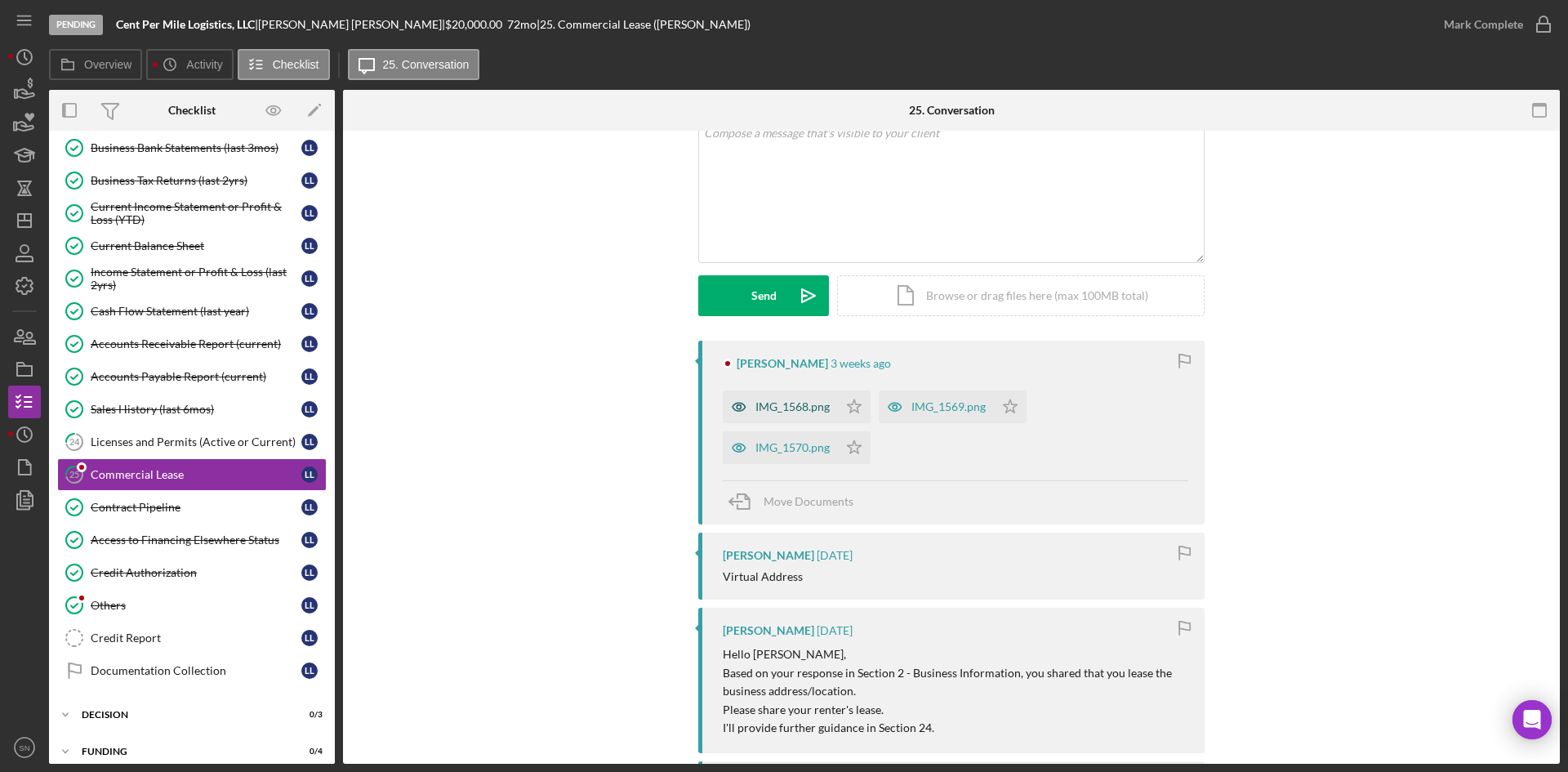
click at [768, 411] on div "IMG_1568.png" at bounding box center [793, 407] width 74 height 13
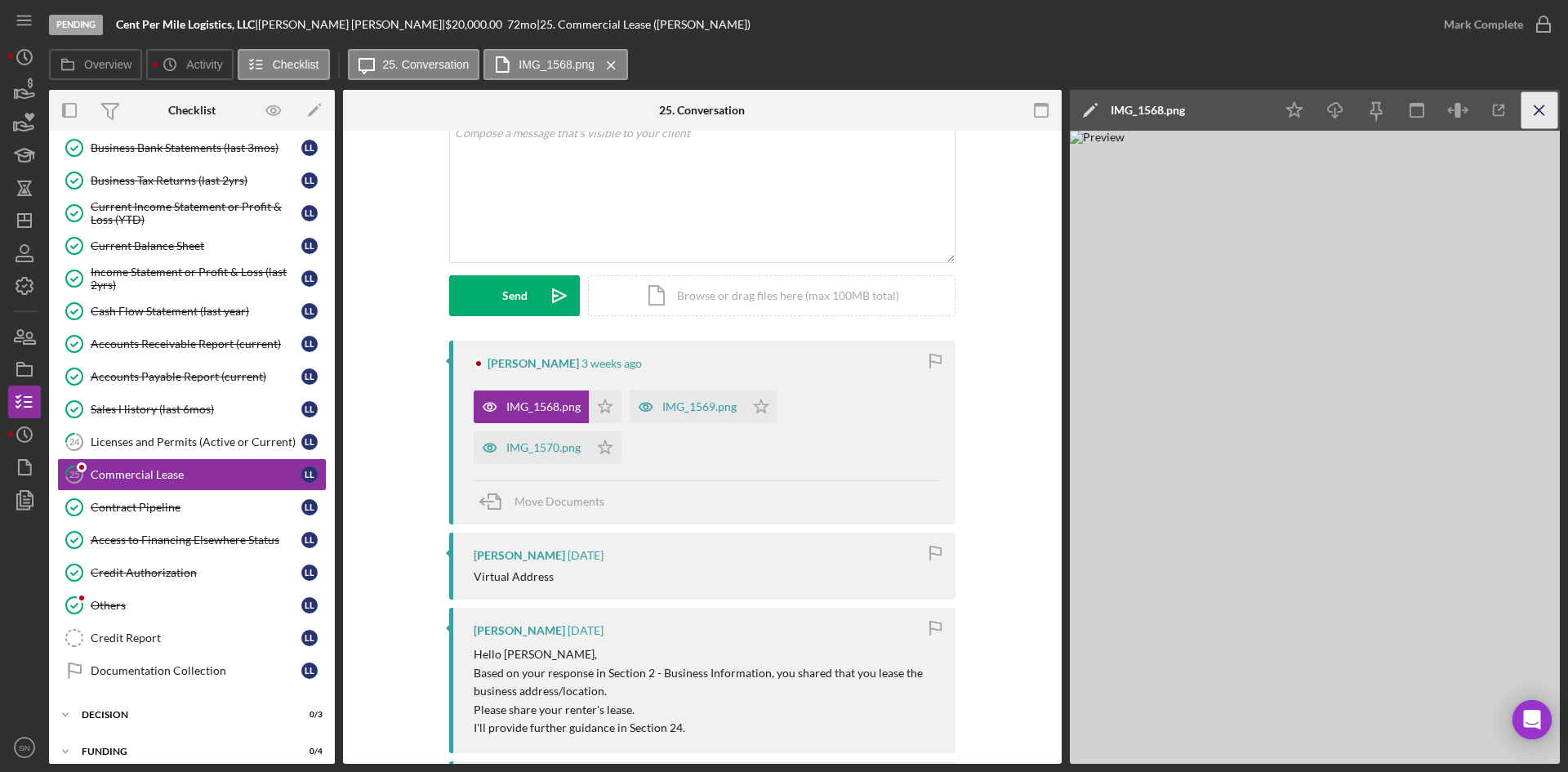
click at [1545, 112] on icon "Icon/Menu Close" at bounding box center [1540, 110] width 37 height 37
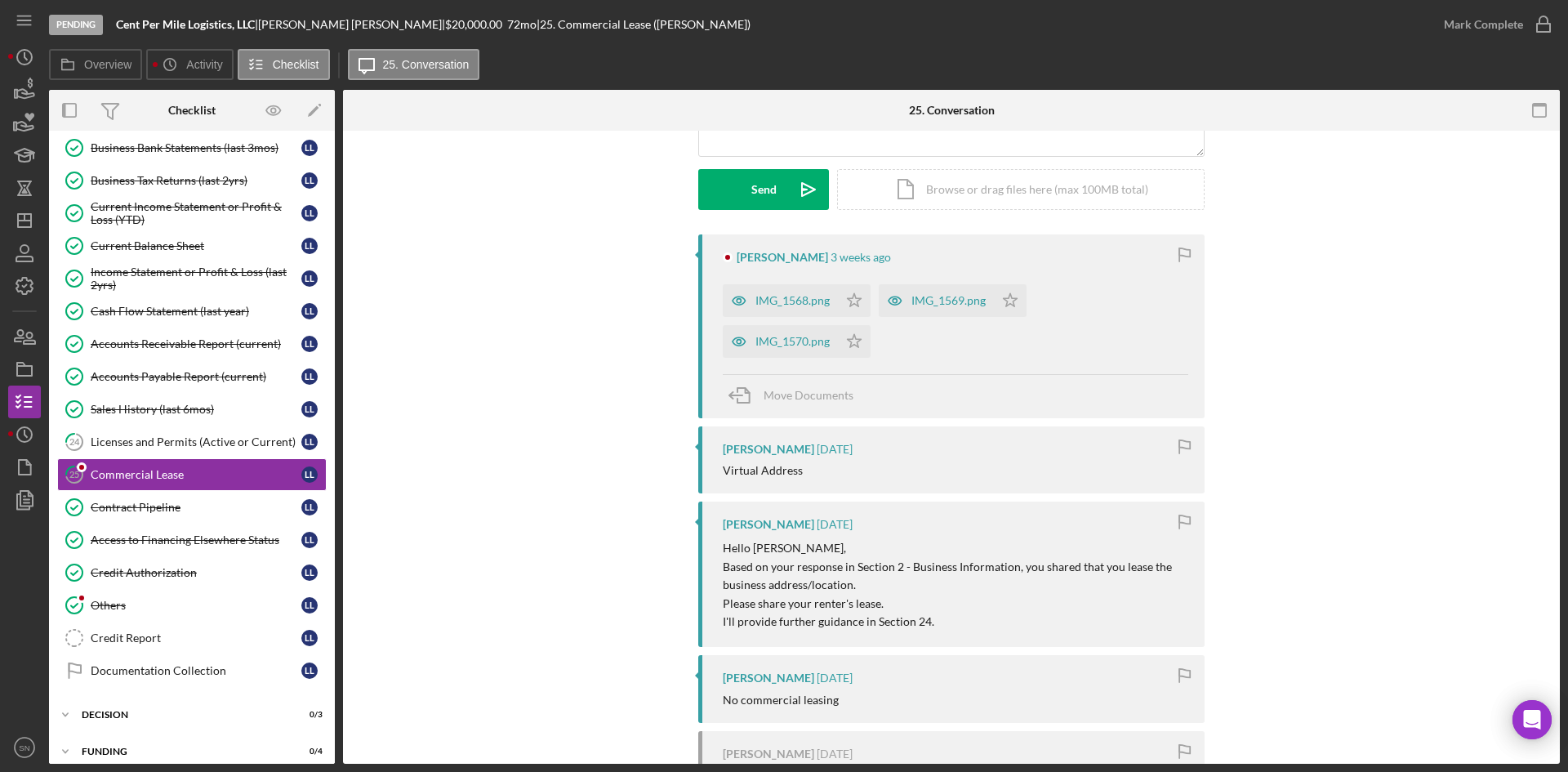
scroll to position [207, 0]
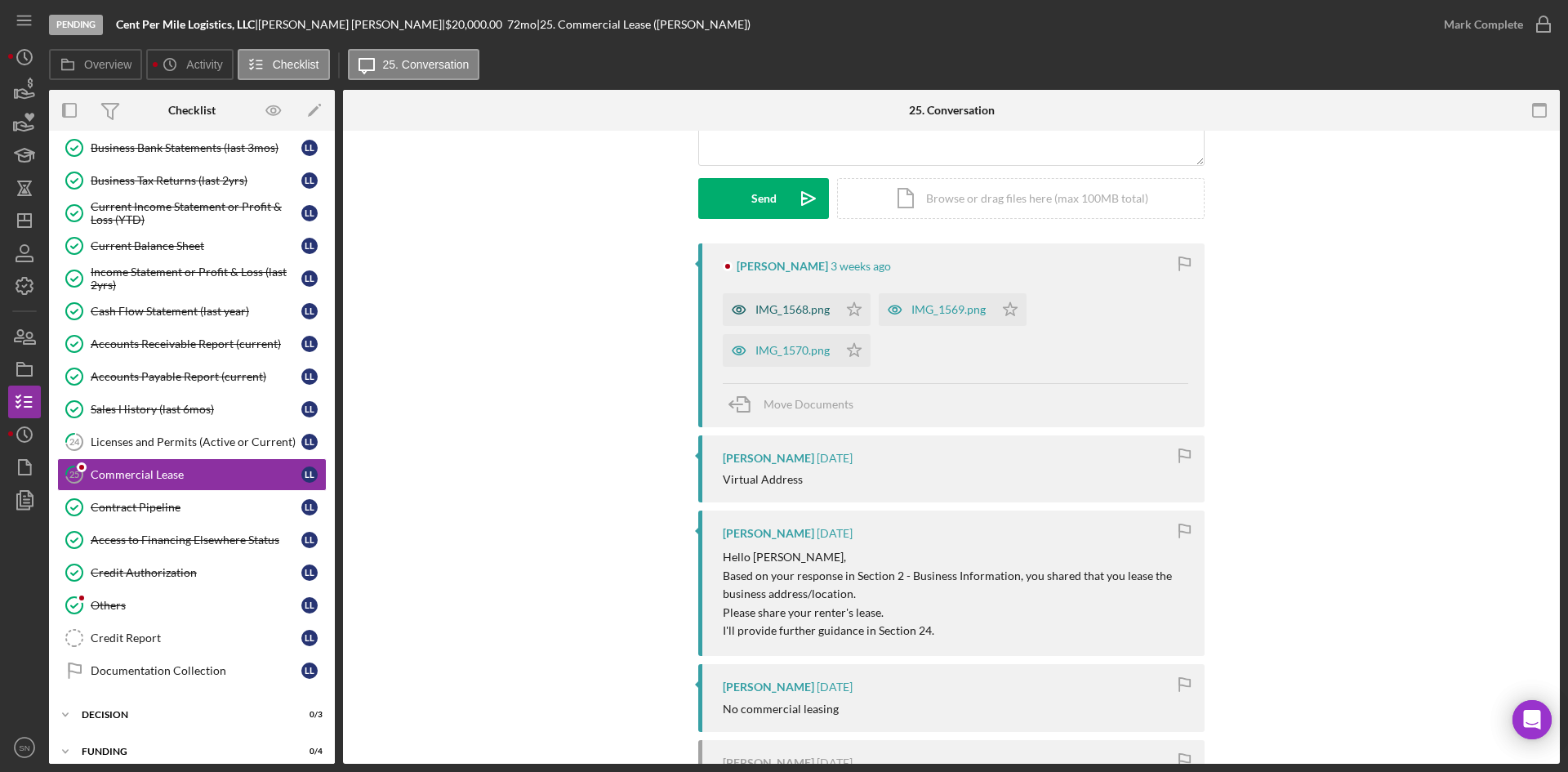
click at [805, 307] on div "IMG_1568.png" at bounding box center [793, 309] width 74 height 13
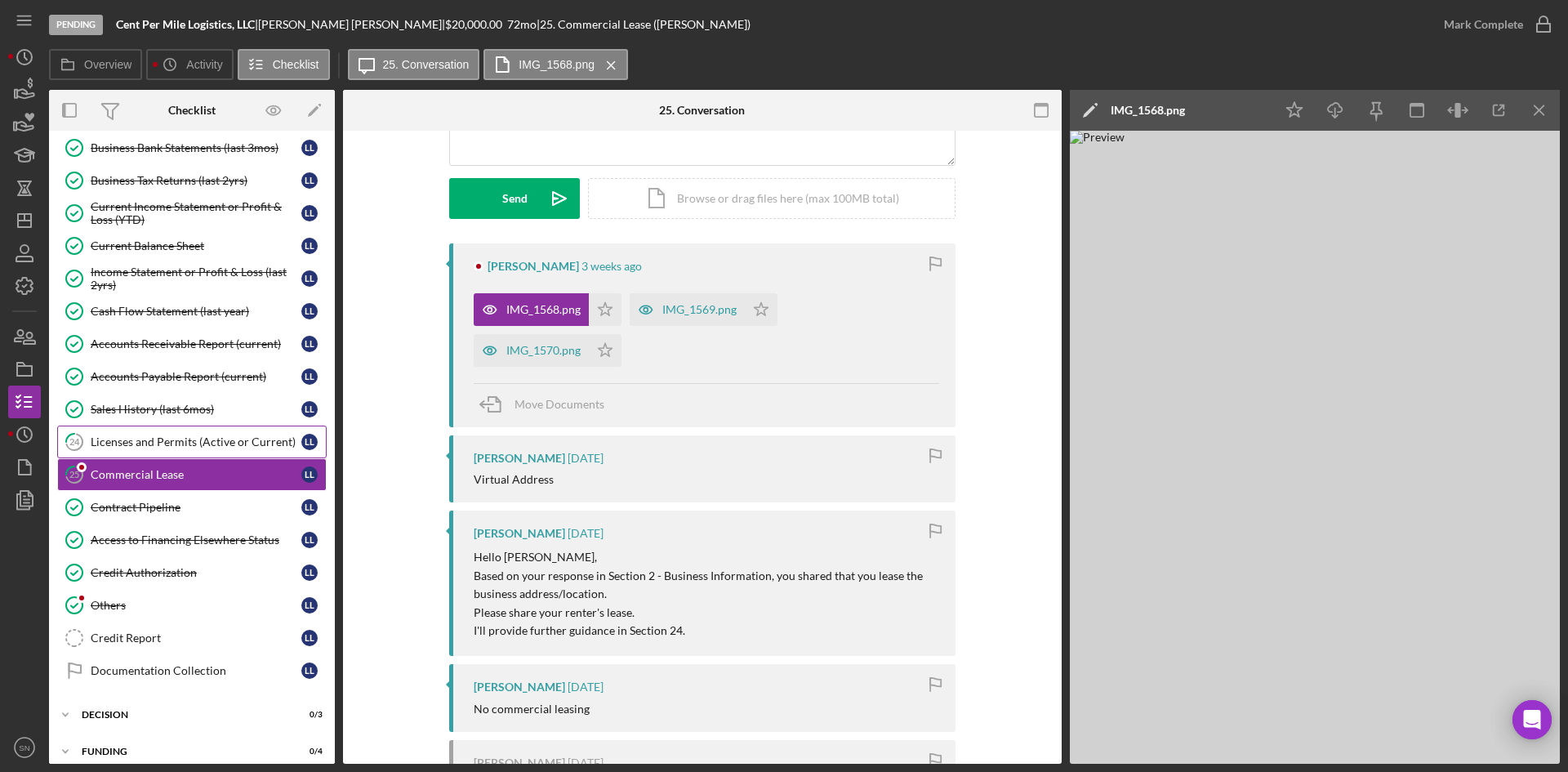
click at [213, 446] on div "Licenses and Permits (Active or Current)" at bounding box center [197, 442] width 211 height 13
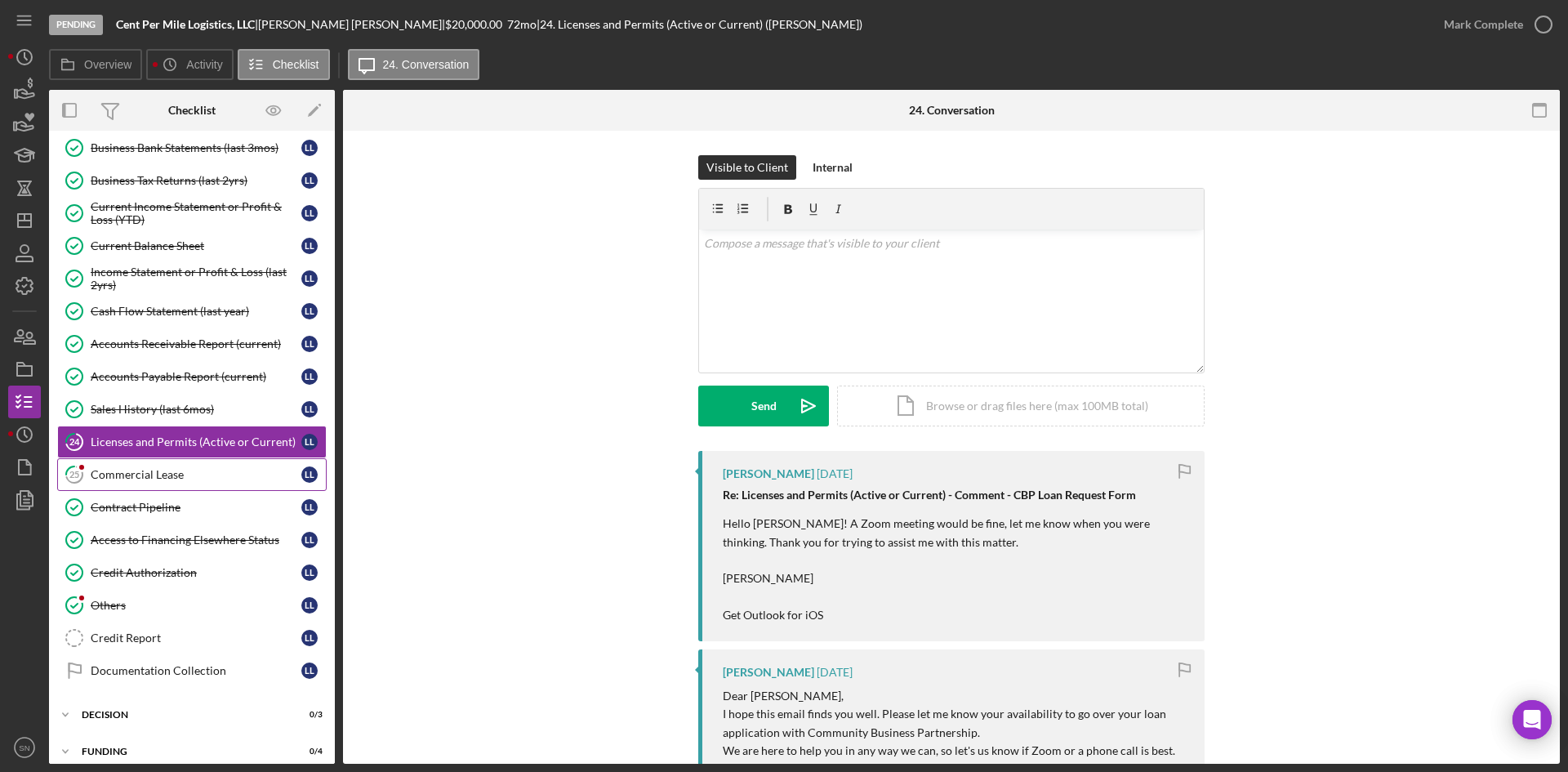
click at [180, 473] on div "Commercial Lease" at bounding box center [197, 474] width 211 height 13
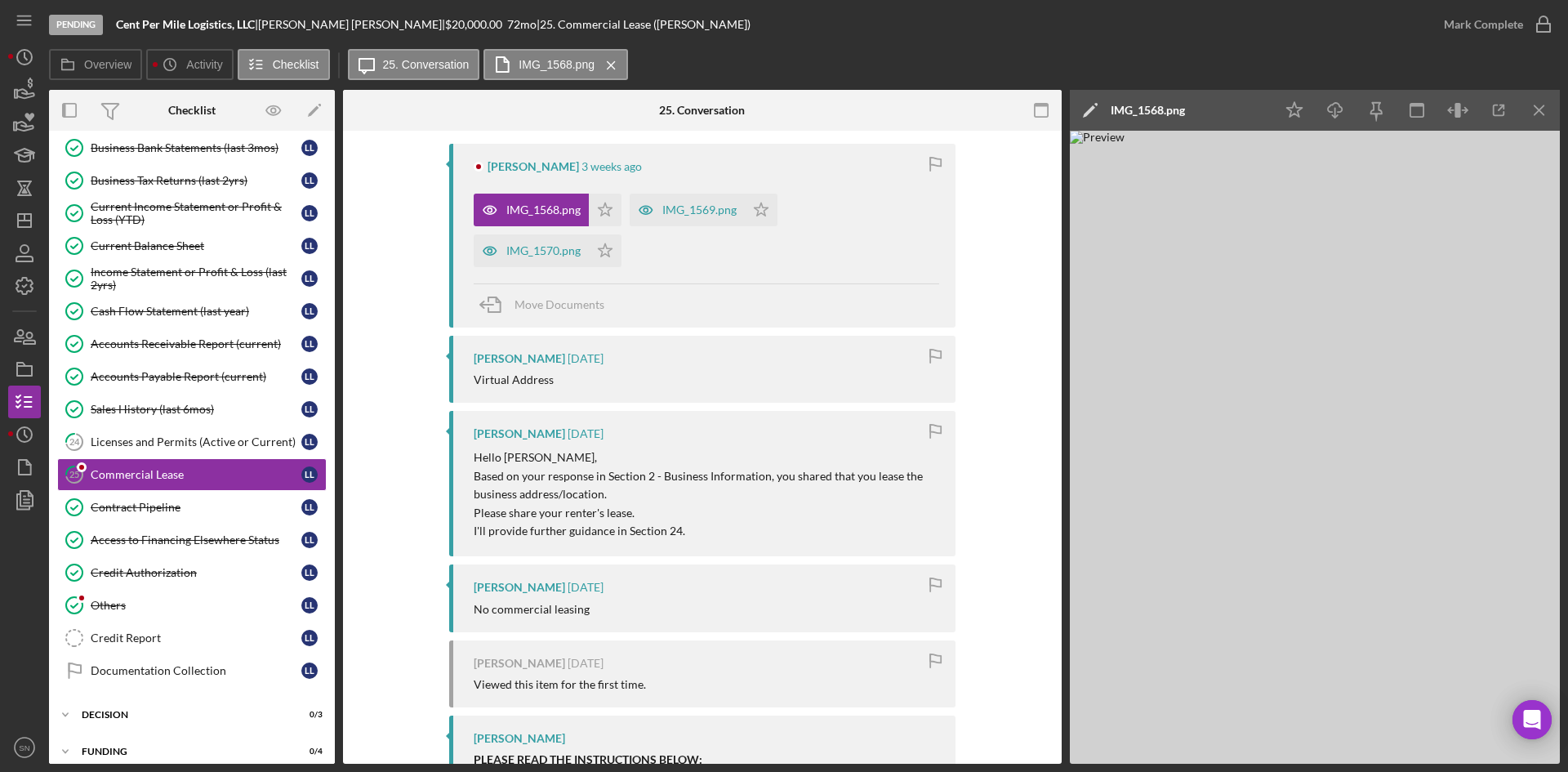
scroll to position [330, 0]
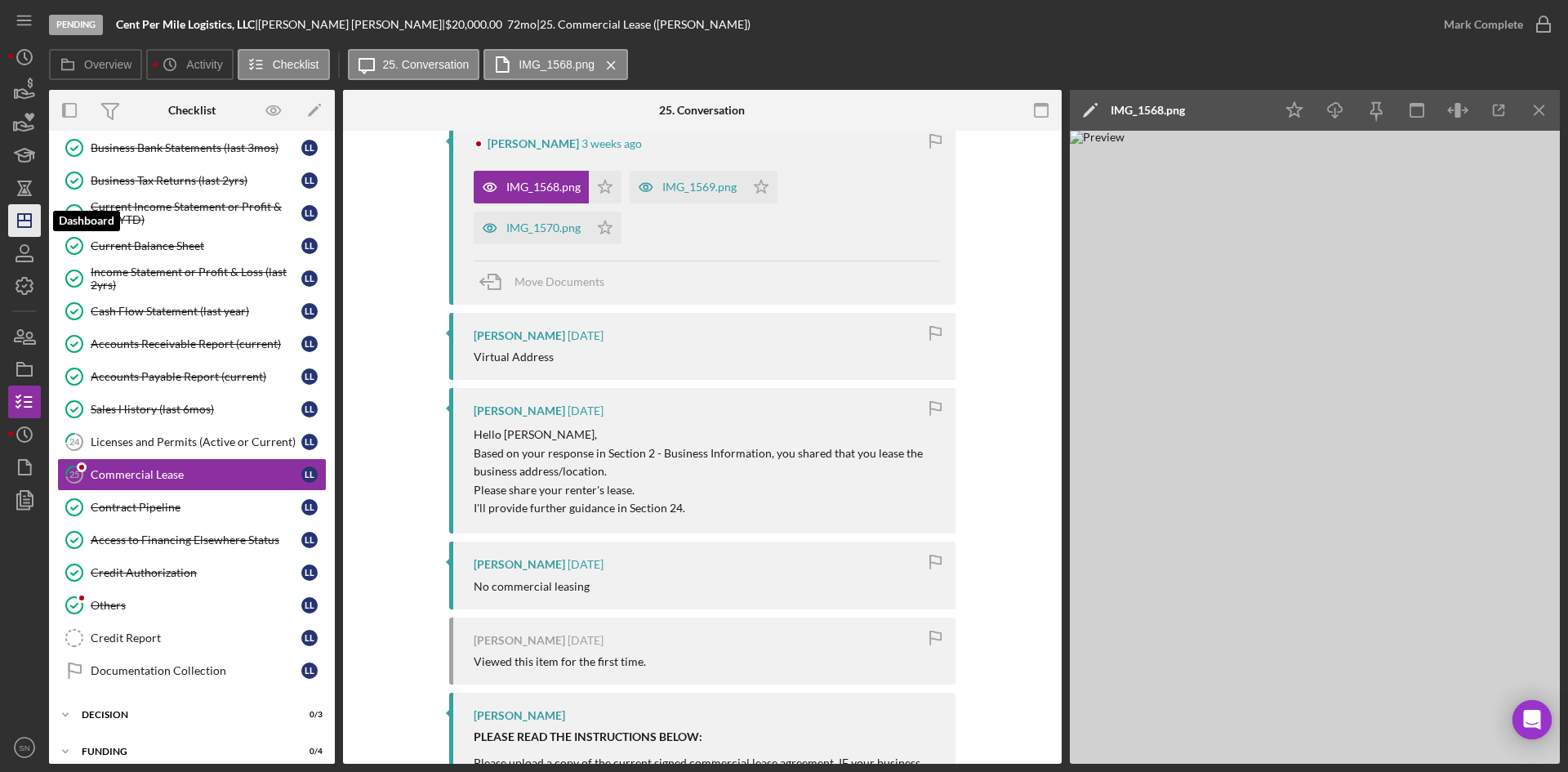
click at [28, 220] on icon "Icon/Dashboard" at bounding box center [24, 220] width 41 height 41
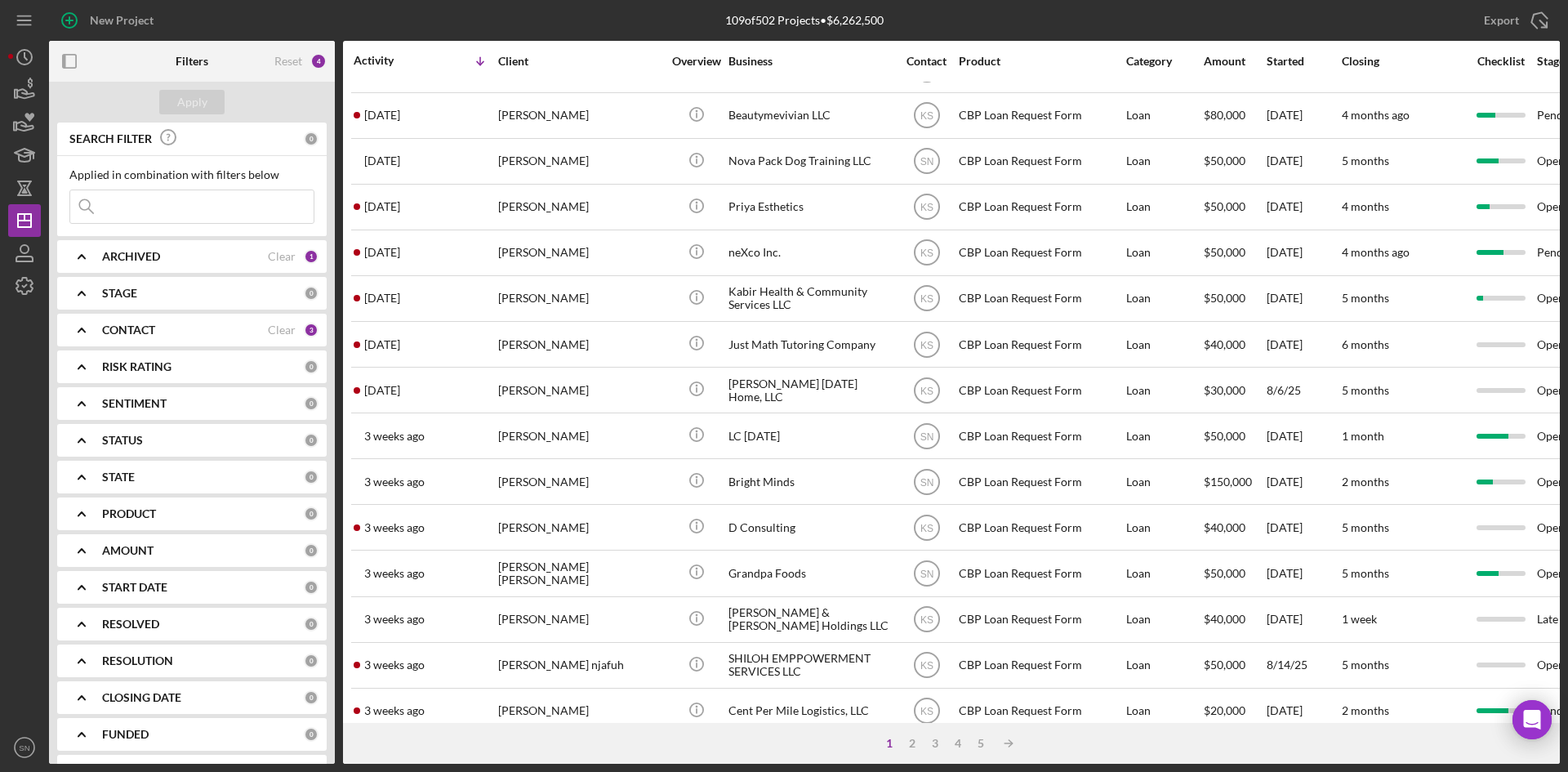
scroll to position [526, 0]
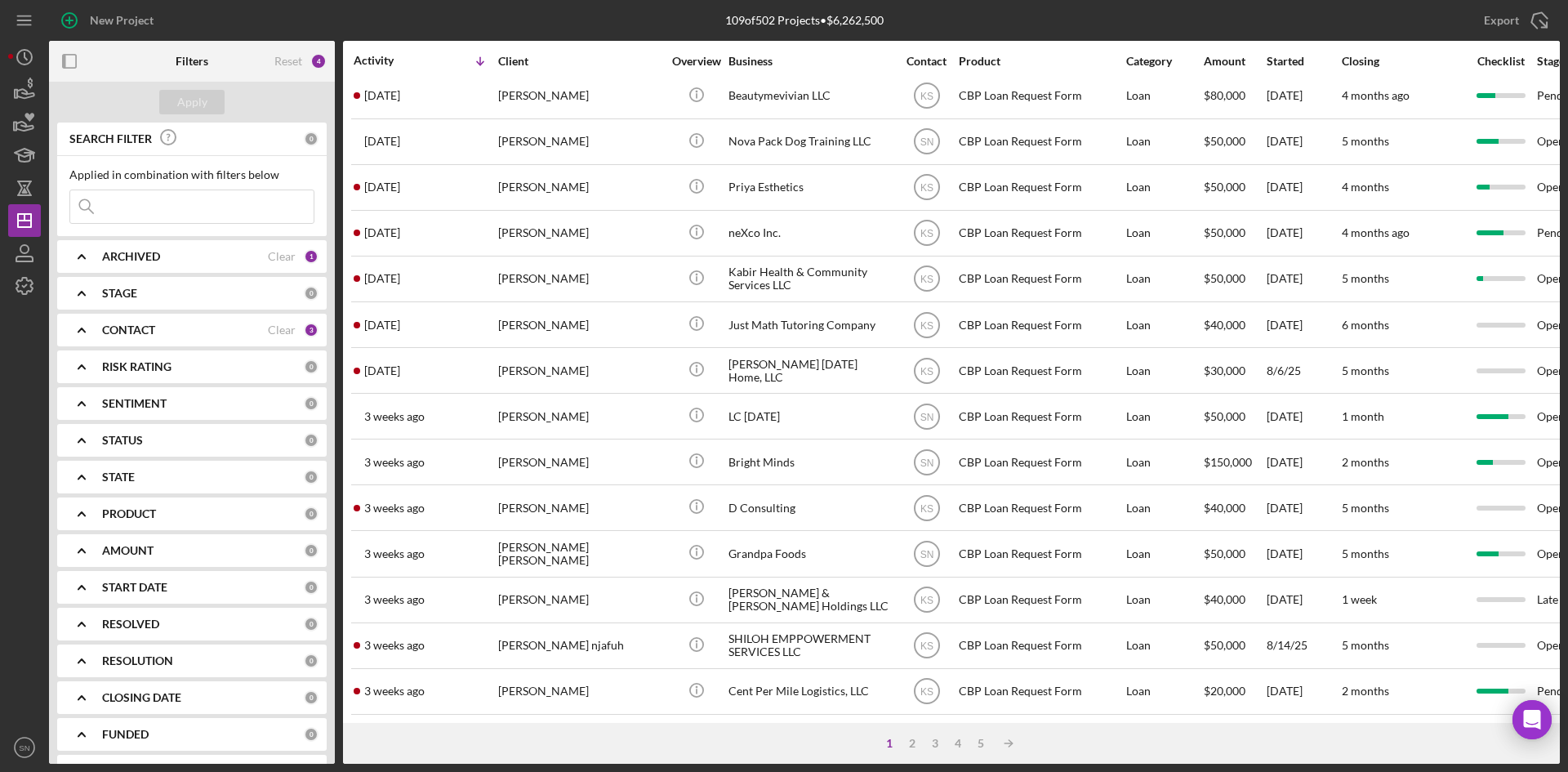
click at [104, 212] on input at bounding box center [192, 207] width 243 height 32
click at [909, 744] on div "2" at bounding box center [912, 743] width 23 height 13
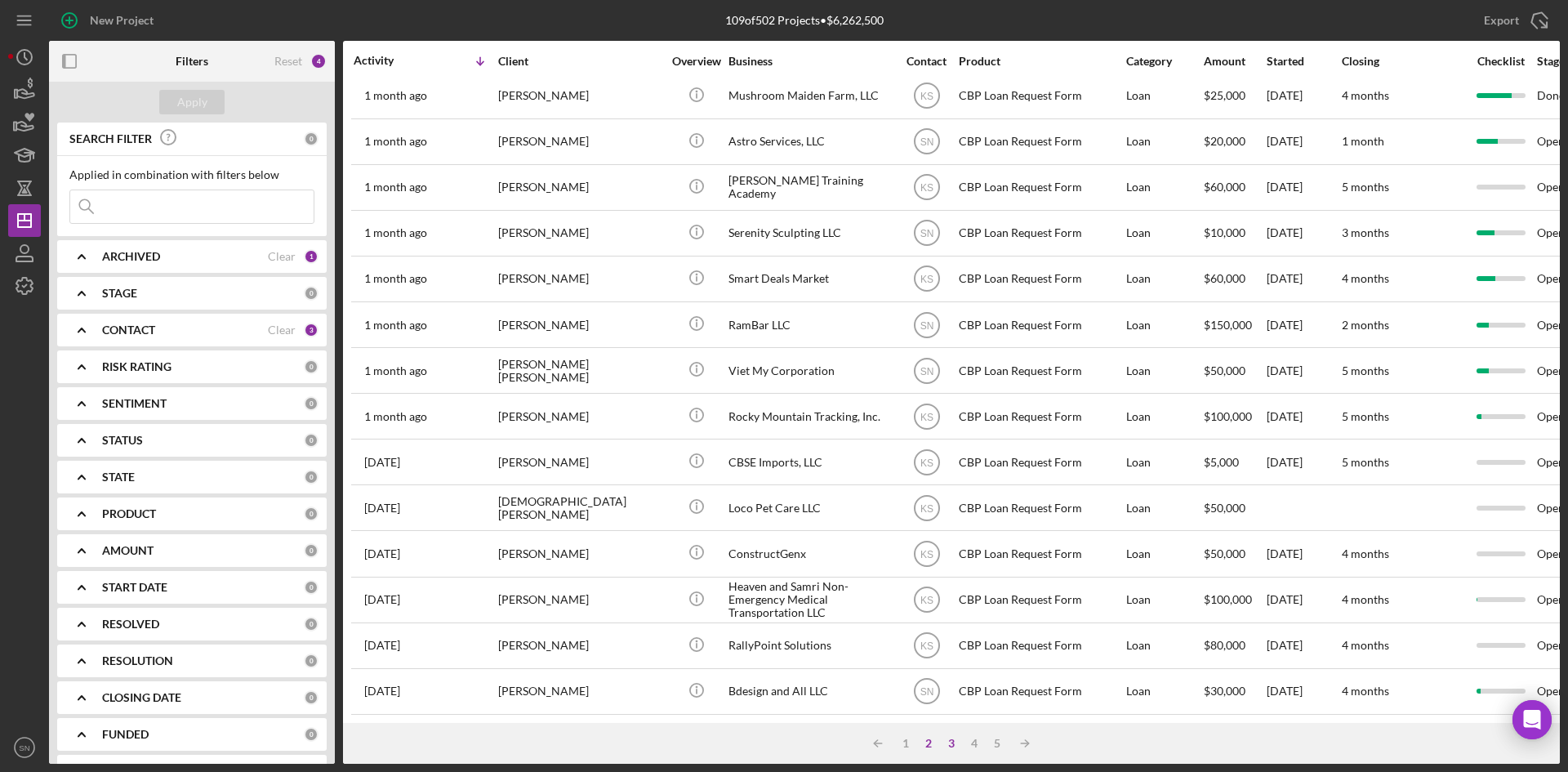
click at [957, 746] on div "3" at bounding box center [951, 743] width 23 height 13
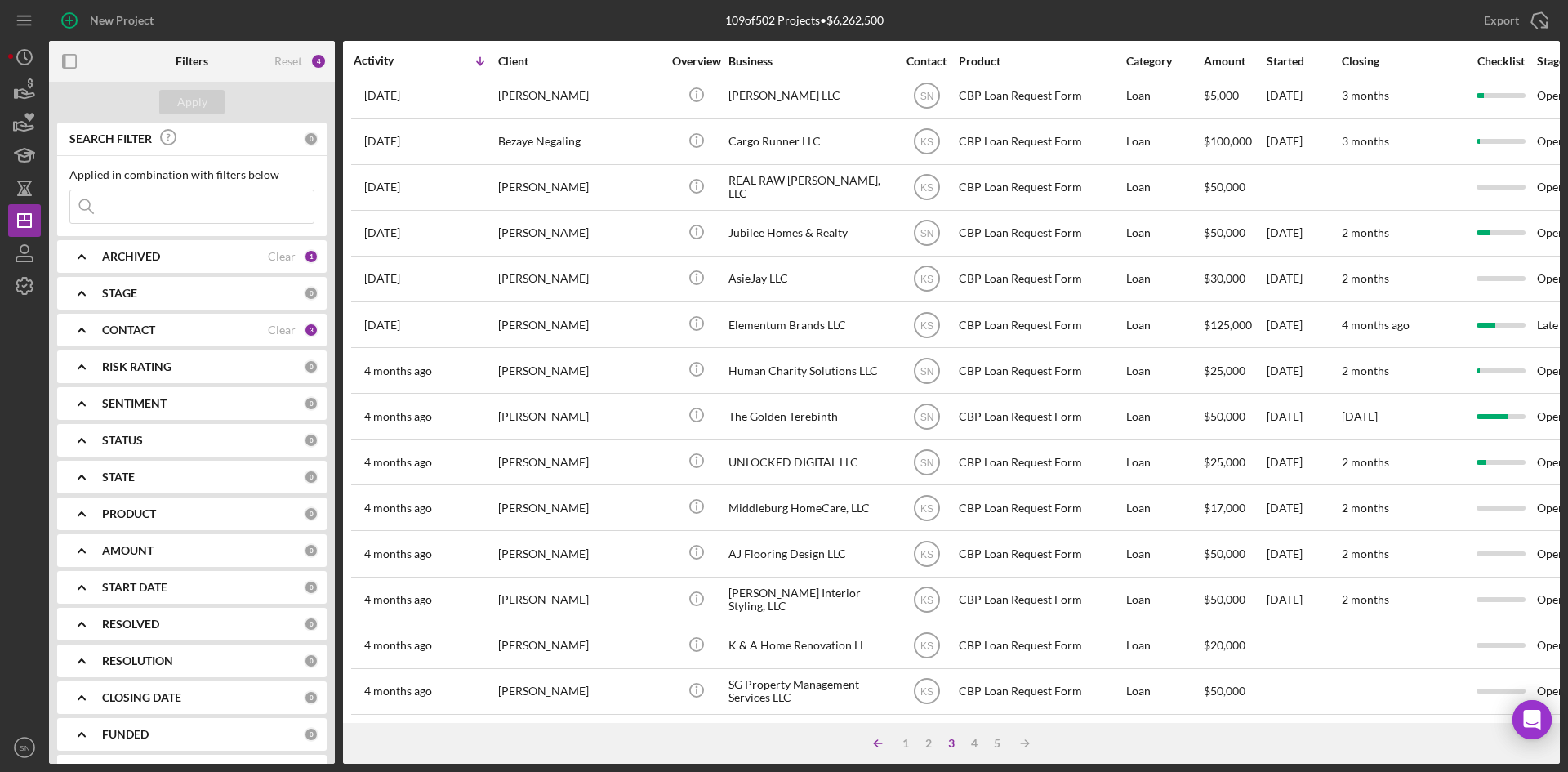
click at [884, 744] on icon "Icon/Table Sort Arrow" at bounding box center [878, 743] width 32 height 32
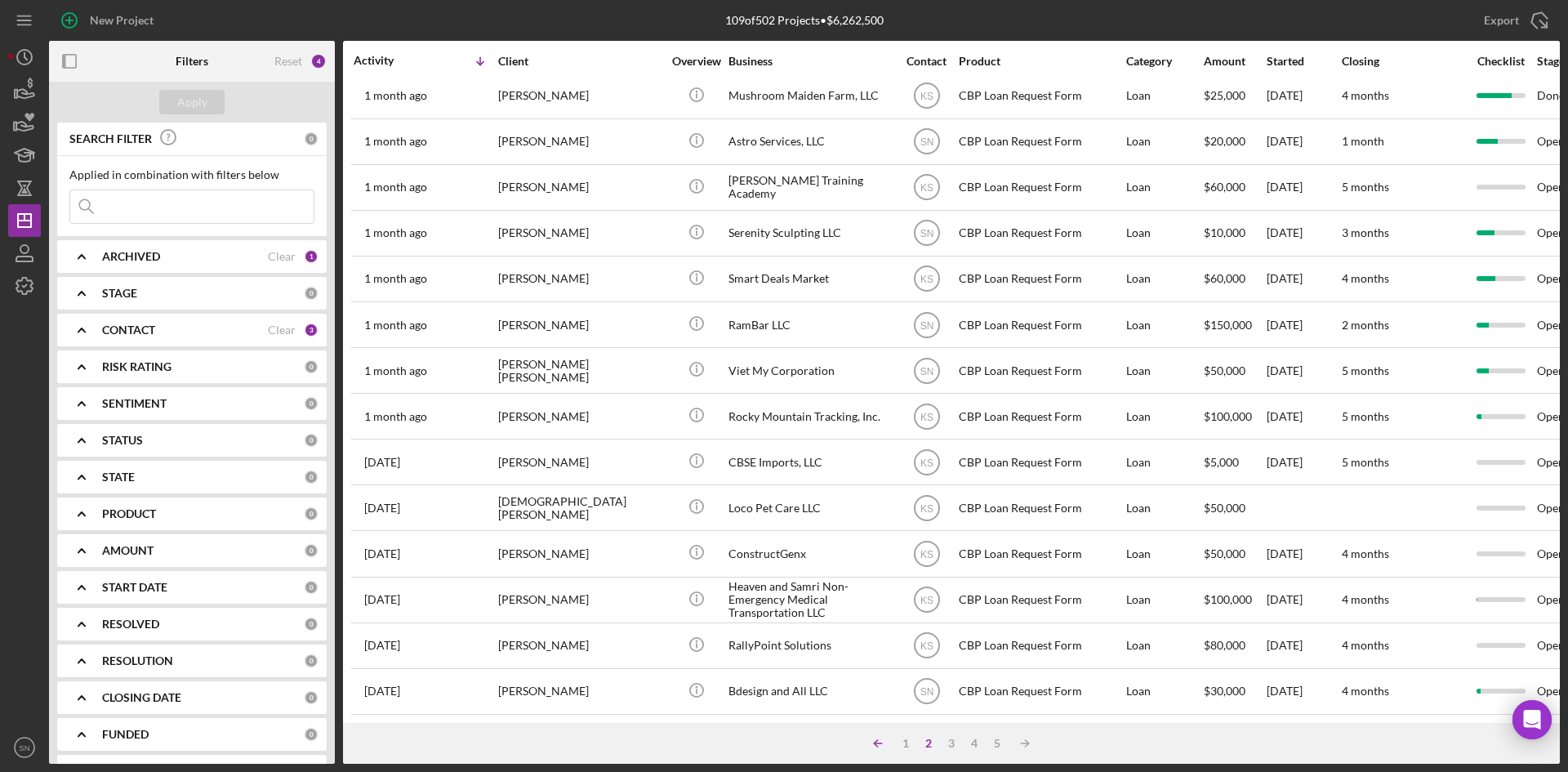
click at [880, 747] on icon "Icon/Table Sort Arrow" at bounding box center [878, 743] width 32 height 32
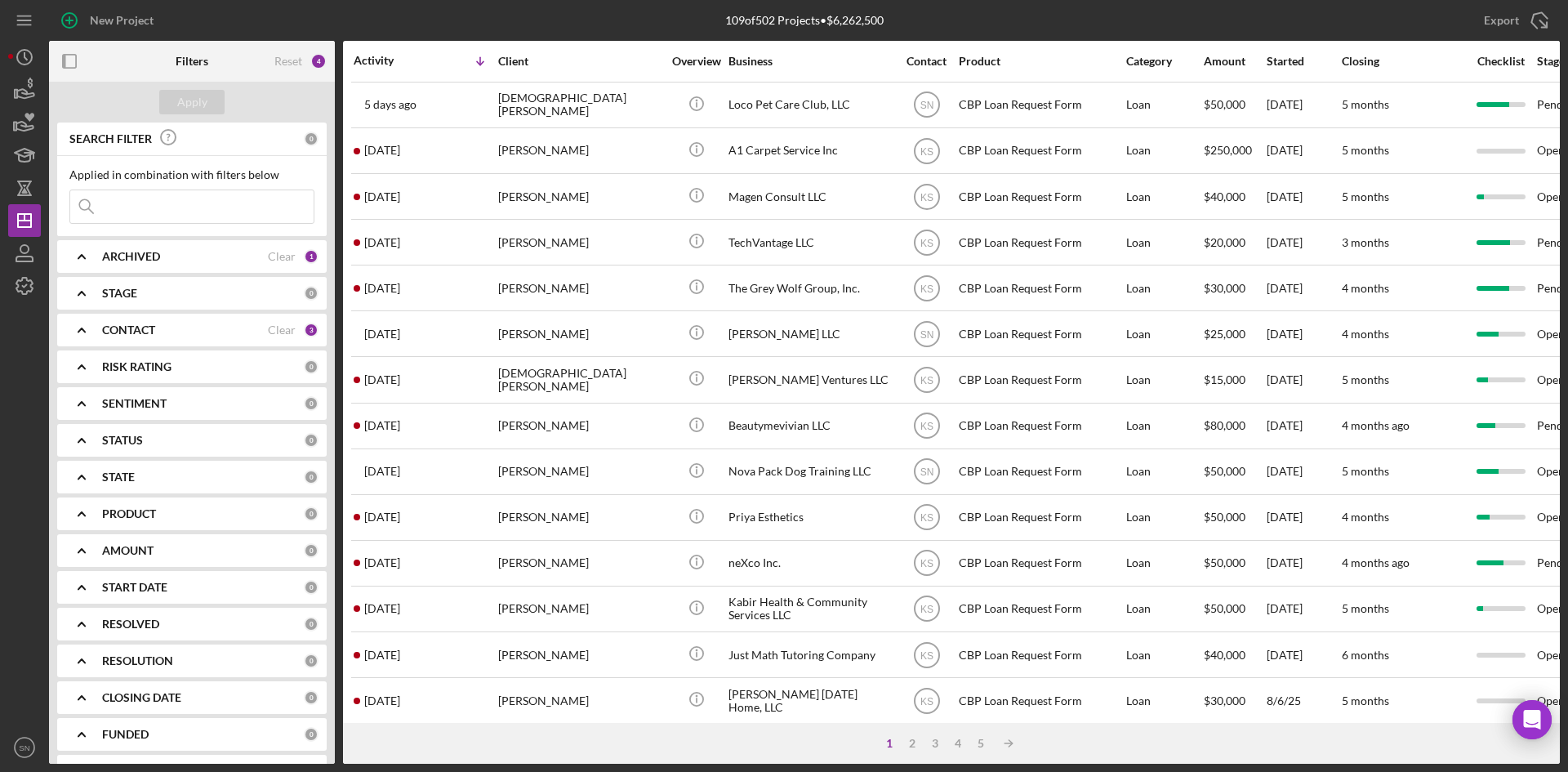
scroll to position [0, 0]
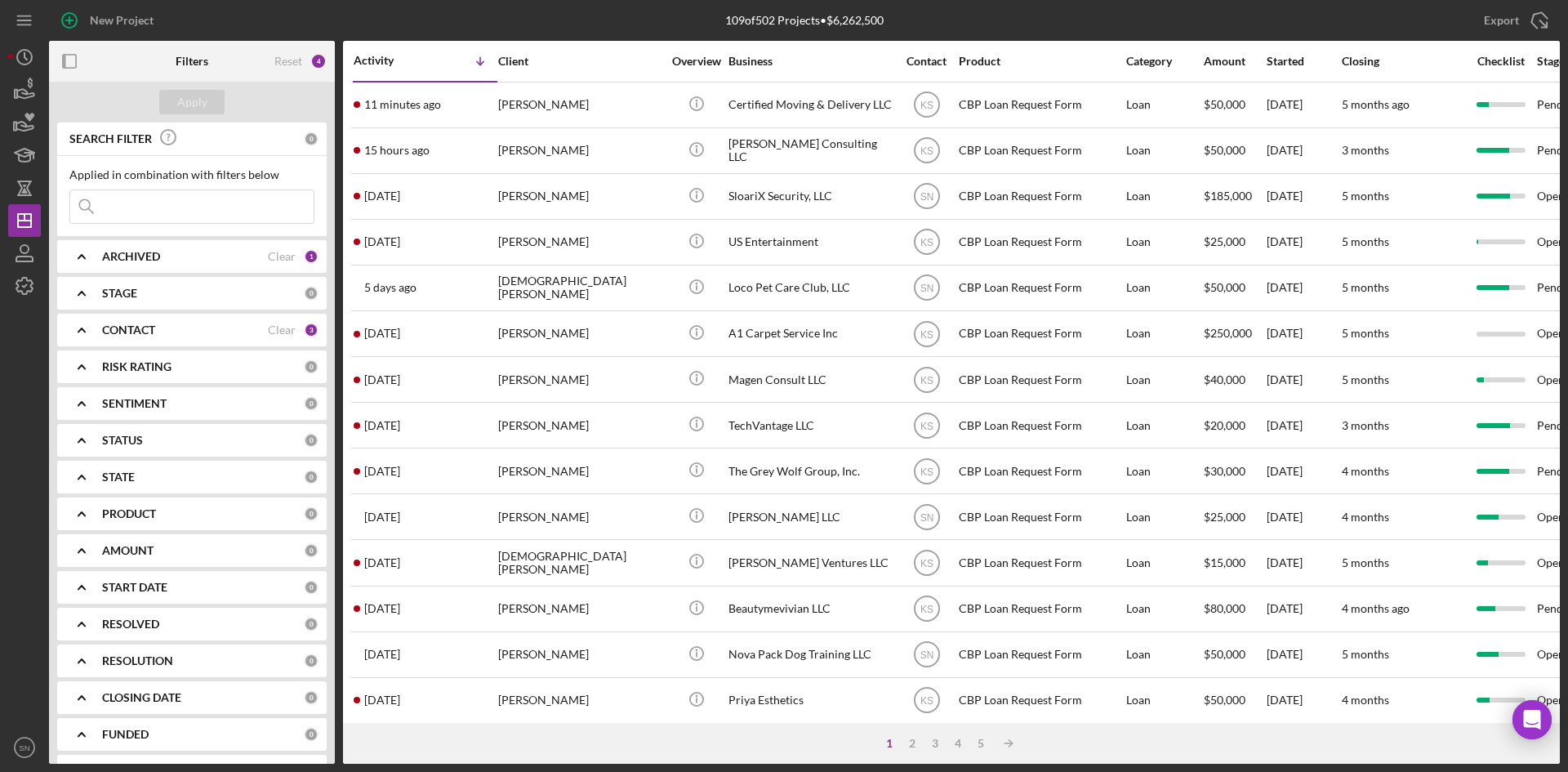
click at [109, 204] on input at bounding box center [192, 207] width 243 height 32
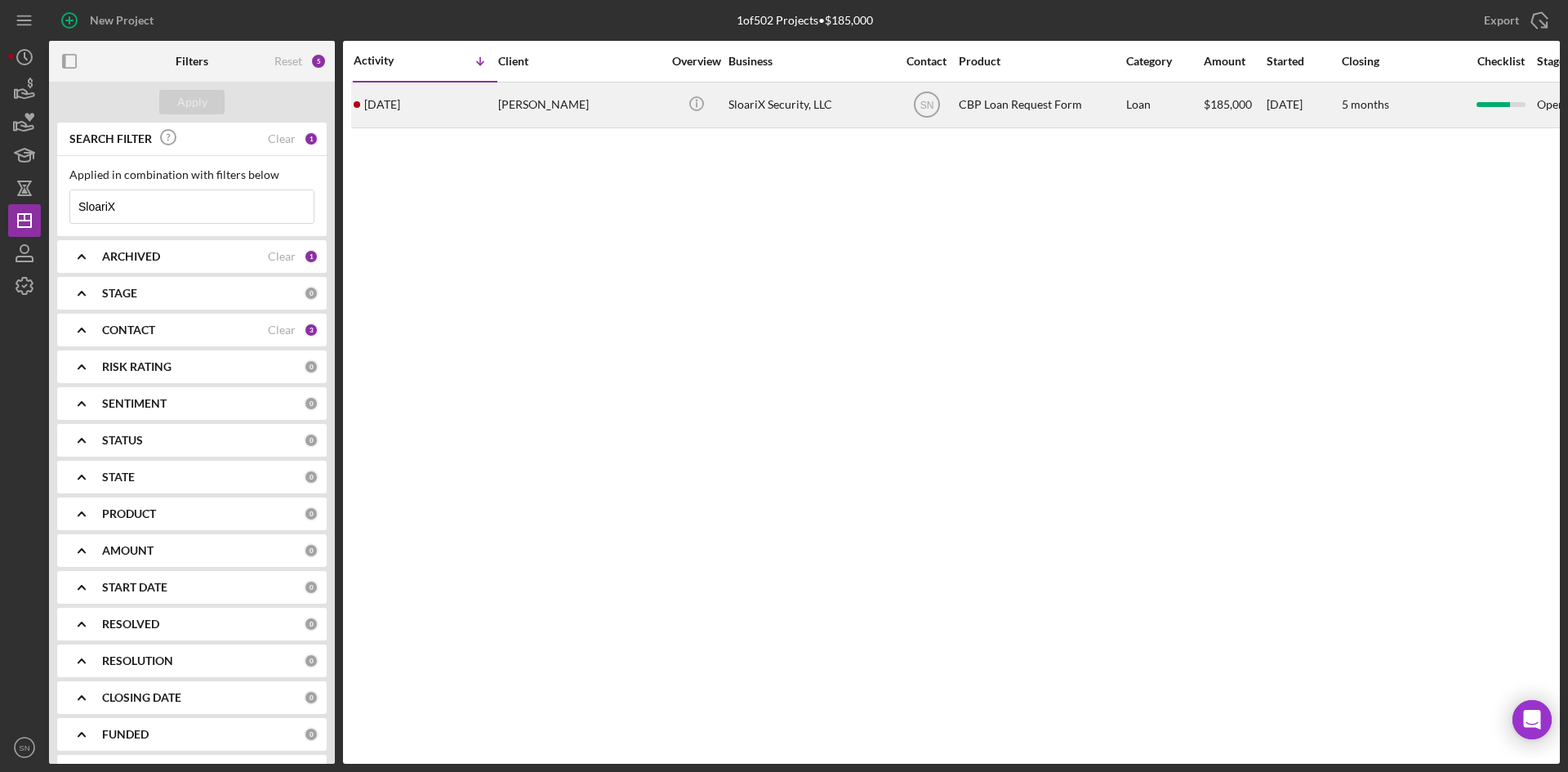
type input "SloariX"
click at [462, 87] on div "[DATE] [PERSON_NAME]" at bounding box center [425, 105] width 143 height 43
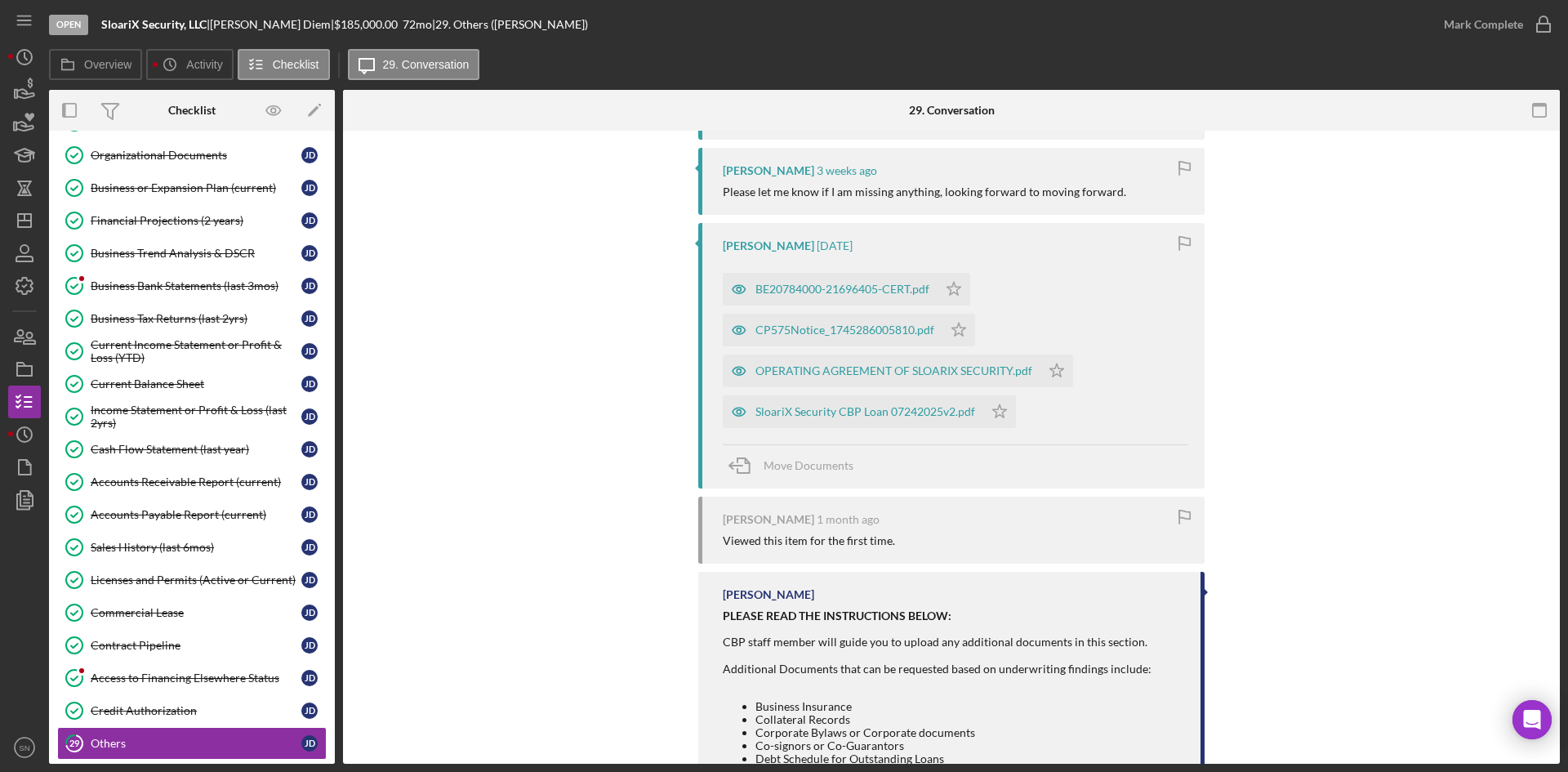
scroll to position [319, 0]
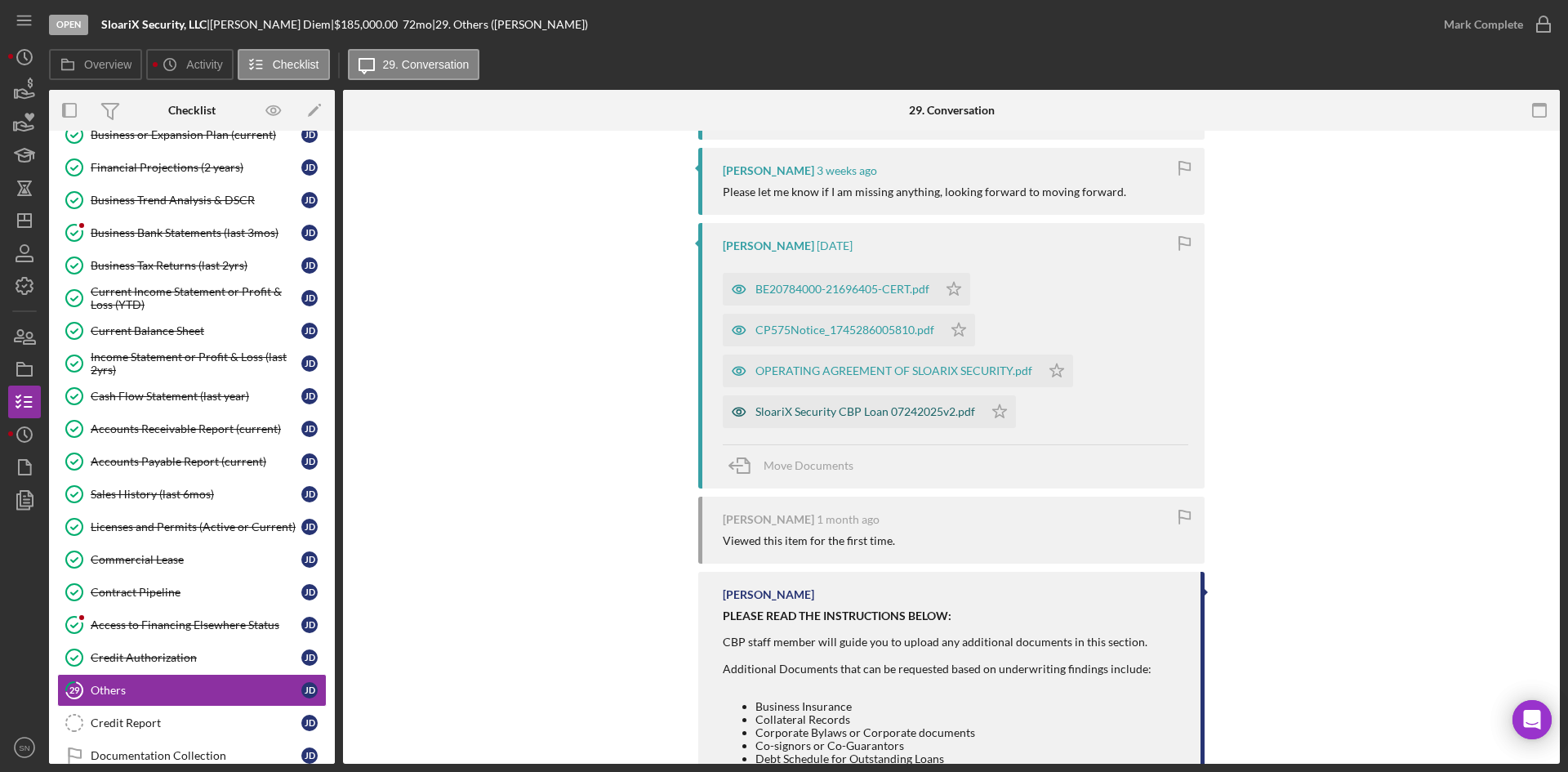
click at [860, 411] on div "SloariX Security CBP Loan 07242025v2.pdf" at bounding box center [866, 411] width 220 height 13
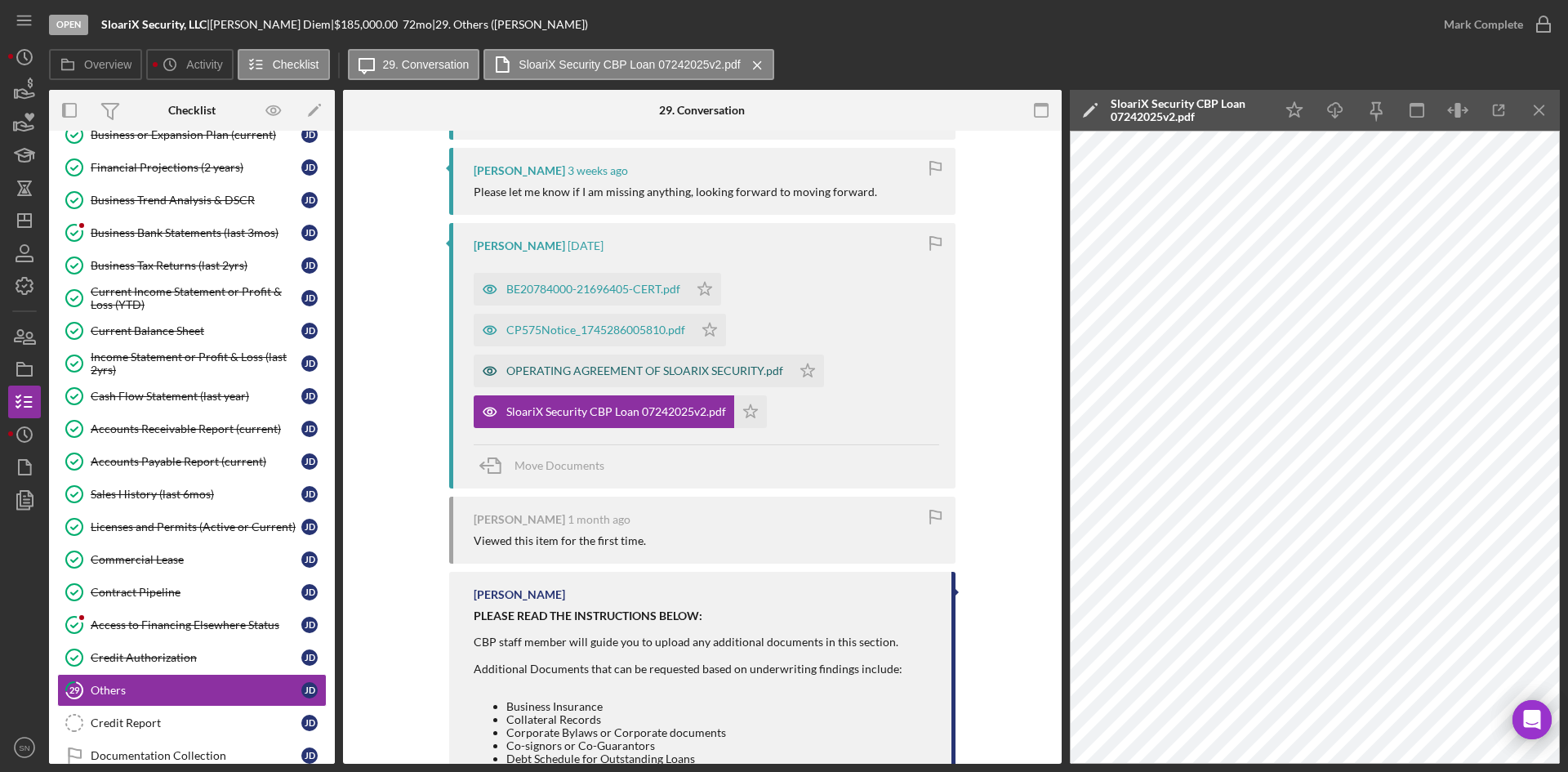
click at [610, 370] on div "OPERATING AGREEMENT OF SLOARIX SECURITY.pdf" at bounding box center [645, 371] width 277 height 13
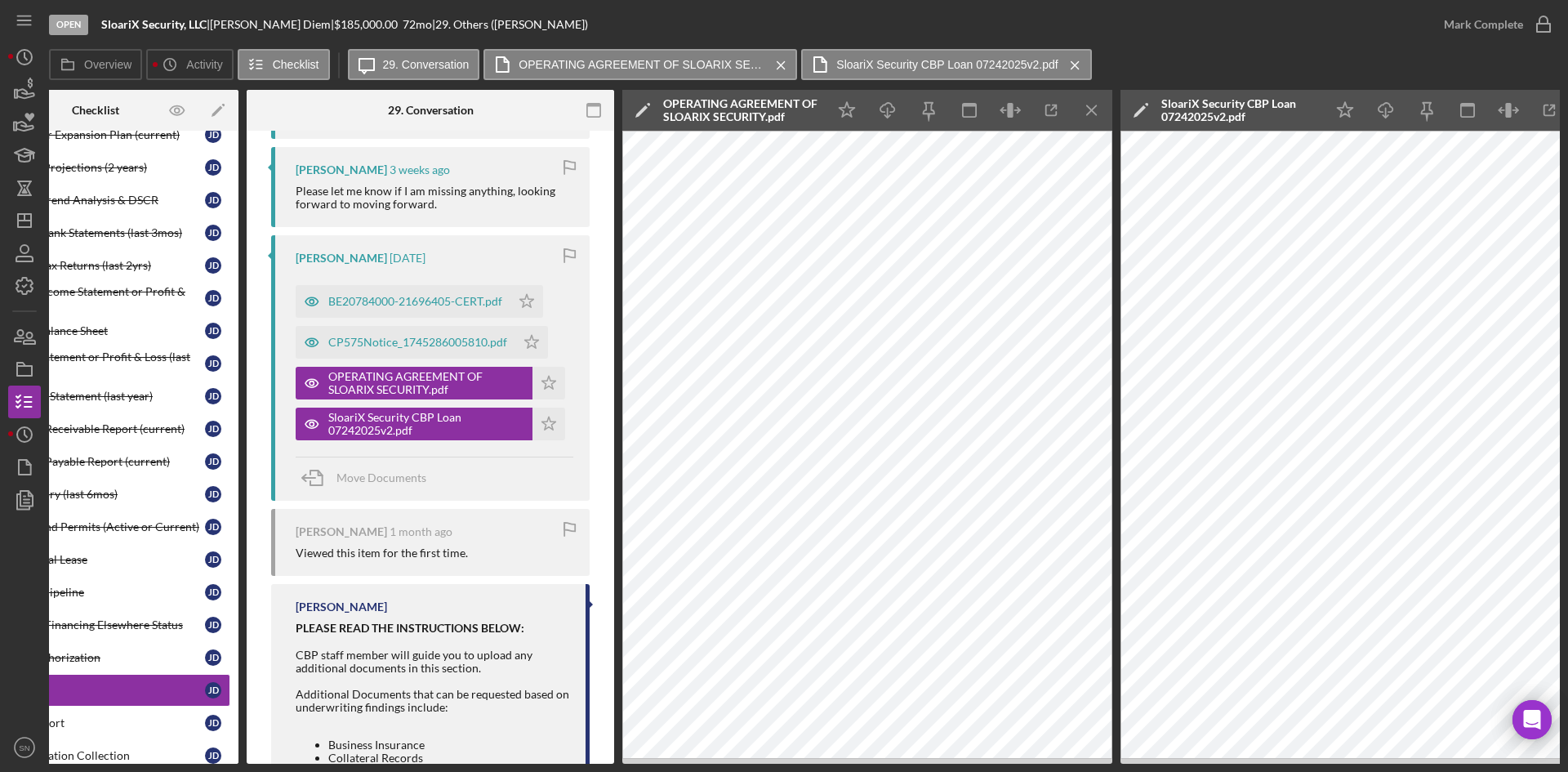
scroll to position [0, 147]
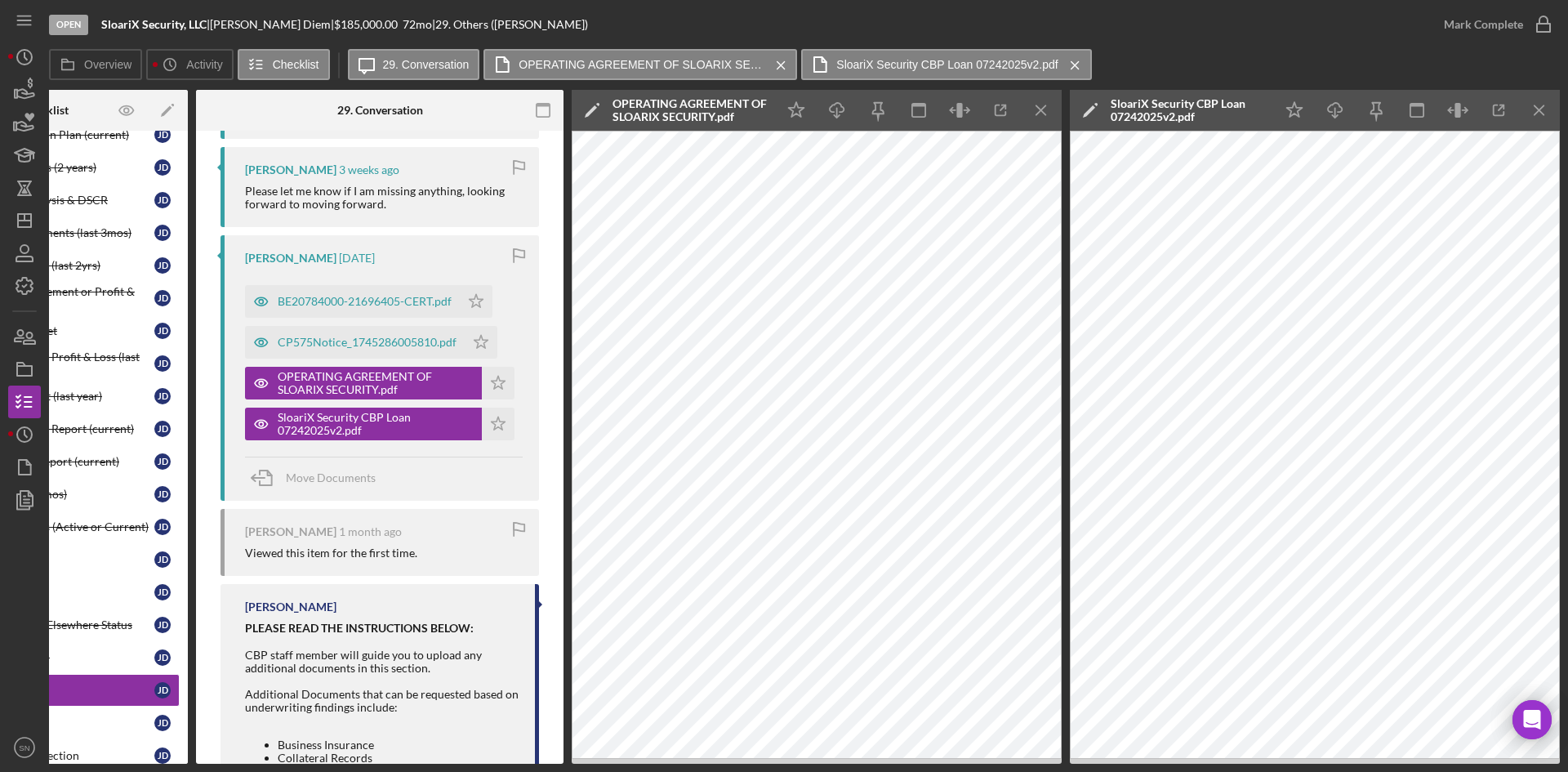
drag, startPoint x: 182, startPoint y: 666, endPoint x: 184, endPoint y: 712, distance: 46.0
click at [187, 701] on div "Icon/Expander Eligibility 6 / 6 Icon/Expander Documentation 24 / 27 Identificat…" at bounding box center [44, 447] width 286 height 633
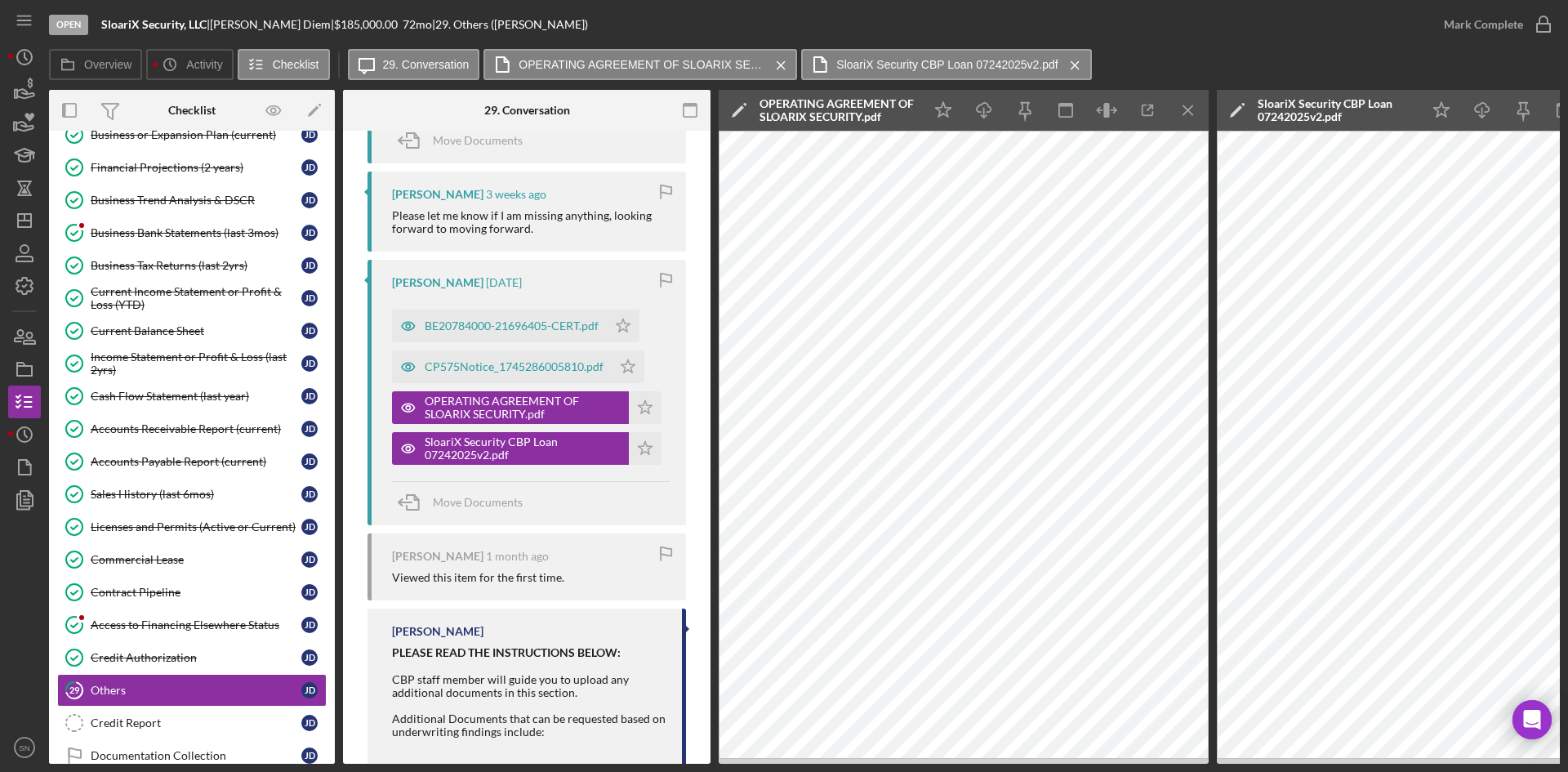
scroll to position [543, 0]
click at [481, 369] on div "CP575Notice_1745286005810.pdf" at bounding box center [514, 369] width 179 height 13
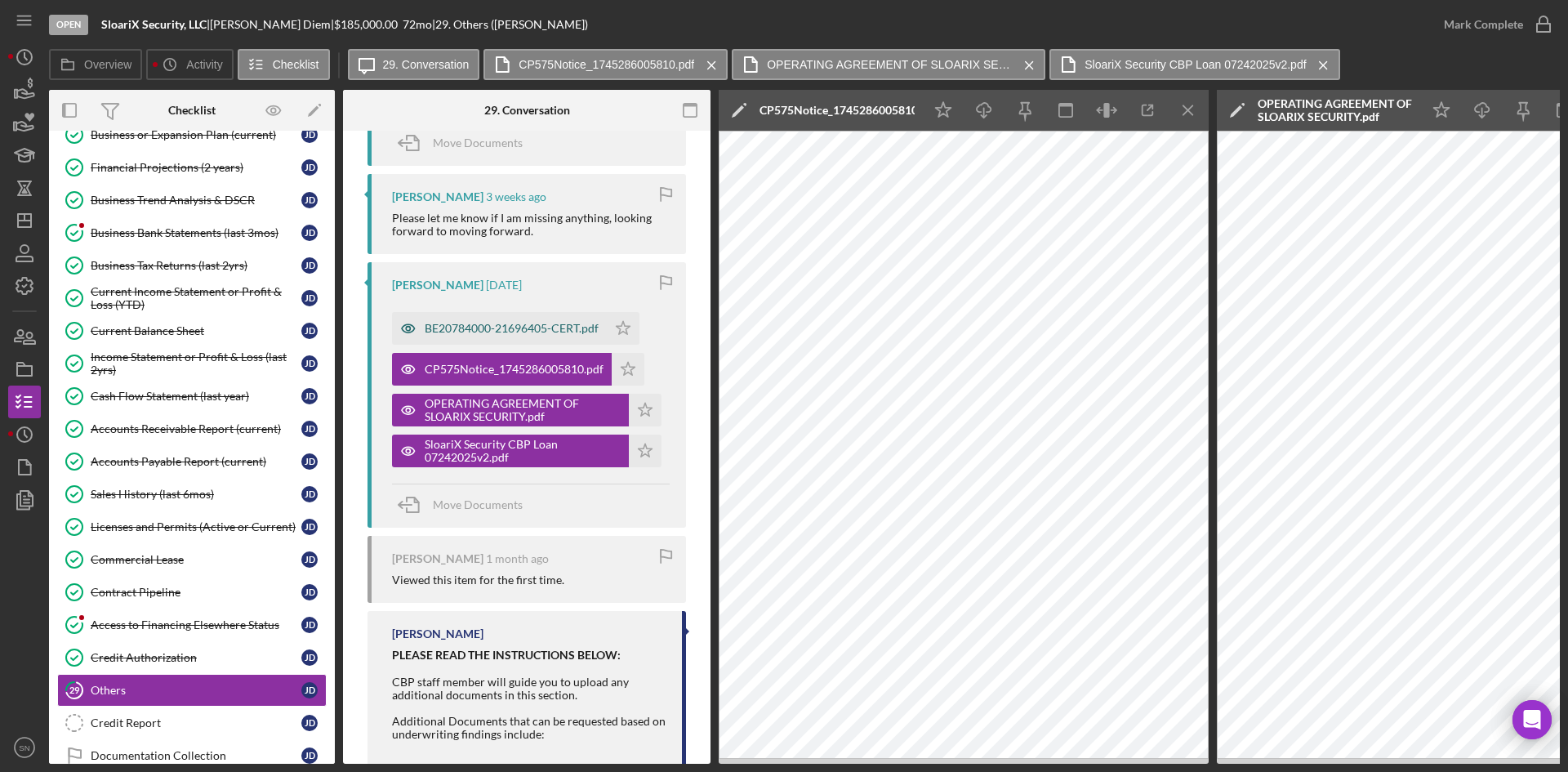
click at [445, 322] on div "BE20784000-21696405-CERT.pdf" at bounding box center [511, 328] width 174 height 13
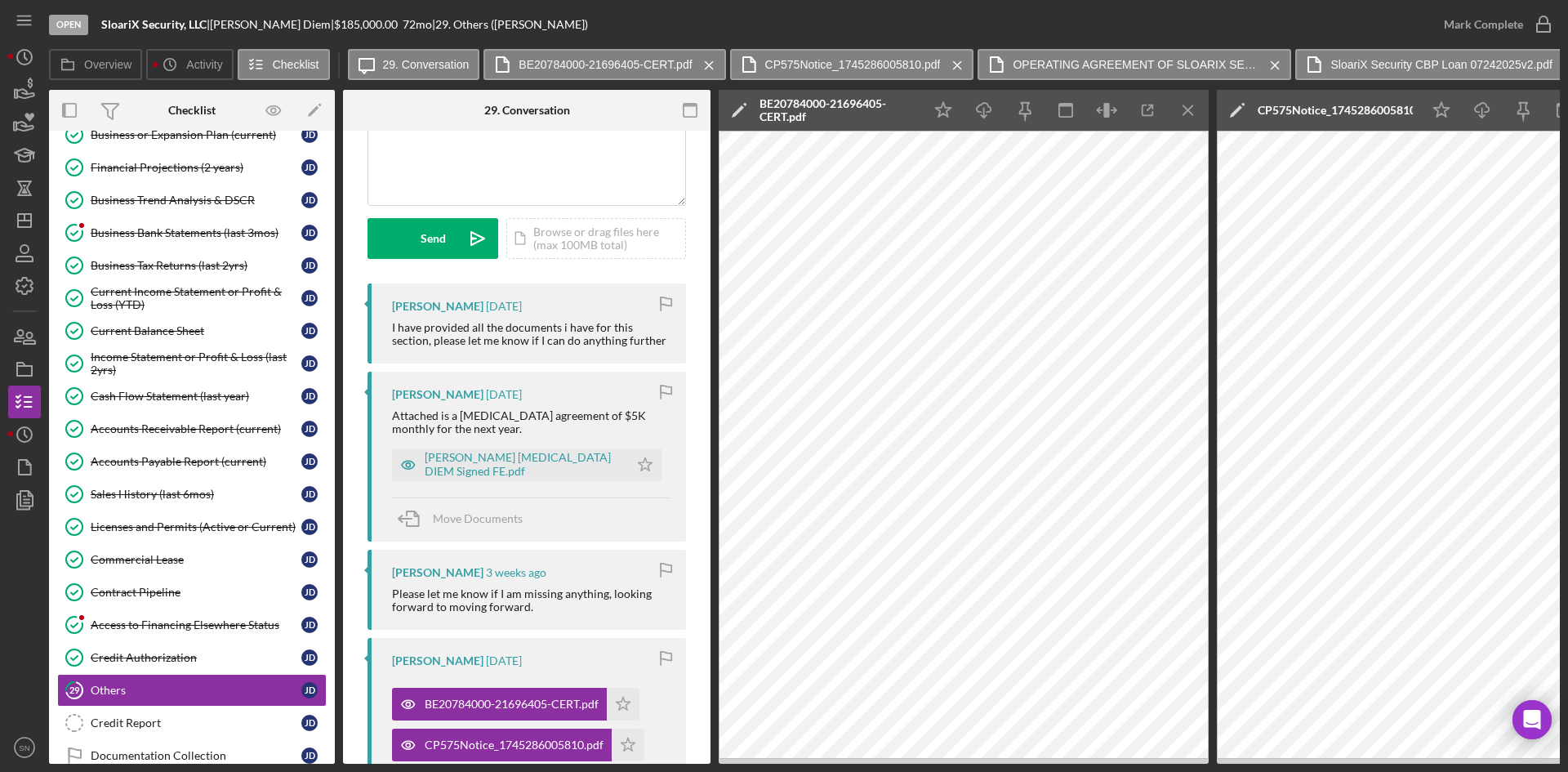
scroll to position [313, 0]
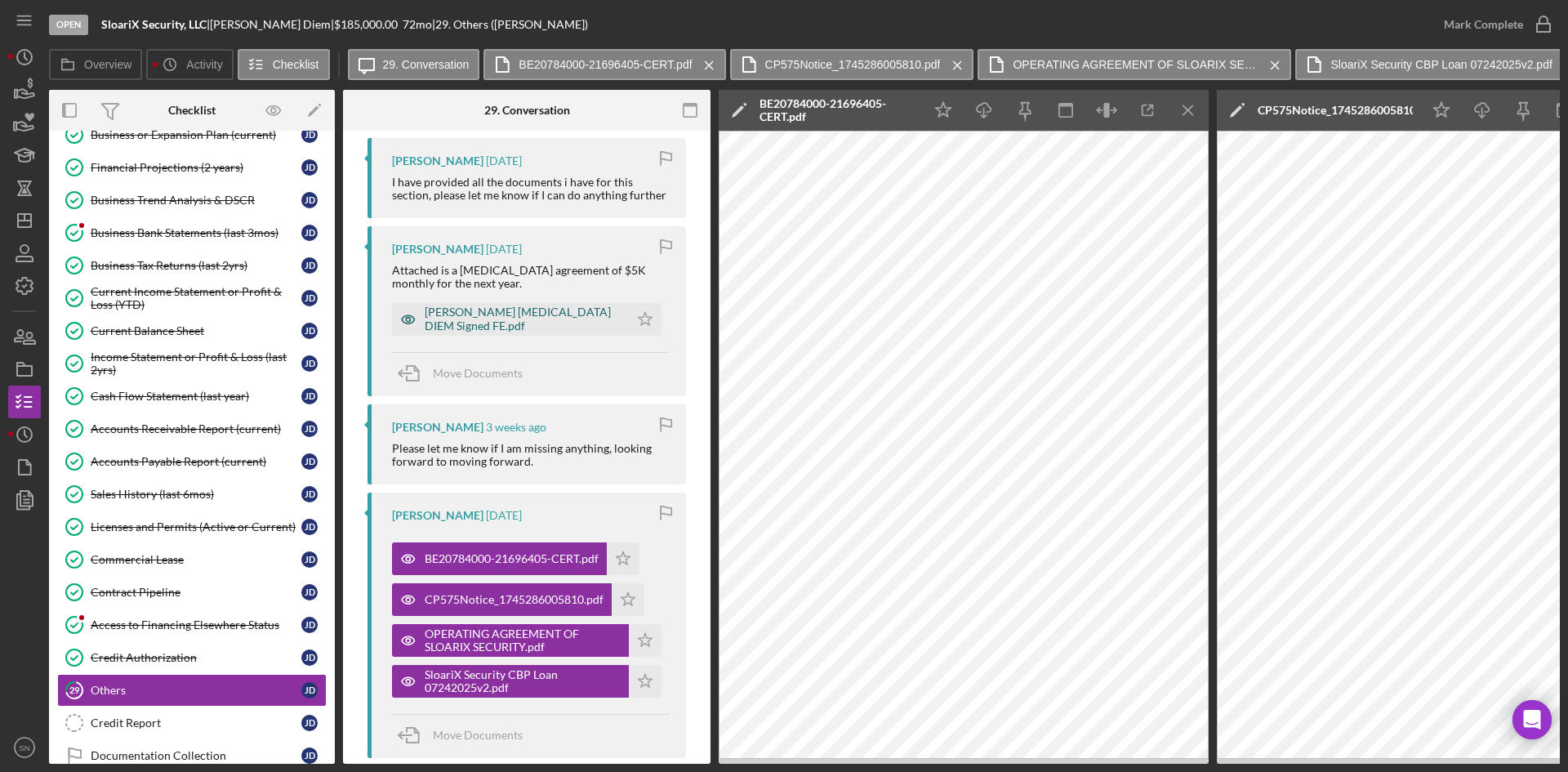
click at [481, 318] on div "[PERSON_NAME] [MEDICAL_DATA] DIEM Signed FE.pdf" at bounding box center [522, 318] width 196 height 26
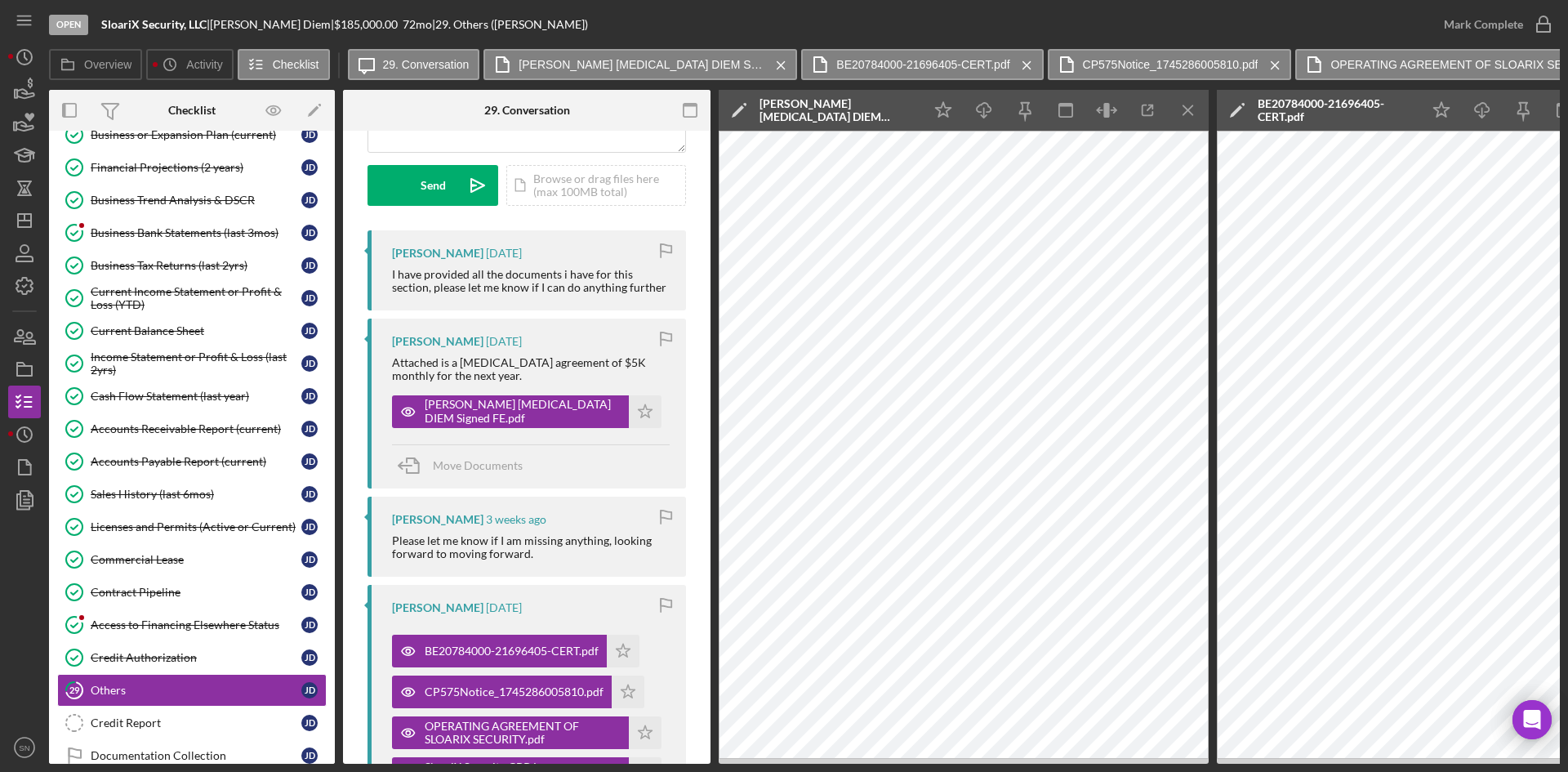
scroll to position [244, 0]
